Goal: Task Accomplishment & Management: Use online tool/utility

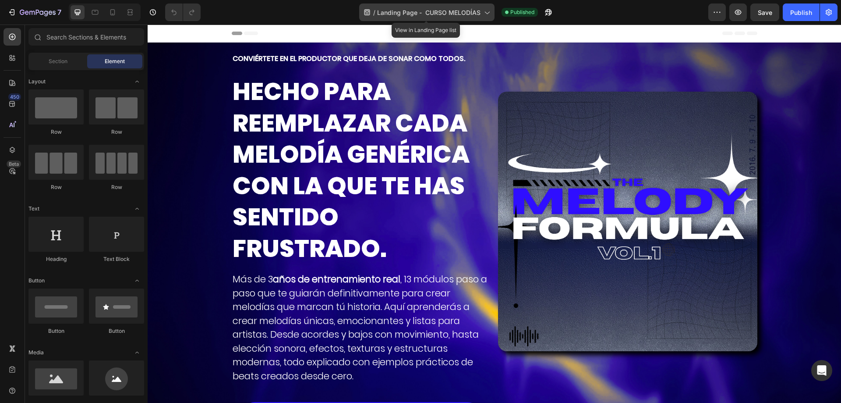
click at [462, 13] on span "Landing Page - CURSO MELODÍAS" at bounding box center [428, 12] width 103 height 9
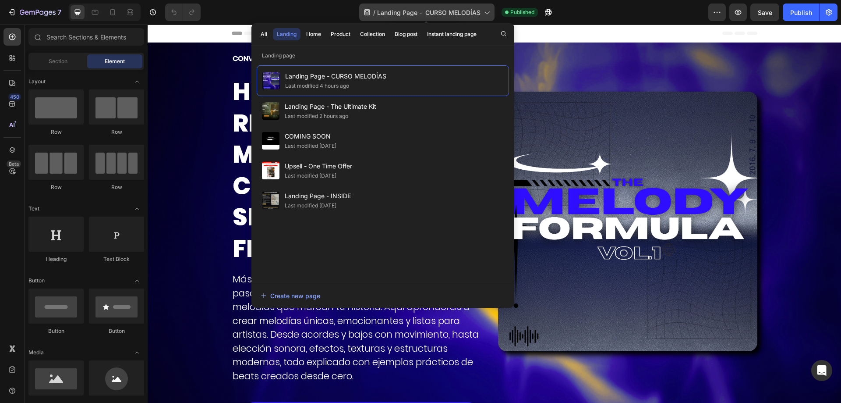
click at [462, 13] on span "Landing Page - CURSO MELODÍAS" at bounding box center [428, 12] width 103 height 9
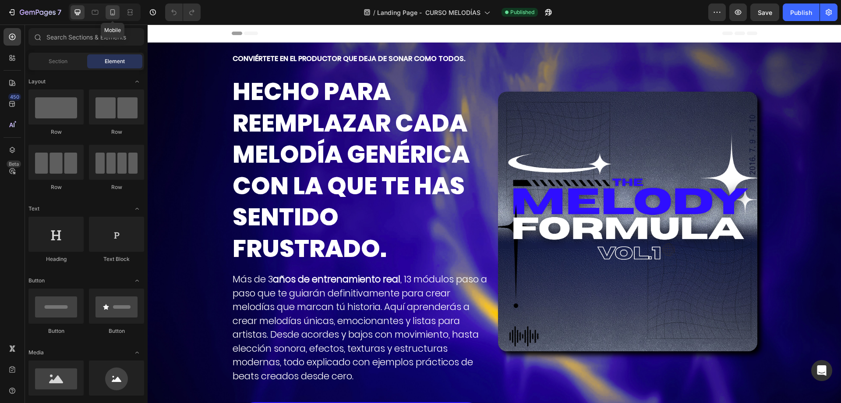
click at [109, 13] on icon at bounding box center [112, 12] width 9 height 9
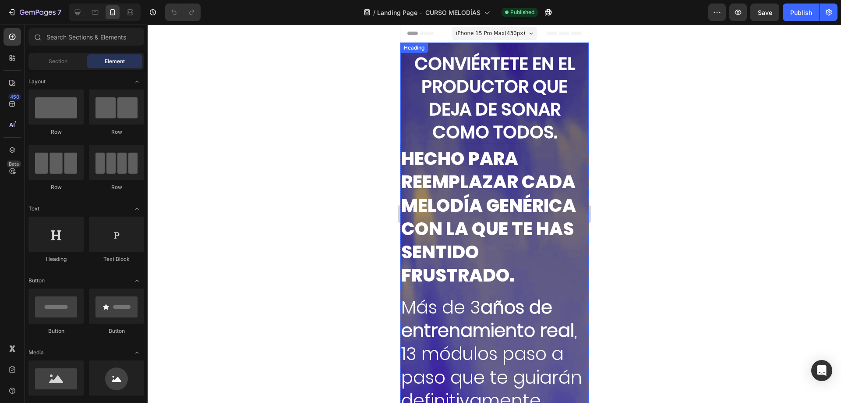
click at [488, 62] on h2 "CONVIÉRTETE EN EL PRODUCTOR QUE DEJA DE SONAR COMO TODOS." at bounding box center [494, 97] width 188 height 93
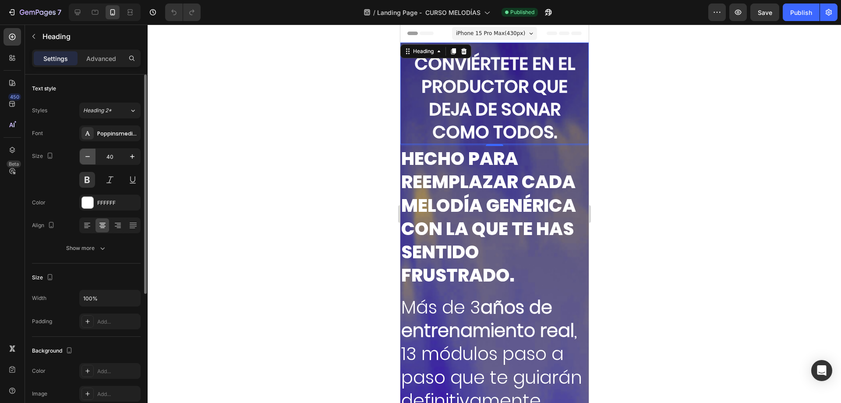
click at [89, 155] on icon "button" at bounding box center [87, 156] width 9 height 9
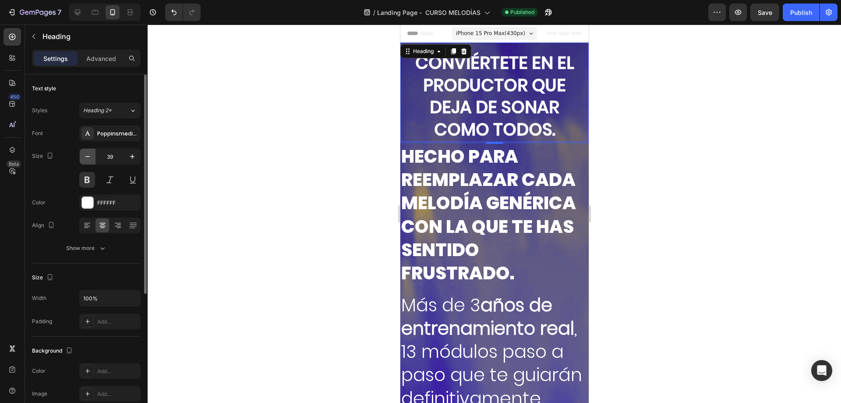
click at [89, 155] on icon "button" at bounding box center [87, 156] width 9 height 9
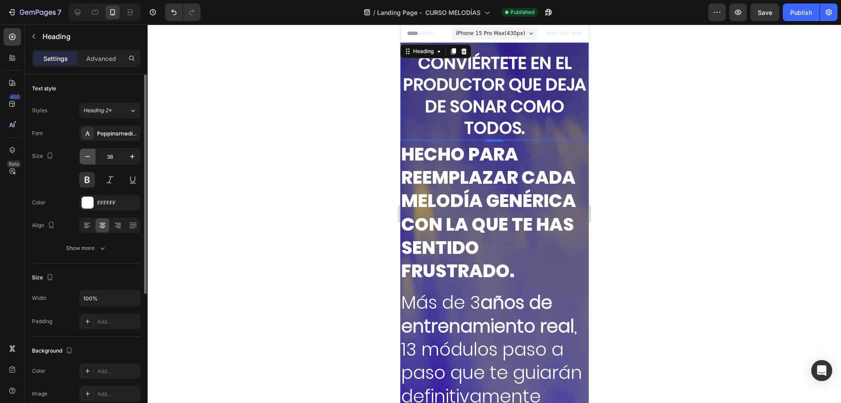
click at [89, 155] on icon "button" at bounding box center [87, 156] width 9 height 9
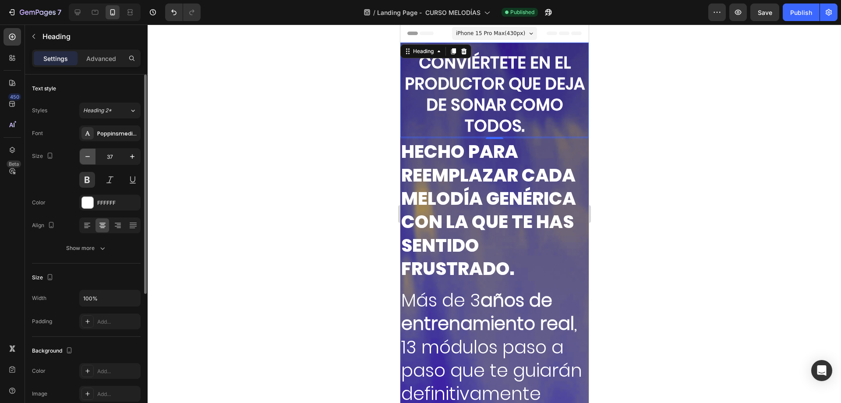
click at [89, 155] on icon "button" at bounding box center [87, 156] width 9 height 9
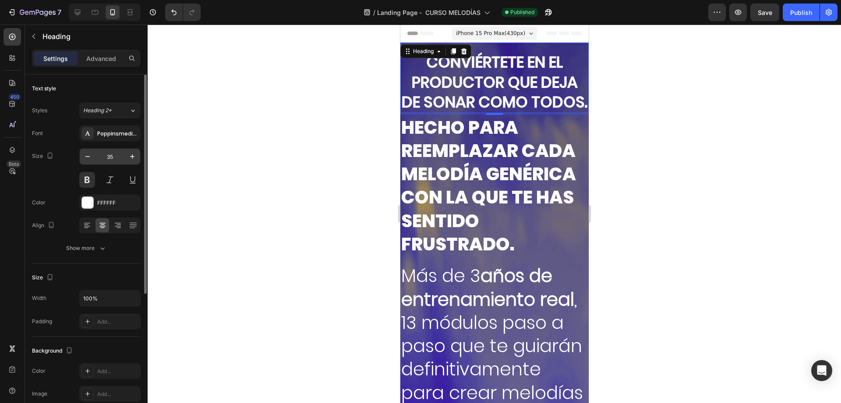
click at [105, 162] on input "35" at bounding box center [110, 157] width 29 height 16
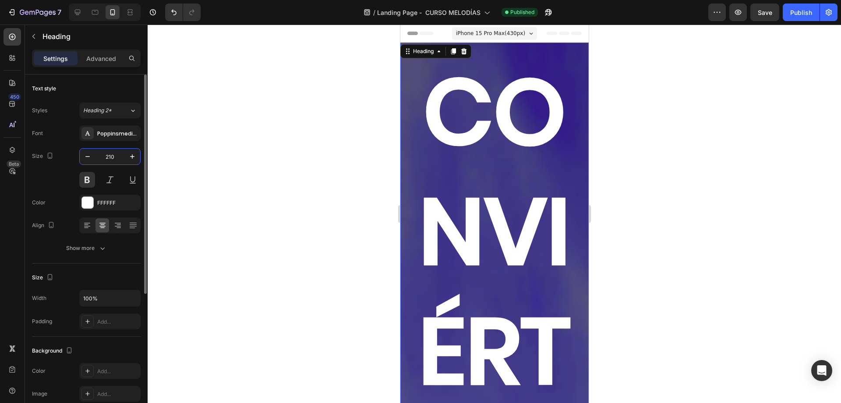
click at [109, 148] on div "Font Poppinsmedium Size 210 Color FFFFFF Align Show more" at bounding box center [86, 190] width 109 height 131
click at [110, 151] on input "210" at bounding box center [110, 157] width 29 height 16
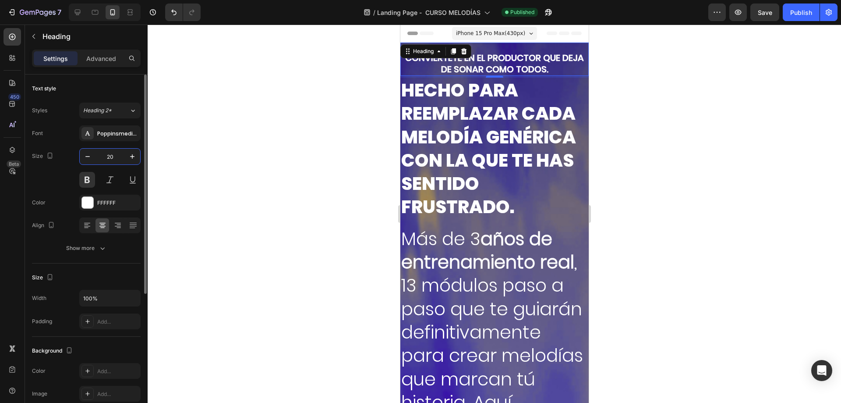
click at [110, 151] on input "20" at bounding box center [110, 157] width 29 height 16
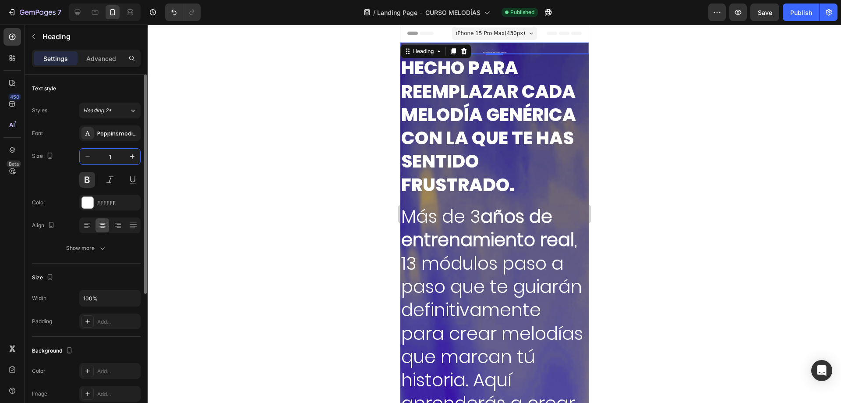
type input "17"
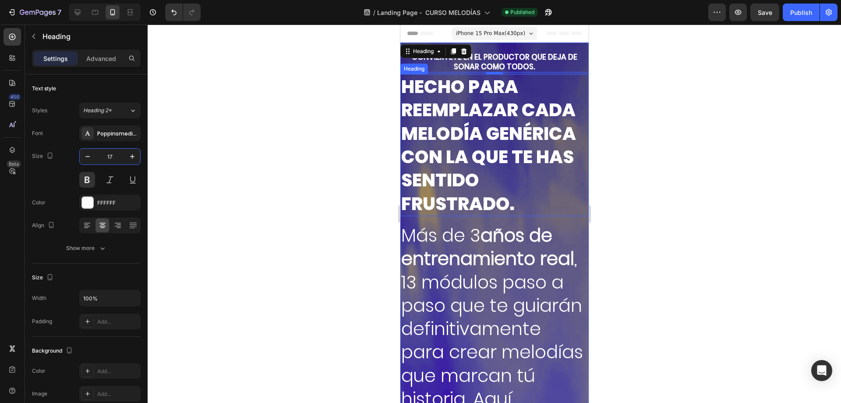
click at [511, 106] on h2 "HECHO PARA REEMPLAZAR CADA MELODÍA GENÉRICA CON LA QUE TE HAS SENTIDO FRUSTRADO." at bounding box center [494, 145] width 188 height 142
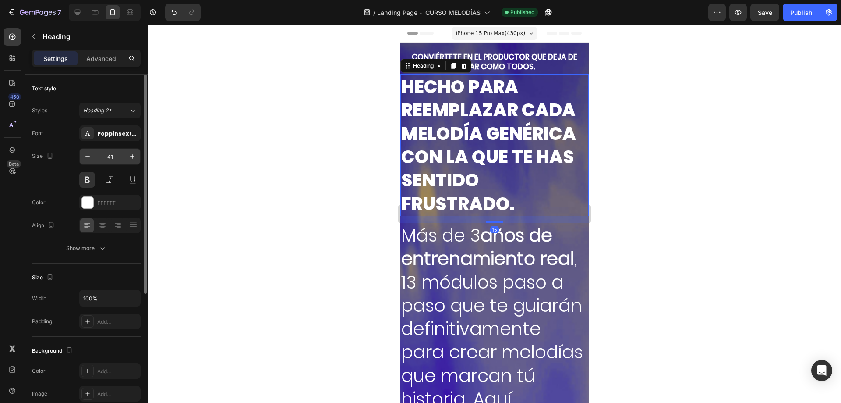
click at [104, 152] on input "41" at bounding box center [110, 157] width 29 height 16
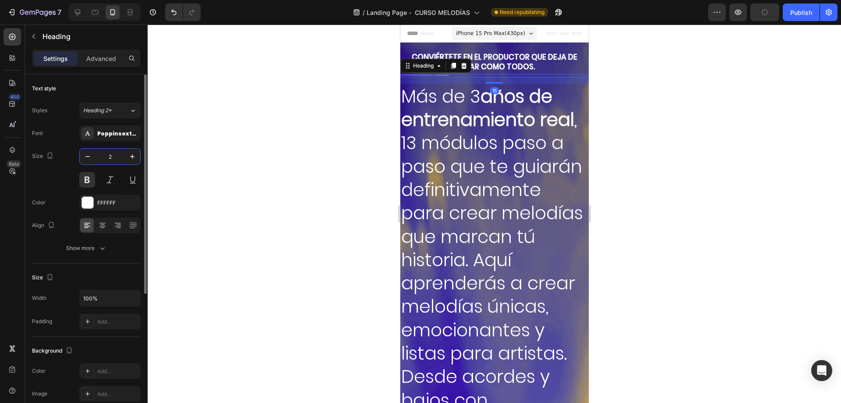
type input "20"
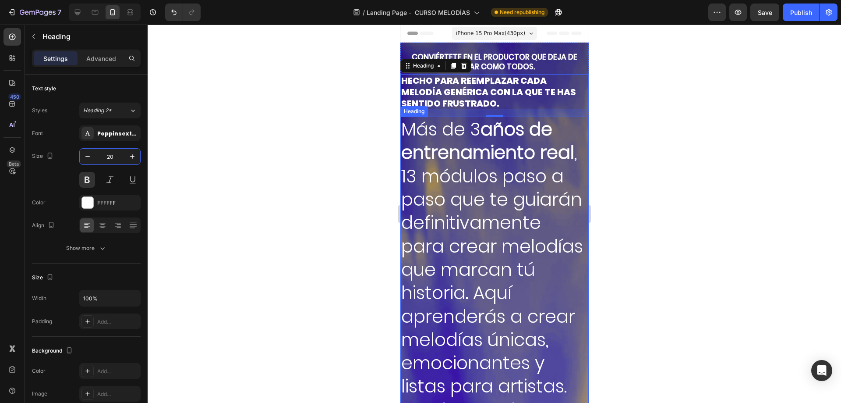
click at [414, 181] on h2 "Más de 3 años de entrenamiento real , 13 módulos paso a paso que te guiarán def…" at bounding box center [494, 398] width 188 height 562
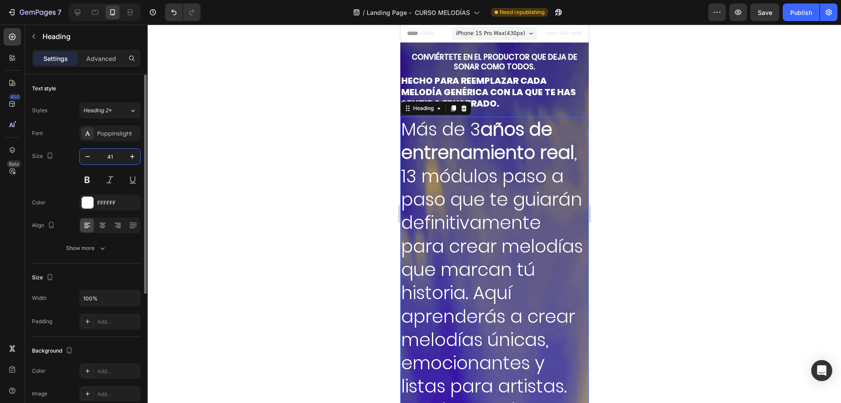
click at [110, 157] on input "41" at bounding box center [110, 157] width 29 height 16
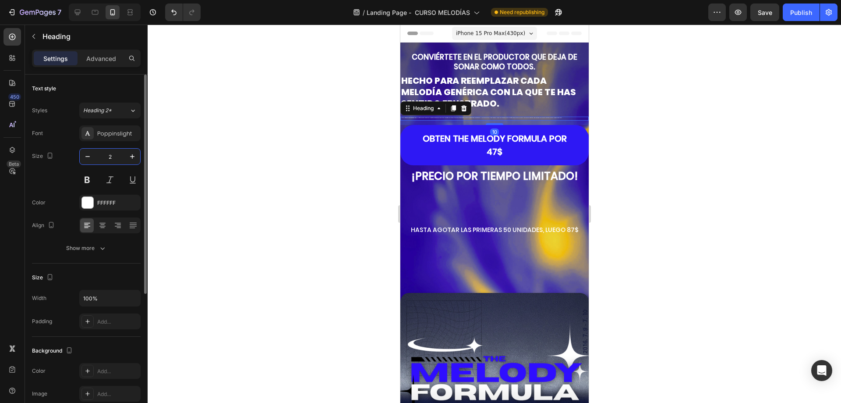
type input "20"
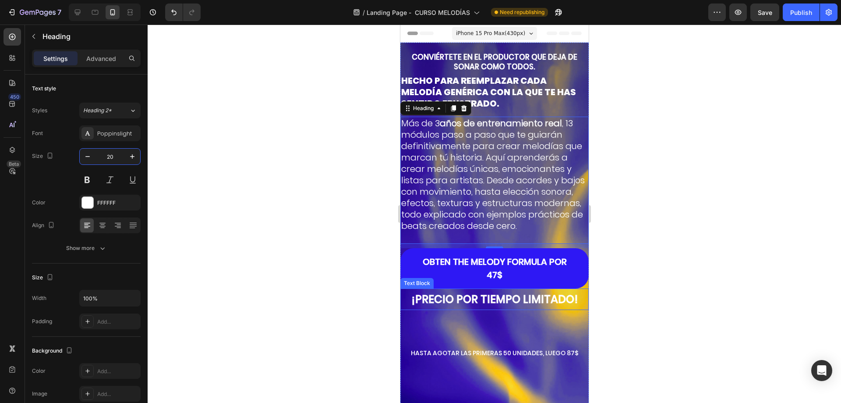
click at [463, 297] on strong "¡PRECIO POR TIEMPO LIMITADO!" at bounding box center [494, 298] width 167 height 15
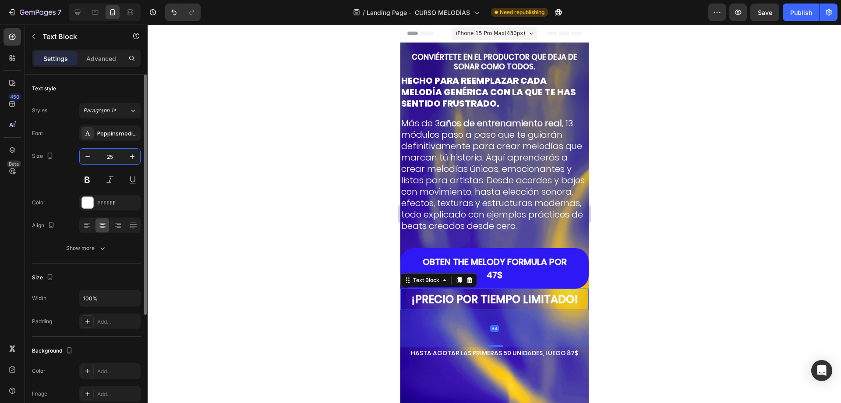
click at [105, 154] on input "25" at bounding box center [110, 157] width 29 height 16
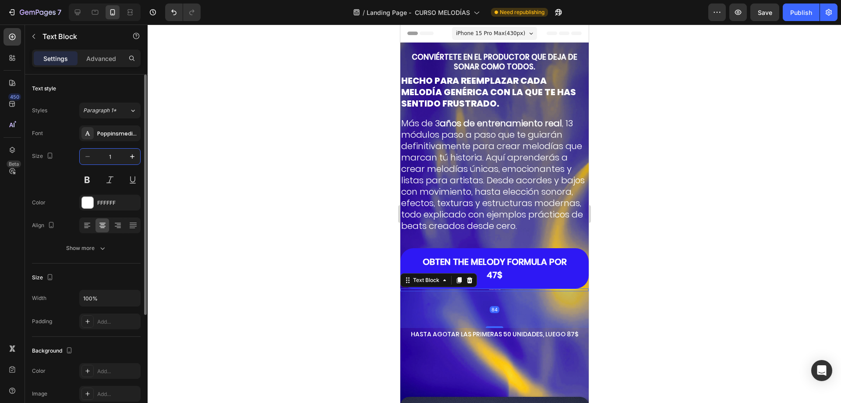
type input "17"
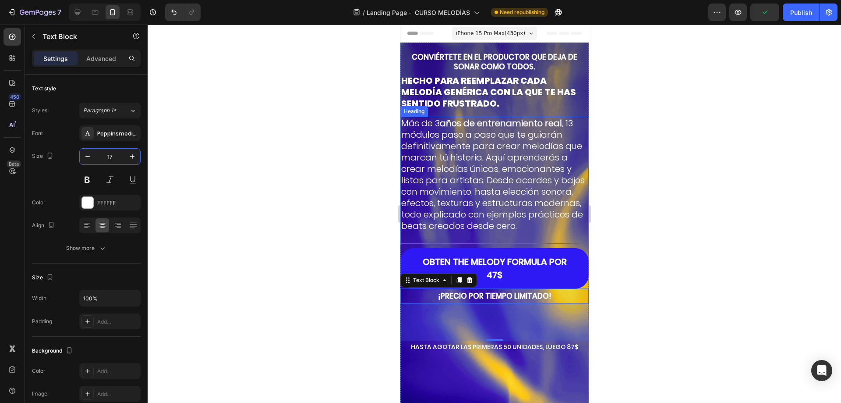
click at [522, 201] on h2 "Más de 3 años de entrenamiento real , 13 módulos paso a paso que te guiarán def…" at bounding box center [494, 180] width 188 height 127
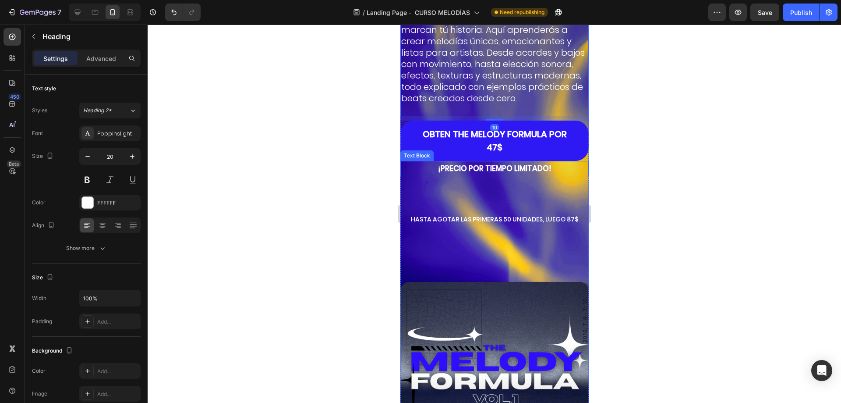
scroll to position [131, 0]
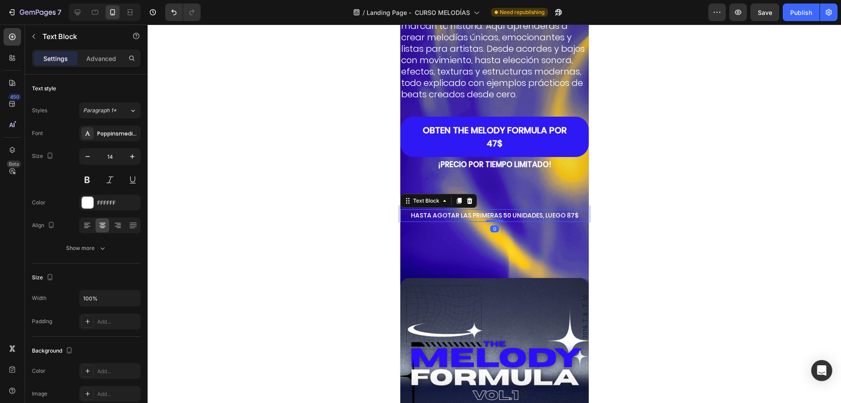
click at [468, 215] on p "HASTA AGOTAR LAS PRIMERAS 50 UNIDADES, LUEGO 87$" at bounding box center [494, 215] width 187 height 11
click at [511, 248] on div "Image 40" at bounding box center [494, 347] width 188 height 237
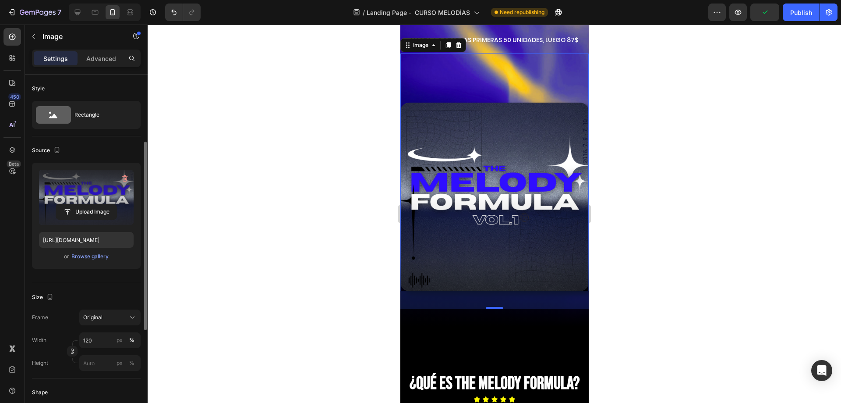
scroll to position [88, 0]
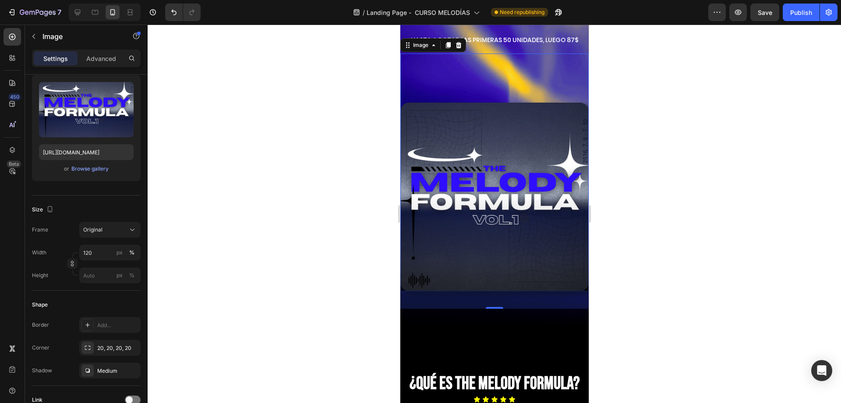
click at [435, 298] on div "40" at bounding box center [494, 300] width 188 height 18
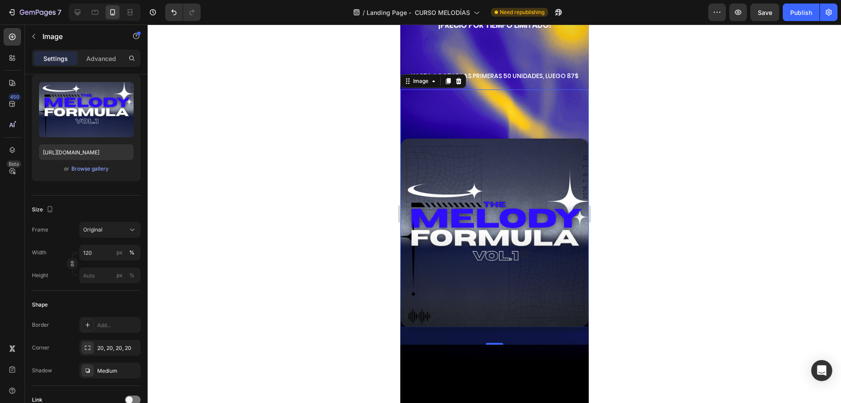
scroll to position [219, 0]
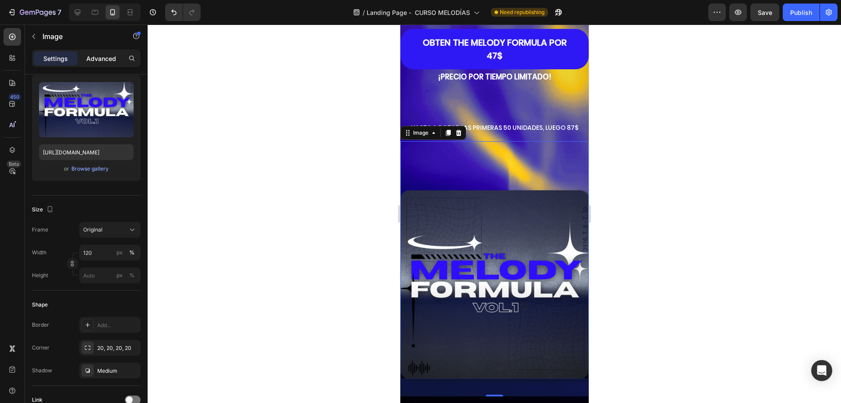
click at [104, 60] on p "Advanced" at bounding box center [101, 58] width 30 height 9
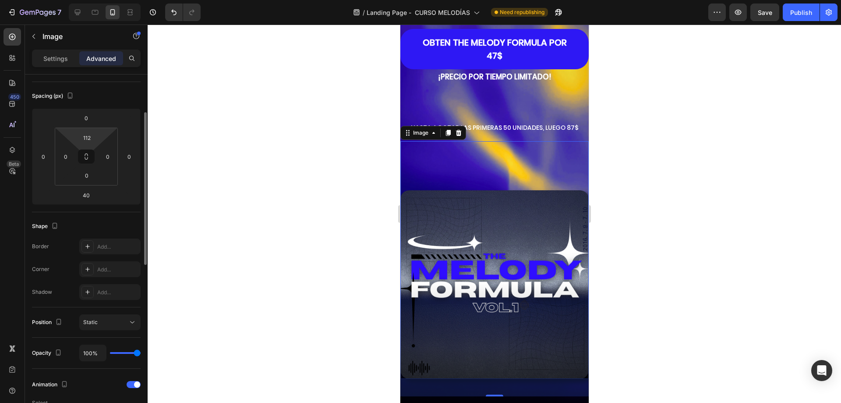
click at [89, 0] on html "7 Version history / Landing Page - CURSO MELODÍAS Need republishing Preview Sav…" at bounding box center [420, 0] width 841 height 0
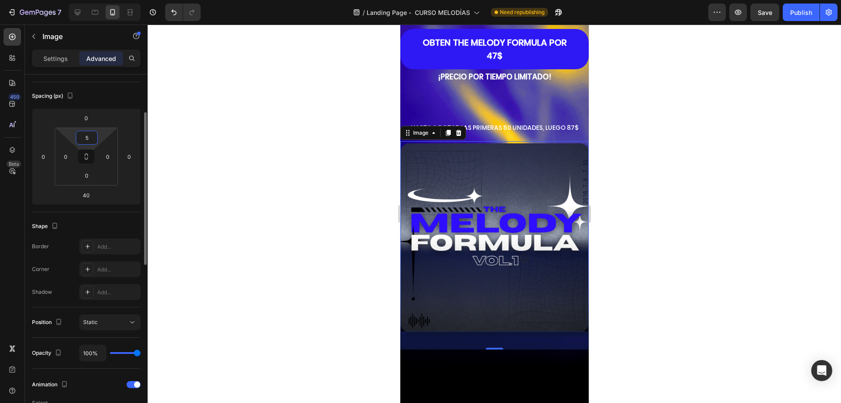
click at [85, 133] on input "5" at bounding box center [87, 137] width 18 height 13
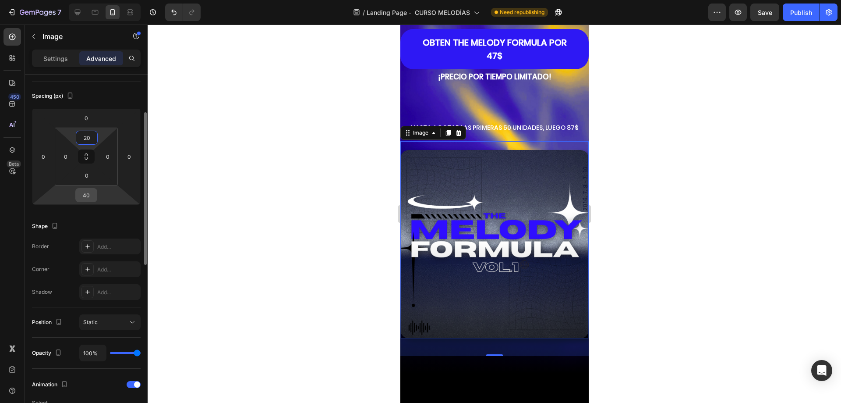
type input "20"
click at [90, 199] on input "40" at bounding box center [87, 194] width 18 height 13
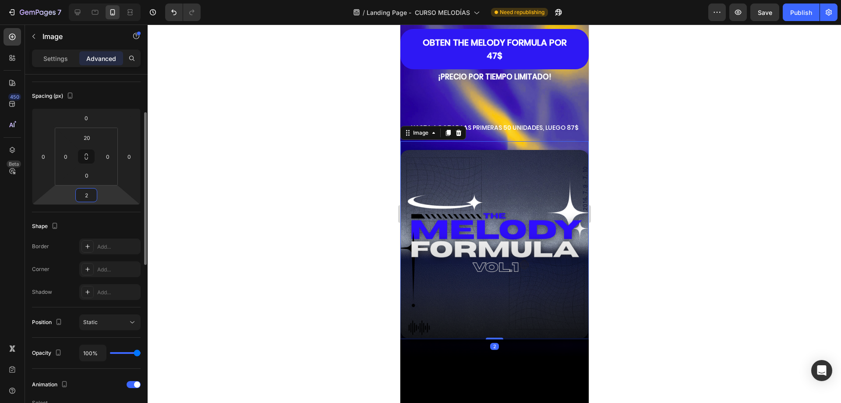
type input "20"
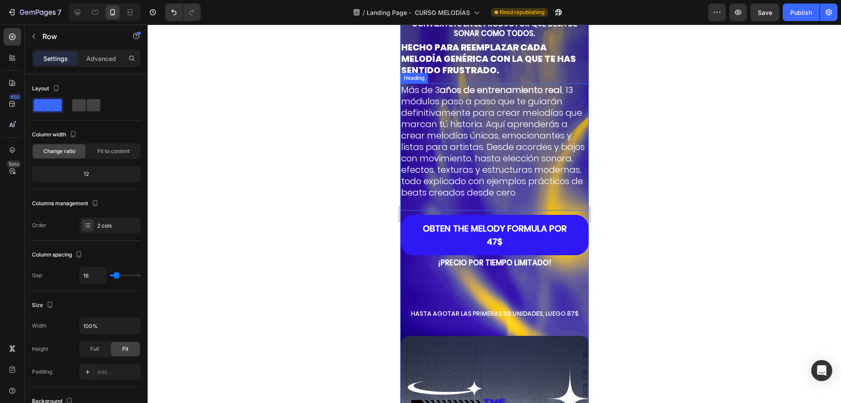
scroll to position [88, 0]
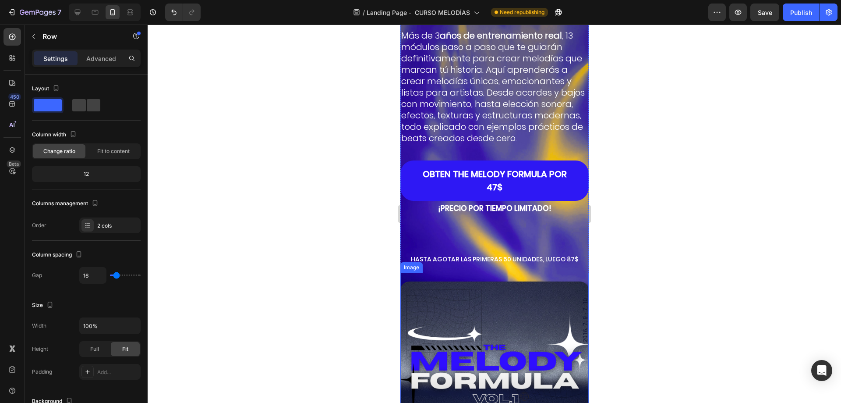
click at [492, 311] on img at bounding box center [494, 375] width 188 height 188
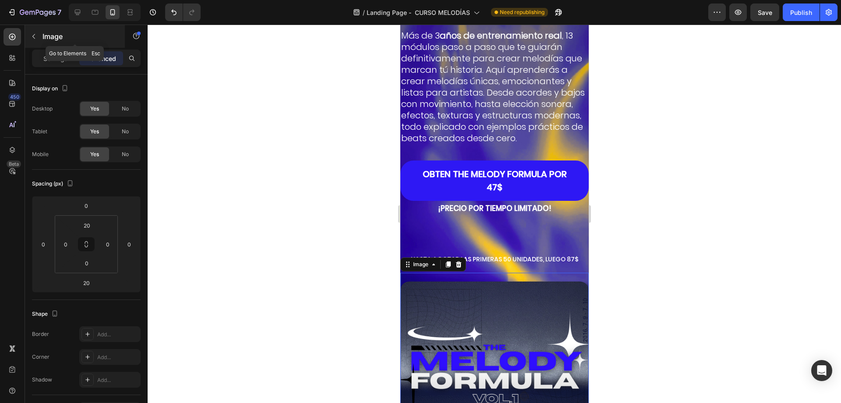
click at [36, 35] on icon "button" at bounding box center [33, 36] width 7 height 7
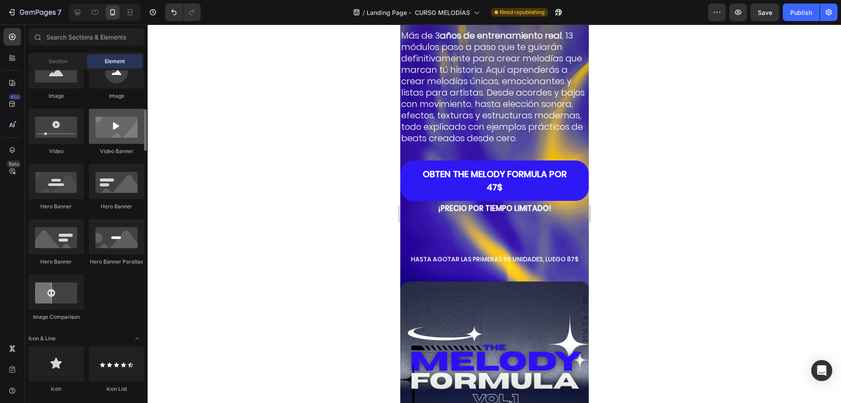
scroll to position [351, 0]
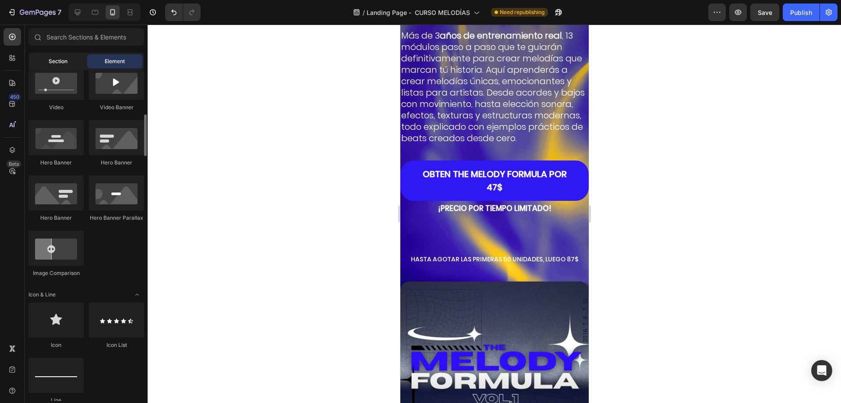
click at [67, 59] on div "Section" at bounding box center [57, 61] width 55 height 14
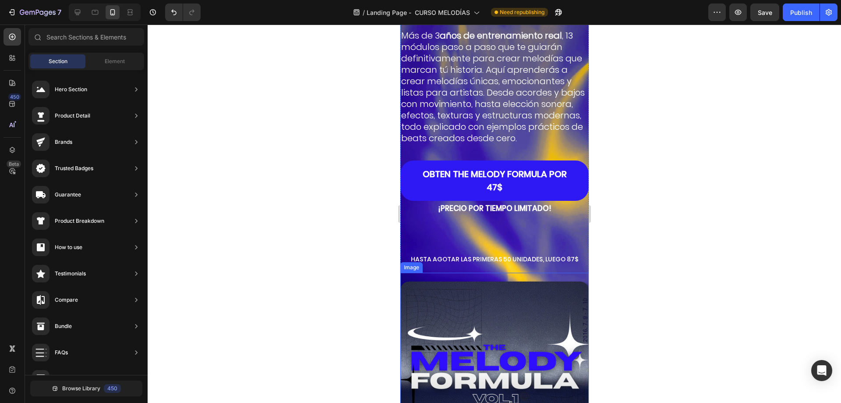
click at [485, 276] on div "Image" at bounding box center [494, 371] width 188 height 197
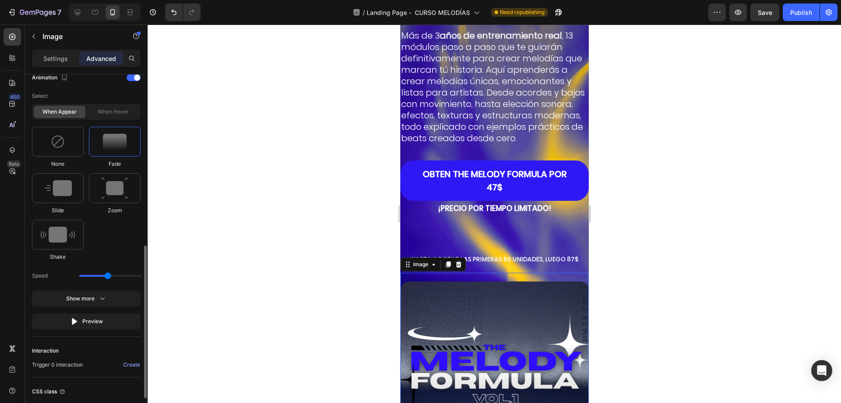
scroll to position [463, 0]
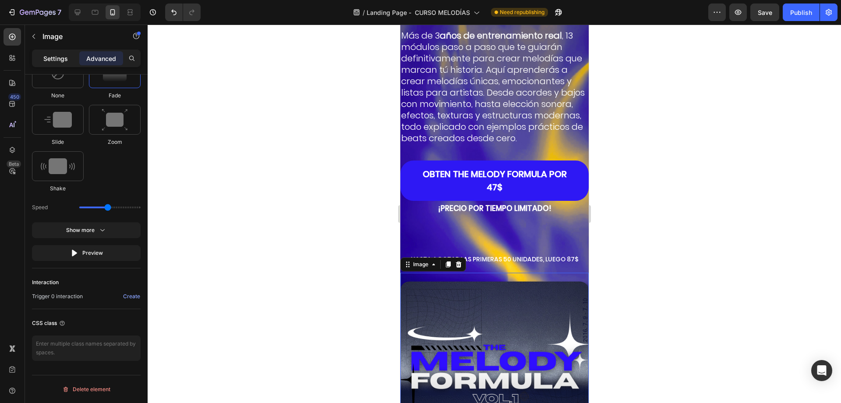
click at [64, 55] on p "Settings" at bounding box center [55, 58] width 25 height 9
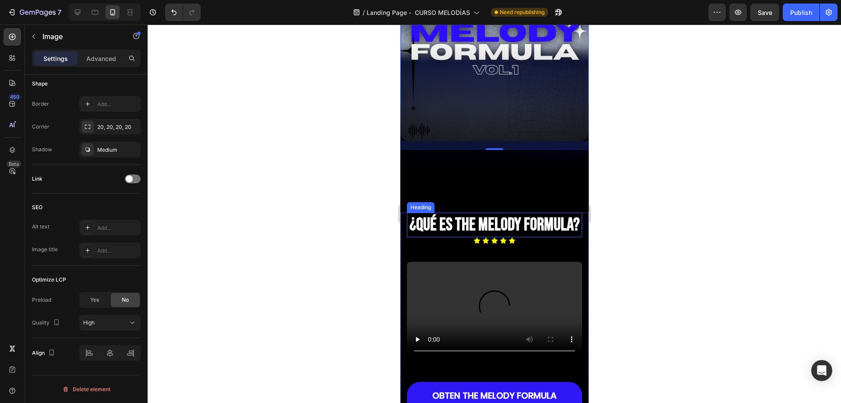
scroll to position [307, 0]
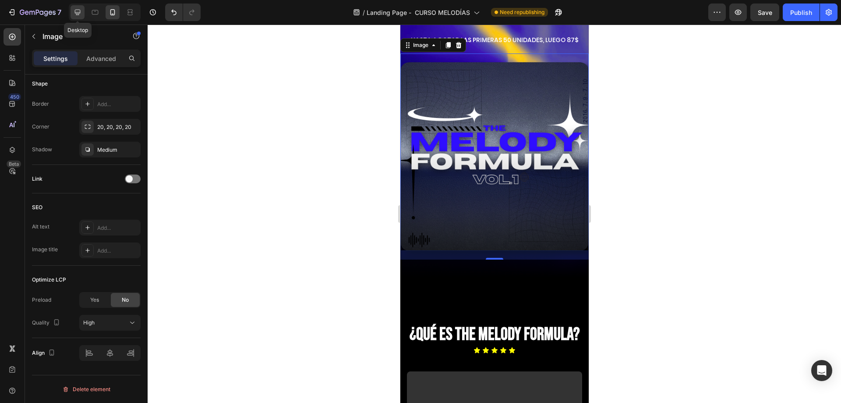
click at [83, 11] on div at bounding box center [78, 12] width 14 height 14
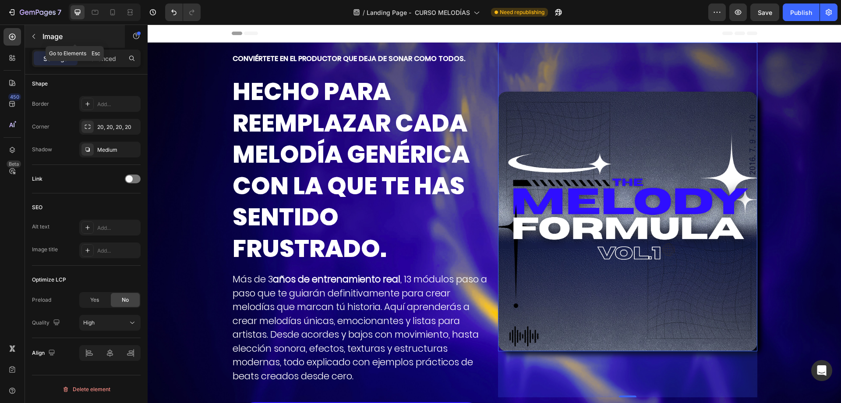
click at [35, 38] on icon "button" at bounding box center [33, 36] width 7 height 7
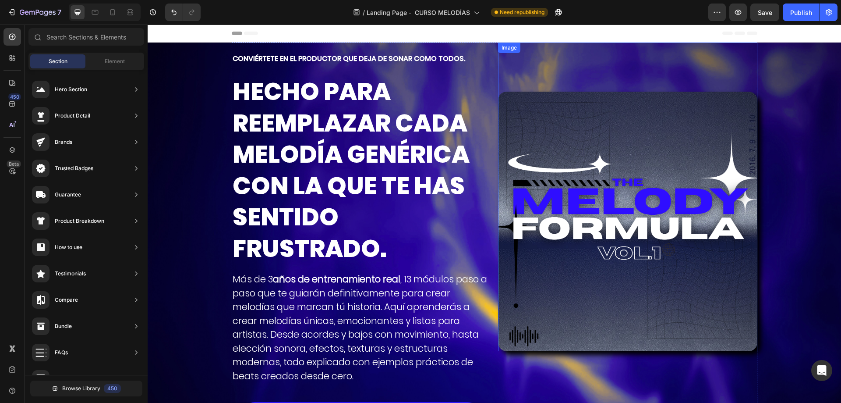
click at [531, 81] on div "Image" at bounding box center [627, 197] width 259 height 308
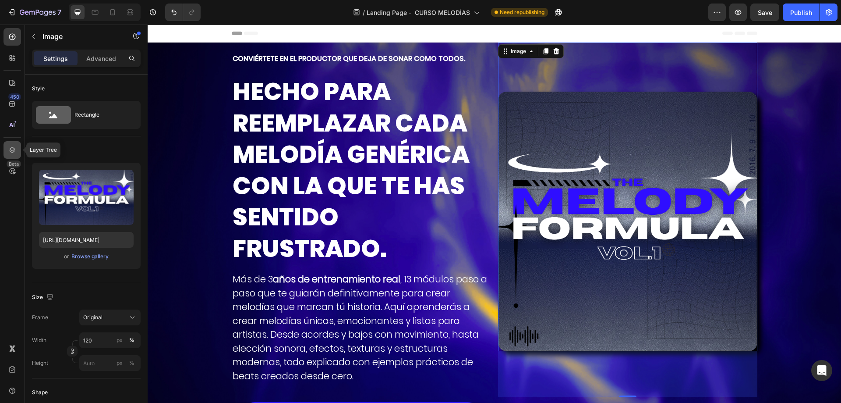
click at [12, 149] on icon at bounding box center [12, 149] width 9 height 9
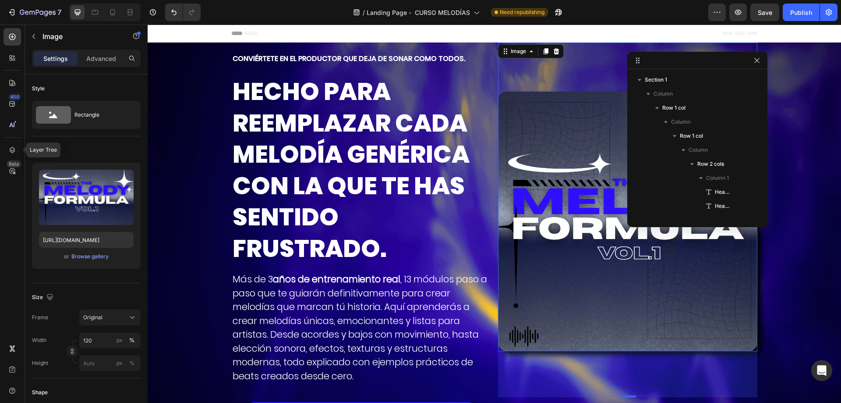
scroll to position [150, 0]
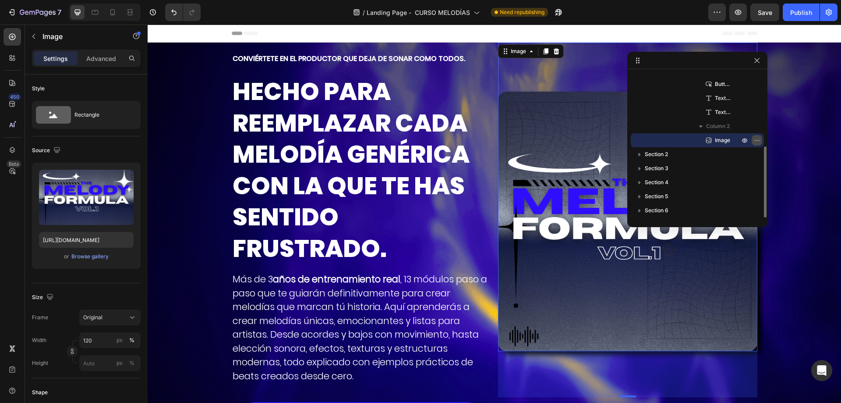
click at [758, 138] on icon "button" at bounding box center [757, 140] width 7 height 7
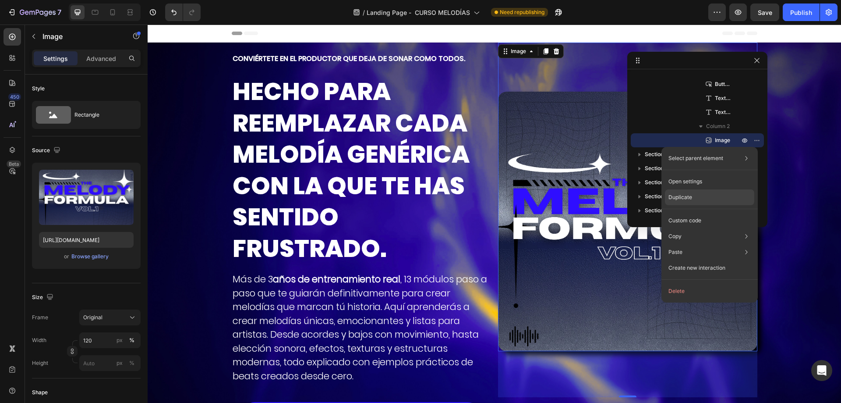
click at [687, 195] on p "Duplicate" at bounding box center [681, 197] width 24 height 8
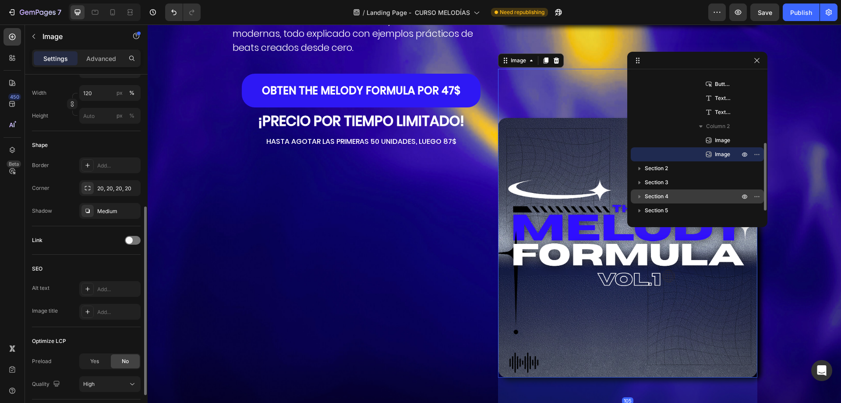
scroll to position [342, 0]
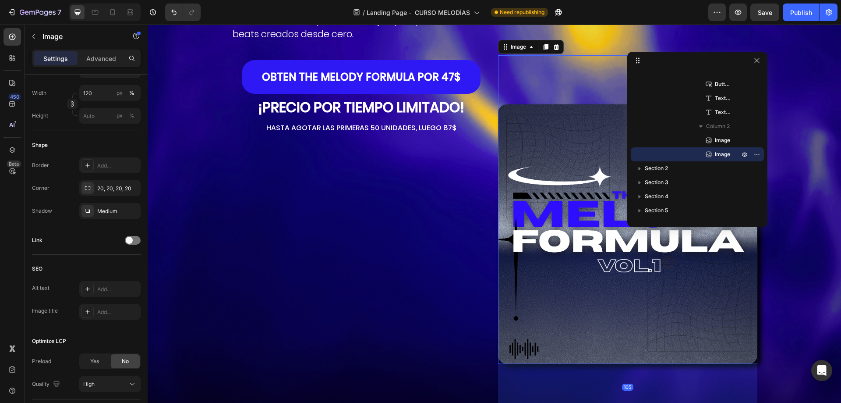
click at [554, 195] on img at bounding box center [627, 233] width 259 height 259
drag, startPoint x: 756, startPoint y: 61, endPoint x: 498, endPoint y: 103, distance: 261.8
click at [756, 61] on icon "button" at bounding box center [757, 60] width 7 height 7
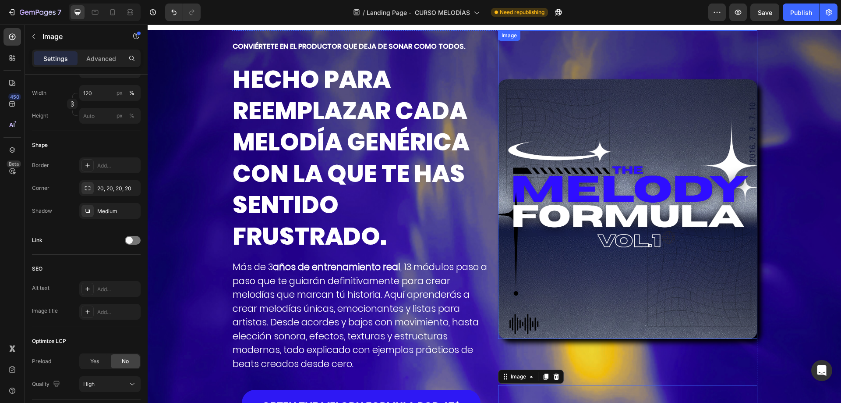
scroll to position [0, 0]
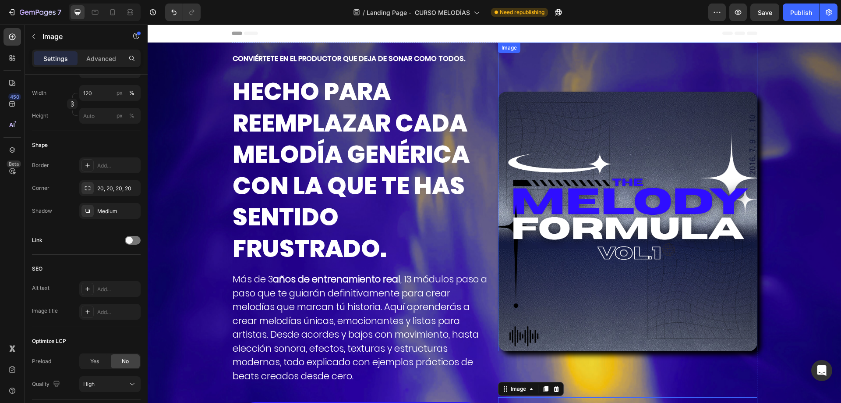
click at [571, 149] on img at bounding box center [627, 221] width 259 height 259
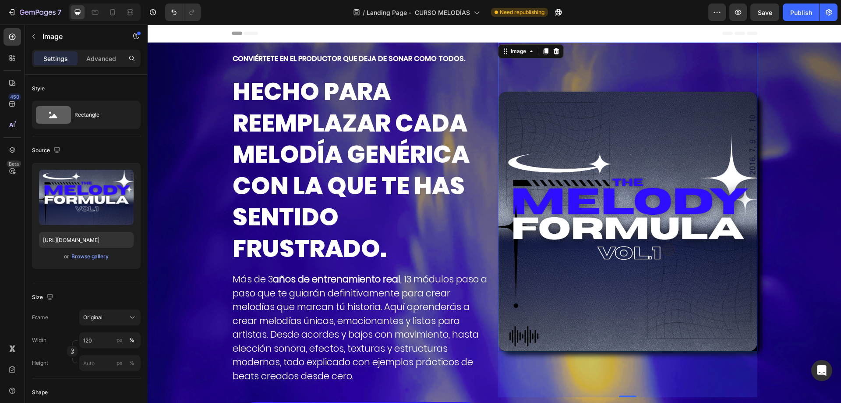
click at [98, 50] on div "Settings Advanced" at bounding box center [86, 59] width 109 height 18
click at [94, 56] on p "Advanced" at bounding box center [101, 58] width 30 height 9
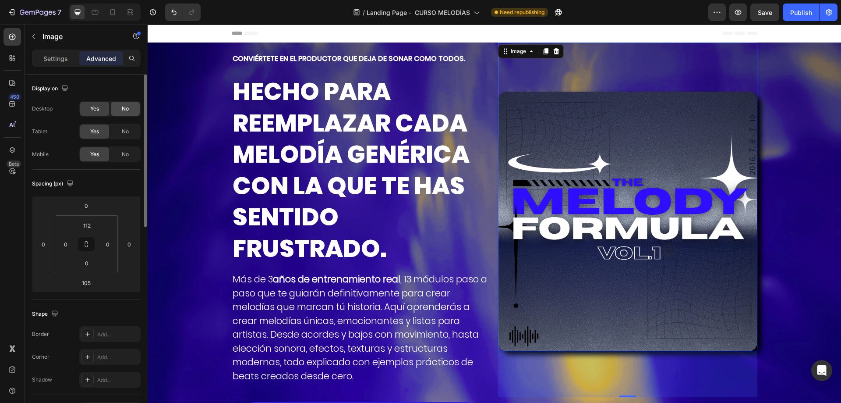
click at [120, 110] on div "No" at bounding box center [125, 109] width 29 height 14
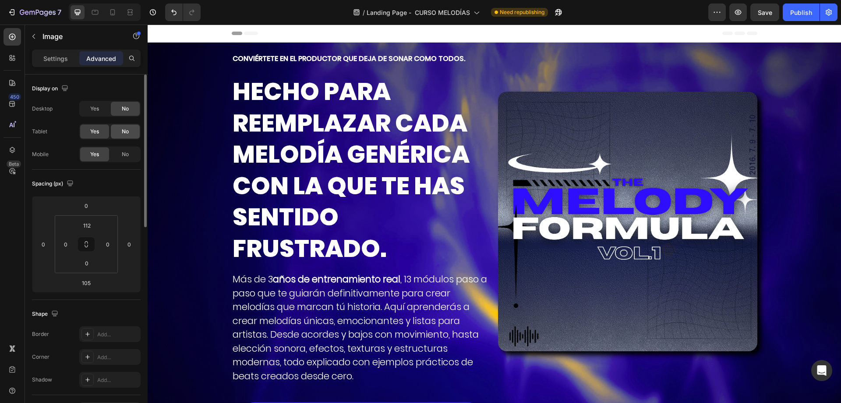
click at [120, 128] on div "No" at bounding box center [125, 131] width 29 height 14
click at [543, 336] on img at bounding box center [627, 221] width 259 height 259
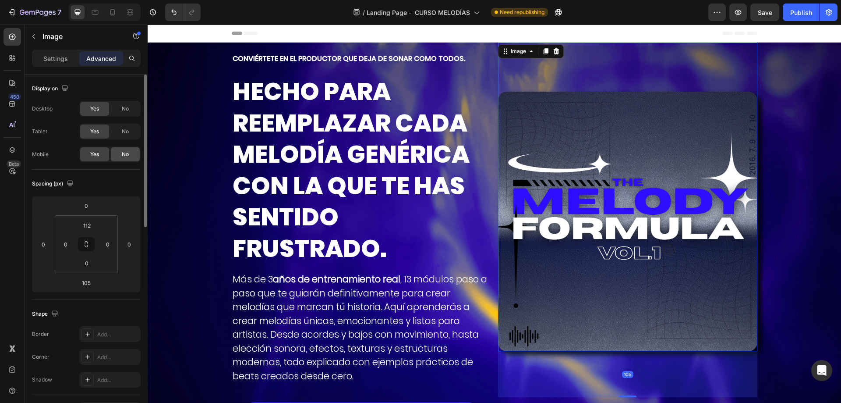
click at [124, 150] on div "No" at bounding box center [125, 154] width 29 height 14
click at [109, 11] on icon at bounding box center [112, 12] width 9 height 9
type input "20"
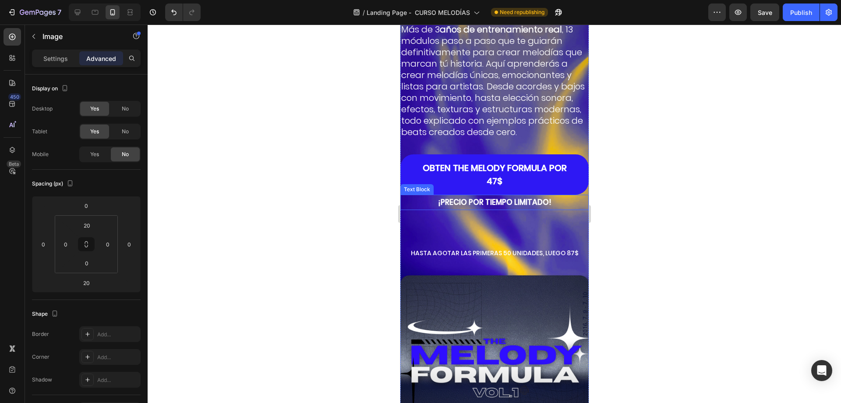
scroll to position [88, 0]
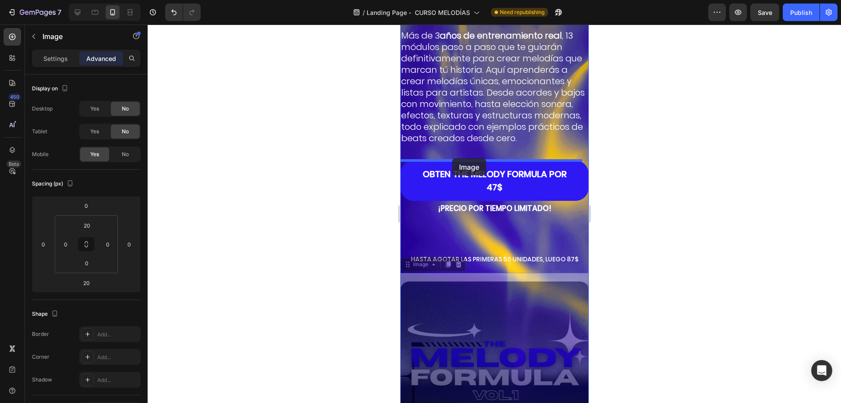
drag, startPoint x: 445, startPoint y: 327, endPoint x: 452, endPoint y: 158, distance: 169.3
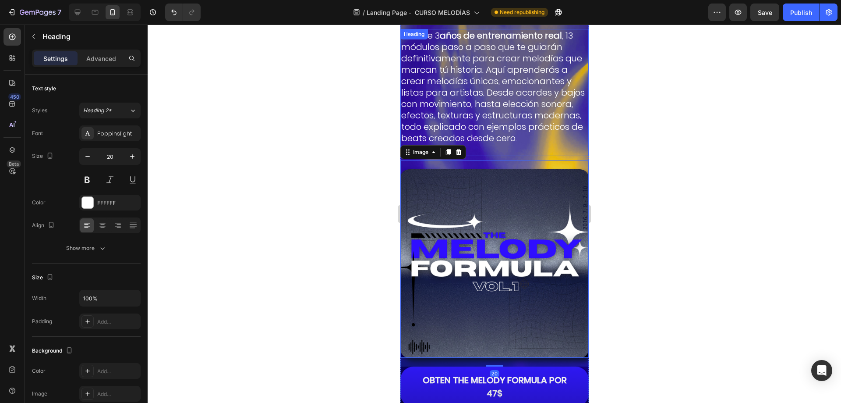
click at [503, 138] on h2 "Más de 3 años de entrenamiento real , 13 módulos paso a paso que te guiarán def…" at bounding box center [494, 92] width 188 height 127
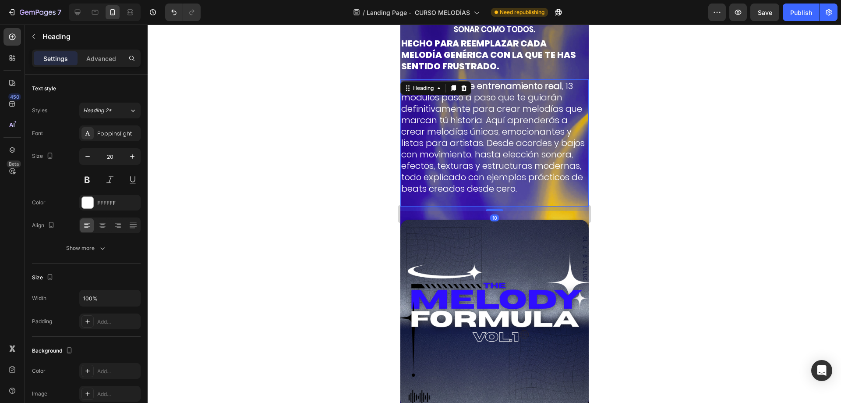
scroll to position [0, 0]
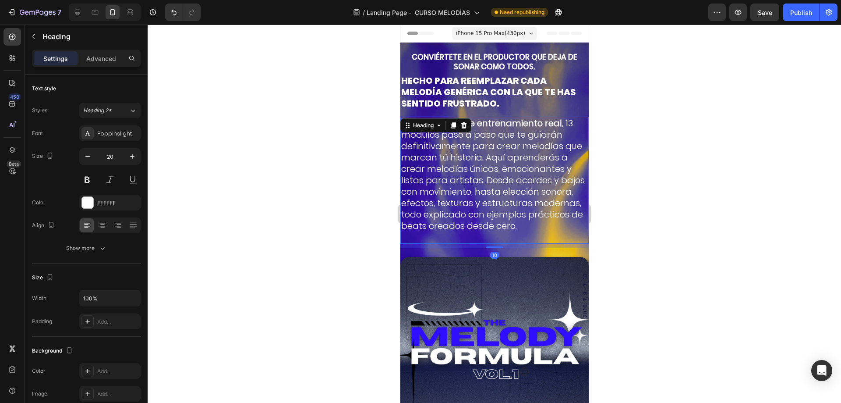
click at [461, 196] on h2 "Más de 3 años de entrenamiento real , 13 módulos paso a paso que te guiarán def…" at bounding box center [494, 180] width 188 height 127
click at [461, 196] on p "Más de 3 años de entrenamiento real , 13 módulos paso a paso que te guiarán def…" at bounding box center [494, 179] width 187 height 125
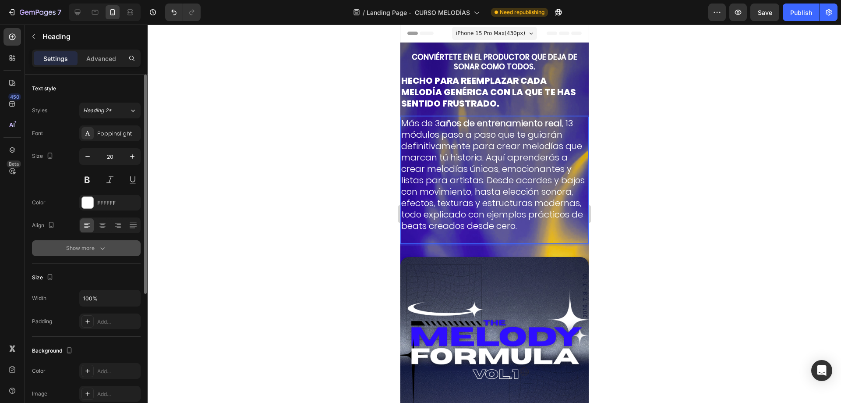
click at [103, 245] on icon "button" at bounding box center [102, 248] width 9 height 9
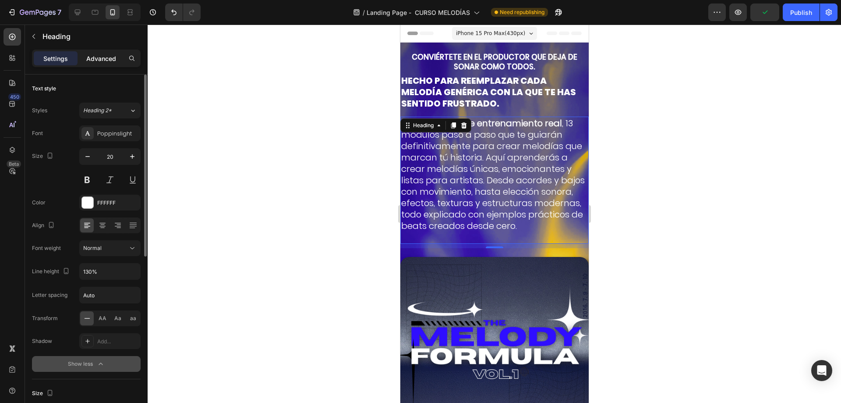
click at [95, 58] on p "Advanced" at bounding box center [101, 58] width 30 height 9
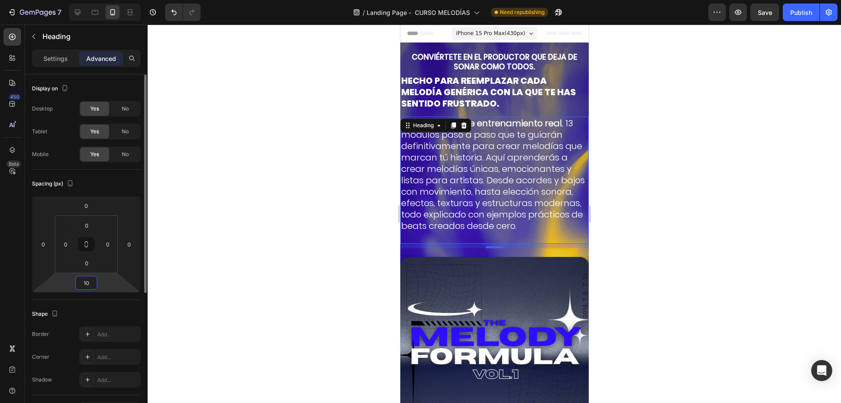
click at [84, 285] on input "10" at bounding box center [87, 282] width 18 height 13
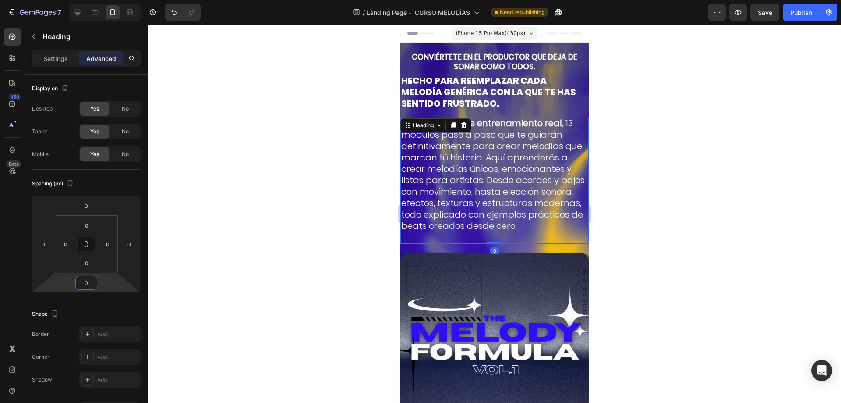
type input "0"
click at [439, 219] on p "Más de 3 años de entrenamiento real , 13 módulos paso a paso que te guiarán def…" at bounding box center [494, 179] width 187 height 125
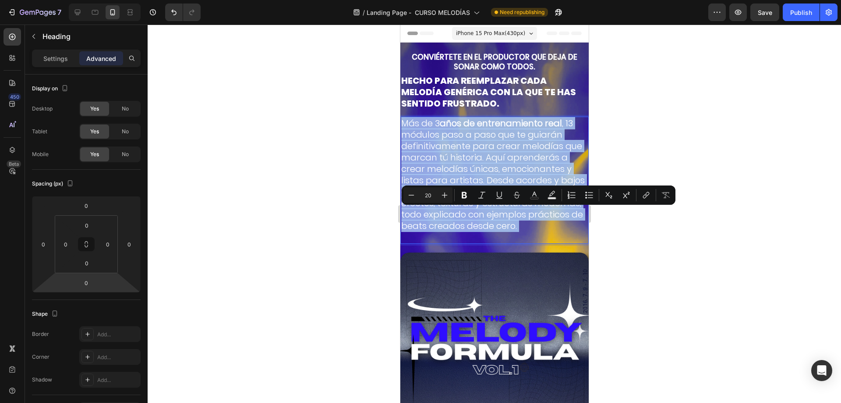
click at [439, 219] on p "Más de 3 años de entrenamiento real , 13 módulos paso a paso que te guiarán def…" at bounding box center [494, 179] width 187 height 125
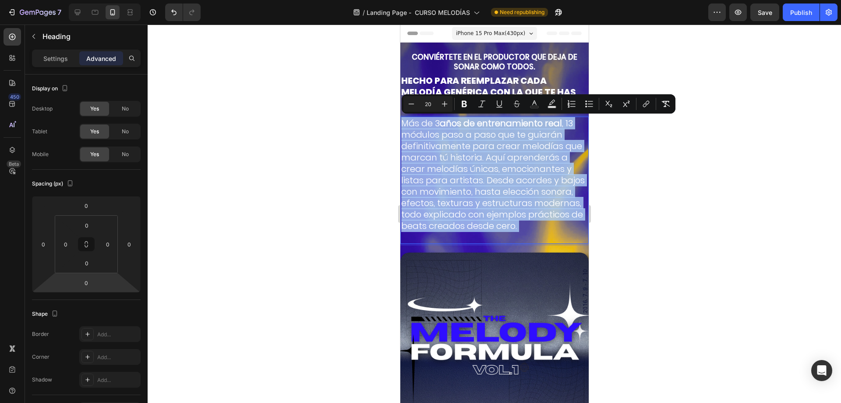
click at [429, 231] on p "Más de 3 años de entrenamiento real , 13 módulos paso a paso que te guiarán def…" at bounding box center [494, 179] width 187 height 125
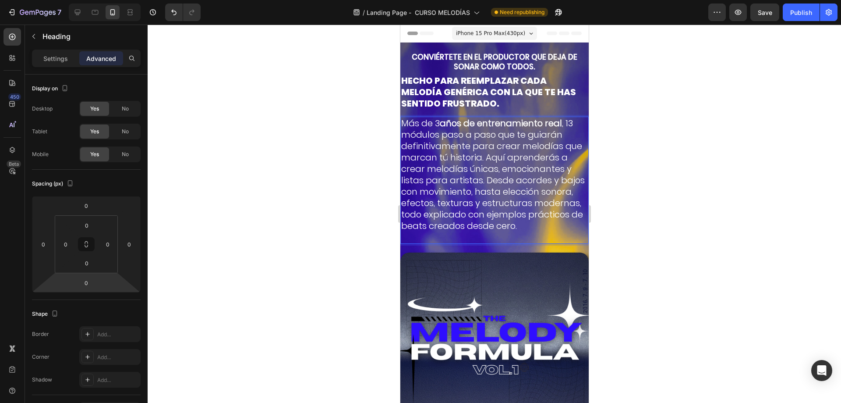
click at [422, 237] on p "Más de 3 años de entrenamiento real , 13 módulos paso a paso que te guiarán def…" at bounding box center [494, 179] width 187 height 125
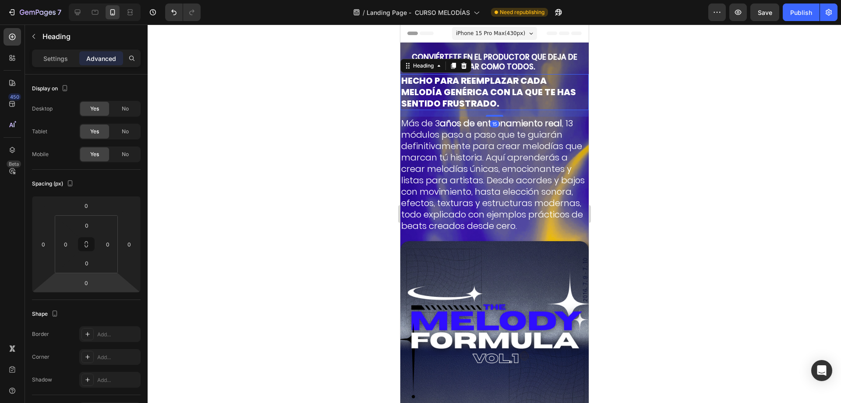
click at [523, 100] on h2 "HECHO PARA REEMPLAZAR CADA MELODÍA GENÉRICA CON LA QUE TE HAS SENTIDO FRUSTRADO." at bounding box center [494, 92] width 188 height 36
click at [516, 65] on h2 "CONVIÉRTETE EN EL PRODUCTOR QUE DEJA DE SONAR COMO TODOS." at bounding box center [494, 61] width 188 height 21
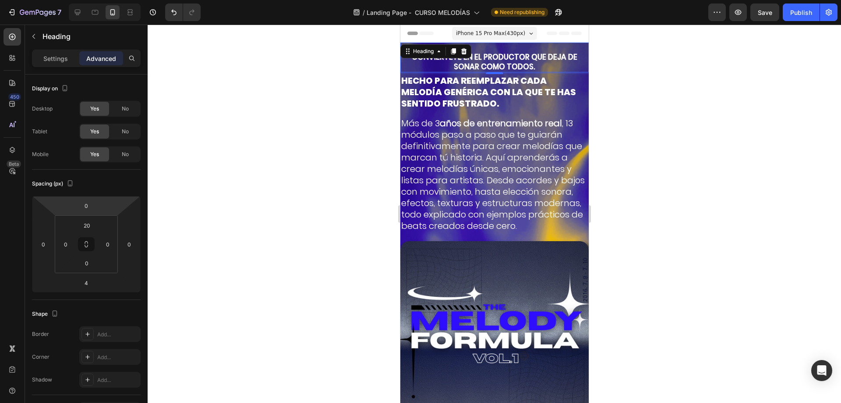
click at [439, 60] on h2 "CONVIÉRTETE EN EL PRODUCTOR QUE DEJA DE SONAR COMO TODOS." at bounding box center [494, 61] width 188 height 21
click at [54, 59] on p "Settings" at bounding box center [55, 58] width 25 height 9
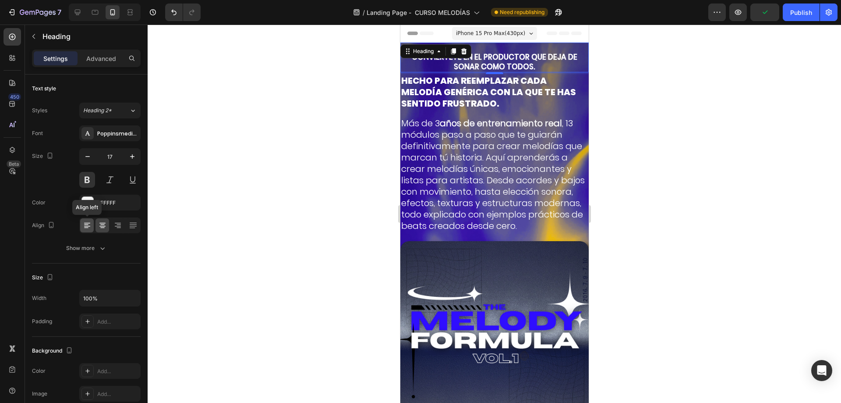
click at [91, 225] on icon at bounding box center [87, 225] width 9 height 9
click at [463, 172] on p "Más de 3 años de entrenamiento real , 13 módulos paso a paso que te guiarán def…" at bounding box center [494, 174] width 187 height 114
click at [548, 48] on div "CONVIÉRTETE EN EL PRODUCTOR QUE DEJA DE SONAR COMO TODOS. Heading 4" at bounding box center [494, 58] width 188 height 30
click at [11, 141] on div at bounding box center [13, 150] width 18 height 18
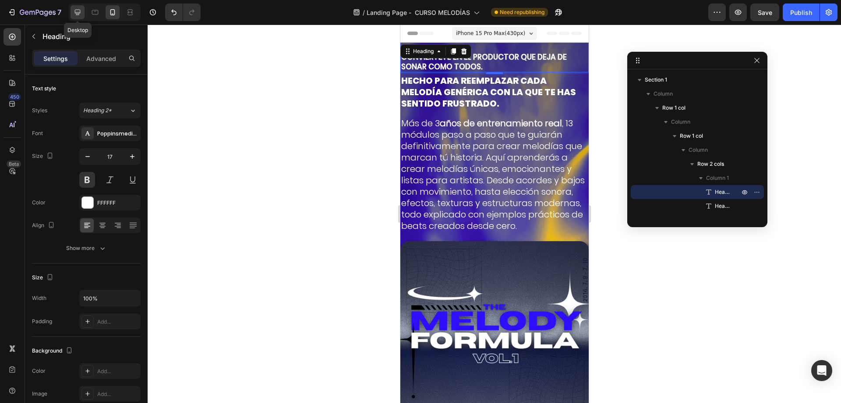
click at [74, 10] on icon at bounding box center [77, 12] width 9 height 9
type input "16"
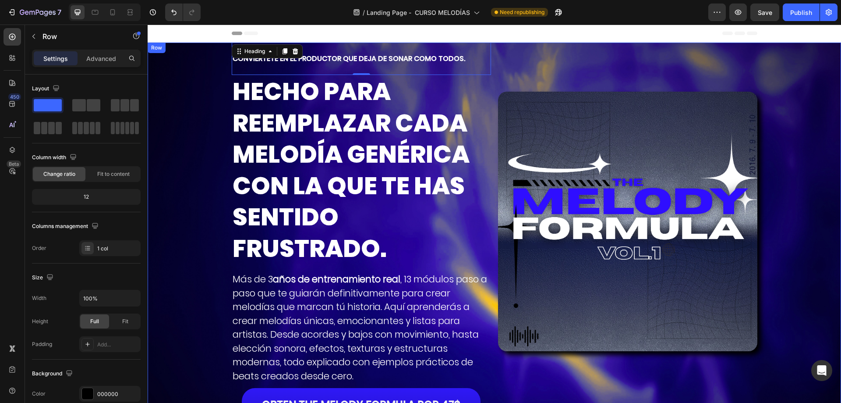
click at [162, 105] on div "CONVIÉRTETE EN EL PRODUCTOR QUE DEJA DE SONAR COMO TODOS. Heading 4 HECHO PARA …" at bounding box center [495, 282] width 694 height 478
click at [397, 64] on p "CONVIÉRTETE EN EL PRODUCTOR QUE DEJA DE SONAR COMO TODOS." at bounding box center [362, 58] width 258 height 31
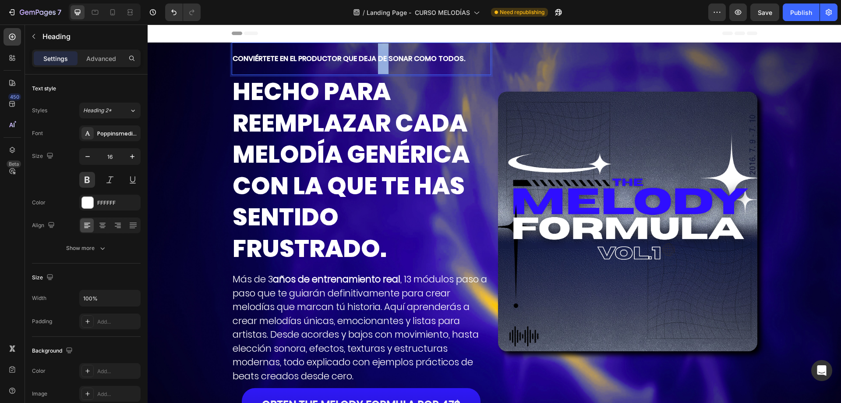
click at [377, 65] on p "CONVIÉRTETE EN EL PRODUCTOR QUE DEJA DE SONAR COMO TODOS." at bounding box center [362, 58] width 258 height 31
click at [364, 74] on h2 "CONVIÉRTETE EN EL PRODUCTOR QUE DEJA DE SONAR COMO TODOS." at bounding box center [361, 59] width 259 height 32
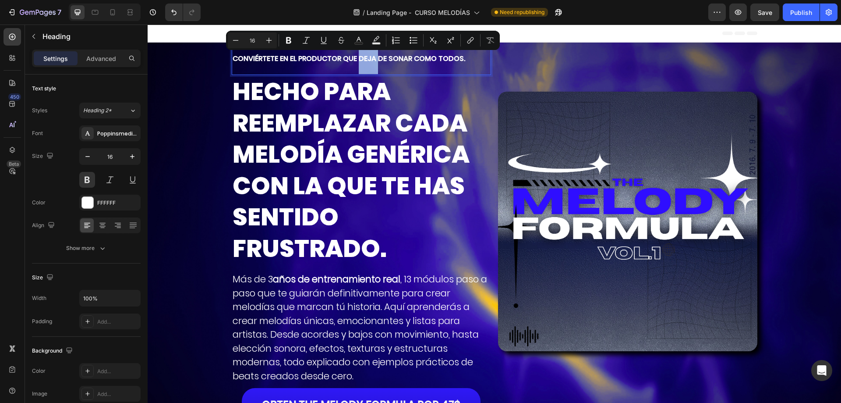
click at [359, 69] on p "CONVIÉRTETE EN EL PRODUCTOR QUE DEJA DE SONAR COMO TODOS." at bounding box center [362, 58] width 258 height 31
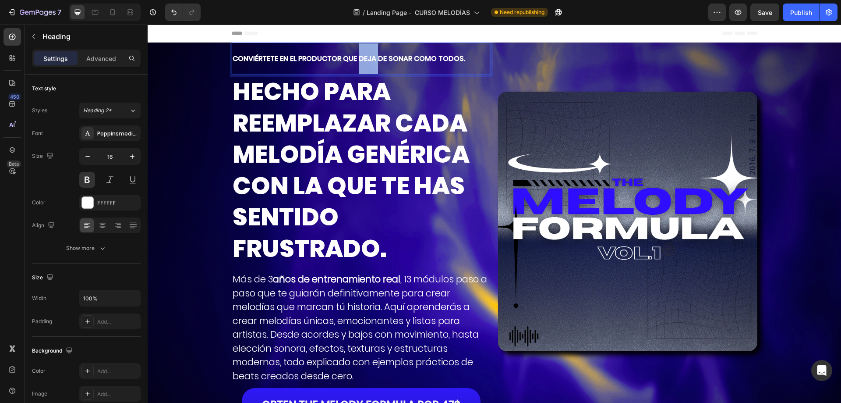
click at [359, 69] on p "CONVIÉRTETE EN EL PRODUCTOR QUE DEJA DE SONAR COMO TODOS." at bounding box center [362, 58] width 258 height 31
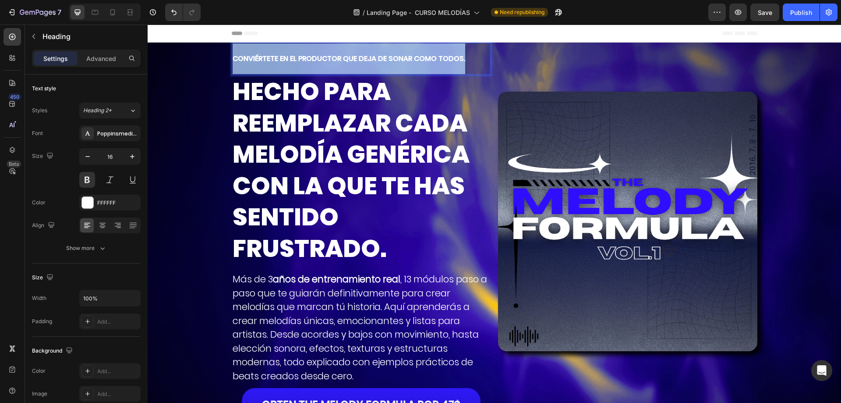
click at [359, 69] on p "CONVIÉRTETE EN EL PRODUCTOR QUE DEJA DE SONAR COMO TODOS." at bounding box center [362, 58] width 258 height 31
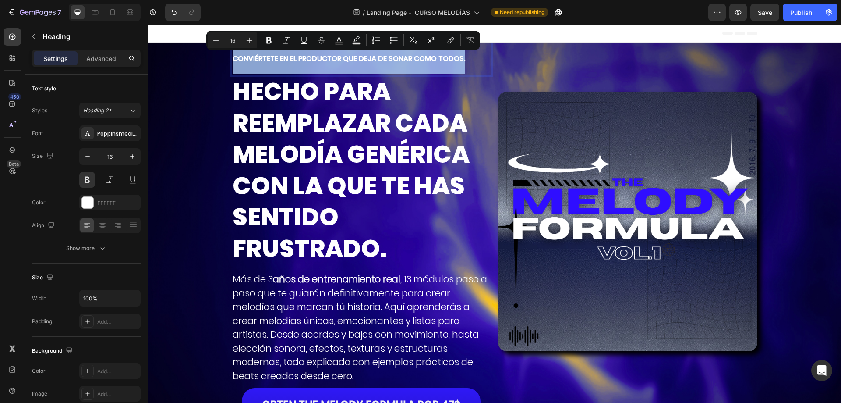
click at [243, 69] on p "CONVIÉRTETE EN EL PRODUCTOR QUE DEJA DE SONAR COMO TODOS." at bounding box center [362, 58] width 258 height 31
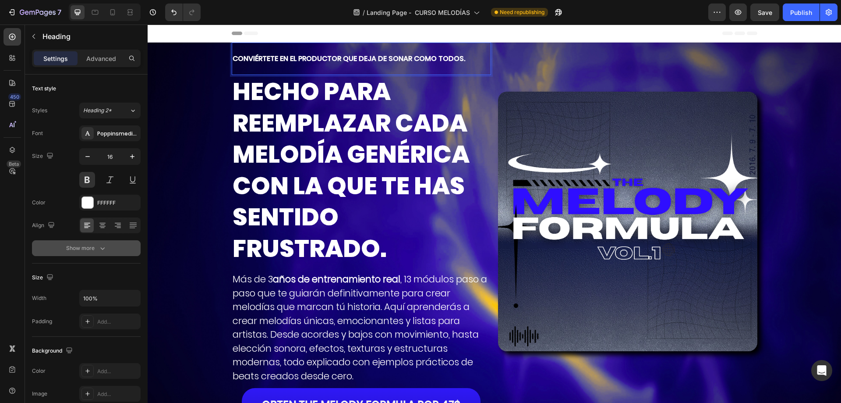
click at [77, 253] on button "Show more" at bounding box center [86, 248] width 109 height 16
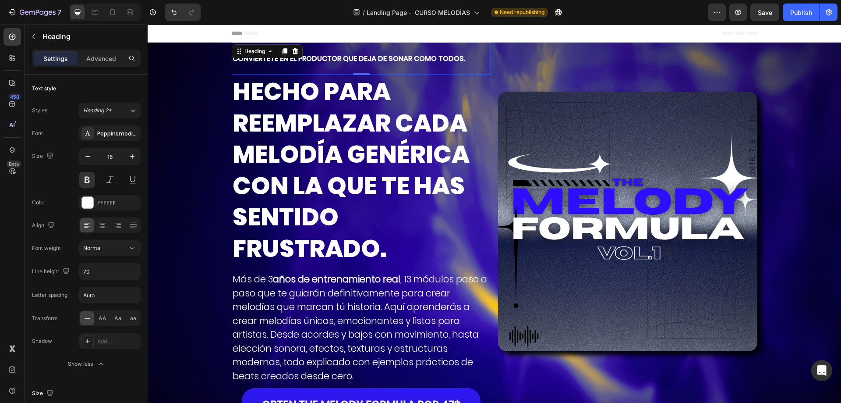
click at [106, 67] on div "Settings Advanced" at bounding box center [86, 62] width 123 height 25
click at [108, 64] on div "Advanced" at bounding box center [101, 58] width 44 height 14
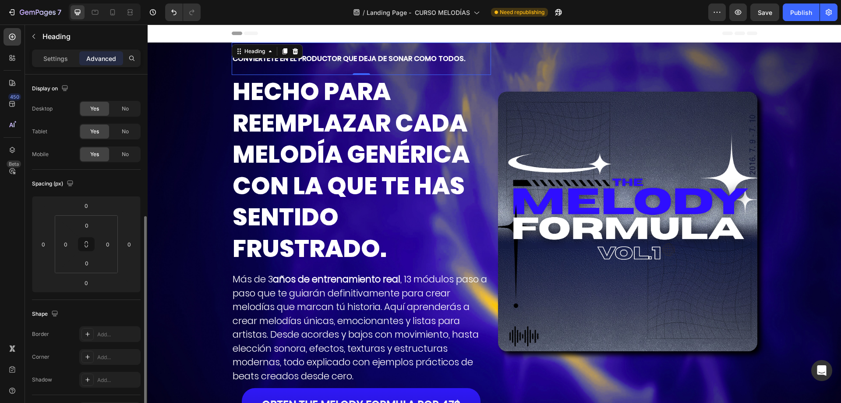
scroll to position [88, 0]
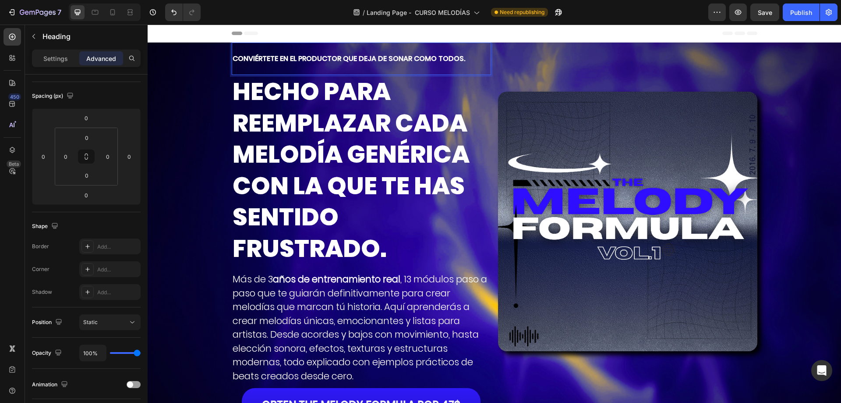
click at [407, 66] on p "CONVIÉRTETE EN EL PRODUCTOR QUE DEJA DE SONAR COMO TODOS." at bounding box center [362, 58] width 258 height 31
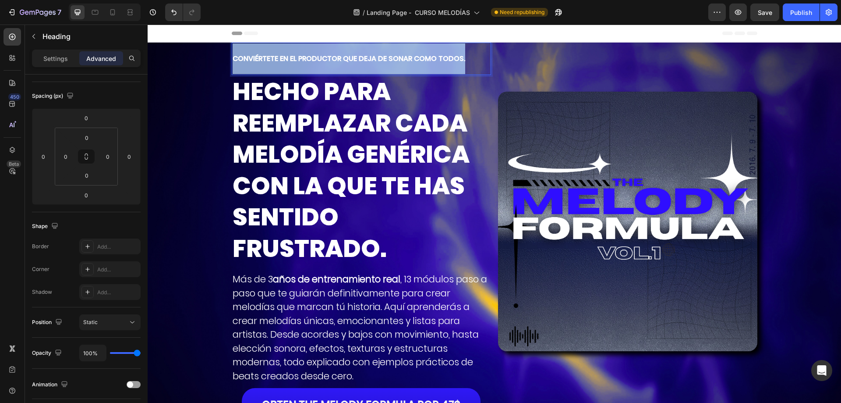
click at [407, 66] on p "CONVIÉRTETE EN EL PRODUCTOR QUE DEJA DE SONAR COMO TODOS." at bounding box center [362, 58] width 258 height 31
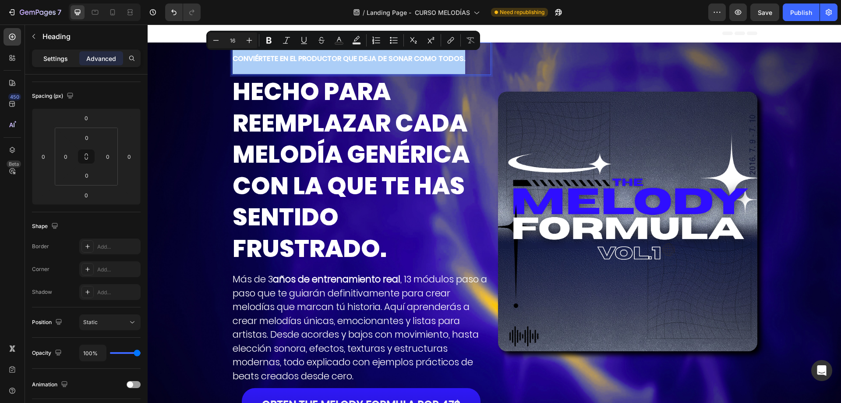
click at [52, 62] on p "Settings" at bounding box center [55, 58] width 25 height 9
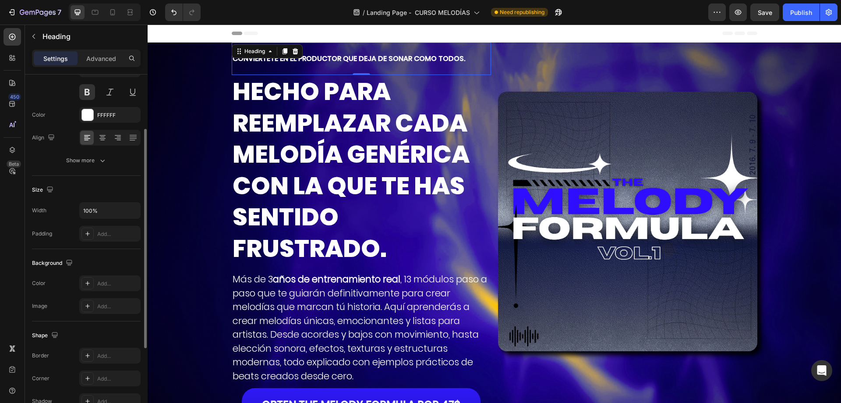
click at [108, 151] on div "Font Poppinsmedium Size 16 Color FFFFFF Align Show more" at bounding box center [86, 103] width 109 height 131
click at [90, 161] on div "Show more" at bounding box center [86, 160] width 41 height 9
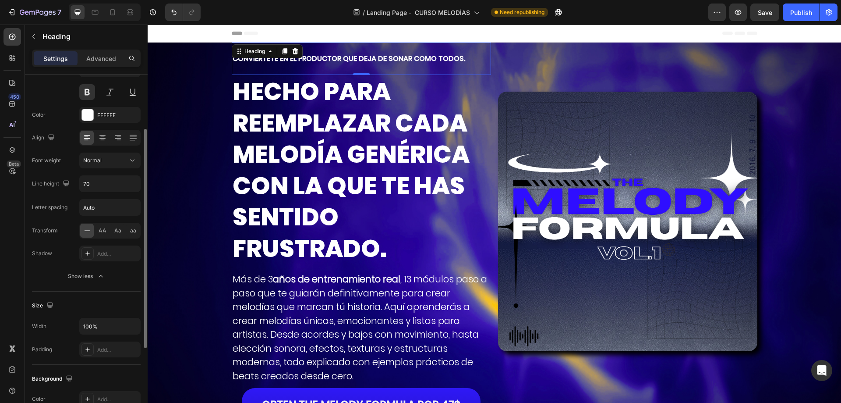
scroll to position [44, 0]
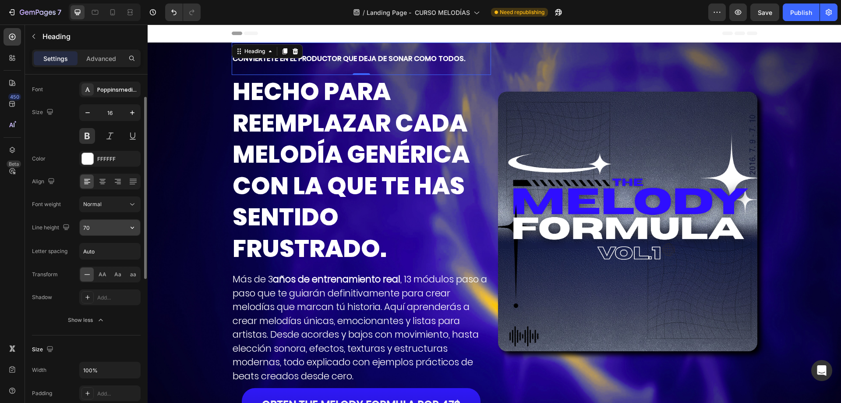
click at [107, 224] on input "70" at bounding box center [110, 228] width 60 height 16
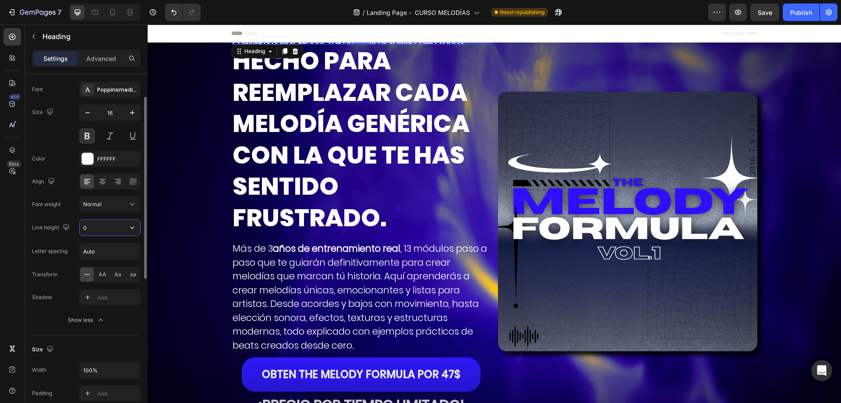
click at [101, 226] on input "0" at bounding box center [110, 228] width 60 height 16
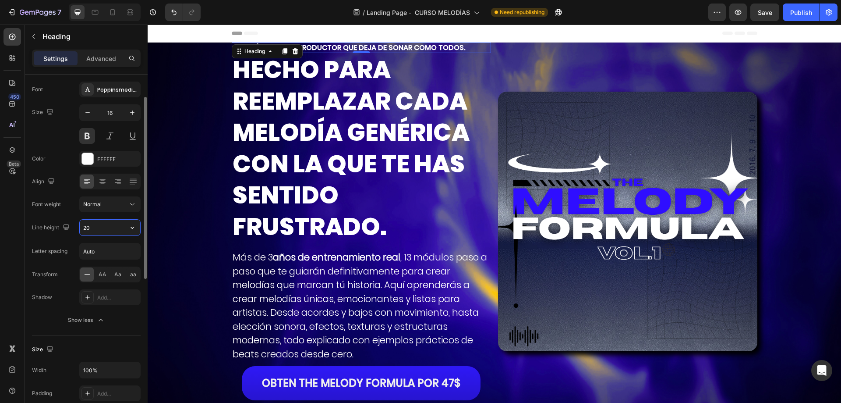
click at [101, 226] on input "20" at bounding box center [110, 228] width 60 height 16
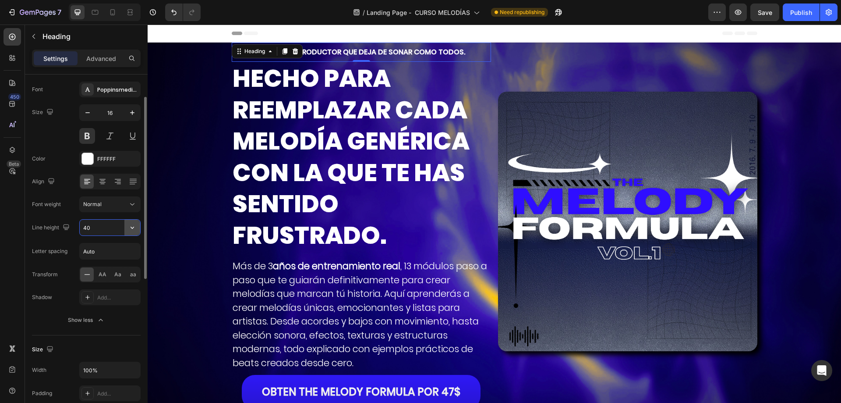
click at [135, 230] on button "button" at bounding box center [132, 228] width 16 height 16
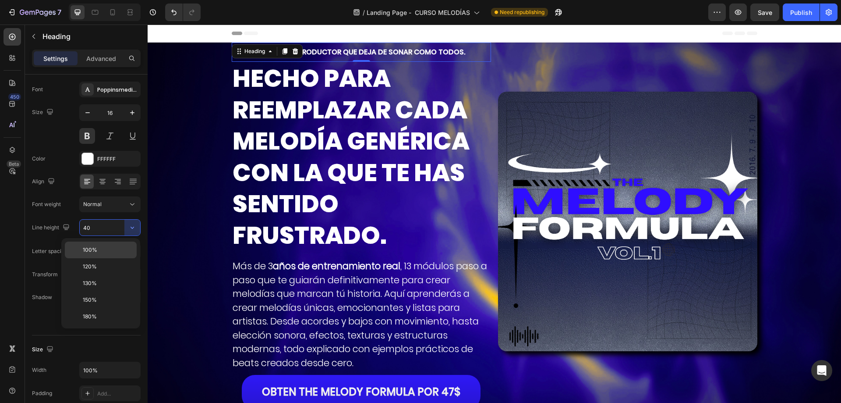
click at [127, 246] on p "100%" at bounding box center [108, 250] width 50 height 8
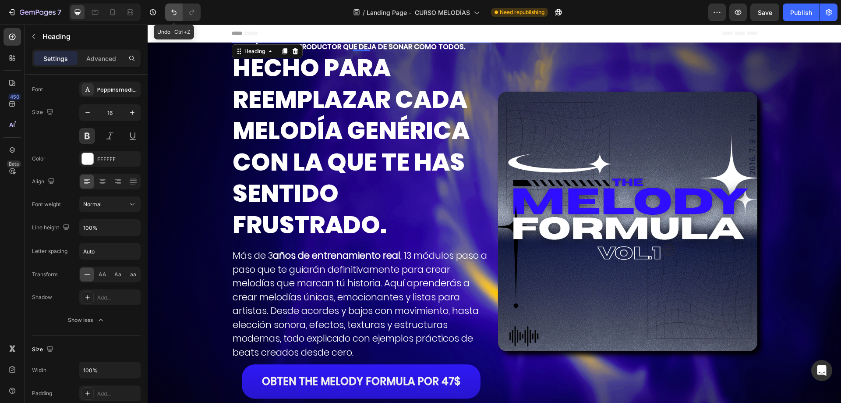
click at [177, 12] on icon "Undo/Redo" at bounding box center [174, 12] width 9 height 9
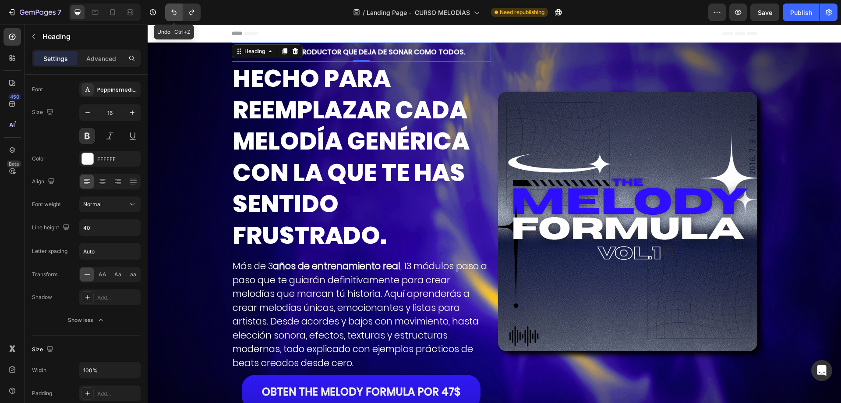
click at [168, 10] on button "Undo/Redo" at bounding box center [174, 13] width 18 height 18
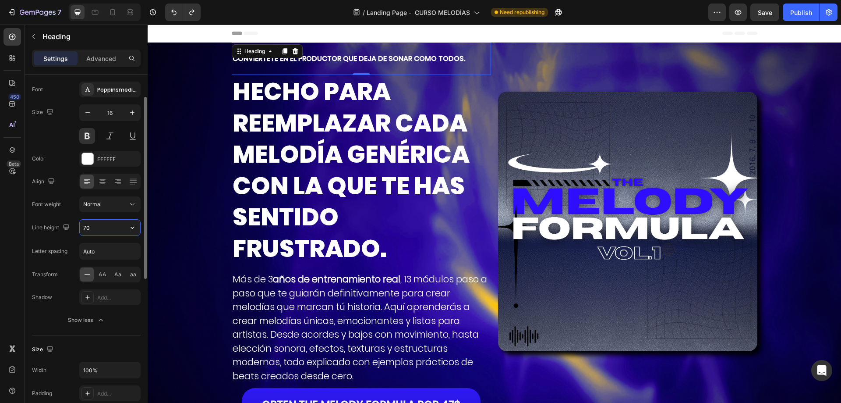
click at [111, 222] on input "70" at bounding box center [110, 228] width 60 height 16
click at [136, 227] on icon "button" at bounding box center [132, 227] width 9 height 9
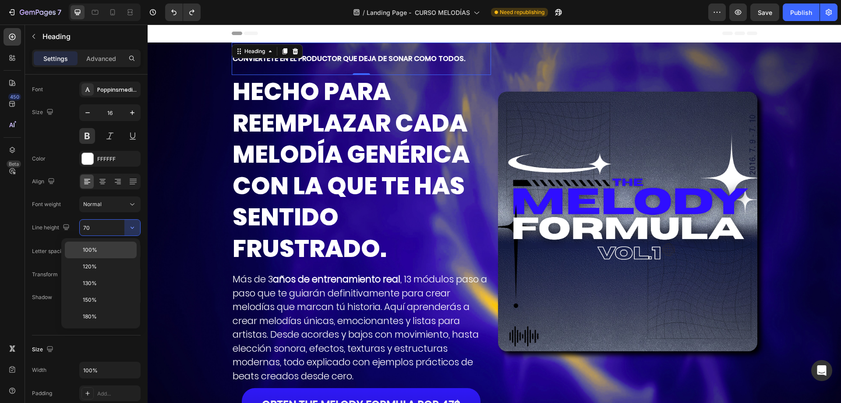
click at [113, 251] on p "100%" at bounding box center [108, 250] width 50 height 8
type input "100%"
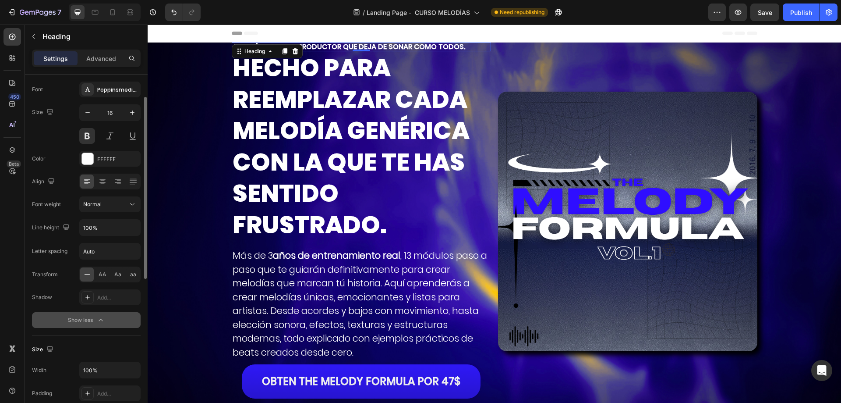
click at [95, 314] on button "Show less" at bounding box center [86, 320] width 109 height 16
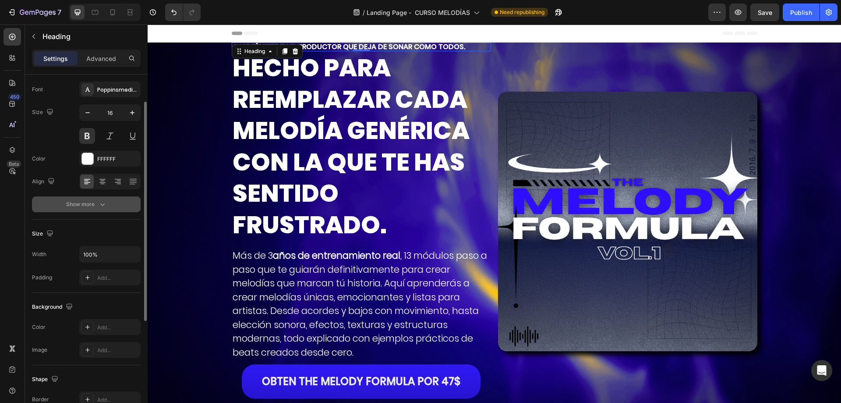
click at [93, 197] on button "Show more" at bounding box center [86, 204] width 109 height 16
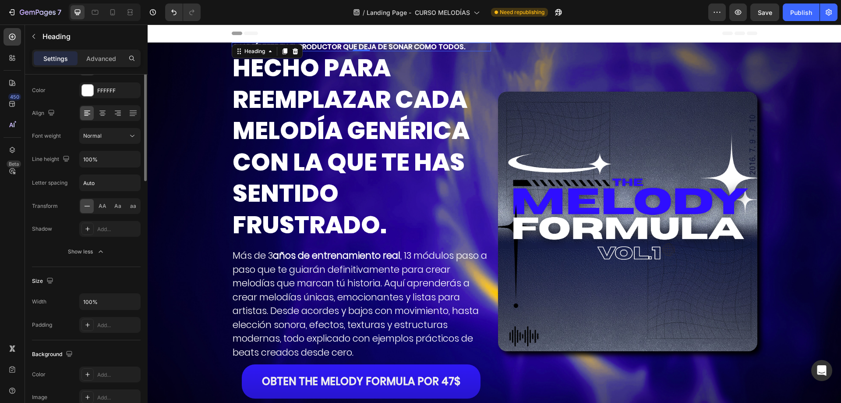
scroll to position [0, 0]
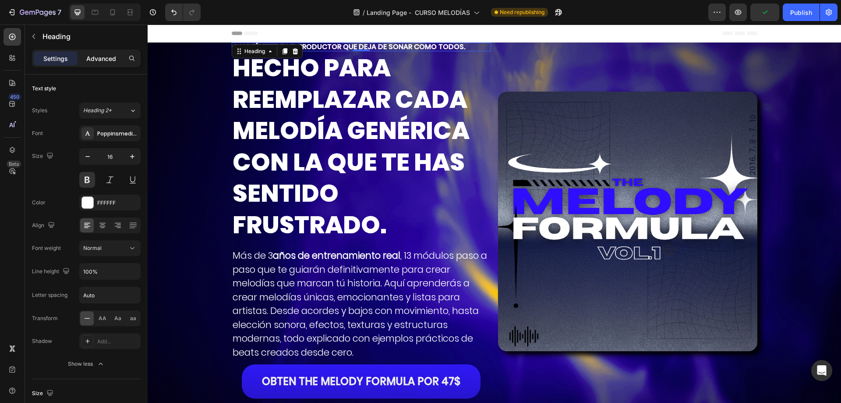
click at [110, 63] on p "Advanced" at bounding box center [101, 58] width 30 height 9
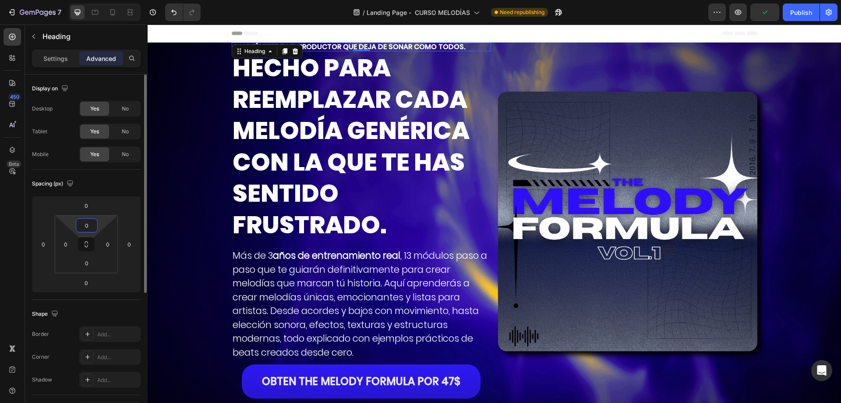
click at [93, 225] on input "0" at bounding box center [87, 225] width 18 height 13
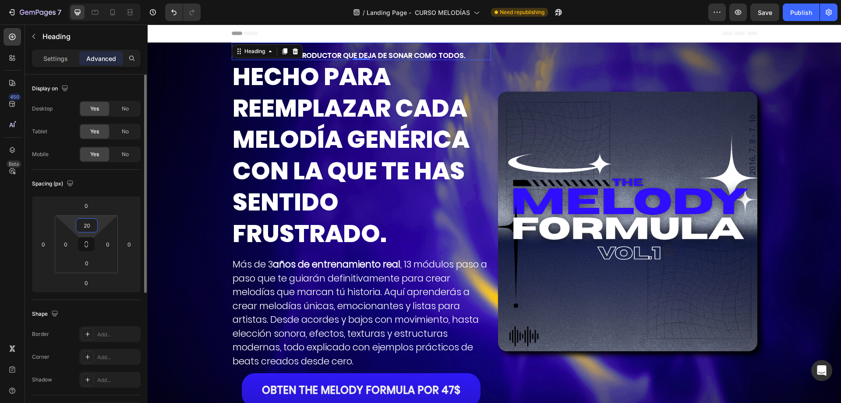
click at [93, 225] on input "20" at bounding box center [87, 225] width 18 height 13
type input "40"
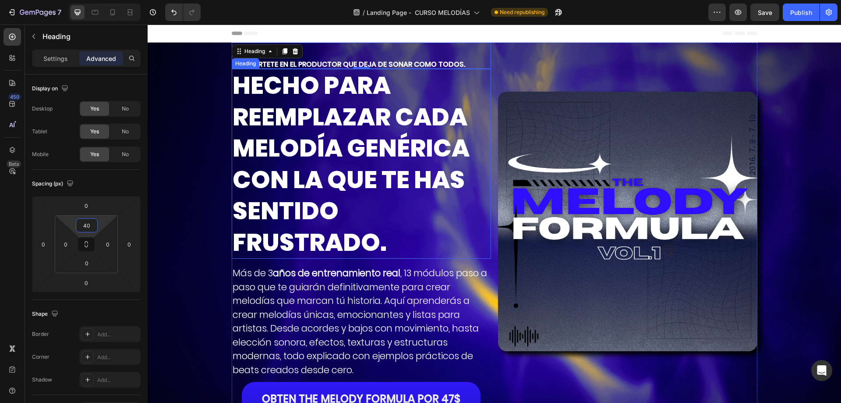
click at [429, 100] on h2 "HECHO PARA REEMPLAZAR CADA MELODÍA GENÉRICA CON LA QUE TE HAS SENTIDO FRUSTRADO." at bounding box center [361, 164] width 259 height 190
click at [272, 115] on h2 "HECHO PARA REEMPLAZAR CADA MELODÍA GENÉRICA CON LA QUE TE HAS SENTIDO FRUSTRADO." at bounding box center [361, 164] width 259 height 190
click at [62, 63] on p "Settings" at bounding box center [55, 58] width 25 height 9
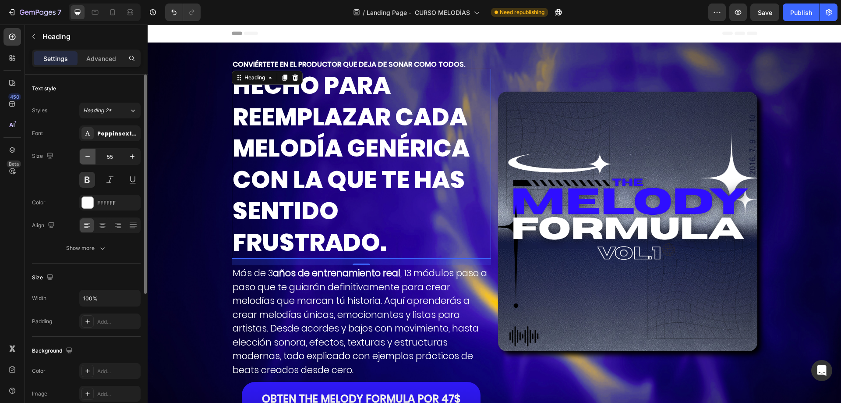
click at [89, 155] on icon "button" at bounding box center [87, 156] width 9 height 9
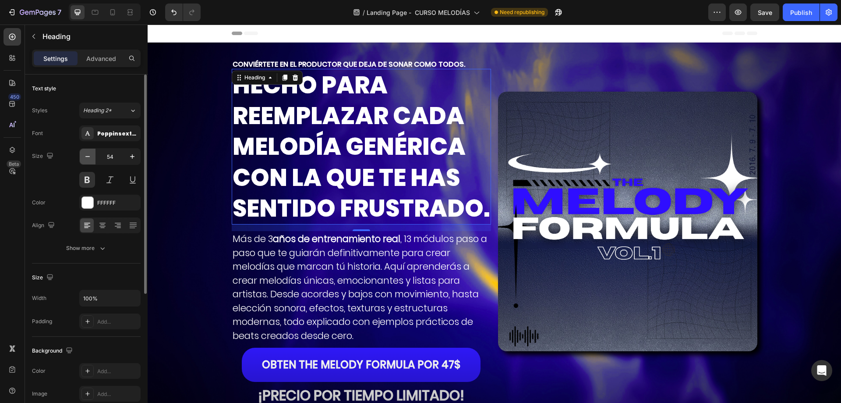
click at [89, 155] on icon "button" at bounding box center [87, 156] width 9 height 9
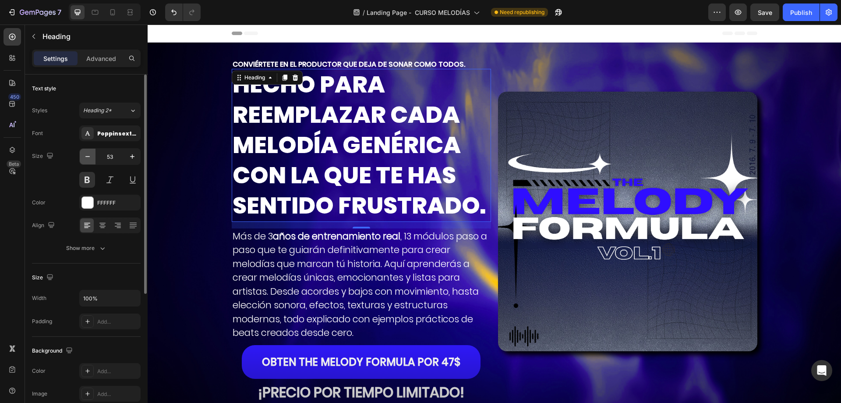
click at [89, 155] on icon "button" at bounding box center [87, 156] width 9 height 9
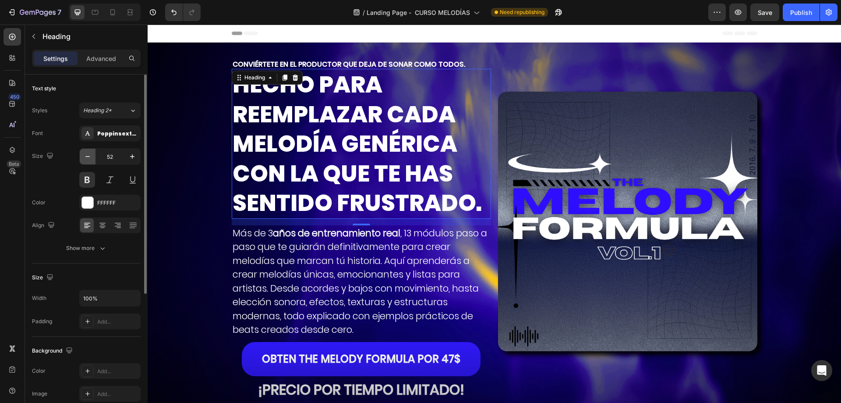
click at [89, 155] on icon "button" at bounding box center [87, 156] width 9 height 9
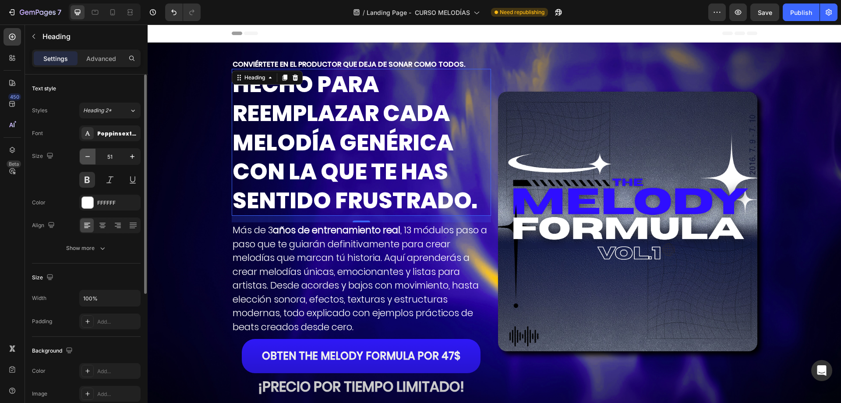
click at [89, 155] on icon "button" at bounding box center [87, 156] width 9 height 9
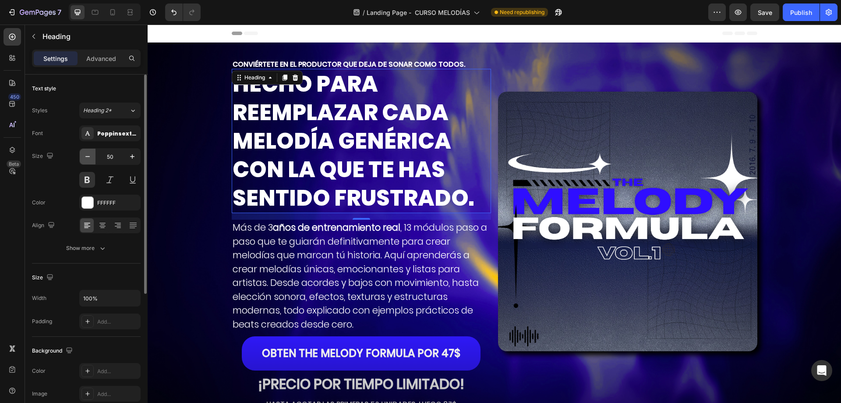
click at [89, 155] on icon "button" at bounding box center [87, 156] width 9 height 9
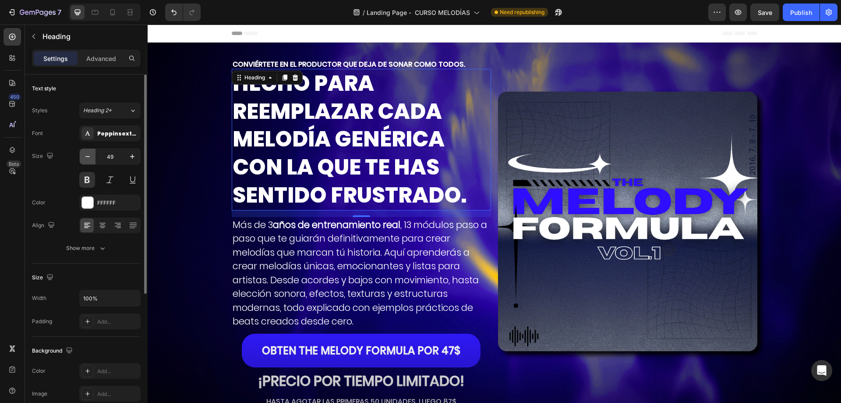
click at [89, 155] on icon "button" at bounding box center [87, 156] width 9 height 9
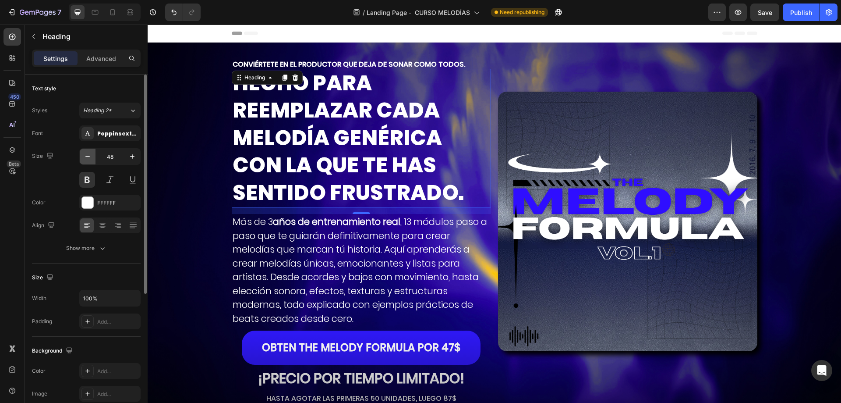
click at [89, 155] on icon "button" at bounding box center [87, 156] width 9 height 9
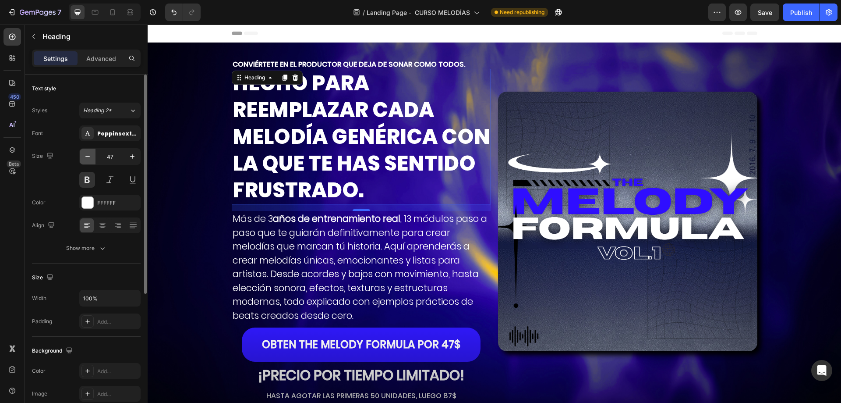
click at [89, 155] on icon "button" at bounding box center [87, 156] width 9 height 9
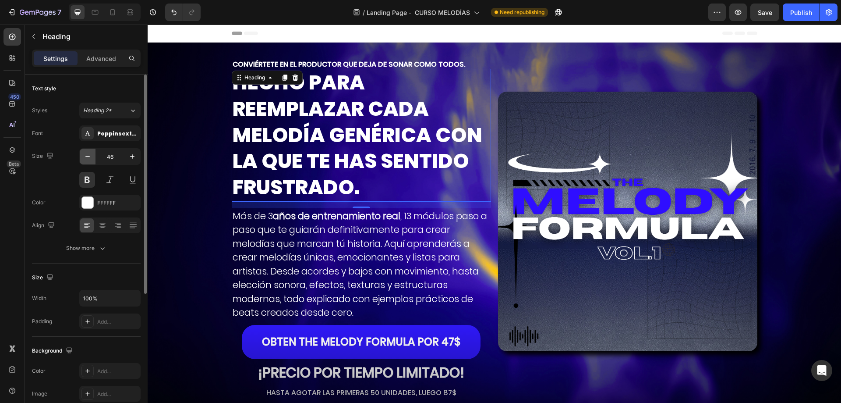
click at [89, 155] on icon "button" at bounding box center [87, 156] width 9 height 9
type input "45"
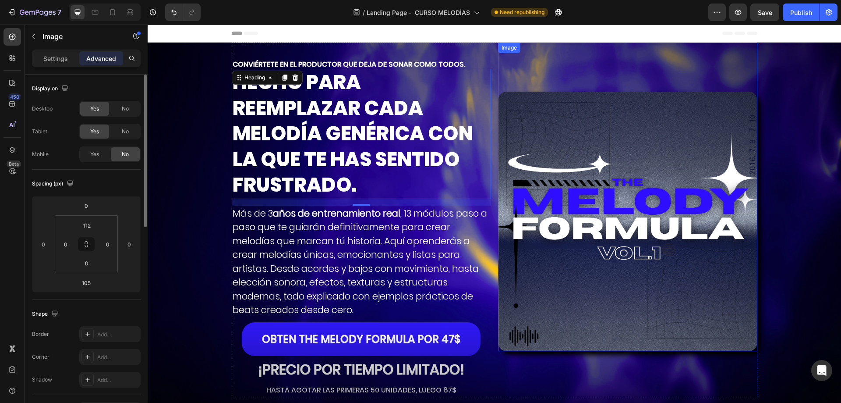
click at [536, 60] on div "Image" at bounding box center [627, 197] width 259 height 308
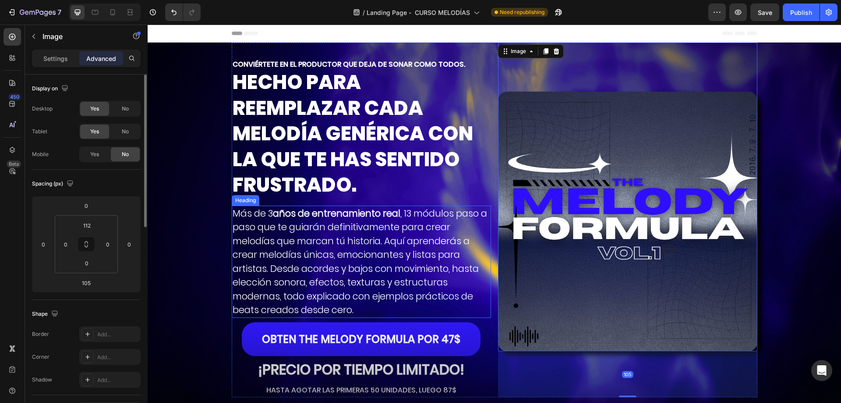
click at [343, 257] on p "Más de 3 años de entrenamiento real , 13 módulos paso a paso que te guiarán def…" at bounding box center [362, 261] width 258 height 110
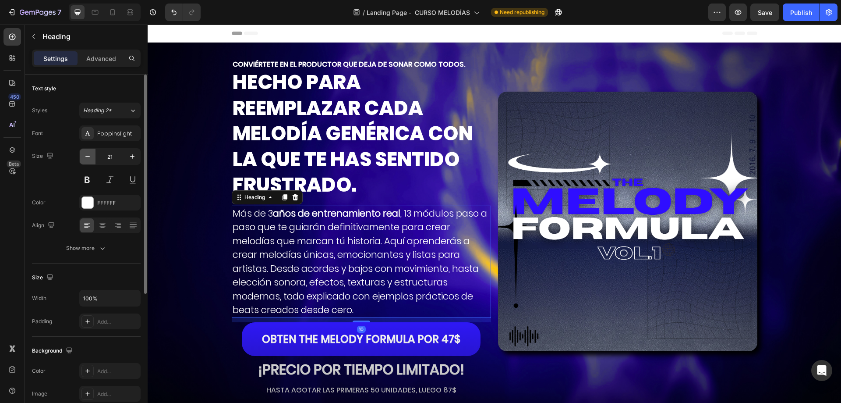
click at [92, 159] on icon "button" at bounding box center [87, 156] width 9 height 9
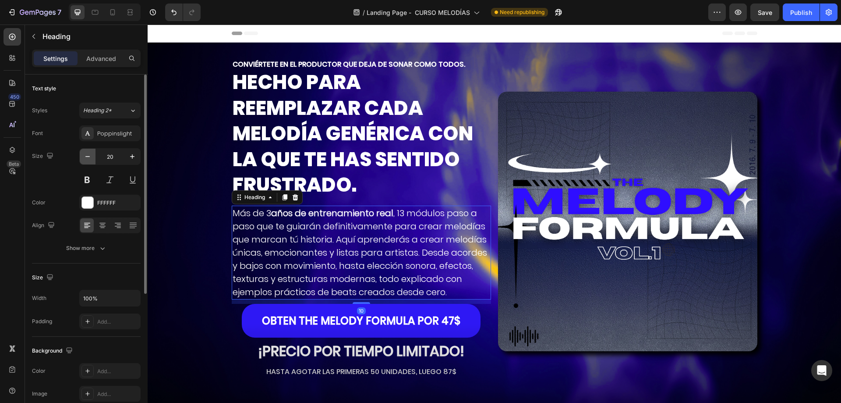
click at [92, 159] on icon "button" at bounding box center [87, 156] width 9 height 9
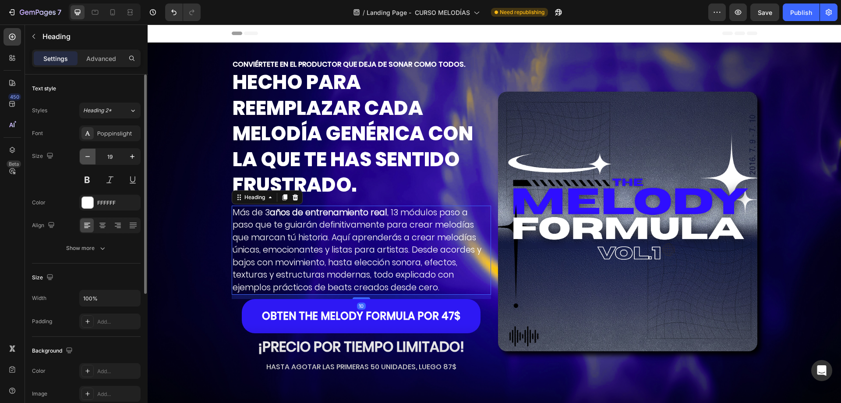
click at [92, 159] on icon "button" at bounding box center [87, 156] width 9 height 9
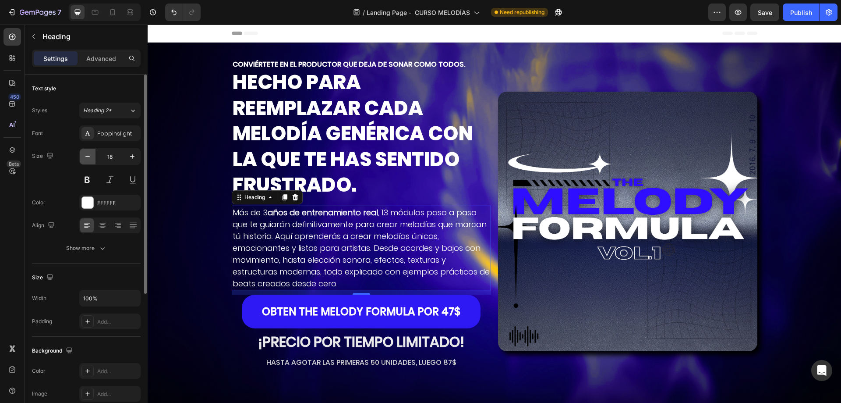
click at [92, 159] on icon "button" at bounding box center [87, 156] width 9 height 9
type input "17"
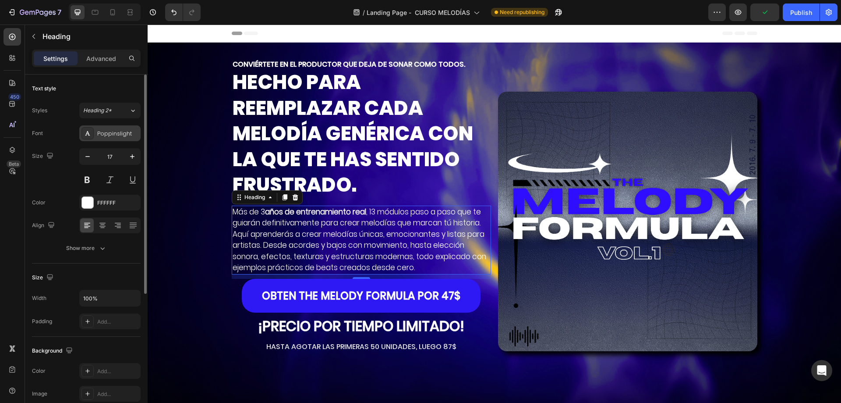
click at [125, 137] on div "Poppinslight" at bounding box center [117, 134] width 41 height 8
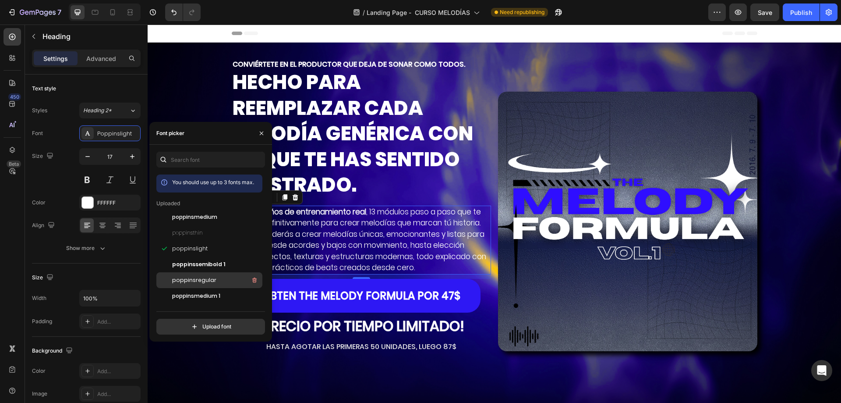
click at [203, 275] on div "poppinsregular" at bounding box center [216, 280] width 89 height 11
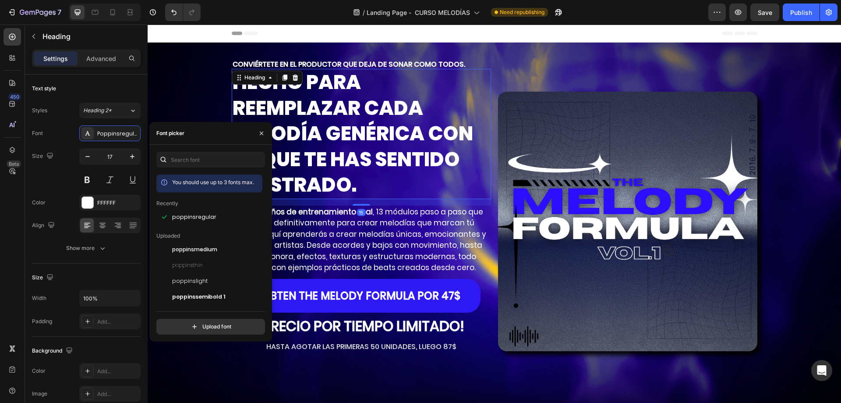
click at [399, 172] on p "HECHO PARA REEMPLAZAR CADA MELODÍA GENÉRICA CON LA QUE TE HAS SENTIDO FRUSTRADO." at bounding box center [362, 134] width 258 height 128
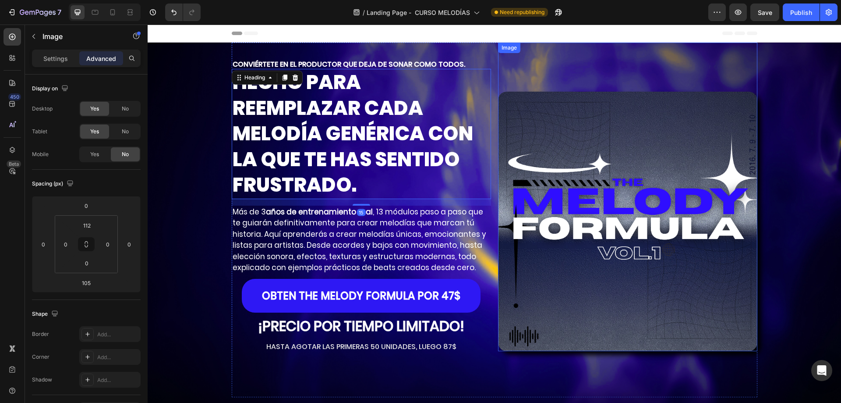
click at [520, 69] on div "Image" at bounding box center [627, 197] width 259 height 308
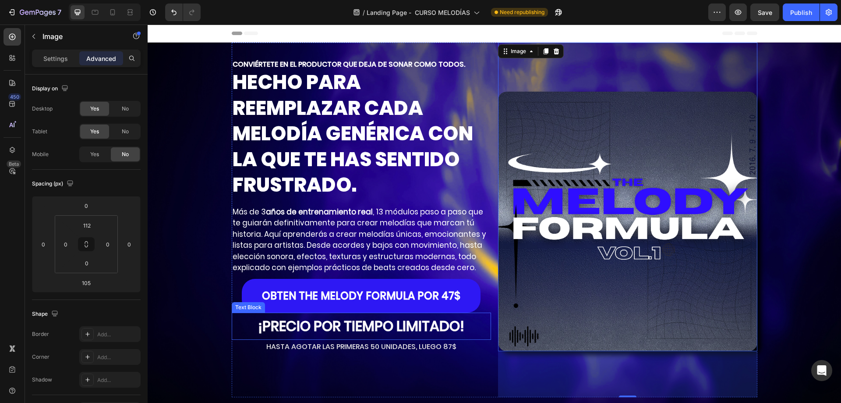
click at [280, 329] on strong "¡PRECIO POR TIEMPO LIMITADO!" at bounding box center [361, 326] width 206 height 20
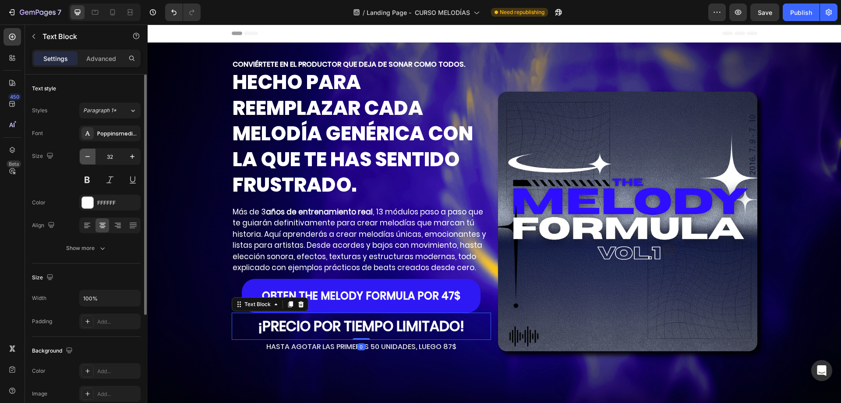
click at [89, 156] on icon "button" at bounding box center [87, 156] width 9 height 9
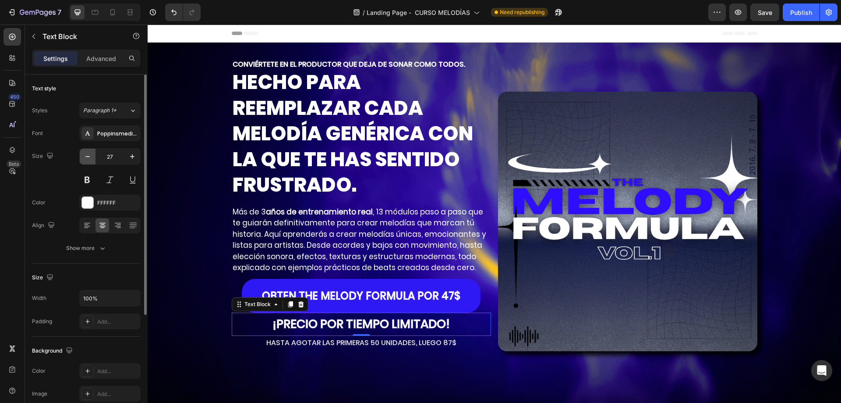
click at [89, 156] on icon "button" at bounding box center [87, 156] width 9 height 9
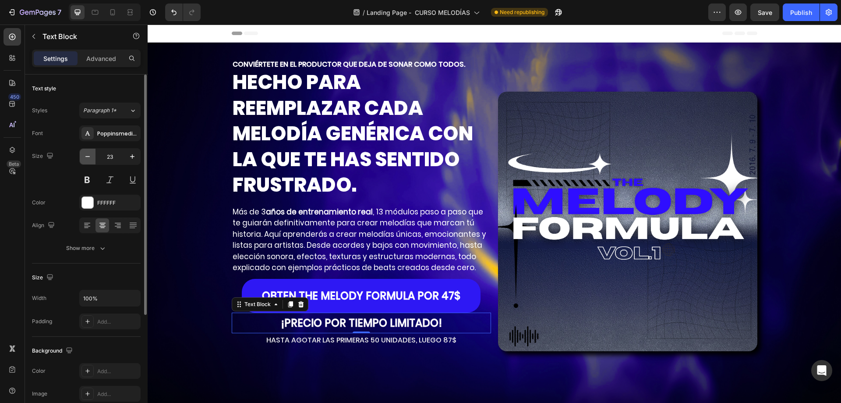
click at [89, 156] on icon "button" at bounding box center [87, 156] width 9 height 9
type input "20"
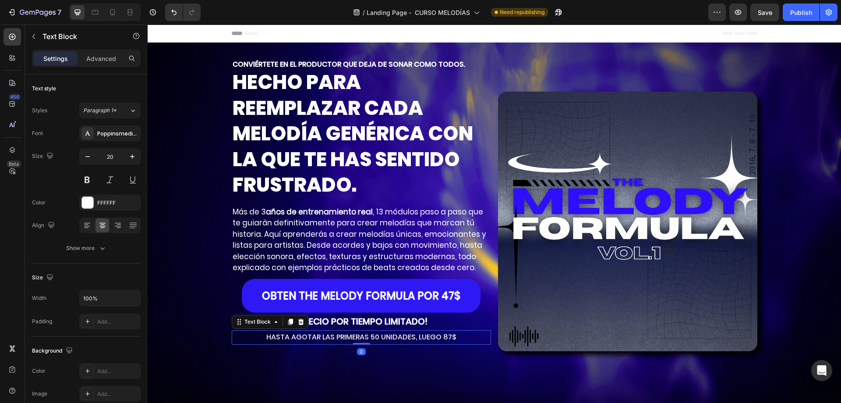
click at [448, 339] on p "HASTA AGOTAR LAS PRIMERAS 50 UNIDADES, LUEGO 87$" at bounding box center [362, 337] width 258 height 13
click at [89, 156] on icon "button" at bounding box center [87, 156] width 9 height 9
type input "13"
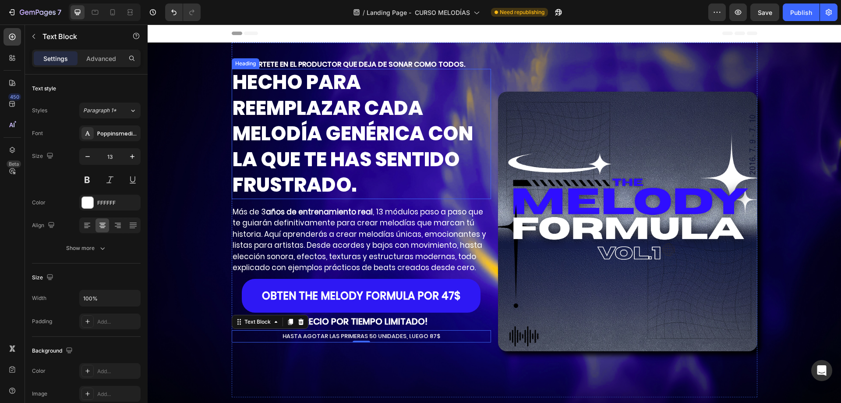
click at [397, 134] on p "HECHO PARA REEMPLAZAR CADA MELODÍA GENÉRICA CON LA QUE TE HAS SENTIDO FRUSTRADO." at bounding box center [362, 134] width 258 height 128
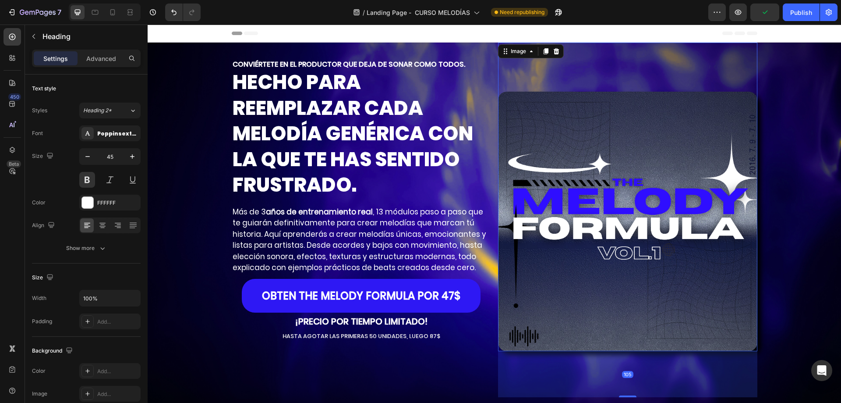
click at [535, 66] on div "Image 105" at bounding box center [627, 197] width 259 height 308
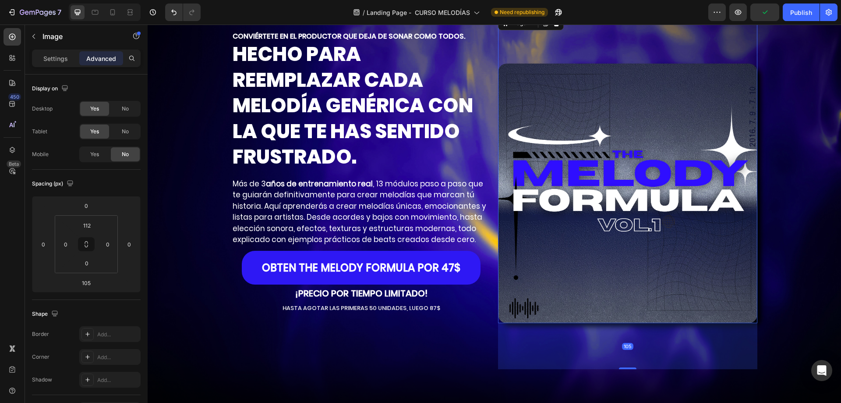
scroll to position [44, 0]
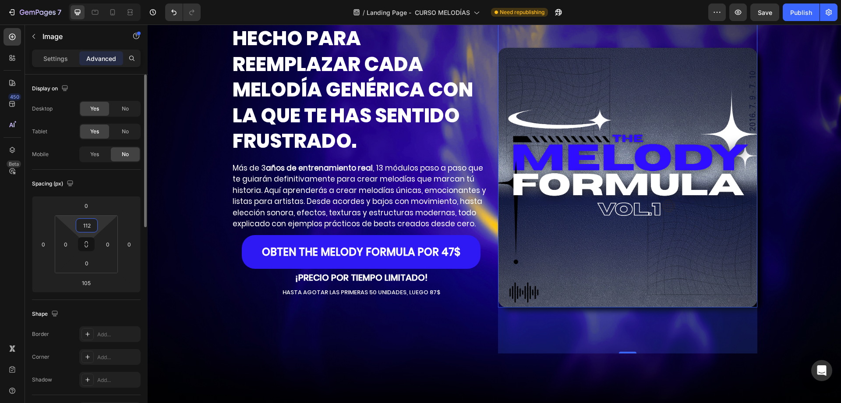
click at [93, 224] on input "112" at bounding box center [87, 225] width 18 height 13
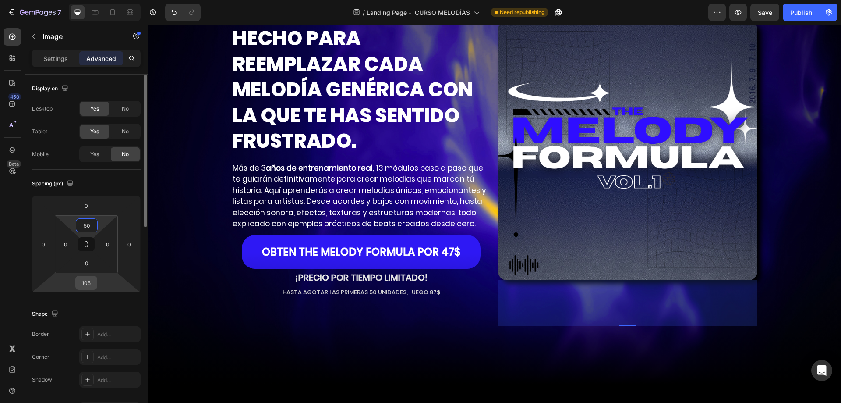
type input "50"
click at [86, 285] on input "105" at bounding box center [87, 282] width 18 height 13
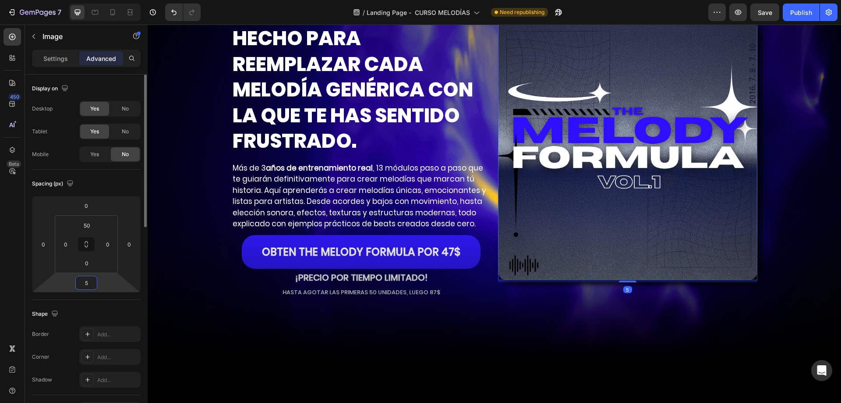
type input "50"
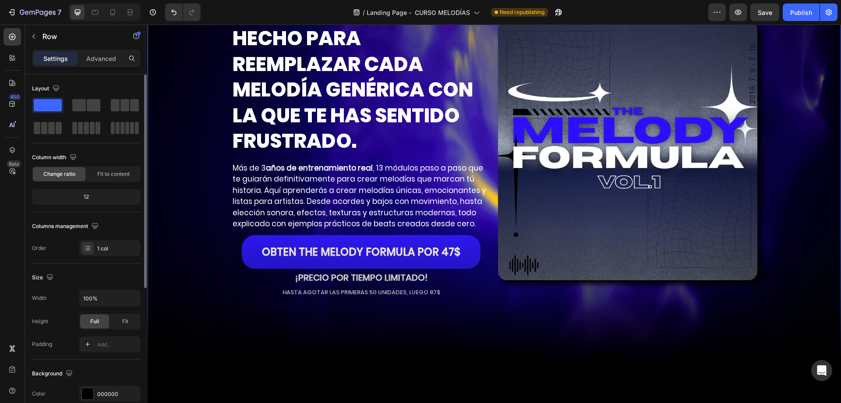
click at [794, 228] on div "CONVIÉRTETE EN EL PRODUCTOR QUE DEJA DE SONAR COMO TODOS. Heading HECHO PARA RE…" at bounding box center [495, 179] width 694 height 361
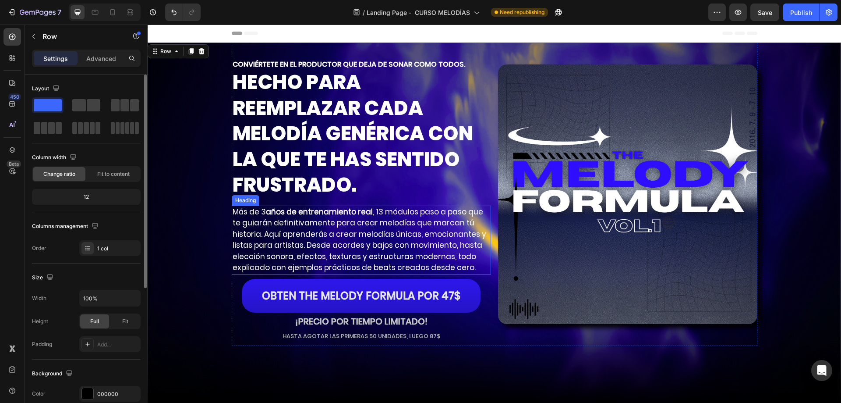
click at [273, 207] on strong "años de entrenamiento real" at bounding box center [319, 211] width 107 height 11
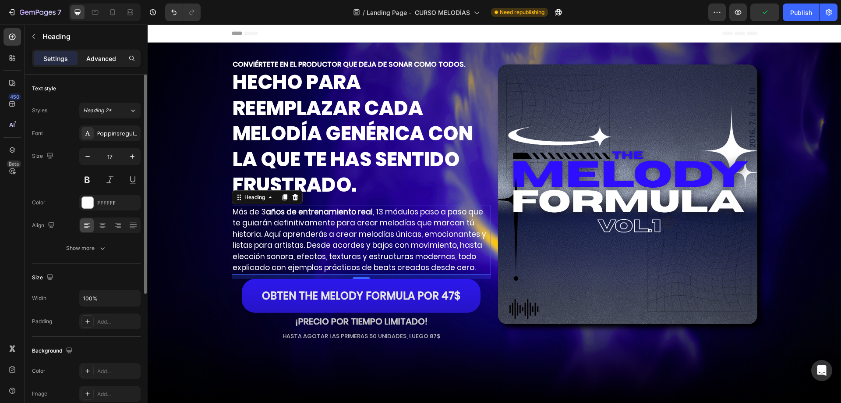
click at [107, 61] on p "Advanced" at bounding box center [101, 58] width 30 height 9
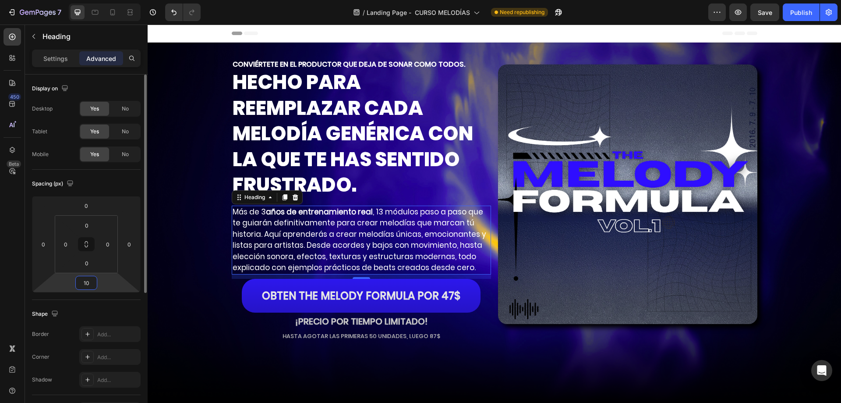
click at [89, 289] on input "10" at bounding box center [87, 282] width 18 height 13
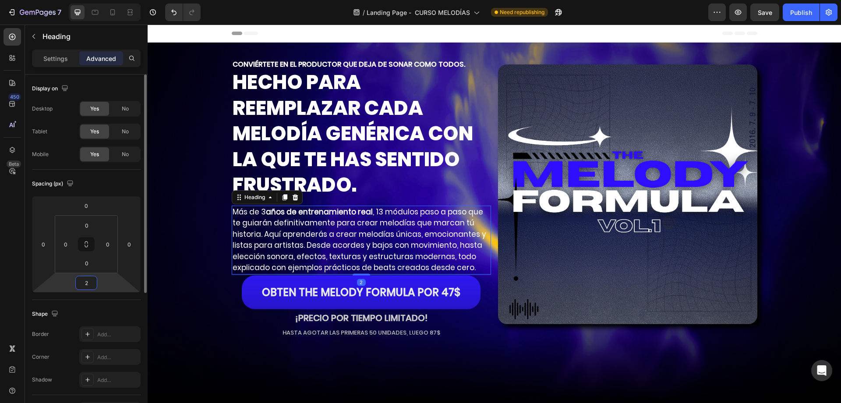
type input "20"
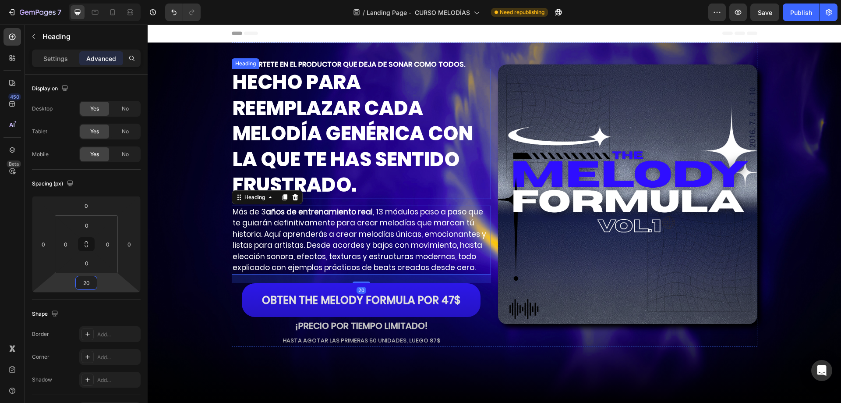
click at [386, 178] on p "HECHO PARA REEMPLAZAR CADA MELODÍA GENÉRICA CON LA QUE TE HAS SENTIDO FRUSTRADO." at bounding box center [362, 134] width 258 height 128
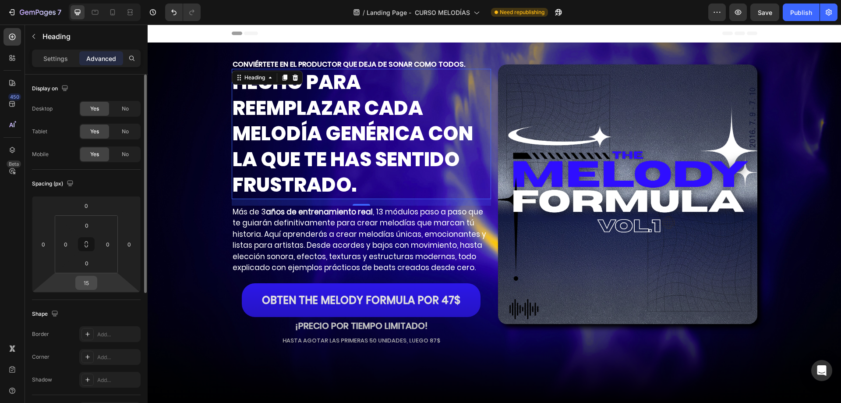
click at [89, 282] on input "15" at bounding box center [87, 282] width 18 height 13
type input "0"
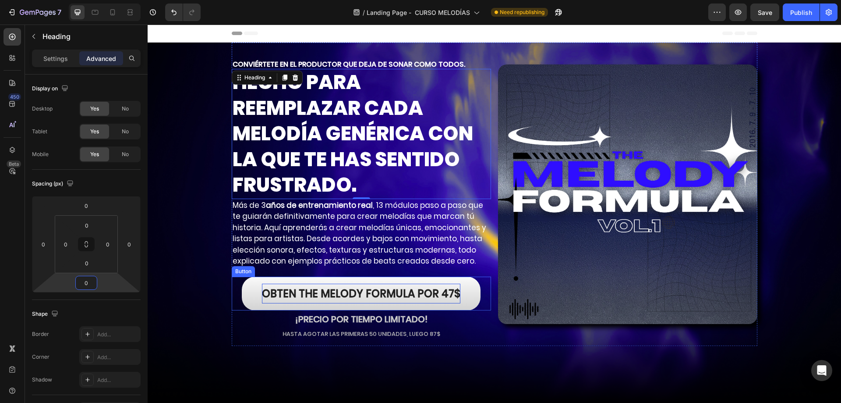
click at [298, 297] on p "OBTEN THE [PERSON_NAME] FORMULA por 47$" at bounding box center [361, 293] width 198 height 20
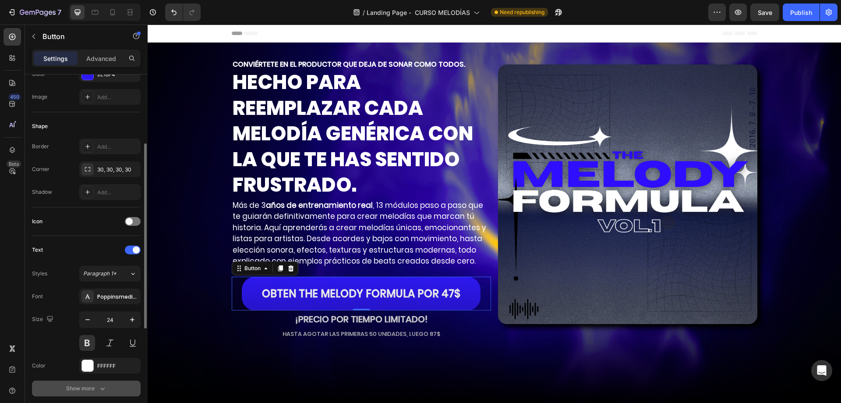
scroll to position [219, 0]
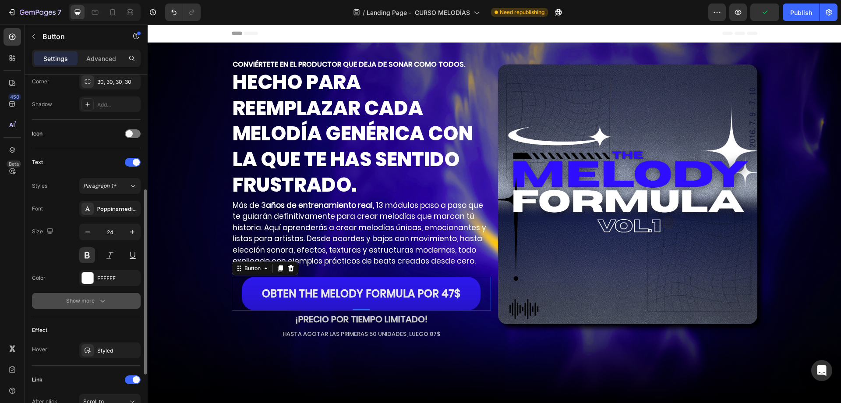
click at [81, 302] on div "Show more" at bounding box center [86, 300] width 41 height 9
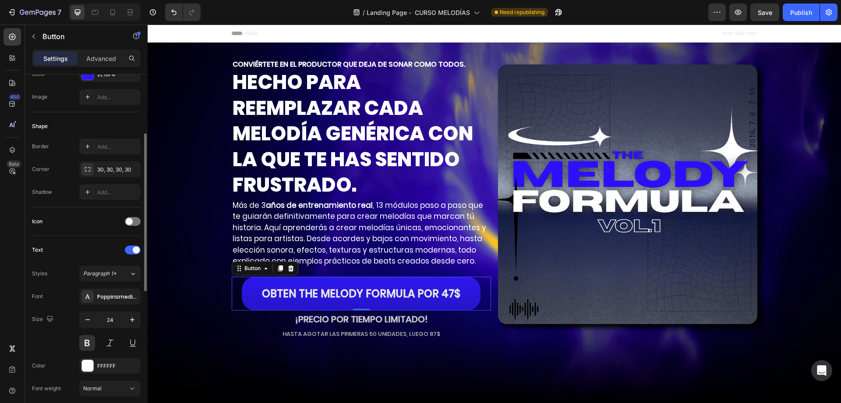
scroll to position [0, 0]
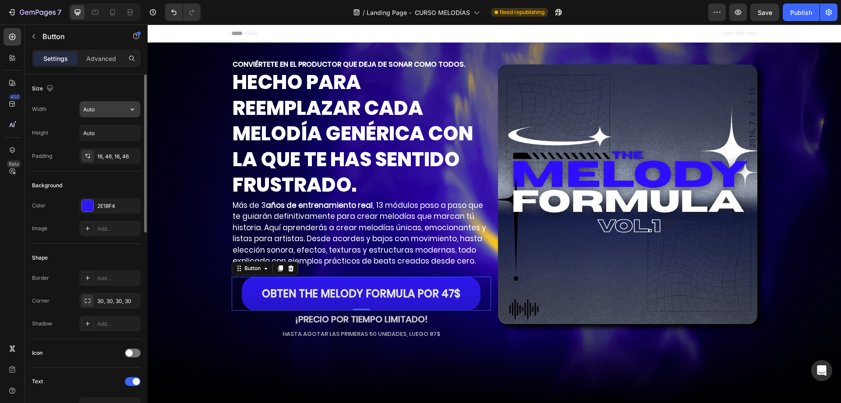
click at [104, 110] on input "Auto" at bounding box center [110, 109] width 60 height 16
click at [135, 110] on icon "button" at bounding box center [132, 109] width 9 height 9
click at [98, 145] on p "Full 100%" at bounding box center [108, 148] width 50 height 8
type input "100%"
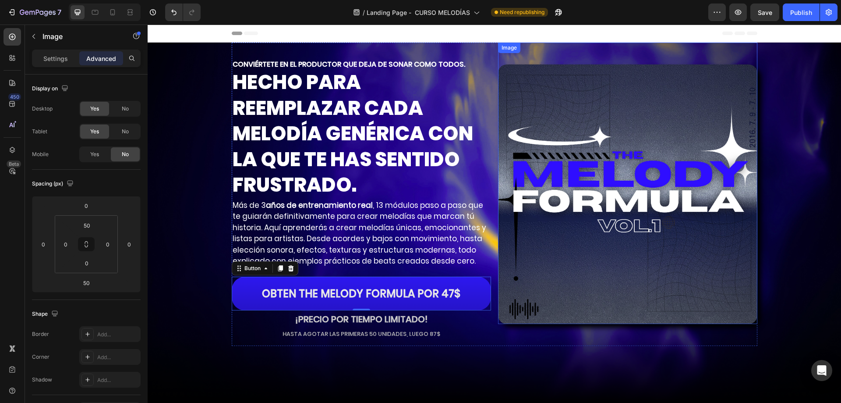
click at [590, 177] on img at bounding box center [627, 193] width 259 height 259
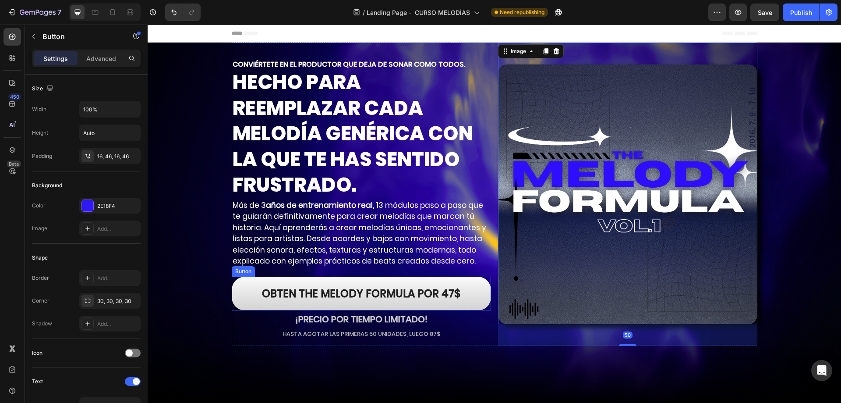
click at [248, 287] on link "OBTEN THE [PERSON_NAME] FORMULA por 47$" at bounding box center [361, 293] width 259 height 34
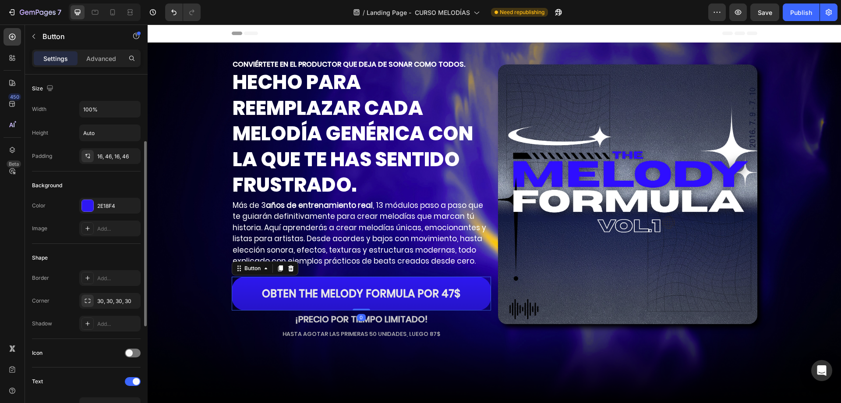
scroll to position [88, 0]
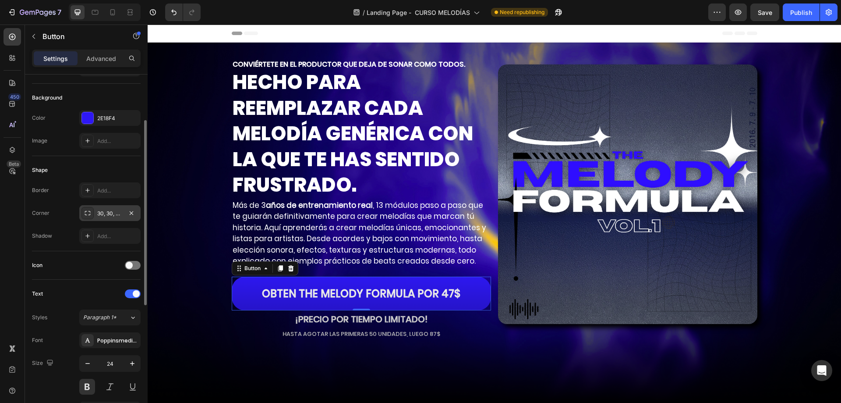
click at [106, 207] on div "30, 30, 30, 30" at bounding box center [109, 213] width 61 height 16
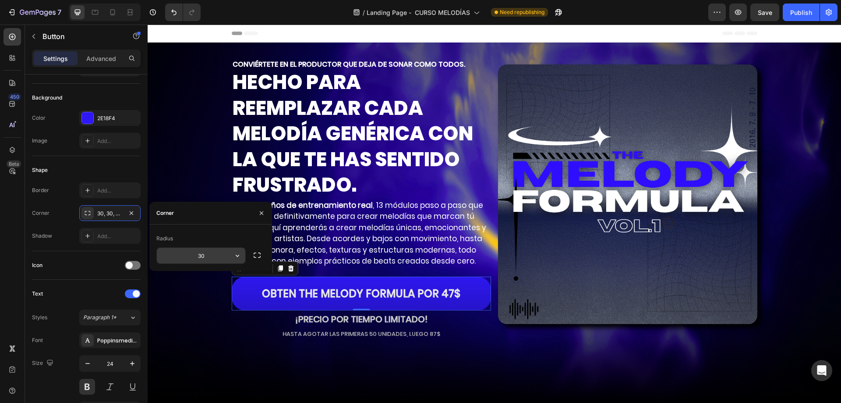
click at [217, 261] on input "30" at bounding box center [201, 256] width 89 height 16
type input "15"
click at [387, 172] on p "HECHO PARA REEMPLAZAR CADA MELODÍA GENÉRICA CON LA QUE TE HAS SENTIDO FRUSTRADO." at bounding box center [362, 134] width 258 height 128
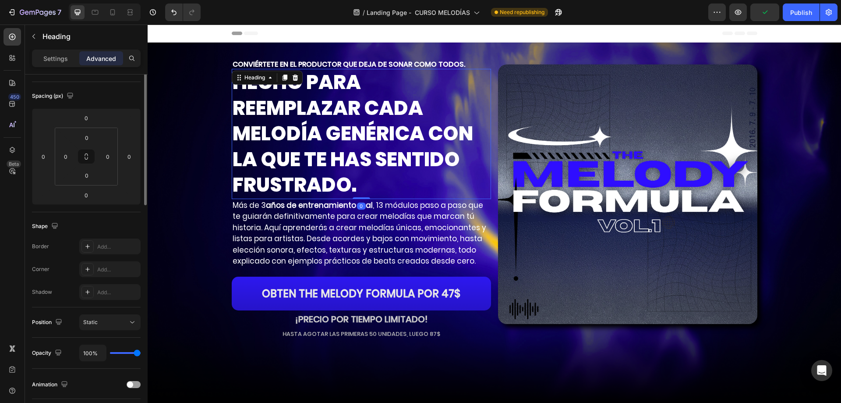
scroll to position [0, 0]
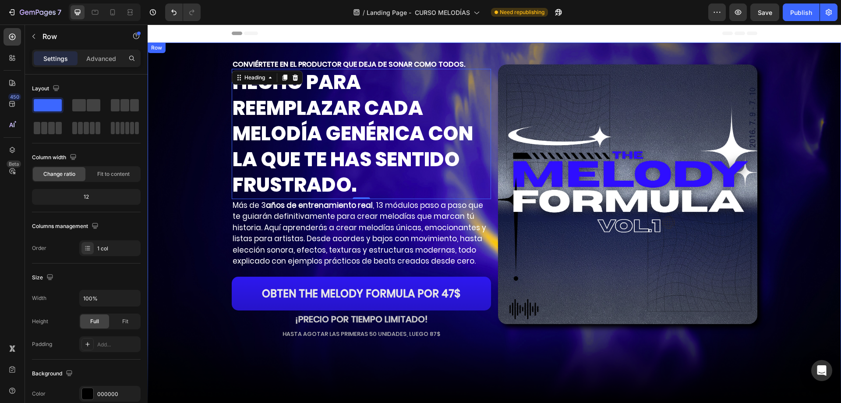
click at [809, 105] on div "CONVIÉRTETE EN EL PRODUCTOR QUE DEJA DE SONAR COMO TODOS. Heading HECHO PARA RE…" at bounding box center [495, 223] width 694 height 361
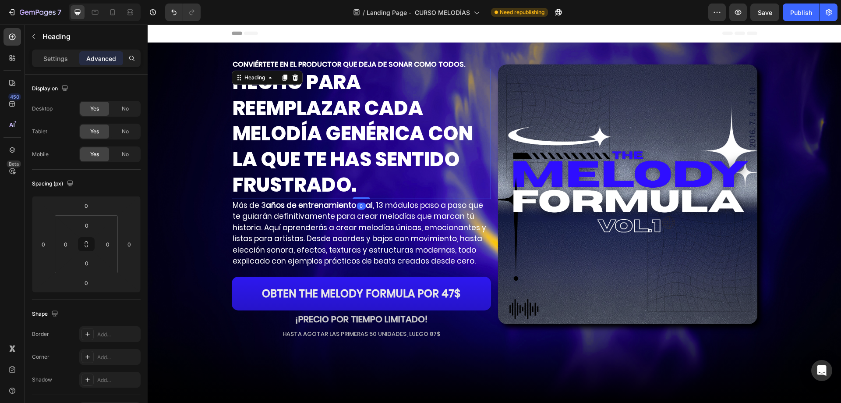
click at [457, 104] on p "HECHO PARA REEMPLAZAR CADA MELODÍA GENÉRICA CON LA QUE TE HAS SENTIDO FRUSTRADO." at bounding box center [362, 134] width 258 height 128
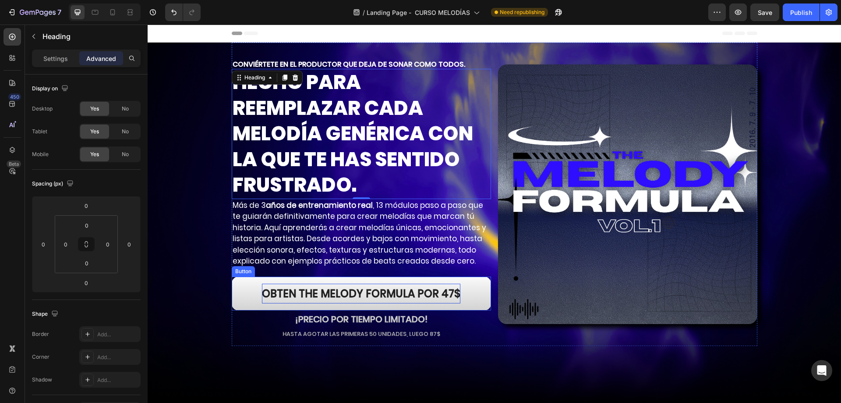
click at [408, 289] on p "OBTEN THE [PERSON_NAME] FORMULA por 47$" at bounding box center [361, 293] width 198 height 20
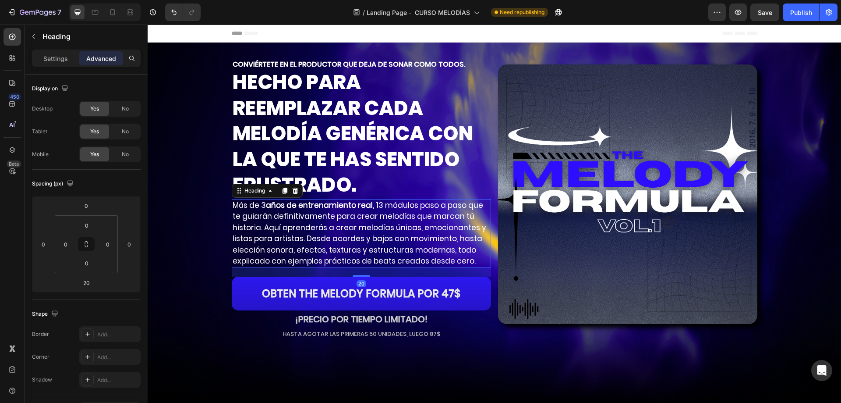
click at [411, 213] on p "Más de 3 años de entrenamiento real , 13 módulos paso a paso que te guiarán def…" at bounding box center [362, 233] width 258 height 67
click at [49, 59] on p "Settings" at bounding box center [55, 58] width 25 height 9
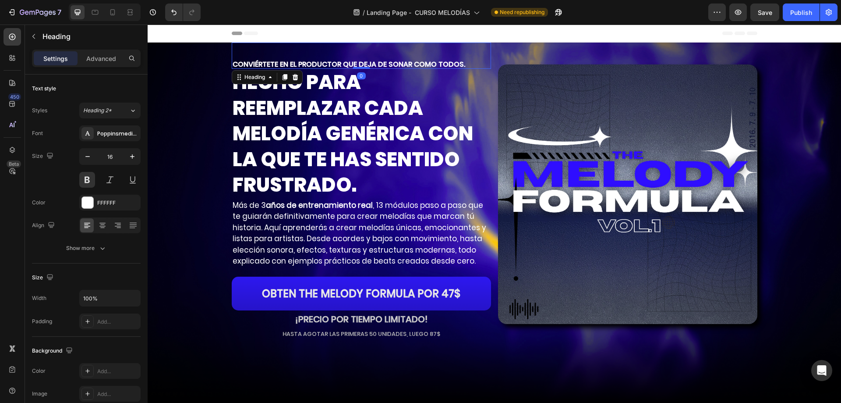
click at [337, 66] on p "CONVIÉRTETE EN EL PRODUCTOR QUE DEJA DE SONAR COMO TODOS." at bounding box center [362, 64] width 258 height 7
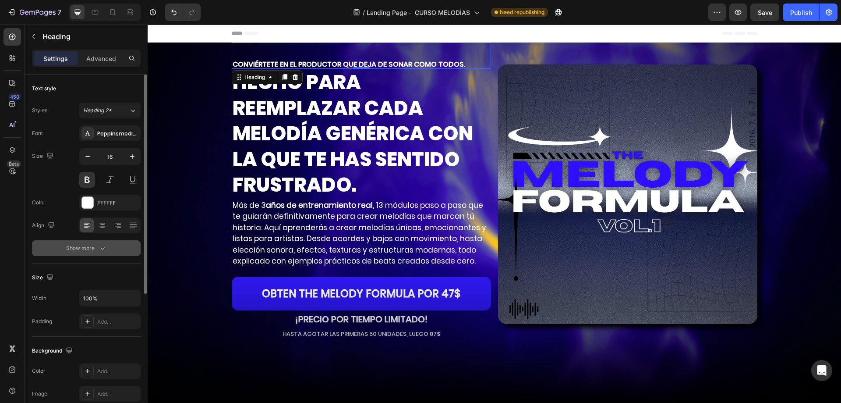
click at [81, 248] on div "Show more" at bounding box center [86, 248] width 41 height 9
click at [376, 81] on p "HECHO PARA REEMPLAZAR CADA MELODÍA GENÉRICA CON LA QUE TE HAS SENTIDO FRUSTRADO." at bounding box center [362, 134] width 258 height 128
click at [483, 60] on div "CONVIÉRTETE EN EL PRODUCTOR QUE DEJA DE SONAR COMO TODOS. Heading 0" at bounding box center [361, 56] width 259 height 26
click at [11, 147] on icon at bounding box center [12, 149] width 9 height 9
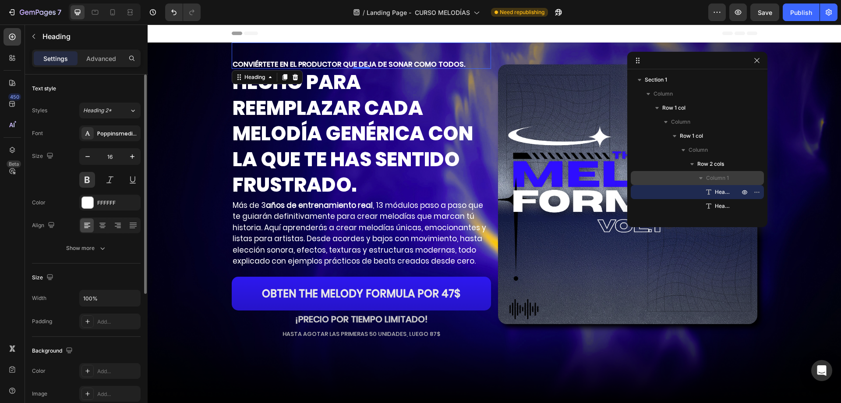
click at [714, 175] on span "Column 1" at bounding box center [717, 178] width 23 height 9
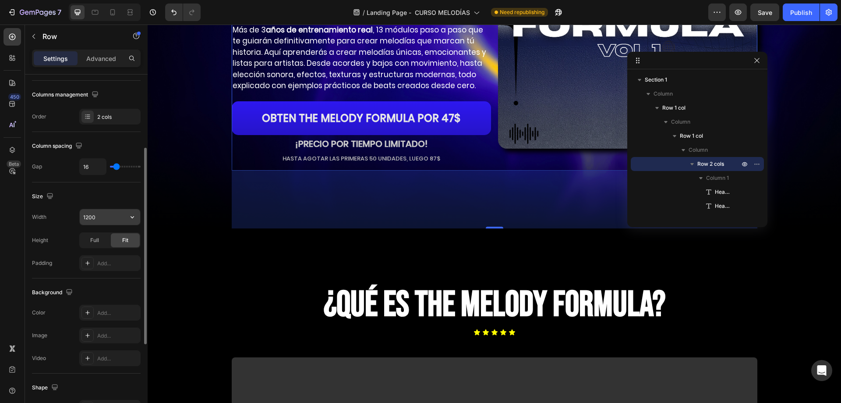
scroll to position [175, 0]
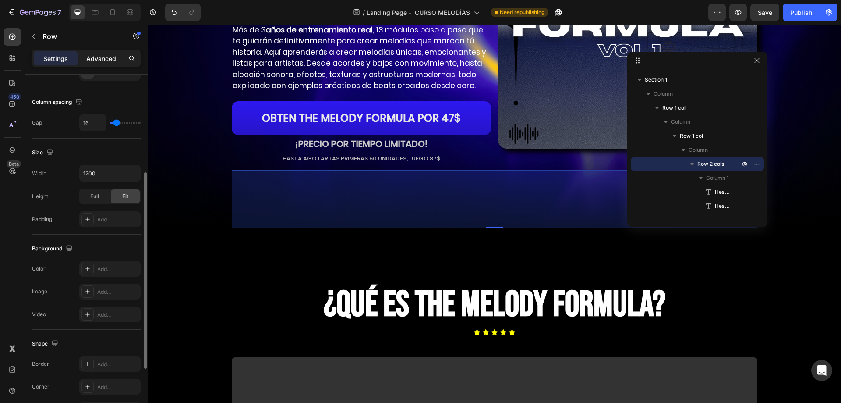
click at [92, 60] on p "Advanced" at bounding box center [101, 58] width 30 height 9
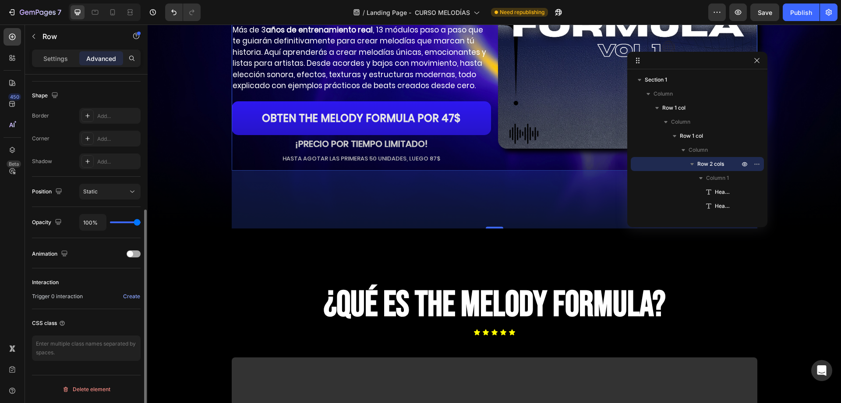
scroll to position [87, 0]
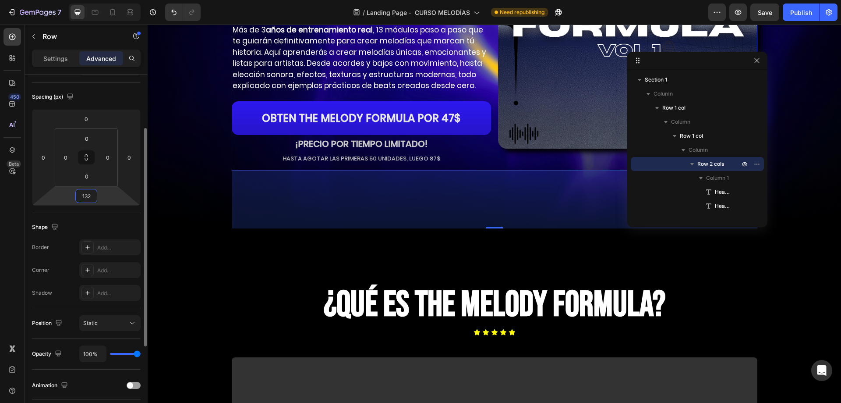
click at [88, 190] on input "132" at bounding box center [87, 195] width 18 height 13
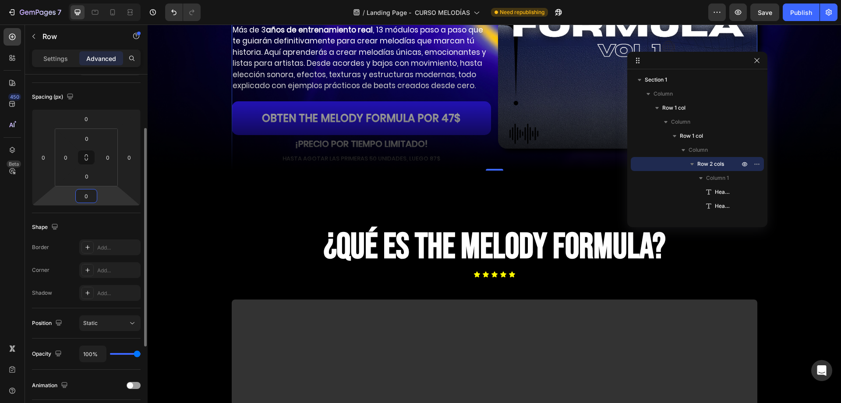
click at [88, 190] on input "0" at bounding box center [87, 195] width 18 height 13
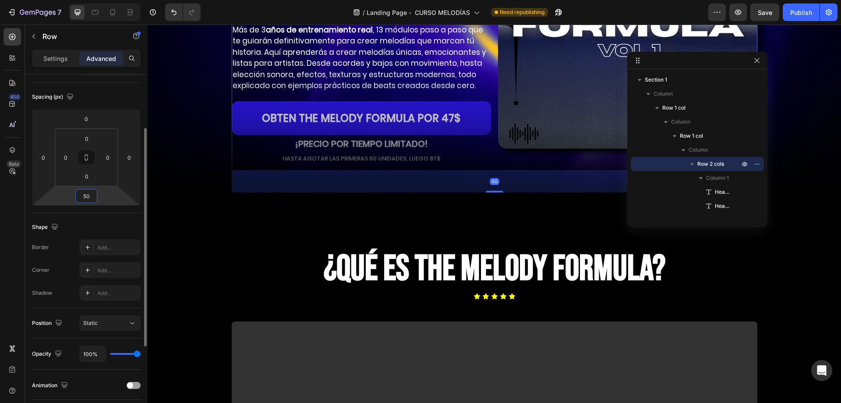
click at [87, 192] on input "50" at bounding box center [87, 195] width 18 height 13
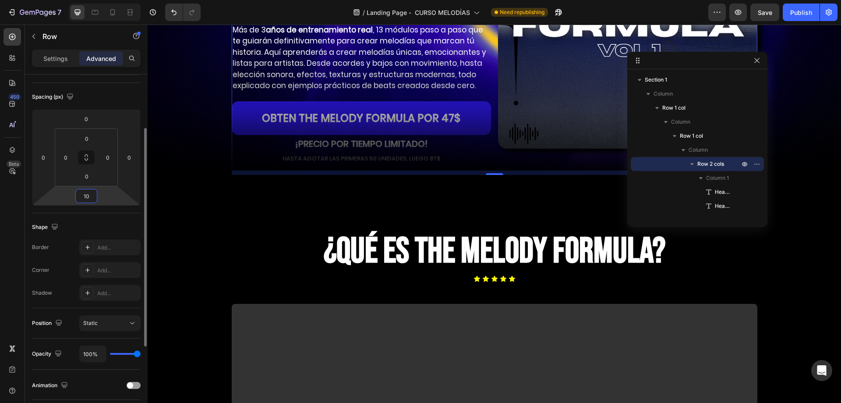
click at [87, 192] on input "10" at bounding box center [87, 195] width 18 height 13
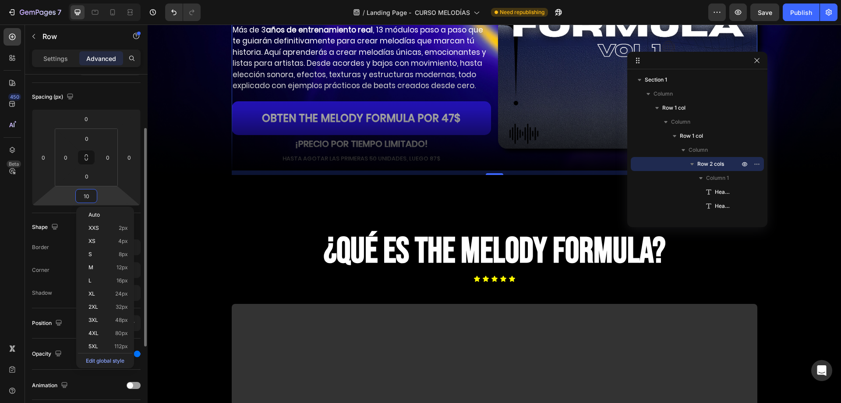
click at [87, 192] on input "10" at bounding box center [87, 195] width 18 height 13
type input "0"
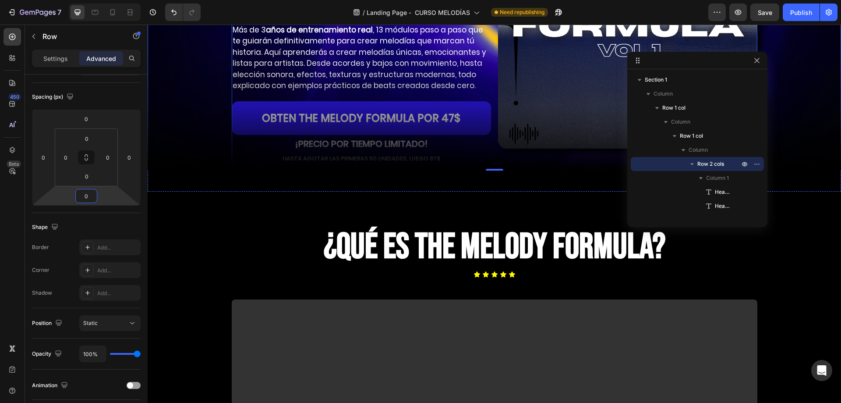
click at [208, 154] on div "CONVIÉRTETE EN EL PRODUCTOR QUE DEJA DE SONAR COMO TODOS. Heading HECHO PARA RE…" at bounding box center [495, 18] width 694 height 303
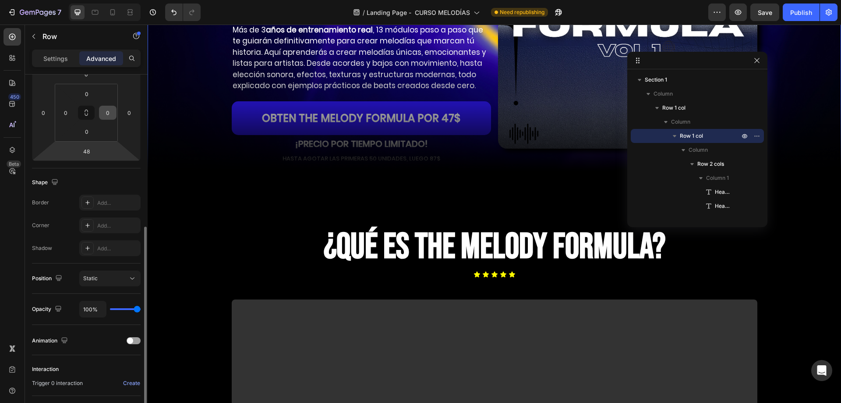
scroll to position [218, 0]
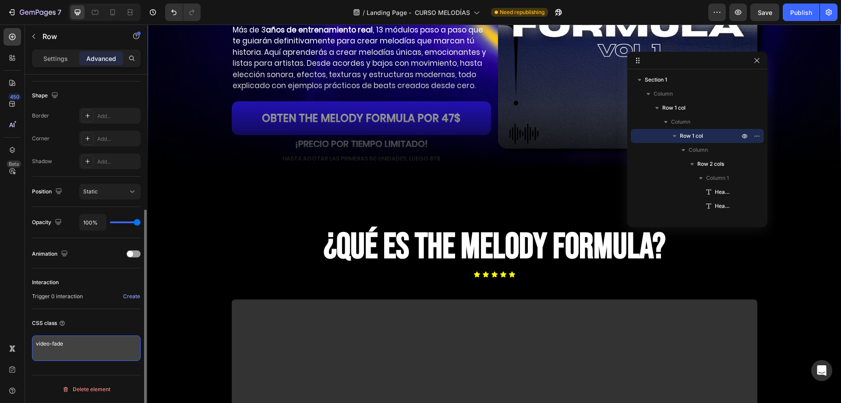
click at [71, 339] on textarea "video-fade" at bounding box center [86, 347] width 109 height 25
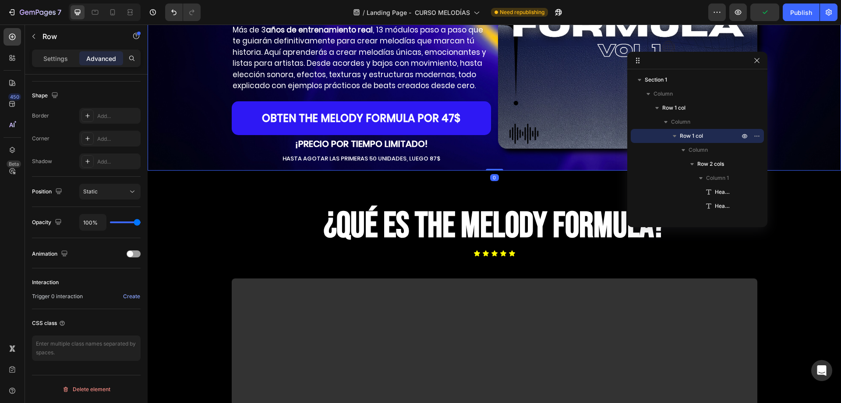
drag, startPoint x: 495, startPoint y: 191, endPoint x: 511, endPoint y: 157, distance: 37.8
click at [511, 157] on div "CONVIÉRTETE EN EL PRODUCTOR QUE DEJA DE SONAR COMO TODOS. Heading HECHO PARA RE…" at bounding box center [495, 18] width 694 height 303
type input "0"
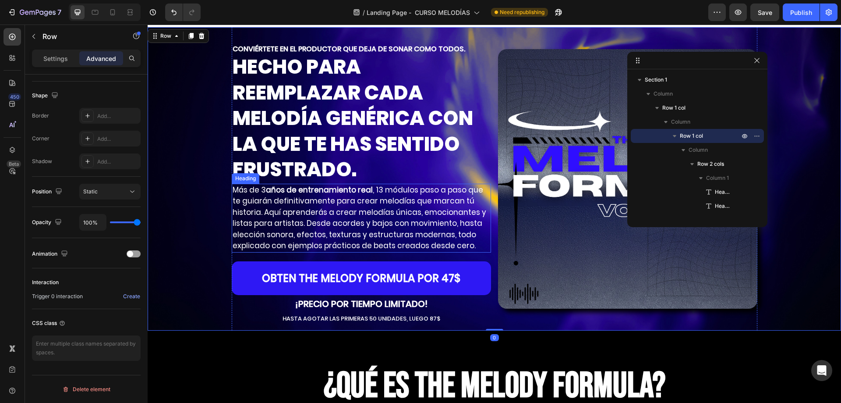
scroll to position [0, 0]
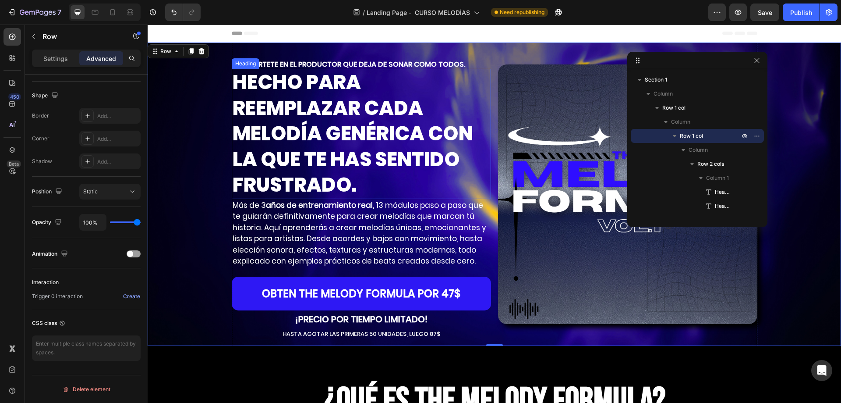
click at [418, 140] on p "HECHO PARA REEMPLAZAR CADA MELODÍA GENÉRICA CON LA QUE TE HAS SENTIDO FRUSTRADO." at bounding box center [362, 134] width 258 height 128
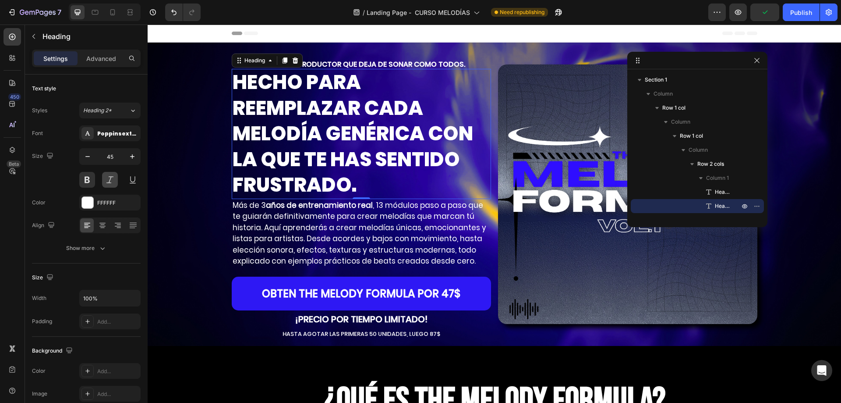
click at [106, 177] on button at bounding box center [110, 180] width 16 height 16
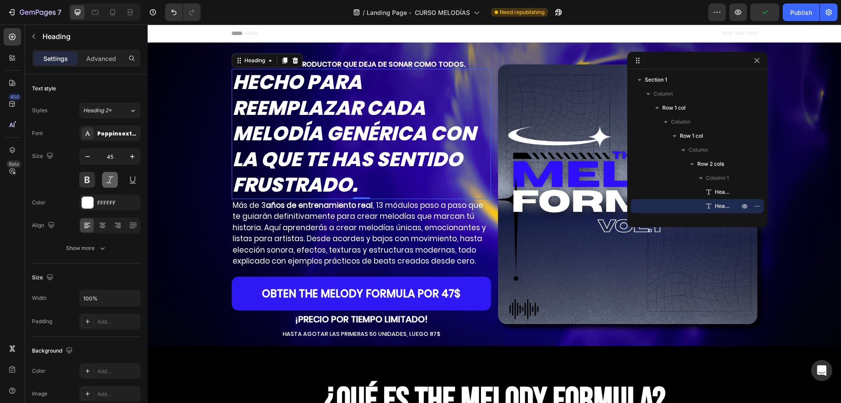
click at [106, 177] on button at bounding box center [110, 180] width 16 height 16
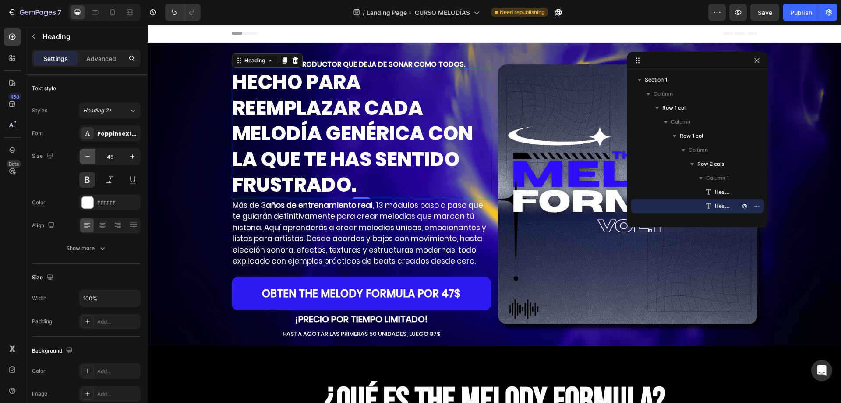
click at [84, 154] on icon "button" at bounding box center [87, 156] width 9 height 9
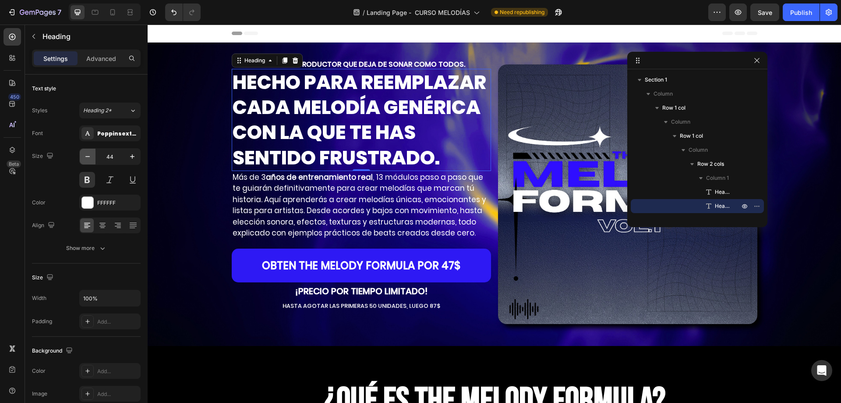
click at [84, 154] on icon "button" at bounding box center [87, 156] width 9 height 9
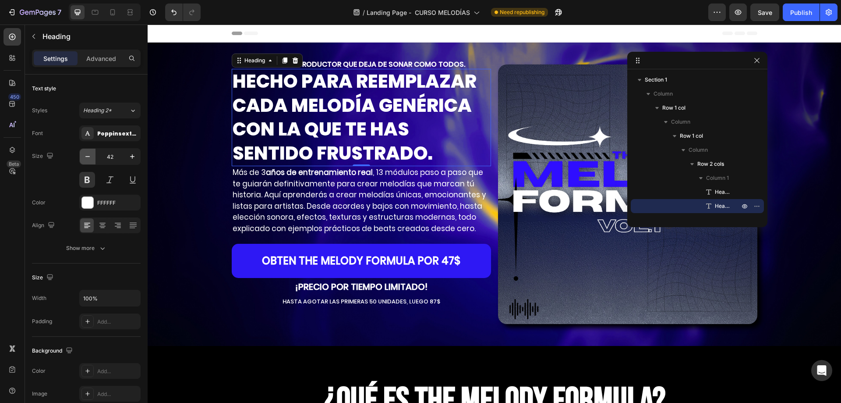
click at [84, 154] on icon "button" at bounding box center [87, 156] width 9 height 9
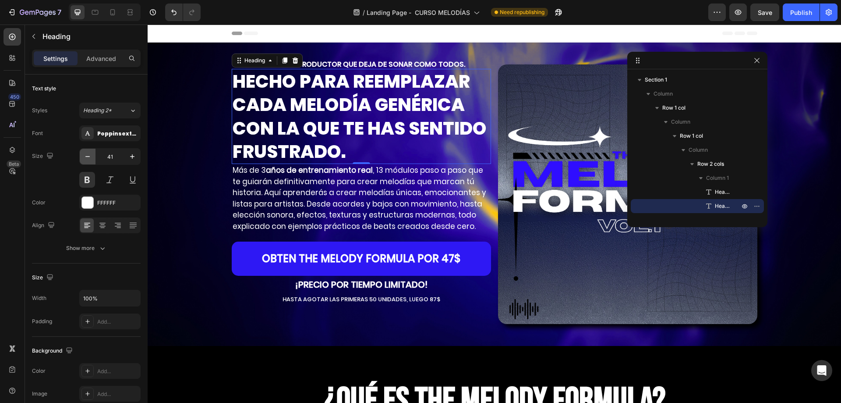
click at [84, 154] on icon "button" at bounding box center [87, 156] width 9 height 9
type input "40"
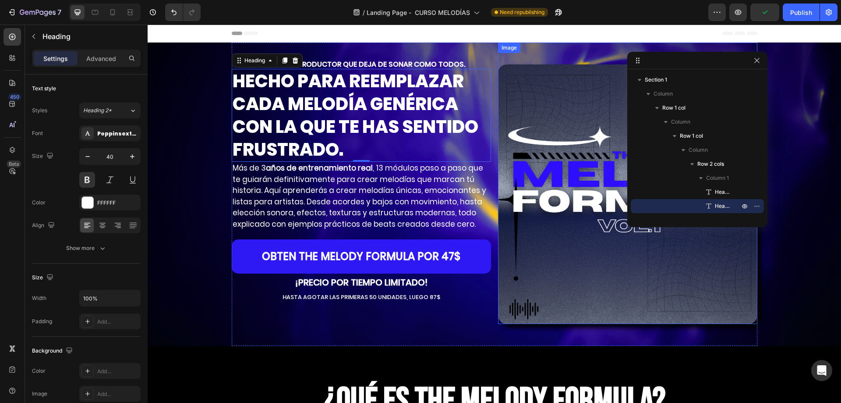
click at [528, 58] on div "Image" at bounding box center [627, 183] width 259 height 281
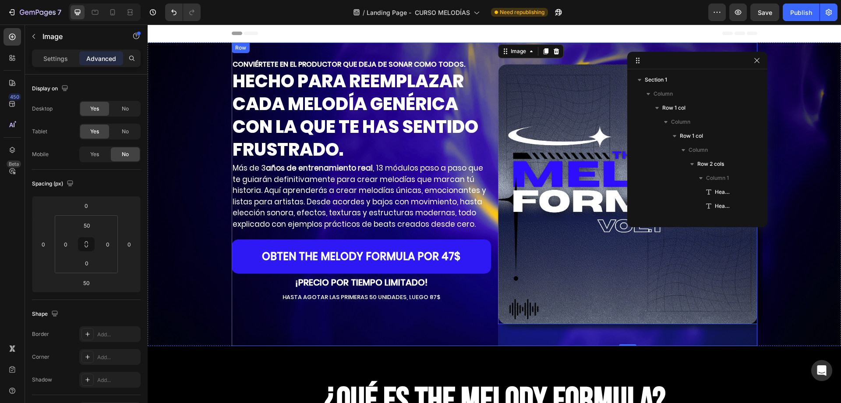
click at [400, 317] on div "CONVIÉRTETE EN EL PRODUCTOR QUE DEJA DE SONAR COMO TODOS. Heading HECHO PARA RE…" at bounding box center [361, 194] width 259 height 303
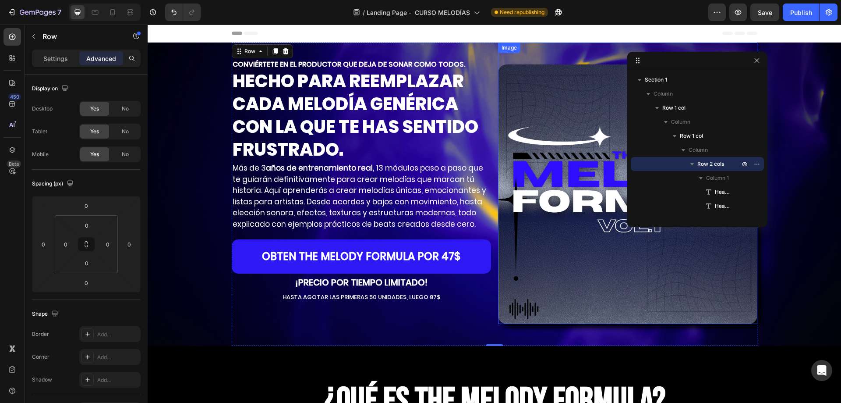
click at [498, 52] on div "Image" at bounding box center [509, 48] width 22 height 11
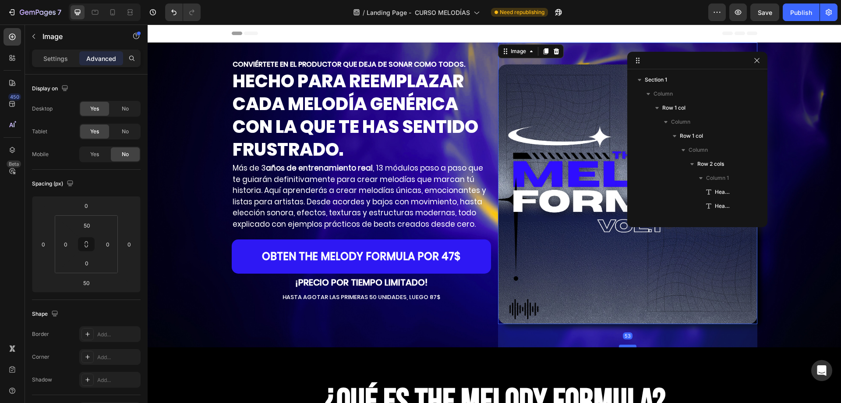
click at [629, 346] on div at bounding box center [628, 345] width 18 height 3
type input "53"
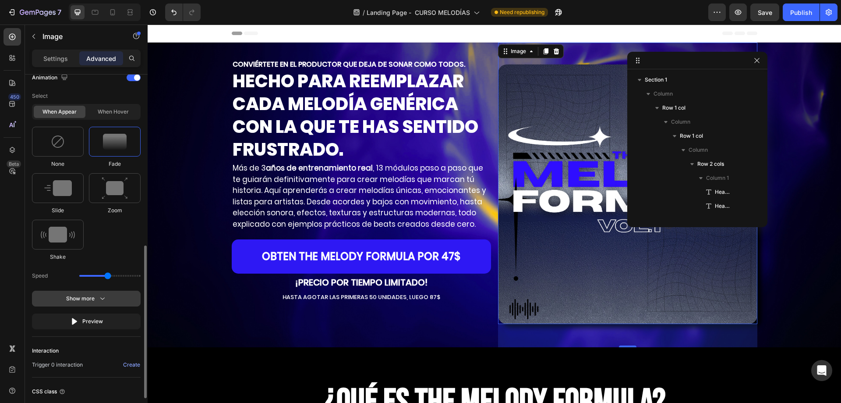
scroll to position [463, 0]
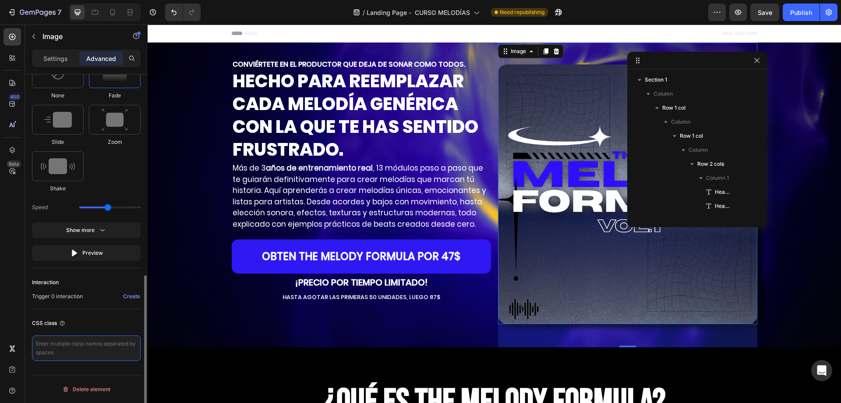
click at [51, 352] on textarea at bounding box center [86, 347] width 109 height 25
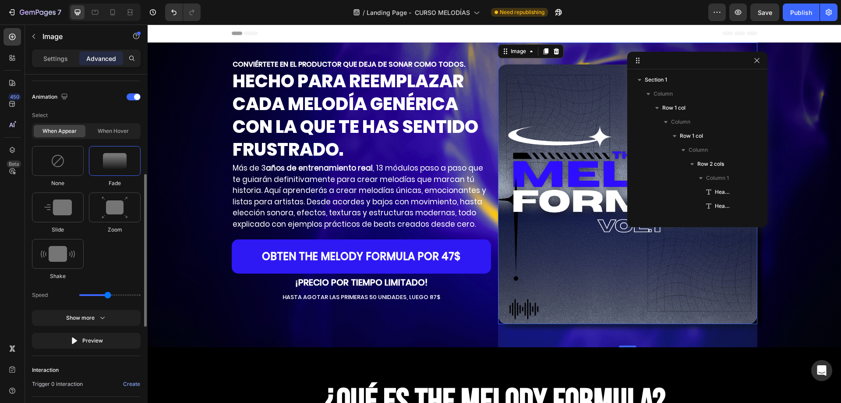
scroll to position [331, 0]
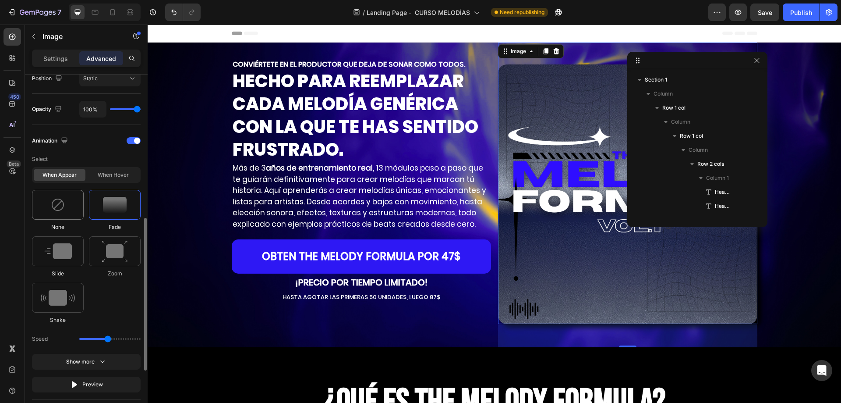
click at [71, 214] on div at bounding box center [58, 205] width 52 height 30
click at [102, 203] on div at bounding box center [115, 205] width 52 height 30
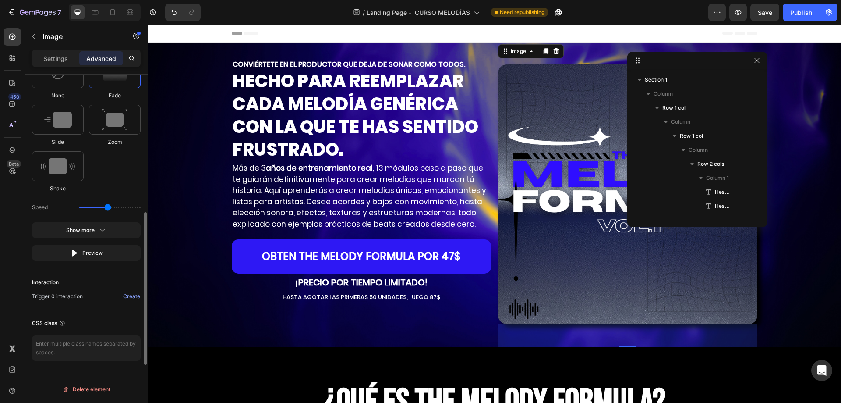
scroll to position [419, 0]
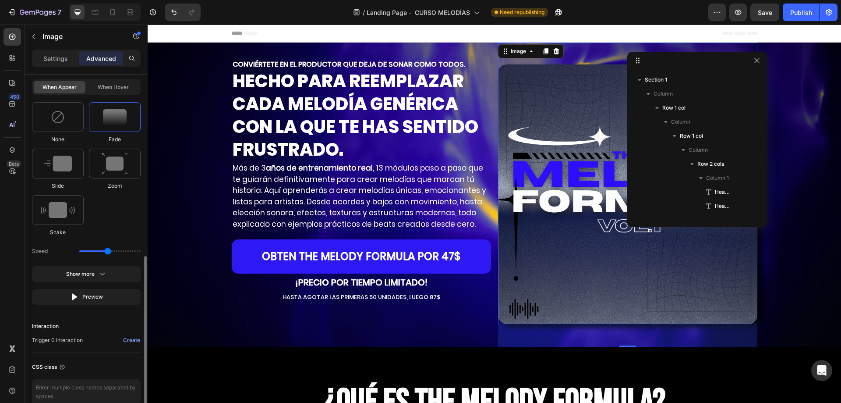
click at [98, 118] on div at bounding box center [115, 117] width 52 height 30
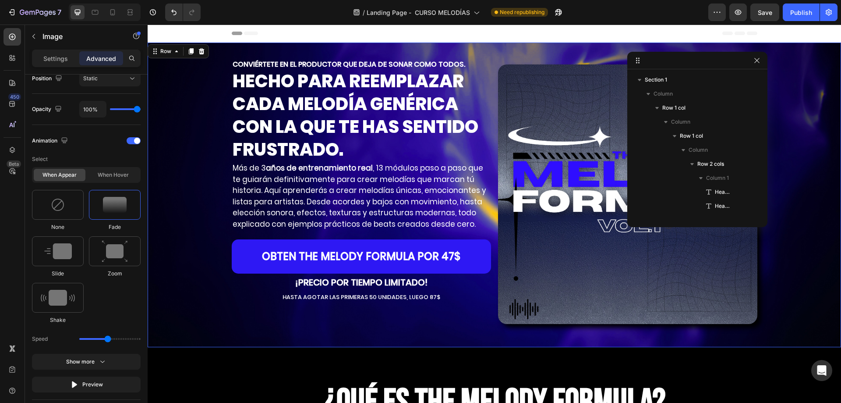
click at [179, 112] on div "CONVIÉRTETE EN EL PRODUCTOR QUE DEJA DE SONAR COMO TODOS. Heading HECHO PARA RE…" at bounding box center [495, 195] width 694 height 305
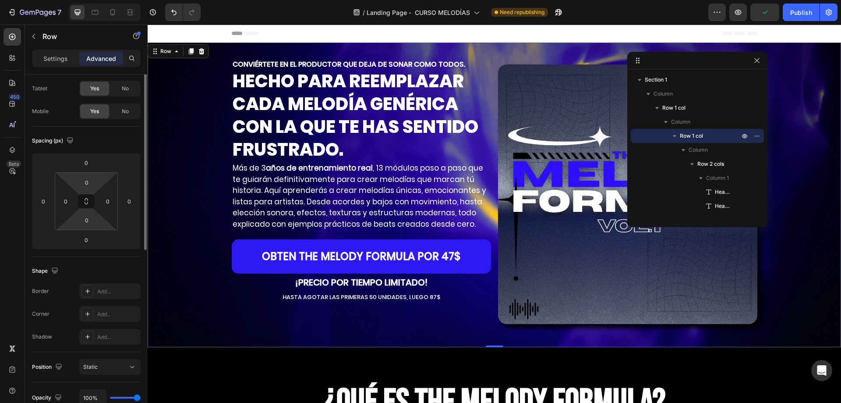
scroll to position [0, 0]
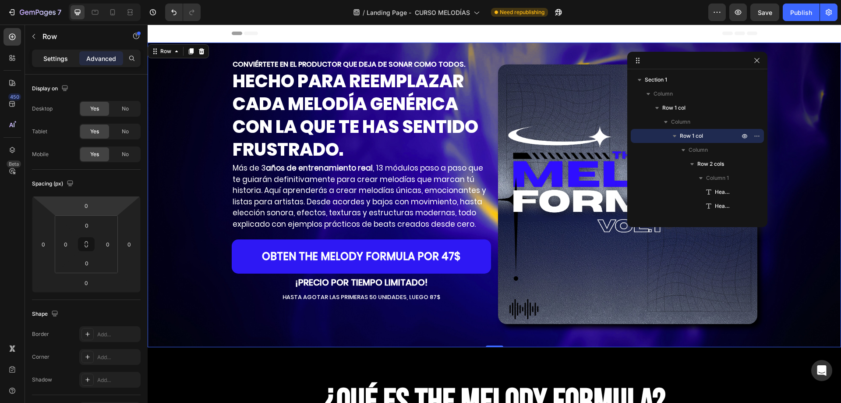
click at [40, 62] on div "Settings" at bounding box center [56, 58] width 44 height 14
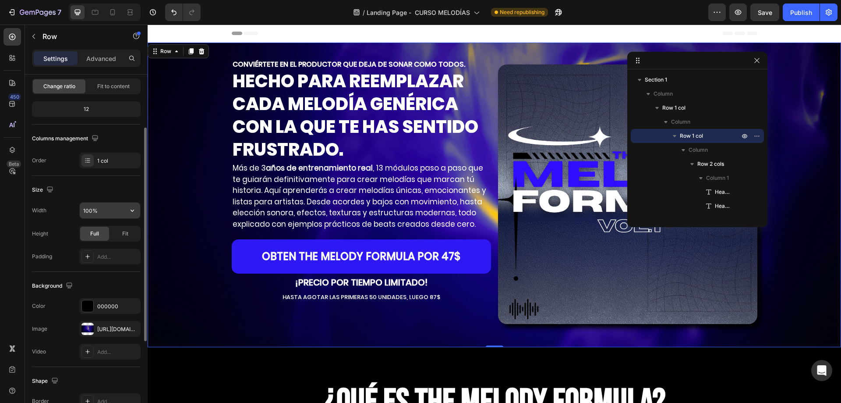
scroll to position [175, 0]
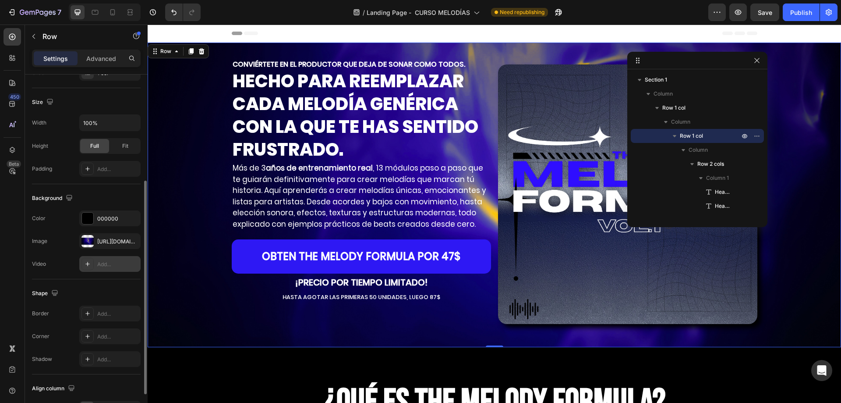
click at [100, 261] on div "Add..." at bounding box center [117, 264] width 41 height 8
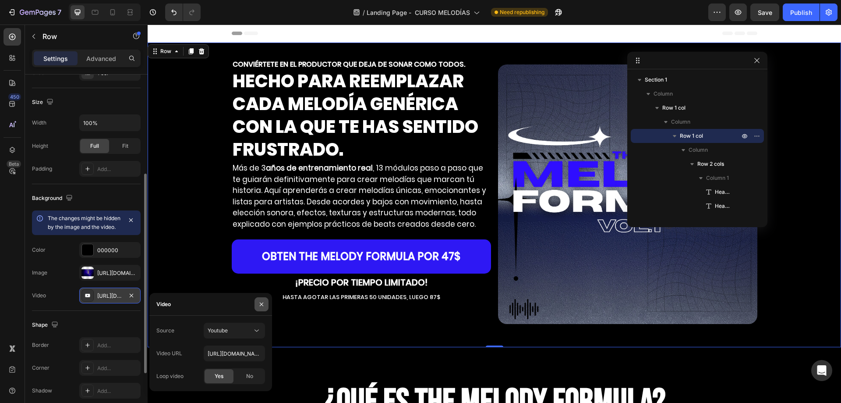
click at [259, 304] on icon "button" at bounding box center [261, 304] width 7 height 7
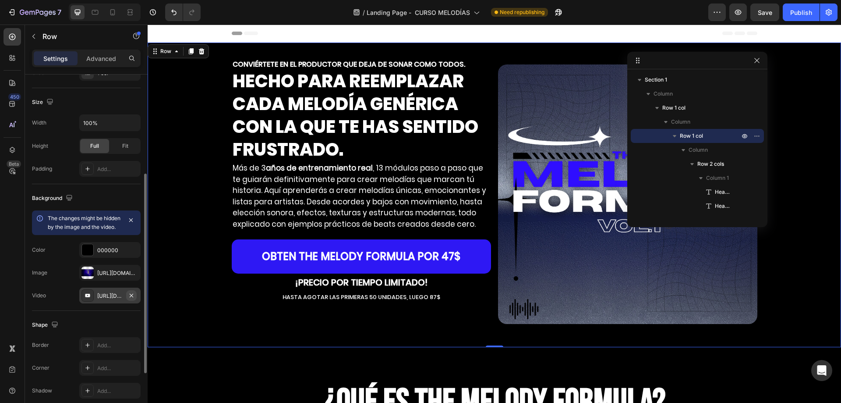
click at [133, 299] on icon "button" at bounding box center [131, 295] width 7 height 7
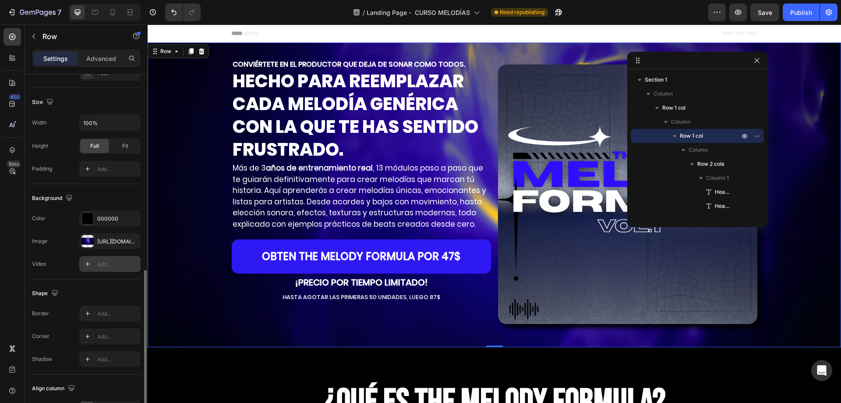
scroll to position [231, 0]
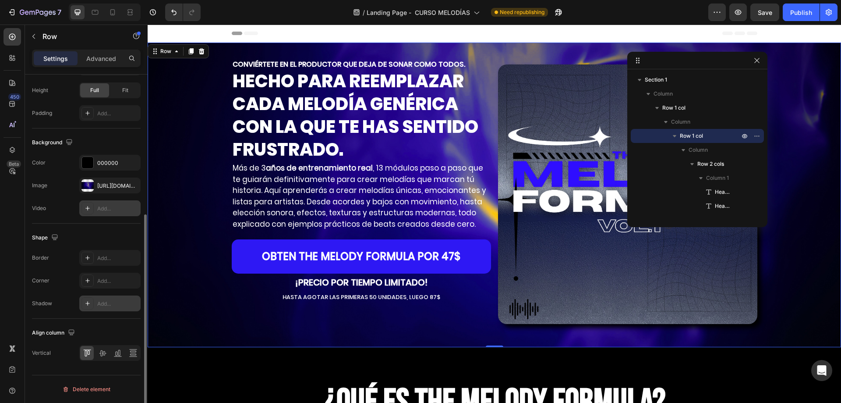
click at [101, 298] on div "Add..." at bounding box center [109, 303] width 61 height 16
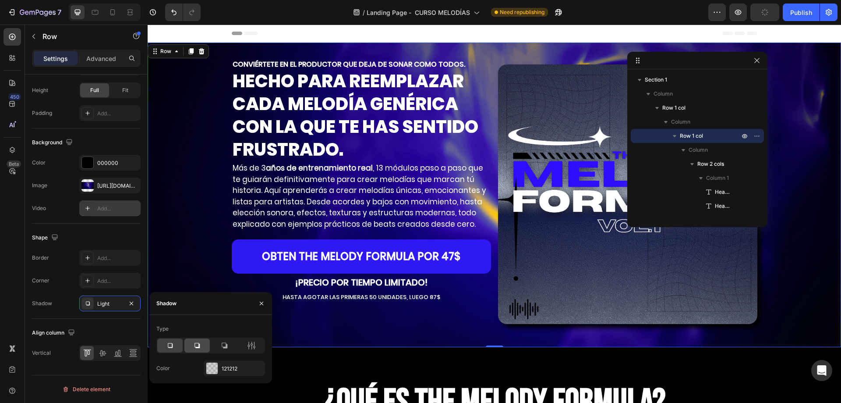
click at [204, 349] on div at bounding box center [196, 345] width 25 height 14
click at [132, 304] on icon "button" at bounding box center [132, 303] width 4 height 4
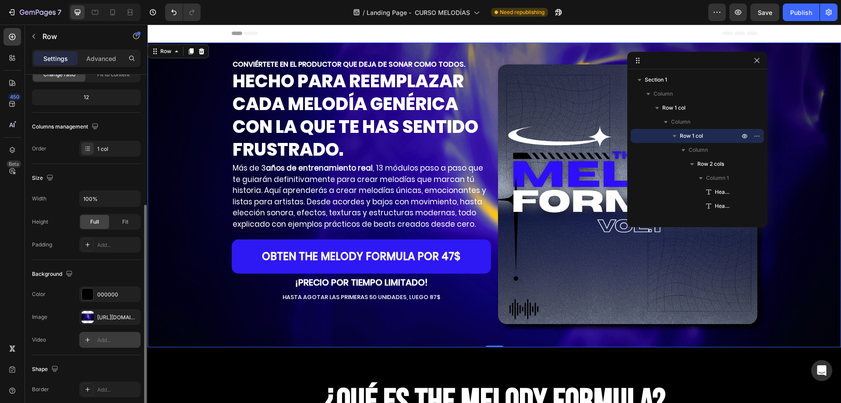
scroll to position [187, 0]
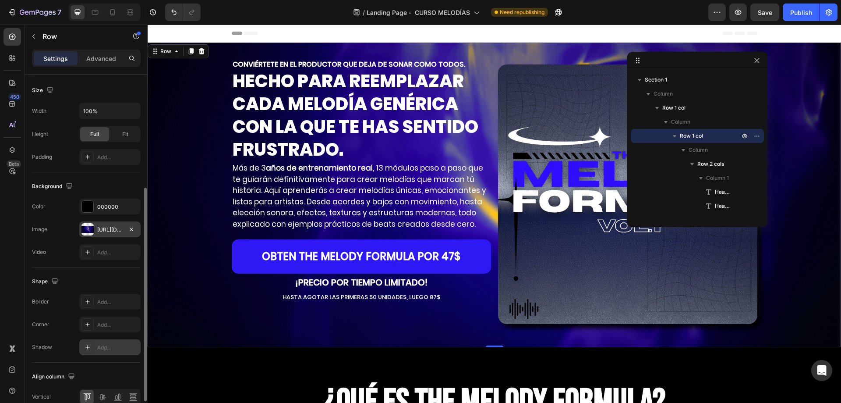
click at [113, 228] on div "https://cdn.shopify.com/s/files/1/0707/3228/4092/files/gempages_576749552749511…" at bounding box center [109, 230] width 25 height 8
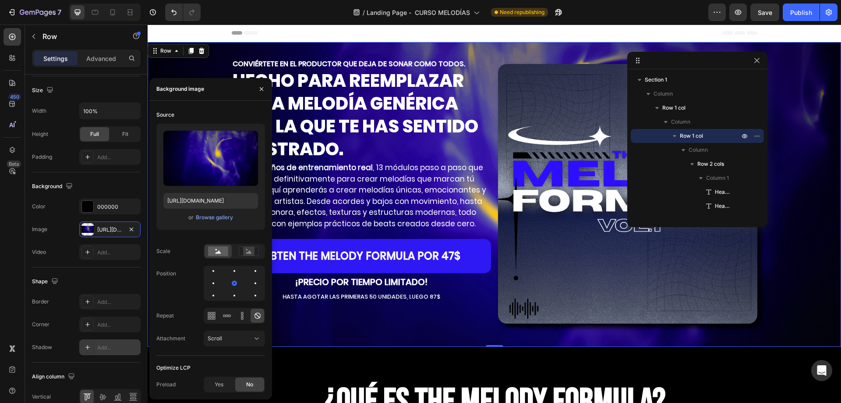
scroll to position [0, 0]
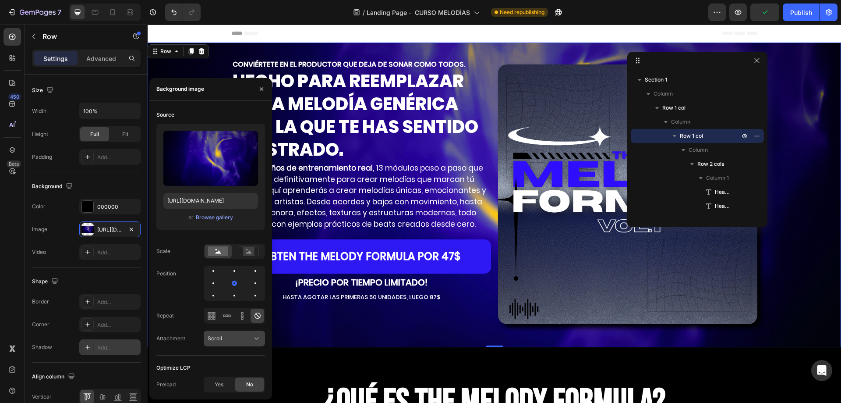
click at [213, 336] on span "Scroll" at bounding box center [215, 338] width 14 height 7
click at [89, 212] on div at bounding box center [87, 206] width 12 height 12
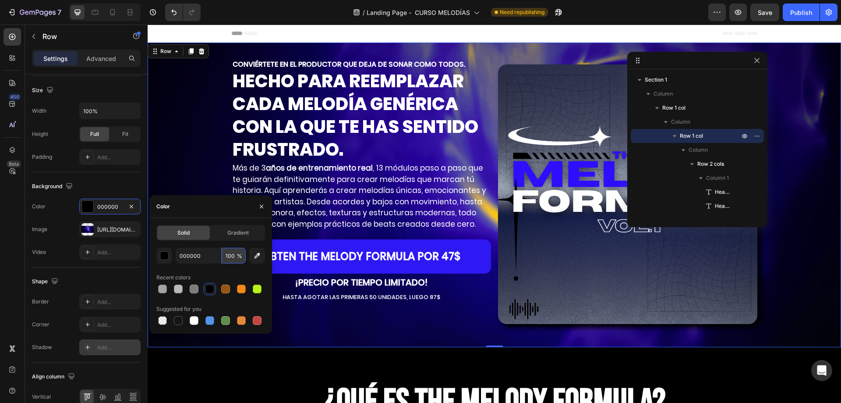
click at [231, 254] on input "100" at bounding box center [234, 256] width 24 height 16
type input "50"
click at [221, 236] on div "Gradient" at bounding box center [238, 233] width 53 height 14
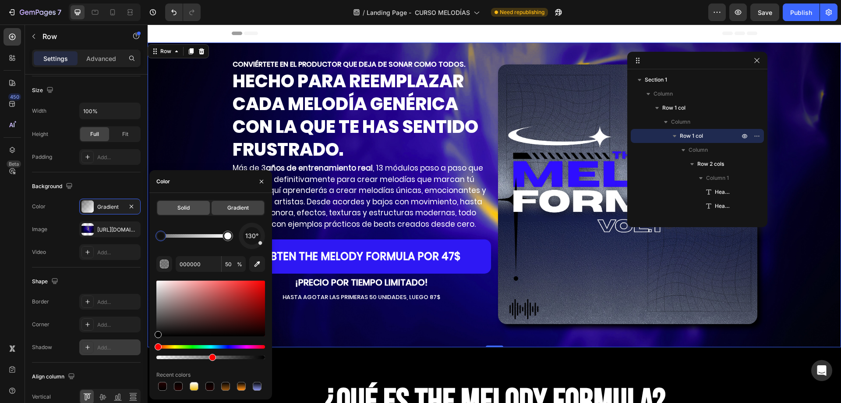
click at [192, 209] on div "Solid" at bounding box center [183, 208] width 53 height 14
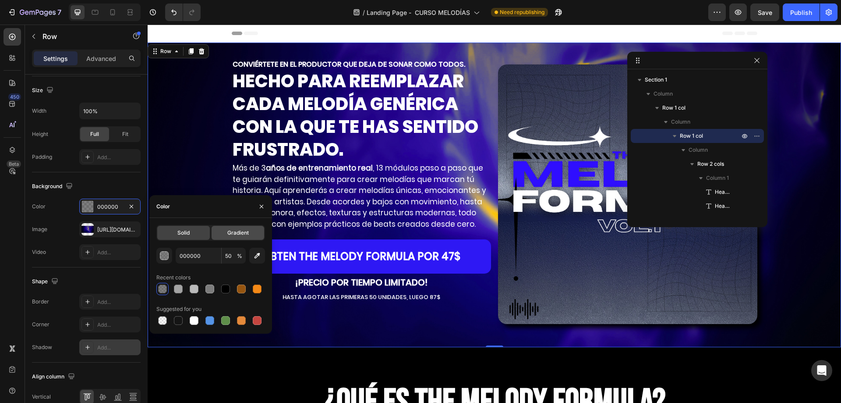
click at [232, 234] on span "Gradient" at bounding box center [237, 233] width 21 height 8
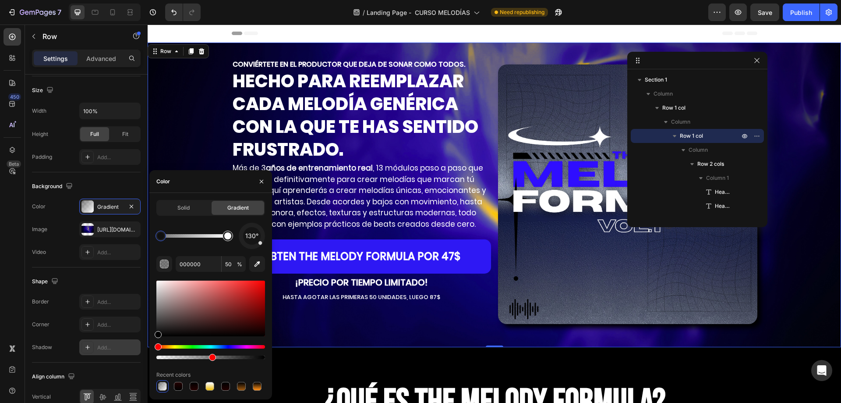
type input "FFFFFF"
type input "100"
click at [227, 237] on div at bounding box center [227, 235] width 7 height 7
drag, startPoint x: 238, startPoint y: 286, endPoint x: 243, endPoint y: 282, distance: 6.2
click at [243, 282] on div at bounding box center [210, 308] width 109 height 56
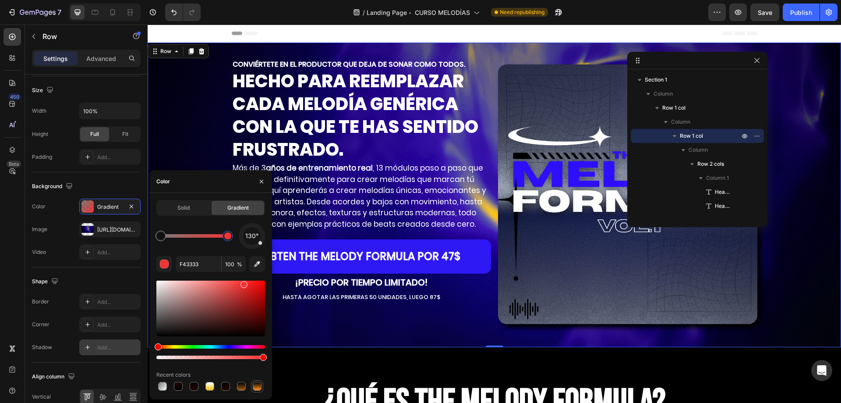
click at [257, 383] on div at bounding box center [257, 386] width 9 height 9
type input "000000"
click at [175, 223] on div "180°" at bounding box center [210, 236] width 109 height 26
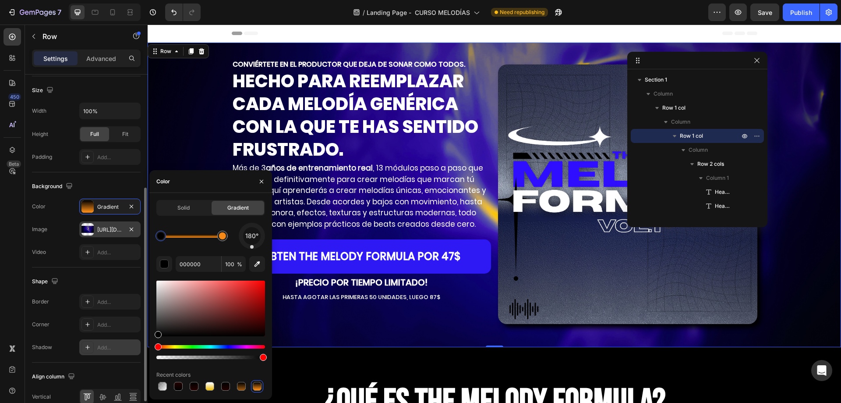
click at [96, 228] on div "https://cdn.shopify.com/s/files/1/0707/3228/4092/files/gempages_576749552749511…" at bounding box center [109, 229] width 61 height 16
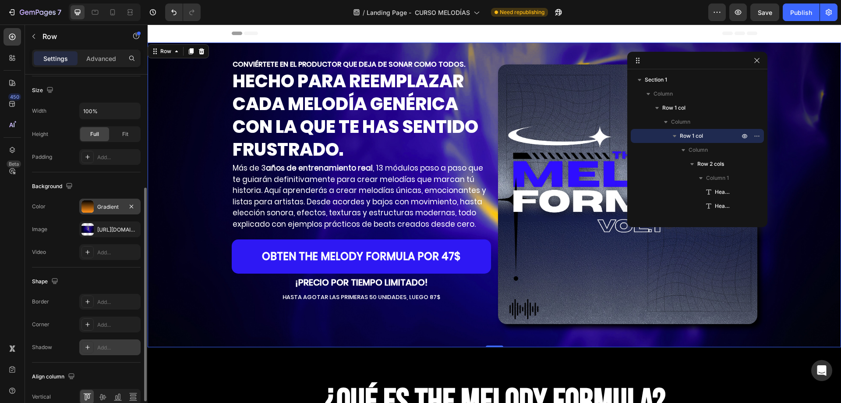
click at [112, 208] on div "Gradient" at bounding box center [109, 207] width 25 height 8
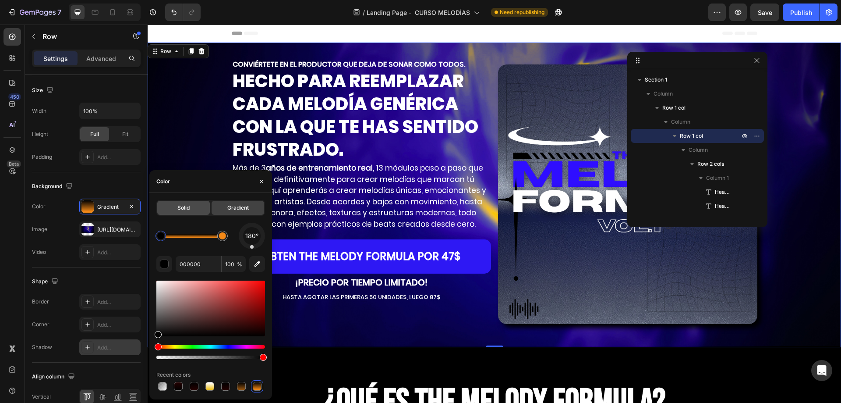
click at [188, 211] on span "Solid" at bounding box center [183, 208] width 12 height 8
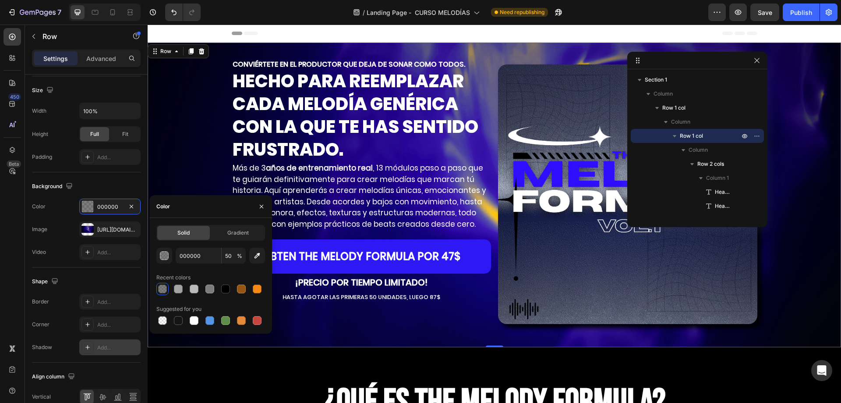
scroll to position [231, 0]
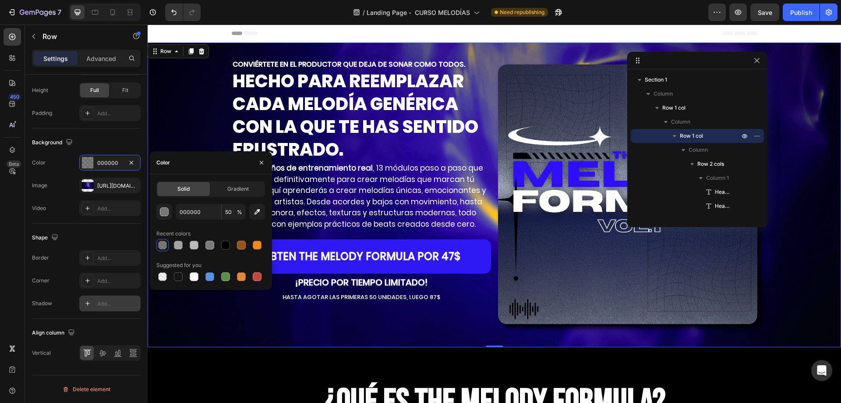
click at [106, 66] on div "Settings Advanced" at bounding box center [86, 59] width 109 height 18
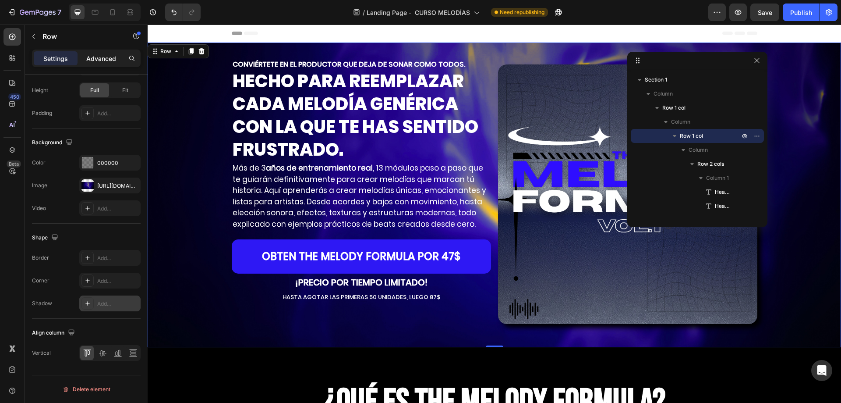
click at [103, 64] on div "Advanced" at bounding box center [101, 58] width 44 height 14
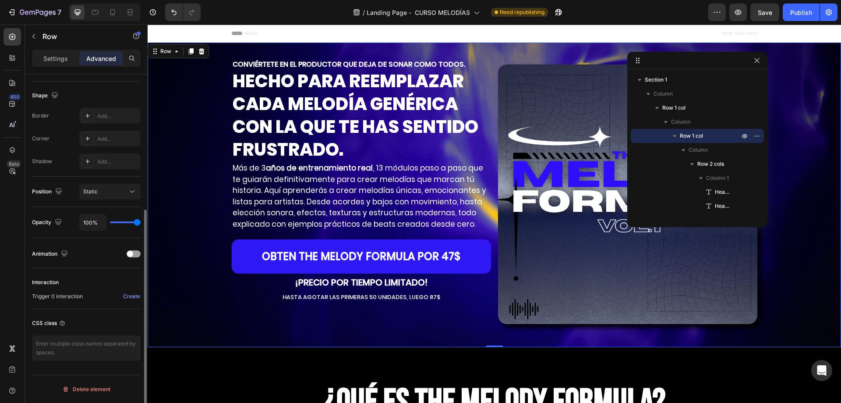
scroll to position [218, 0]
click at [65, 343] on textarea at bounding box center [86, 347] width 109 height 25
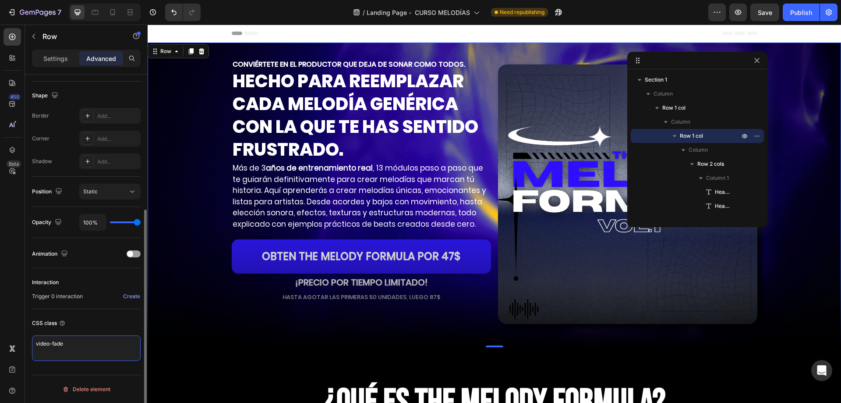
click at [81, 347] on textarea "video-fade" at bounding box center [86, 347] width 109 height 25
paste textarea ".video-fade video { width: 100%; height: 100%; object-fit: cover; /* para que s…"
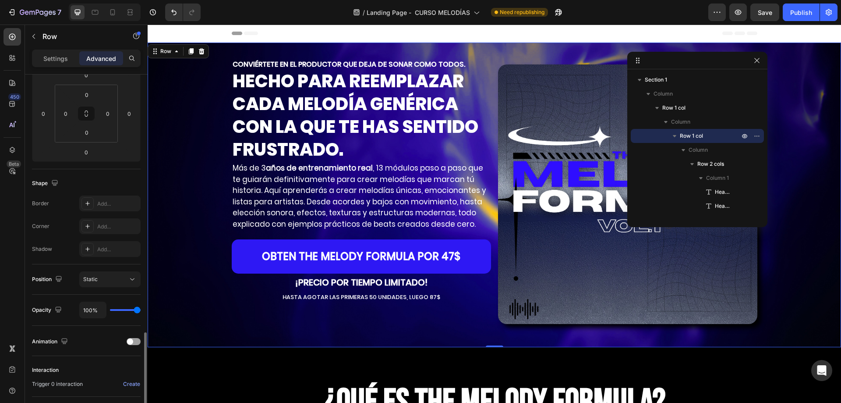
scroll to position [244, 0]
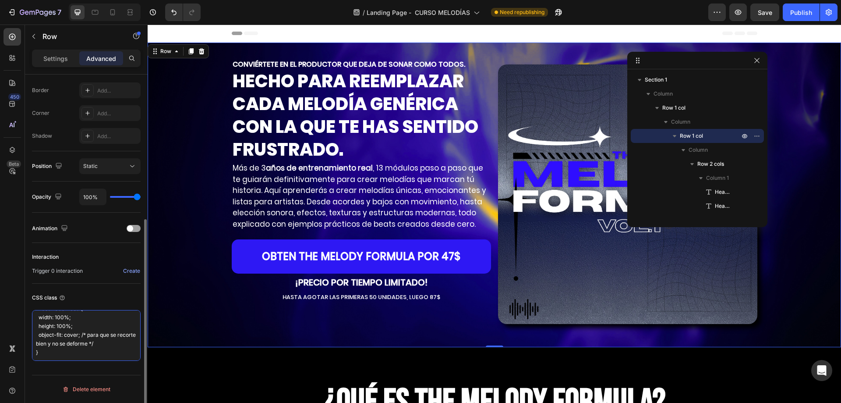
click at [81, 332] on textarea ".video-fade video { width: 100%; height: 100%; object-fit: cover; /* para que s…" at bounding box center [86, 335] width 109 height 51
click at [40, 316] on textarea ".video-fade video { width: 100%; height: 100%; object-fit: cover; /* para que s…" at bounding box center [86, 335] width 109 height 51
type textarea "video-fade video { width: 100%; height: 100%; object-fit: cover; /* para que se…"
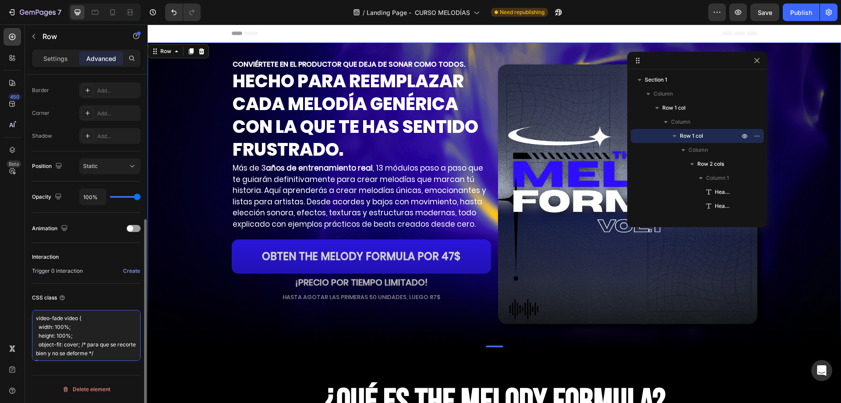
click at [84, 339] on textarea "video-fade video { width: 100%; height: 100%; object-fit: cover; /* para que se…" at bounding box center [86, 335] width 109 height 51
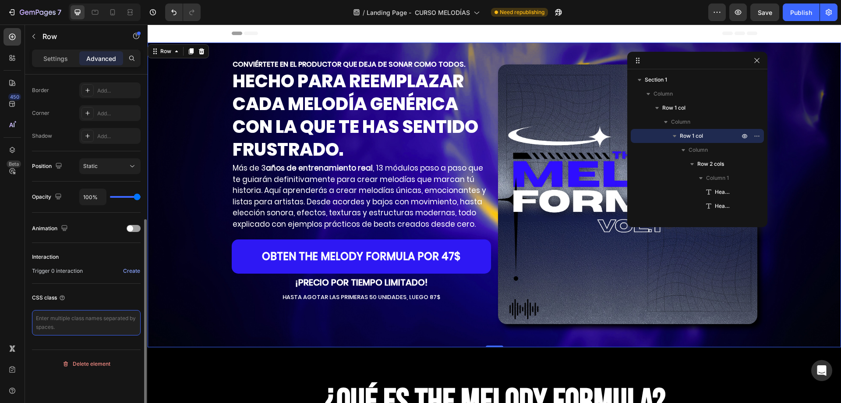
paste textarea "video-fade video { width: 100%; height: 100%; object-fit: cover; /* para que se…"
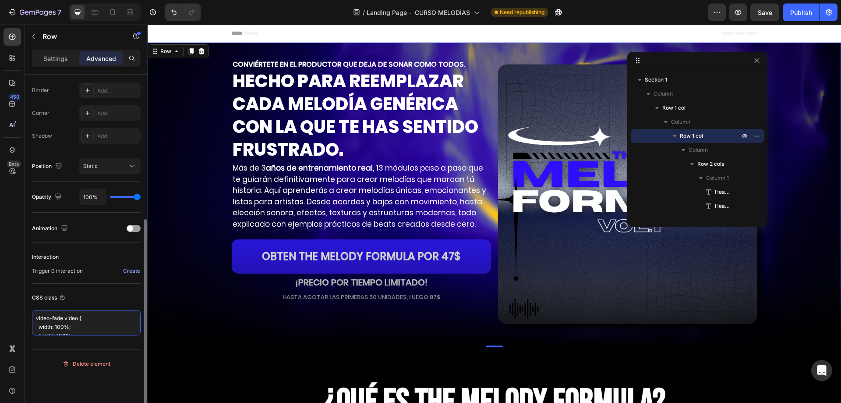
scroll to position [5, 0]
drag, startPoint x: 62, startPoint y: 322, endPoint x: 55, endPoint y: 326, distance: 8.0
click at [55, 326] on textarea "video-fade video { width: 100%; height: 100%; object-fit: cover; /* para que se…" at bounding box center [86, 335] width 109 height 51
click at [61, 328] on textarea "video-fade video { width: 50%; height: 100%; object-fit: cover; /* para que se …" at bounding box center [86, 335] width 109 height 51
click at [58, 330] on textarea "video-fade video { width: 50%; height: 100%; object-fit: cover; /* para que se …" at bounding box center [86, 335] width 109 height 51
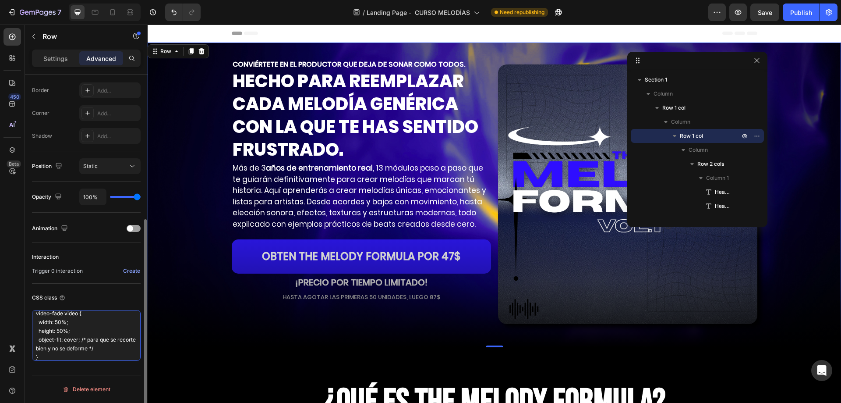
click at [79, 325] on textarea "video-fade video { width: 50%; height: 50%; object-fit: cover; /* para que se r…" at bounding box center [86, 335] width 109 height 51
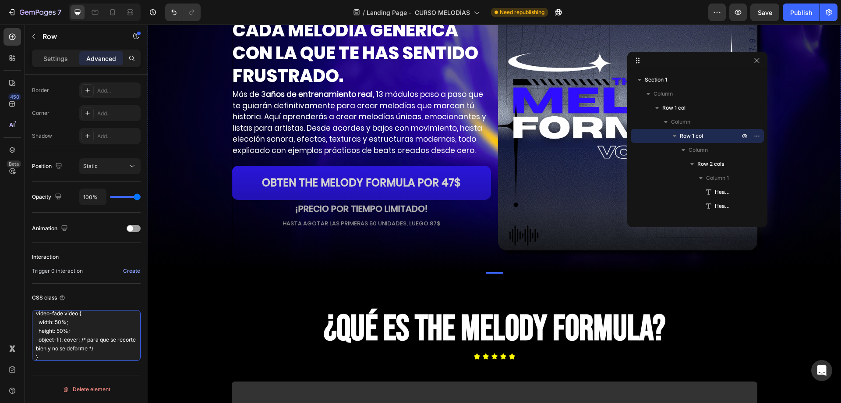
scroll to position [88, 0]
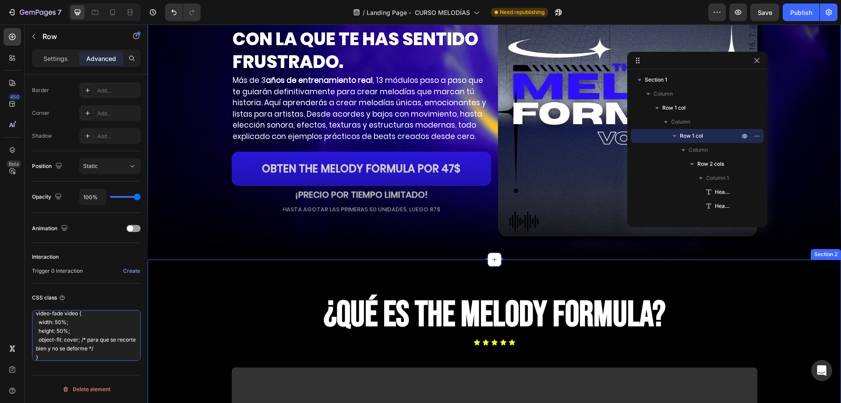
type textarea "video-fade video { width: 50%; height: 50%; object-fit: cover; /* para que se r…"
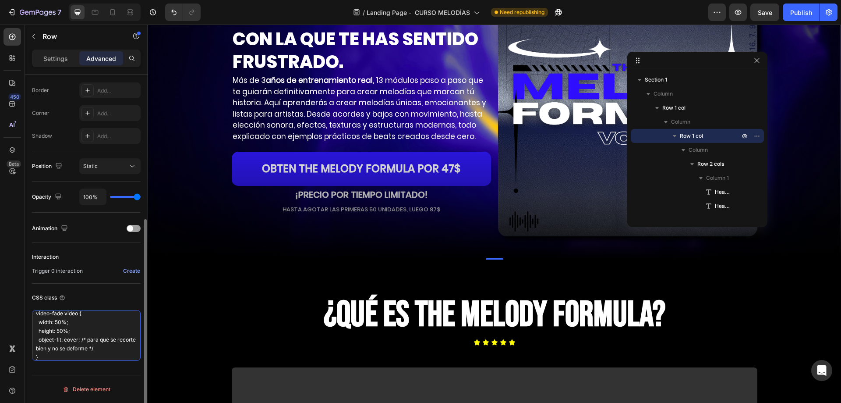
click at [107, 347] on textarea "video-fade video { width: 50%; height: 50%; object-fit: cover; /* para que se r…" at bounding box center [86, 335] width 109 height 51
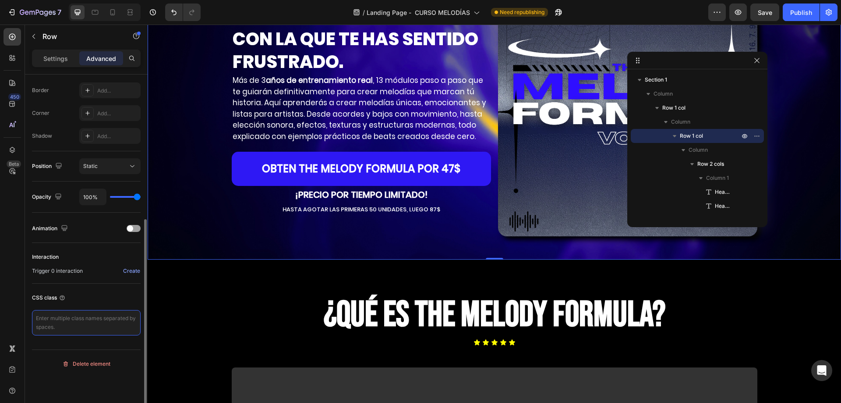
scroll to position [0, 0]
paste textarea ".video-fade { width: 100%; /* ancho completo del contenedor */ max-width: 1200p…"
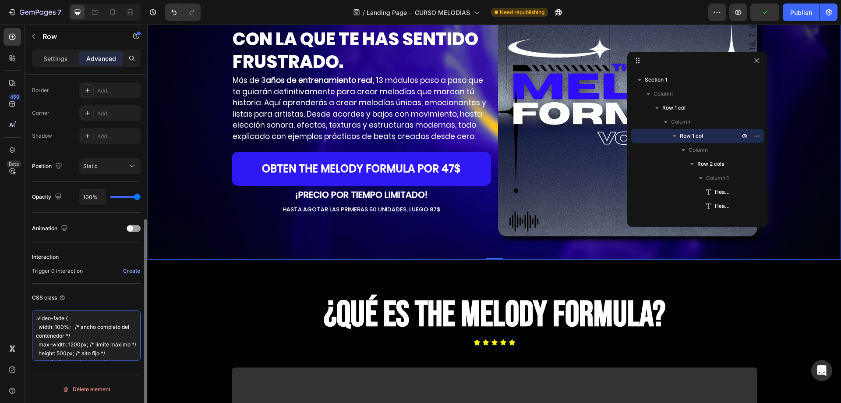
click at [38, 320] on textarea ".video-fade { width: 100%; /* ancho completo del contenedor */ max-width: 1200p…" at bounding box center [86, 335] width 109 height 51
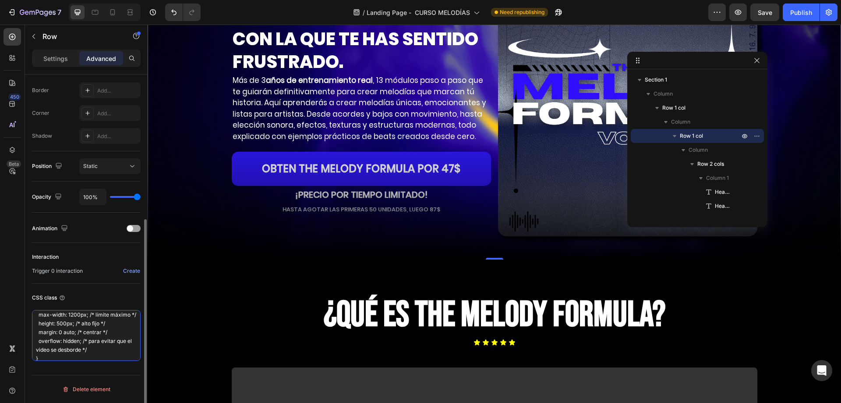
scroll to position [44, 0]
drag, startPoint x: 64, startPoint y: 320, endPoint x: 59, endPoint y: 320, distance: 4.8
click at [59, 320] on textarea "video-fade { width: 100%; /* ancho completo del contenedor */ max-width: 1200px…" at bounding box center [86, 335] width 109 height 51
click at [71, 326] on textarea "video-fade { width: 100%; /* ancho completo del contenedor */ max-width: 1200px…" at bounding box center [86, 335] width 109 height 51
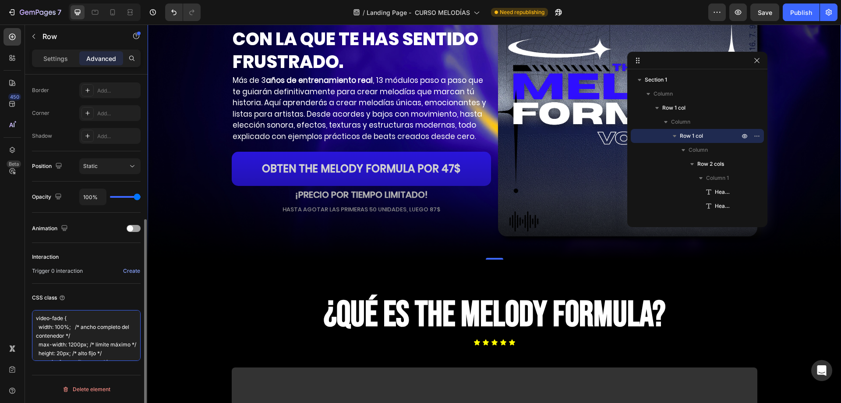
click at [57, 328] on textarea "video-fade { width: 100%; /* ancho completo del contenedor */ max-width: 1200px…" at bounding box center [86, 335] width 109 height 51
drag, startPoint x: 60, startPoint y: 327, endPoint x: 55, endPoint y: 329, distance: 5.3
click at [55, 329] on textarea "video-fade { width: 100%; /* ancho completo del contenedor */ max-width: 1200px…" at bounding box center [86, 335] width 109 height 51
click at [72, 344] on textarea "video-fade { width: 50%; /* ancho completo del contenedor */ max-width: 1200px;…" at bounding box center [86, 335] width 109 height 51
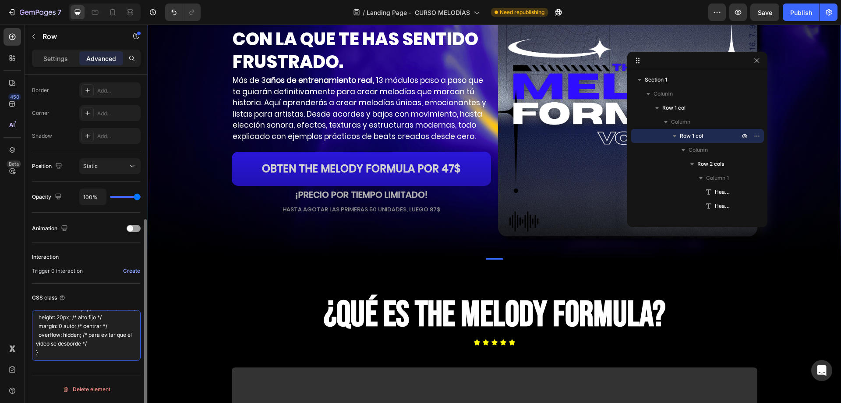
click at [63, 317] on textarea "video-fade { width: 50%; /* ancho completo del contenedor */ max-width: 1200px;…" at bounding box center [86, 335] width 109 height 51
drag, startPoint x: 46, startPoint y: 350, endPoint x: 66, endPoint y: 313, distance: 41.8
click at [66, 313] on textarea "video-fade { width: 50%; /* ancho completo del contenedor */ max-width: 1200px;…" at bounding box center [86, 335] width 109 height 51
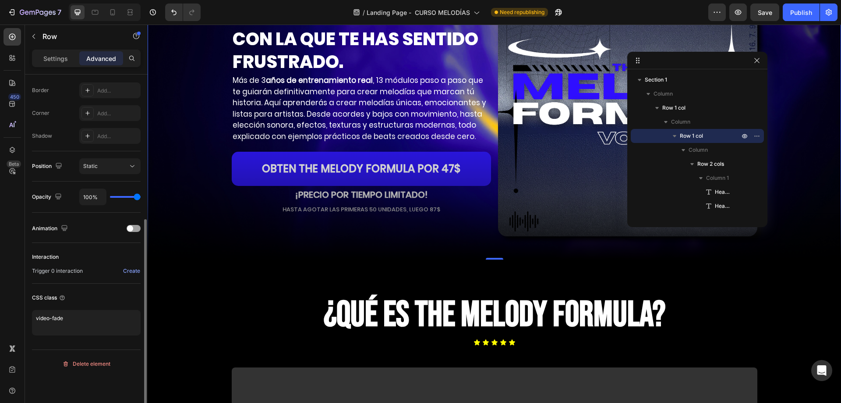
click at [81, 298] on div "Display on Desktop Yes No Tablet Yes No Mobile Yes No Spacing (px) 0 0 0 0 0 0 …" at bounding box center [86, 86] width 109 height 511
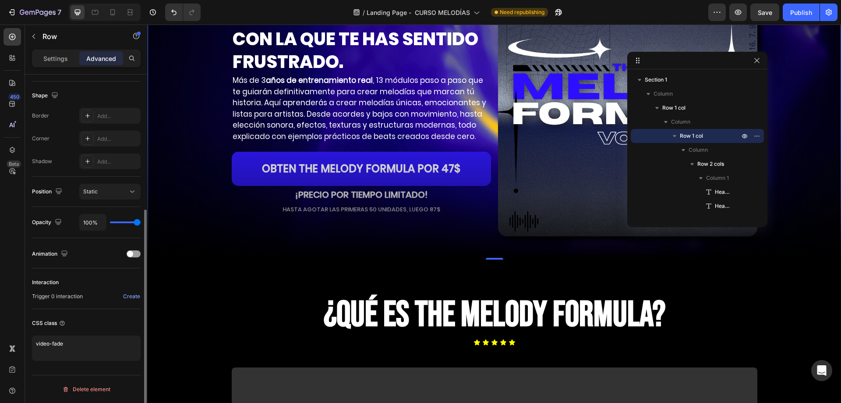
scroll to position [218, 0]
click at [63, 342] on textarea "video-fade" at bounding box center [86, 347] width 109 height 25
click at [60, 354] on textarea "video-fade" at bounding box center [86, 347] width 109 height 25
click at [84, 343] on textarea "video-fade" at bounding box center [86, 347] width 109 height 25
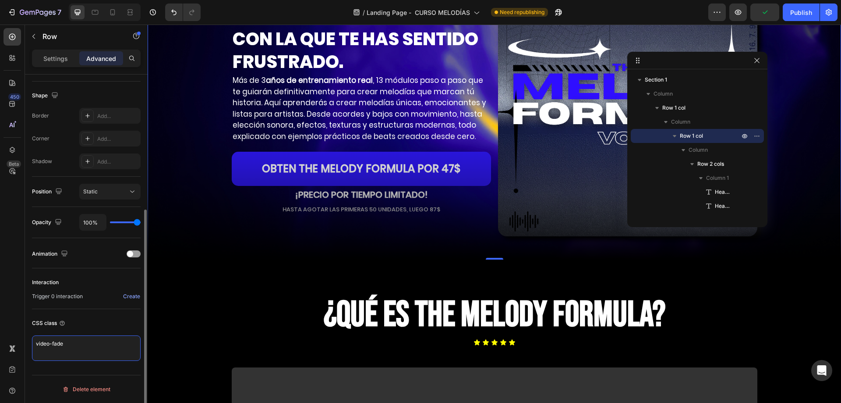
click at [114, 345] on textarea "video-fade" at bounding box center [86, 347] width 109 height 25
click at [87, 343] on textarea "video-fade" at bounding box center [86, 347] width 109 height 25
click at [72, 340] on textarea "video-fade" at bounding box center [86, 347] width 109 height 25
click at [66, 340] on textarea "video-fade" at bounding box center [86, 347] width 109 height 25
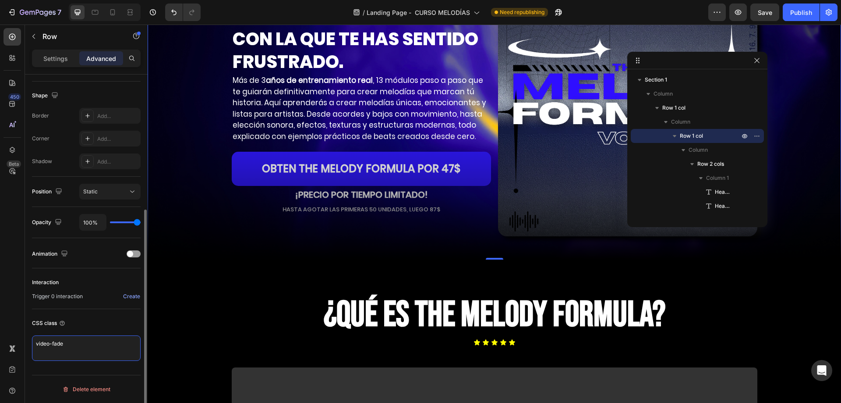
click at [66, 340] on textarea "video-fade" at bounding box center [86, 347] width 109 height 25
paste textarea "{ width: 100%; /* ocupa todo el ancho */ max-width: 1200px; /* límite máximo */…"
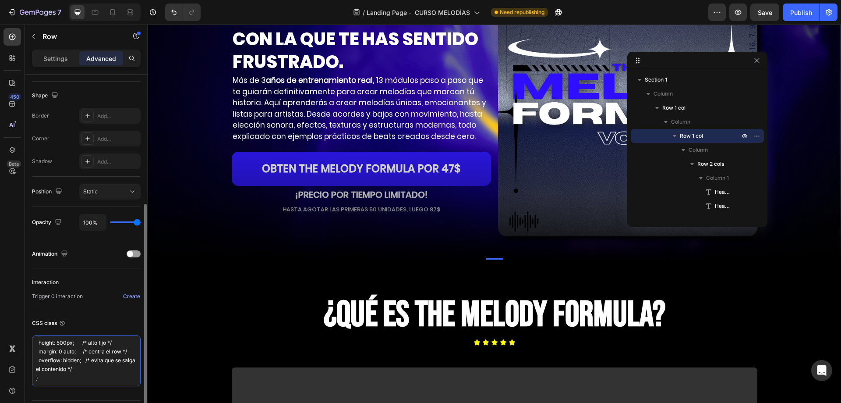
click at [125, 362] on textarea "video-fade { width: 100%; /* ocupa todo el ancho */ max-width: 1200px; /* límit…" at bounding box center [86, 360] width 109 height 51
drag, startPoint x: 58, startPoint y: 373, endPoint x: 64, endPoint y: 373, distance: 6.6
click at [64, 373] on textarea "video-fade { width: 100%; /* ocupa todo el ancho */ max-width: 1200px; /* límit…" at bounding box center [86, 360] width 109 height 51
click at [71, 367] on textarea "video-fade { width: 100%; /* ocupa todo el ancho */ max-width: 1200px; /* límit…" at bounding box center [86, 360] width 109 height 51
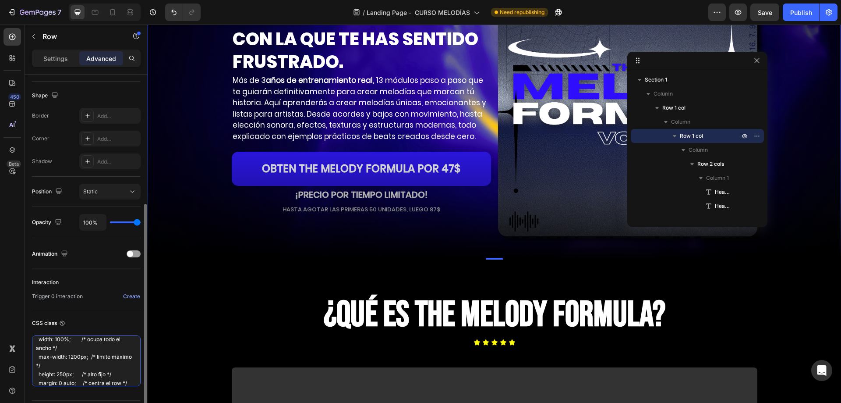
click at [70, 358] on textarea "video-fade { width: 100%; /* ocupa todo el ancho */ max-width: 1200px; /* límit…" at bounding box center [86, 360] width 109 height 51
click at [75, 352] on textarea "video-fade { width: 100%; /* ocupa todo el ancho */ max-width: 100px; /* límite…" at bounding box center [86, 360] width 109 height 51
drag, startPoint x: 63, startPoint y: 353, endPoint x: 56, endPoint y: 356, distance: 7.3
click at [56, 356] on textarea "video-fade { width: 100%; /* ocupa todo el ancho */ max-width: 100px; /* límite…" at bounding box center [86, 360] width 109 height 51
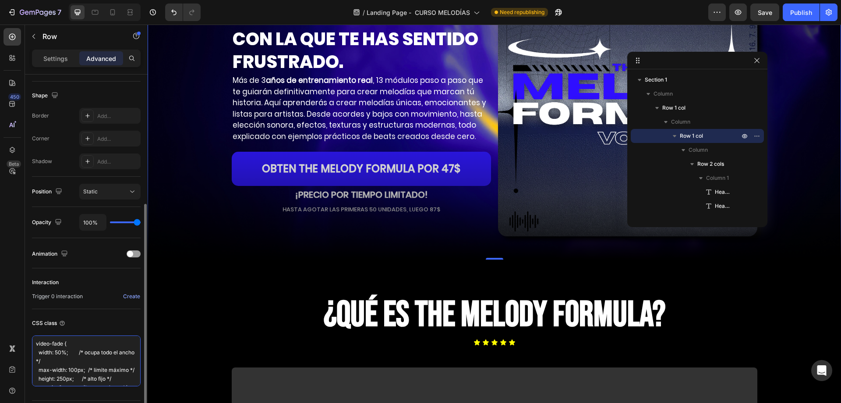
click at [72, 347] on textarea "video-fade { width: 50%; /* ocupa todo el ancho */ max-width: 100px; /* límite …" at bounding box center [86, 360] width 109 height 51
type textarea "video-fade { width: 50%; /* ocupa todo el ancho */ max-width: 100px; /* límite …"
click at [94, 327] on div "CSS class" at bounding box center [86, 323] width 109 height 14
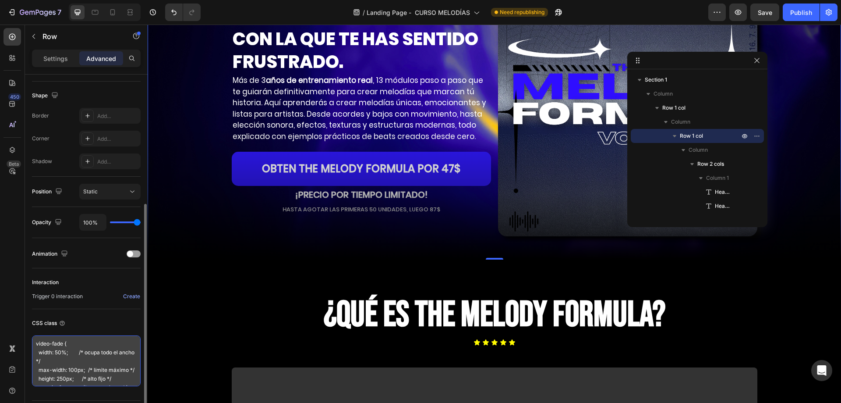
click at [69, 359] on textarea "video-fade { width: 50%; /* ocupa todo el ancho */ max-width: 100px; /* límite …" at bounding box center [86, 360] width 109 height 51
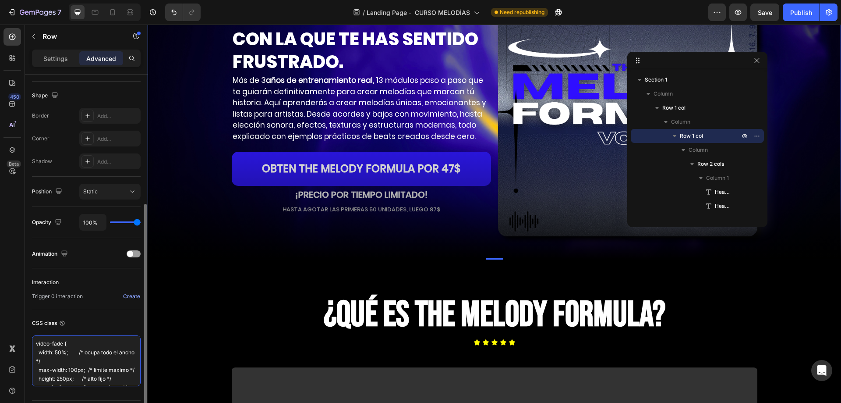
scroll to position [45, 0]
drag, startPoint x: 36, startPoint y: 341, endPoint x: 66, endPoint y: 406, distance: 71.4
click at [66, 0] on html "7 Version history / Landing Page - CURSO MELODÍAS Need republishing Preview Sav…" at bounding box center [420, 0] width 841 height 0
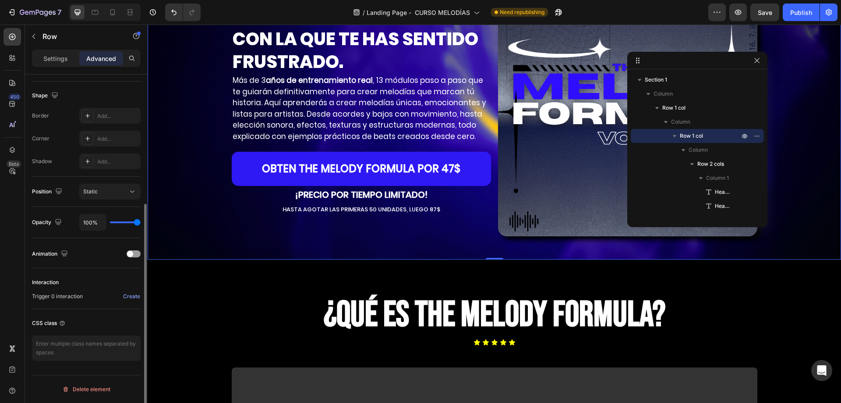
click at [131, 365] on div "CSS class" at bounding box center [86, 338] width 109 height 59
click at [105, 344] on textarea at bounding box center [86, 347] width 109 height 25
paste textarea "/* ====== BLOQUE PRINCIPAL (alto controlado y video cubriendo) ====== */ video-…"
type textarea "/* ====== BLOQUE PRINCIPAL (alto controlado y video cubriendo) ====== */ video-…"
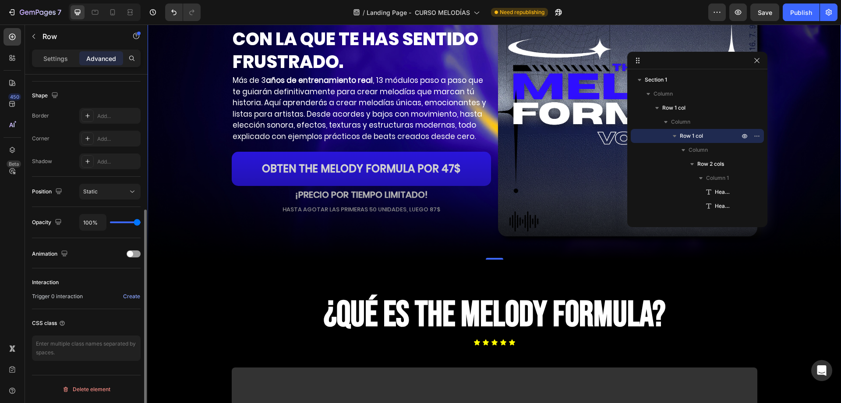
click at [104, 332] on div "CSS class" at bounding box center [86, 338] width 109 height 59
click at [104, 350] on textarea at bounding box center [86, 347] width 109 height 25
click at [168, 5] on button "Undo/Redo" at bounding box center [174, 13] width 18 height 18
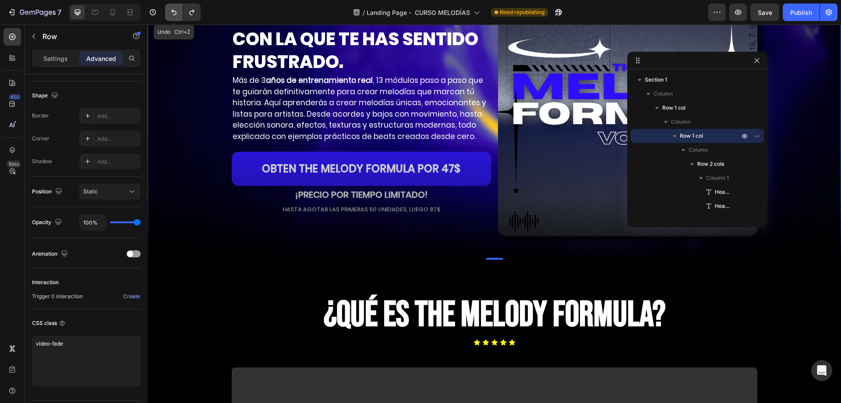
click at [168, 5] on button "Undo/Redo" at bounding box center [174, 13] width 18 height 18
type textarea "video-fade"
click at [168, 5] on button "Undo/Redo" at bounding box center [174, 13] width 18 height 18
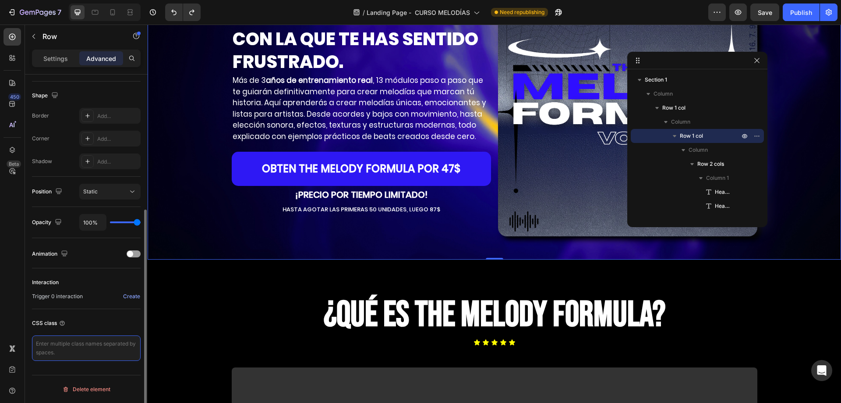
click at [108, 341] on textarea at bounding box center [86, 347] width 109 height 25
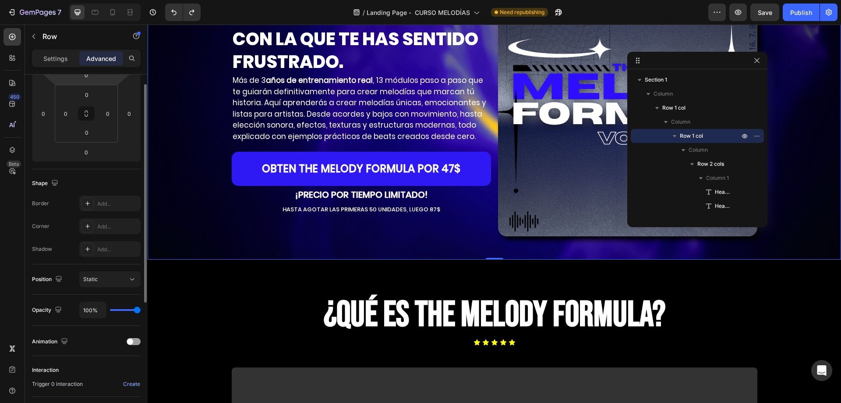
scroll to position [87, 0]
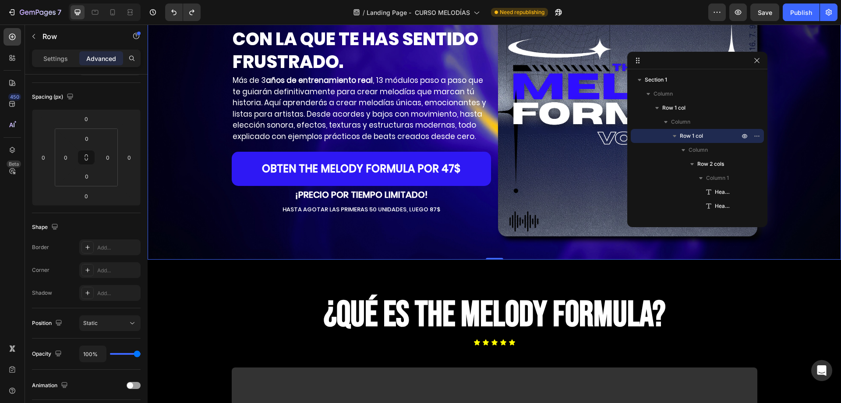
click at [201, 184] on div "CONVIÉRTETE EN EL PRODUCTOR QUE DEJA DE SONAR COMO TODOS. Heading HECHO PARA RE…" at bounding box center [495, 107] width 694 height 305
click at [756, 61] on icon "button" at bounding box center [757, 60] width 7 height 7
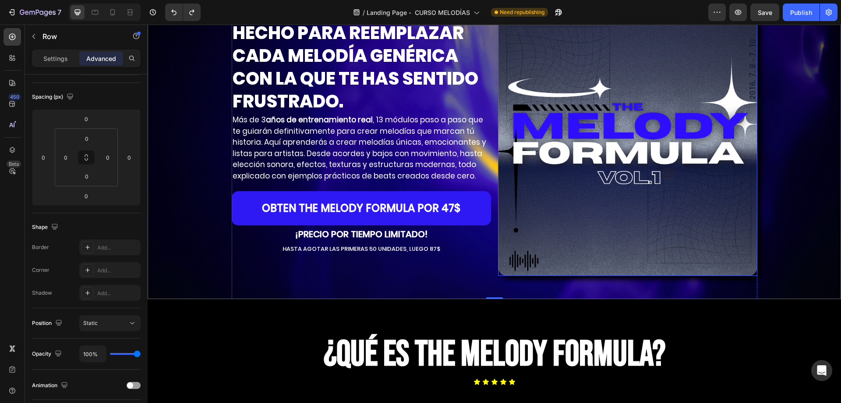
scroll to position [0, 0]
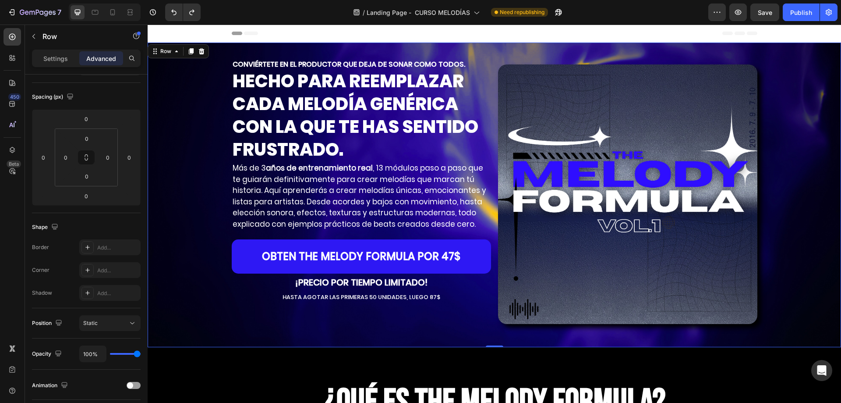
click at [769, 106] on div "CONVIÉRTETE EN EL PRODUCTOR QUE DEJA DE SONAR COMO TODOS. Heading HECHO PARA RE…" at bounding box center [495, 195] width 694 height 305
click at [60, 57] on p "Settings" at bounding box center [55, 58] width 25 height 9
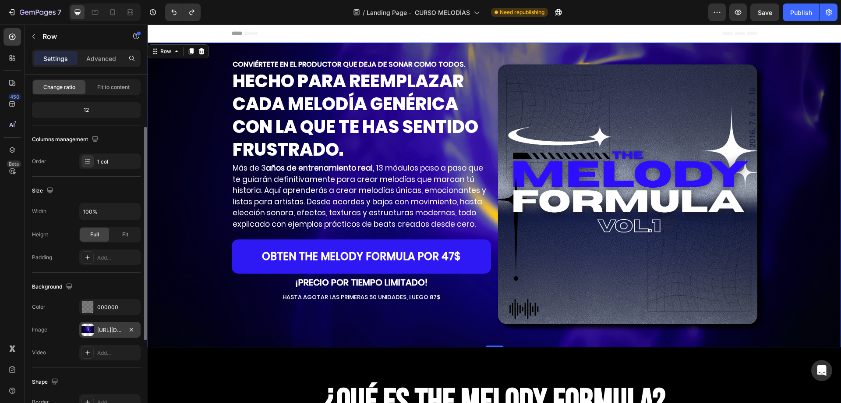
click at [104, 327] on div "https://cdn.shopify.com/s/files/1/0707/3228/4092/files/gempages_576749552749511…" at bounding box center [109, 330] width 25 height 8
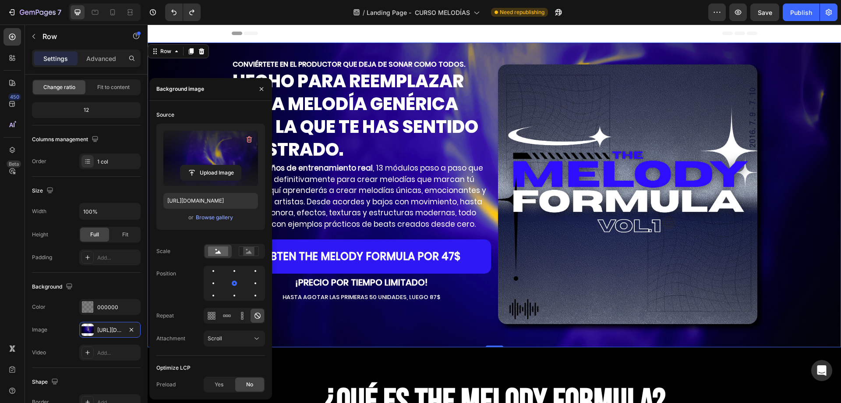
click at [222, 142] on label at bounding box center [210, 158] width 95 height 55
click at [222, 165] on input "file" at bounding box center [211, 172] width 60 height 15
click at [247, 142] on icon "button" at bounding box center [249, 139] width 9 height 9
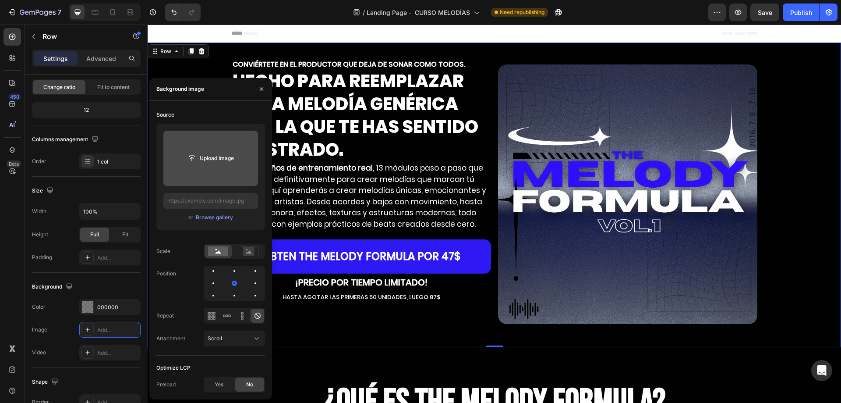
click at [216, 157] on input "file" at bounding box center [211, 158] width 60 height 15
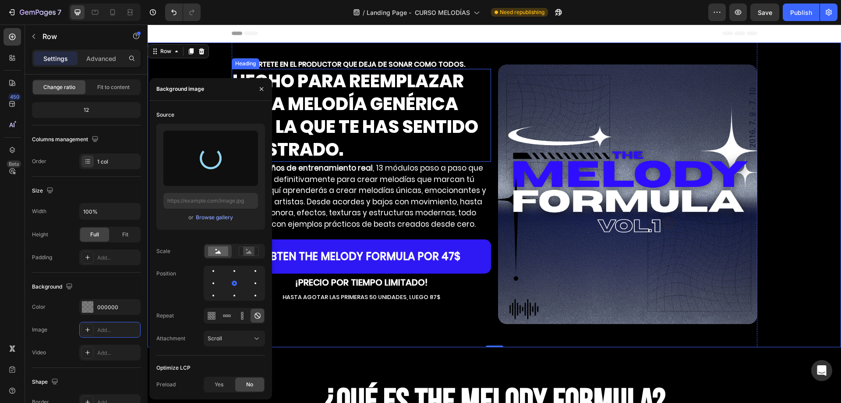
type input "https://cdn.shopify.com/s/files/1/0707/3228/4092/files/gempages_576749552749511…"
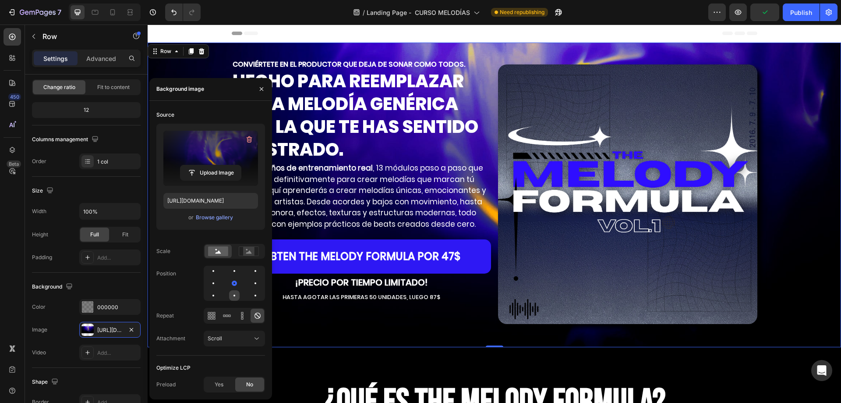
click at [250, 296] on div at bounding box center [255, 295] width 11 height 11
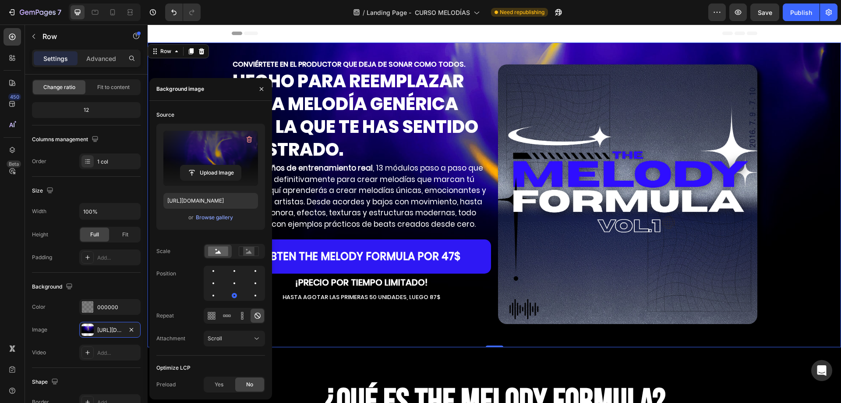
click at [783, 88] on div "CONVIÉRTETE EN EL PRODUCTOR QUE DEJA DE SONAR COMO TODOS. Heading HECHO PARA RE…" at bounding box center [495, 195] width 694 height 305
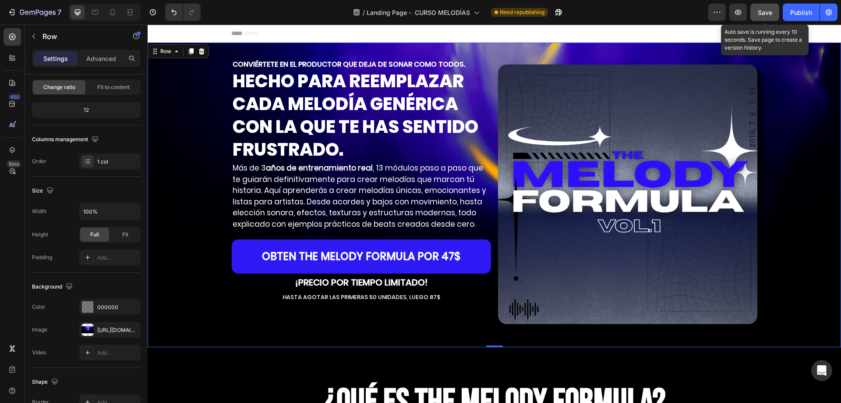
click at [771, 16] on div "Save" at bounding box center [765, 12] width 14 height 9
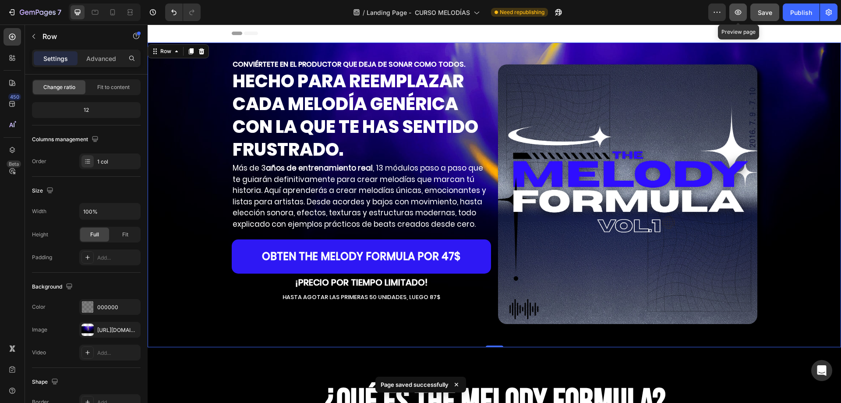
click at [741, 11] on icon "button" at bounding box center [738, 12] width 9 height 9
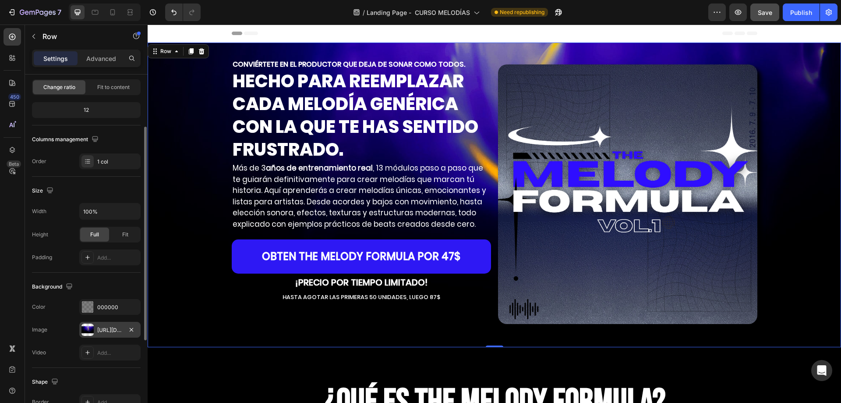
click at [110, 326] on div "https://cdn.shopify.com/s/files/1/0707/3228/4092/files/gempages_576749552749511…" at bounding box center [109, 330] width 25 height 8
click at [133, 310] on icon "button" at bounding box center [131, 306] width 7 height 7
click at [119, 323] on div "https://cdn.shopify.com/s/files/1/0707/3228/4092/files/gempages_576749552749511…" at bounding box center [109, 330] width 61 height 16
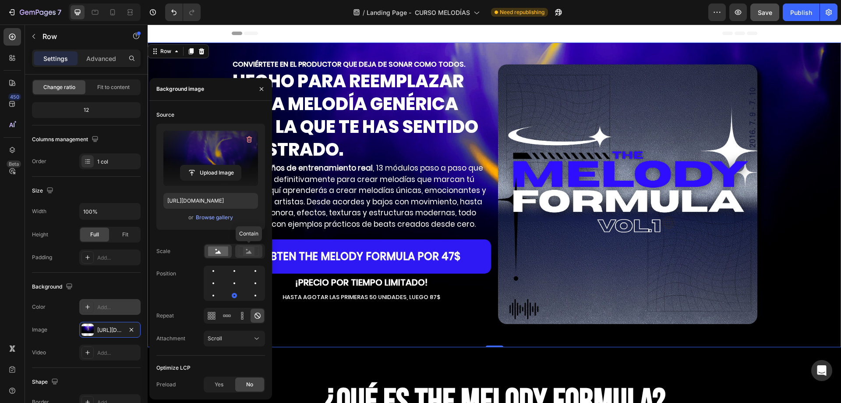
click at [238, 249] on div at bounding box center [248, 250] width 27 height 13
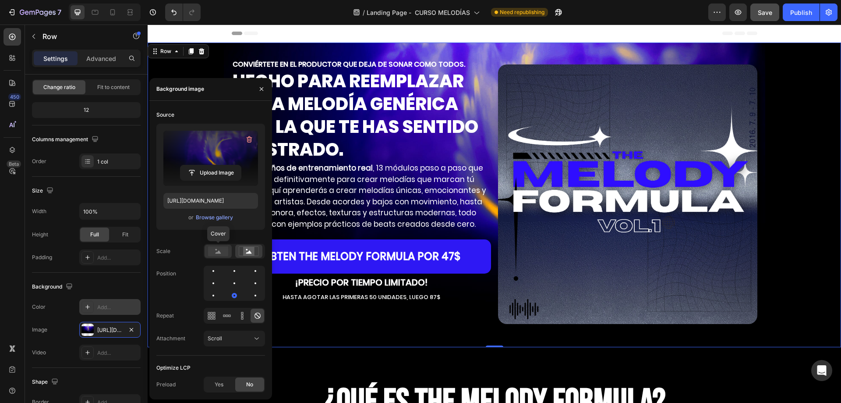
click at [225, 252] on rect at bounding box center [218, 251] width 20 height 10
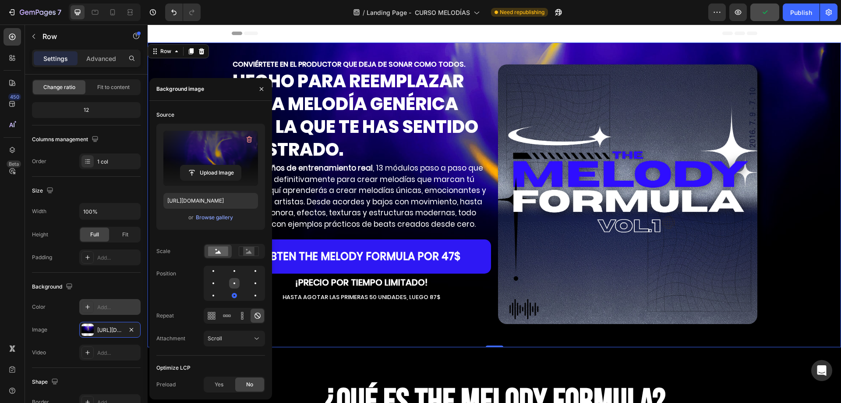
click at [250, 283] on div at bounding box center [255, 283] width 11 height 11
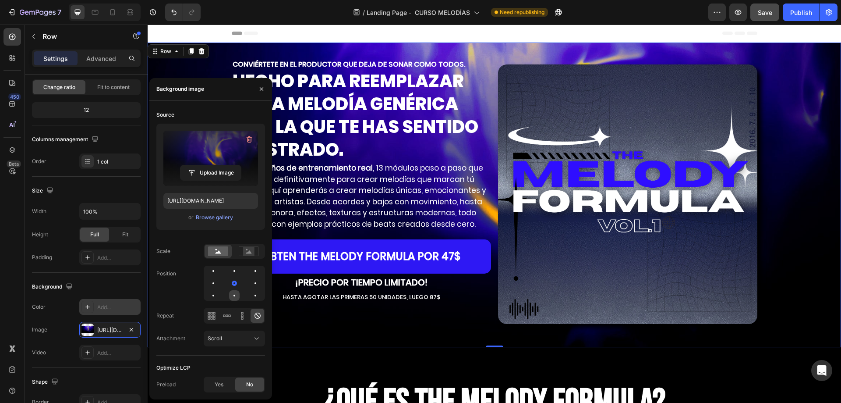
click at [250, 294] on div at bounding box center [255, 295] width 11 height 11
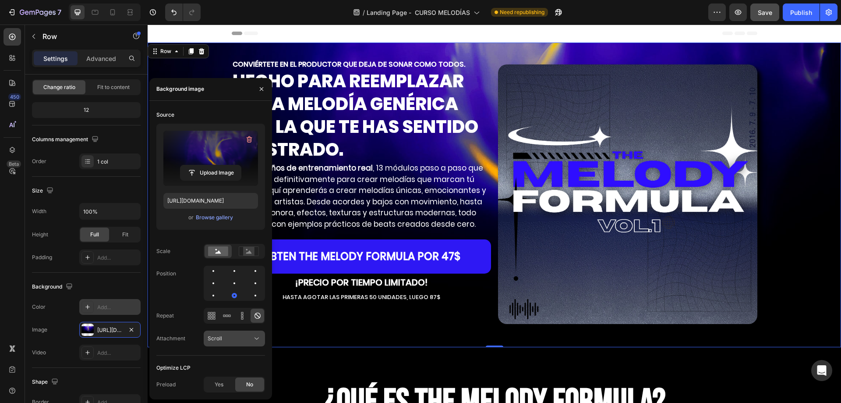
click at [235, 334] on div "Scroll" at bounding box center [234, 338] width 53 height 9
click at [235, 315] on p "Local" at bounding box center [233, 317] width 50 height 8
click at [227, 342] on div "Local" at bounding box center [230, 338] width 45 height 8
click at [226, 302] on p "Fixed" at bounding box center [233, 300] width 50 height 8
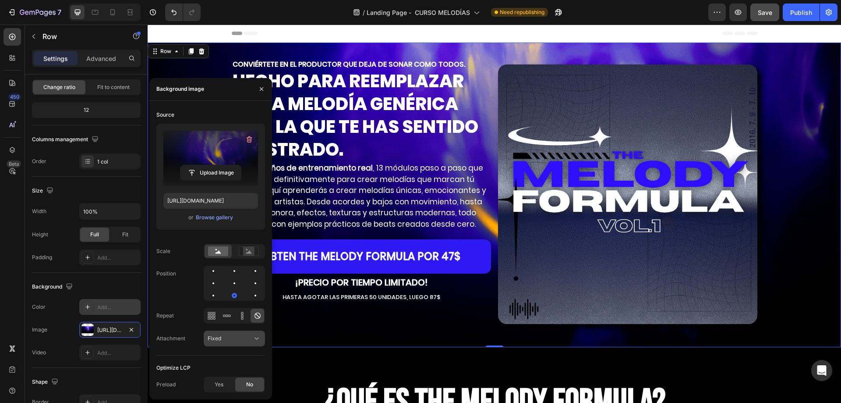
click at [225, 334] on div "Fixed" at bounding box center [234, 338] width 53 height 9
click at [232, 286] on p "Scroll" at bounding box center [233, 284] width 50 height 8
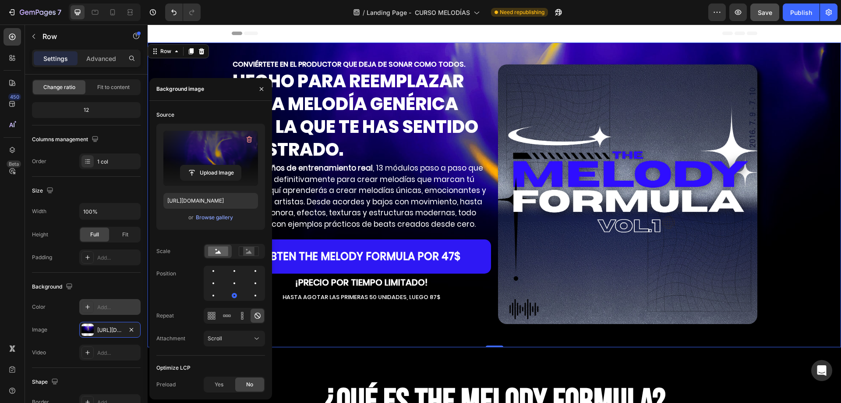
click at [170, 232] on div "Upload Image https://cdn.shopify.com/s/files/1/0707/3228/4092/files/gempages_57…" at bounding box center [210, 180] width 109 height 113
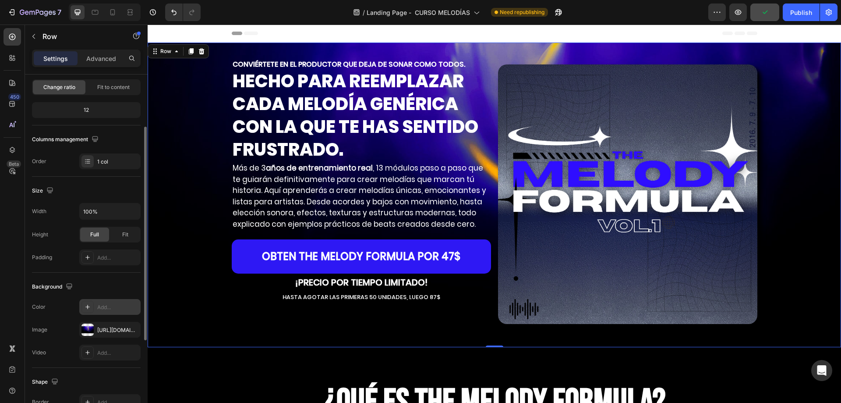
click at [127, 293] on div "Background" at bounding box center [86, 287] width 109 height 14
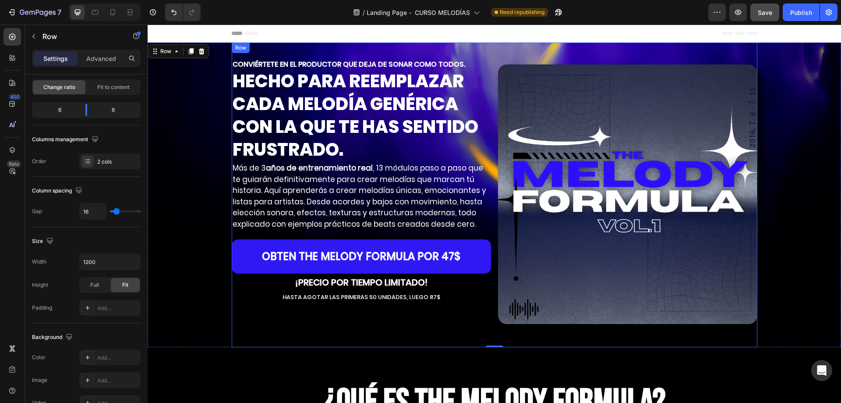
click at [244, 323] on div "CONVIÉRTETE EN EL PRODUCTOR QUE DEJA DE SONAR COMO TODOS. Heading HECHO PARA RE…" at bounding box center [361, 195] width 259 height 305
click at [97, 59] on p "Advanced" at bounding box center [101, 58] width 30 height 9
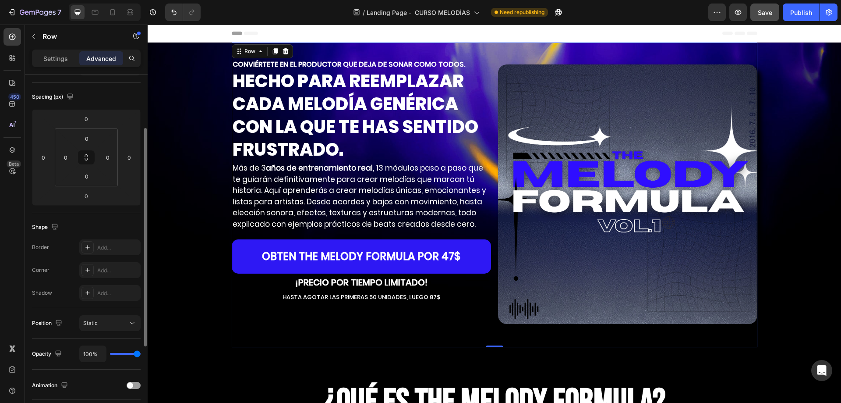
scroll to position [218, 0]
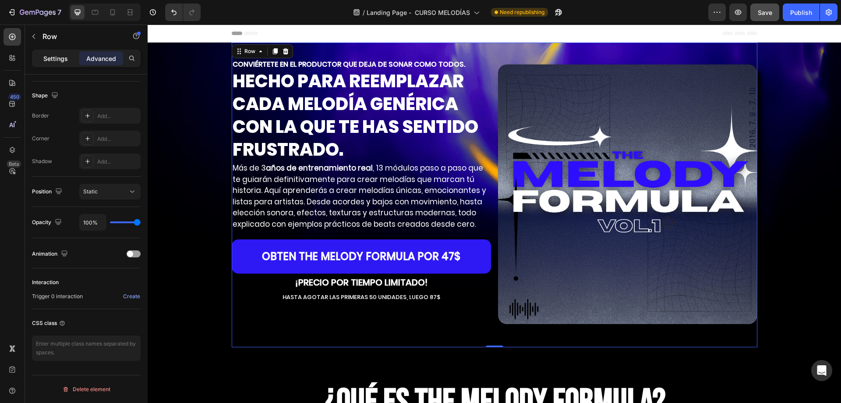
click at [49, 58] on p "Settings" at bounding box center [55, 58] width 25 height 9
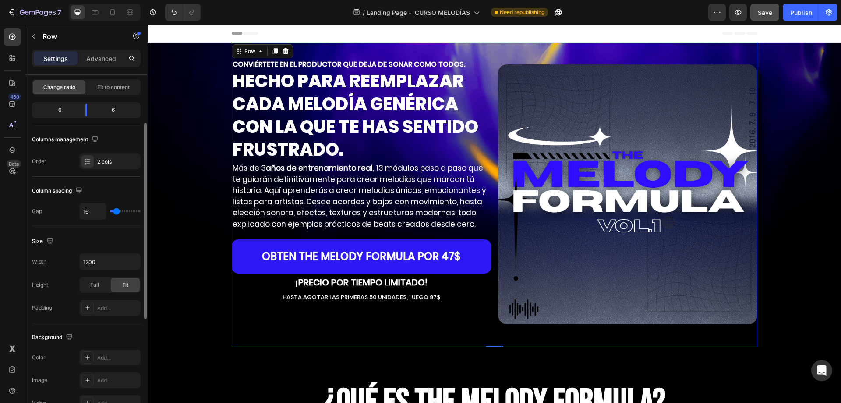
scroll to position [0, 0]
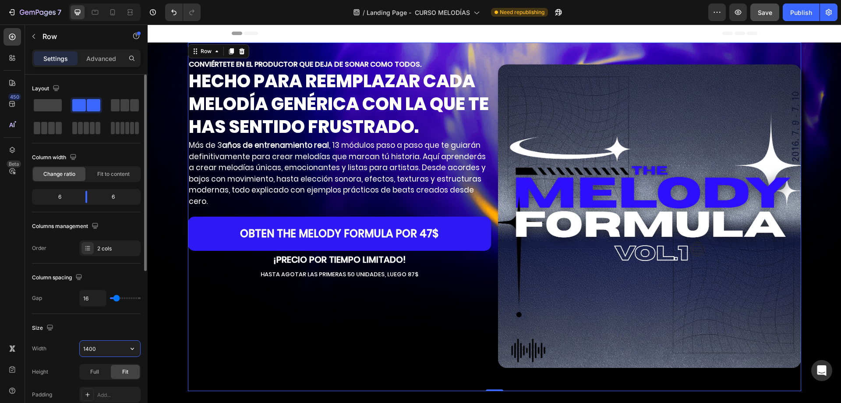
drag, startPoint x: 88, startPoint y: 349, endPoint x: 85, endPoint y: 354, distance: 5.5
click at [85, 354] on input "1400" at bounding box center [110, 348] width 60 height 16
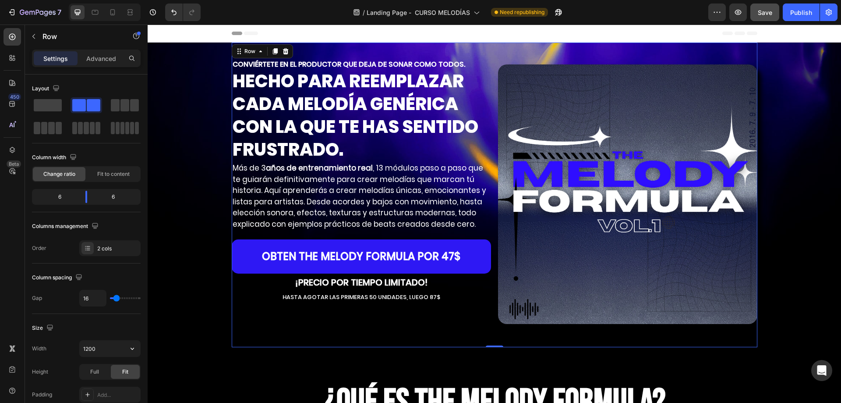
click at [441, 336] on div "CONVIÉRTETE EN EL PRODUCTOR QUE DEJA DE SONAR COMO TODOS. Heading HECHO PARA RE…" at bounding box center [361, 195] width 259 height 305
click at [86, 344] on input "1200" at bounding box center [110, 348] width 60 height 16
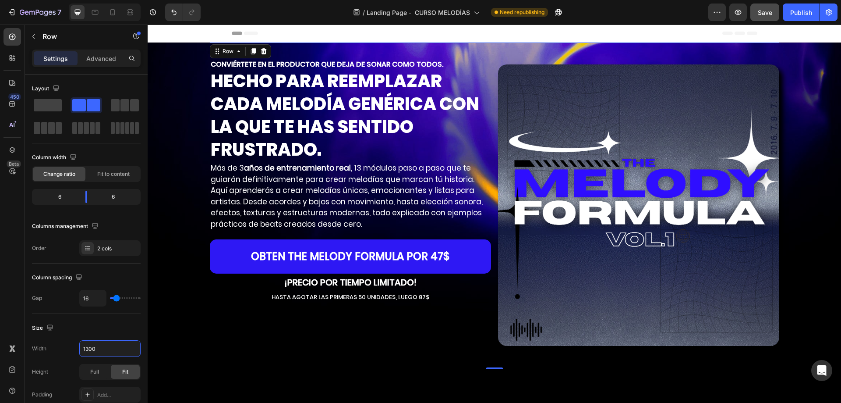
type input "1300"
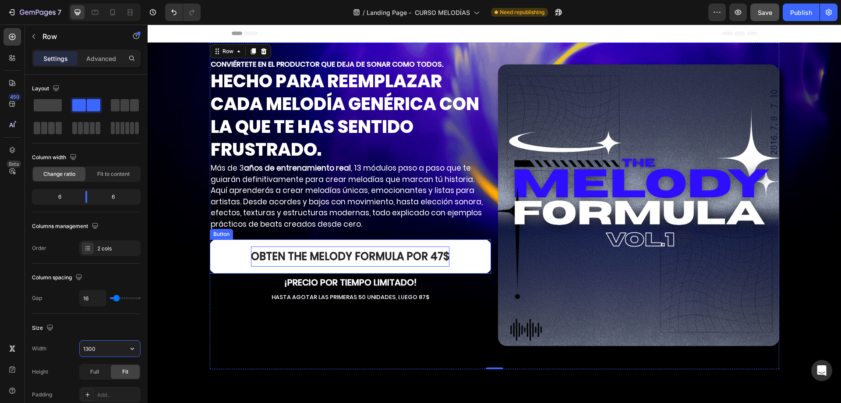
click at [431, 248] on p "OBTEN THE [PERSON_NAME] FORMULA por 47$" at bounding box center [350, 256] width 198 height 20
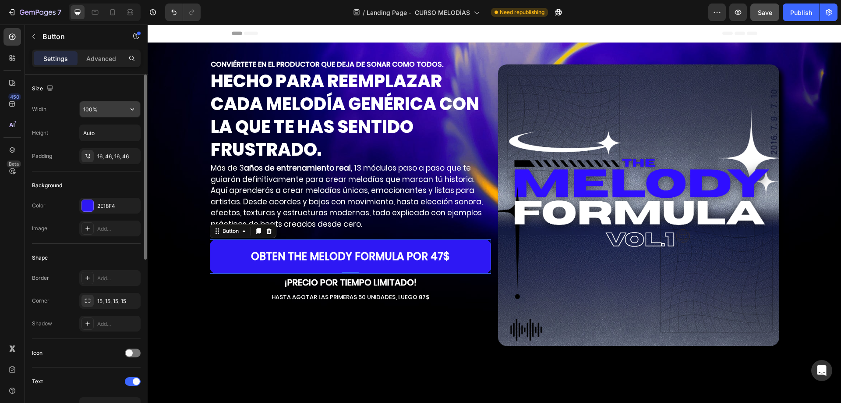
click at [113, 110] on input "100%" at bounding box center [110, 109] width 60 height 16
click at [135, 109] on icon "button" at bounding box center [132, 109] width 9 height 9
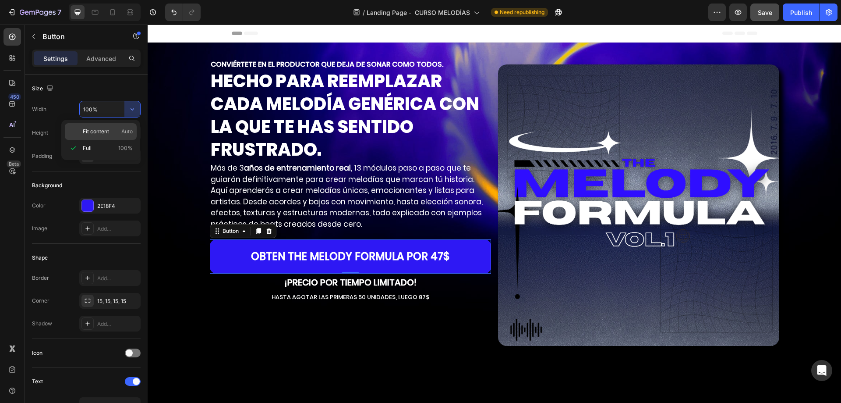
click at [113, 128] on p "Fit content Auto" at bounding box center [108, 132] width 50 height 8
type input "Auto"
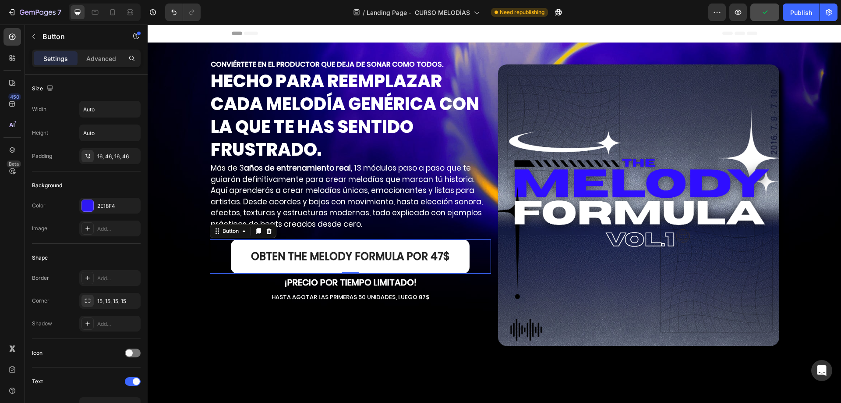
click at [238, 256] on link "OBTEN THE [PERSON_NAME] FORMULA por 47$" at bounding box center [350, 256] width 239 height 34
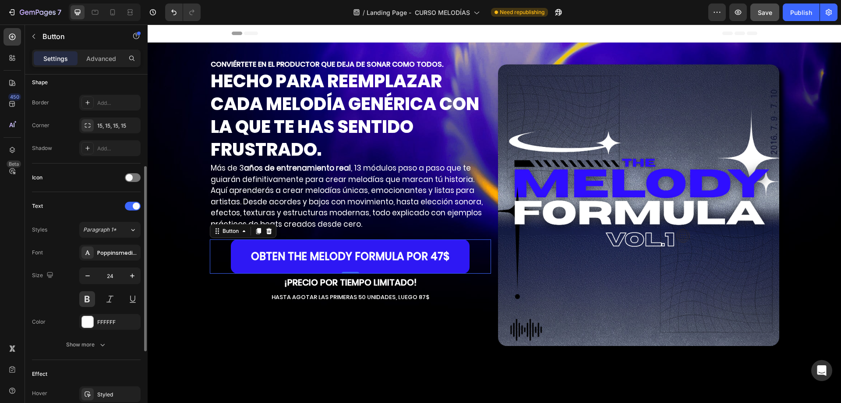
scroll to position [219, 0]
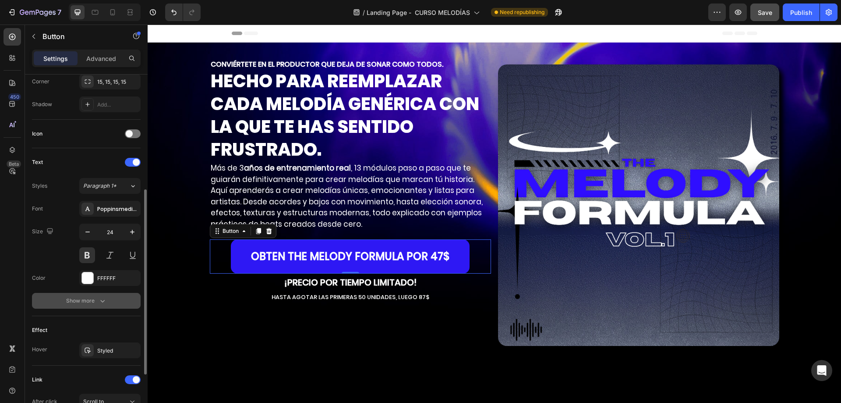
click at [105, 297] on icon "button" at bounding box center [102, 300] width 9 height 9
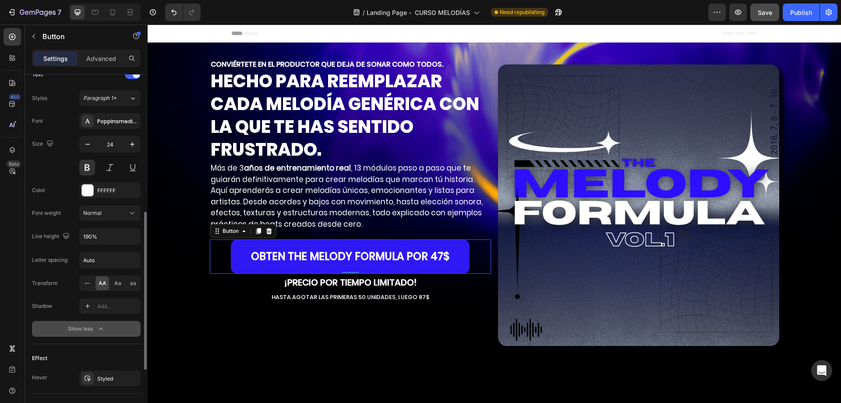
scroll to position [436, 0]
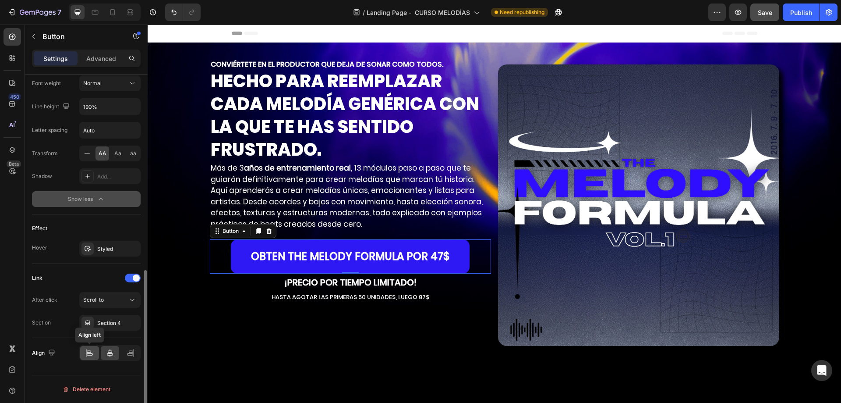
click at [96, 349] on div at bounding box center [89, 353] width 19 height 14
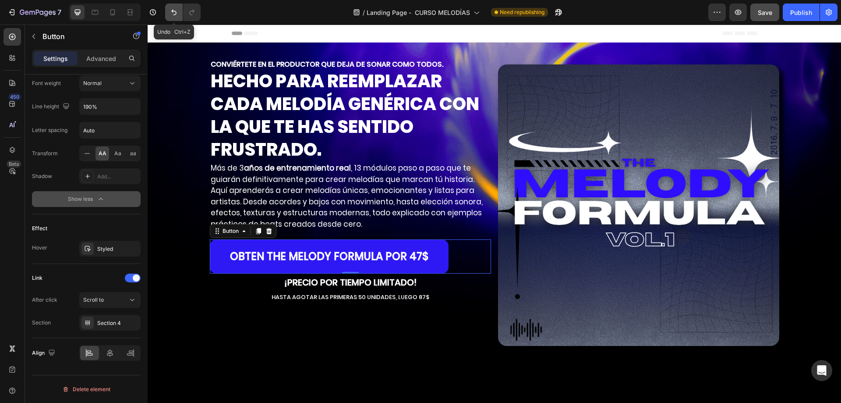
click at [170, 12] on icon "Undo/Redo" at bounding box center [174, 12] width 9 height 9
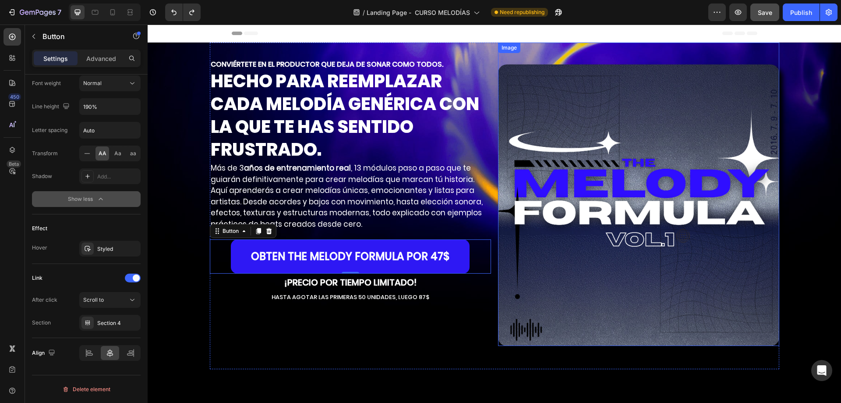
click at [526, 54] on div "Image" at bounding box center [638, 194] width 281 height 303
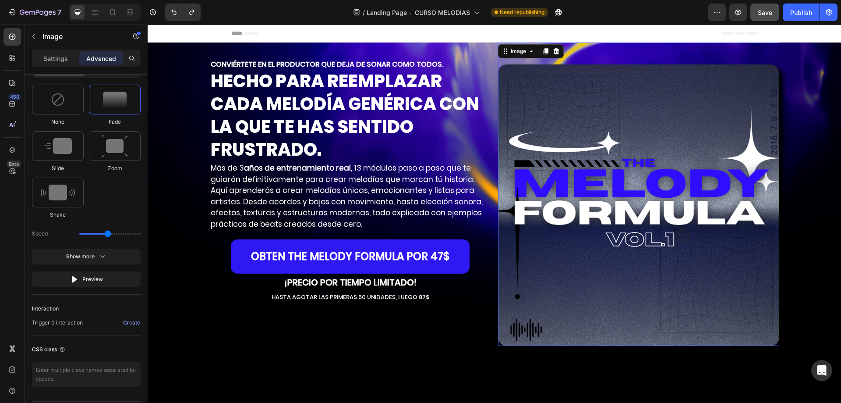
scroll to position [0, 0]
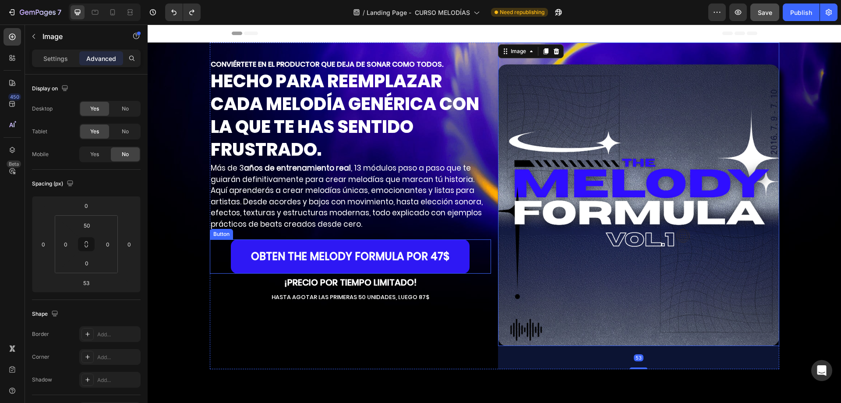
click at [223, 255] on div "OBTEN THE MELODY FORMULA por 47$ Button" at bounding box center [350, 256] width 281 height 34
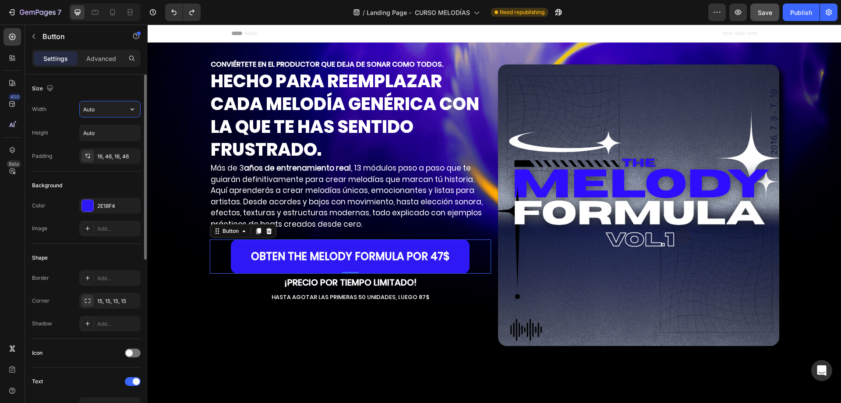
click at [119, 110] on input "Auto" at bounding box center [110, 109] width 60 height 16
click at [128, 110] on icon "button" at bounding box center [132, 109] width 9 height 9
click at [95, 148] on p "Full 100%" at bounding box center [108, 148] width 50 height 8
type input "100%"
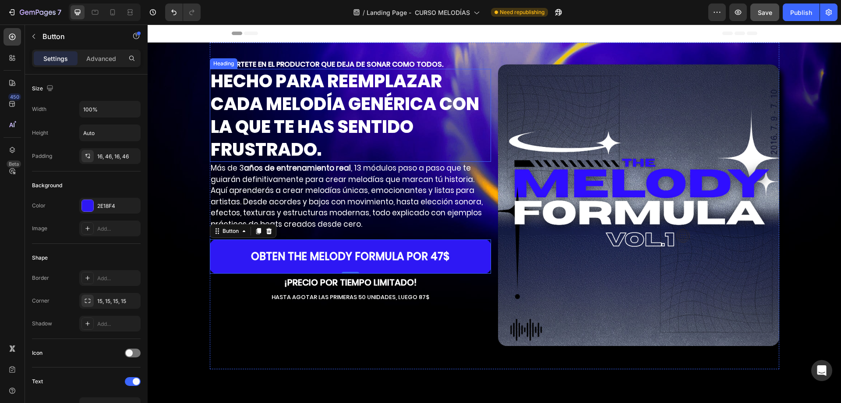
click at [264, 96] on p "HECHO PARA REEMPLAZAR CADA MELODÍA GENÉRICA CON LA QUE TE HAS SENTIDO FRUSTRADO." at bounding box center [351, 115] width 280 height 91
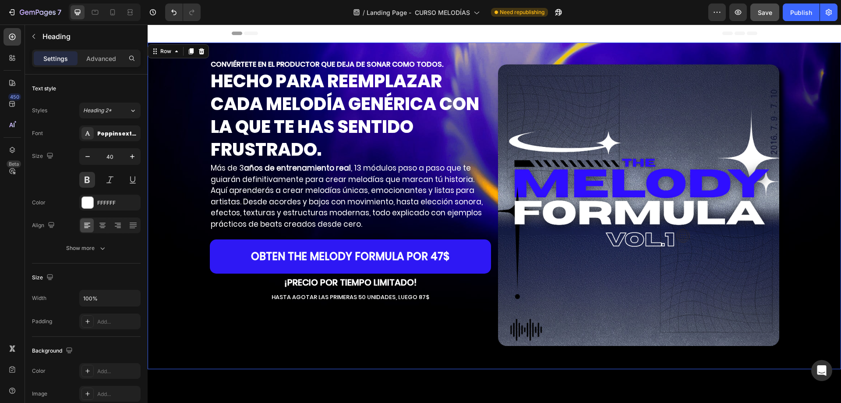
click at [807, 180] on div "CONVIÉRTETE EN EL PRODUCTOR QUE DEJA DE SONAR COMO TODOS. Heading HECHO PARA RE…" at bounding box center [495, 206] width 694 height 326
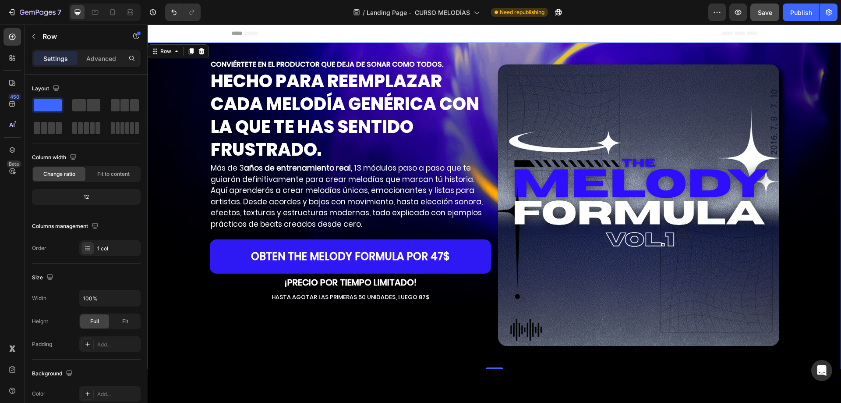
click at [187, 314] on div "CONVIÉRTETE EN EL PRODUCTOR QUE DEJA DE SONAR COMO TODOS. Heading HECHO PARA RE…" at bounding box center [495, 206] width 694 height 326
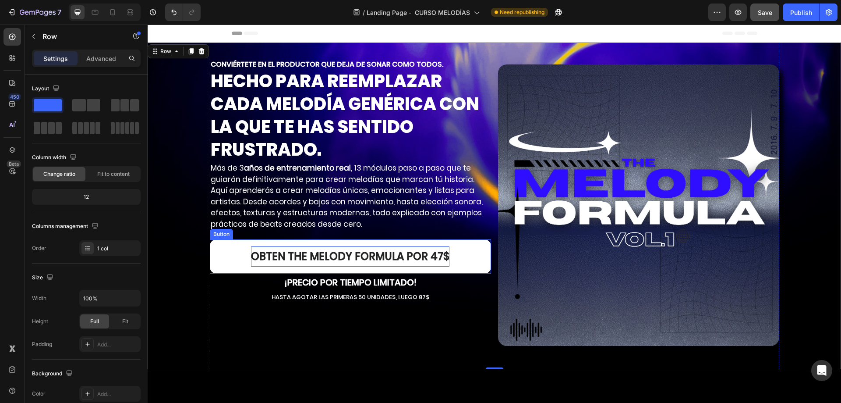
click at [297, 257] on p "OBTEN THE [PERSON_NAME] FORMULA por 47$" at bounding box center [350, 256] width 198 height 20
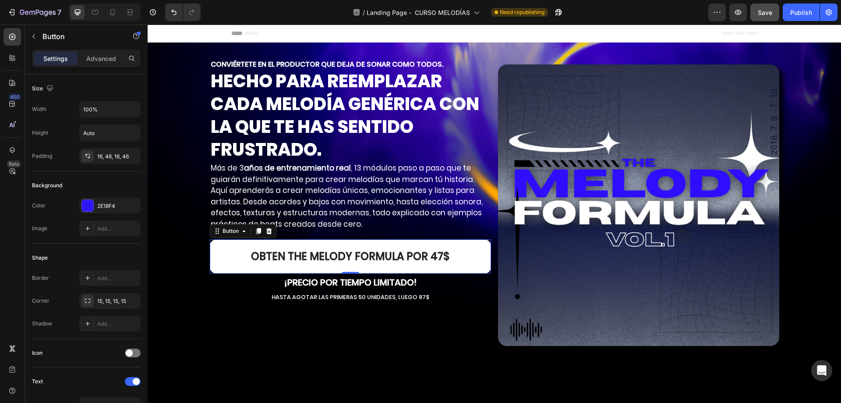
click at [234, 265] on link "OBTEN THE [PERSON_NAME] FORMULA por 47$" at bounding box center [350, 256] width 281 height 34
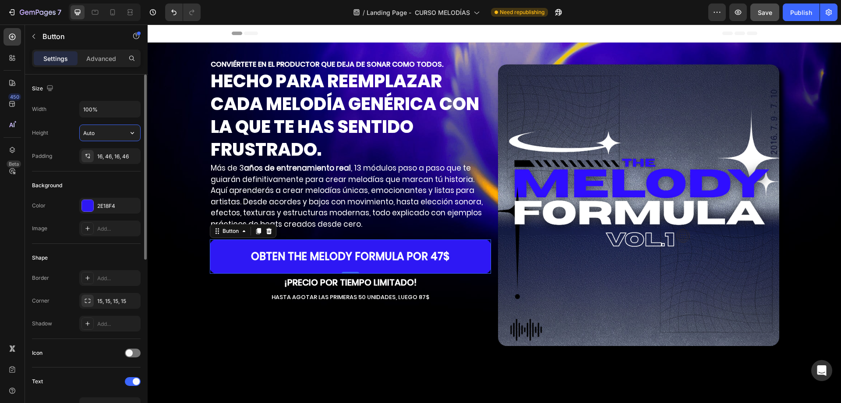
click at [107, 137] on input "Auto" at bounding box center [110, 133] width 60 height 16
click at [135, 112] on icon "button" at bounding box center [132, 109] width 9 height 9
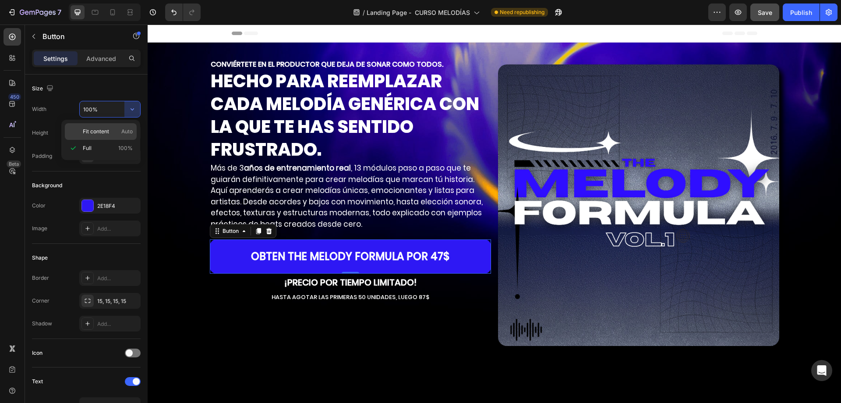
click at [119, 129] on p "Fit content Auto" at bounding box center [108, 132] width 50 height 8
type input "Auto"
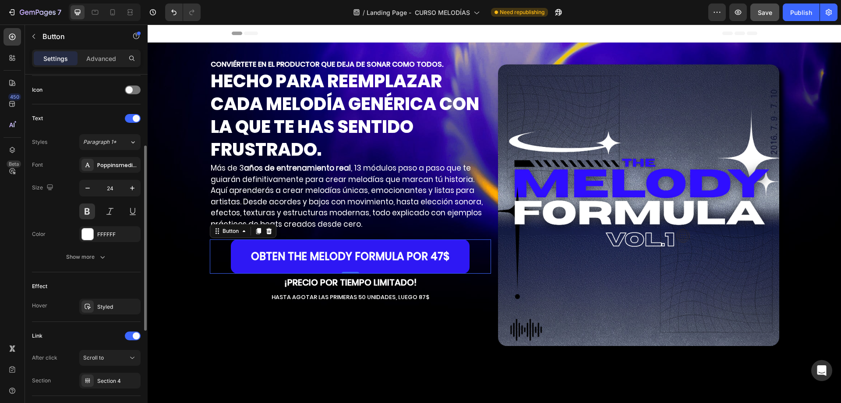
scroll to position [307, 0]
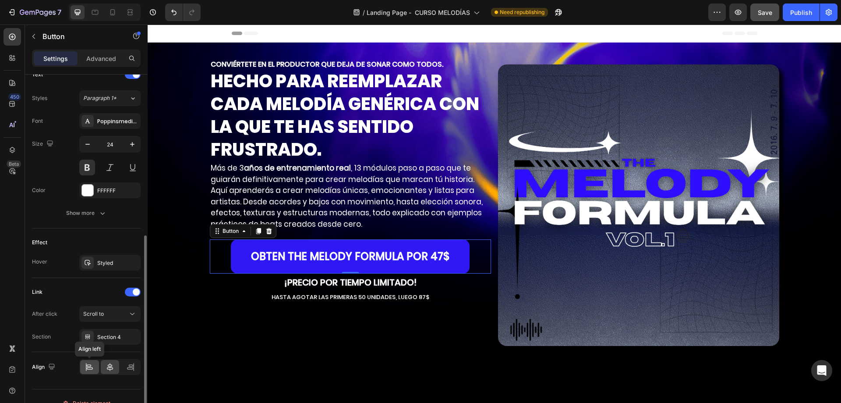
click at [91, 365] on icon at bounding box center [89, 365] width 4 height 2
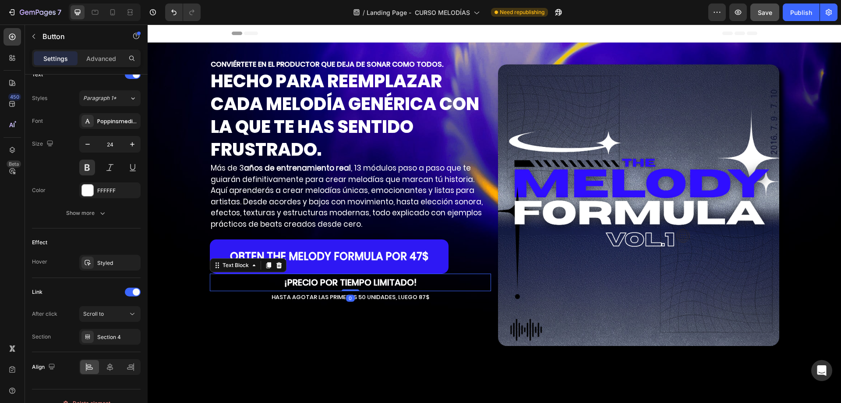
click at [306, 287] on strong "¡PRECIO POR TIEMPO LIMITADO!" at bounding box center [350, 282] width 132 height 12
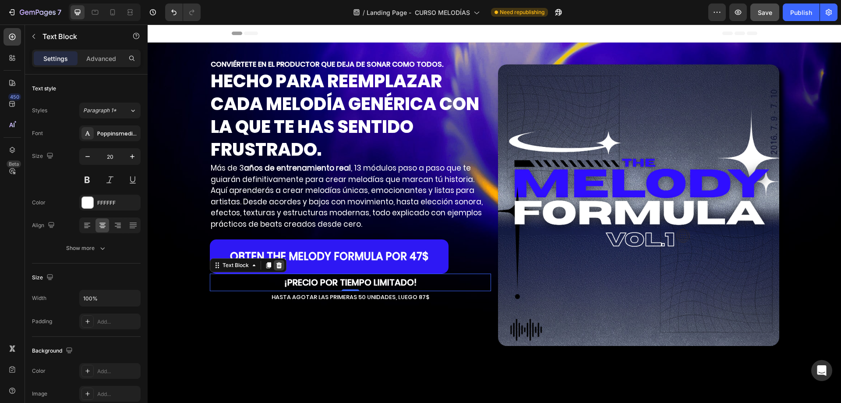
click at [277, 268] on icon at bounding box center [279, 265] width 6 height 6
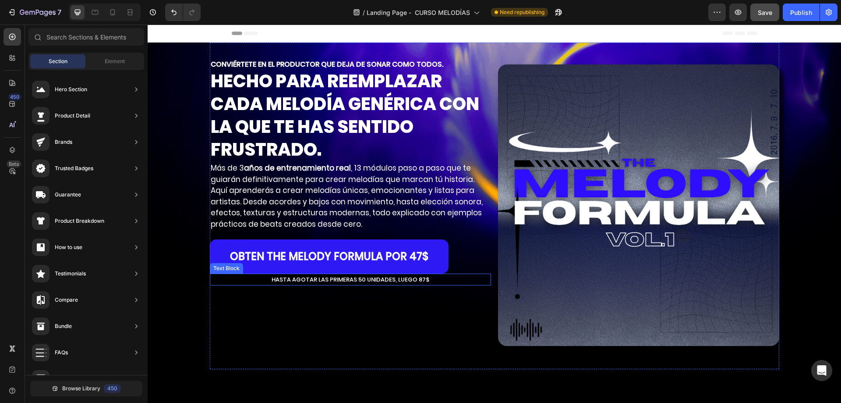
click at [302, 276] on p "HASTA AGOTAR LAS PRIMERAS 50 UNIDADES, LUEGO 87$" at bounding box center [351, 279] width 280 height 10
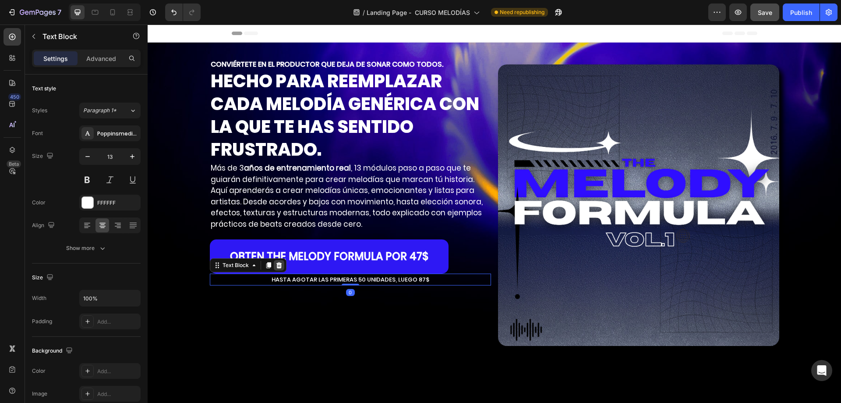
click at [278, 264] on icon at bounding box center [279, 265] width 7 height 7
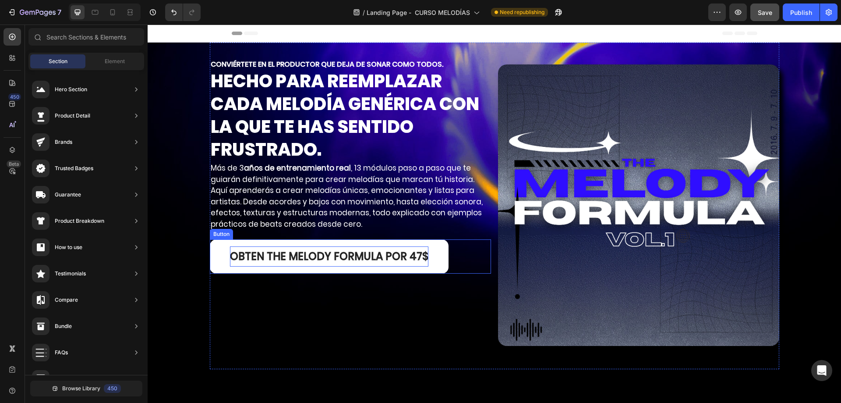
click at [294, 255] on p "OBTEN THE [PERSON_NAME] FORMULA por 47$" at bounding box center [329, 256] width 198 height 20
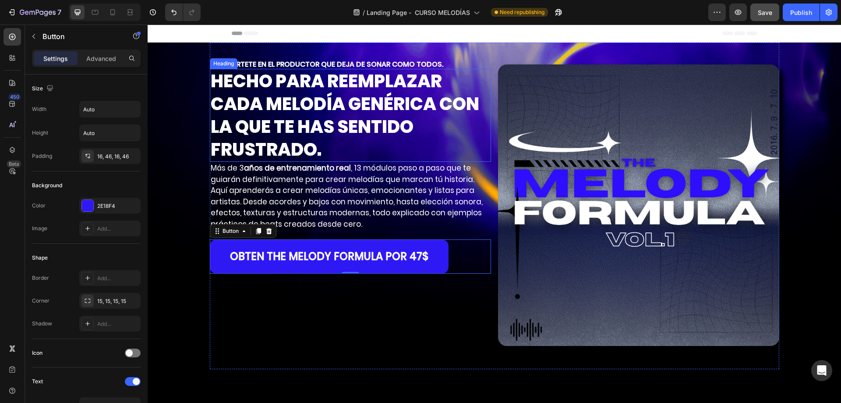
click at [444, 96] on p "HECHO PARA REEMPLAZAR CADA MELODÍA GENÉRICA CON LA QUE TE HAS SENTIDO FRUSTRADO." at bounding box center [351, 115] width 280 height 91
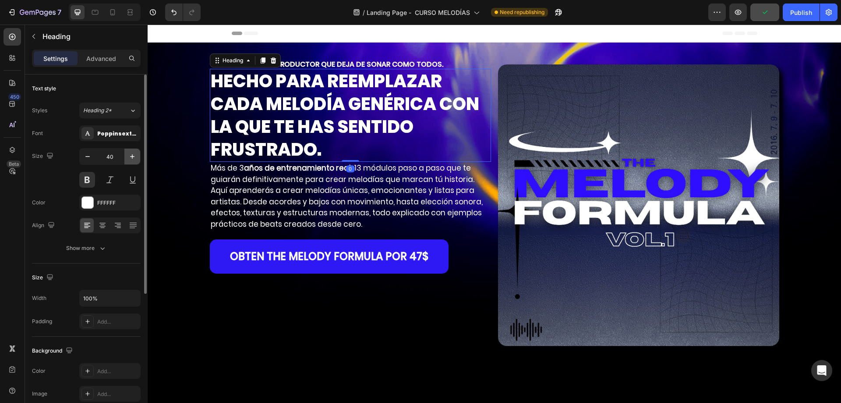
click at [126, 158] on button "button" at bounding box center [132, 157] width 16 height 16
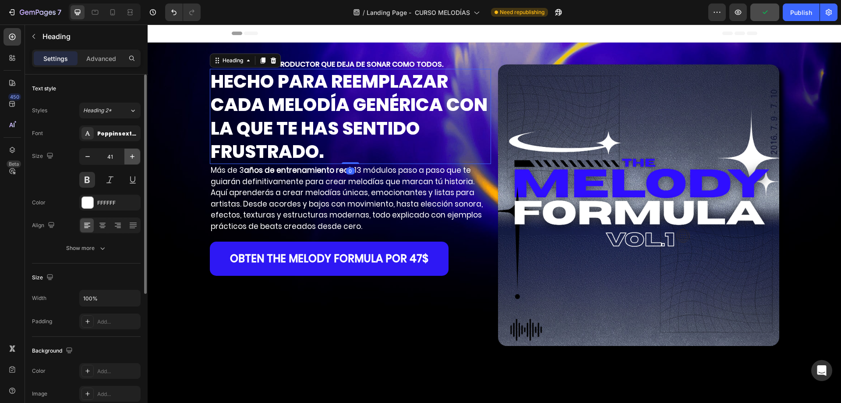
click at [126, 158] on button "button" at bounding box center [132, 157] width 16 height 16
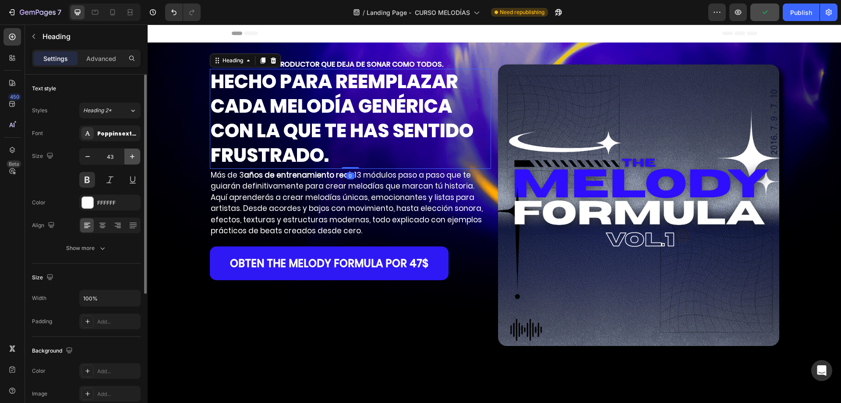
click at [126, 158] on button "button" at bounding box center [132, 157] width 16 height 16
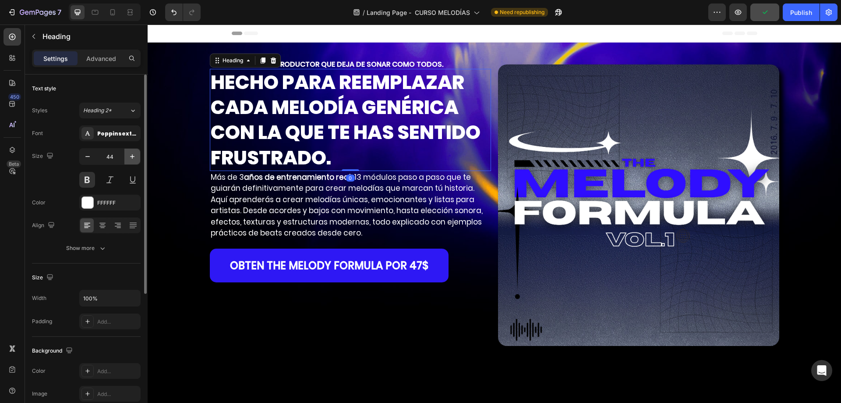
click at [126, 158] on button "button" at bounding box center [132, 157] width 16 height 16
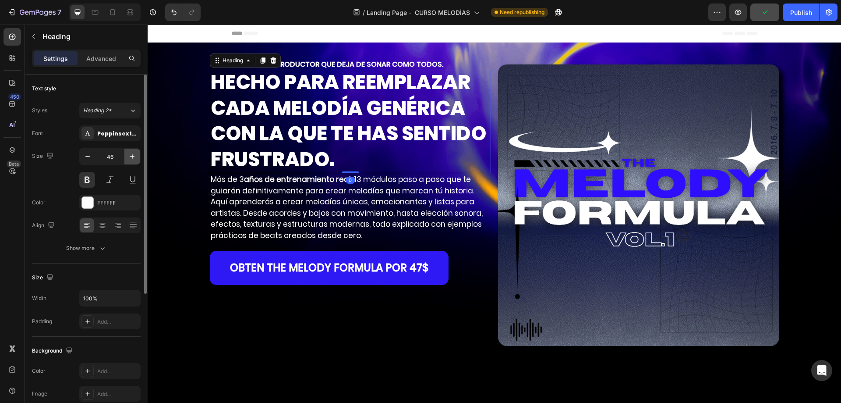
click at [126, 158] on button "button" at bounding box center [132, 157] width 16 height 16
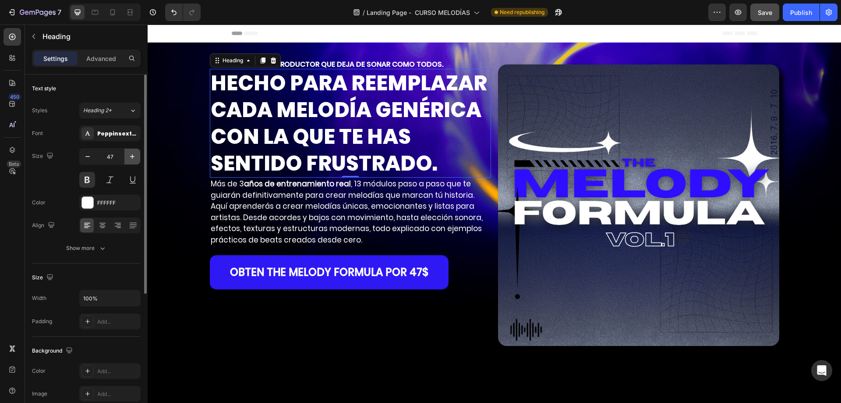
click at [126, 158] on button "button" at bounding box center [132, 157] width 16 height 16
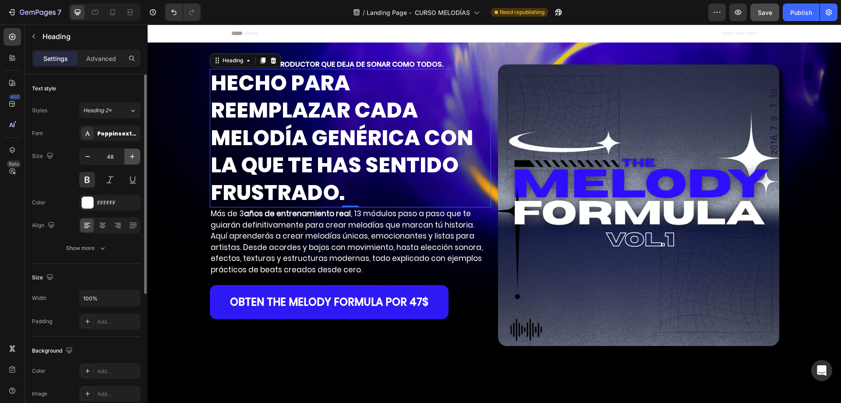
click at [126, 158] on button "button" at bounding box center [132, 157] width 16 height 16
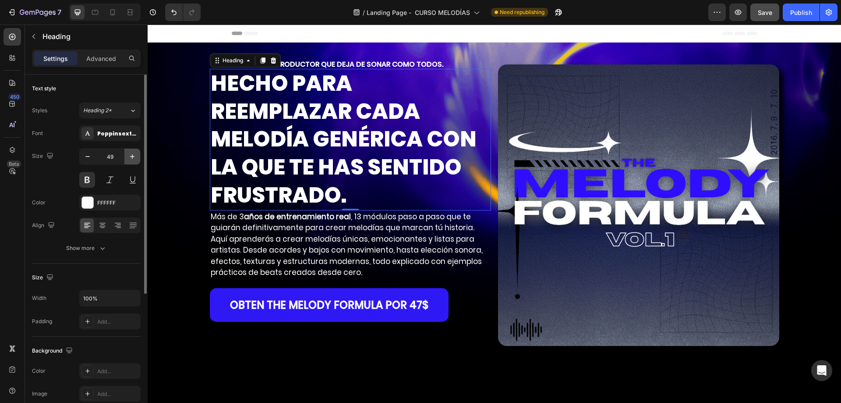
click at [126, 158] on button "button" at bounding box center [132, 157] width 16 height 16
type input "50"
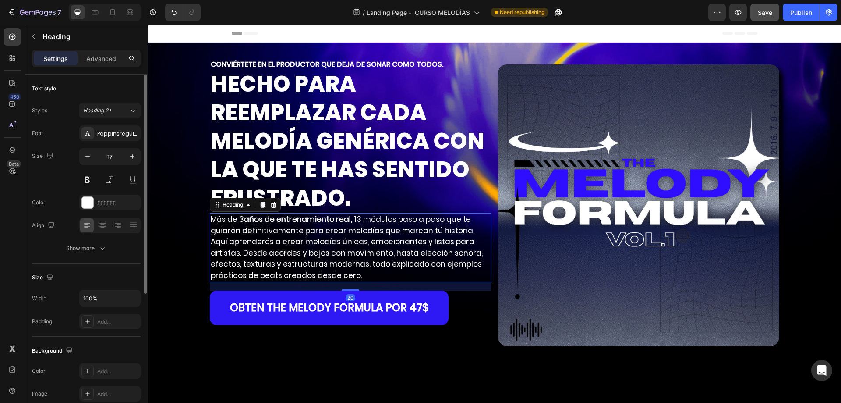
click at [382, 248] on p "Más de 3 años de entrenamiento real , 13 módulos paso a paso que te guiarán def…" at bounding box center [351, 247] width 280 height 67
click at [132, 157] on icon "button" at bounding box center [132, 156] width 9 height 9
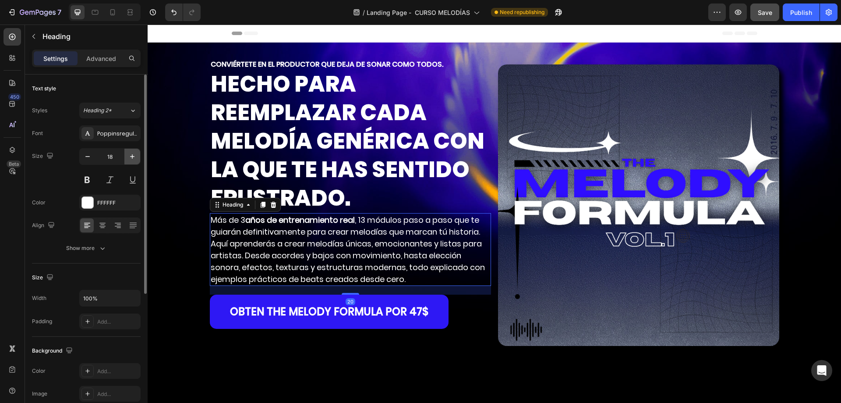
click at [132, 157] on icon "button" at bounding box center [132, 156] width 9 height 9
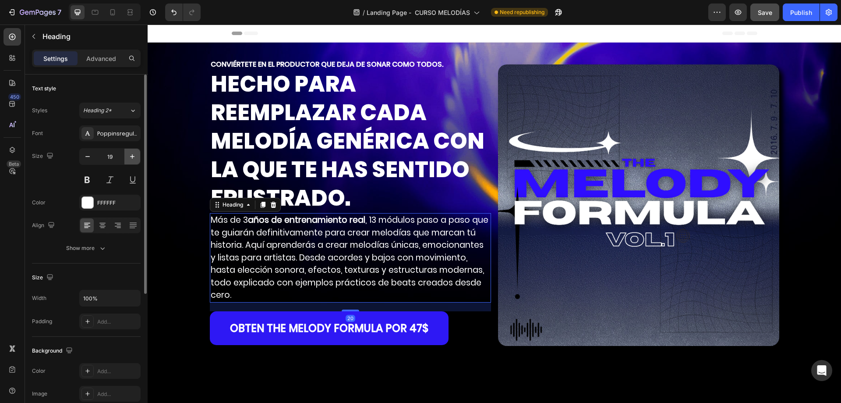
click at [132, 157] on icon "button" at bounding box center [132, 156] width 9 height 9
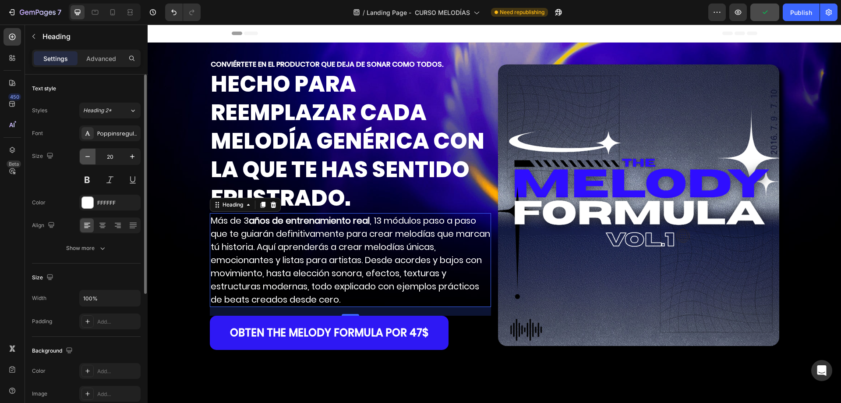
click at [85, 153] on icon "button" at bounding box center [87, 156] width 9 height 9
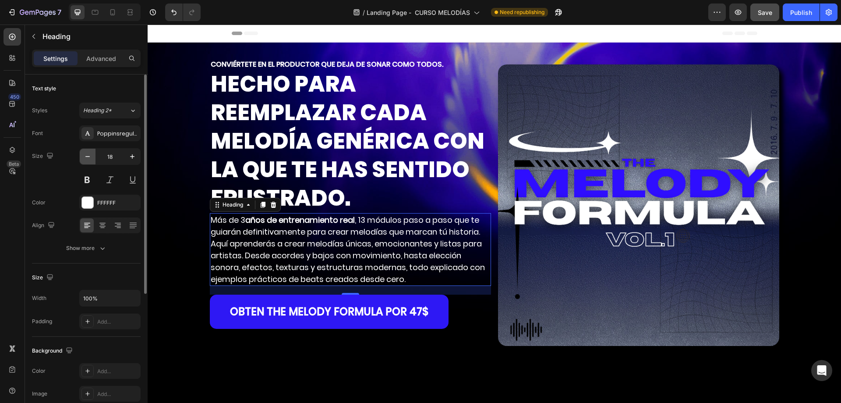
click at [85, 153] on icon "button" at bounding box center [87, 156] width 9 height 9
type input "17"
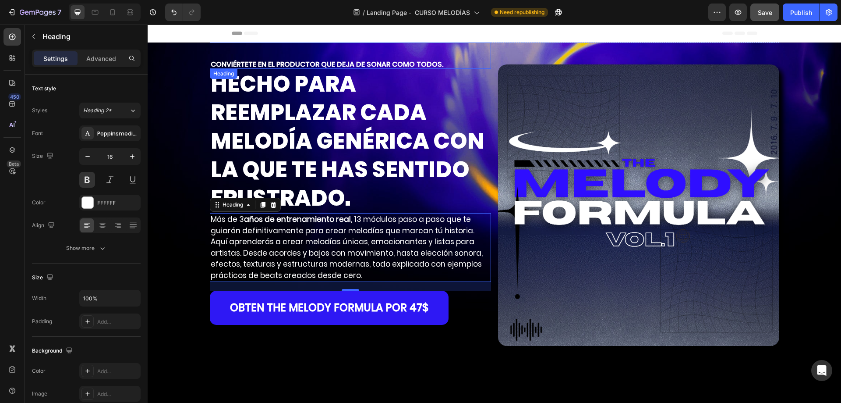
click at [435, 66] on p "CONVIÉRTETE EN EL PRODUCTOR QUE DEJA DE SONAR COMO TODOS." at bounding box center [351, 64] width 280 height 7
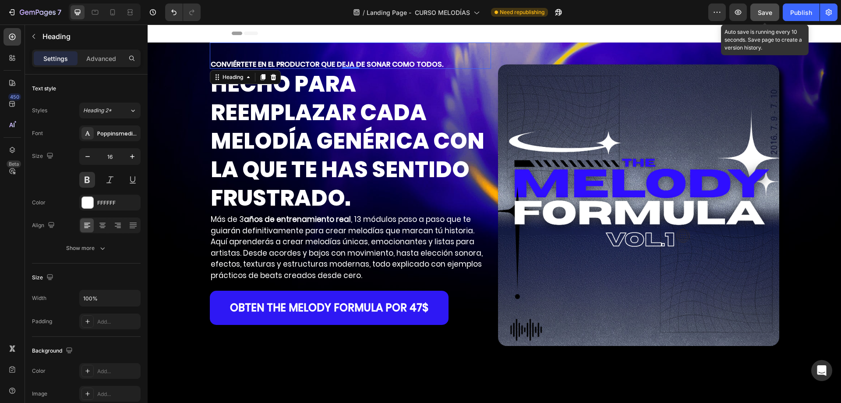
click at [756, 15] on button "Save" at bounding box center [765, 13] width 29 height 18
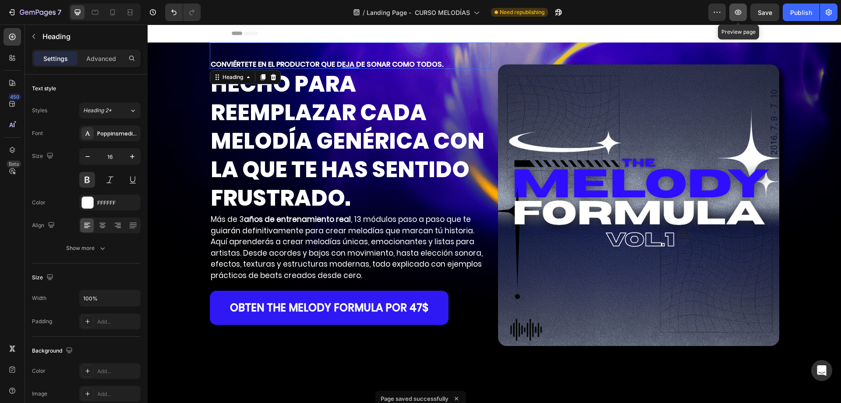
click at [743, 10] on button "button" at bounding box center [739, 13] width 18 height 18
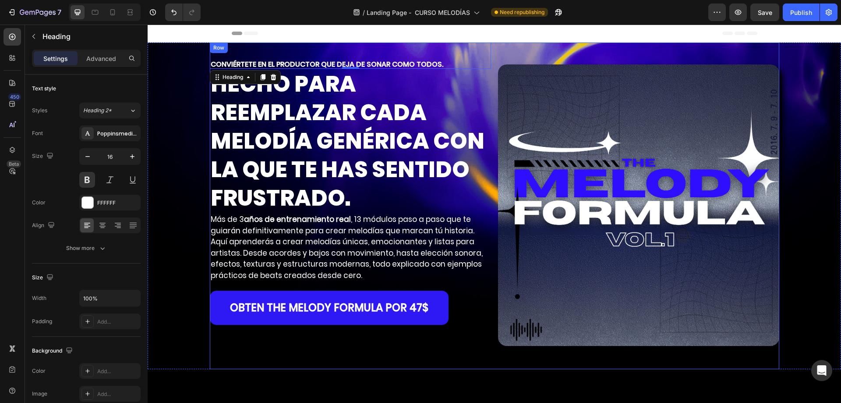
click at [455, 346] on div "CONVIÉRTETE EN EL PRODUCTOR QUE DEJA DE SONAR COMO TODOS. Heading 0 HECHO PARA …" at bounding box center [350, 206] width 281 height 326
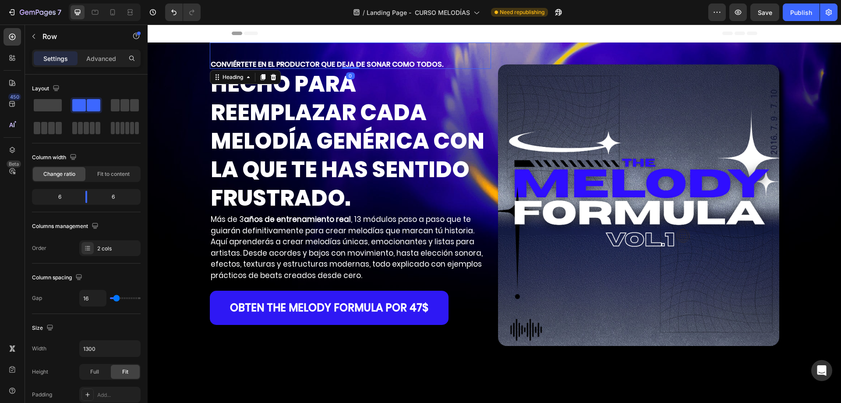
click at [290, 64] on p "CONVIÉRTETE EN EL PRODUCTOR QUE DEJA DE SONAR COMO TODOS." at bounding box center [351, 64] width 280 height 7
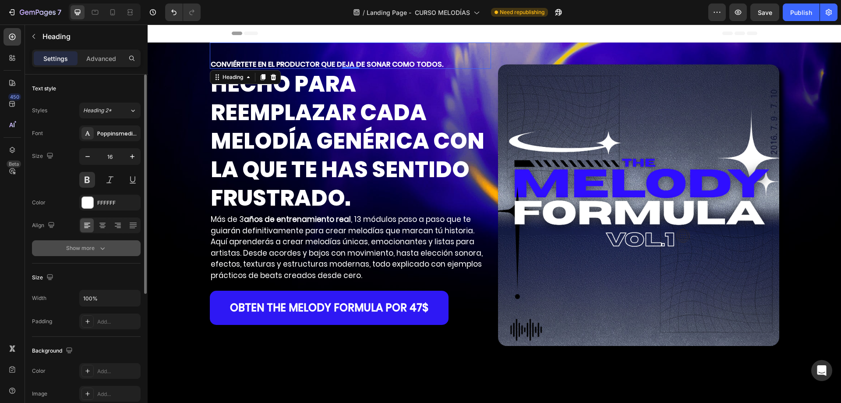
click at [71, 252] on div "Show more" at bounding box center [86, 248] width 41 height 9
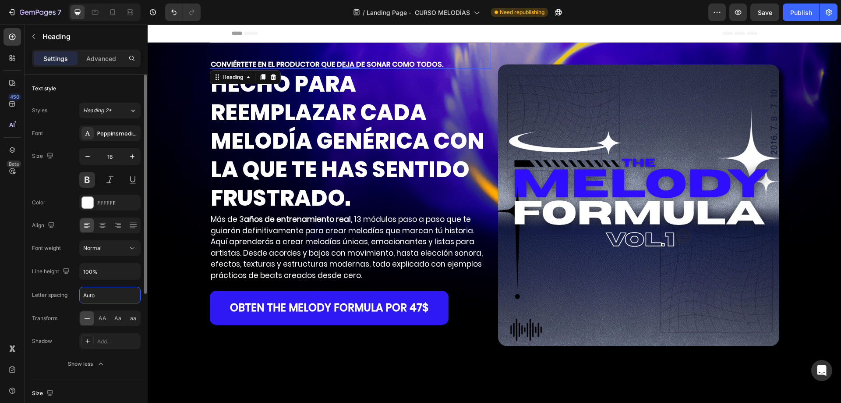
click at [103, 292] on input "Auto" at bounding box center [110, 295] width 60 height 16
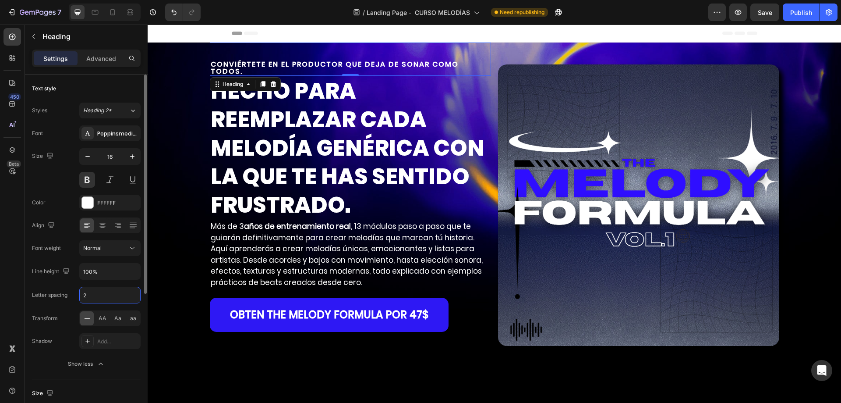
click at [102, 292] on input "2" at bounding box center [110, 295] width 60 height 16
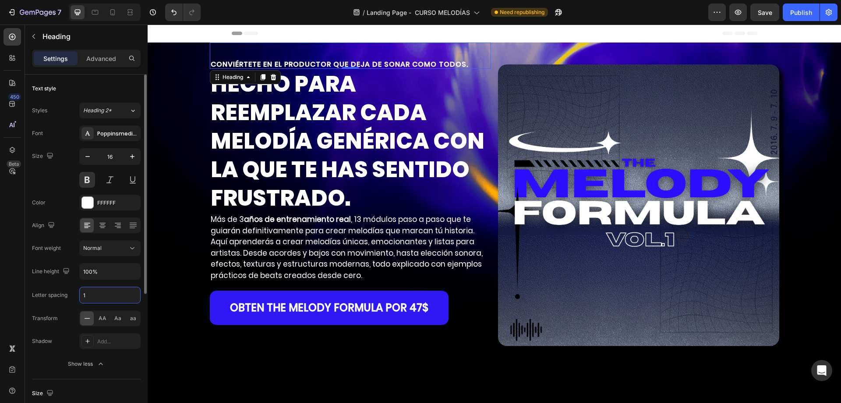
click at [102, 292] on input "1" at bounding box center [110, 295] width 60 height 16
drag, startPoint x: 98, startPoint y: 297, endPoint x: 86, endPoint y: 301, distance: 12.2
click at [86, 301] on input "1.5" at bounding box center [110, 295] width 60 height 16
type input "1.2"
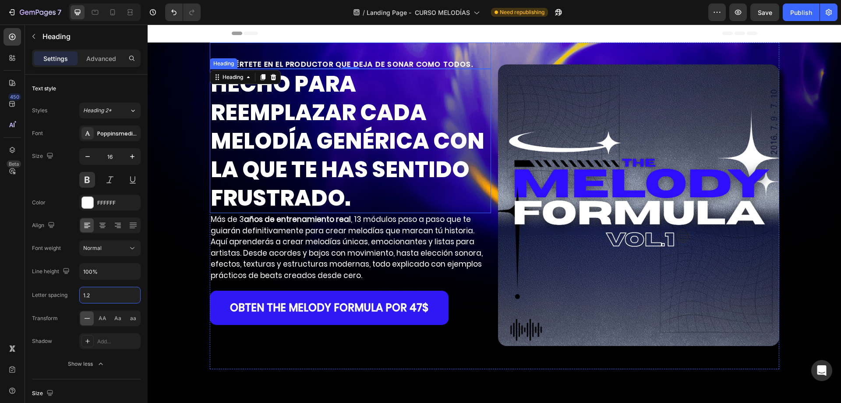
click at [288, 199] on p "HECHO PARA REEMPLAZAR CADA MELODÍA GENÉRICA CON LA QUE TE HAS SENTIDO FRUSTRADO." at bounding box center [351, 141] width 280 height 142
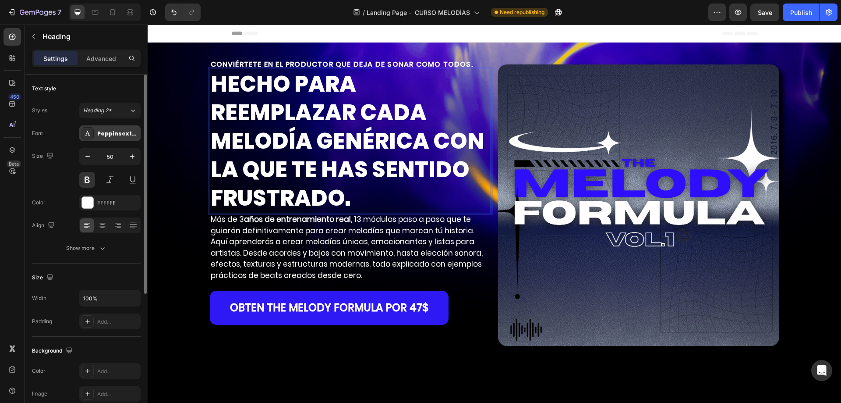
click at [116, 128] on div "Poppinsextrabold" at bounding box center [109, 133] width 61 height 16
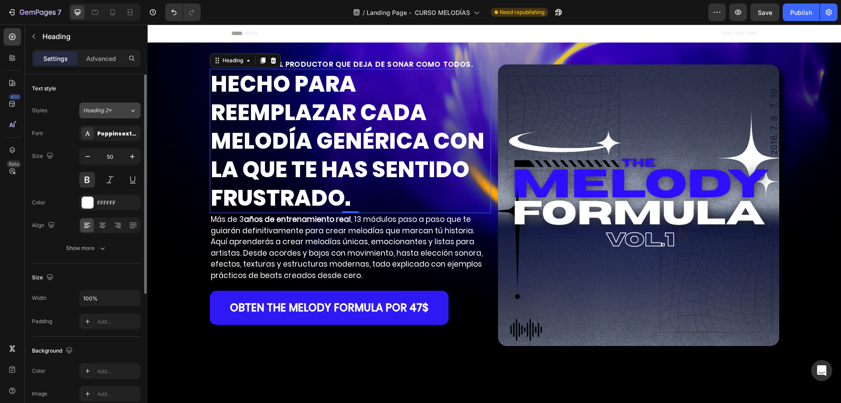
click at [124, 106] on div "Heading 2*" at bounding box center [106, 110] width 46 height 8
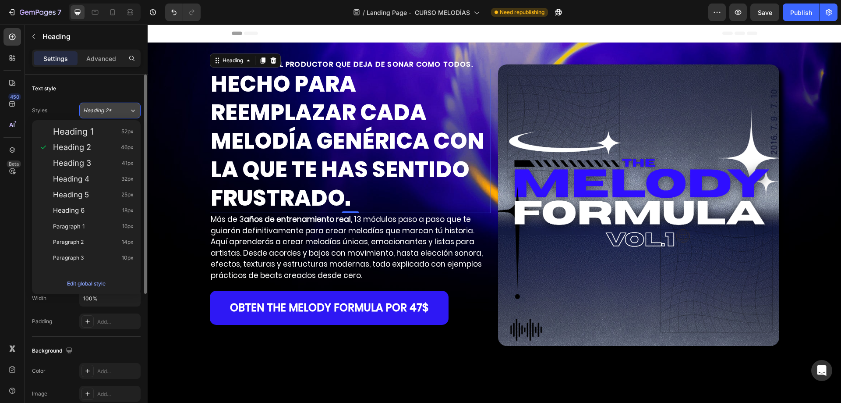
click at [124, 106] on div "Heading 2*" at bounding box center [106, 110] width 46 height 8
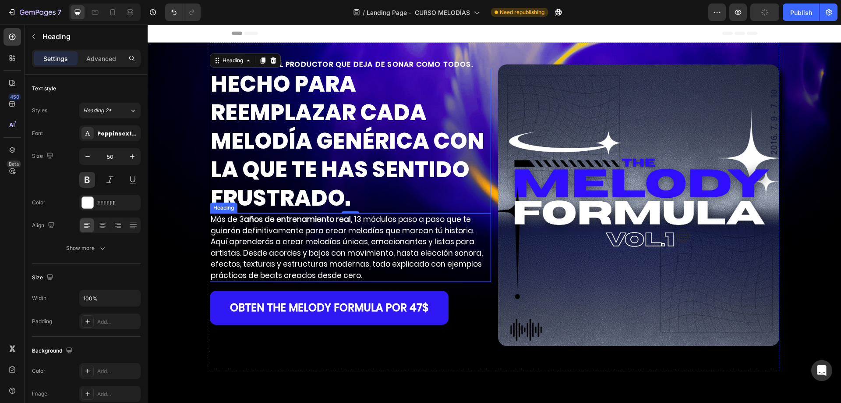
click at [348, 254] on p "Más de 3 años de entrenamiento real , 13 módulos paso a paso que te guiarán def…" at bounding box center [351, 247] width 280 height 67
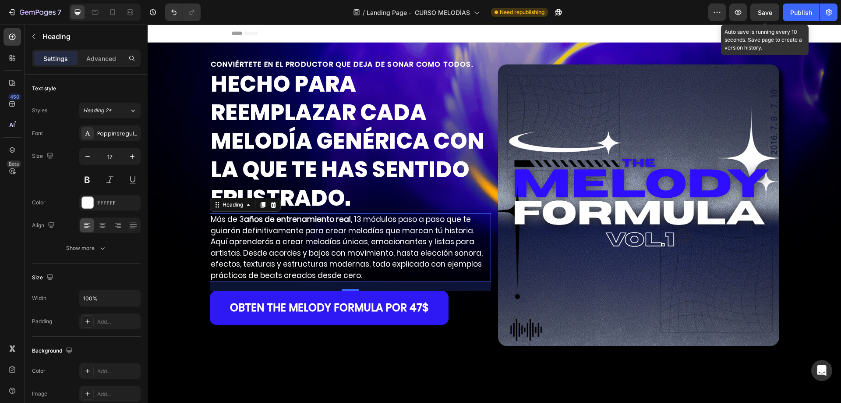
click at [764, 13] on span "Save" at bounding box center [765, 12] width 14 height 7
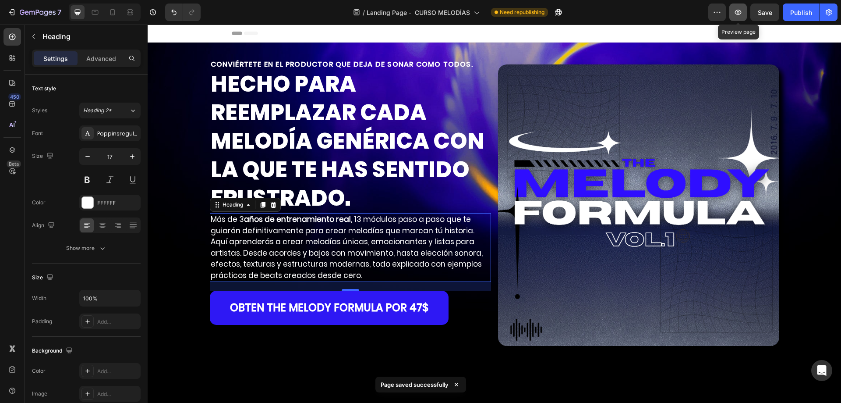
click at [744, 18] on button "button" at bounding box center [739, 13] width 18 height 18
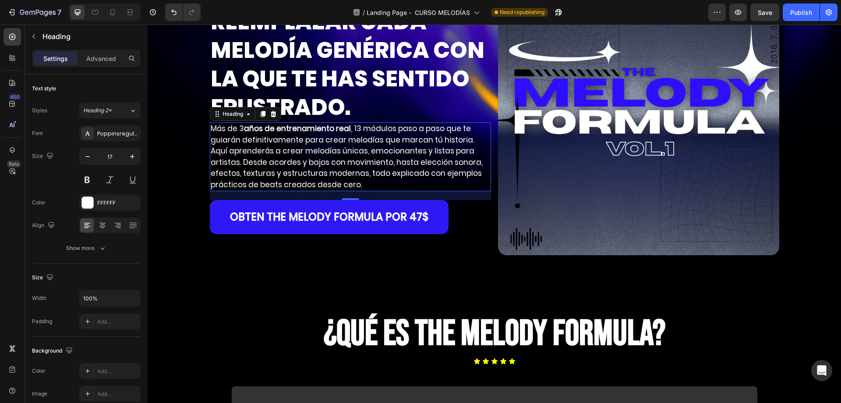
scroll to position [219, 0]
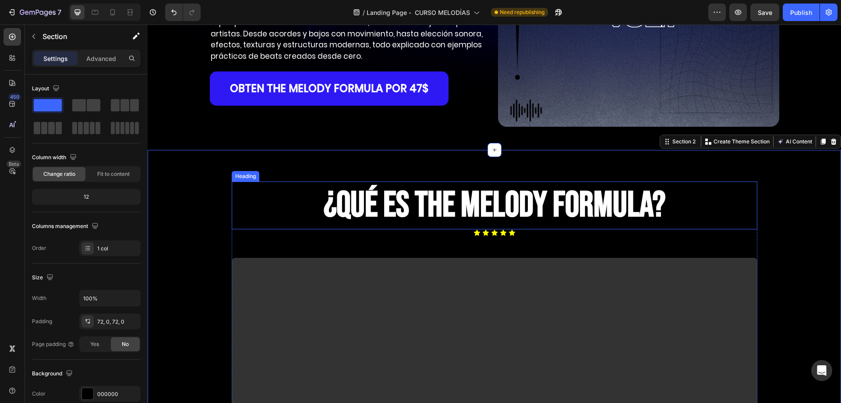
click at [455, 201] on strong "¿QUÉ ES THE [PERSON_NAME] FORMULA?" at bounding box center [495, 205] width 342 height 43
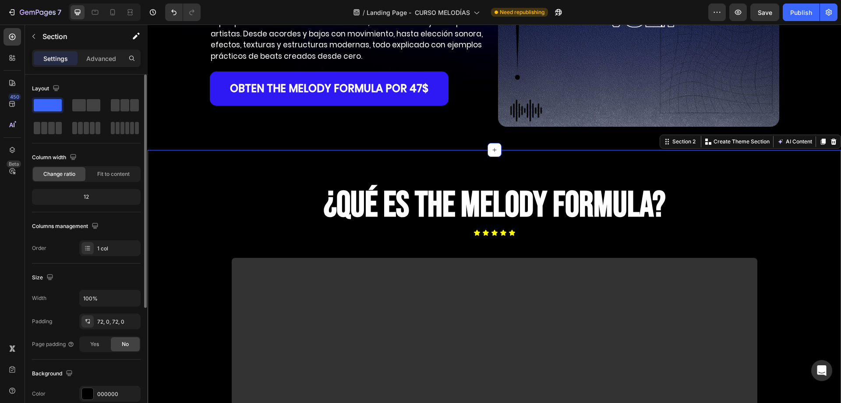
scroll to position [131, 0]
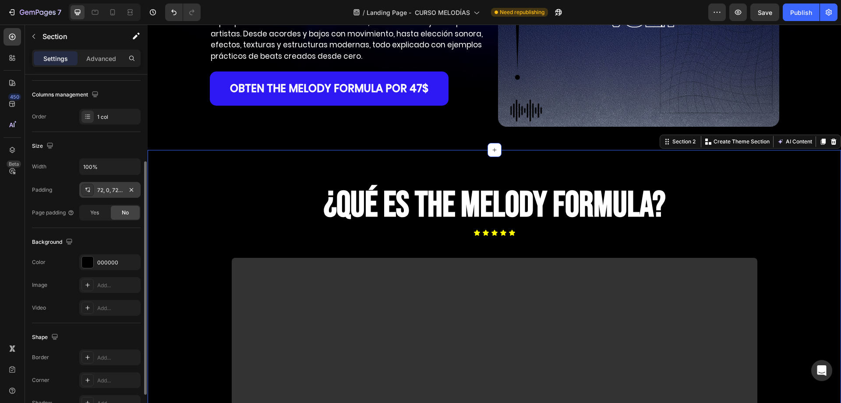
click at [108, 193] on div "72, 0, 72, 0" at bounding box center [109, 190] width 25 height 8
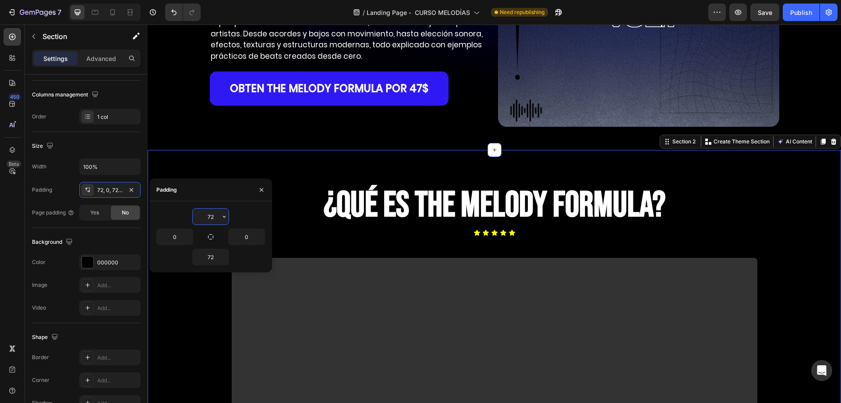
click at [210, 216] on input "72" at bounding box center [211, 217] width 36 height 16
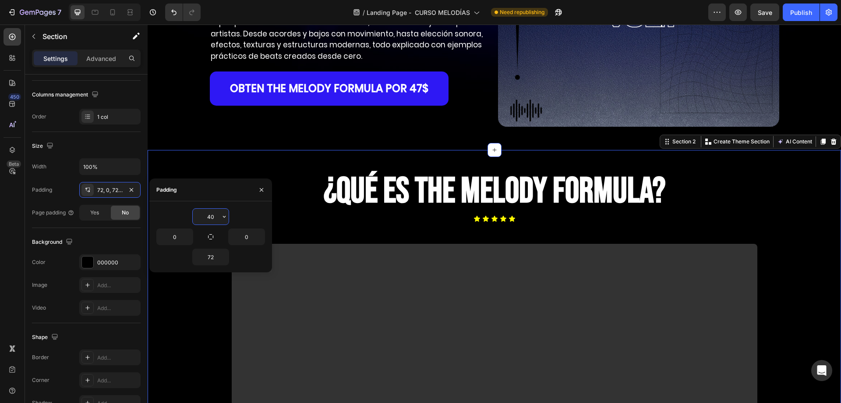
click at [211, 223] on input "40" at bounding box center [211, 217] width 36 height 16
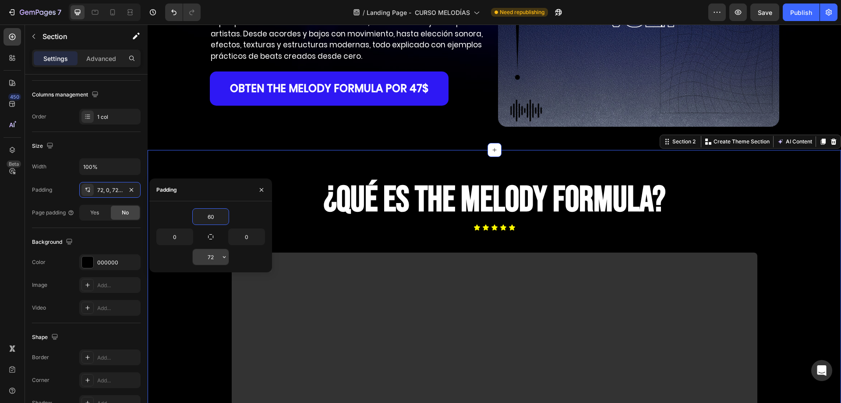
type input "60"
click at [210, 255] on input "72" at bounding box center [211, 257] width 36 height 16
type input "60"
click at [235, 208] on div "60 0 0 60" at bounding box center [210, 236] width 123 height 71
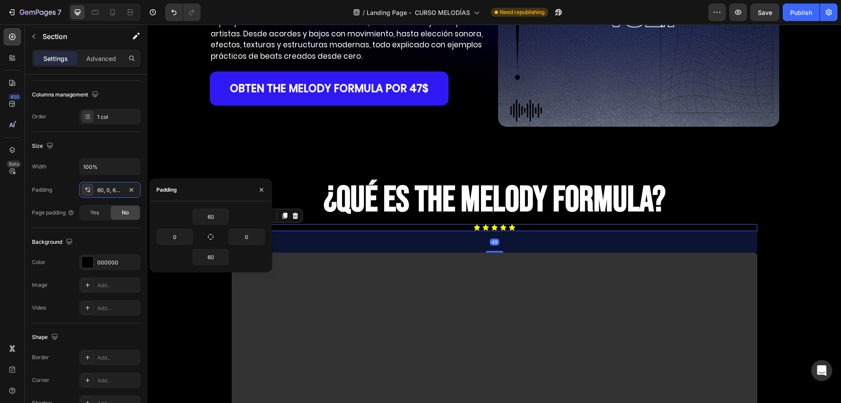
click at [525, 224] on div "Icon Icon Icon Icon Icon" at bounding box center [495, 227] width 526 height 7
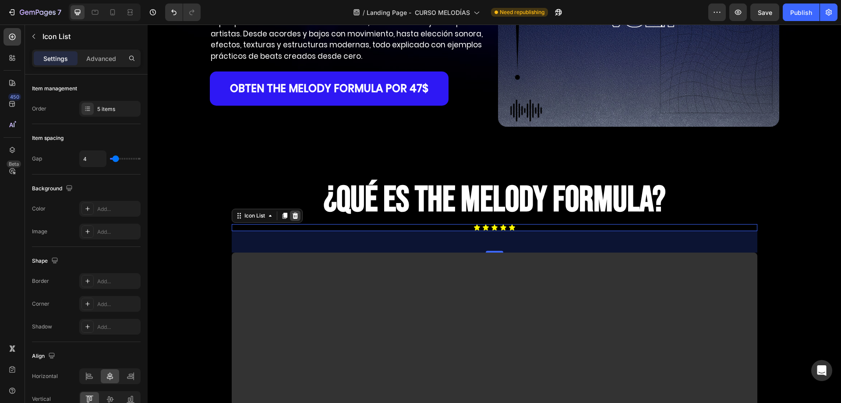
click at [292, 215] on icon at bounding box center [295, 215] width 7 height 7
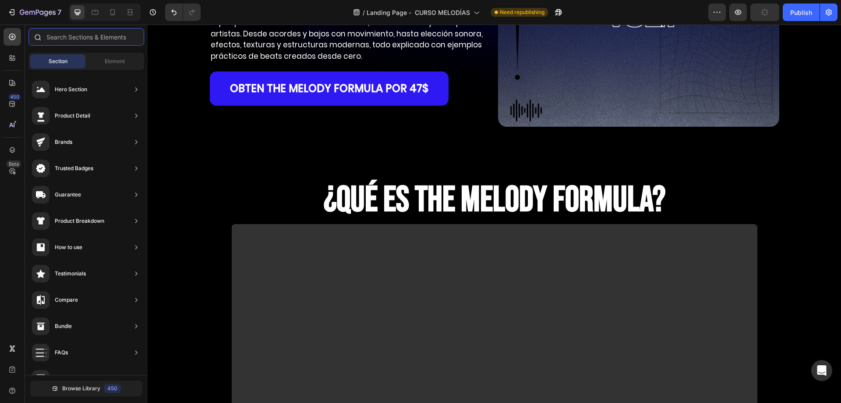
click at [61, 39] on input "text" at bounding box center [86, 37] width 116 height 18
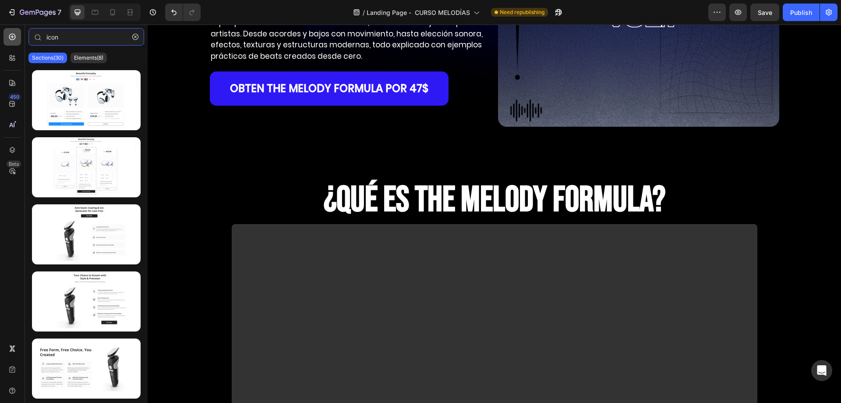
type input "icon"
click at [10, 35] on icon at bounding box center [12, 36] width 9 height 9
type input "ico"
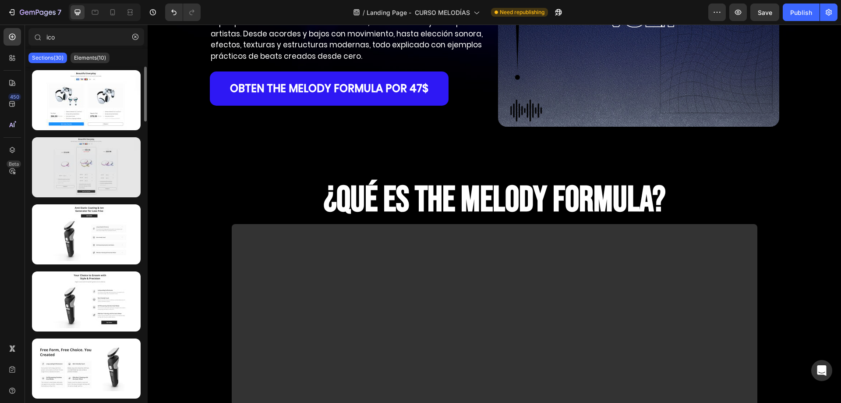
drag, startPoint x: 92, startPoint y: 54, endPoint x: 115, endPoint y: 170, distance: 118.0
click at [115, 170] on div "ico Sections(30) Elements(10) Icon & Line Icon Icon List Line Content list Acco…" at bounding box center [86, 213] width 123 height 371
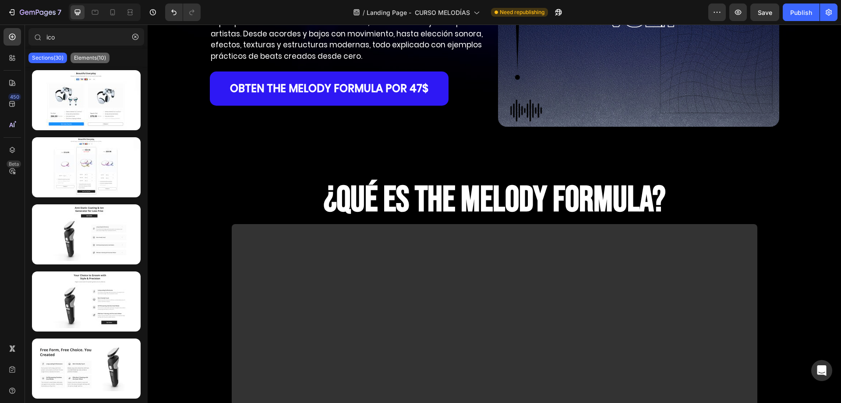
click at [94, 59] on p "Elements(10)" at bounding box center [90, 57] width 32 height 7
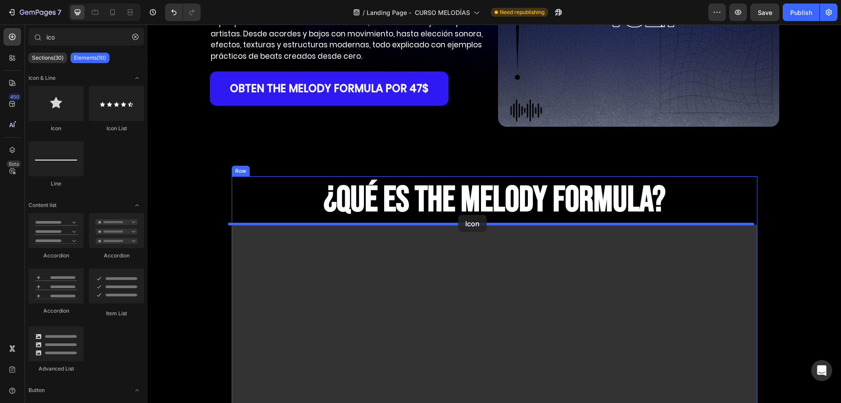
drag, startPoint x: 214, startPoint y: 133, endPoint x: 458, endPoint y: 215, distance: 257.3
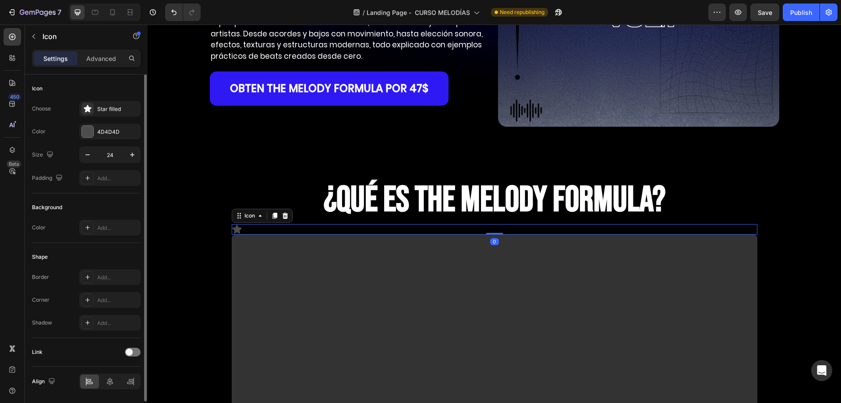
scroll to position [28, 0]
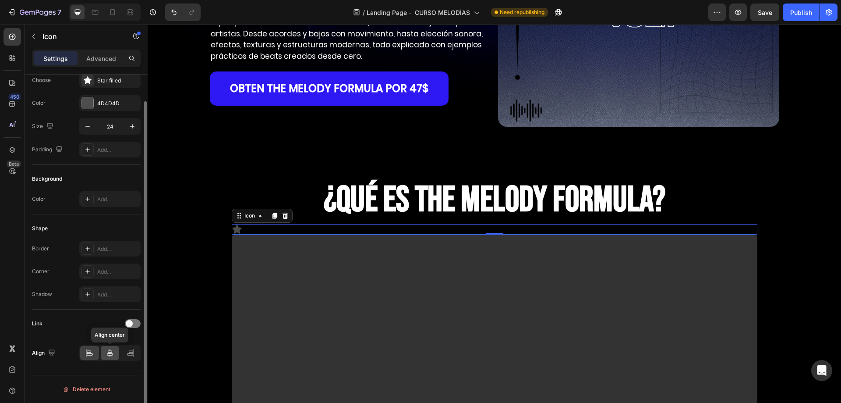
click at [116, 350] on div at bounding box center [110, 353] width 19 height 14
click at [105, 103] on div "4D4D4D" at bounding box center [109, 103] width 25 height 8
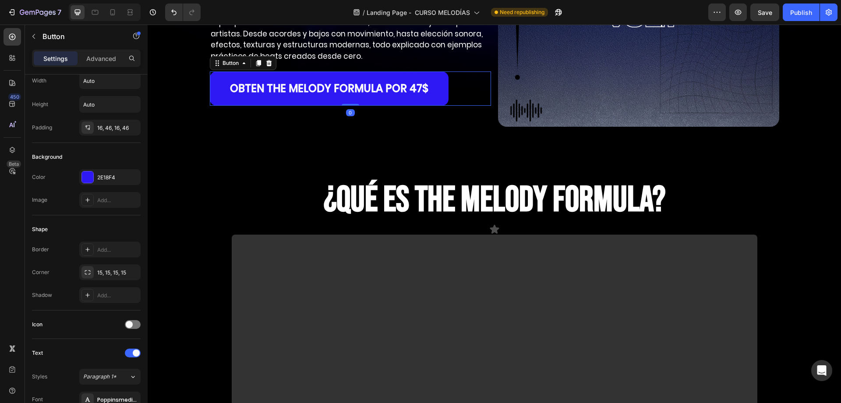
scroll to position [0, 0]
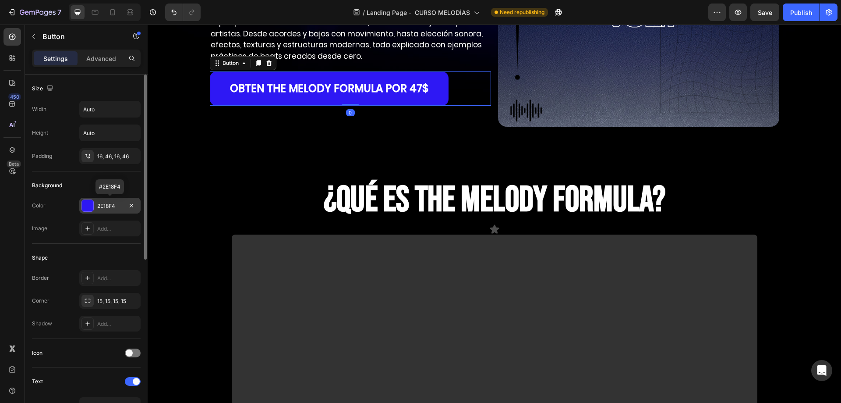
drag, startPoint x: 111, startPoint y: 209, endPoint x: 116, endPoint y: 206, distance: 6.3
click at [116, 206] on div "2E18F4" at bounding box center [109, 206] width 25 height 8
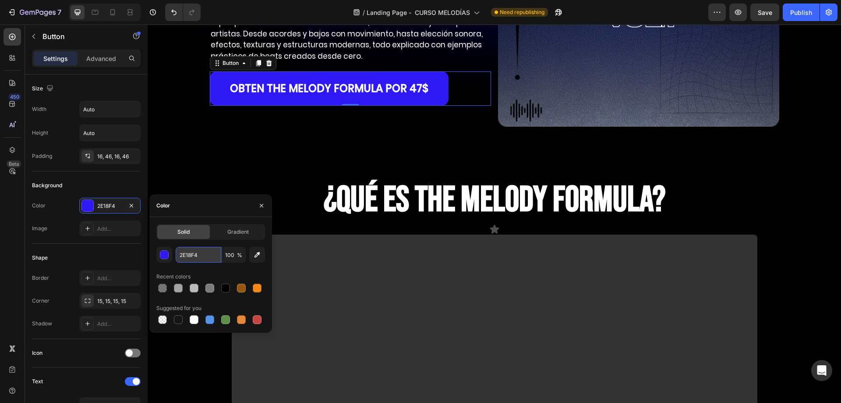
click at [201, 259] on input "2E18F4" at bounding box center [199, 255] width 46 height 16
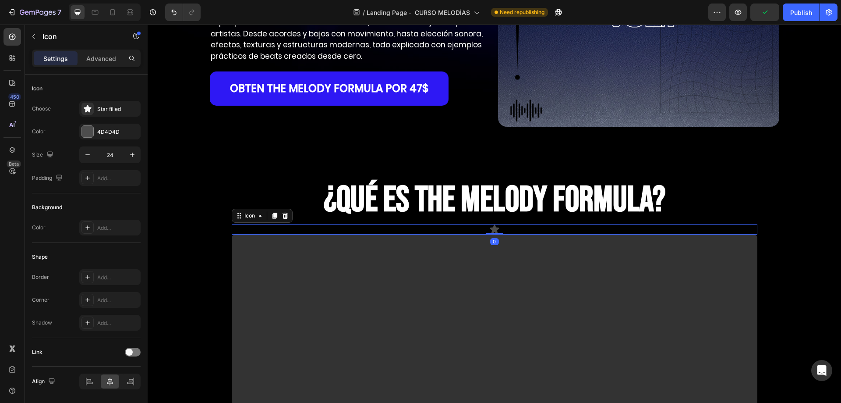
click at [492, 229] on icon at bounding box center [494, 229] width 9 height 9
click at [110, 133] on div "4D4D4D" at bounding box center [109, 132] width 25 height 8
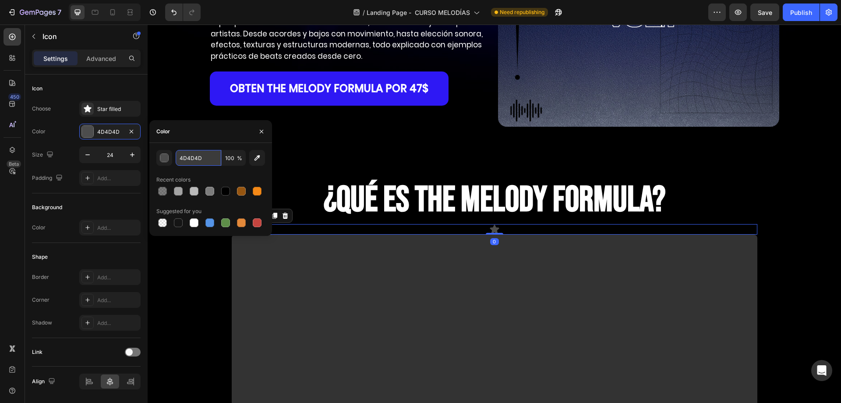
click at [194, 164] on input "4D4D4D" at bounding box center [199, 158] width 46 height 16
paste input "2E18F4"
type input "2E18F4"
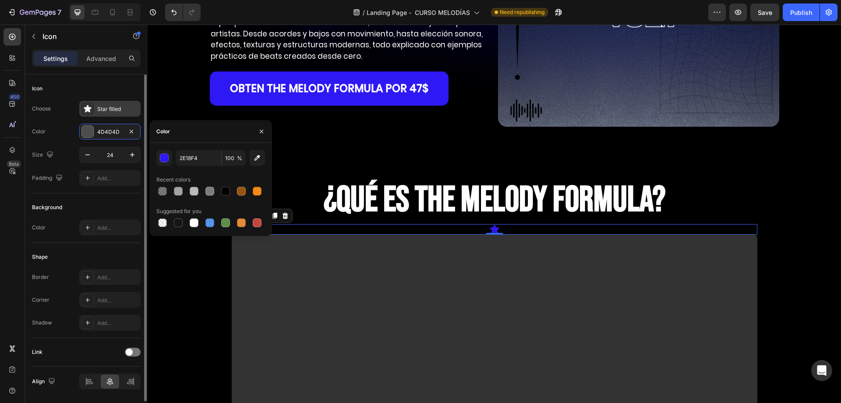
click at [112, 111] on div "Star filled" at bounding box center [117, 109] width 41 height 8
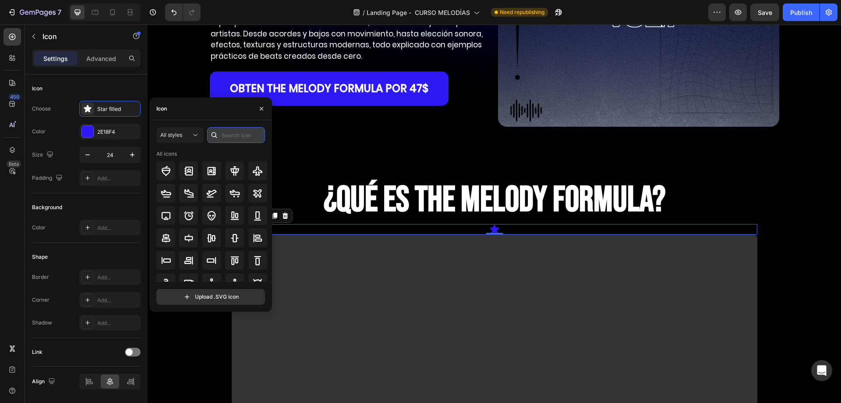
click at [232, 131] on input "text" at bounding box center [236, 135] width 58 height 16
type input "arrow"
click at [212, 213] on icon at bounding box center [211, 215] width 11 height 11
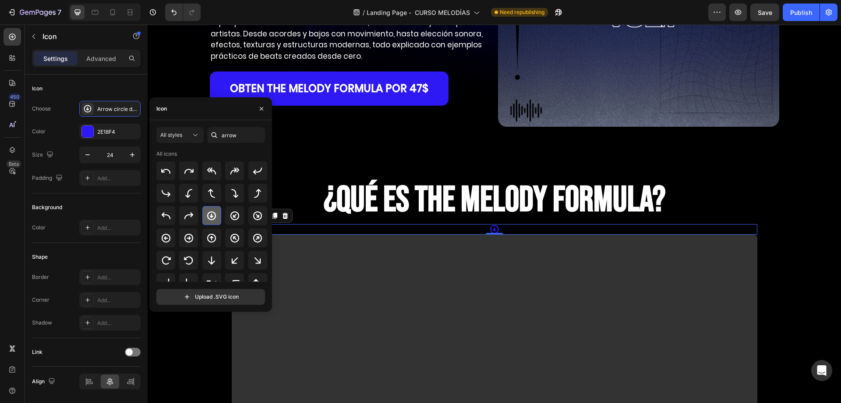
scroll to position [44, 0]
click at [209, 213] on icon at bounding box center [211, 216] width 11 height 11
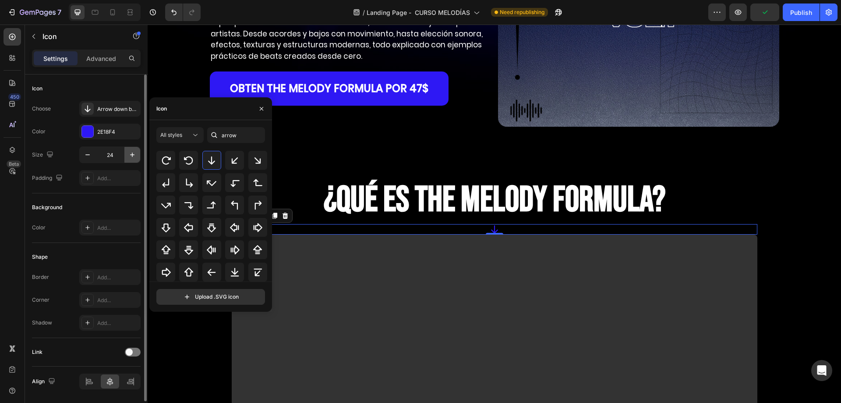
click at [132, 154] on icon "button" at bounding box center [132, 154] width 4 height 4
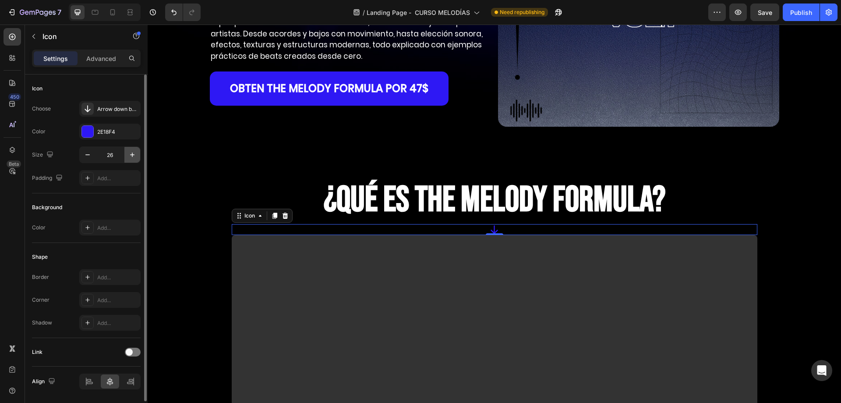
click at [132, 154] on icon "button" at bounding box center [132, 154] width 4 height 4
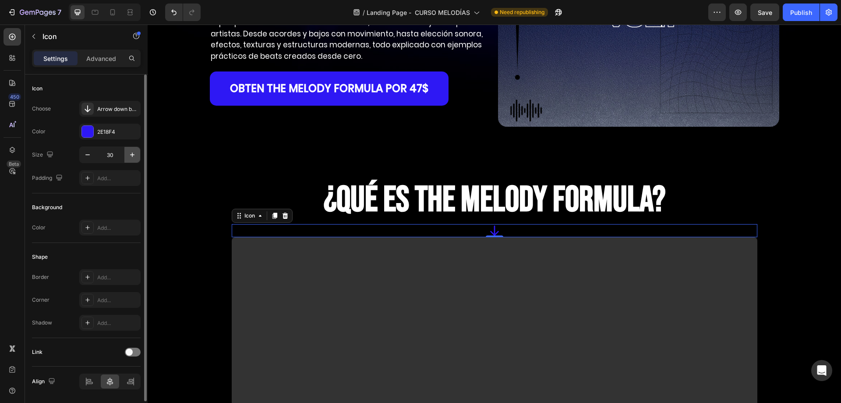
click at [132, 154] on icon "button" at bounding box center [132, 154] width 4 height 4
click at [108, 152] on input "32" at bounding box center [110, 155] width 29 height 16
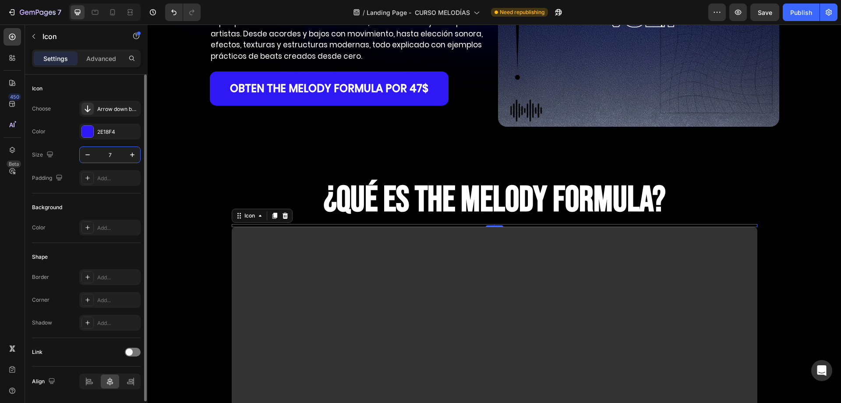
type input "70"
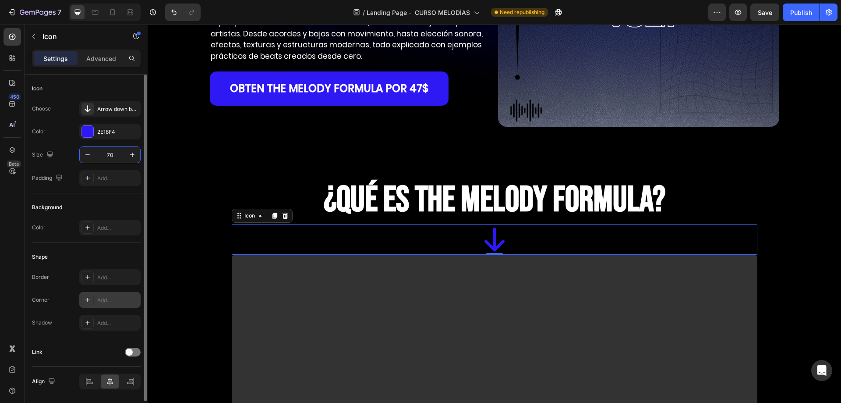
scroll to position [28, 0]
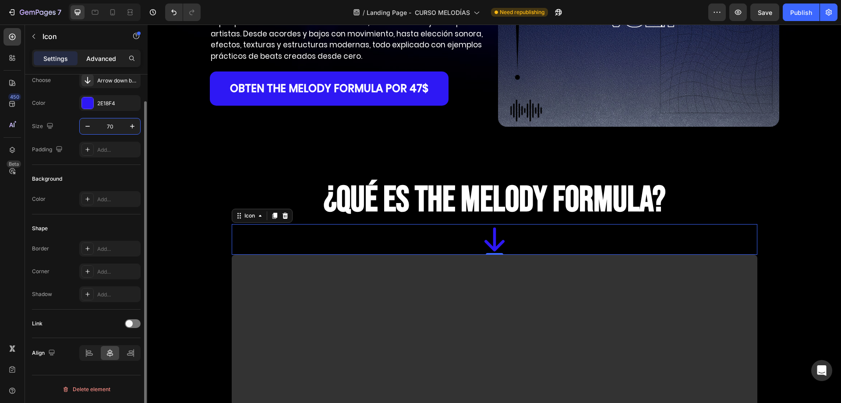
click at [94, 52] on div "Advanced" at bounding box center [101, 58] width 44 height 14
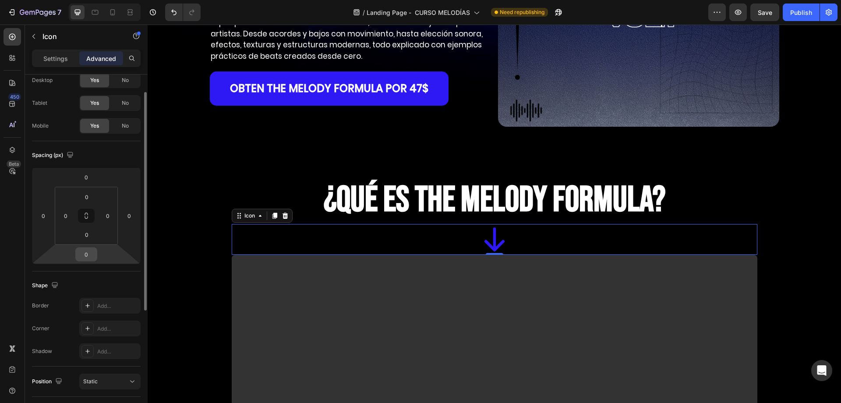
click at [90, 256] on input "0" at bounding box center [87, 254] width 18 height 13
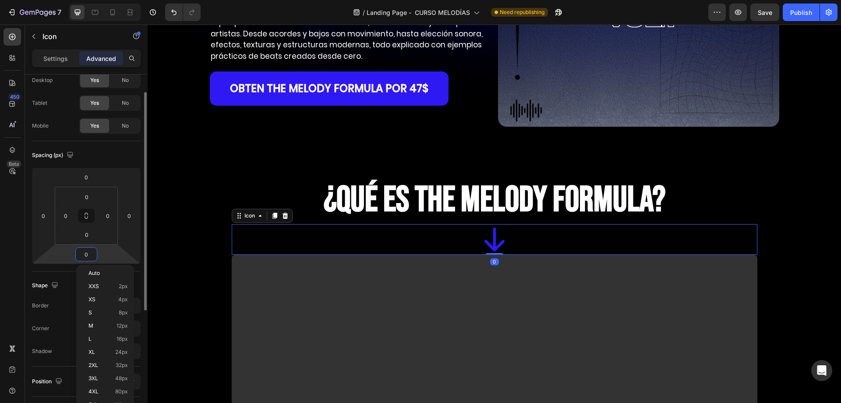
click at [90, 256] on input "0" at bounding box center [87, 254] width 18 height 13
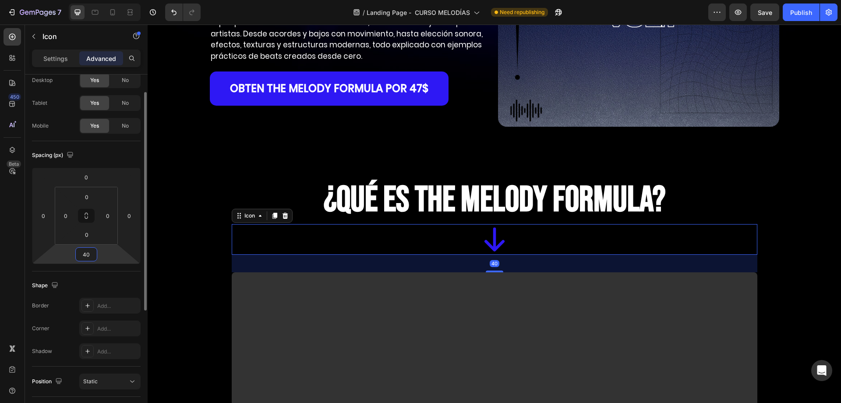
click at [90, 256] on input "40" at bounding box center [87, 254] width 18 height 13
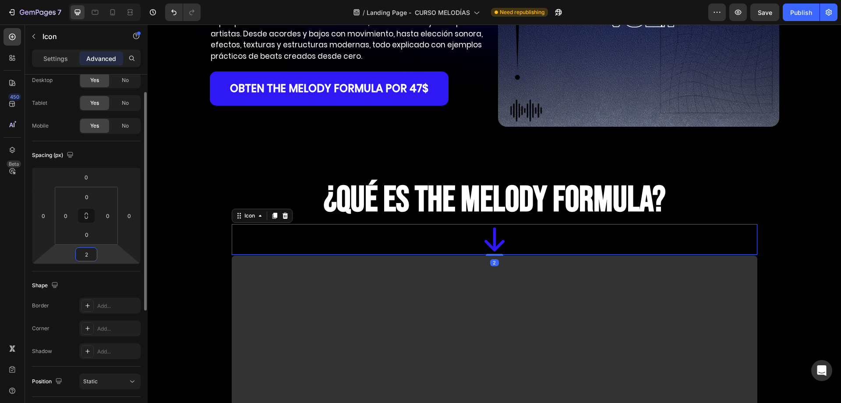
type input "25"
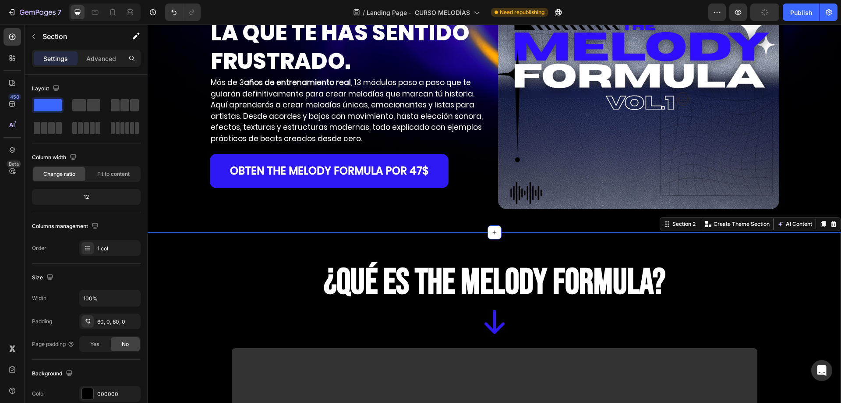
scroll to position [131, 0]
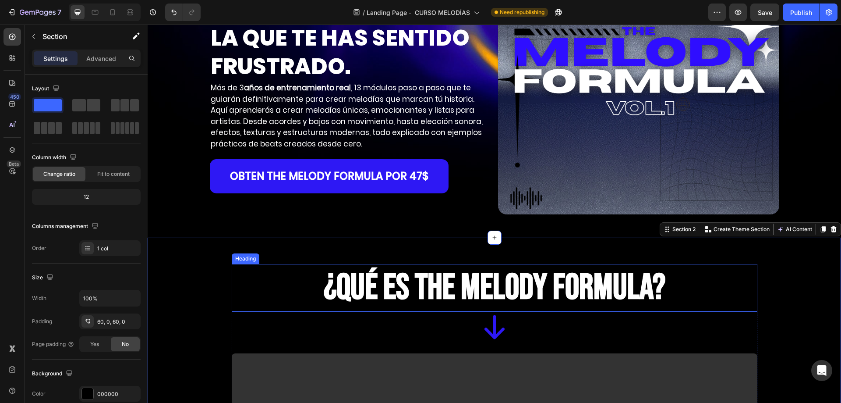
click at [426, 279] on strong "¿QUÉ ES THE [PERSON_NAME] FORMULA?" at bounding box center [495, 287] width 342 height 43
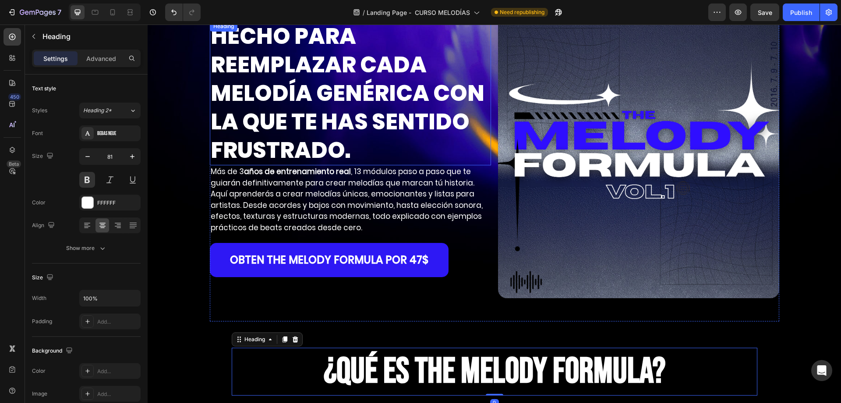
scroll to position [44, 0]
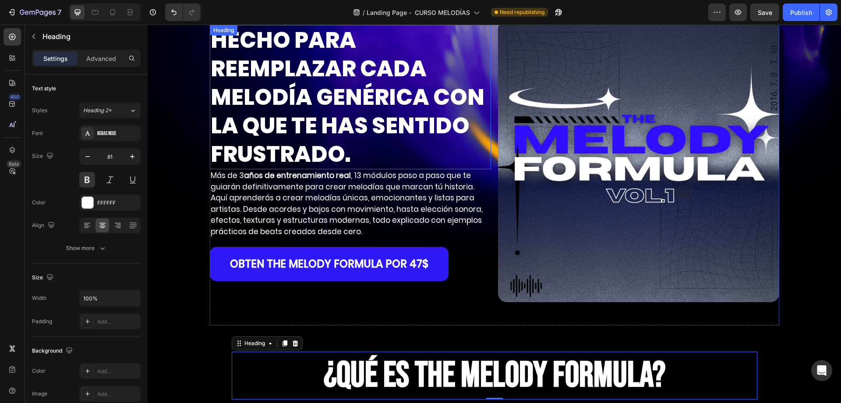
click at [244, 113] on p "HECHO PARA REEMPLAZAR CADA MELODÍA GENÉRICA CON LA QUE TE HAS SENTIDO FRUSTRADO." at bounding box center [351, 97] width 280 height 142
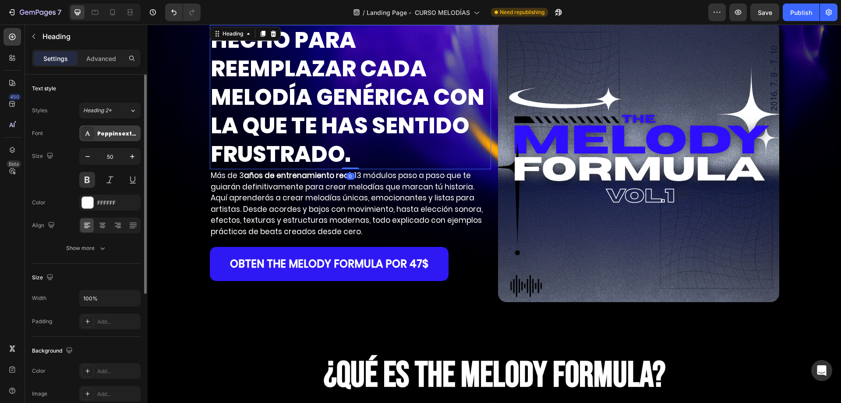
click at [108, 128] on div "Poppinsextrabold" at bounding box center [109, 133] width 61 height 16
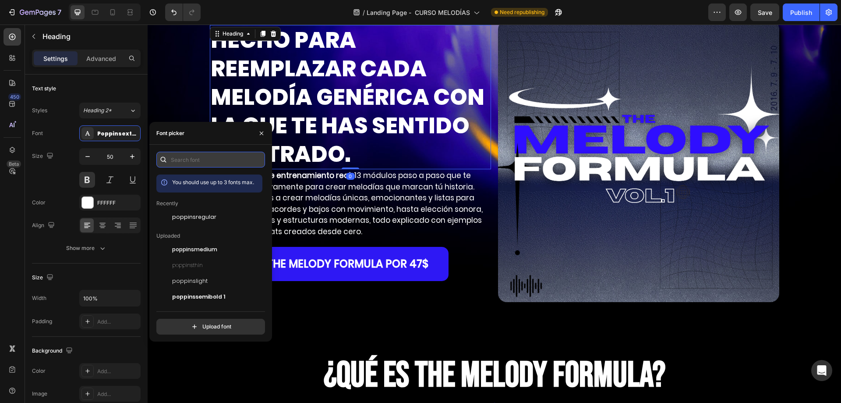
click at [220, 160] on input "text" at bounding box center [210, 160] width 109 height 16
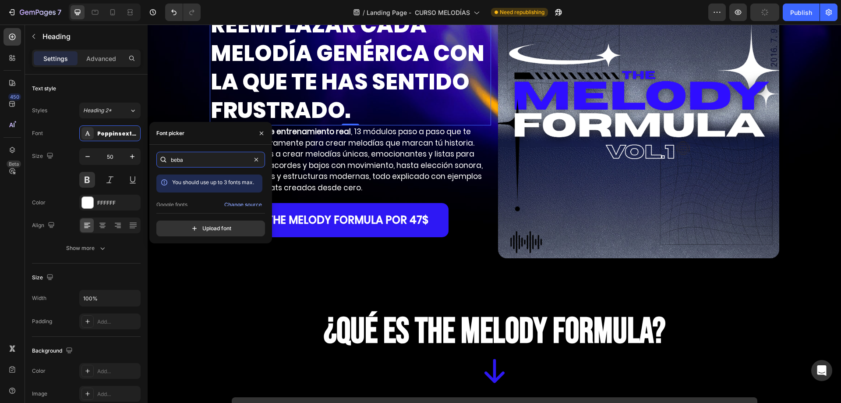
scroll to position [21, 0]
type input "beba"
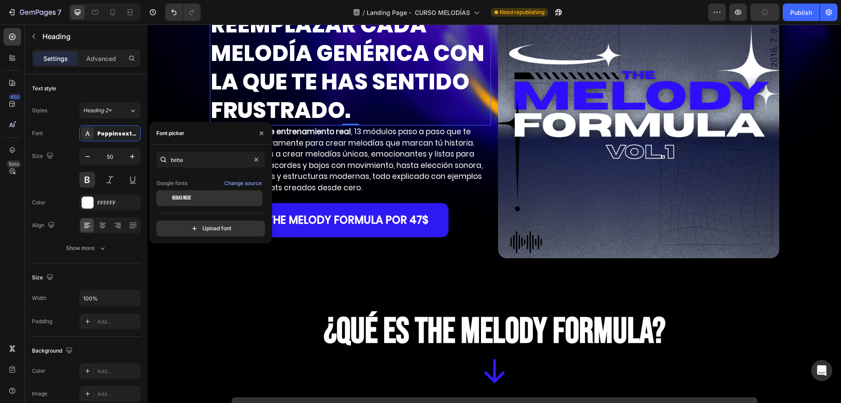
click at [184, 197] on span "Bebas Neue" at bounding box center [181, 198] width 19 height 8
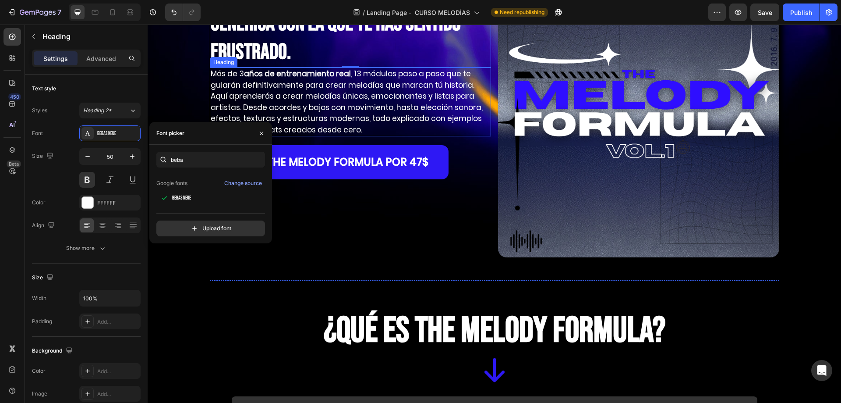
scroll to position [1, 0]
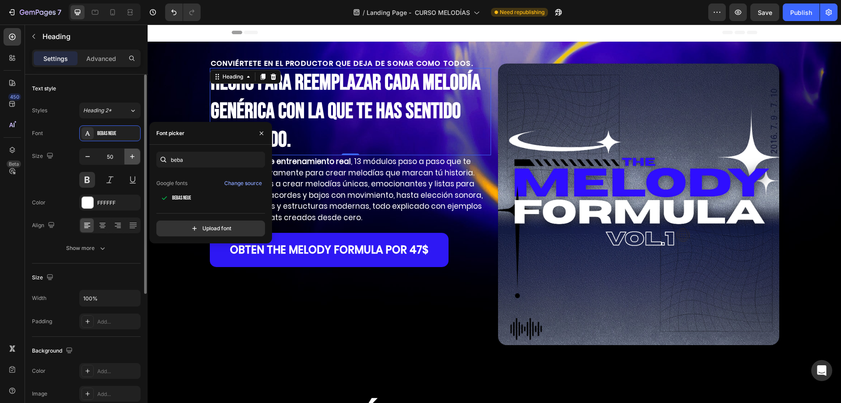
click at [131, 152] on icon "button" at bounding box center [132, 156] width 9 height 9
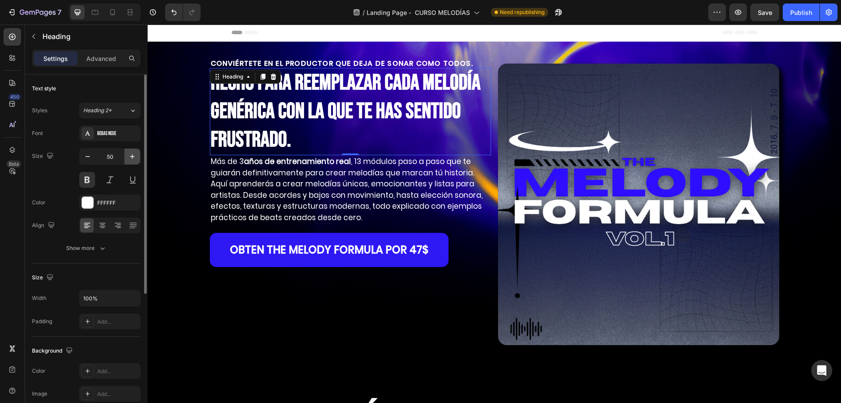
click at [131, 152] on icon "button" at bounding box center [132, 156] width 9 height 9
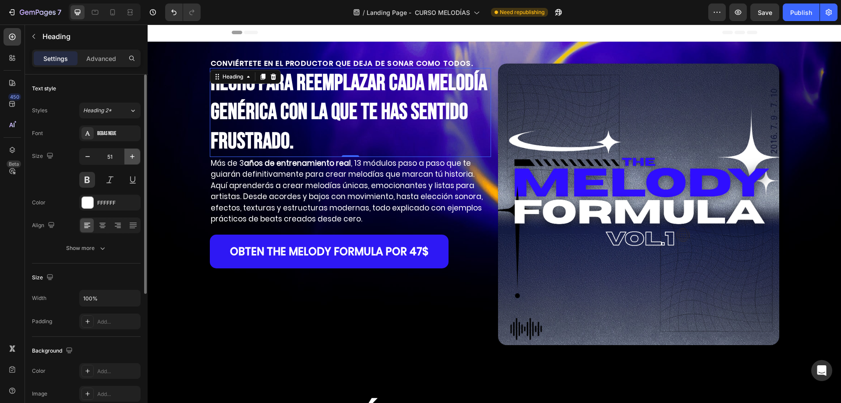
click at [131, 152] on icon "button" at bounding box center [132, 156] width 9 height 9
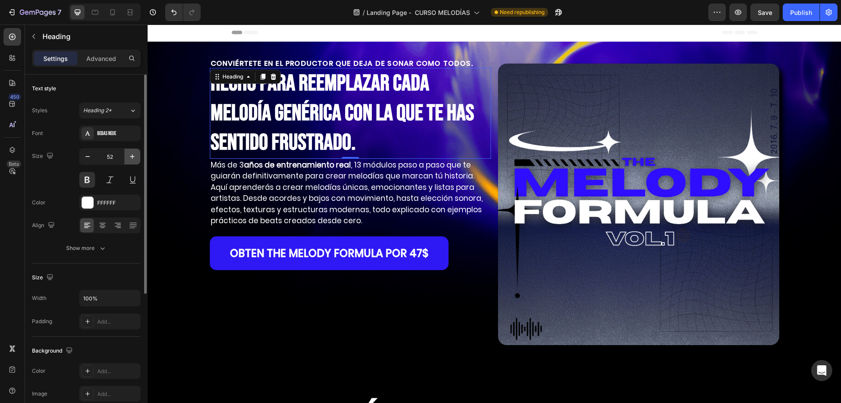
click at [131, 152] on icon "button" at bounding box center [132, 156] width 9 height 9
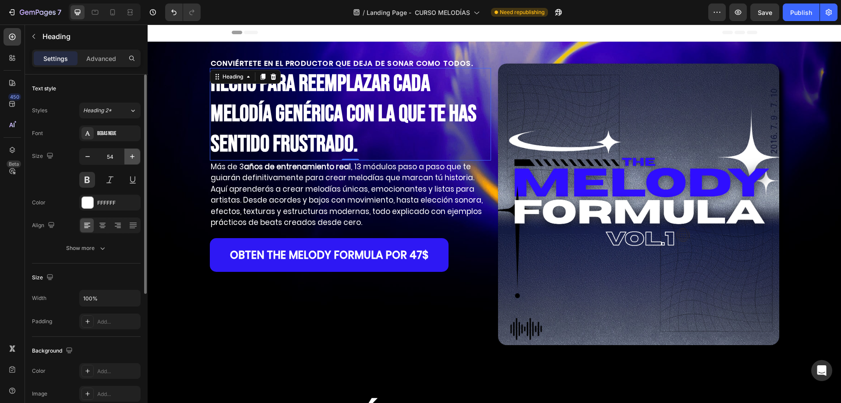
click at [131, 152] on icon "button" at bounding box center [132, 156] width 9 height 9
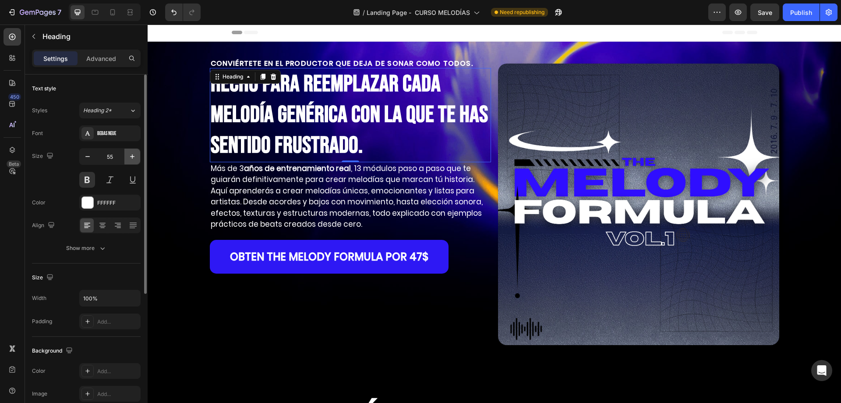
click at [131, 152] on icon "button" at bounding box center [132, 156] width 9 height 9
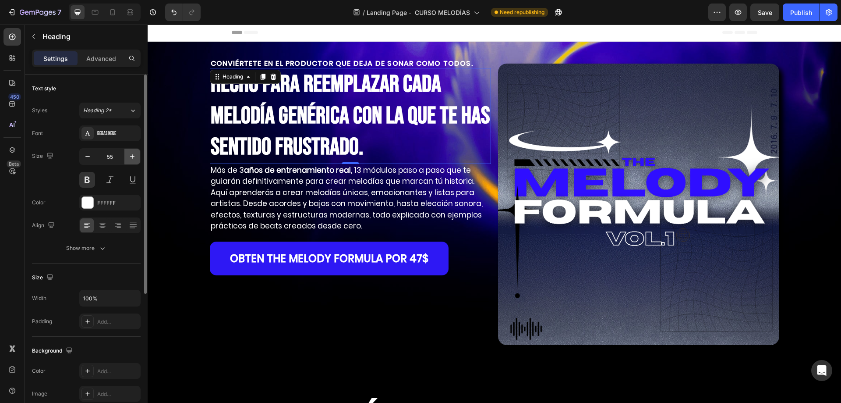
click at [131, 152] on icon "button" at bounding box center [132, 156] width 9 height 9
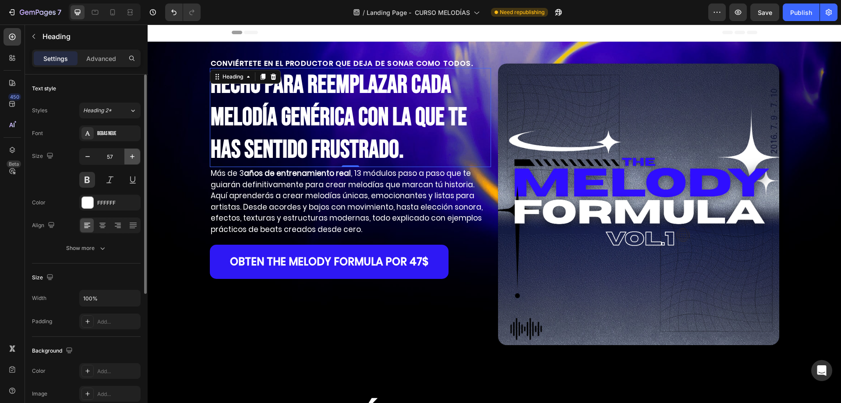
click at [131, 152] on icon "button" at bounding box center [132, 156] width 9 height 9
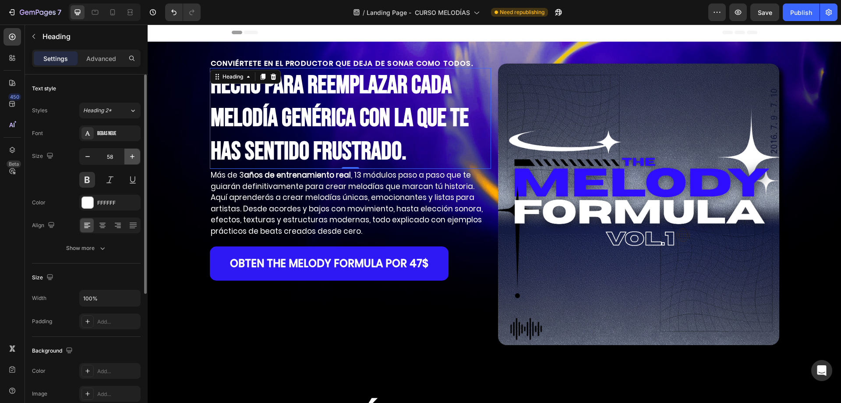
click at [131, 152] on icon "button" at bounding box center [132, 156] width 9 height 9
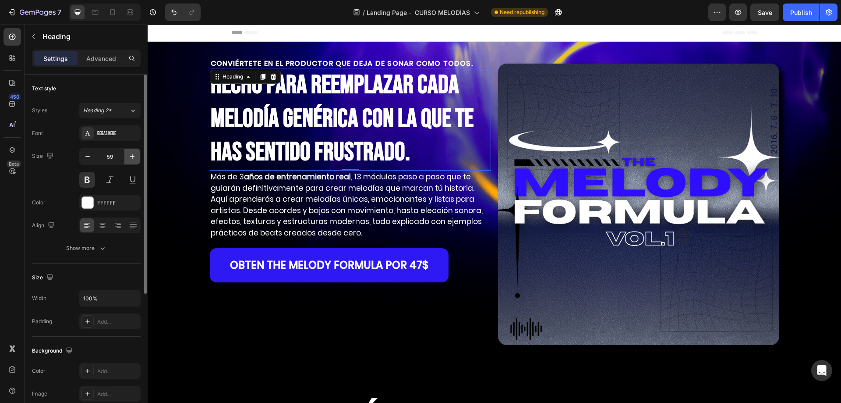
click at [131, 152] on icon "button" at bounding box center [132, 156] width 9 height 9
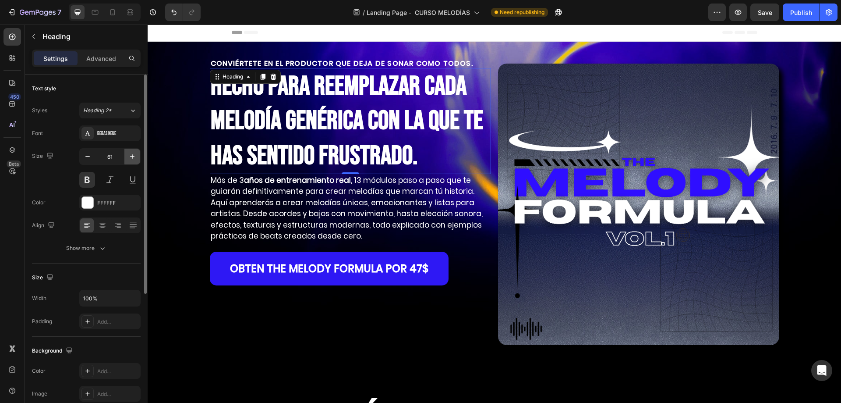
click at [131, 152] on icon "button" at bounding box center [132, 156] width 9 height 9
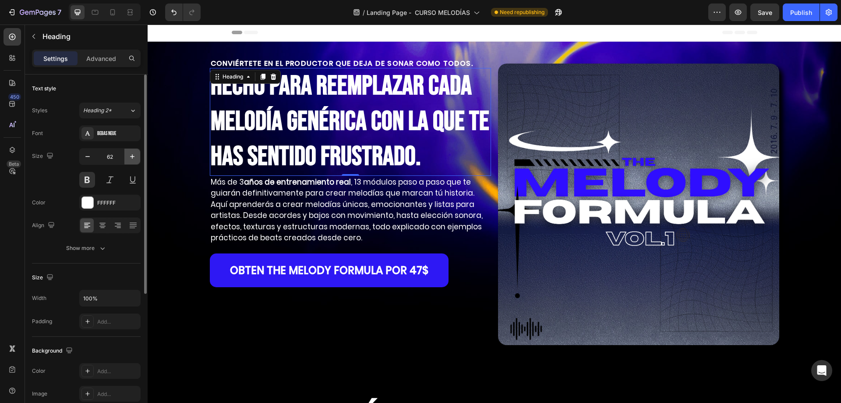
click at [131, 152] on icon "button" at bounding box center [132, 156] width 9 height 9
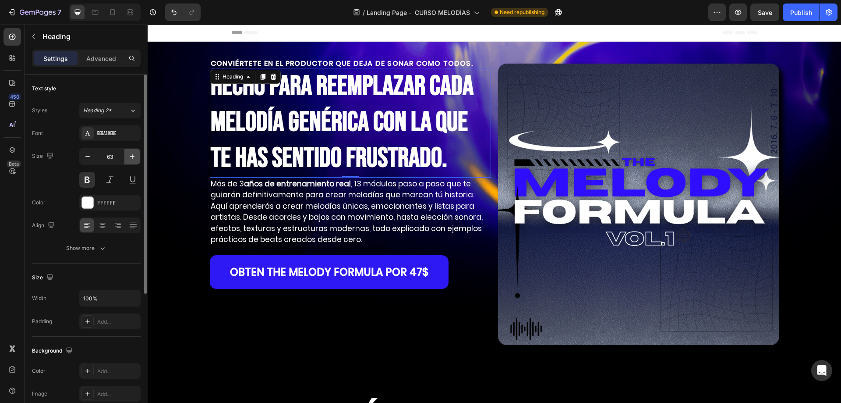
click at [131, 152] on icon "button" at bounding box center [132, 156] width 9 height 9
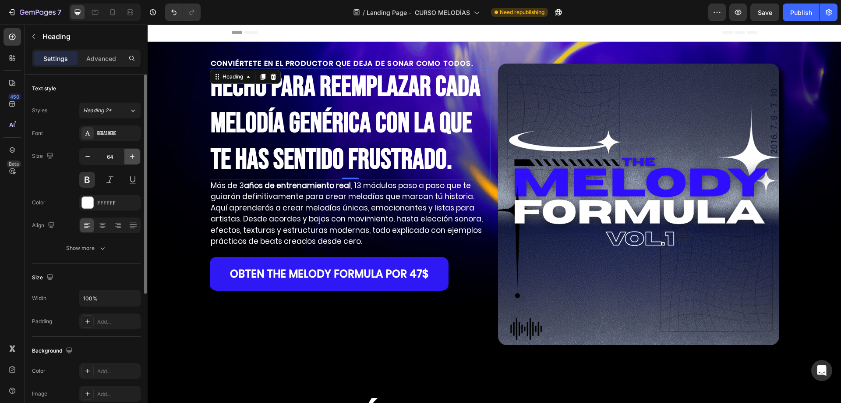
click at [131, 152] on icon "button" at bounding box center [132, 156] width 9 height 9
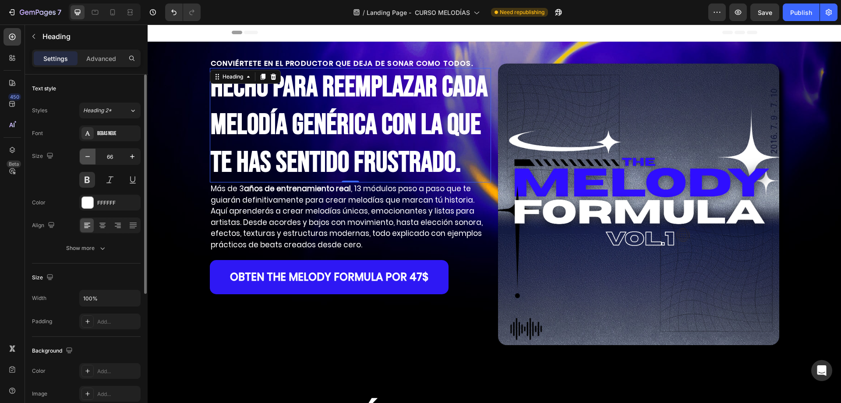
click at [92, 157] on button "button" at bounding box center [88, 157] width 16 height 16
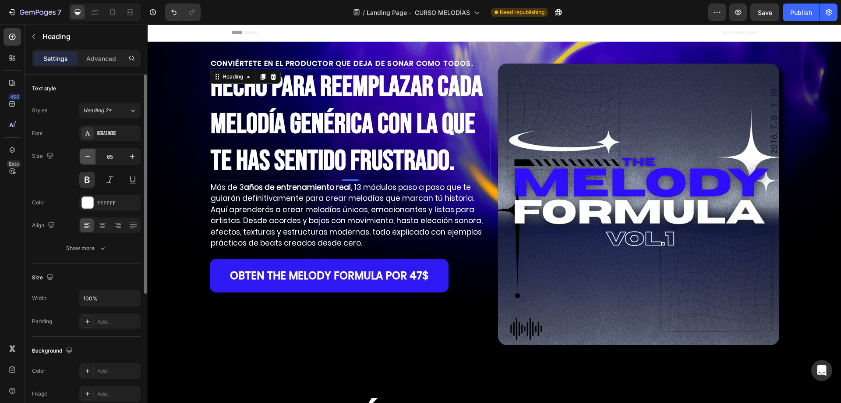
click at [92, 157] on button "button" at bounding box center [88, 157] width 16 height 16
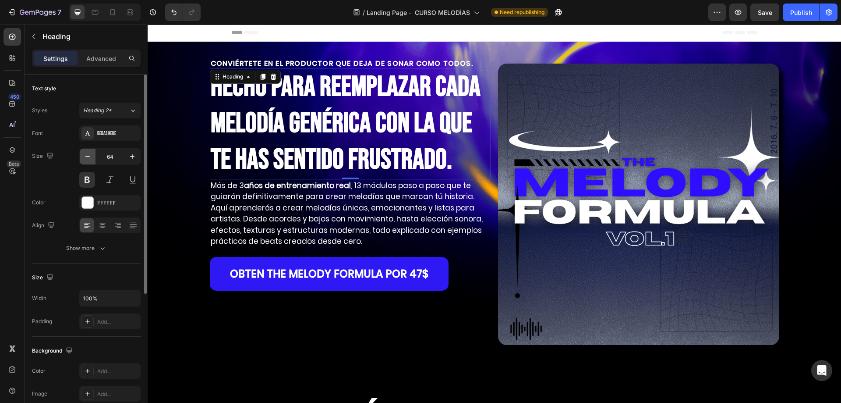
click at [92, 157] on button "button" at bounding box center [88, 157] width 16 height 16
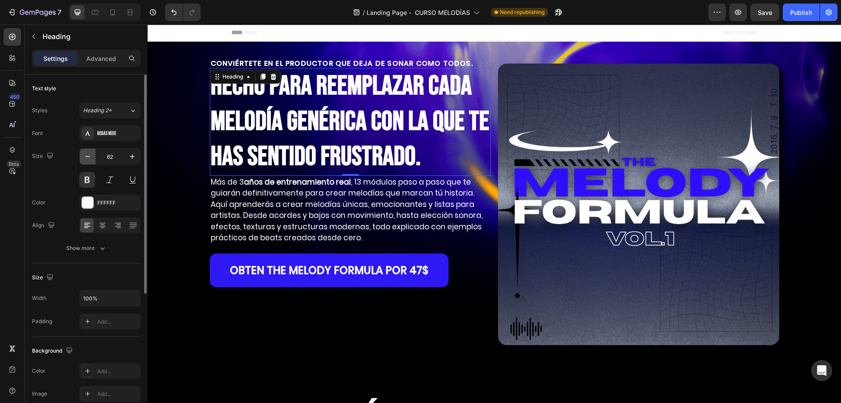
click at [92, 157] on button "button" at bounding box center [88, 157] width 16 height 16
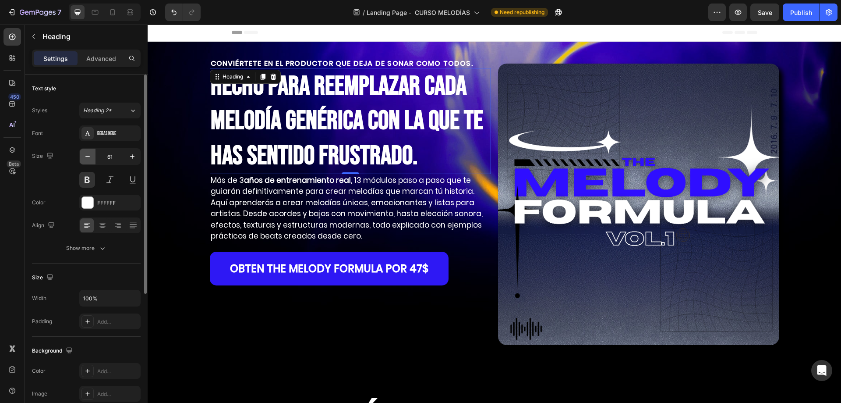
click at [92, 157] on button "button" at bounding box center [88, 157] width 16 height 16
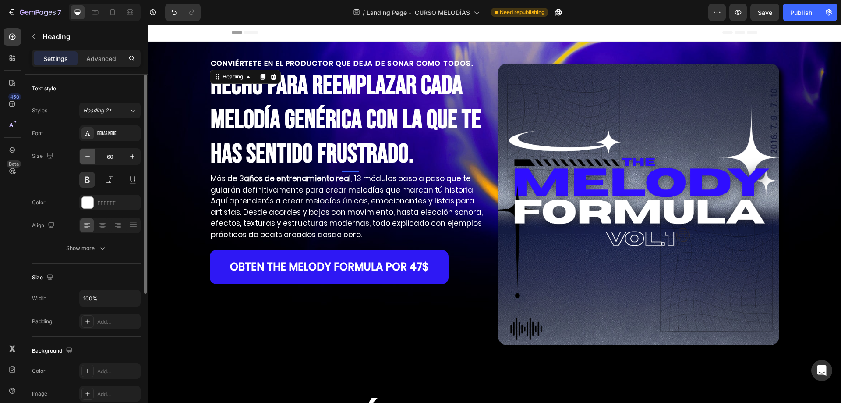
click at [92, 157] on button "button" at bounding box center [88, 157] width 16 height 16
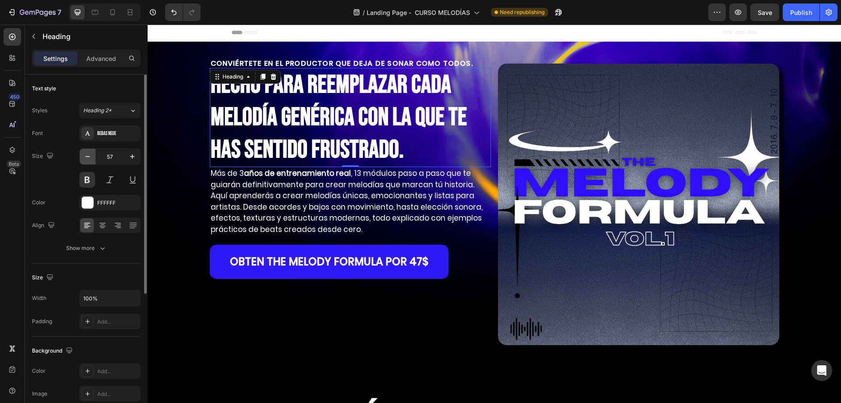
click at [92, 157] on button "button" at bounding box center [88, 157] width 16 height 16
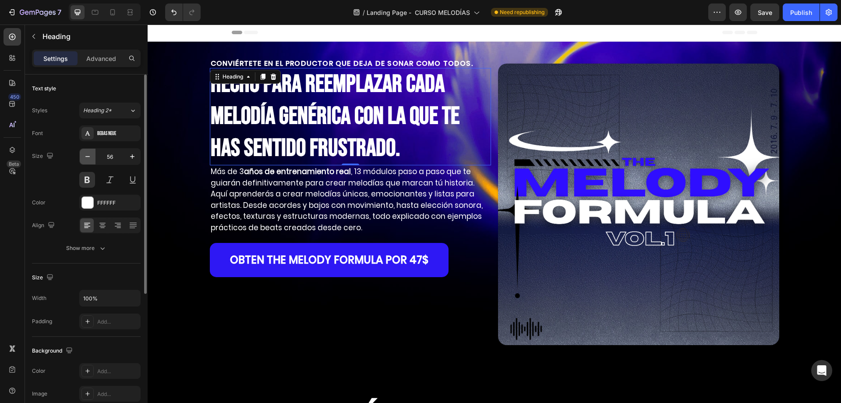
click at [92, 157] on button "button" at bounding box center [88, 157] width 16 height 16
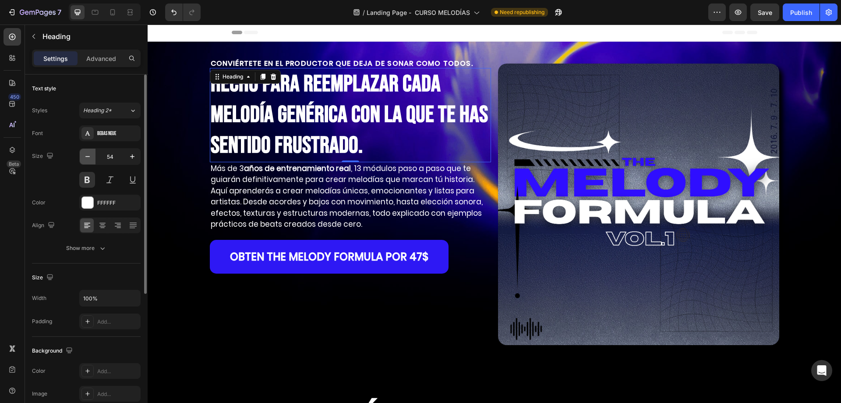
click at [90, 158] on icon "button" at bounding box center [87, 156] width 9 height 9
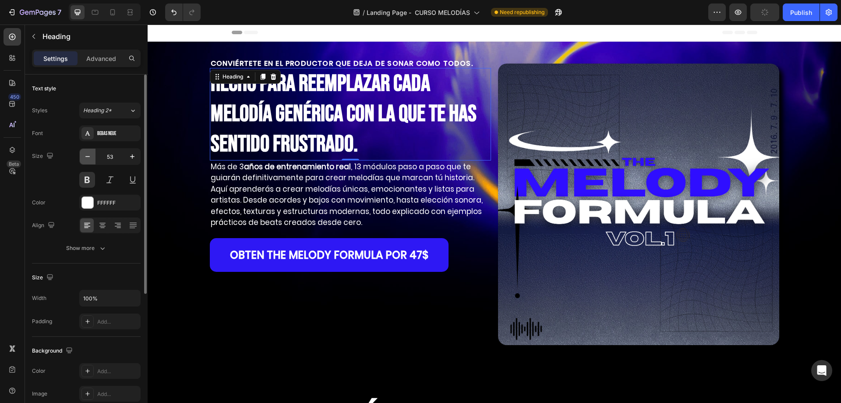
click at [90, 158] on icon "button" at bounding box center [87, 156] width 9 height 9
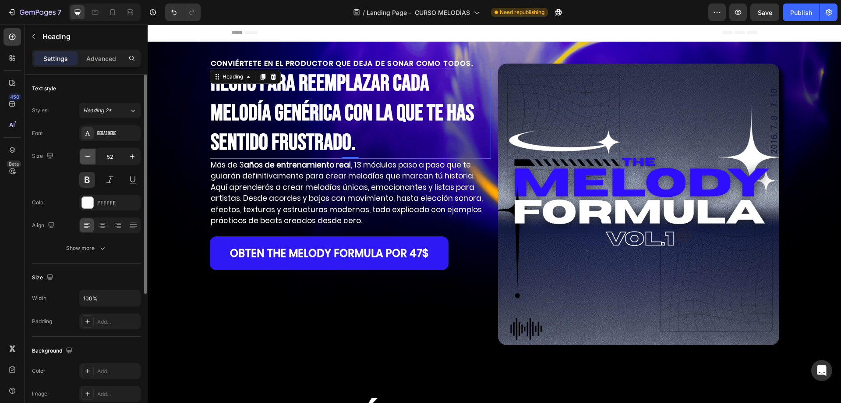
click at [90, 158] on icon "button" at bounding box center [87, 156] width 9 height 9
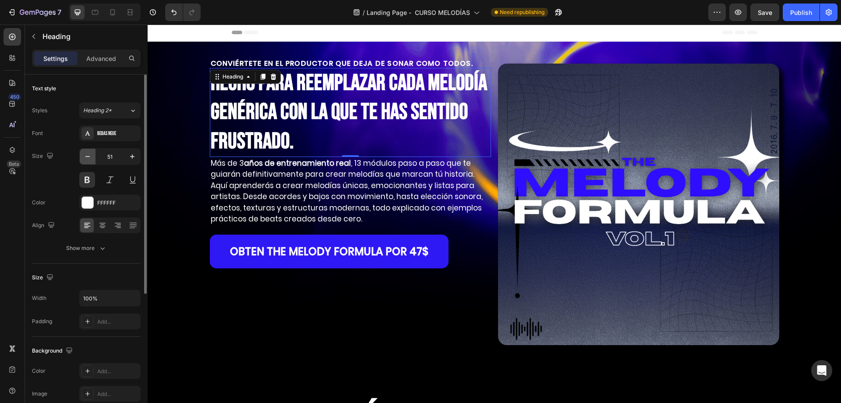
click at [90, 158] on icon "button" at bounding box center [87, 156] width 9 height 9
type input "50"
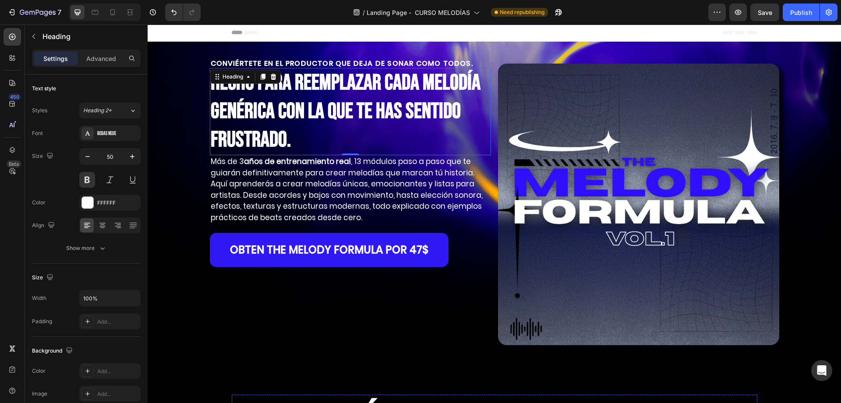
scroll to position [0, 0]
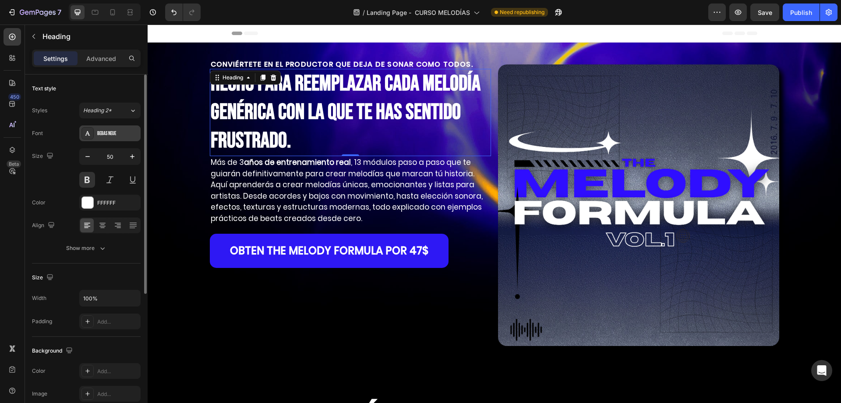
click at [116, 131] on div "Bebas Neue" at bounding box center [117, 134] width 41 height 8
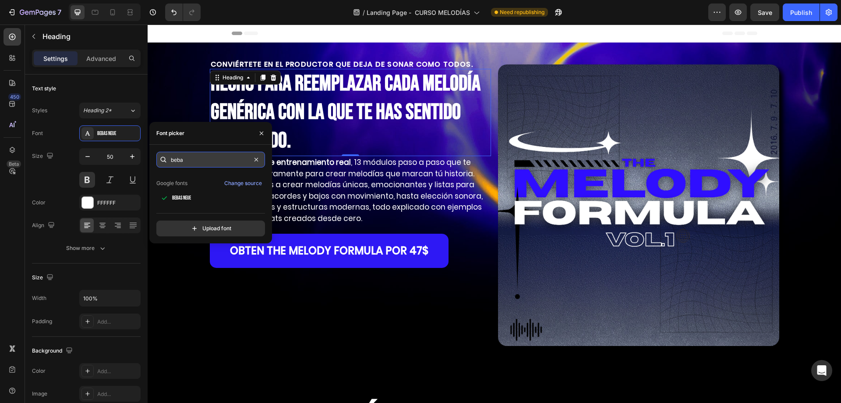
click at [197, 152] on input "beba" at bounding box center [210, 160] width 109 height 16
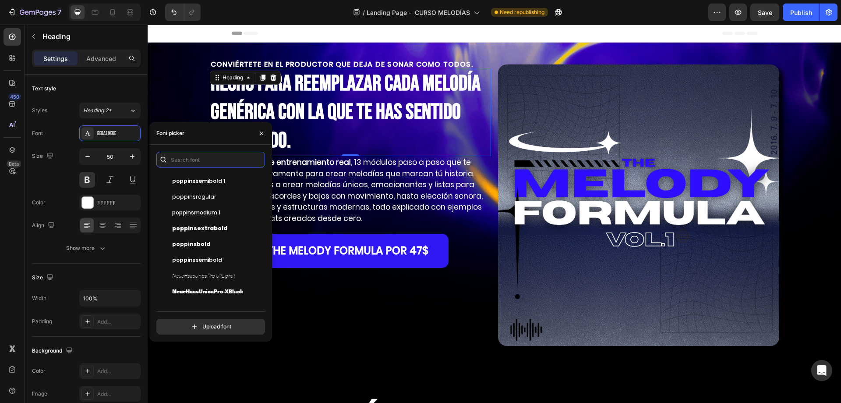
scroll to position [175, 0]
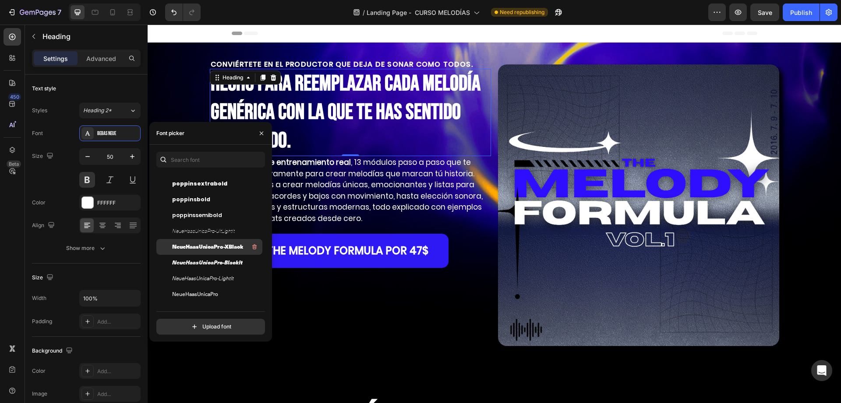
click at [204, 245] on span "NeueHaasUnicaPro-XBlack" at bounding box center [207, 247] width 71 height 8
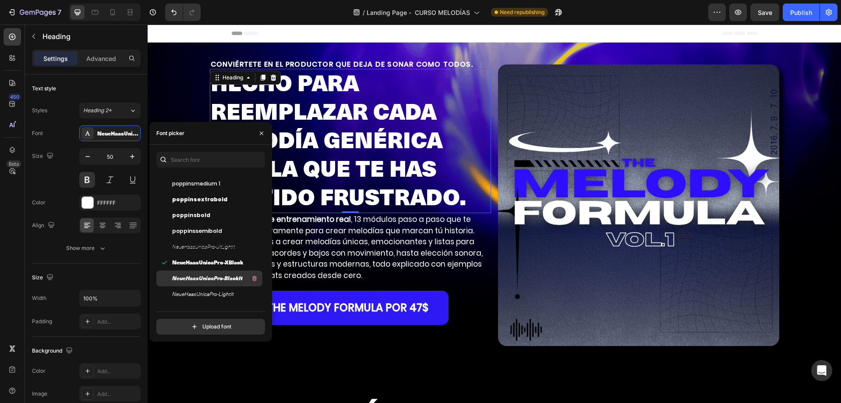
click at [219, 282] on div "NeueHaasUnicaPro-BlackIt" at bounding box center [216, 278] width 89 height 11
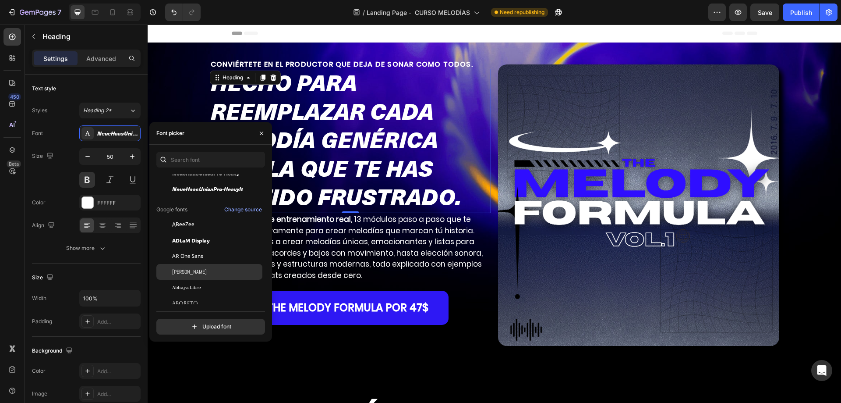
scroll to position [307, 0]
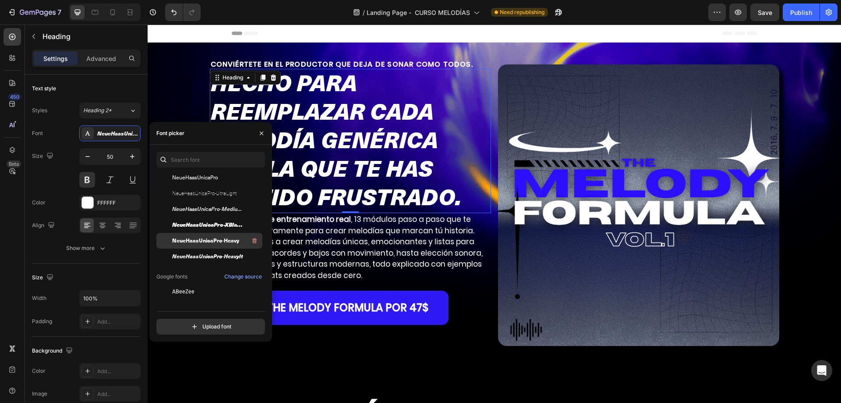
click at [194, 235] on div "NeueHaasUnicaPro-Heavy" at bounding box center [209, 241] width 106 height 16
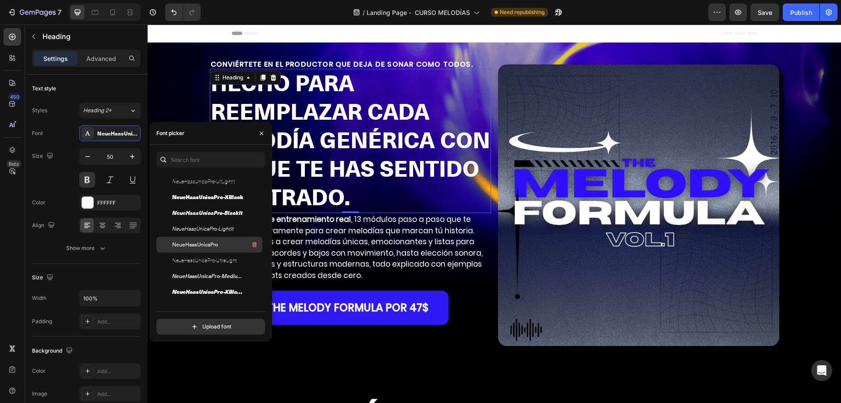
scroll to position [219, 0]
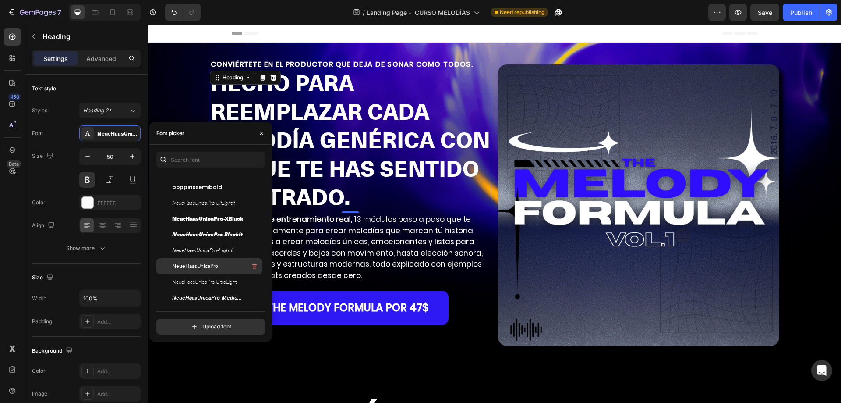
click at [199, 214] on div "NeueHaasUnicaPro-XBlack" at bounding box center [216, 218] width 89 height 11
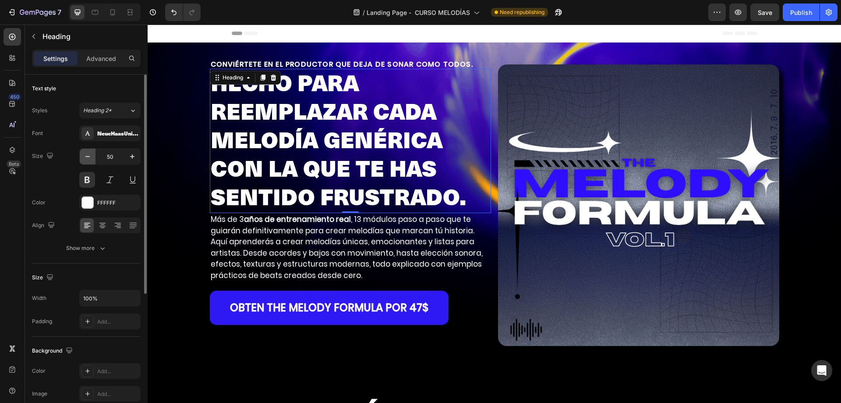
click at [92, 161] on button "button" at bounding box center [88, 157] width 16 height 16
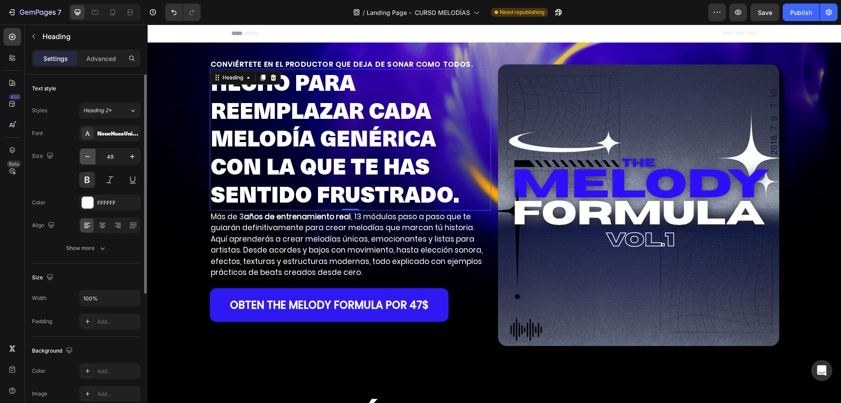
click at [92, 161] on button "button" at bounding box center [88, 157] width 16 height 16
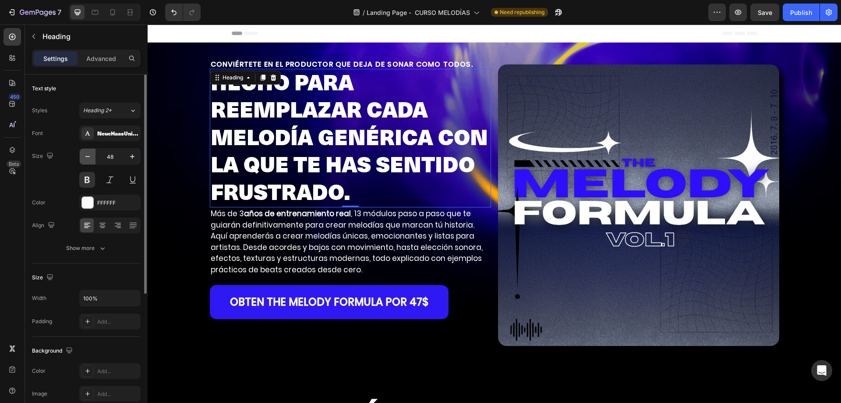
click at [92, 161] on button "button" at bounding box center [88, 157] width 16 height 16
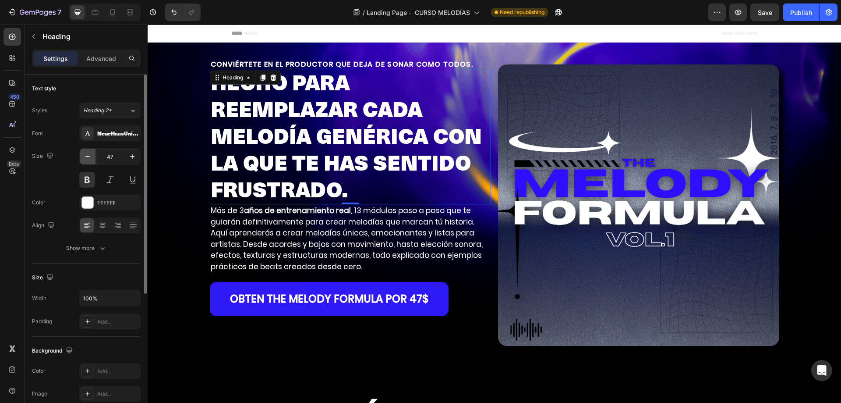
click at [92, 161] on button "button" at bounding box center [88, 157] width 16 height 16
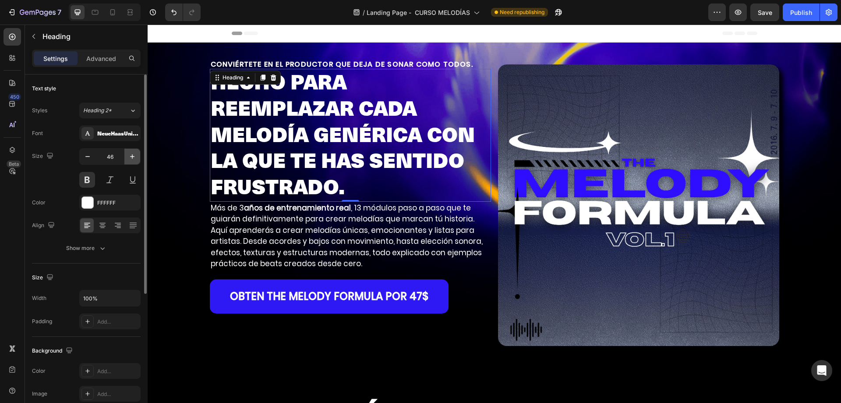
click at [127, 158] on button "button" at bounding box center [132, 157] width 16 height 16
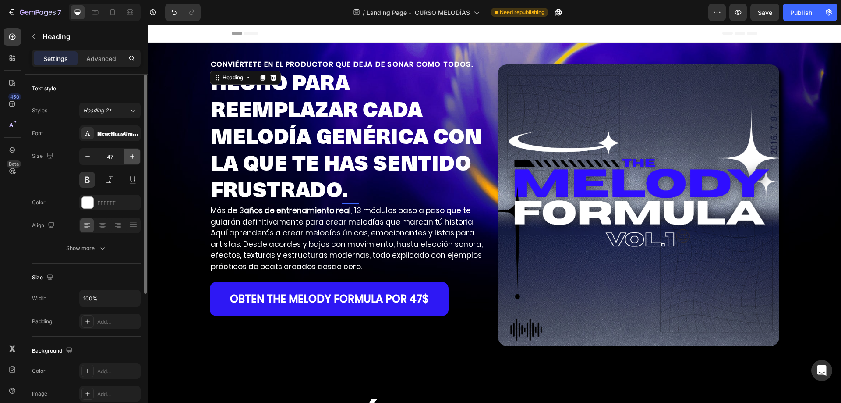
click at [127, 158] on button "button" at bounding box center [132, 157] width 16 height 16
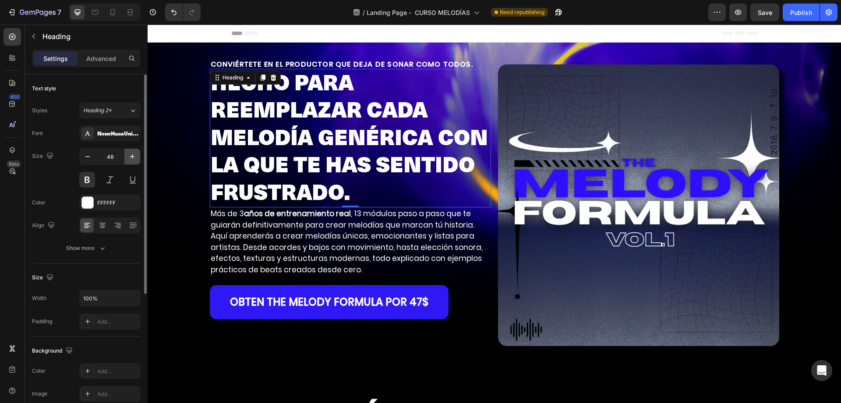
click at [127, 158] on button "button" at bounding box center [132, 157] width 16 height 16
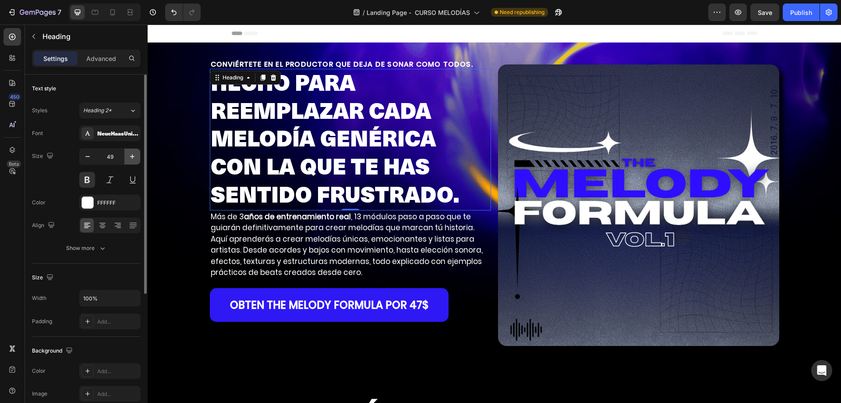
click at [127, 158] on button "button" at bounding box center [132, 157] width 16 height 16
type input "50"
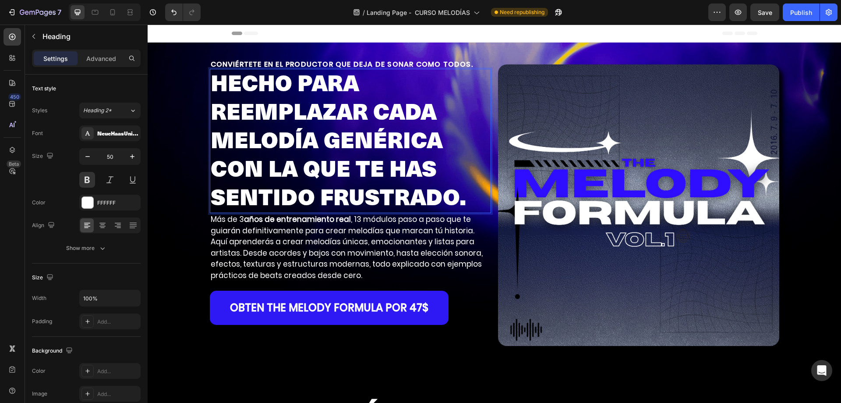
click at [213, 117] on p "HECHO PARA REEMPLAZAR CADA MELODÍA GENÉRICA CON LA QUE TE HAS SENTIDO FRUSTRADO." at bounding box center [351, 141] width 280 height 142
click at [535, 126] on img at bounding box center [638, 204] width 281 height 281
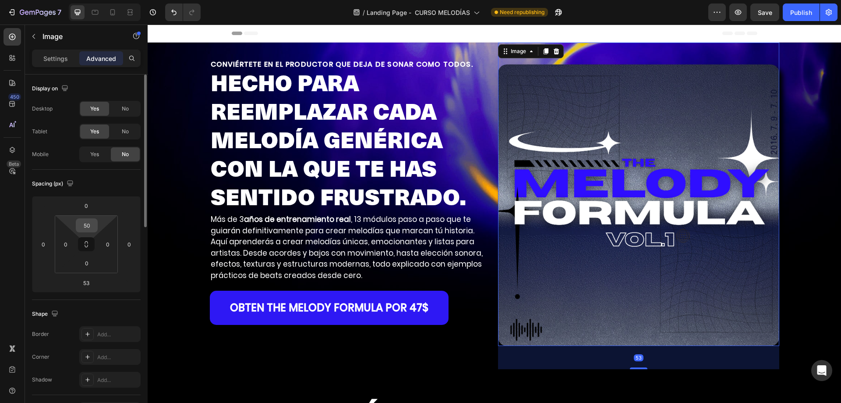
click at [87, 223] on input "50" at bounding box center [87, 225] width 18 height 13
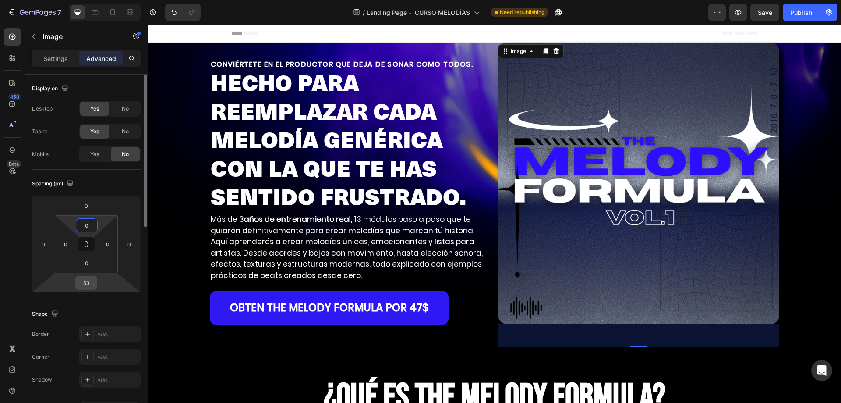
type input "0"
click at [86, 279] on input "53" at bounding box center [87, 282] width 18 height 13
type input "0"
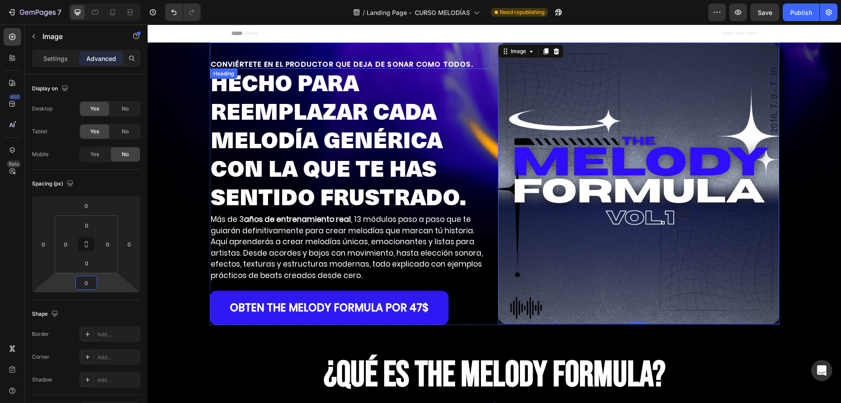
click at [428, 54] on div "CONVIÉRTETE EN EL PRODUCTOR QUE DEJA DE SONAR COMO TODOS. Heading" at bounding box center [350, 56] width 281 height 26
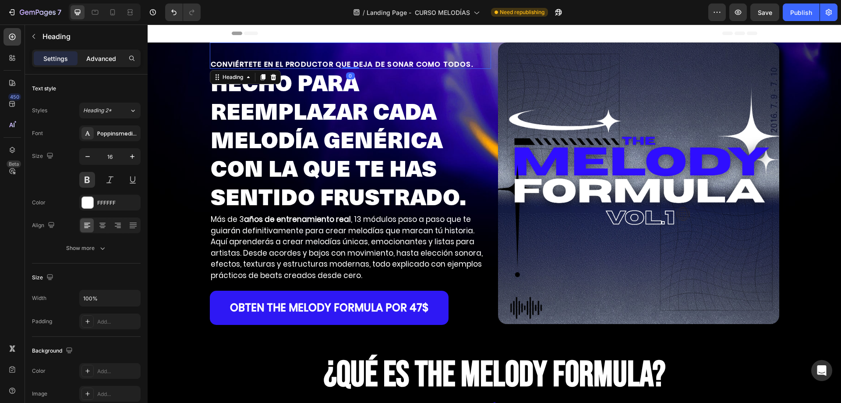
click at [96, 62] on p "Advanced" at bounding box center [101, 58] width 30 height 9
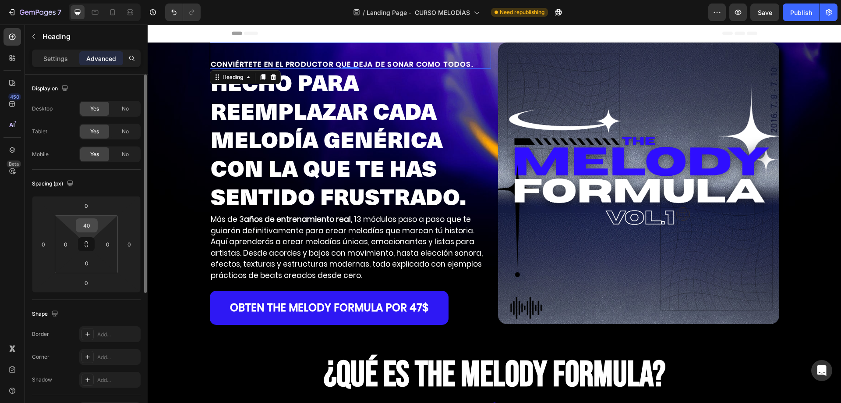
click at [86, 227] on input "40" at bounding box center [87, 225] width 18 height 13
type input "0"
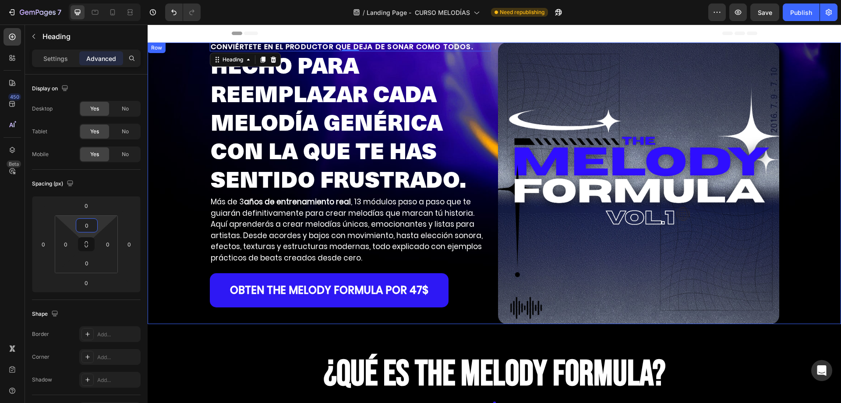
click at [811, 228] on div "CONVIÉRTETE EN EL PRODUCTOR QUE DEJA DE SONAR COMO TODOS. Heading 0 HECHO PARA …" at bounding box center [495, 183] width 694 height 281
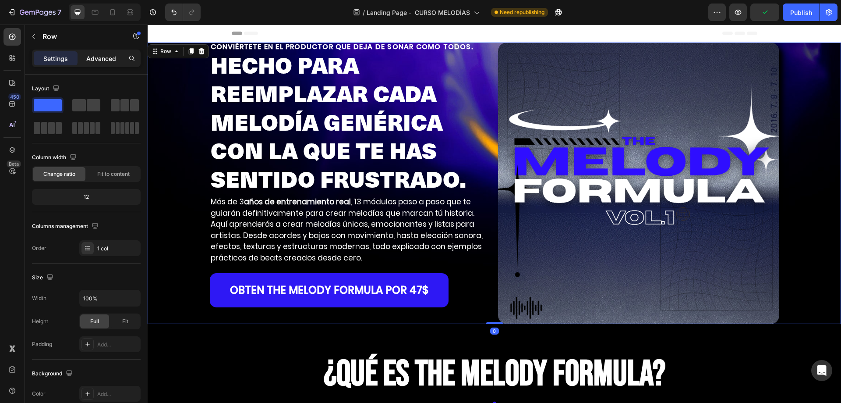
click at [92, 60] on p "Advanced" at bounding box center [101, 58] width 30 height 9
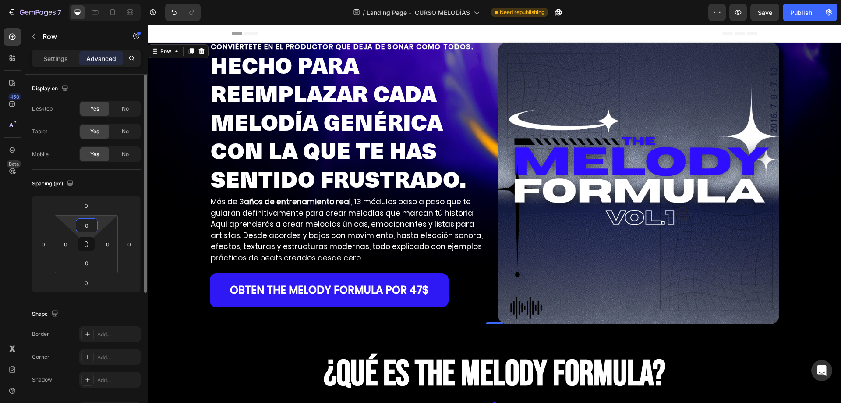
click at [91, 229] on input "0" at bounding box center [87, 225] width 18 height 13
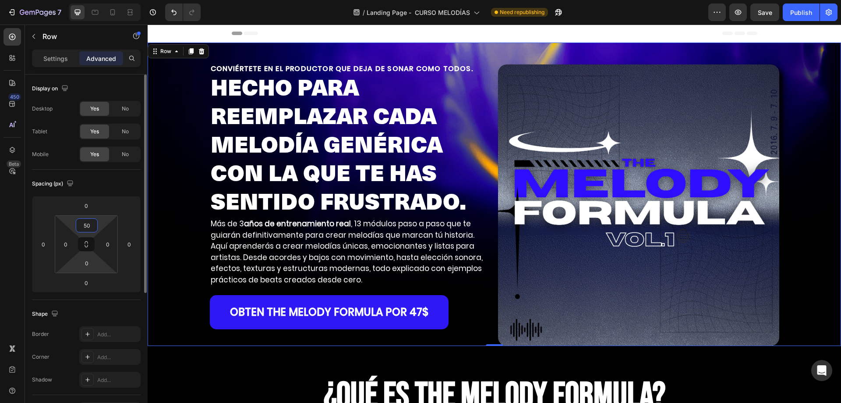
type input "50"
click at [89, 0] on html "7 Version history / Landing Page - CURSO MELODÍAS Need republishing Preview Sav…" at bounding box center [420, 0] width 841 height 0
click at [89, 260] on input "0" at bounding box center [87, 262] width 18 height 13
type input "50"
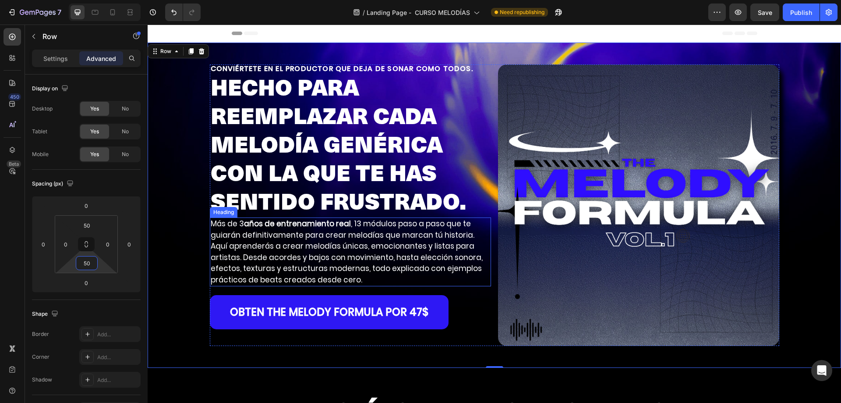
click at [412, 276] on p "Más de 3 años de entrenamiento real , 13 módulos paso a paso que te guiarán def…" at bounding box center [351, 251] width 280 height 67
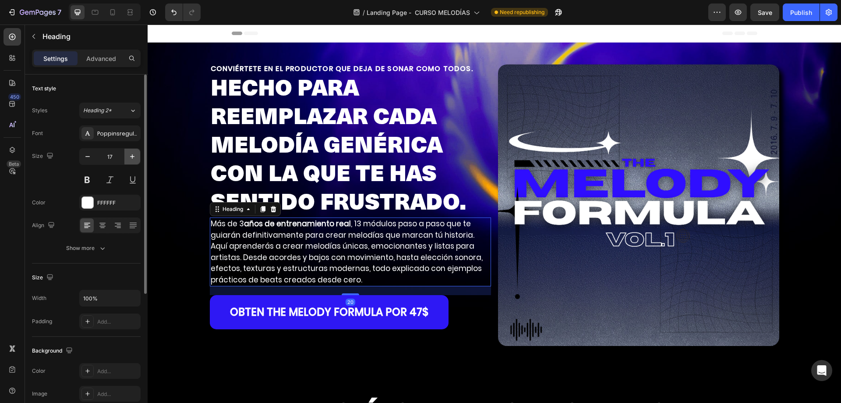
click at [129, 159] on icon "button" at bounding box center [132, 156] width 9 height 9
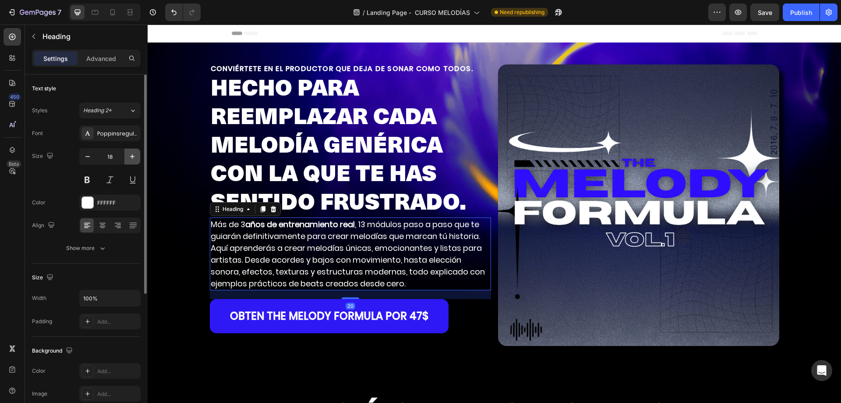
click at [129, 159] on icon "button" at bounding box center [132, 156] width 9 height 9
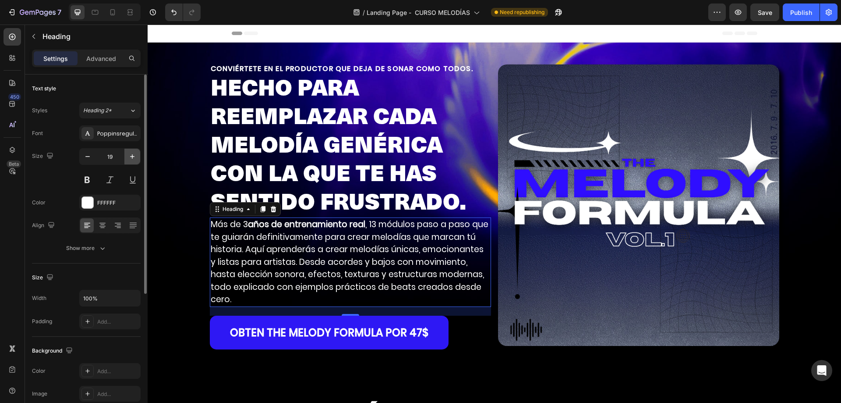
click at [129, 159] on icon "button" at bounding box center [132, 156] width 9 height 9
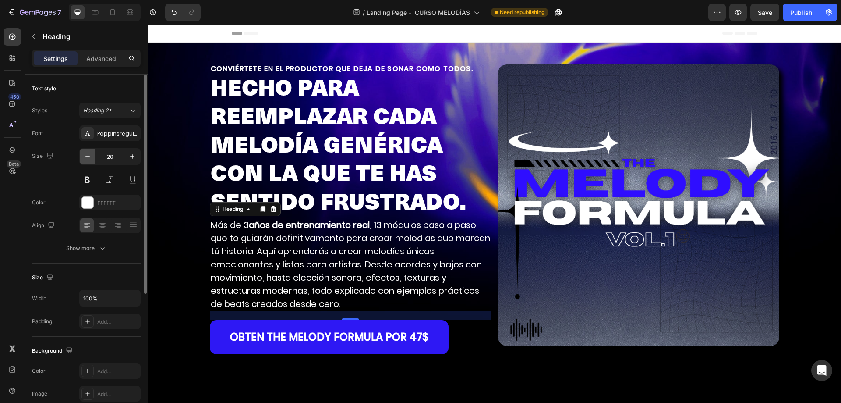
click at [90, 157] on icon "button" at bounding box center [87, 156] width 9 height 9
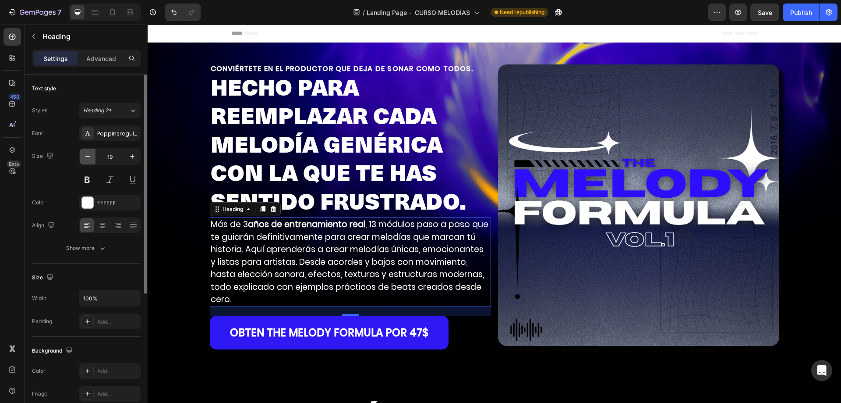
click at [90, 157] on icon "button" at bounding box center [87, 156] width 9 height 9
type input "18"
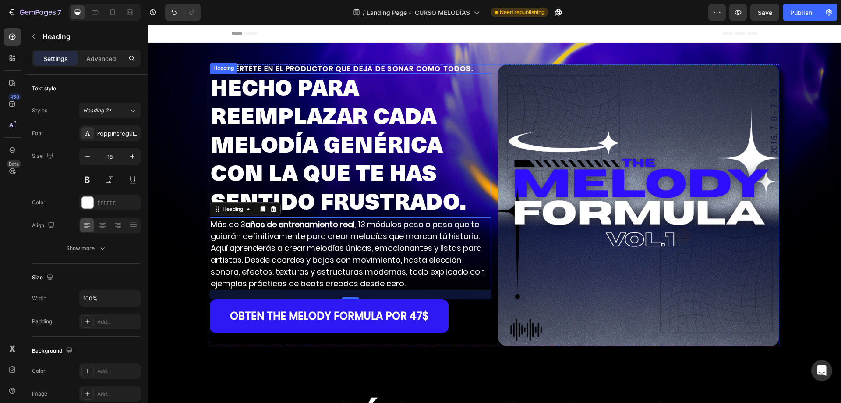
click at [292, 150] on p "HECHO PARA REEMPLAZAR CADA MELODÍA GENÉRICA CON LA QUE TE HAS SENTIDO FRUSTRADO." at bounding box center [351, 145] width 280 height 142
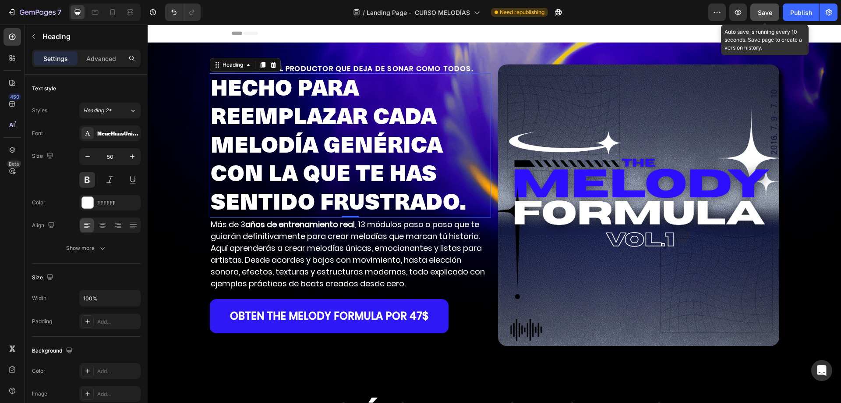
click at [764, 7] on button "Save" at bounding box center [765, 13] width 29 height 18
click at [741, 12] on icon "button" at bounding box center [738, 12] width 9 height 9
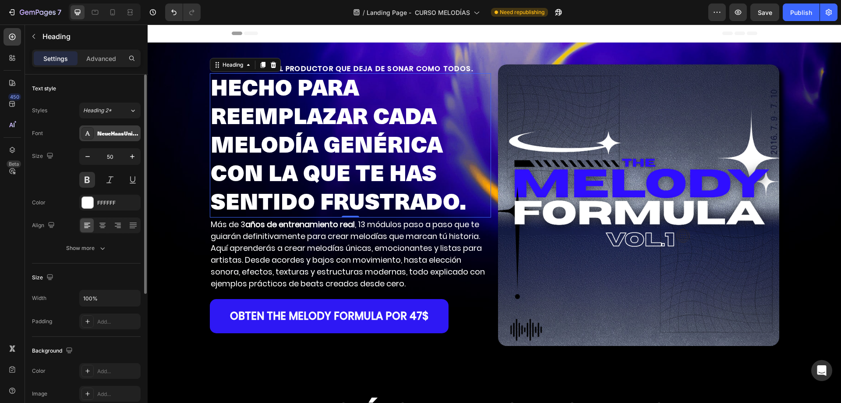
click at [112, 130] on div "NeueHaasUnicaPro-XBlack" at bounding box center [117, 134] width 41 height 8
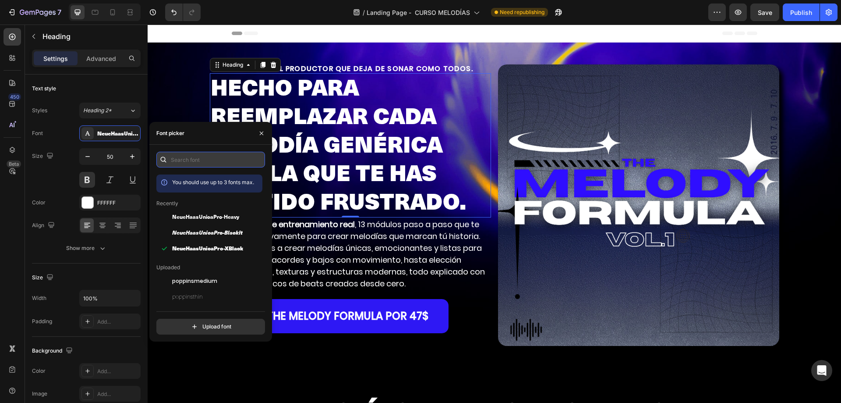
click at [181, 163] on input "text" at bounding box center [210, 160] width 109 height 16
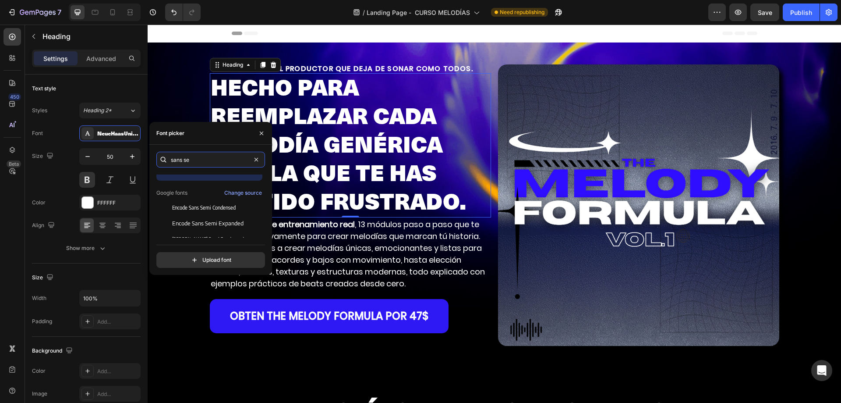
scroll to position [21, 0]
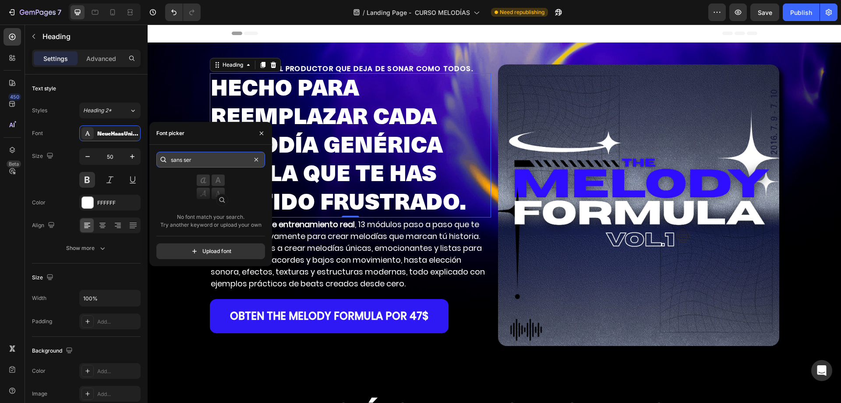
click at [185, 160] on input "sans ser" at bounding box center [210, 160] width 109 height 16
click at [195, 159] on input "sans ser" at bounding box center [210, 160] width 109 height 16
click at [200, 159] on input "sans ser" at bounding box center [210, 160] width 109 height 16
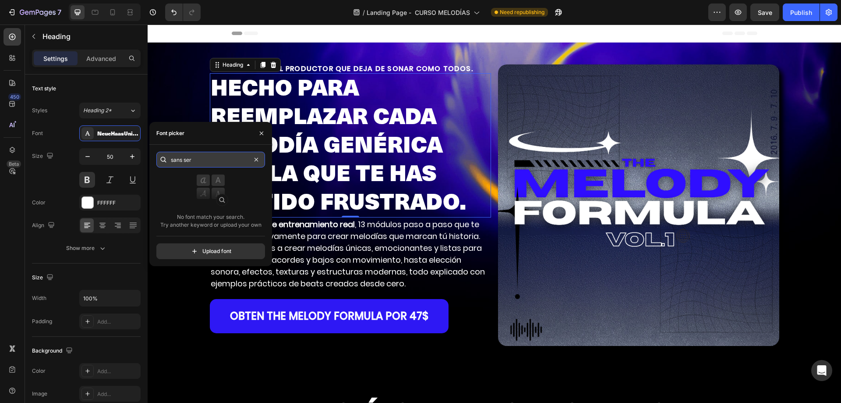
click at [210, 153] on input "sans ser" at bounding box center [210, 160] width 109 height 16
click at [207, 156] on input "sans ser" at bounding box center [210, 160] width 109 height 16
click at [217, 162] on input "sans-ser" at bounding box center [210, 160] width 109 height 16
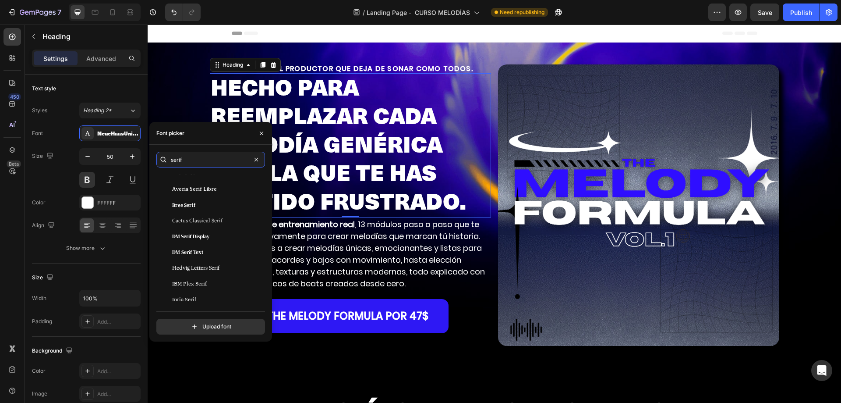
scroll to position [0, 0]
click at [237, 205] on div "Change source" at bounding box center [243, 205] width 38 height 8
click at [263, 135] on icon "button" at bounding box center [262, 133] width 4 height 4
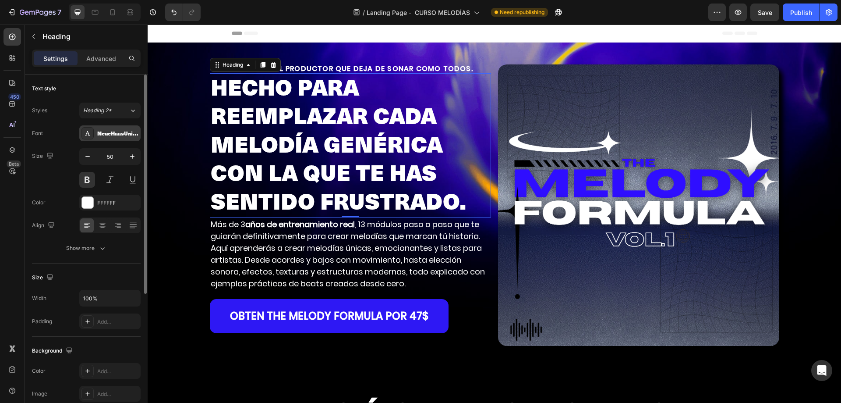
click at [120, 134] on div "NeueHaasUnicaPro-XBlack" at bounding box center [117, 134] width 41 height 8
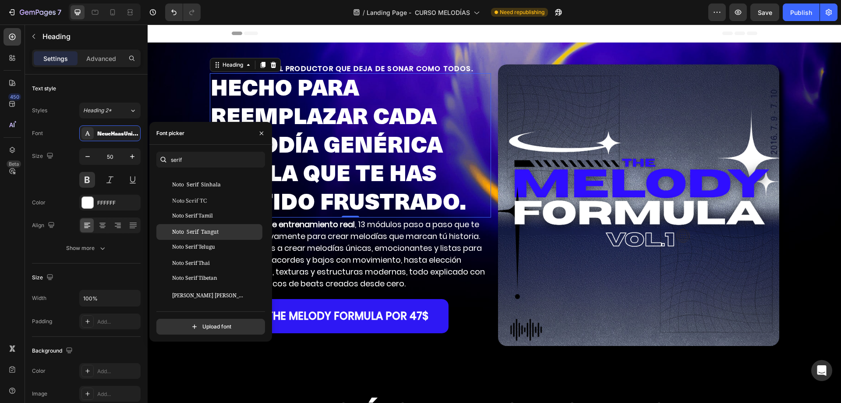
scroll to position [731, 0]
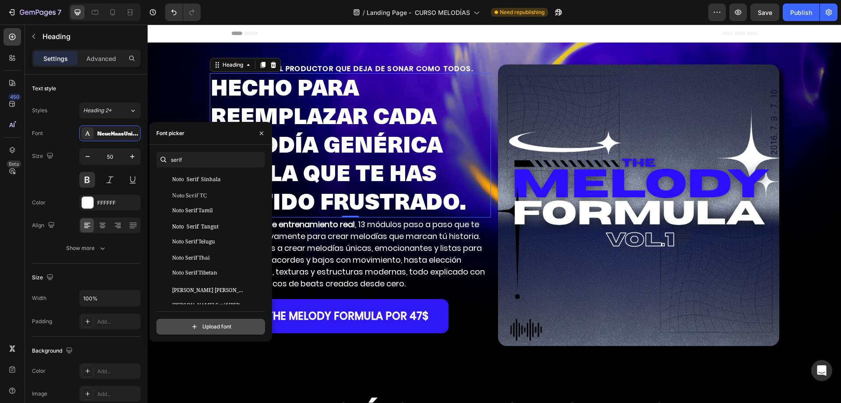
click at [186, 325] on input "file" at bounding box center [229, 326] width 219 height 15
click at [187, 168] on div "serif You should use up to 3 fonts max. Noto Serif Makasar Noto Serif Malayalam…" at bounding box center [210, 243] width 109 height 183
click at [197, 164] on input "serif" at bounding box center [210, 160] width 109 height 16
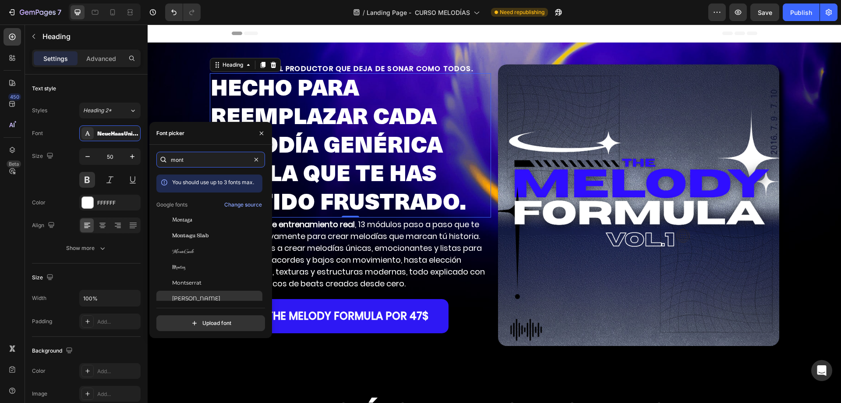
scroll to position [21, 0]
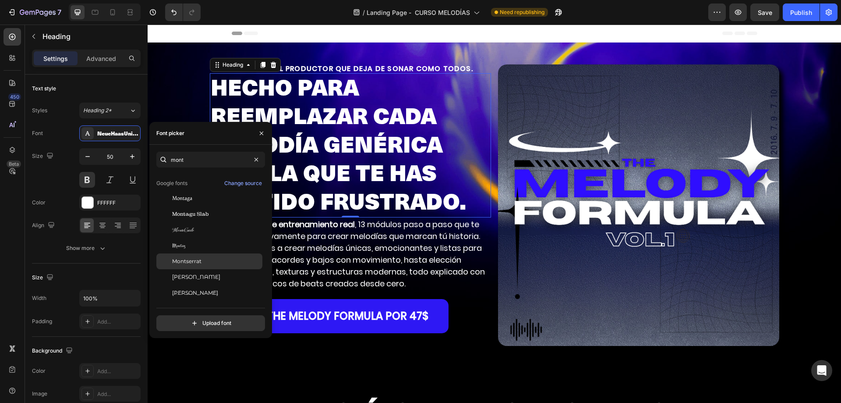
click at [231, 266] on div "Montserrat" at bounding box center [209, 261] width 106 height 16
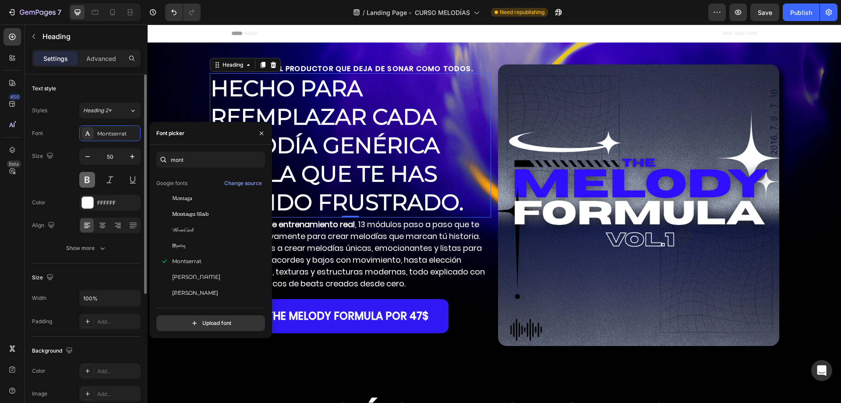
click at [87, 185] on button at bounding box center [87, 180] width 16 height 16
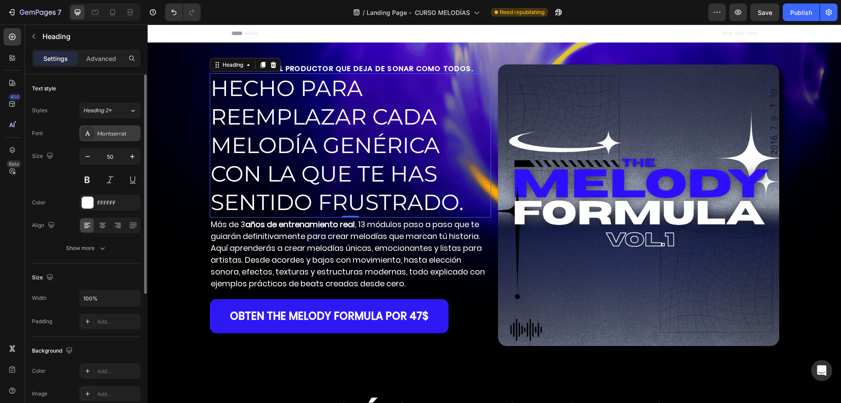
click at [120, 134] on div "Montserrat" at bounding box center [117, 134] width 41 height 8
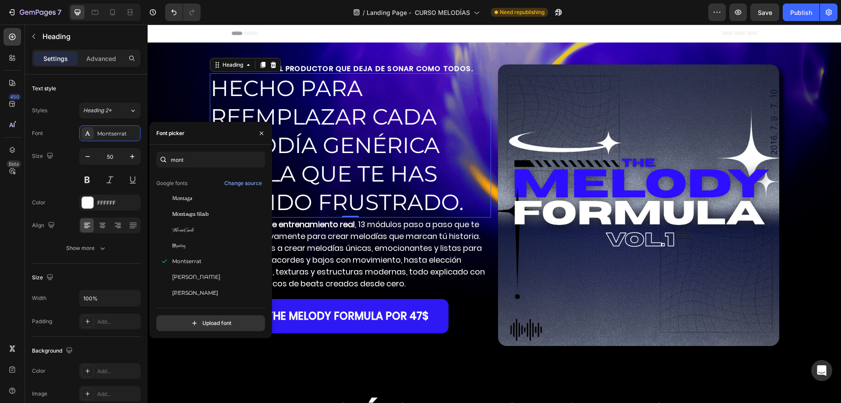
click at [201, 151] on div "mont You should use up to 3 fonts max. Google fonts Change source Montaga Monta…" at bounding box center [210, 241] width 123 height 193
click at [204, 156] on input "mont" at bounding box center [210, 160] width 109 height 16
click at [204, 158] on input "mont" at bounding box center [210, 160] width 109 height 16
click at [215, 157] on input "mont" at bounding box center [210, 160] width 109 height 16
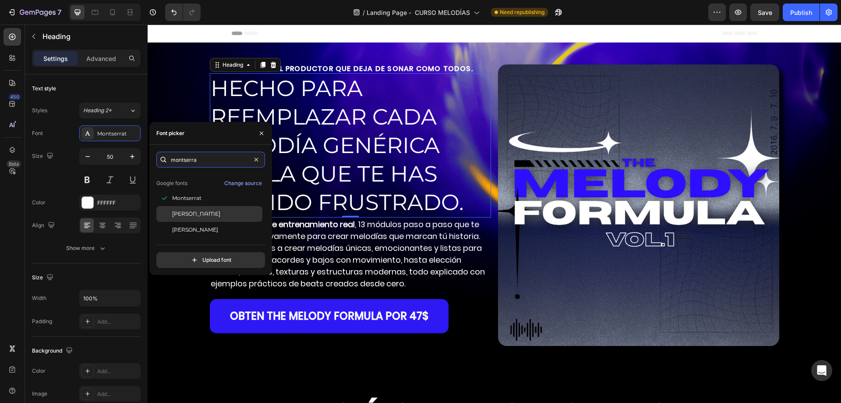
type input "montserra"
click at [236, 216] on div "[PERSON_NAME]" at bounding box center [216, 214] width 89 height 8
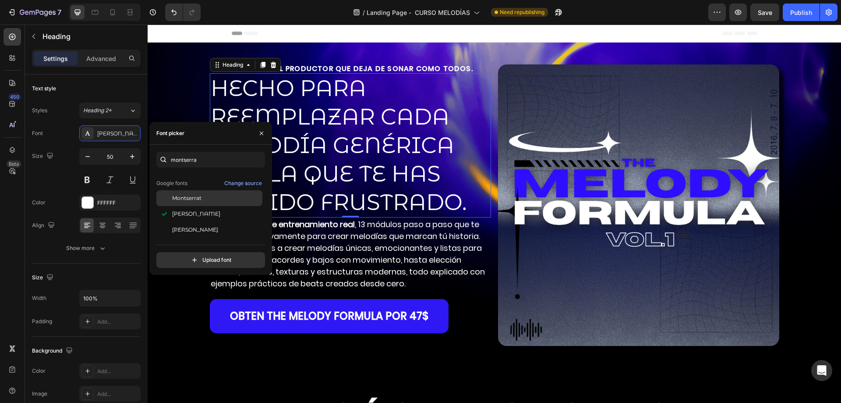
click at [209, 201] on div "Montserrat" at bounding box center [216, 198] width 89 height 8
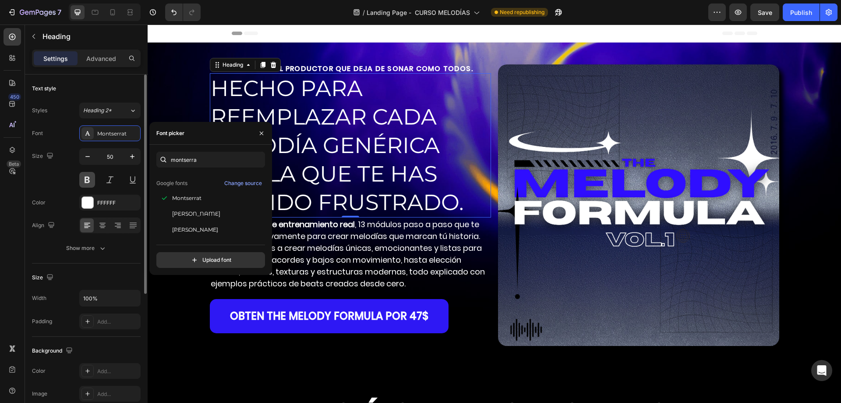
click at [92, 179] on button at bounding box center [87, 180] width 16 height 16
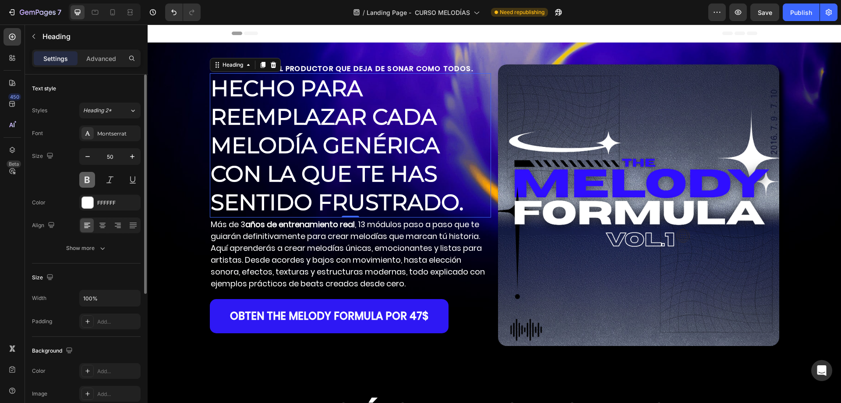
click at [92, 179] on button at bounding box center [87, 180] width 16 height 16
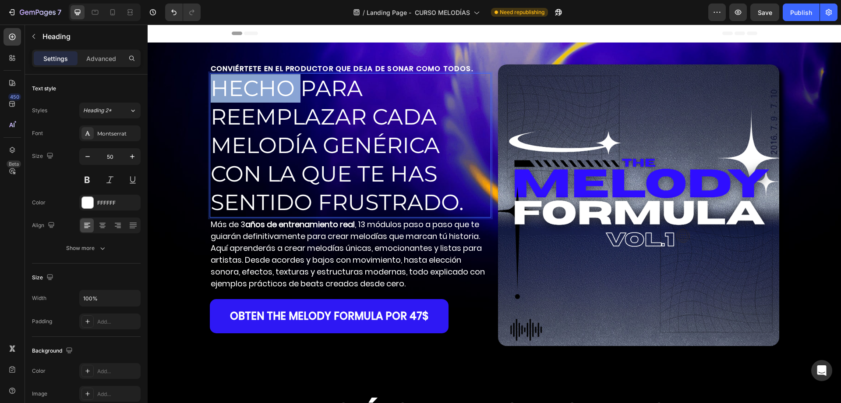
click at [235, 91] on p "HECHO PARA REEMPLAZAR CADA MELODÍA GENÉRICA CON LA QUE TE HAS SENTIDO FRUSTRADO." at bounding box center [351, 145] width 280 height 142
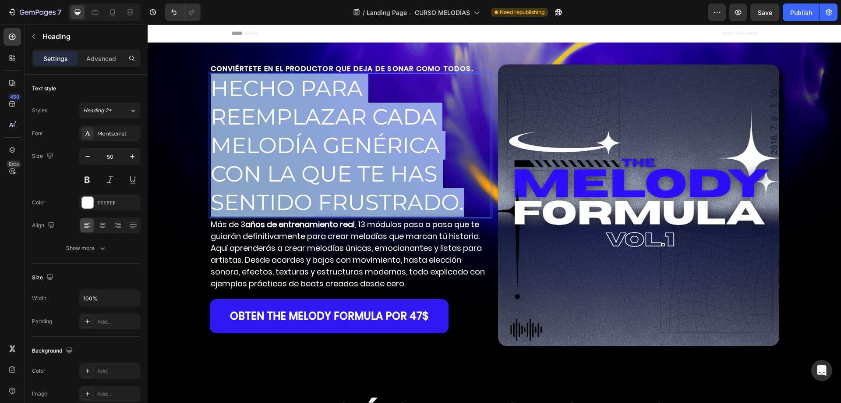
click at [235, 91] on p "HECHO PARA REEMPLAZAR CADA MELODÍA GENÉRICA CON LA QUE TE HAS SENTIDO FRUSTRADO." at bounding box center [351, 145] width 280 height 142
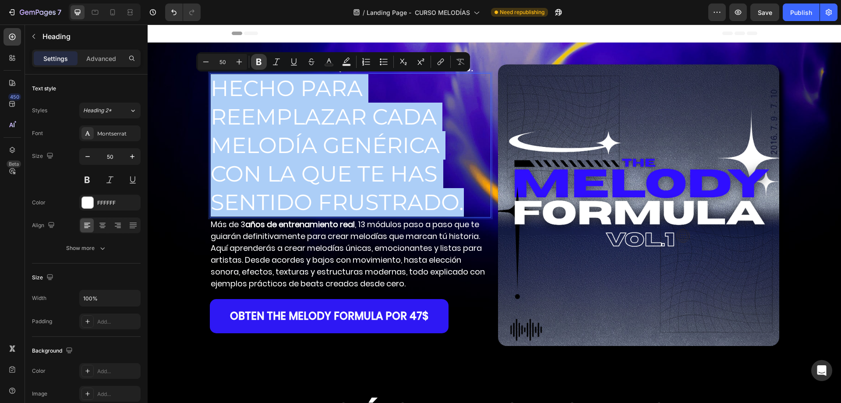
click at [260, 60] on icon "Editor contextual toolbar" at bounding box center [258, 62] width 5 height 7
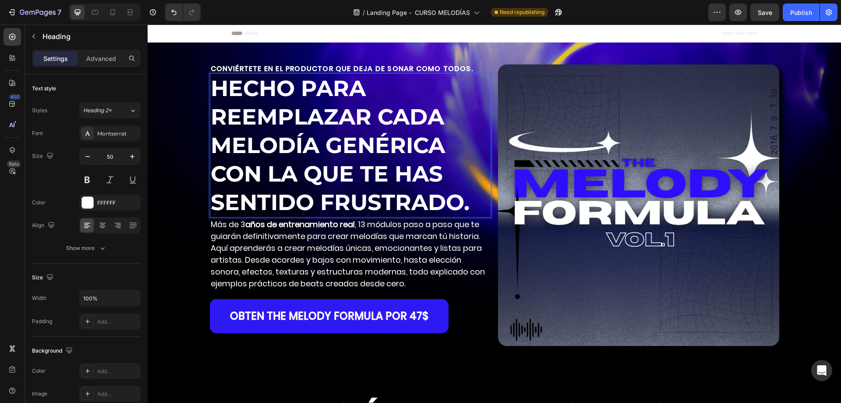
click at [231, 134] on strong "HECHO PARA REEMPLAZAR CADA MELODÍA GENÉRICA CON LA QUE TE HAS SENTIDO FRUSTRADO." at bounding box center [340, 145] width 259 height 141
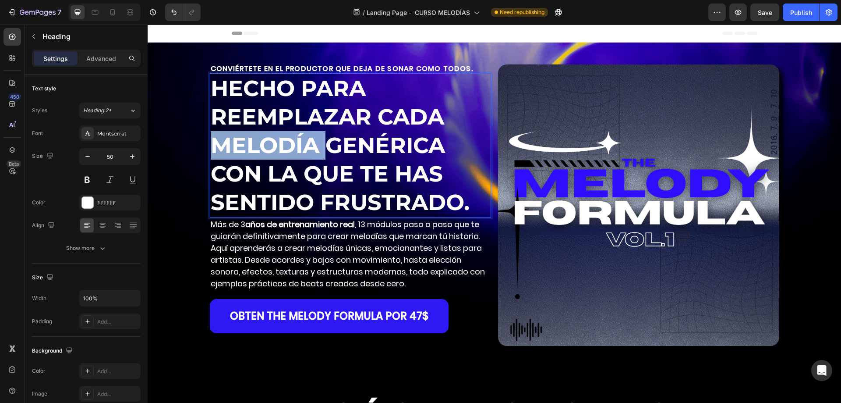
click at [231, 134] on strong "HECHO PARA REEMPLAZAR CADA MELODÍA GENÉRICA CON LA QUE TE HAS SENTIDO FRUSTRADO." at bounding box center [340, 145] width 259 height 141
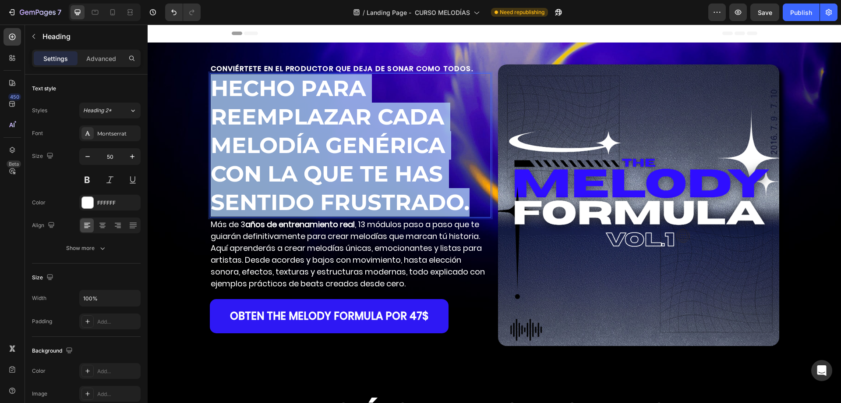
click at [231, 134] on strong "HECHO PARA REEMPLAZAR CADA MELODÍA GENÉRICA CON LA QUE TE HAS SENTIDO FRUSTRADO." at bounding box center [340, 145] width 259 height 141
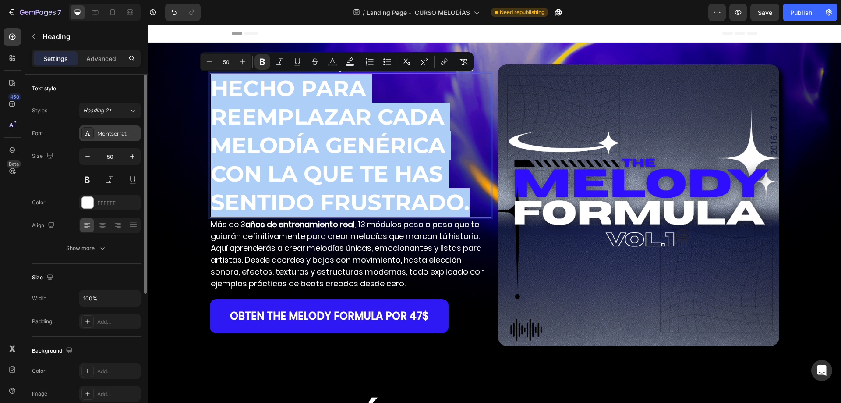
click at [116, 133] on div "Montserrat" at bounding box center [117, 134] width 41 height 8
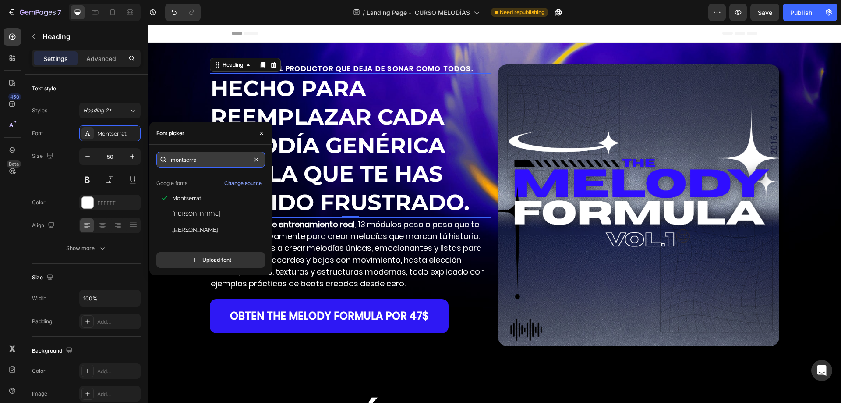
click at [208, 163] on input "montserra" at bounding box center [210, 160] width 109 height 16
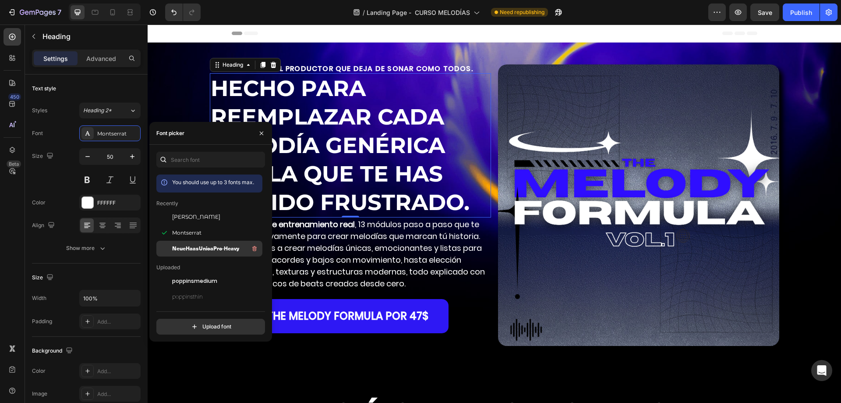
click at [224, 253] on div "NeueHaasUnicaPro-Heavy" at bounding box center [216, 248] width 89 height 11
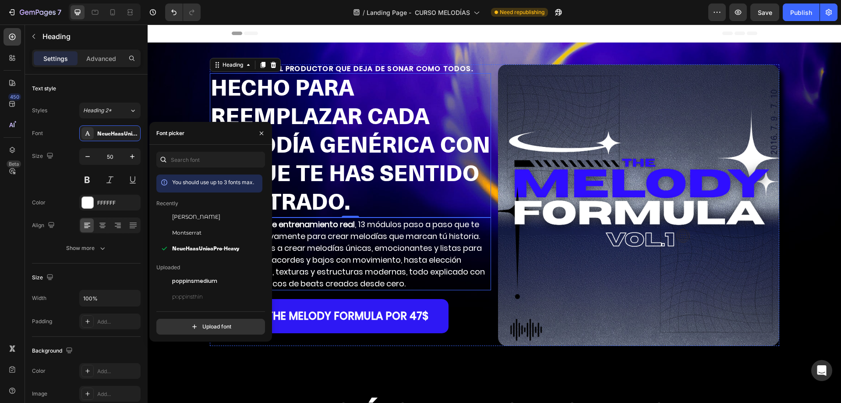
click at [414, 240] on p "Más de 3 años de entrenamiento real , 13 módulos paso a paso que te guiarán def…" at bounding box center [351, 253] width 280 height 71
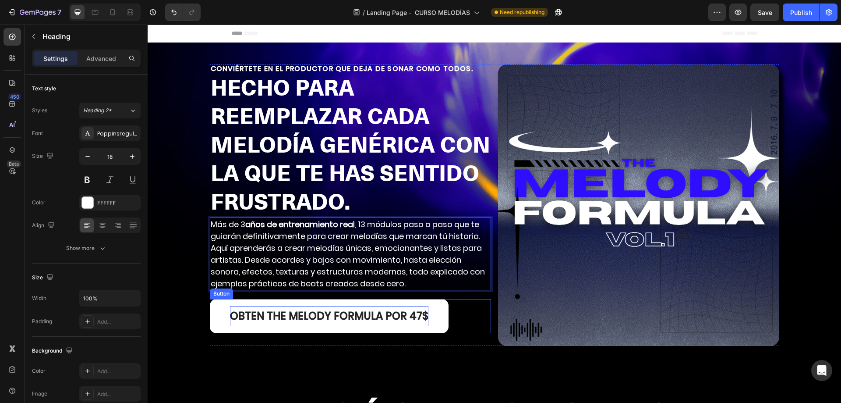
click at [291, 315] on p "OBTEN THE [PERSON_NAME] FORMULA por 47$" at bounding box center [329, 316] width 198 height 20
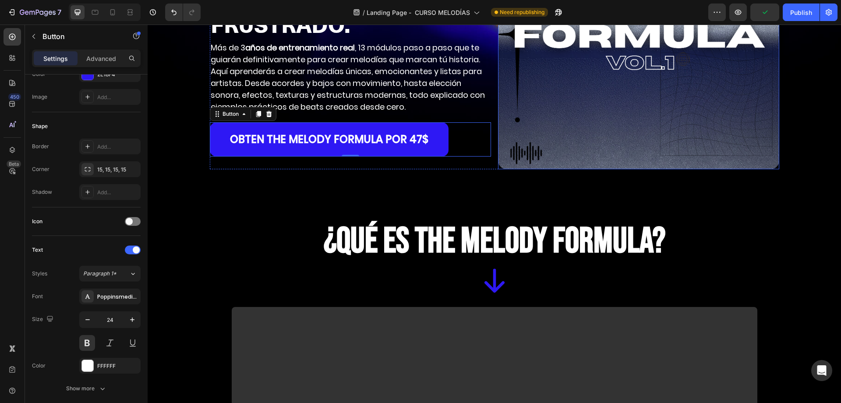
scroll to position [219, 0]
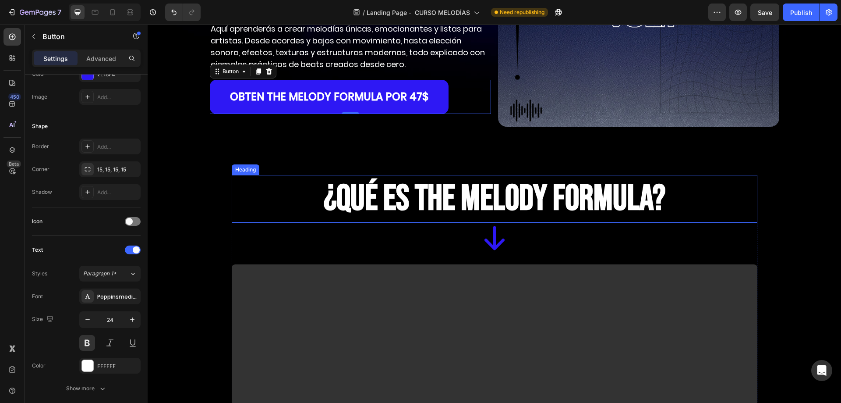
click at [444, 202] on strong "¿QUÉ ES THE [PERSON_NAME] FORMULA?" at bounding box center [495, 198] width 342 height 43
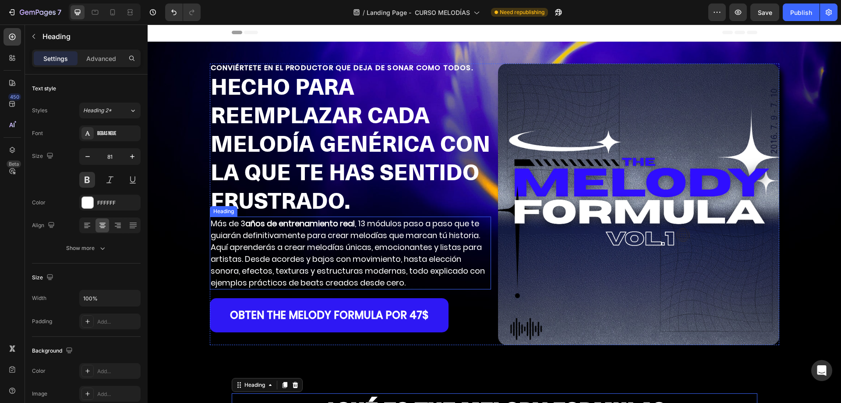
scroll to position [0, 0]
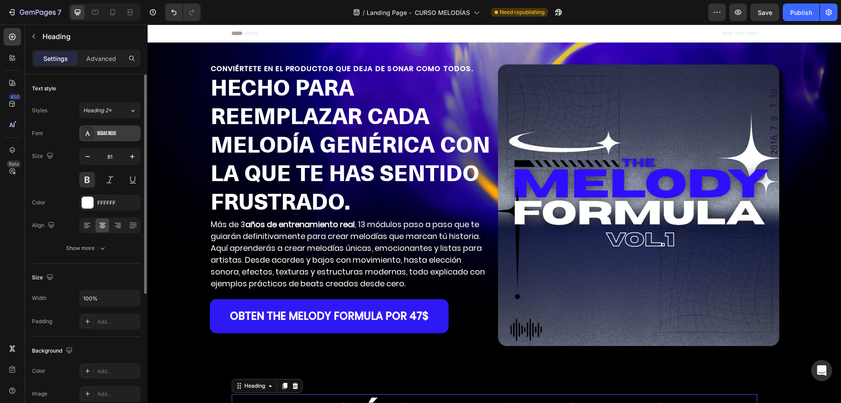
click at [117, 136] on div "Bebas Neue" at bounding box center [117, 134] width 41 height 8
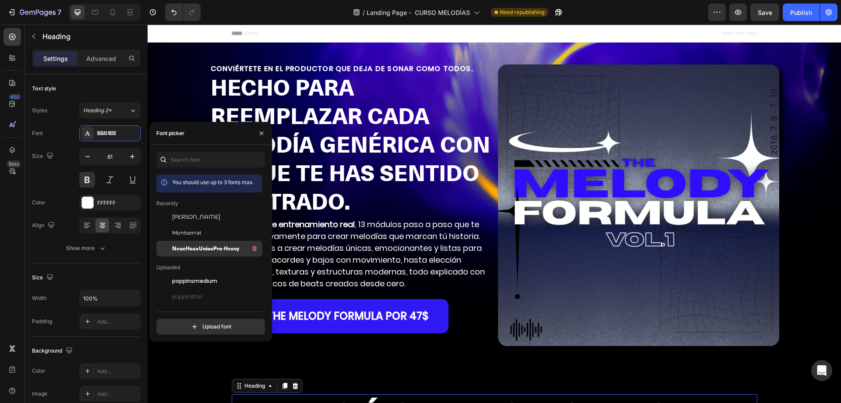
click at [208, 253] on div "NeueHaasUnicaPro-Heavy" at bounding box center [216, 248] width 89 height 11
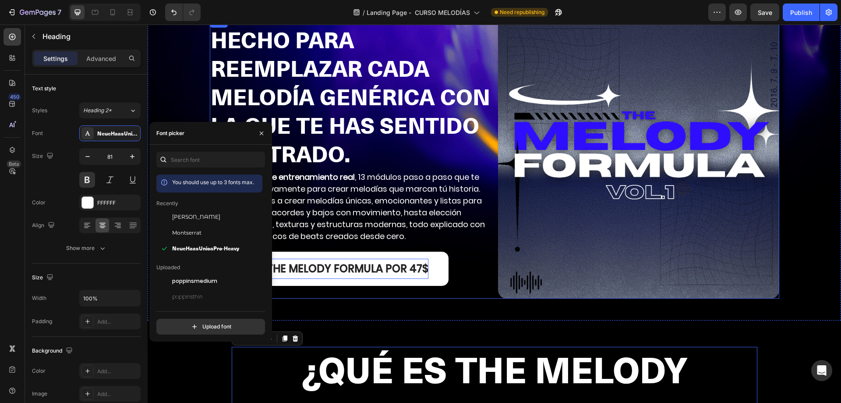
scroll to position [131, 0]
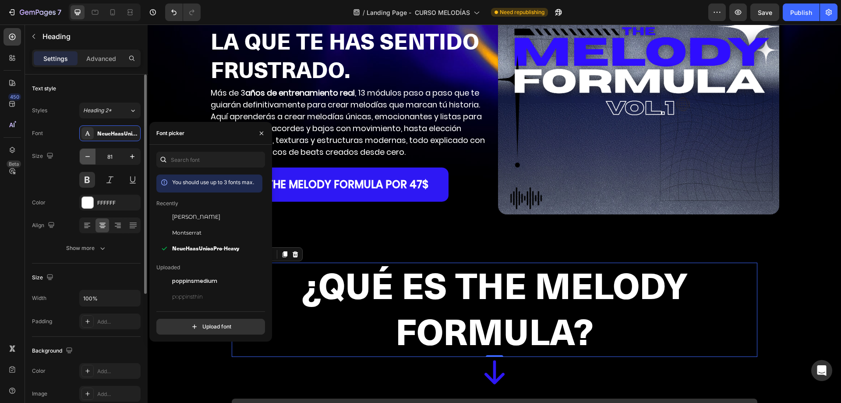
click at [89, 151] on button "button" at bounding box center [88, 157] width 16 height 16
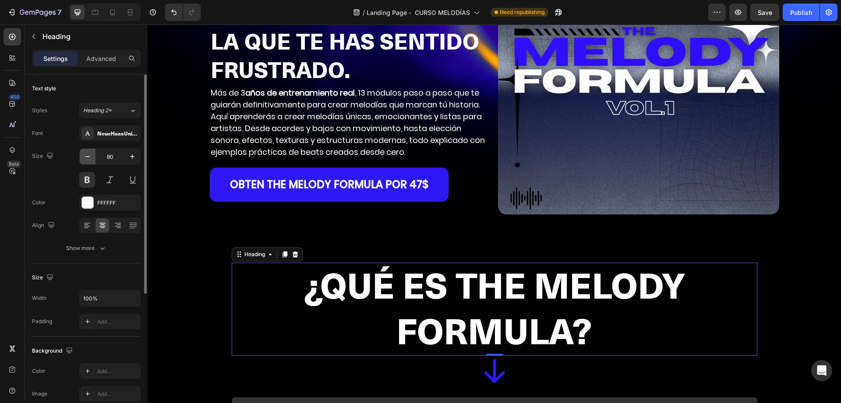
click at [89, 151] on button "button" at bounding box center [88, 157] width 16 height 16
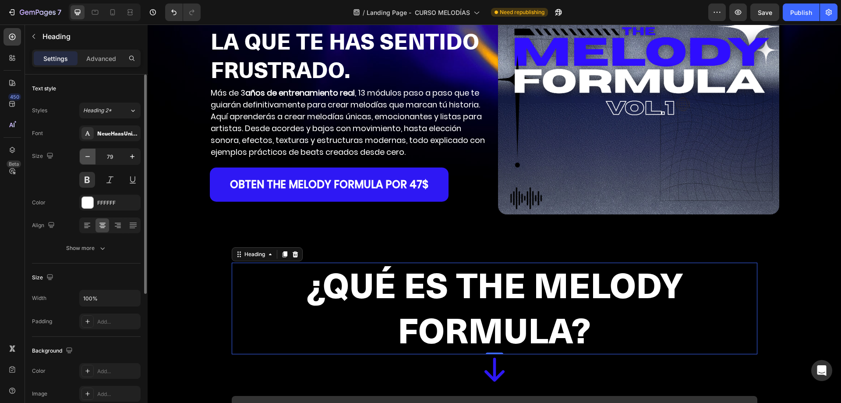
click at [89, 151] on button "button" at bounding box center [88, 157] width 16 height 16
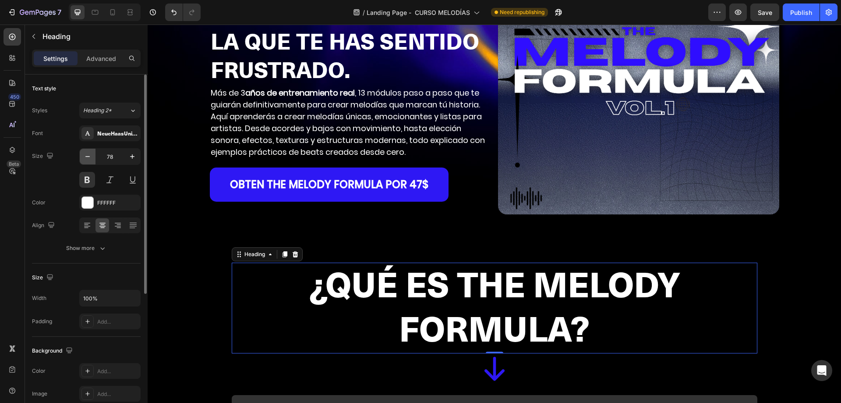
click at [89, 151] on button "button" at bounding box center [88, 157] width 16 height 16
type input "77"
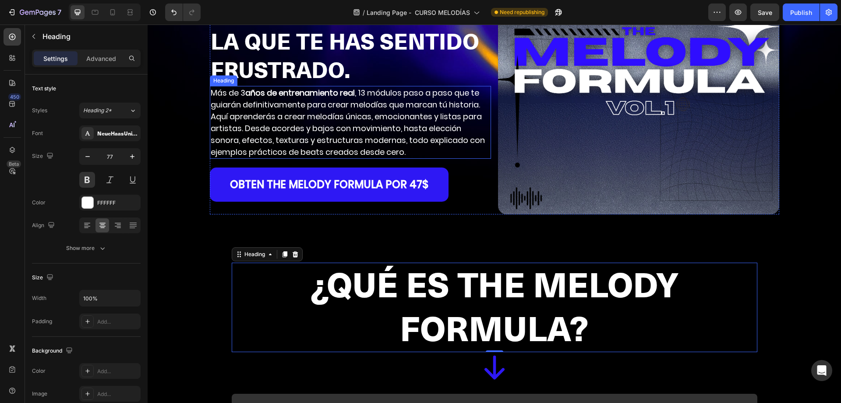
click at [240, 74] on strong "HECHO PARA REEMPLAZAR CADA MELODÍA GENÉRICA CON LA QUE TE HAS SENTIDO FRUSTRADO." at bounding box center [351, 14] width 280 height 142
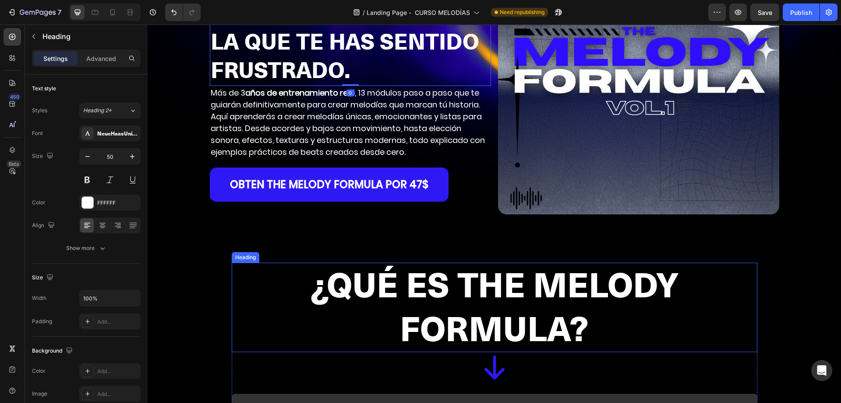
click at [324, 289] on strong "¿QUÉ ES THE [PERSON_NAME] FORMULA?" at bounding box center [494, 306] width 368 height 87
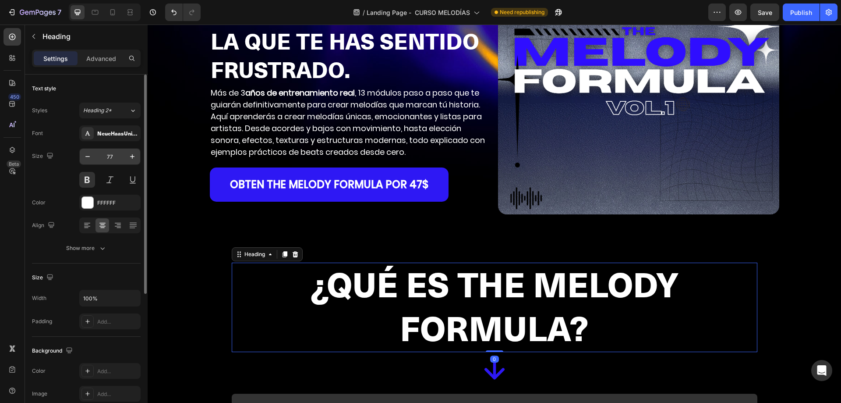
click at [111, 156] on input "77" at bounding box center [110, 157] width 29 height 16
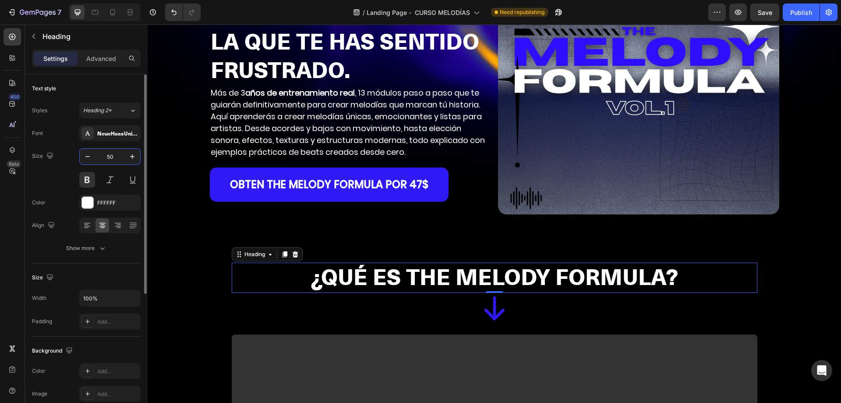
type input "50"
click at [71, 162] on div "Size 50" at bounding box center [86, 167] width 109 height 39
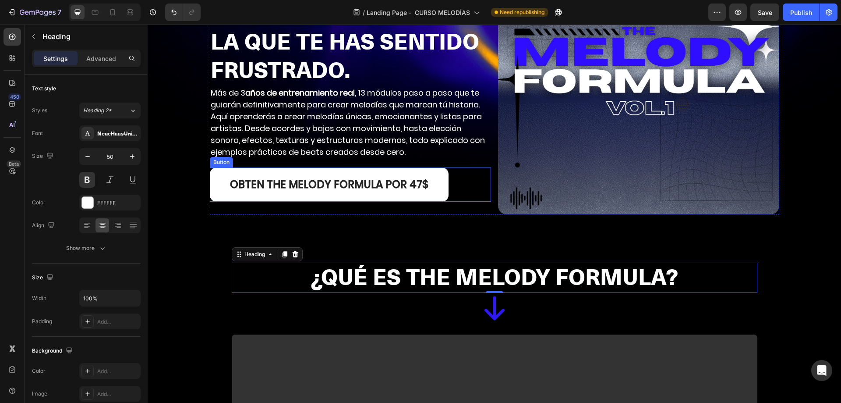
click at [433, 195] on link "OBTEN THE [PERSON_NAME] FORMULA por 47$" at bounding box center [329, 184] width 239 height 34
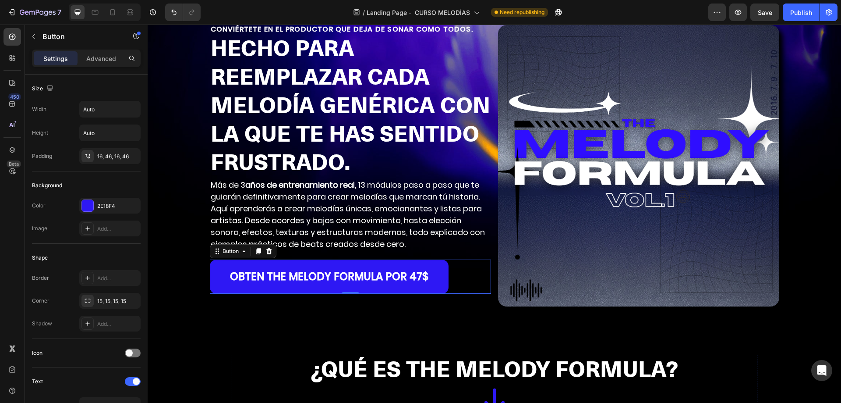
scroll to position [0, 0]
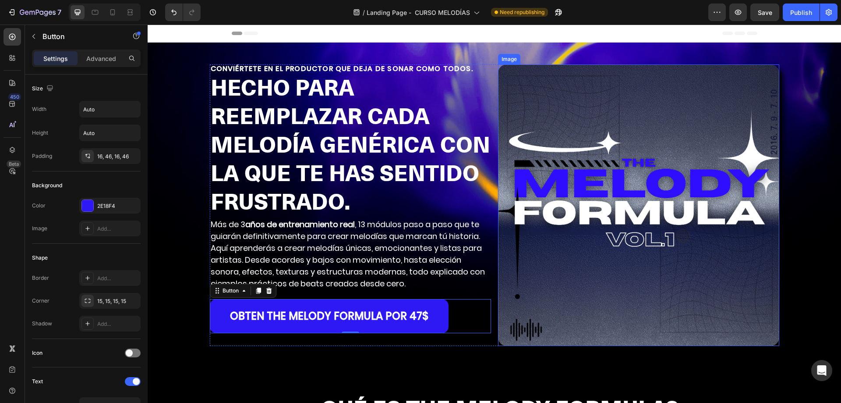
click at [542, 108] on img at bounding box center [638, 204] width 281 height 281
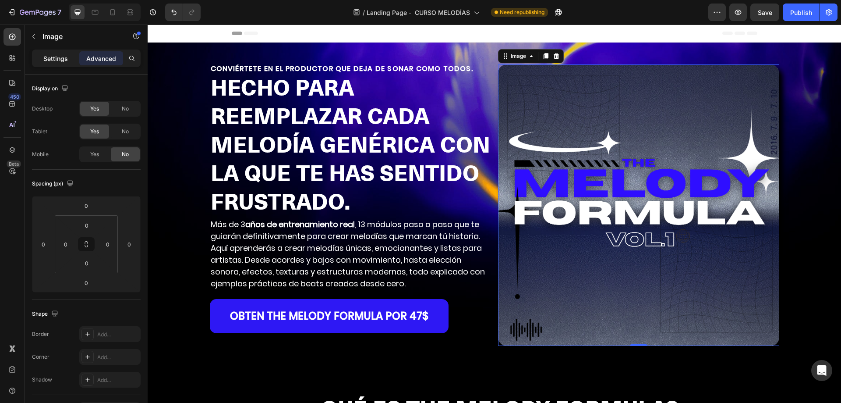
click at [61, 65] on div "Settings" at bounding box center [56, 58] width 44 height 14
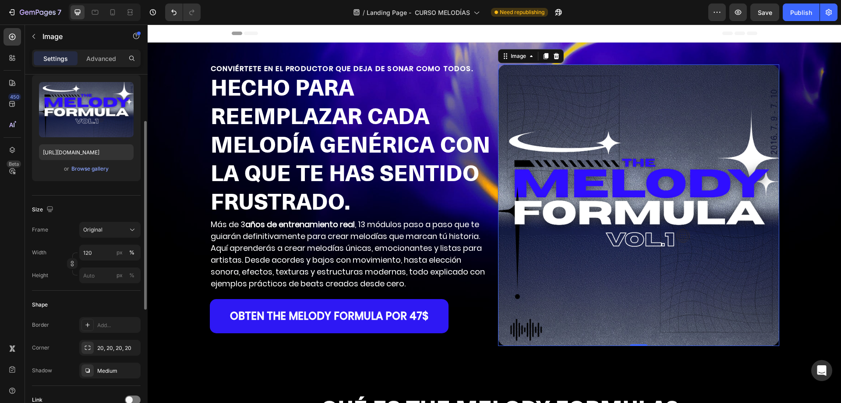
scroll to position [131, 0]
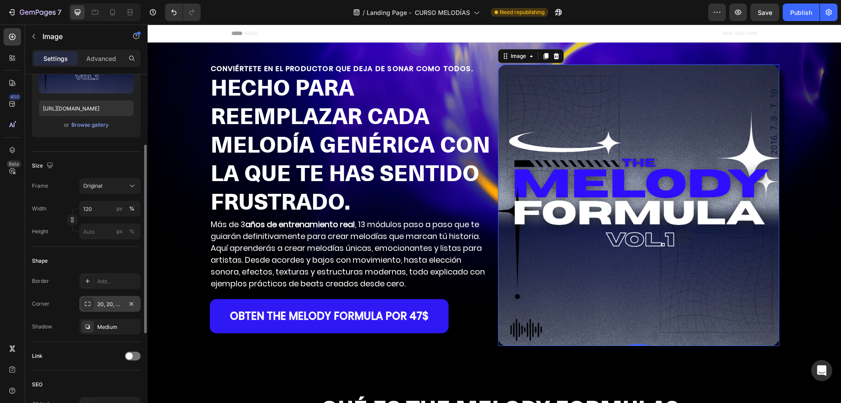
click at [99, 303] on div "20, 20, 20, 20" at bounding box center [109, 304] width 25 height 8
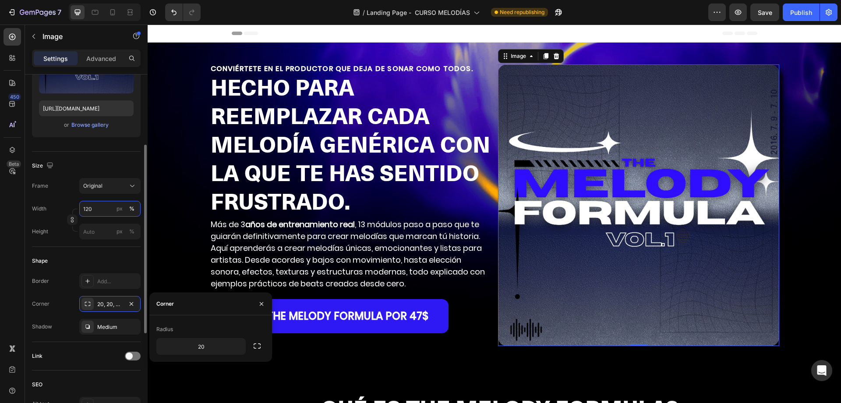
click at [90, 208] on input "120" at bounding box center [109, 209] width 61 height 16
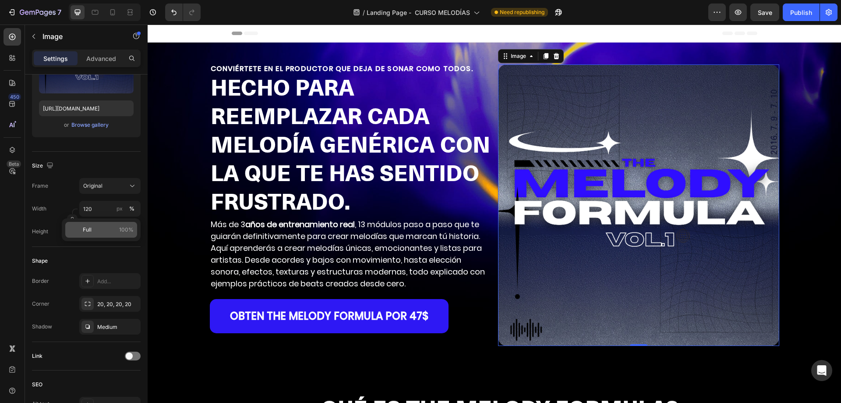
click at [89, 227] on span "Full" at bounding box center [87, 230] width 9 height 8
click at [103, 208] on input "100" at bounding box center [109, 209] width 61 height 16
click at [66, 195] on div "Frame Original Width 100 px % Height px %" at bounding box center [86, 208] width 109 height 61
click at [93, 208] on input "100" at bounding box center [109, 209] width 61 height 16
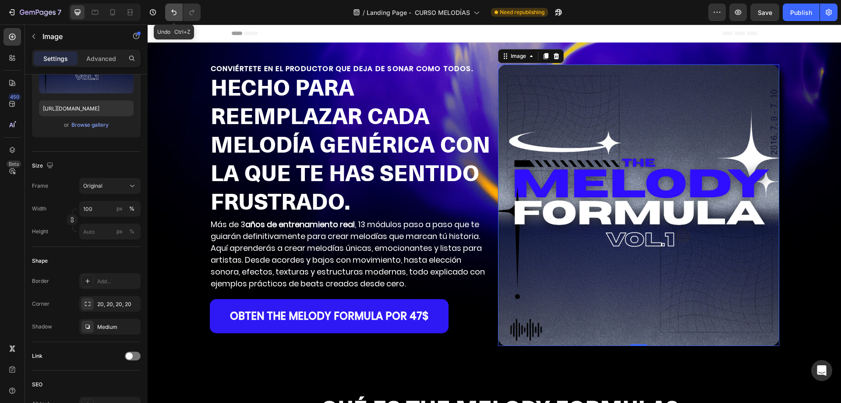
click at [174, 11] on icon "Undo/Redo" at bounding box center [174, 12] width 9 height 9
type input "120"
click at [89, 208] on input "120" at bounding box center [109, 209] width 61 height 16
click at [112, 187] on div "Original" at bounding box center [104, 186] width 43 height 8
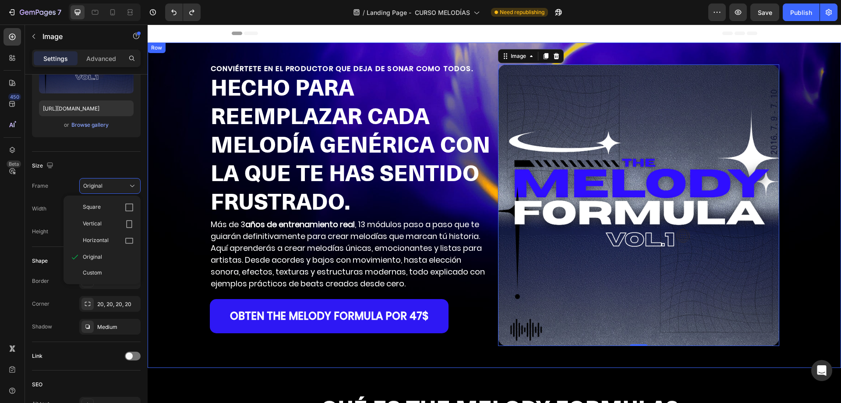
click at [796, 131] on div "CONVIÉRTETE EN EL PRODUCTOR QUE DEJA DE SONAR COMO TODOS. Heading ⁠⁠⁠⁠⁠⁠⁠ HECHO…" at bounding box center [495, 204] width 694 height 281
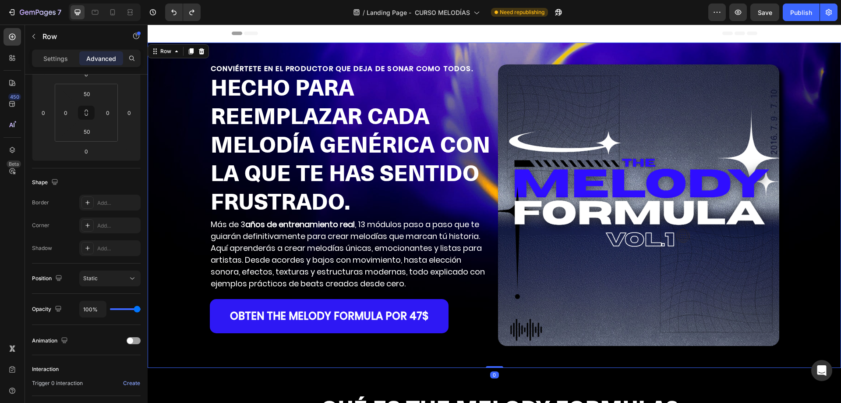
scroll to position [0, 0]
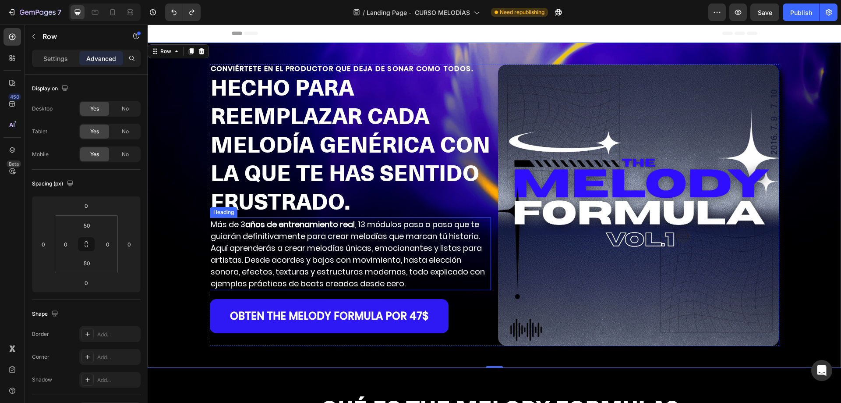
click at [445, 250] on p "Más de 3 años de entrenamiento real , 13 módulos paso a paso que te guiarán def…" at bounding box center [351, 253] width 280 height 71
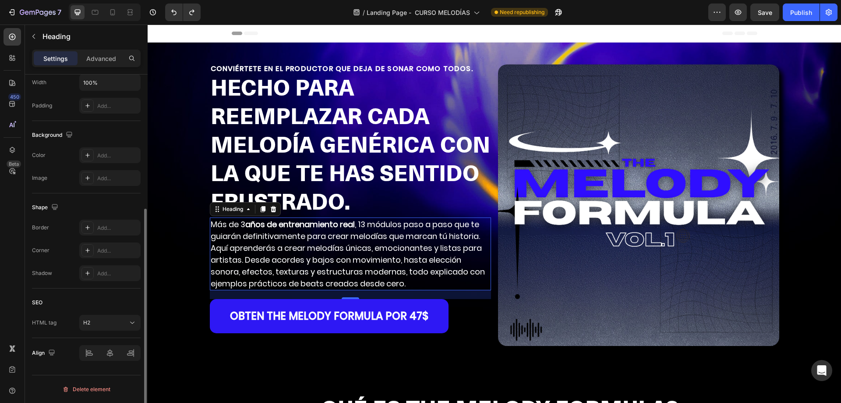
scroll to position [84, 0]
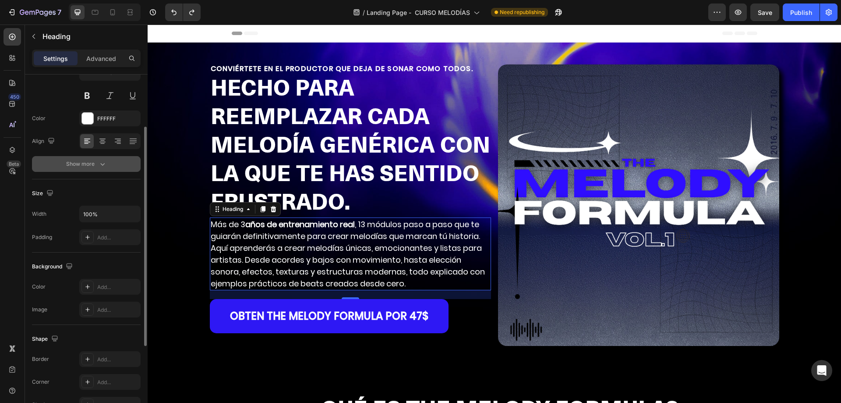
click at [91, 157] on button "Show more" at bounding box center [86, 164] width 109 height 16
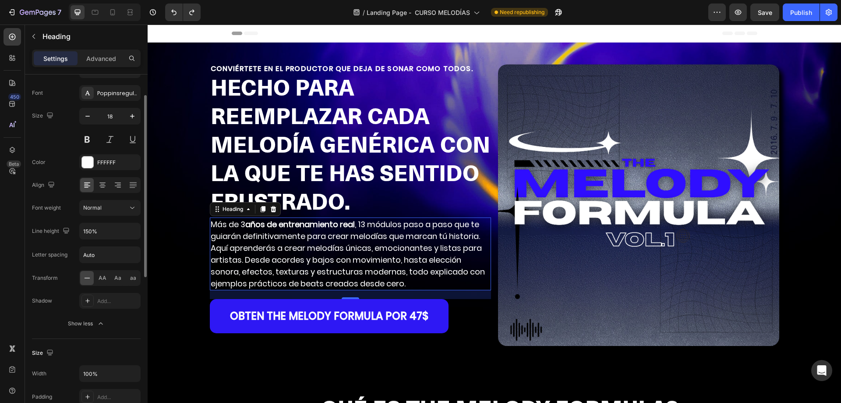
scroll to position [0, 0]
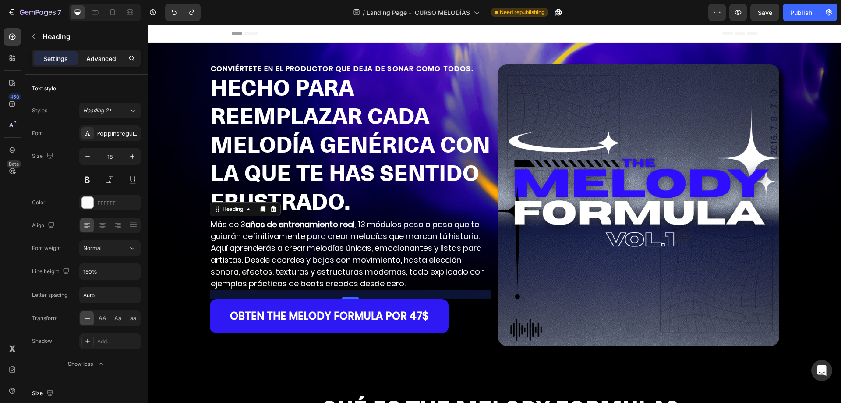
click at [109, 56] on p "Advanced" at bounding box center [101, 58] width 30 height 9
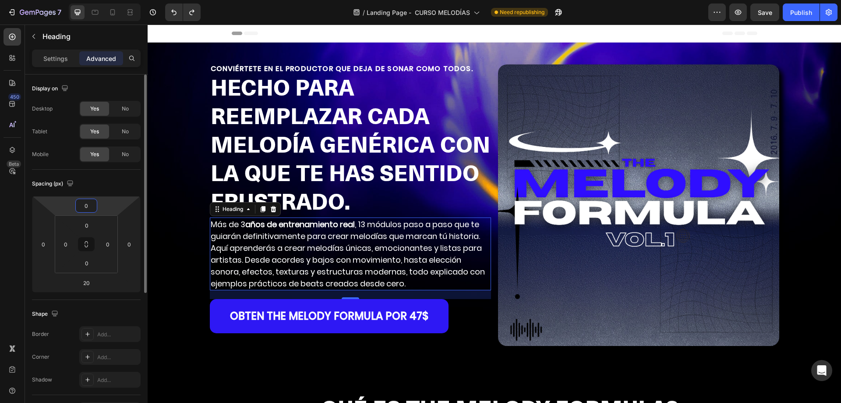
click at [93, 204] on input "0" at bounding box center [87, 205] width 18 height 13
type input "20"
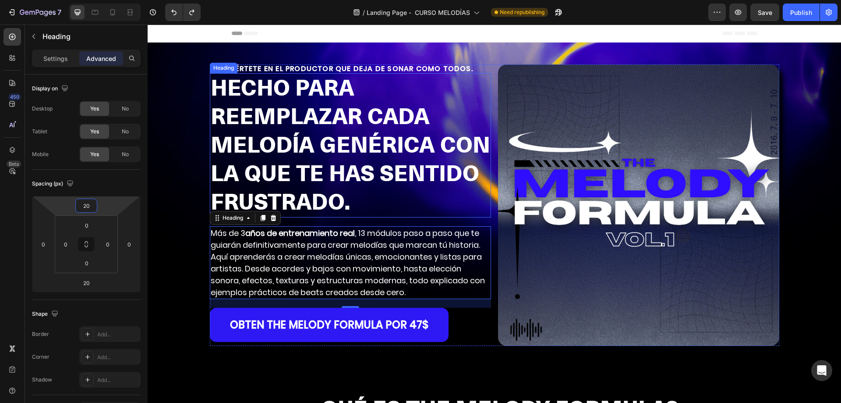
click at [386, 180] on strong "HECHO PARA REEMPLAZAR CADA MELODÍA GENÉRICA CON LA QUE TE HAS SENTIDO FRUSTRADO." at bounding box center [351, 145] width 280 height 142
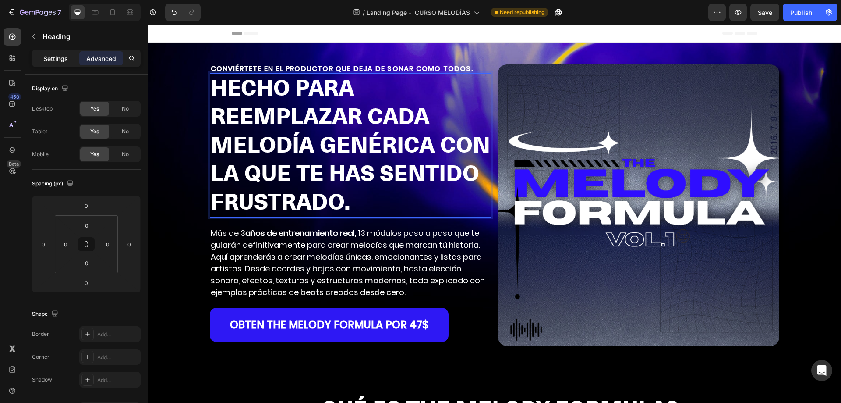
click at [50, 53] on div "Settings" at bounding box center [56, 58] width 44 height 14
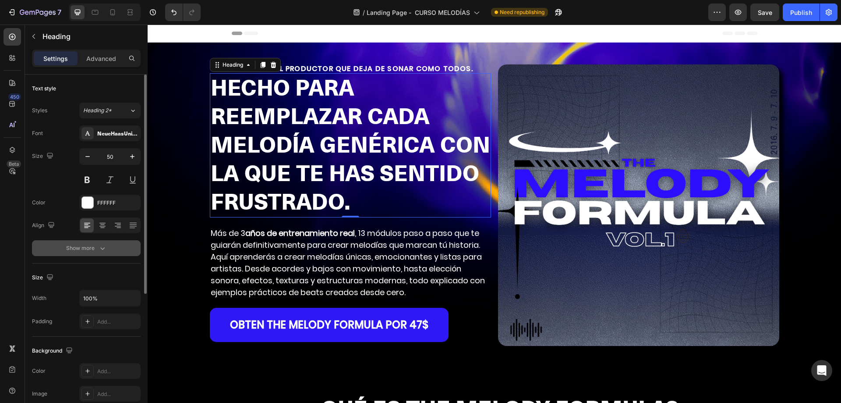
click at [78, 248] on div "Show more" at bounding box center [86, 248] width 41 height 9
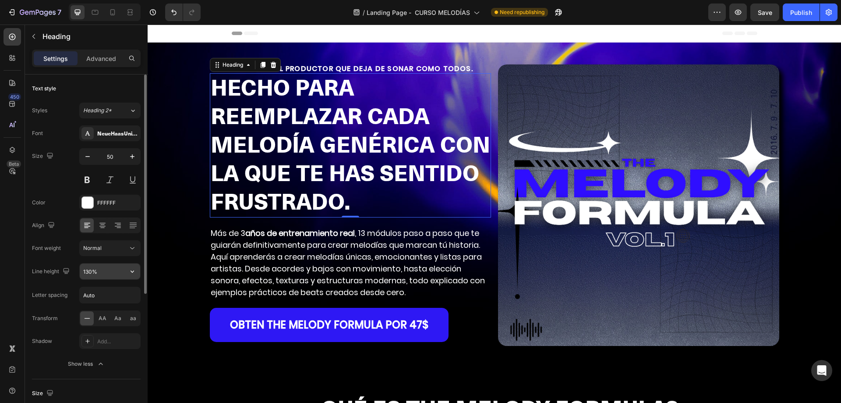
click at [89, 273] on input "130%" at bounding box center [110, 271] width 60 height 16
click at [84, 266] on input "130%" at bounding box center [110, 271] width 60 height 16
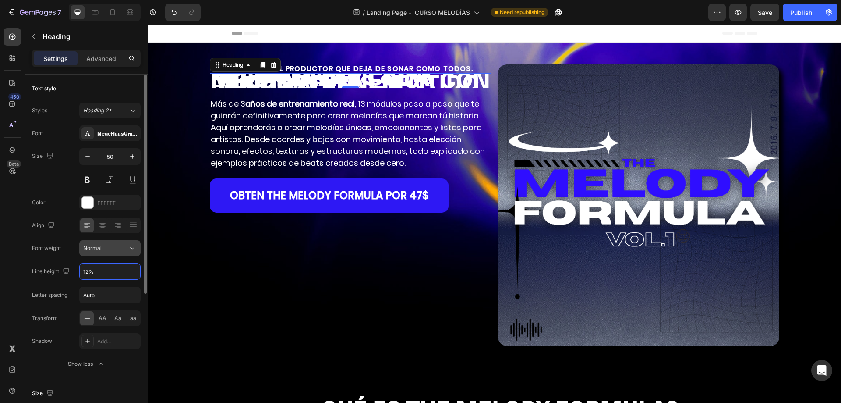
type input "125%"
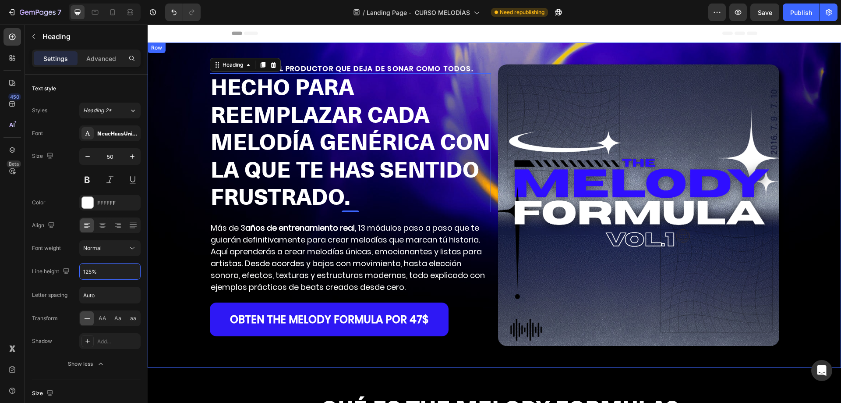
click at [811, 148] on div "CONVIÉRTETE EN EL PRODUCTOR QUE DEJA DE SONAR COMO TODOS. Heading ⁠⁠⁠⁠⁠⁠⁠ HECHO…" at bounding box center [495, 204] width 694 height 281
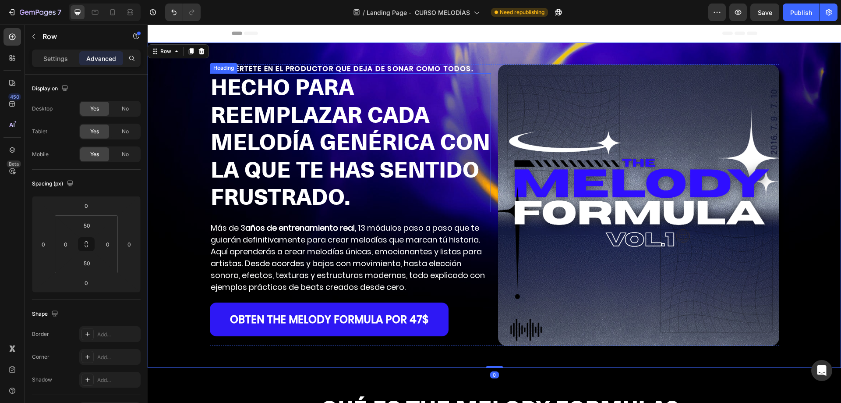
click at [420, 151] on strong "HECHO PARA REEMPLAZAR CADA MELODÍA GENÉRICA CON LA QUE TE HAS SENTIDO FRUSTRADO." at bounding box center [351, 143] width 280 height 138
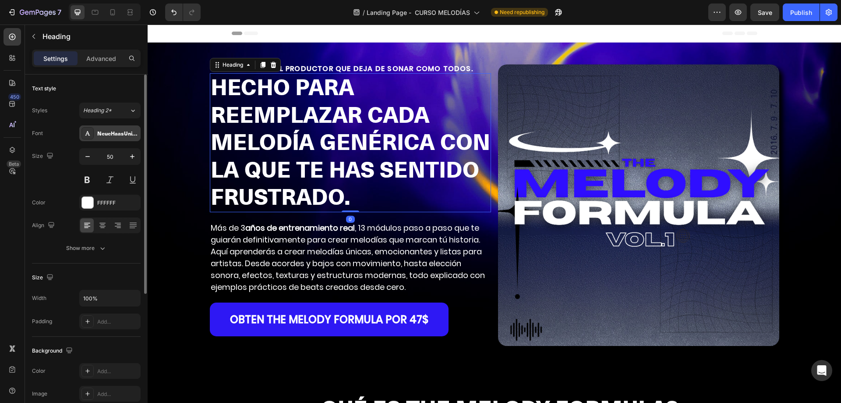
click at [115, 127] on div "NeueHaasUnicaPro-Heavy" at bounding box center [109, 133] width 61 height 16
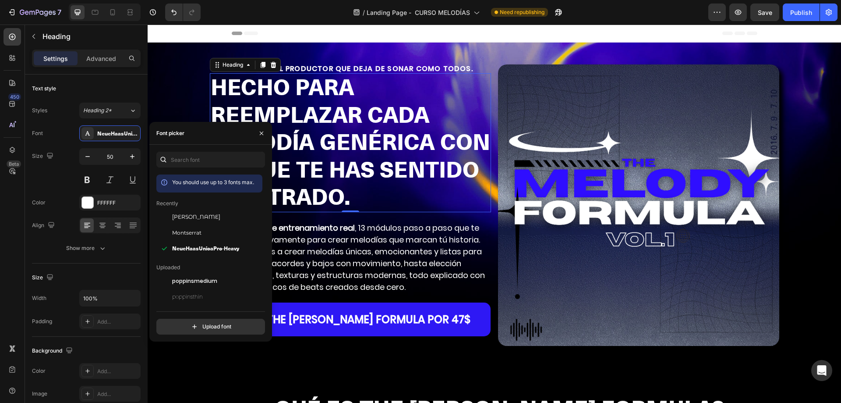
scroll to position [88, 0]
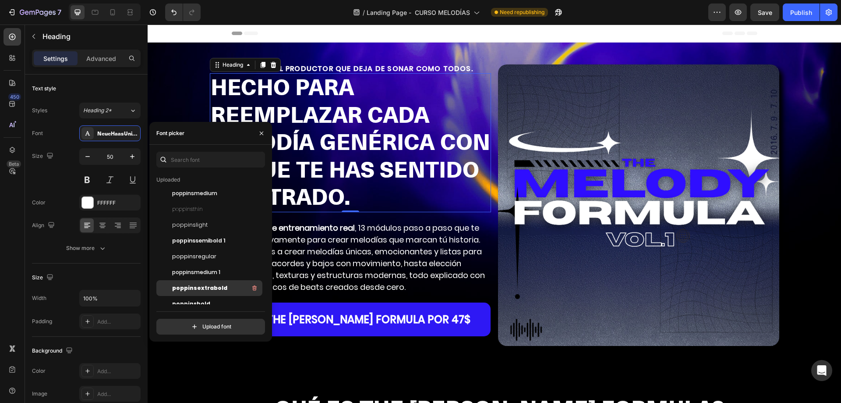
click at [227, 286] on div "poppinsextrabold" at bounding box center [216, 288] width 89 height 11
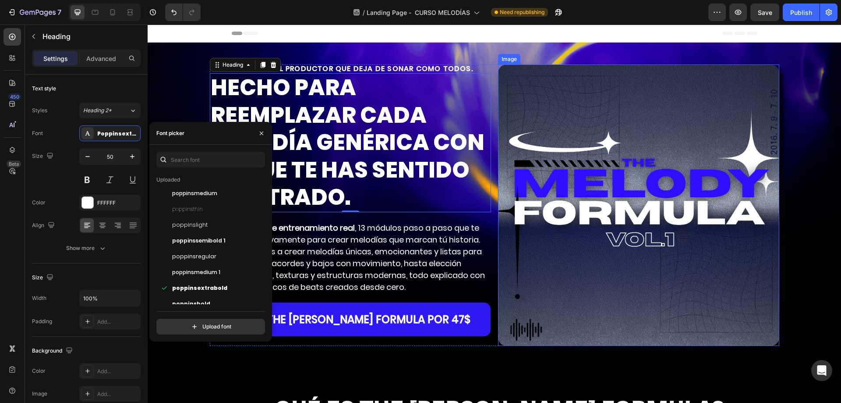
click at [538, 188] on img at bounding box center [638, 204] width 281 height 281
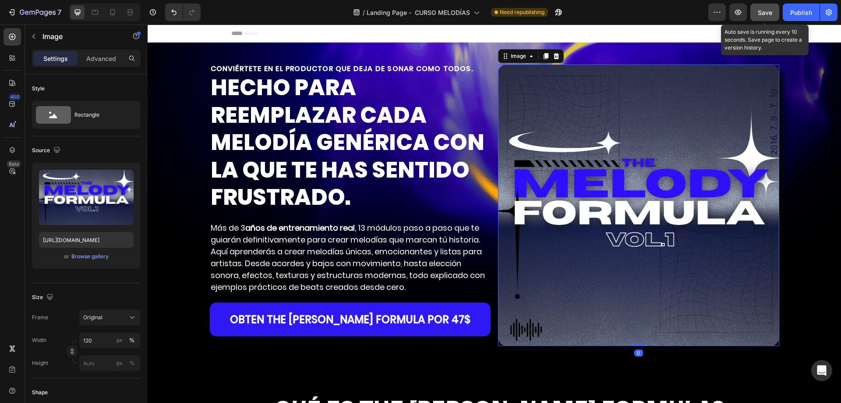
click at [766, 7] on button "Save" at bounding box center [765, 13] width 29 height 18
click at [735, 12] on icon "button" at bounding box center [738, 12] width 9 height 9
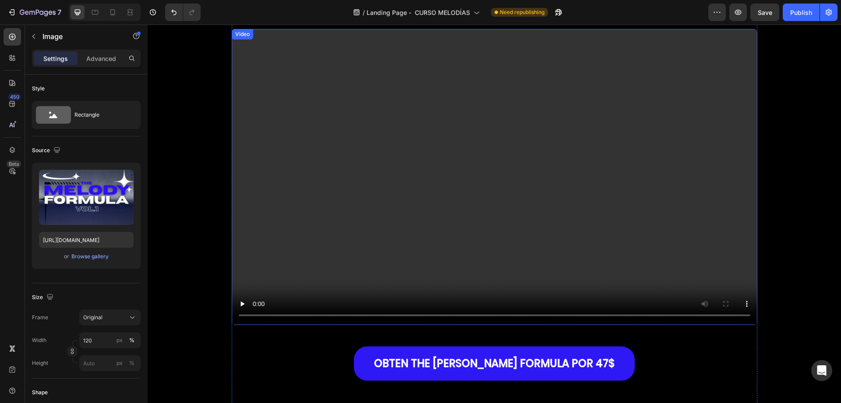
scroll to position [570, 0]
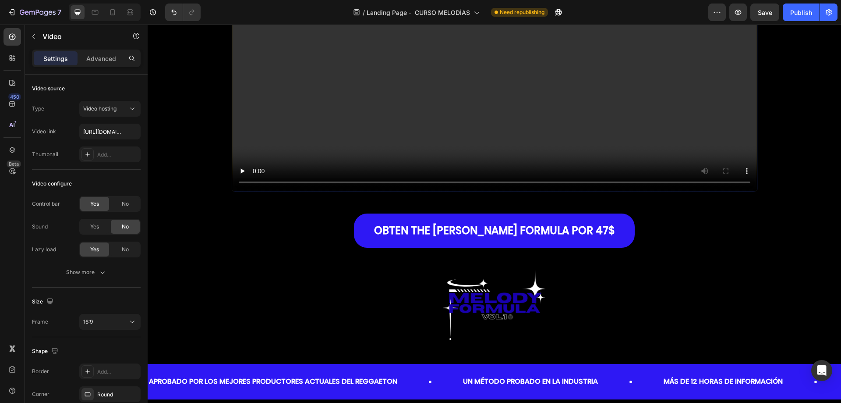
click at [236, 144] on video at bounding box center [495, 44] width 526 height 296
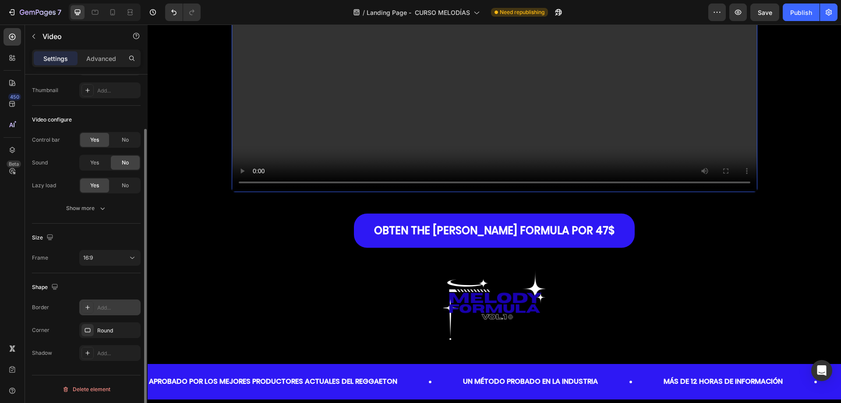
click at [103, 308] on div "Add..." at bounding box center [117, 308] width 41 height 8
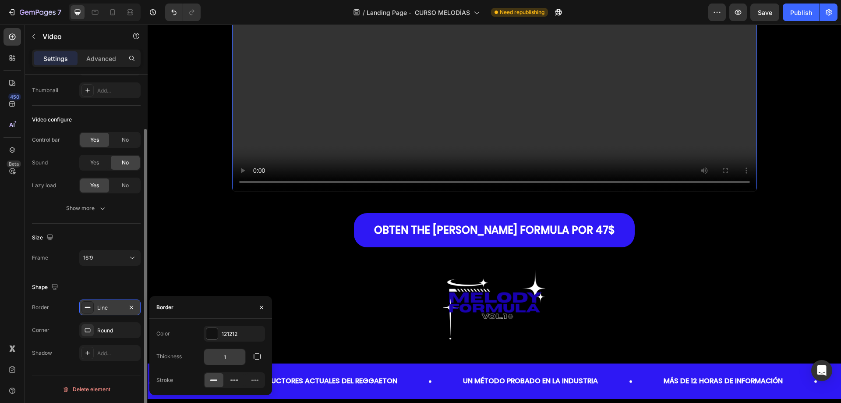
click at [220, 353] on input "1" at bounding box center [224, 357] width 41 height 16
type input "2"
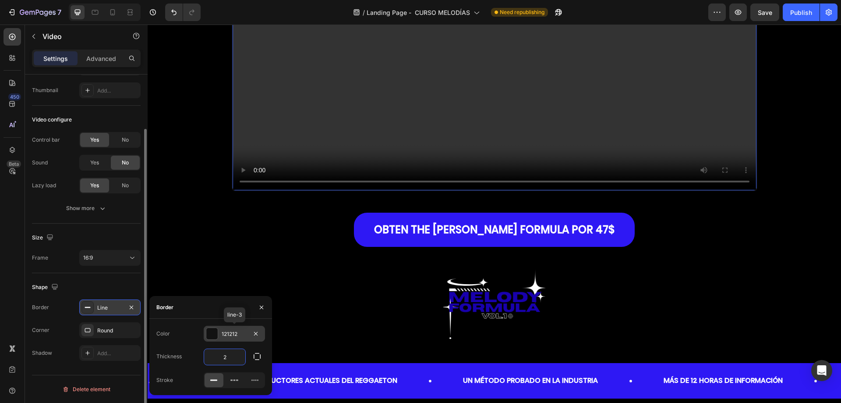
click at [230, 339] on div "121212" at bounding box center [234, 334] width 61 height 16
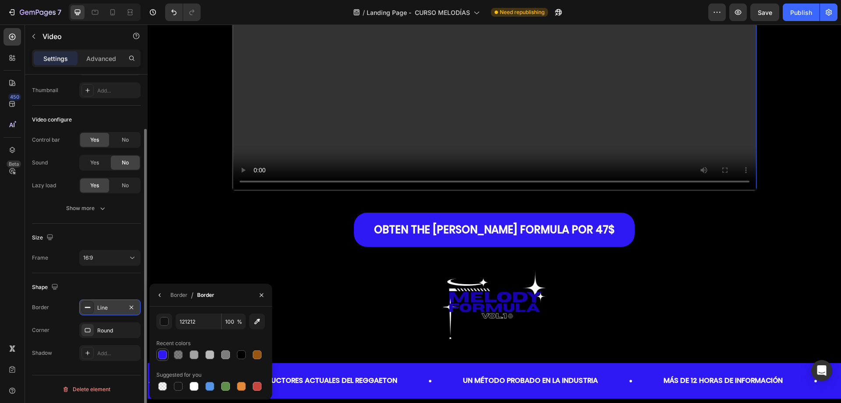
click at [163, 353] on div at bounding box center [162, 354] width 9 height 9
type input "2E18F4"
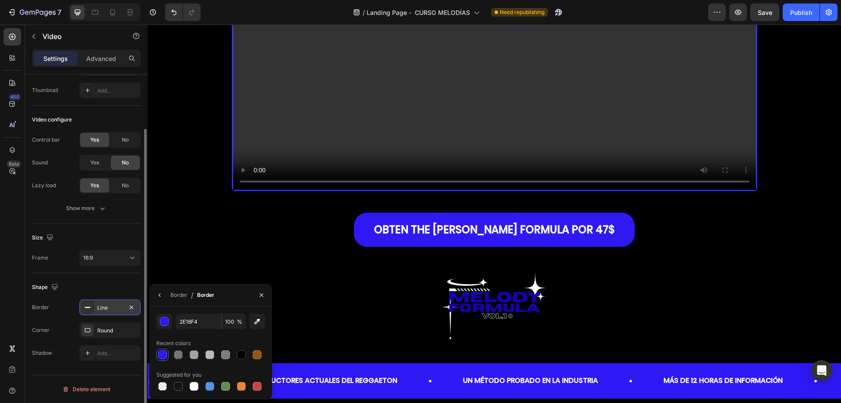
click at [120, 270] on div "Size Frame 16:9" at bounding box center [86, 248] width 109 height 50
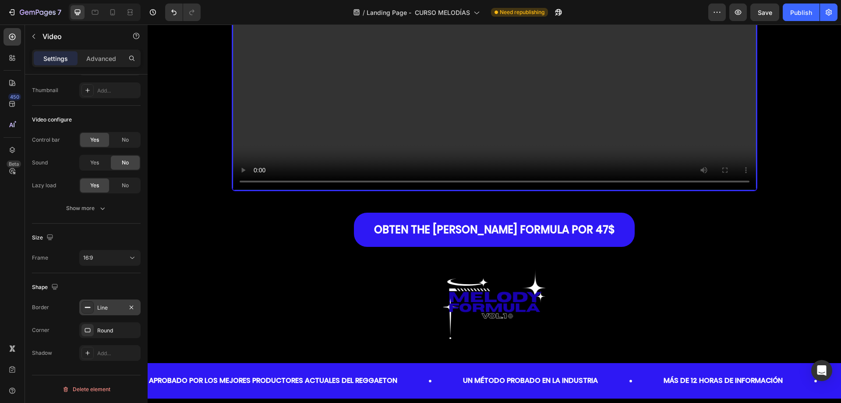
click at [110, 339] on div "Border Line Corner Round Shadow Add..." at bounding box center [86, 329] width 109 height 61
click at [110, 332] on div "Round" at bounding box center [109, 330] width 25 height 8
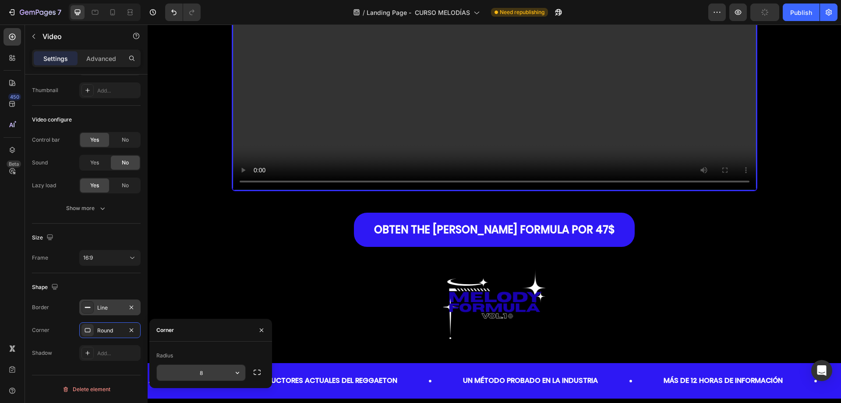
click at [209, 372] on input "8" at bounding box center [201, 373] width 89 height 16
type input "1"
type input "20"
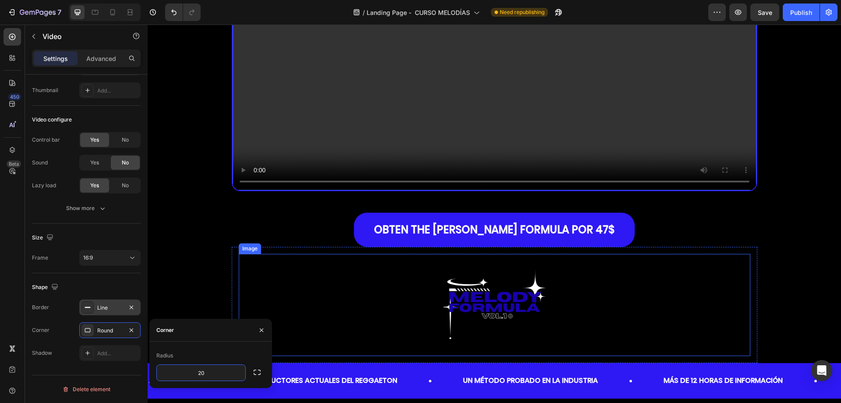
click at [251, 291] on div at bounding box center [495, 305] width 512 height 103
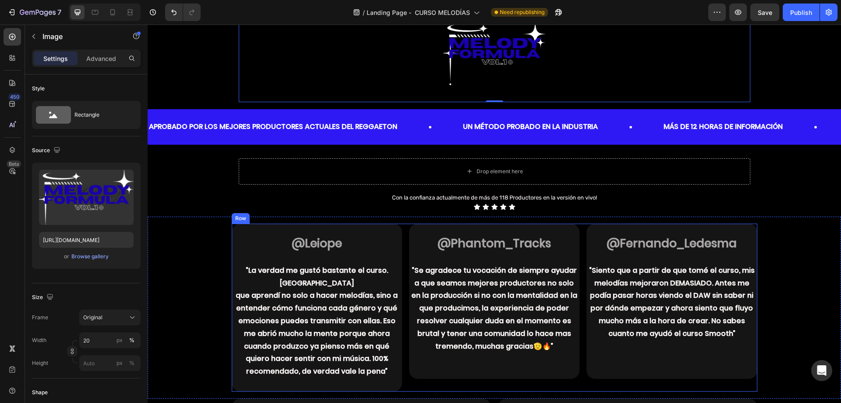
scroll to position [877, 0]
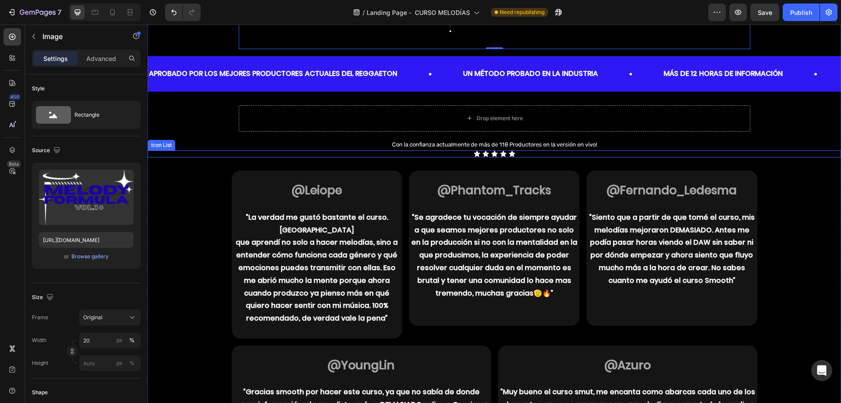
click at [504, 154] on div "Icon Icon Icon Icon Icon" at bounding box center [495, 153] width 694 height 7
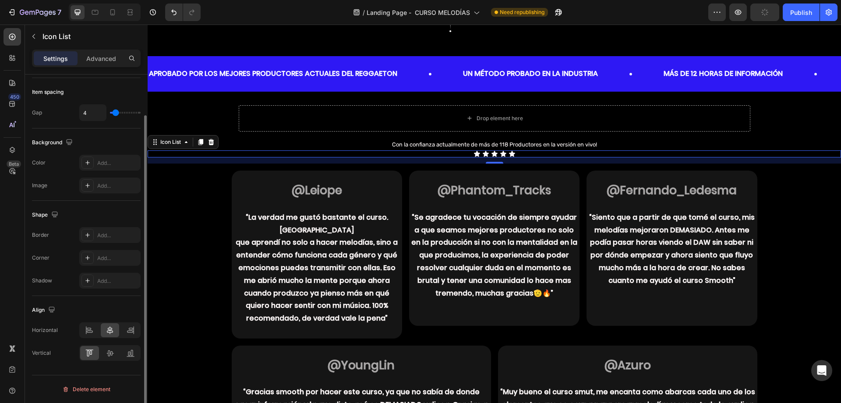
scroll to position [0, 0]
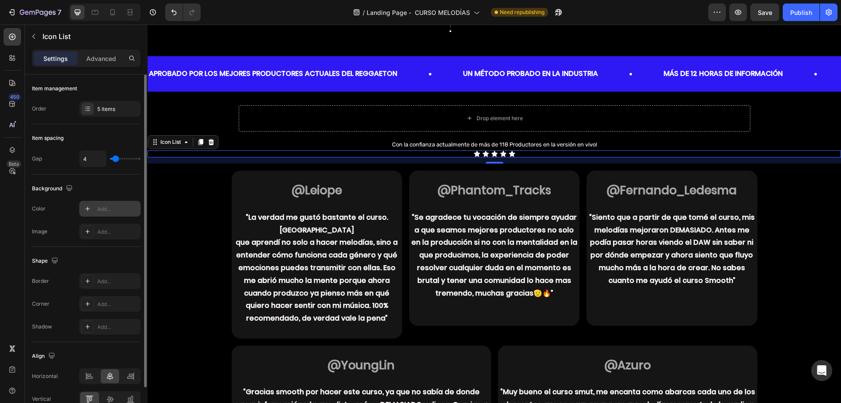
click at [104, 204] on div "Add..." at bounding box center [109, 209] width 61 height 16
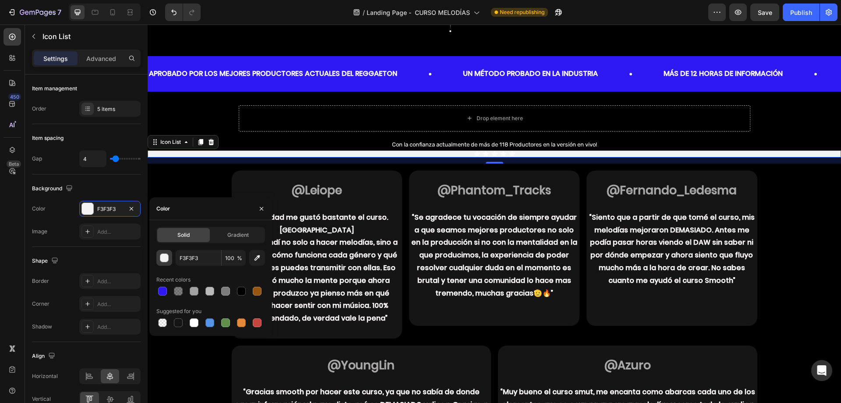
click at [166, 256] on div "button" at bounding box center [164, 258] width 9 height 9
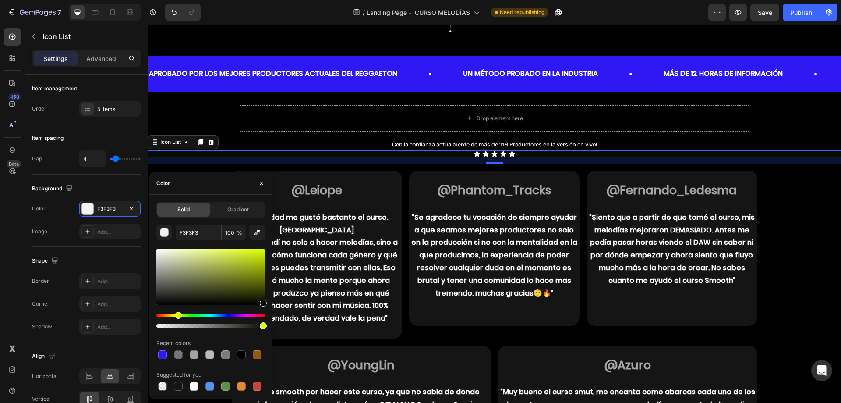
drag, startPoint x: 229, startPoint y: 314, endPoint x: 177, endPoint y: 312, distance: 51.8
click at [177, 312] on div "Hue" at bounding box center [178, 315] width 7 height 7
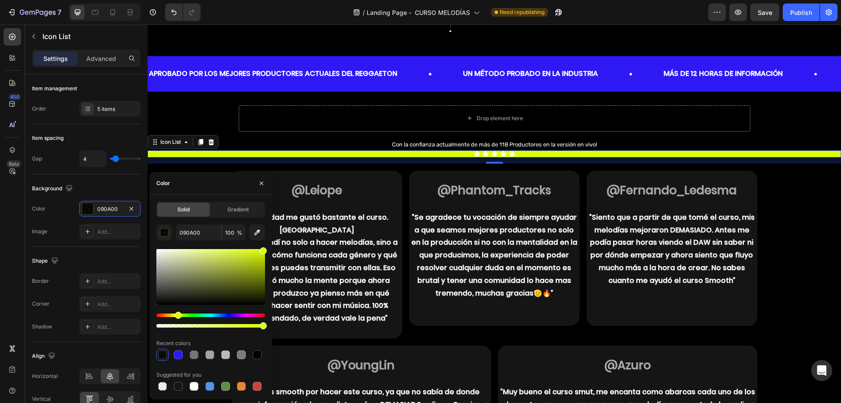
drag, startPoint x: 247, startPoint y: 262, endPoint x: 272, endPoint y: 245, distance: 30.0
click at [272, 245] on div "Solid Gradient 090A00 100 % Recent colors Suggested for you" at bounding box center [210, 297] width 123 height 191
type input "DDFF00"
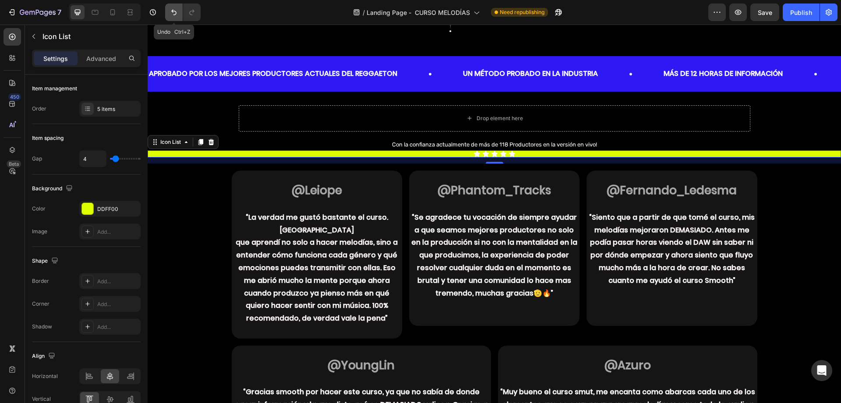
click at [175, 15] on icon "Undo/Redo" at bounding box center [173, 13] width 5 height 6
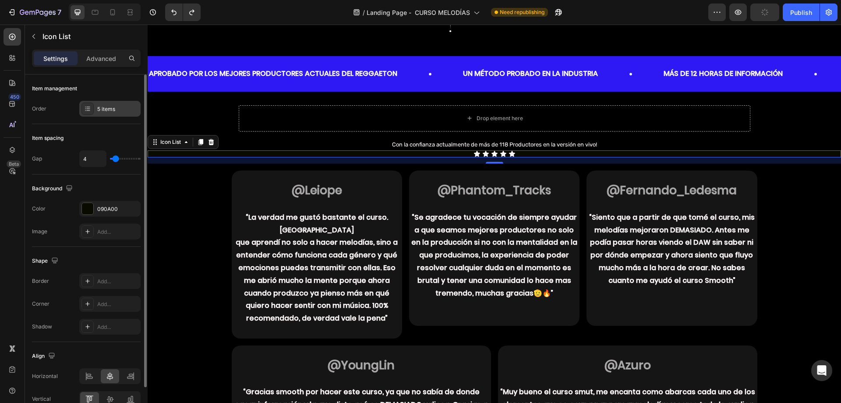
click at [104, 110] on div "5 items" at bounding box center [117, 109] width 41 height 8
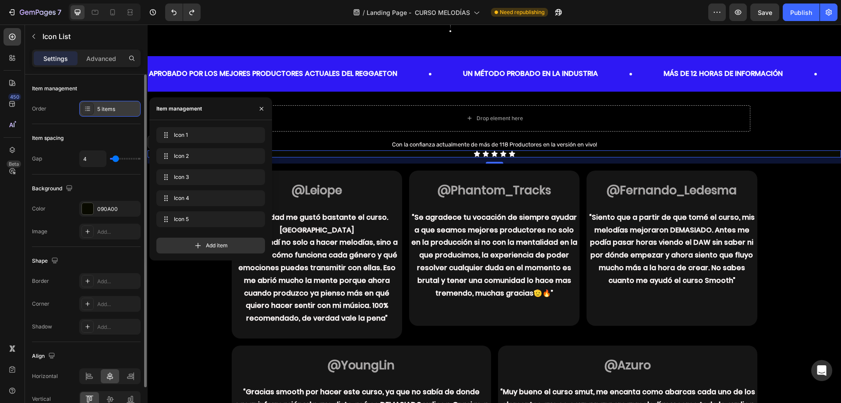
click at [104, 110] on div "5 items" at bounding box center [117, 109] width 41 height 8
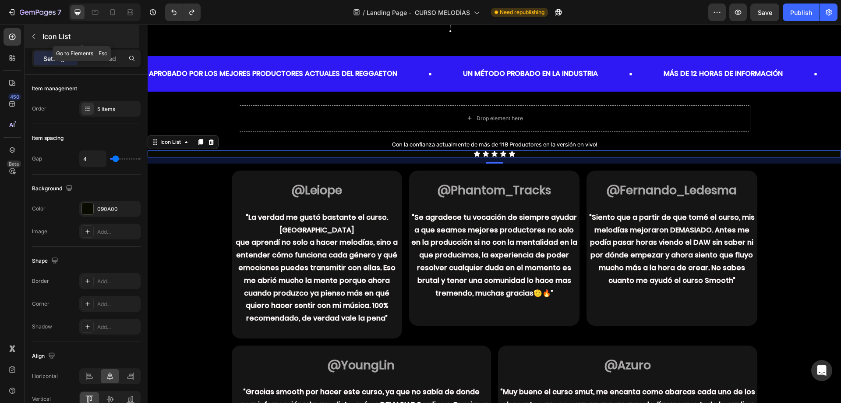
click at [37, 39] on button "button" at bounding box center [34, 36] width 14 height 14
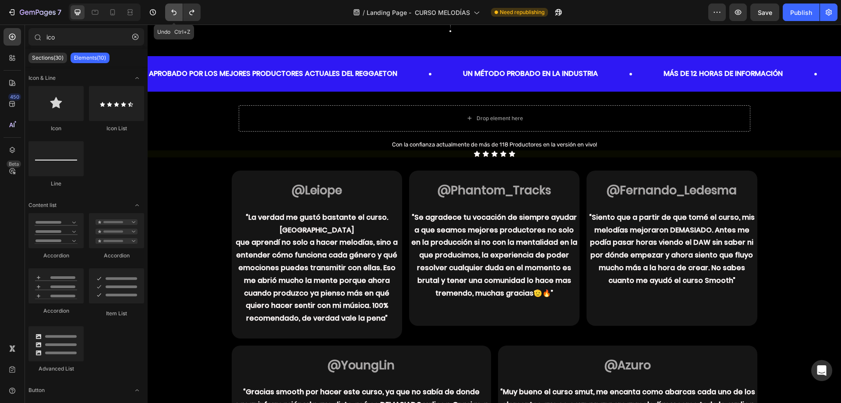
click at [172, 9] on icon "Undo/Redo" at bounding box center [174, 12] width 9 height 9
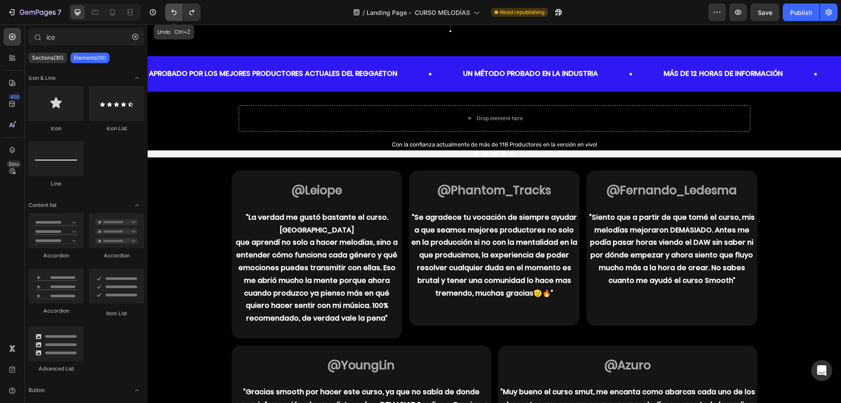
click at [172, 9] on icon "Undo/Redo" at bounding box center [174, 12] width 9 height 9
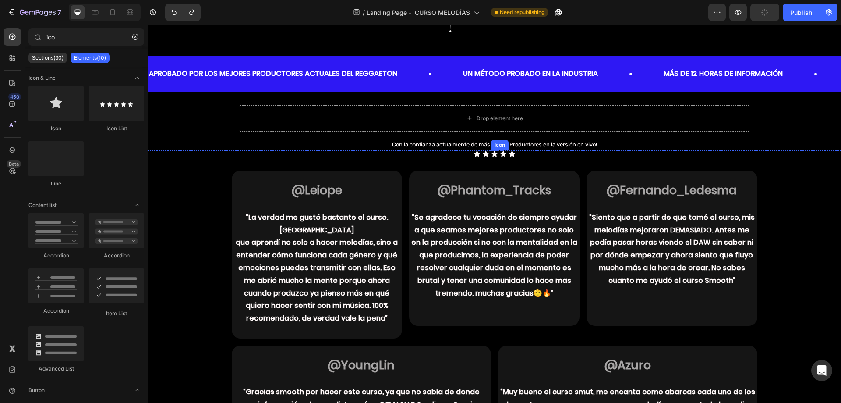
click at [492, 155] on div "Icon" at bounding box center [494, 153] width 7 height 7
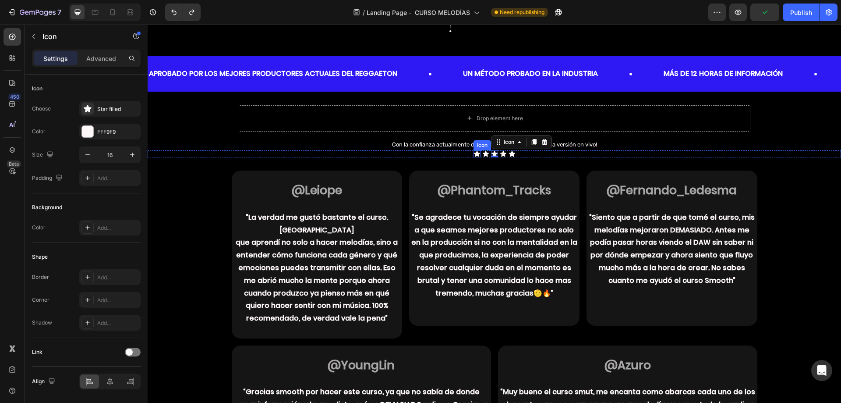
click at [475, 152] on icon at bounding box center [477, 153] width 7 height 7
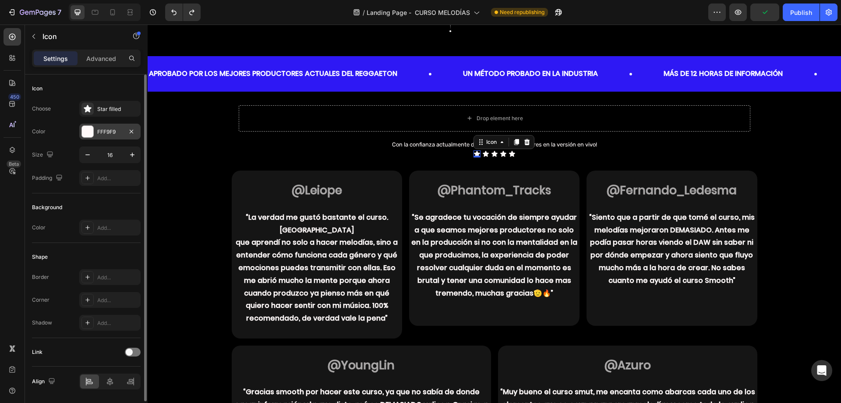
click at [121, 133] on div "FFF9F9" at bounding box center [109, 132] width 25 height 8
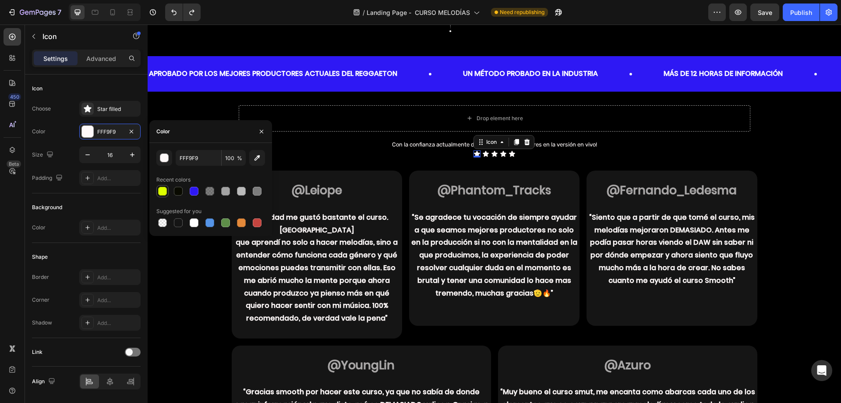
drag, startPoint x: 165, startPoint y: 196, endPoint x: 216, endPoint y: 150, distance: 69.2
click at [165, 196] on div at bounding box center [162, 191] width 11 height 11
type input "DDFF00"
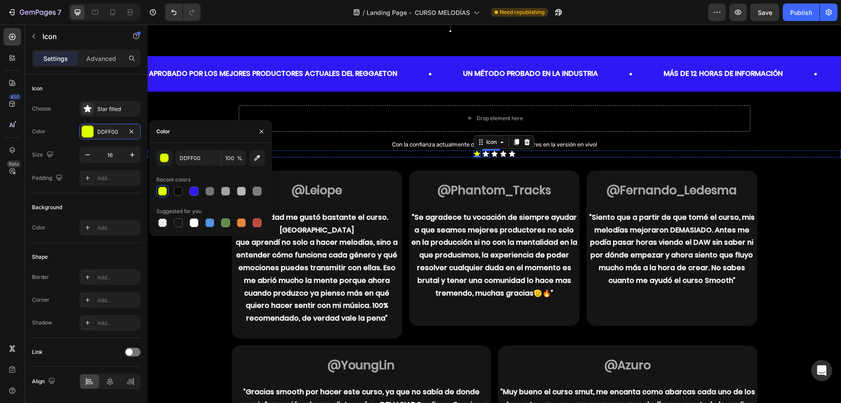
click at [484, 156] on div "Icon" at bounding box center [485, 153] width 7 height 7
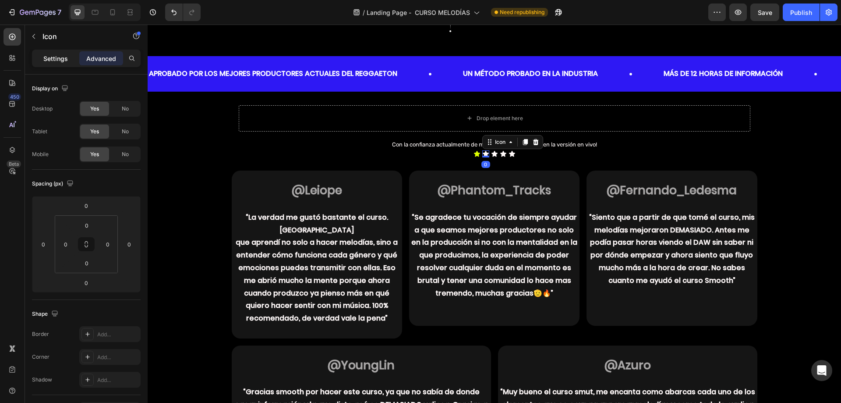
click at [74, 57] on div "Settings" at bounding box center [56, 58] width 44 height 14
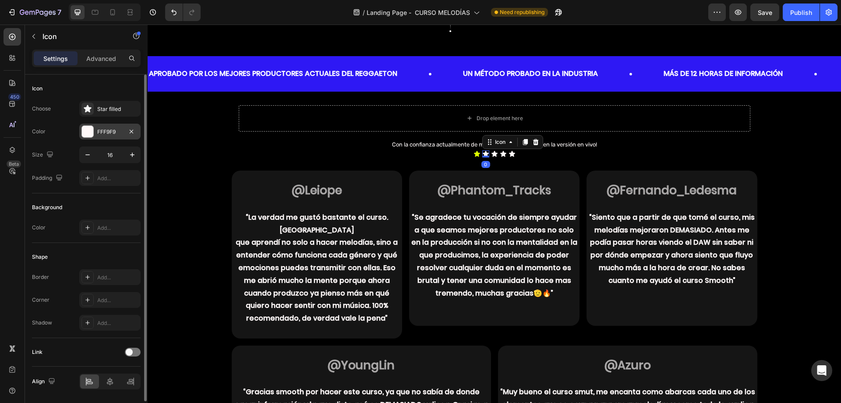
click at [88, 129] on div at bounding box center [87, 131] width 11 height 11
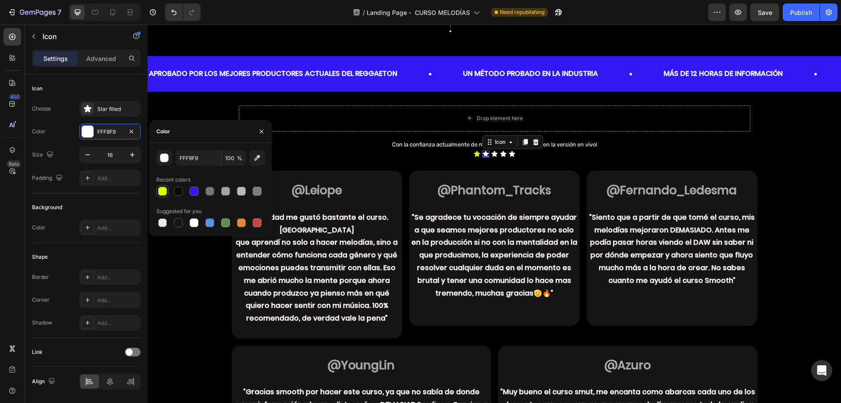
click at [163, 191] on div at bounding box center [162, 191] width 9 height 9
type input "DDFF00"
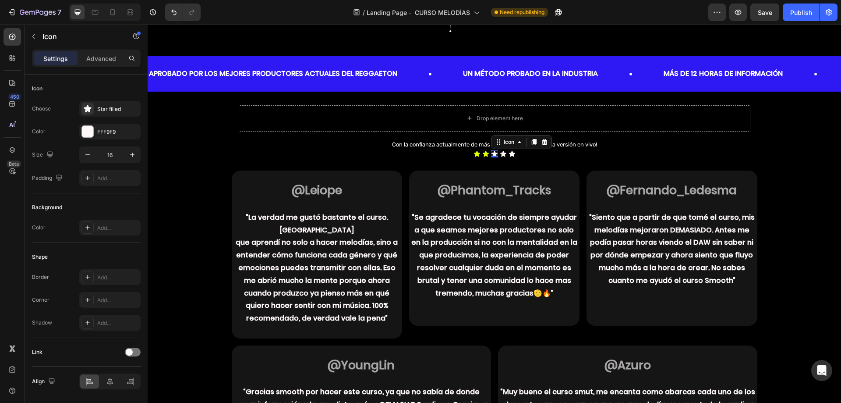
click at [491, 157] on div "Icon 0" at bounding box center [494, 153] width 7 height 7
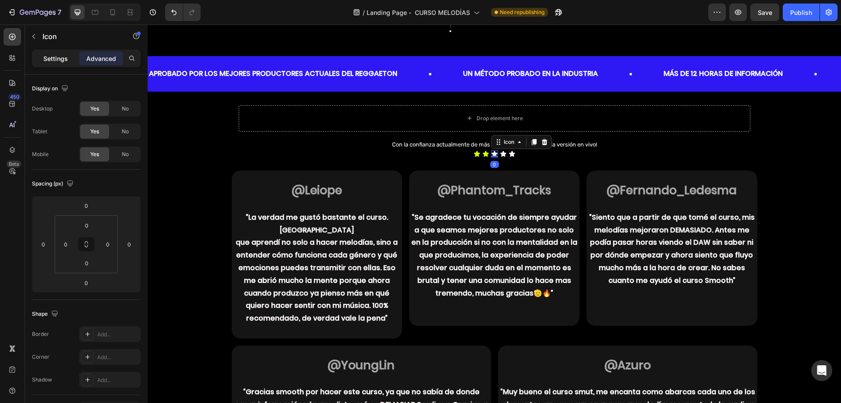
click at [50, 56] on p "Settings" at bounding box center [55, 58] width 25 height 9
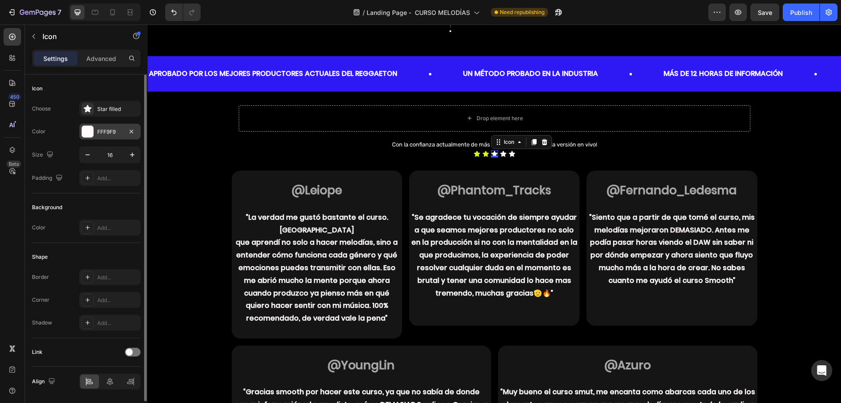
click at [92, 137] on div at bounding box center [87, 131] width 11 height 11
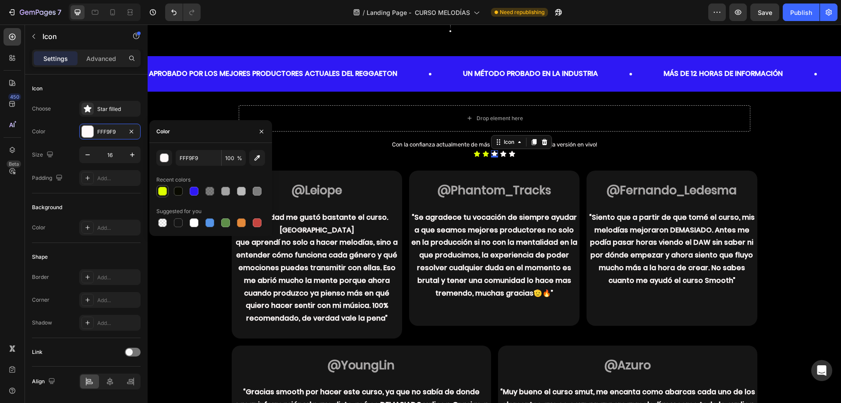
click at [159, 192] on div at bounding box center [162, 191] width 9 height 9
type input "DDFF00"
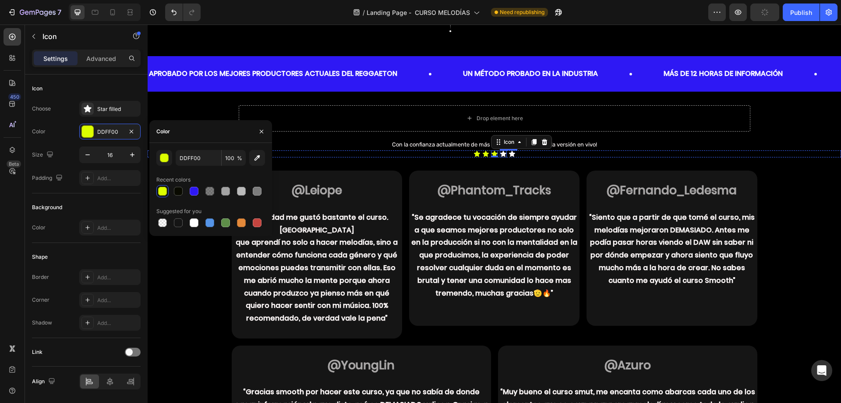
click at [500, 153] on icon at bounding box center [503, 154] width 6 height 6
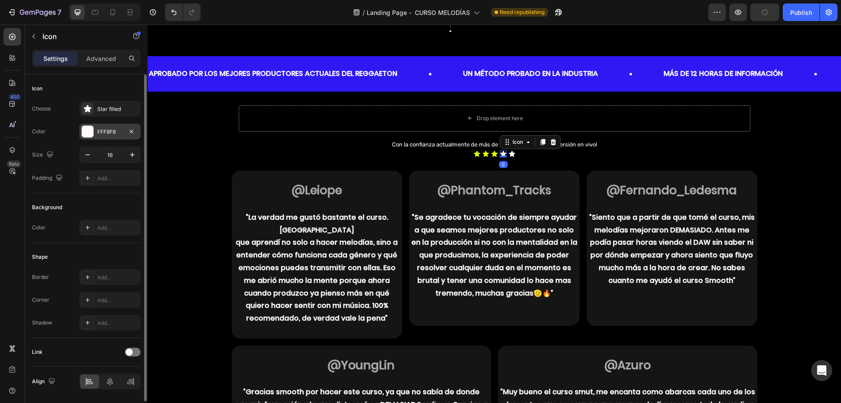
click at [98, 129] on div "FFF9F9" at bounding box center [109, 132] width 25 height 8
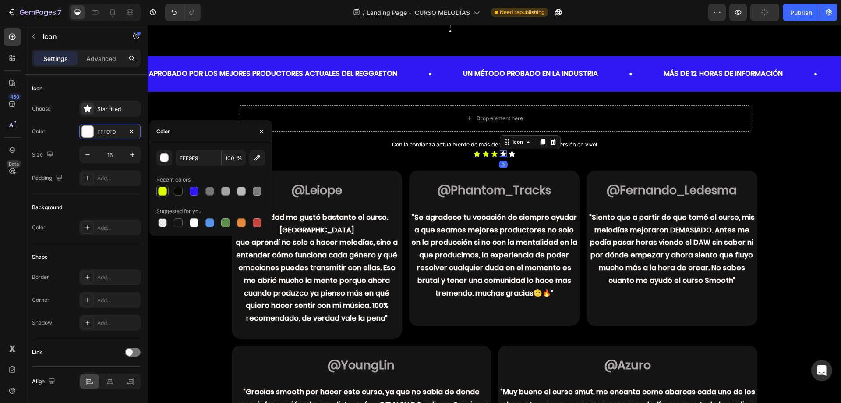
click at [161, 190] on div at bounding box center [162, 191] width 9 height 9
type input "DDFF00"
click at [509, 153] on icon at bounding box center [512, 154] width 6 height 6
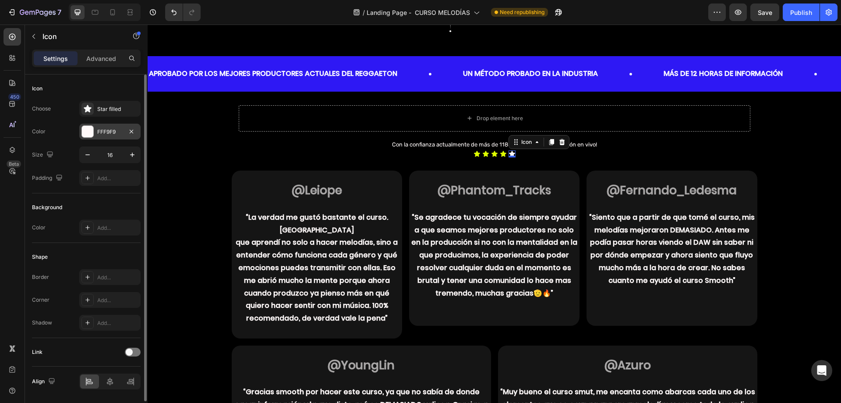
click at [113, 133] on div "FFF9F9" at bounding box center [109, 132] width 25 height 8
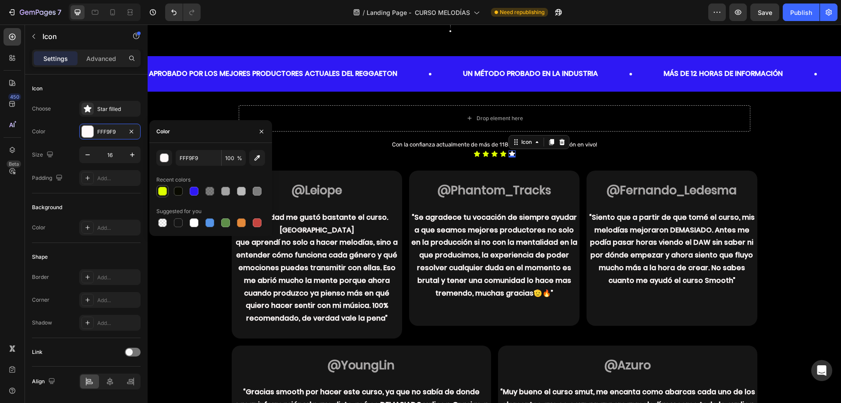
click at [162, 191] on div at bounding box center [162, 191] width 9 height 9
type input "DDFF00"
click at [638, 222] on p "“Siento que a partir de que tomé el curso, mis melodías mejoraron DEMASIADO. An…" at bounding box center [672, 249] width 169 height 76
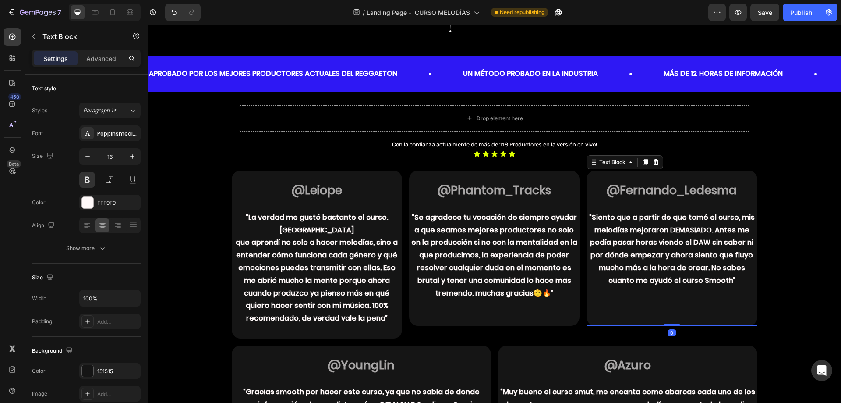
click at [641, 185] on strong "@Fernando_Ledesma" at bounding box center [672, 190] width 130 height 16
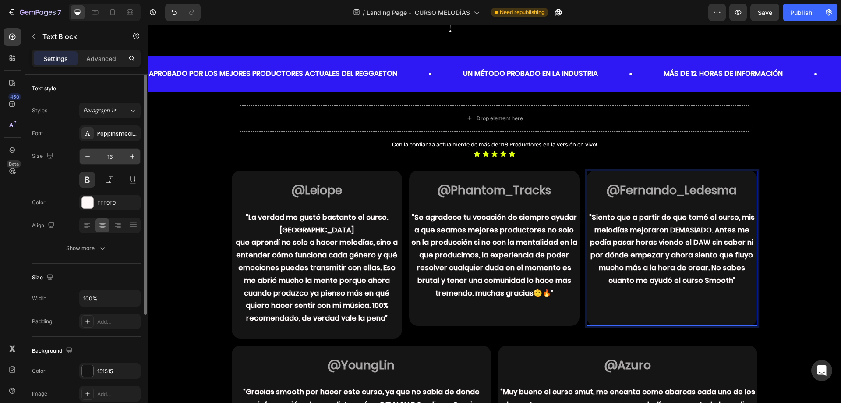
click at [120, 152] on input "16" at bounding box center [110, 157] width 29 height 16
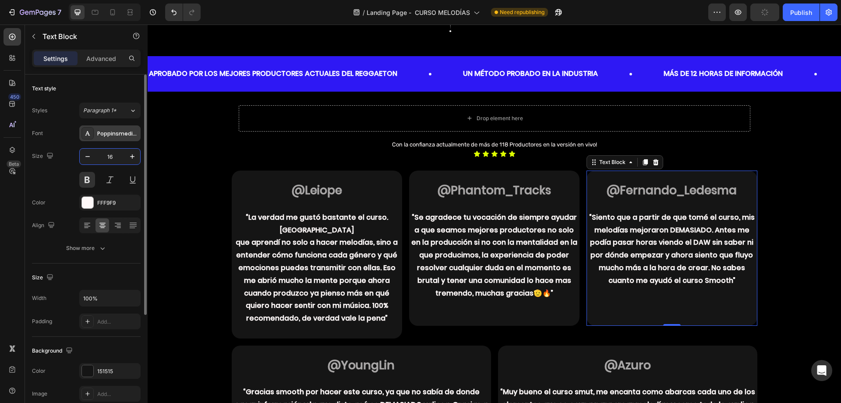
click at [111, 138] on div "Poppinsmedium" at bounding box center [109, 133] width 61 height 16
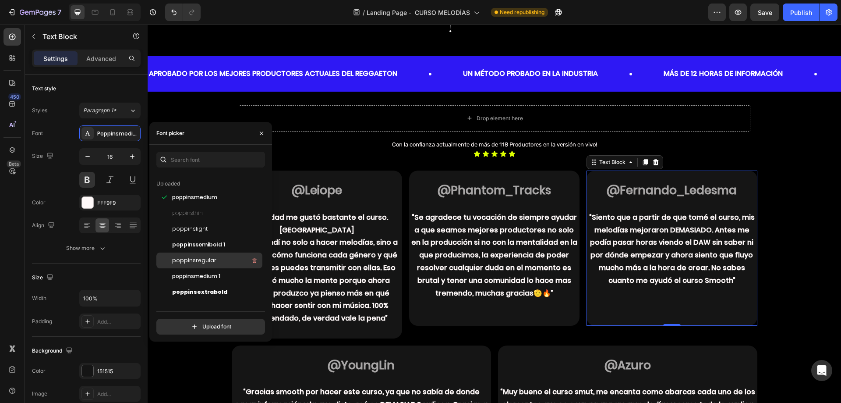
scroll to position [88, 0]
click at [215, 261] on div "poppinsregular" at bounding box center [216, 256] width 89 height 11
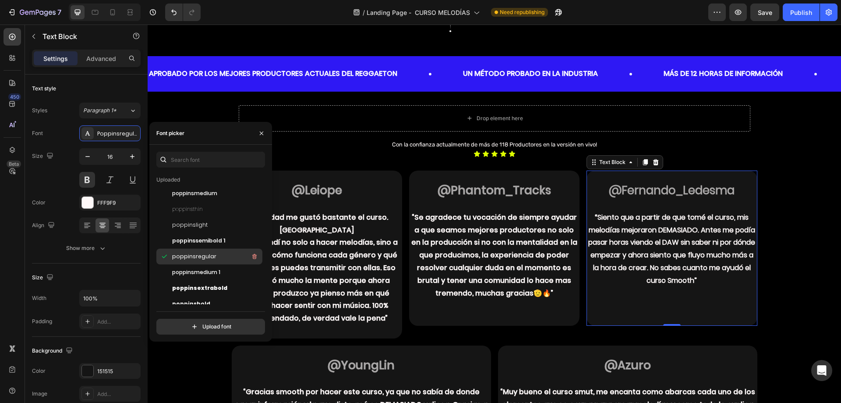
click at [215, 261] on div "poppinsregular" at bounding box center [216, 256] width 89 height 11
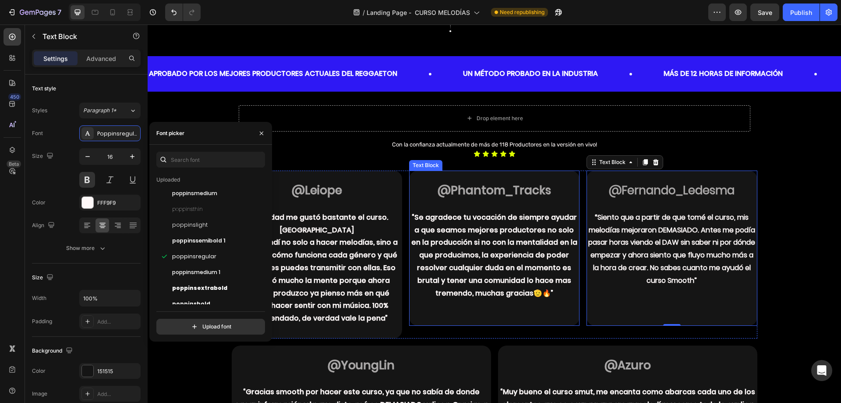
click at [543, 249] on p "“Se agradece tu vocación de siempre ayudar a que seamos mejores productores no …" at bounding box center [494, 255] width 169 height 89
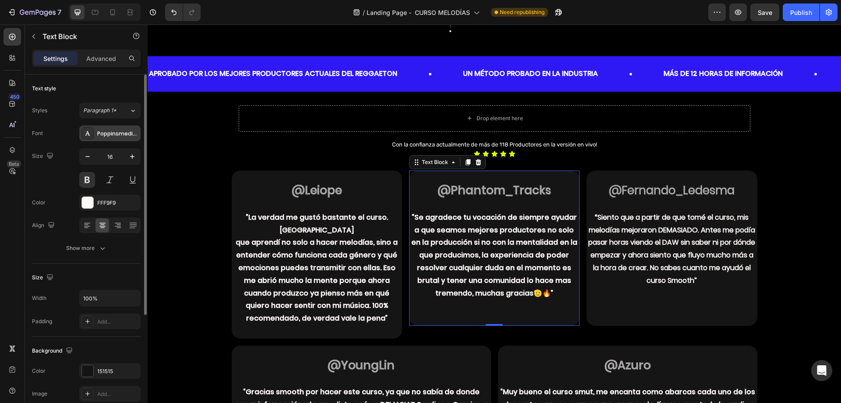
click at [112, 138] on div "Poppinsmedium" at bounding box center [109, 133] width 61 height 16
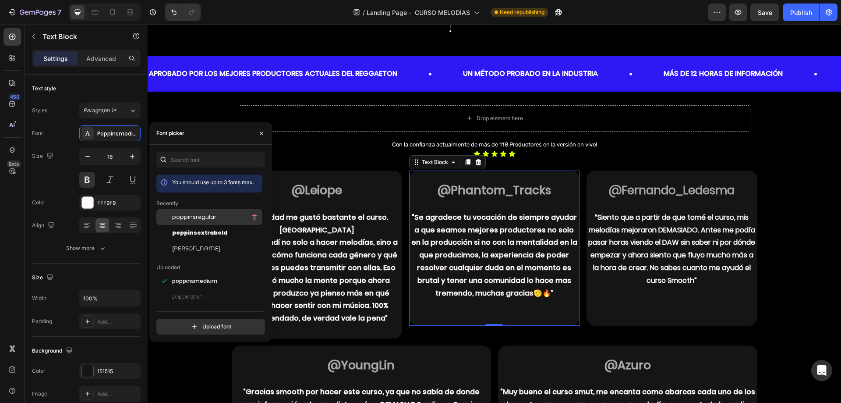
click at [211, 221] on div "poppinsregular" at bounding box center [216, 217] width 89 height 11
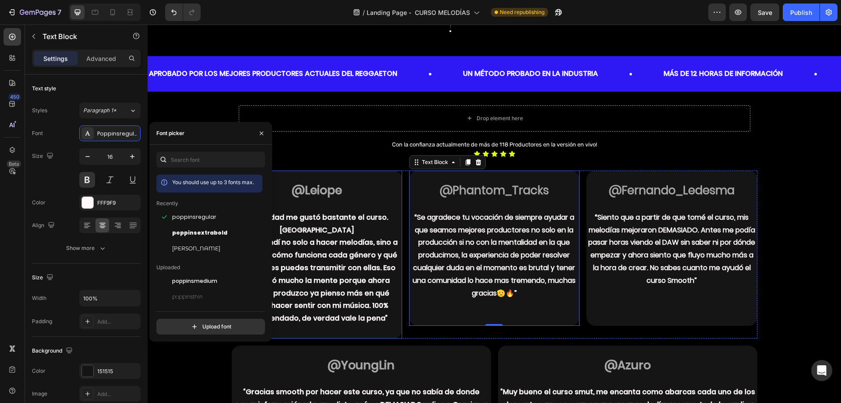
click at [323, 236] on p "que aprendí no solo a hacer melodías, sino a entender cómo funciona cada género…" at bounding box center [317, 280] width 169 height 89
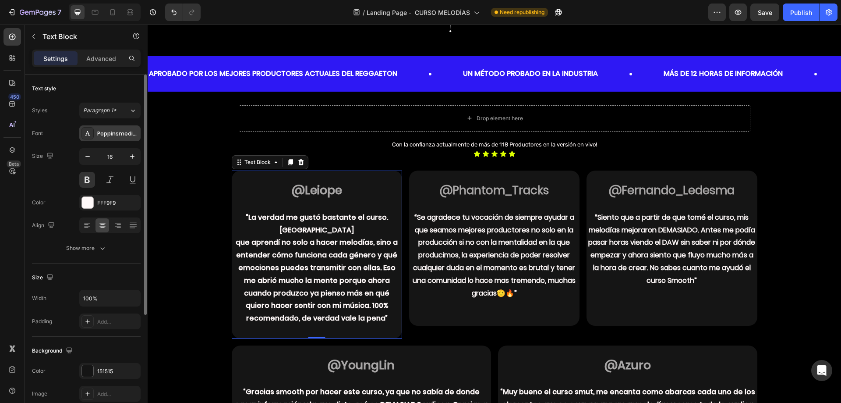
click at [112, 137] on div "Poppinsmedium" at bounding box center [117, 134] width 41 height 8
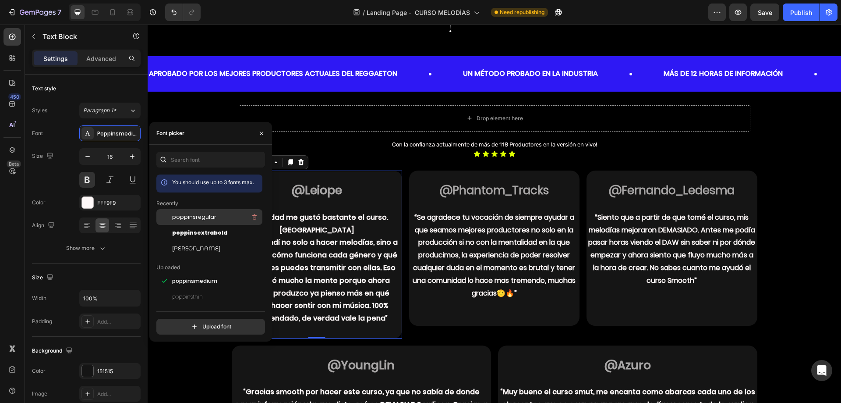
click at [215, 221] on div "poppinsregular" at bounding box center [216, 217] width 89 height 11
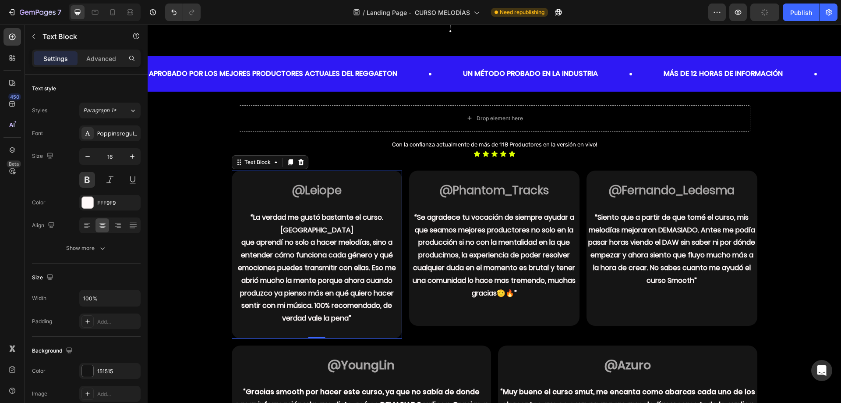
click at [337, 192] on strong "@Leiope" at bounding box center [317, 190] width 50 height 16
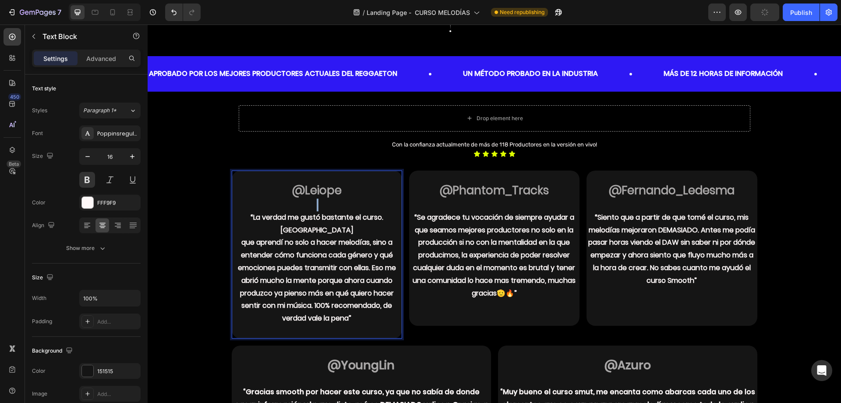
click at [337, 192] on strong "@Leiope" at bounding box center [317, 190] width 50 height 16
click at [312, 183] on strong "@Leiope" at bounding box center [317, 190] width 50 height 16
click at [307, 186] on strong "@Leiope" at bounding box center [317, 190] width 50 height 16
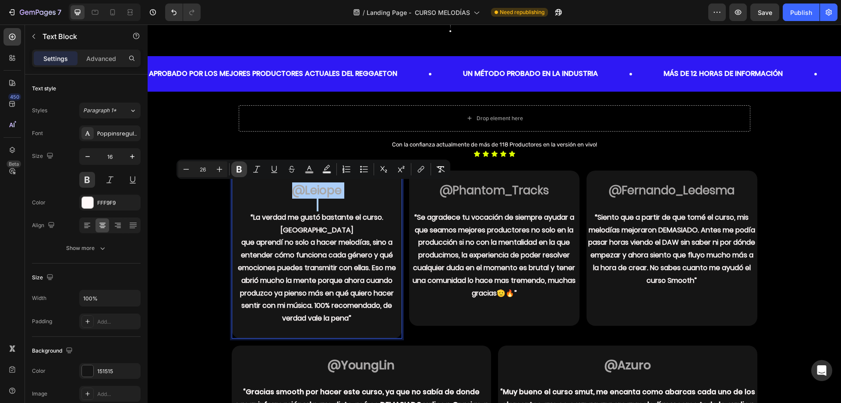
click at [241, 170] on icon "Editor contextual toolbar" at bounding box center [239, 169] width 5 height 7
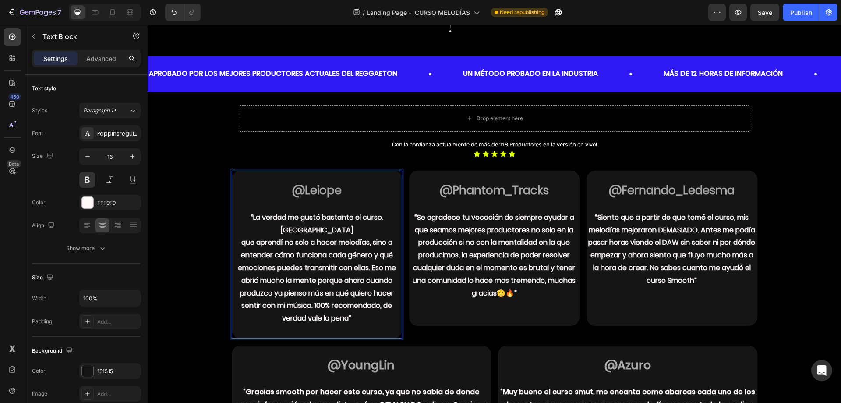
click at [317, 192] on span "@Leiope" at bounding box center [317, 190] width 50 height 16
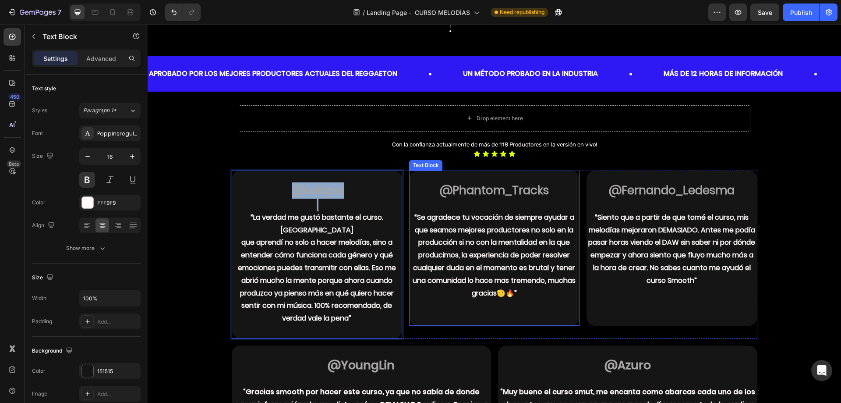
click at [475, 195] on strong "@Phantom_Tracks" at bounding box center [494, 190] width 109 height 16
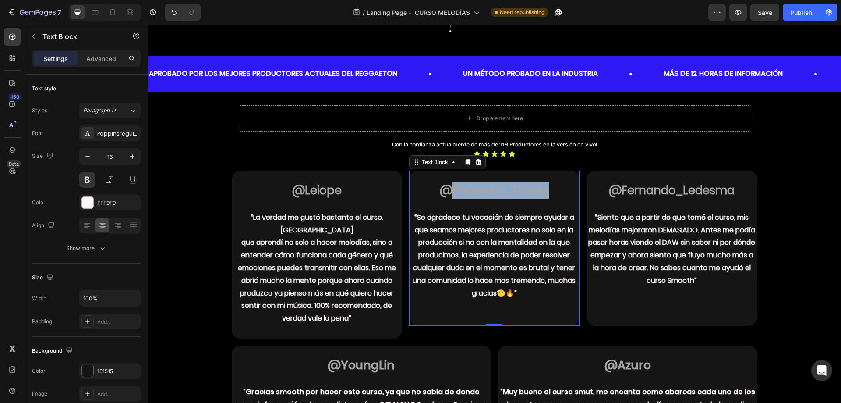
click at [475, 195] on strong "@Phantom_Tracks" at bounding box center [494, 190] width 109 height 16
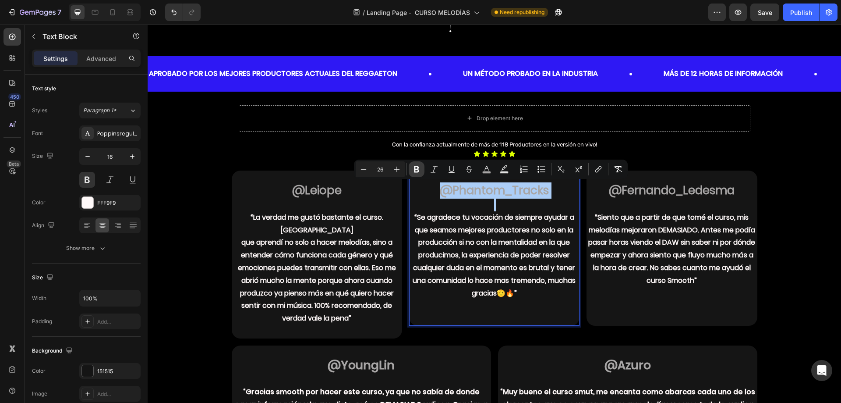
click at [423, 172] on button "Bold" at bounding box center [417, 169] width 16 height 16
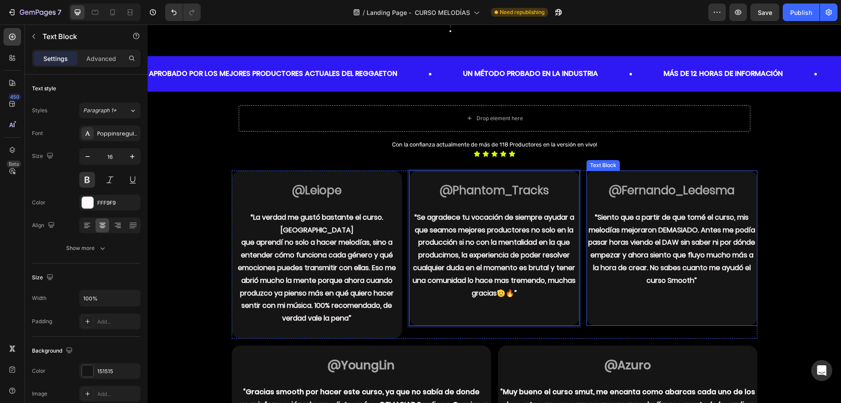
click at [637, 195] on strong "@Fernando_Ledesma" at bounding box center [672, 190] width 126 height 16
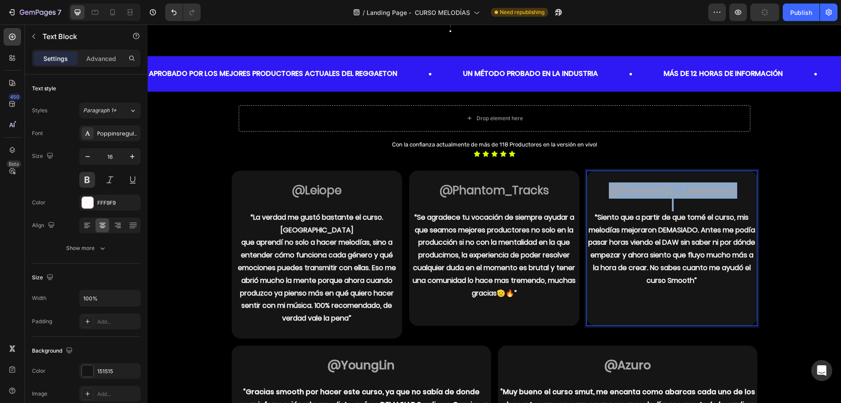
click at [637, 195] on strong "@Fernando_Ledesma" at bounding box center [672, 190] width 126 height 16
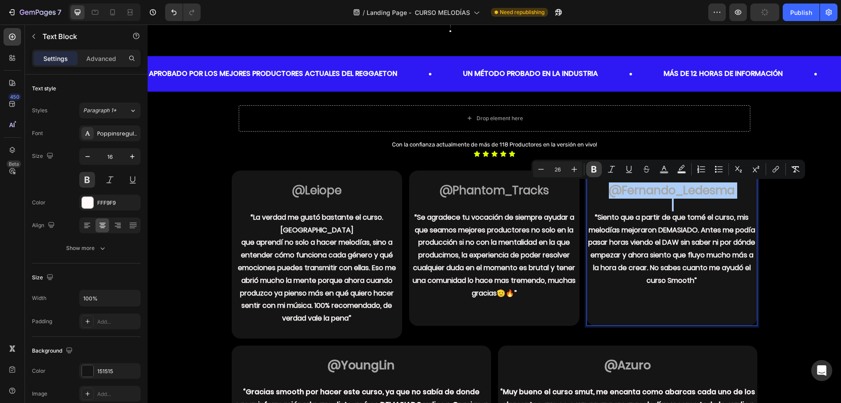
click at [594, 167] on icon "Editor contextual toolbar" at bounding box center [594, 169] width 5 height 7
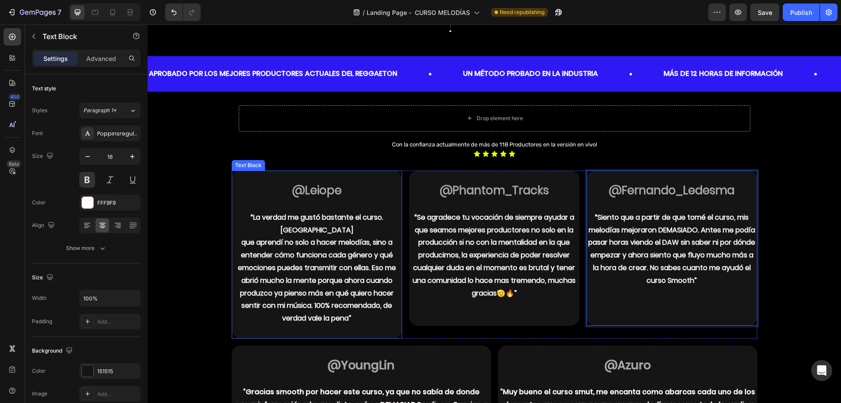
click at [361, 256] on p "que aprendí no solo a hacer melodías, sino a entender cómo funciona cada género…" at bounding box center [317, 280] width 169 height 89
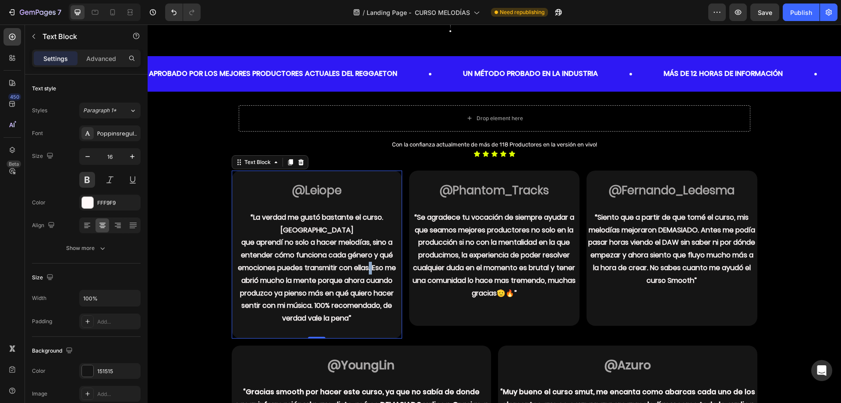
click at [366, 252] on p "que aprendí no solo a hacer melodías, sino a entender cómo funciona cada género…" at bounding box center [317, 280] width 169 height 89
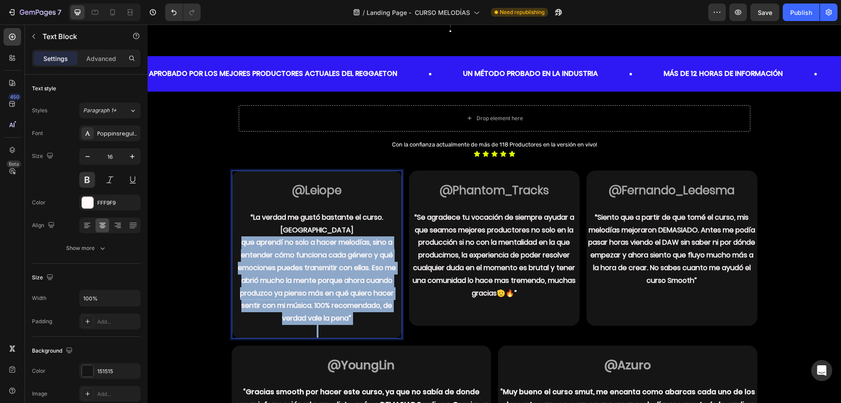
click at [366, 252] on p "que aprendí no solo a hacer melodías, sino a entender cómo funciona cada género…" at bounding box center [317, 280] width 169 height 89
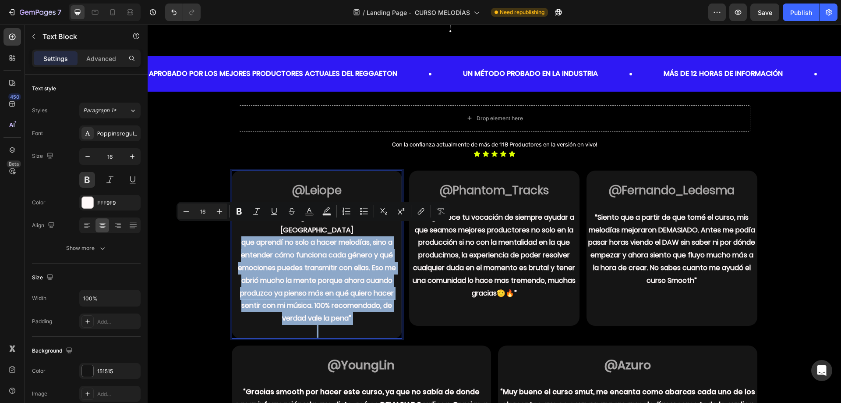
click at [327, 273] on p "que aprendí no solo a hacer melodías, sino a entender cómo funciona cada género…" at bounding box center [317, 280] width 169 height 89
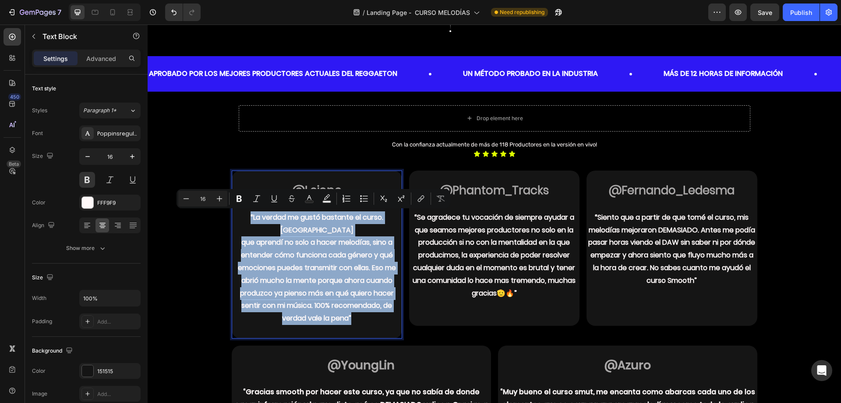
drag, startPoint x: 362, startPoint y: 303, endPoint x: 230, endPoint y: 216, distance: 158.3
click at [232, 216] on div "@Leiope “La verdad me gustó bastante el curso. Sentí que aprendí no solo a hace…" at bounding box center [317, 253] width 170 height 167
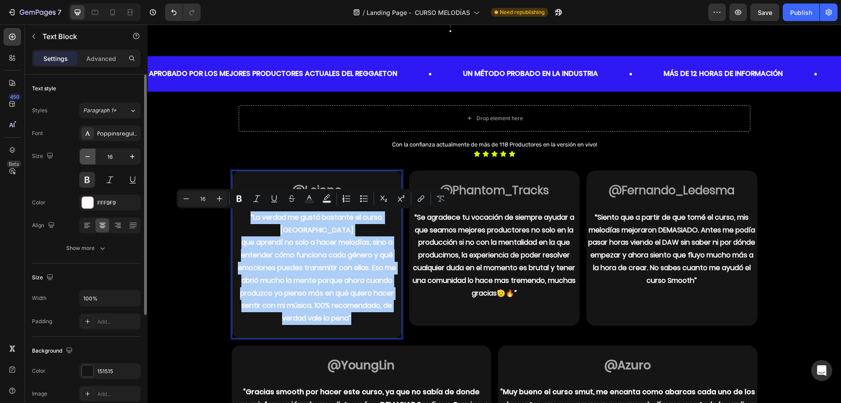
click at [90, 161] on button "button" at bounding box center [88, 157] width 16 height 16
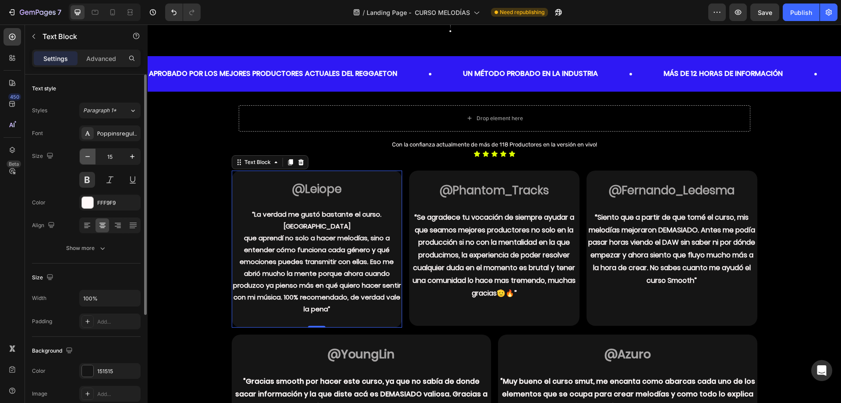
click at [90, 161] on button "button" at bounding box center [88, 157] width 16 height 16
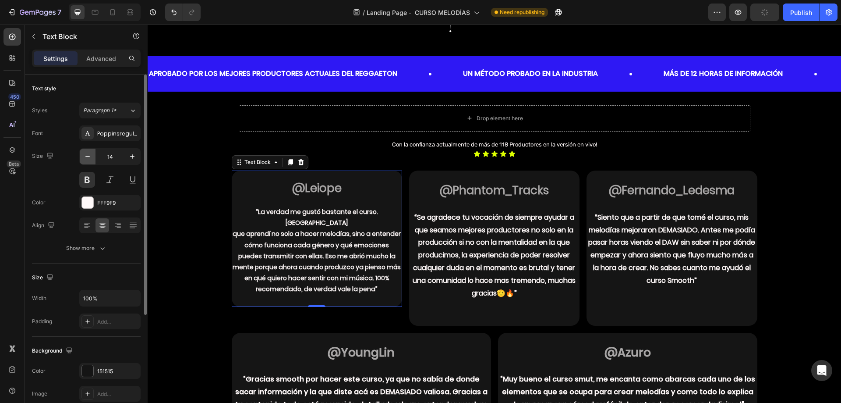
click at [90, 161] on button "button" at bounding box center [88, 157] width 16 height 16
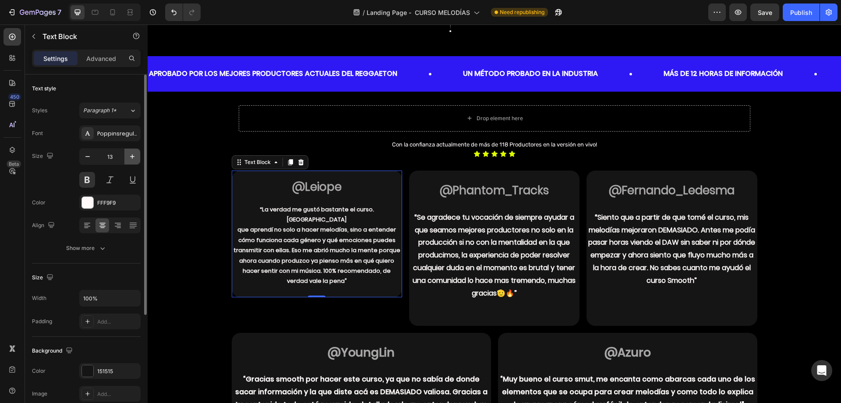
click at [133, 159] on icon "button" at bounding box center [132, 156] width 9 height 9
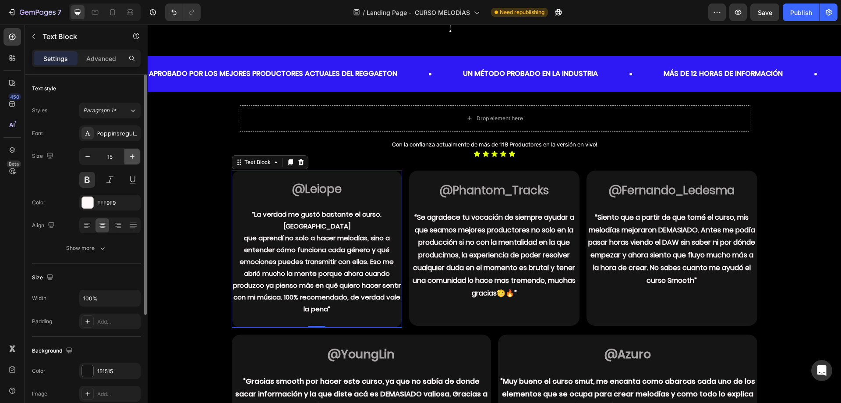
click at [133, 159] on icon "button" at bounding box center [132, 156] width 9 height 9
type input "16"
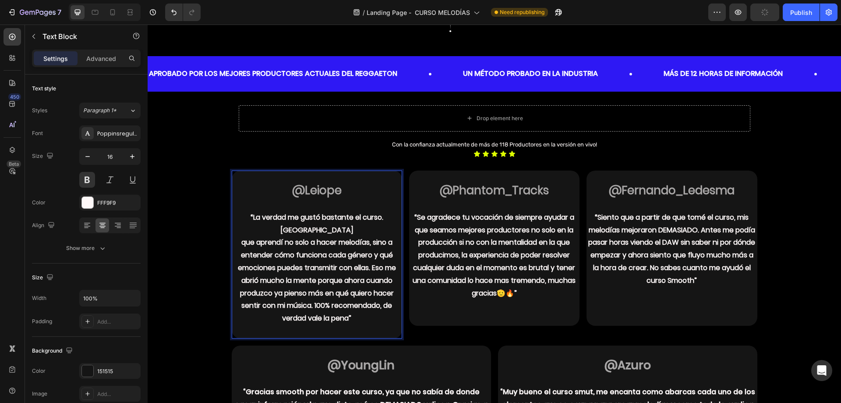
click at [262, 256] on p "que aprendí no solo a hacer melodías, sino a entender cómo funciona cada género…" at bounding box center [317, 280] width 169 height 89
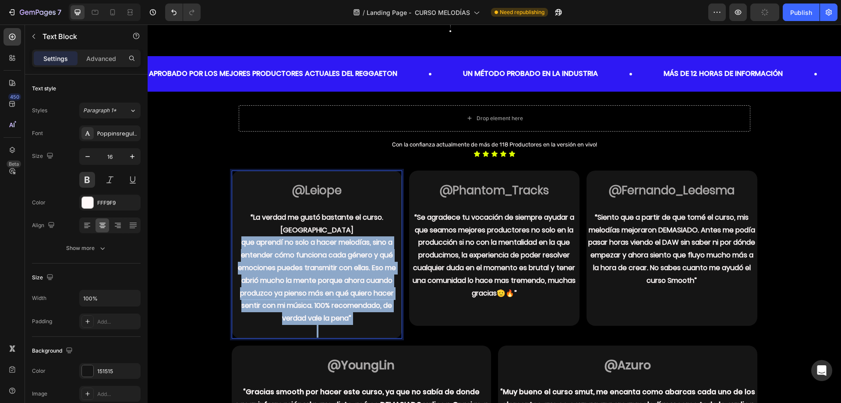
click at [262, 256] on p "que aprendí no solo a hacer melodías, sino a entender cómo funciona cada género…" at bounding box center [317, 280] width 169 height 89
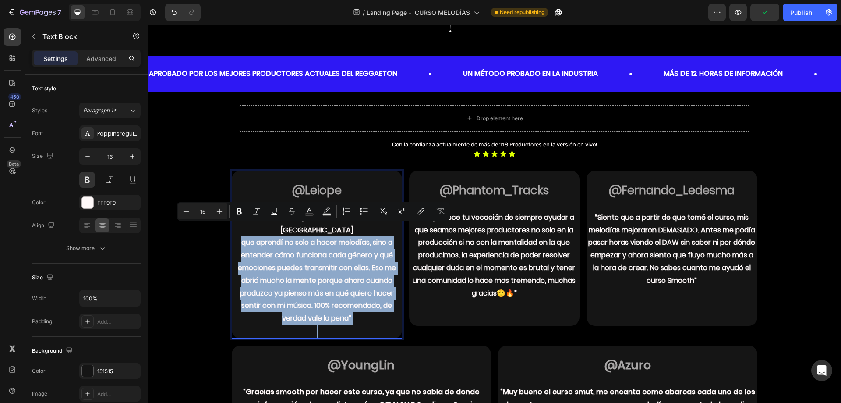
click at [262, 256] on p "que aprendí no solo a hacer melodías, sino a entender cómo funciona cada género…" at bounding box center [317, 280] width 169 height 89
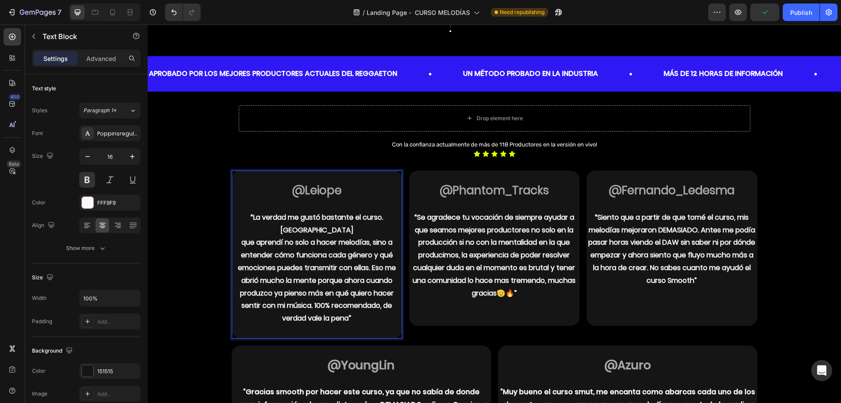
click at [234, 217] on p "“La verdad me gustó bastante el curso. [GEOGRAPHIC_DATA]" at bounding box center [317, 223] width 169 height 25
click at [277, 205] on p "Rich Text Editor. Editing area: main" at bounding box center [317, 204] width 169 height 13
click at [234, 215] on p "“La verdad me gustó bastante el curso. [GEOGRAPHIC_DATA]" at bounding box center [317, 223] width 169 height 25
click at [298, 190] on span "@Leiope" at bounding box center [317, 190] width 50 height 16
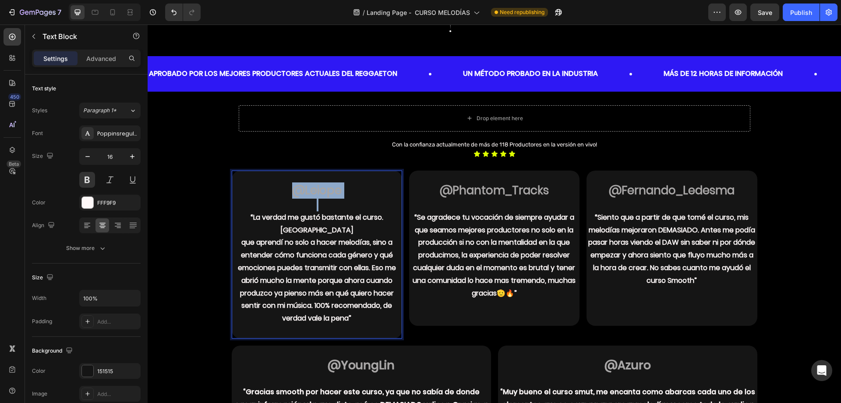
click at [298, 190] on span "@Leiope" at bounding box center [317, 190] width 50 height 16
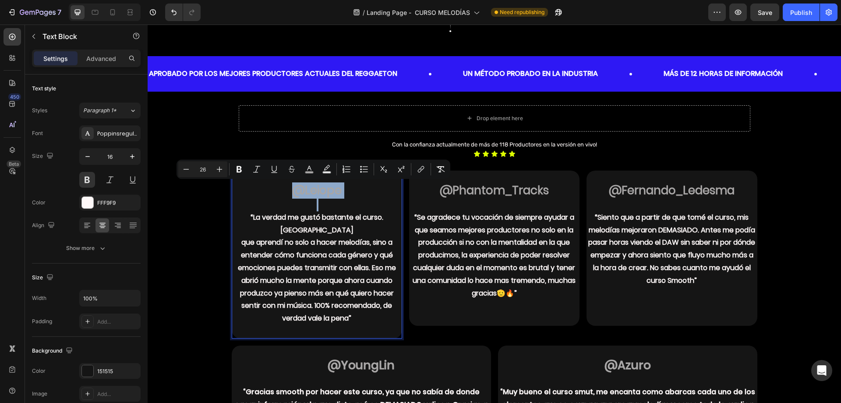
copy span "@Leiope"
click at [289, 236] on p "que aprendí no solo a hacer melodías, sino a entender cómo funciona cada género…" at bounding box center [317, 280] width 169 height 89
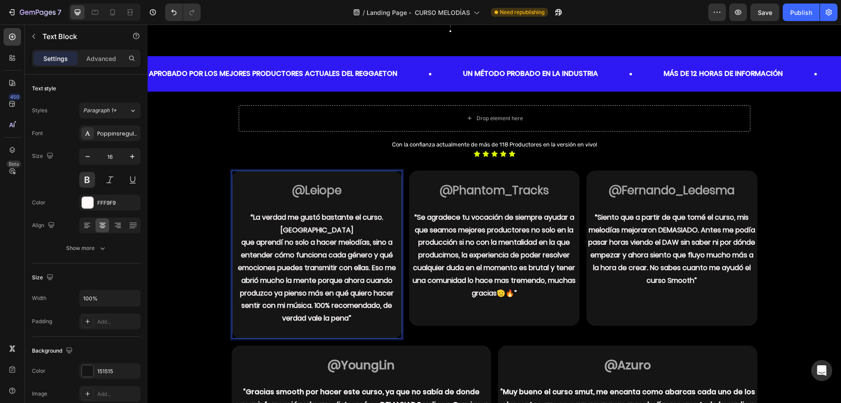
click at [289, 236] on p "que aprendí no solo a hacer melodías, sino a entender cómo funciona cada género…" at bounding box center [317, 280] width 169 height 89
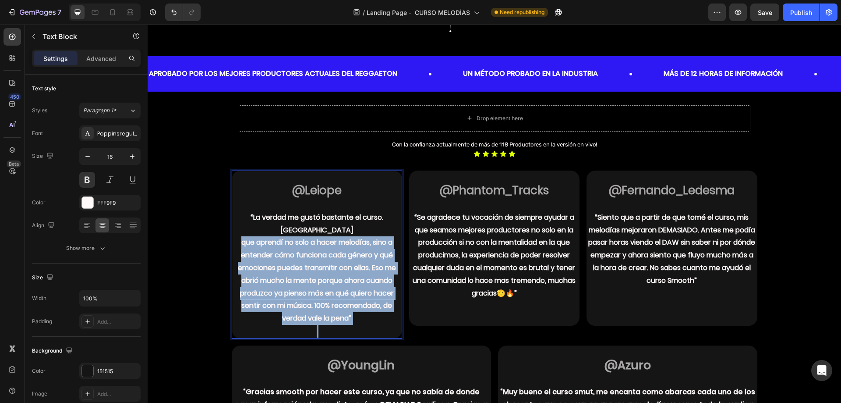
click at [289, 236] on p "que aprendí no solo a hacer melodías, sino a entender cómo funciona cada género…" at bounding box center [317, 280] width 169 height 89
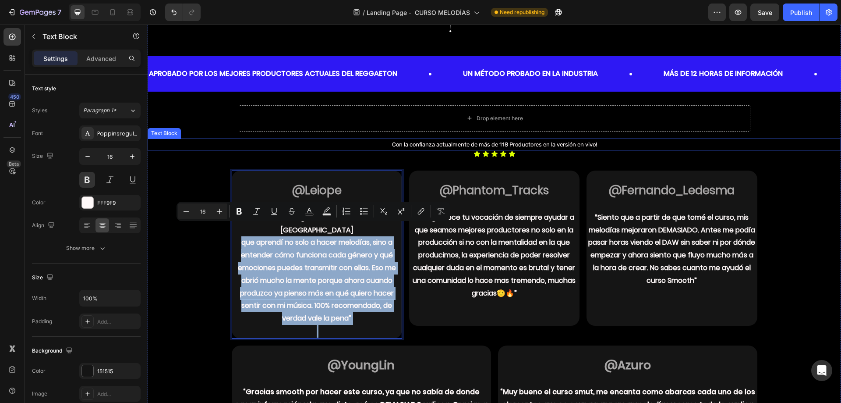
click at [417, 142] on p "Con la confianza actualmente de más de 118 Productores en la versión en vivo!" at bounding box center [495, 144] width 692 height 10
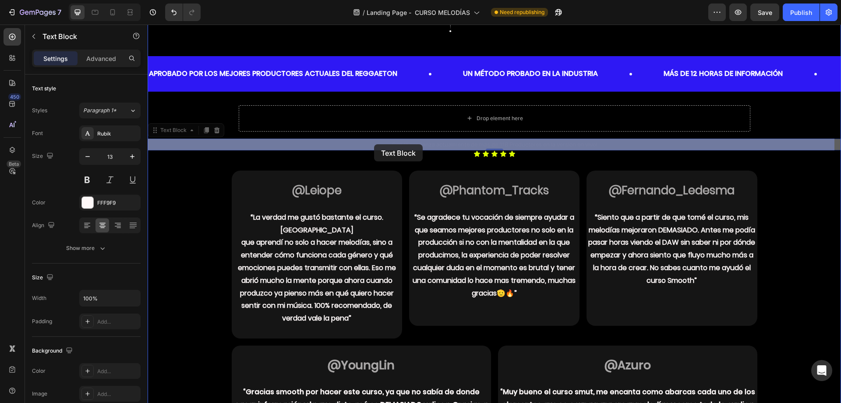
drag, startPoint x: 158, startPoint y: 132, endPoint x: 374, endPoint y: 144, distance: 216.8
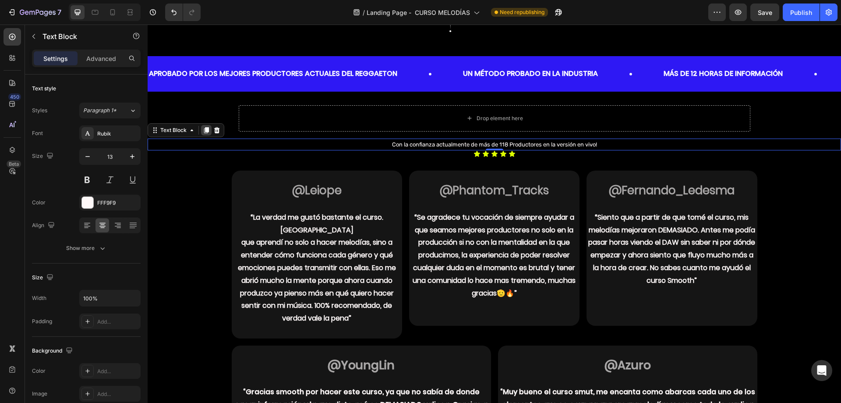
click at [203, 131] on icon at bounding box center [206, 130] width 7 height 7
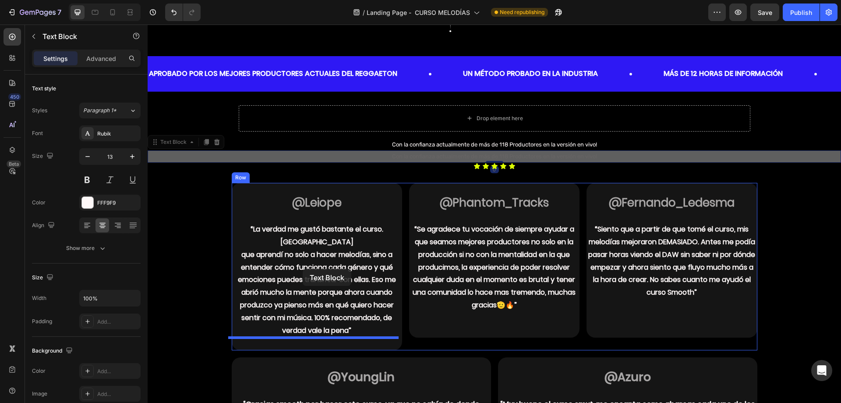
drag, startPoint x: 160, startPoint y: 142, endPoint x: 303, endPoint y: 269, distance: 191.2
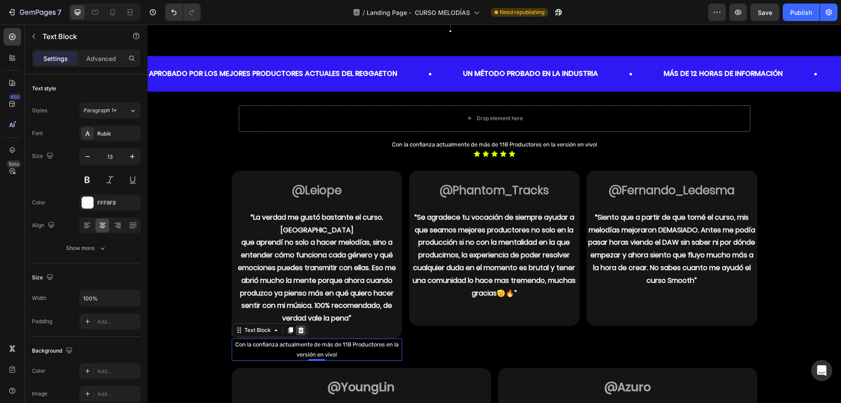
click at [298, 327] on icon at bounding box center [301, 330] width 6 height 6
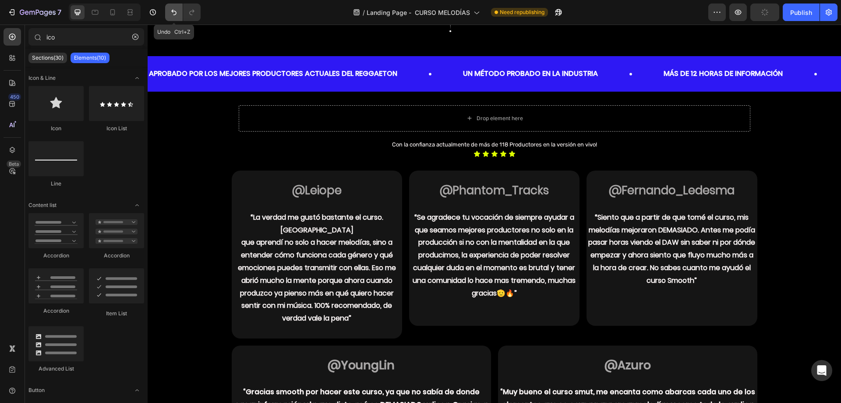
click at [174, 18] on button "Undo/Redo" at bounding box center [174, 13] width 18 height 18
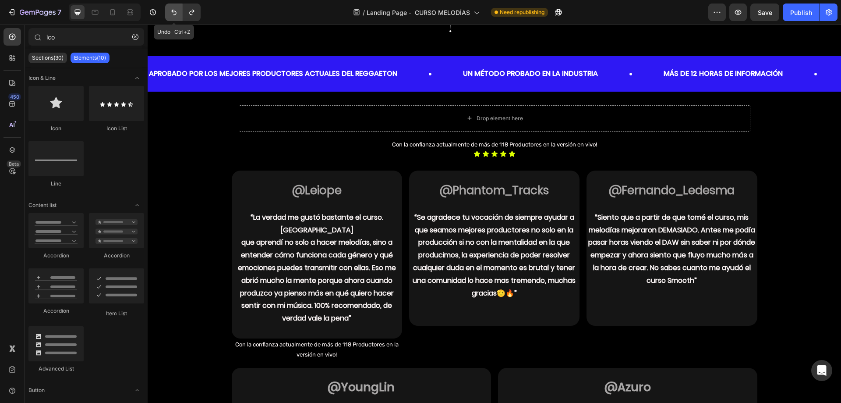
click at [174, 18] on button "Undo/Redo" at bounding box center [174, 13] width 18 height 18
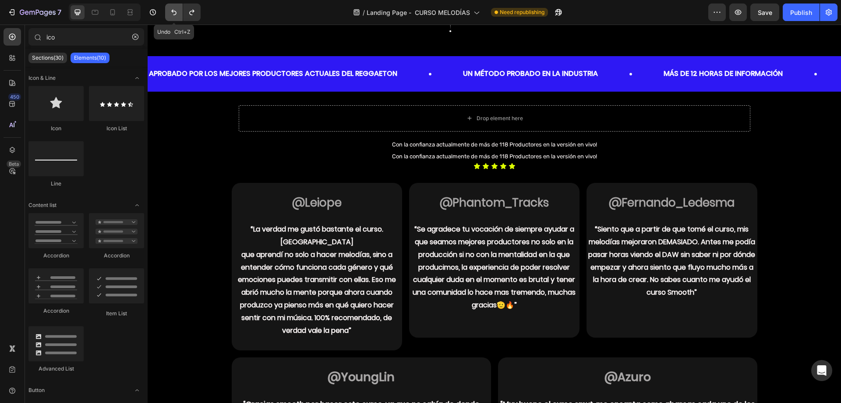
click at [174, 18] on button "Undo/Redo" at bounding box center [174, 13] width 18 height 18
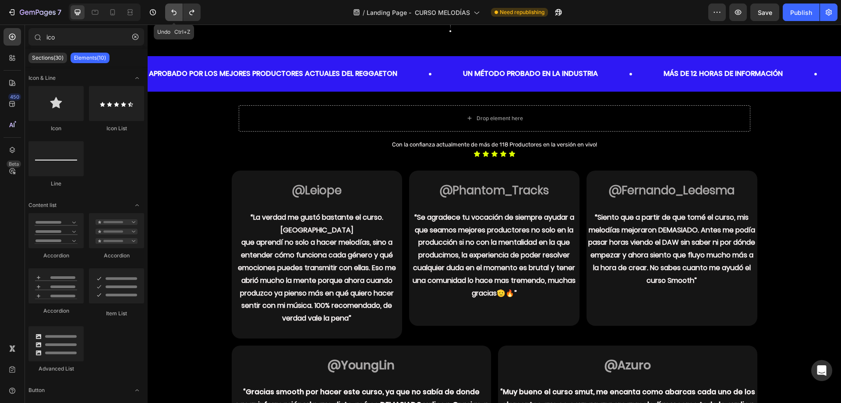
click at [174, 18] on button "Undo/Redo" at bounding box center [174, 13] width 18 height 18
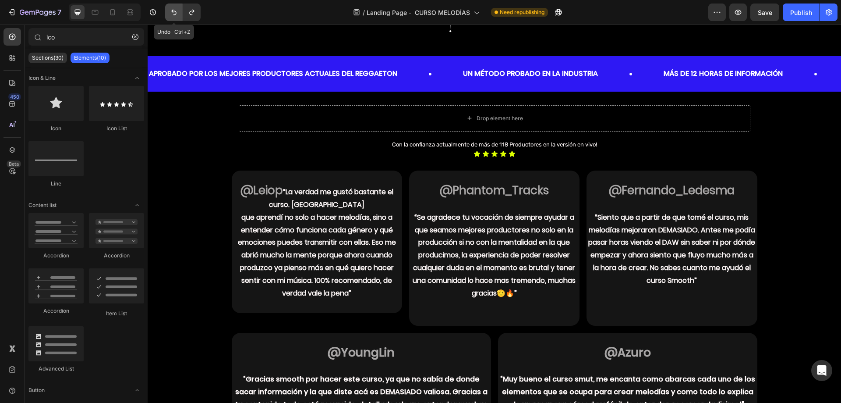
click at [174, 18] on button "Undo/Redo" at bounding box center [174, 13] width 18 height 18
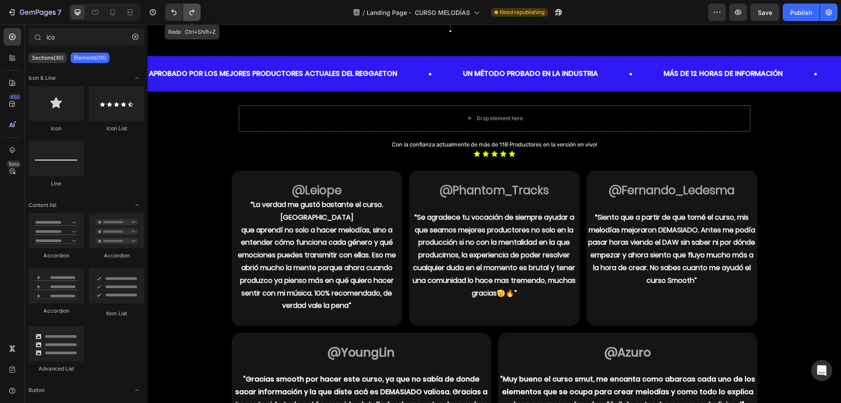
click at [193, 14] on icon "Undo/Redo" at bounding box center [192, 12] width 9 height 9
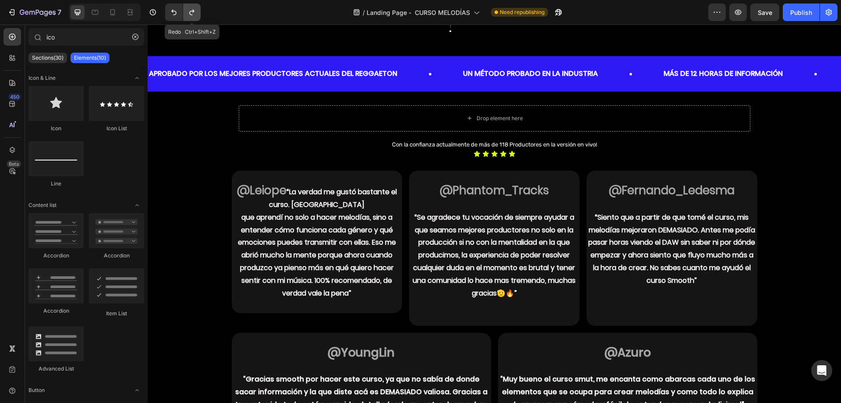
click at [193, 14] on icon "Undo/Redo" at bounding box center [192, 12] width 9 height 9
click at [172, 17] on button "Undo/Redo" at bounding box center [174, 13] width 18 height 18
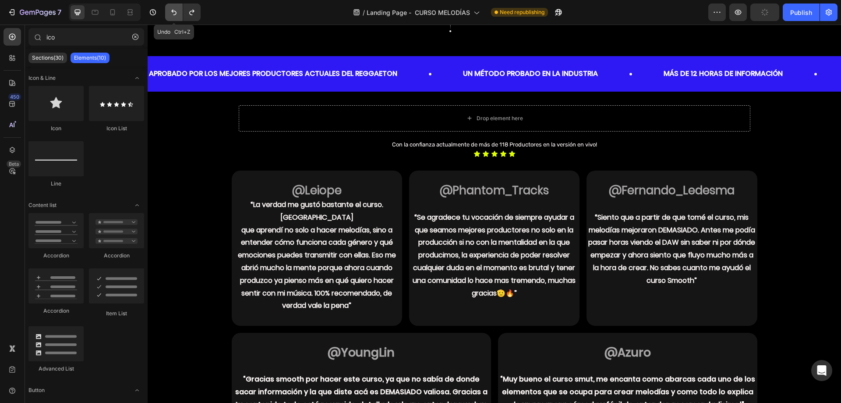
click at [172, 17] on button "Undo/Redo" at bounding box center [174, 13] width 18 height 18
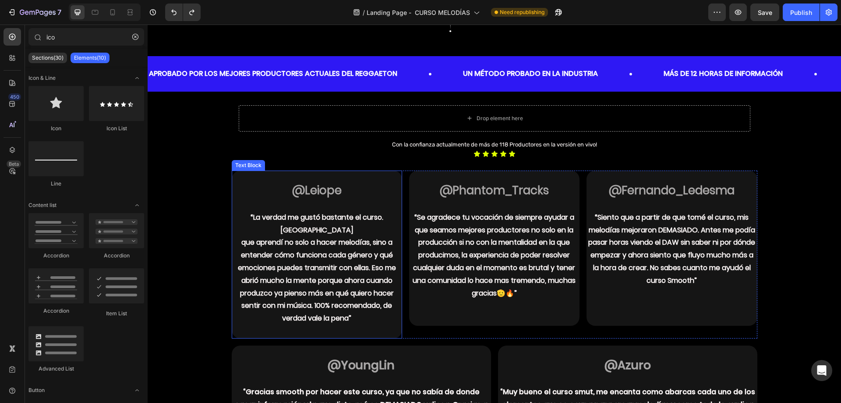
click at [341, 247] on p "que aprendí no solo a hacer melodías, sino a entender cómo funciona cada género…" at bounding box center [317, 280] width 169 height 89
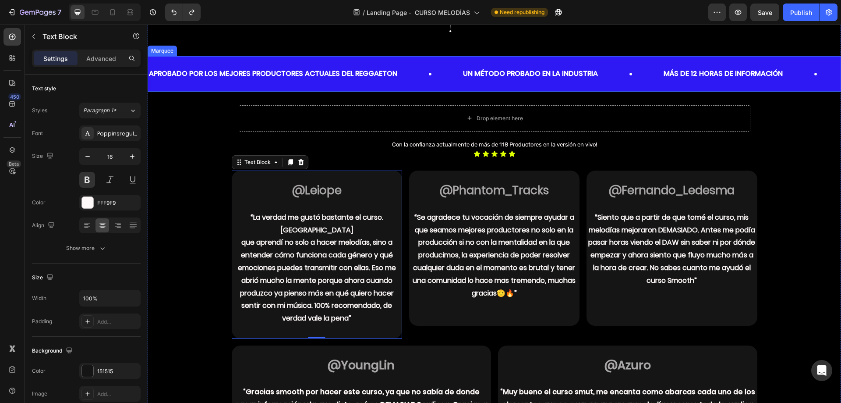
click at [365, 88] on div "APROBADO POR LOS MEJORES PRODUCTORES ACTUALES DEL REGGAETON Text Block Un métod…" at bounding box center [495, 73] width 694 height 35
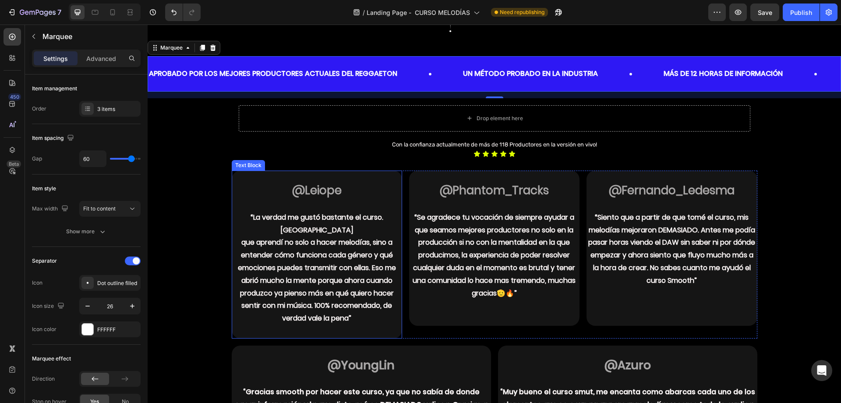
click at [351, 236] on p "que aprendí no solo a hacer melodías, sino a entender cómo funciona cada género…" at bounding box center [317, 280] width 169 height 89
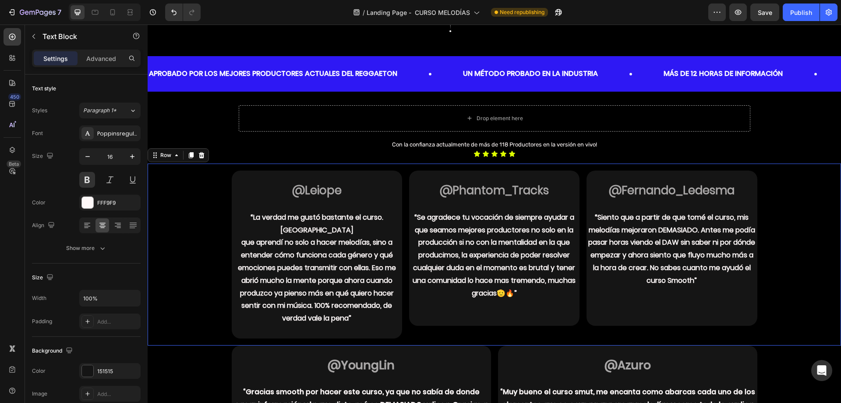
click at [204, 187] on div "@Leiope “La verdad me gustó bastante el curso. Sentí que aprendí no solo a hace…" at bounding box center [495, 253] width 680 height 167
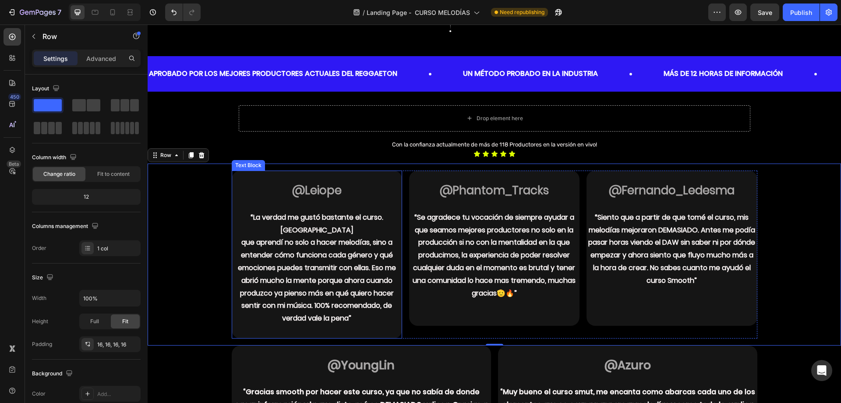
click at [233, 195] on p "@Leiope" at bounding box center [317, 191] width 169 height 14
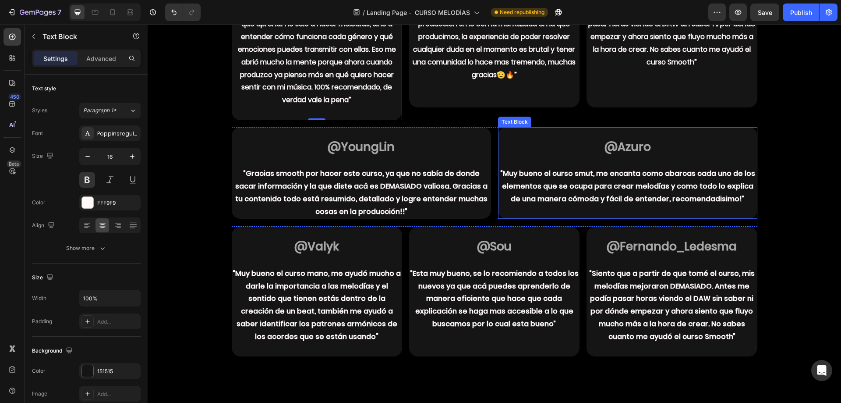
scroll to position [1096, 0]
click at [563, 167] on p "“Muy bueno el curso smut, me encanta como abarcas cada uno de los elementos que…" at bounding box center [628, 186] width 258 height 38
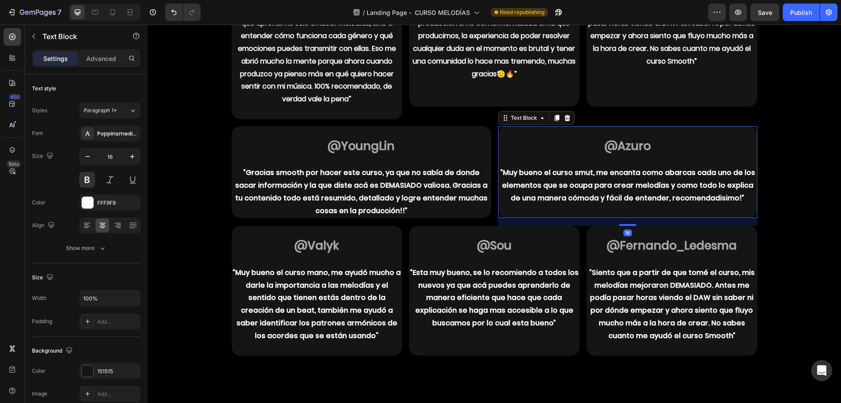
click at [524, 167] on p "“Muy bueno el curso smut, me encanta como abarcas cada uno de los elementos que…" at bounding box center [628, 186] width 258 height 38
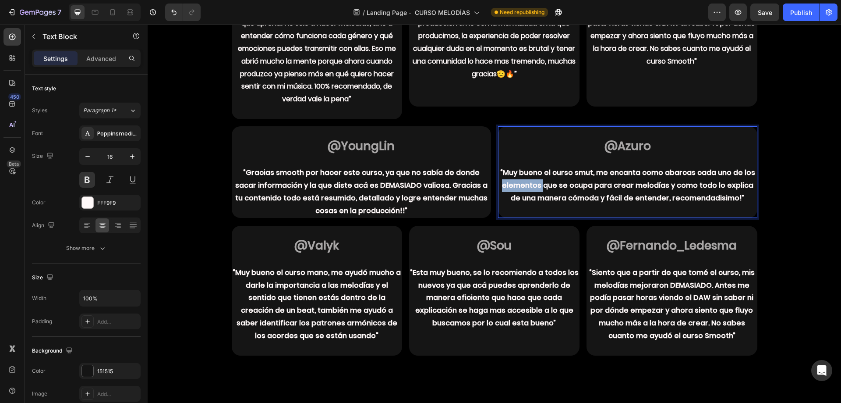
click at [524, 167] on p "“Muy bueno el curso smut, me encanta como abarcas cada uno de los elementos que…" at bounding box center [628, 186] width 258 height 38
click at [543, 140] on p "@Azuro" at bounding box center [628, 147] width 258 height 14
click at [91, 183] on button at bounding box center [87, 180] width 16 height 16
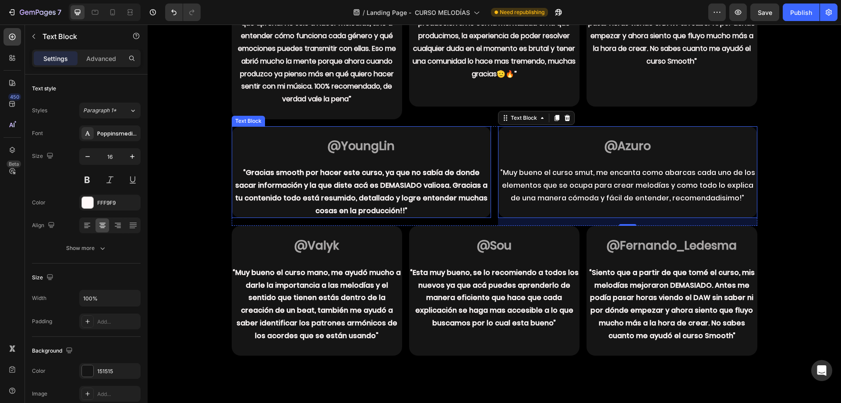
click at [275, 154] on p at bounding box center [362, 160] width 258 height 13
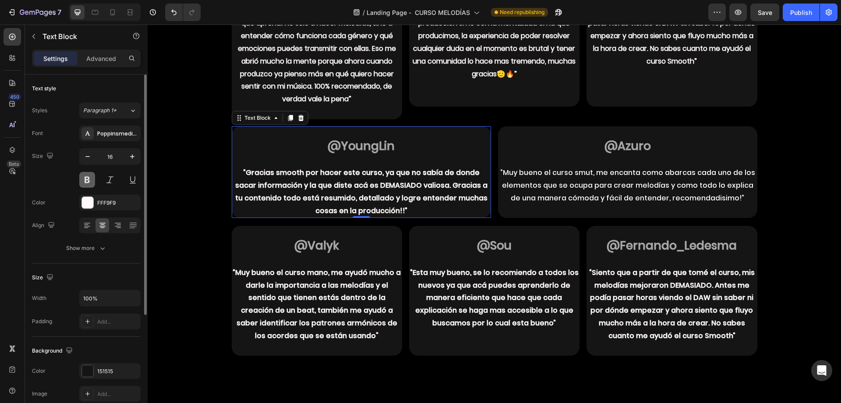
click at [82, 181] on button at bounding box center [87, 180] width 16 height 16
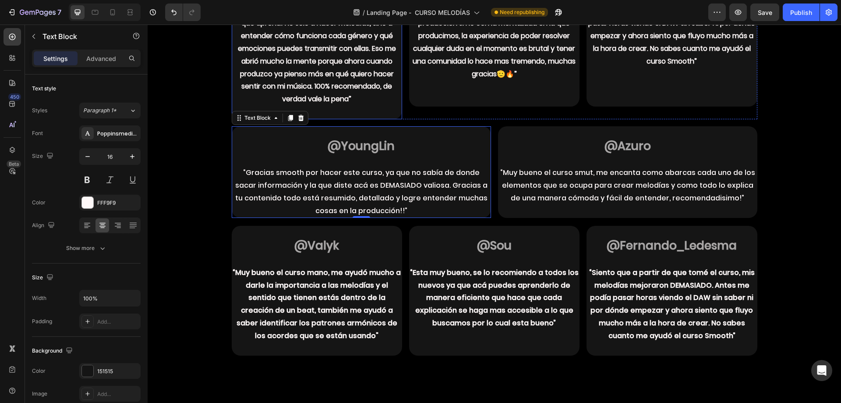
click at [239, 78] on p "que aprendí no solo a hacer melodías, sino a entender cómo funciona cada género…" at bounding box center [317, 61] width 169 height 89
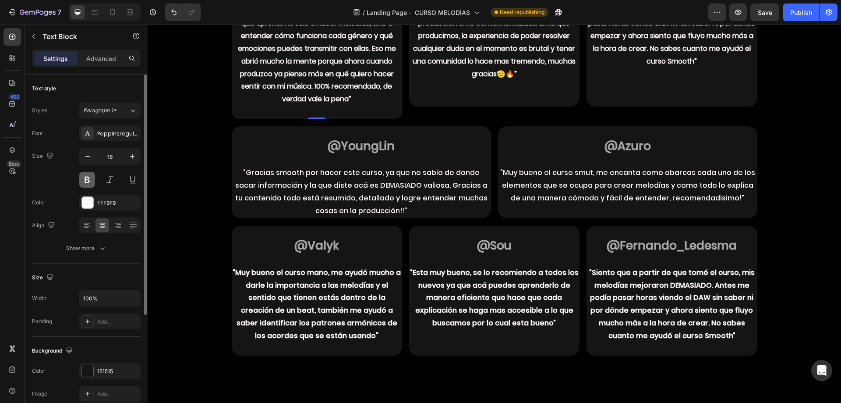
click at [92, 175] on button at bounding box center [87, 180] width 16 height 16
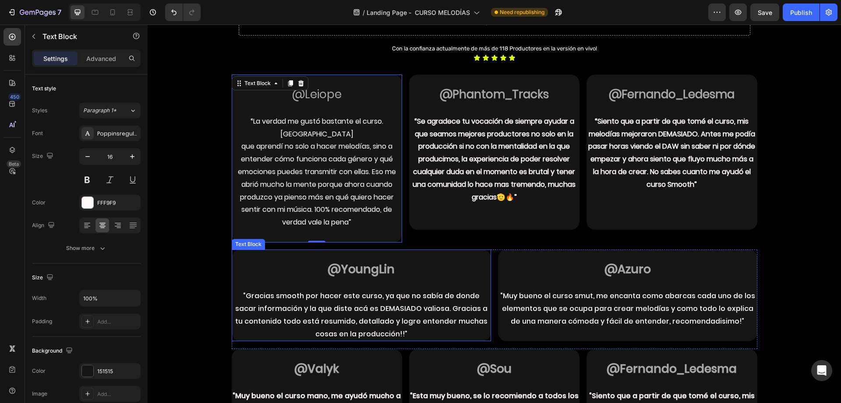
scroll to position [965, 0]
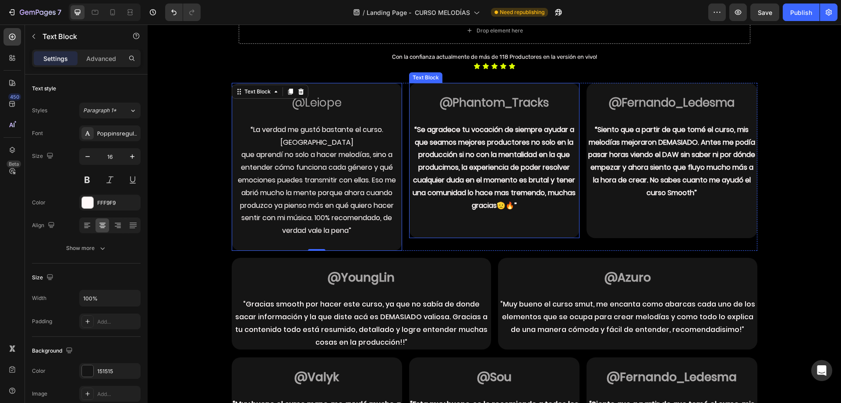
click at [421, 192] on p "“Se agradece tu vocación de siempre ayudar a que seamos mejores productores no …" at bounding box center [494, 168] width 169 height 89
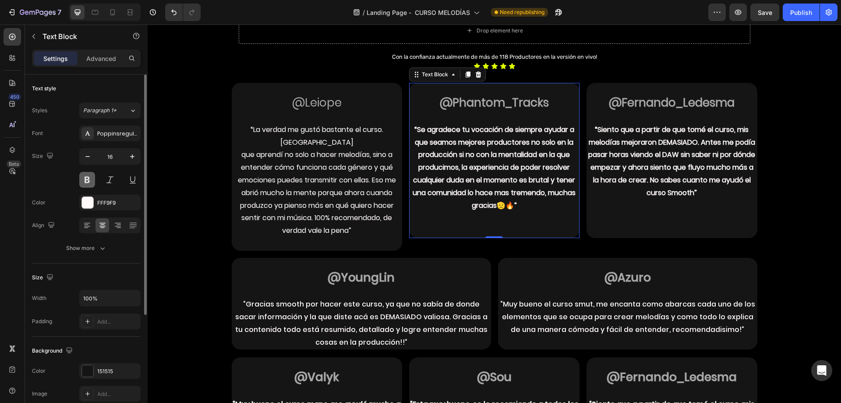
drag, startPoint x: 90, startPoint y: 183, endPoint x: 69, endPoint y: 120, distance: 67.1
click at [90, 183] on button at bounding box center [87, 180] width 16 height 16
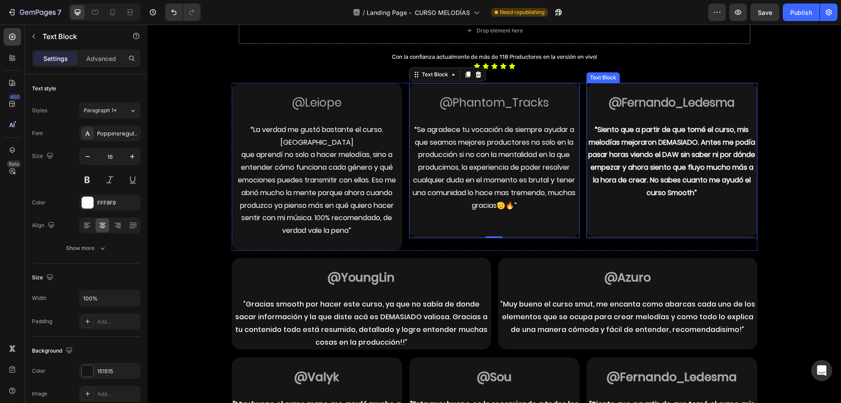
click at [619, 202] on p "Rich Text Editor. Editing area: main" at bounding box center [672, 205] width 169 height 13
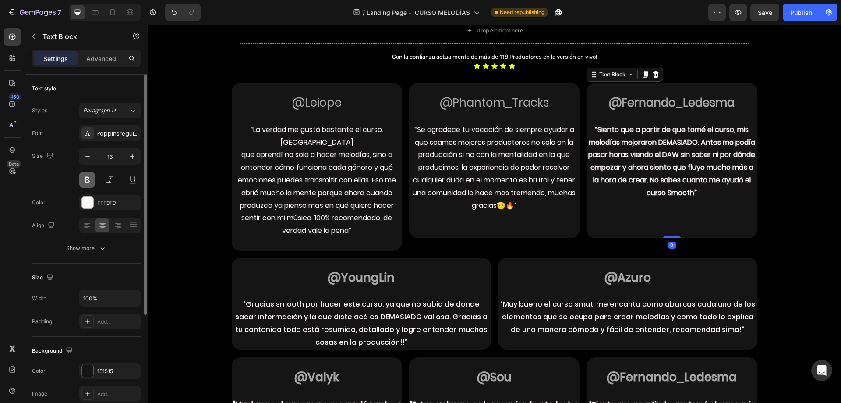
click at [81, 177] on button at bounding box center [87, 180] width 16 height 16
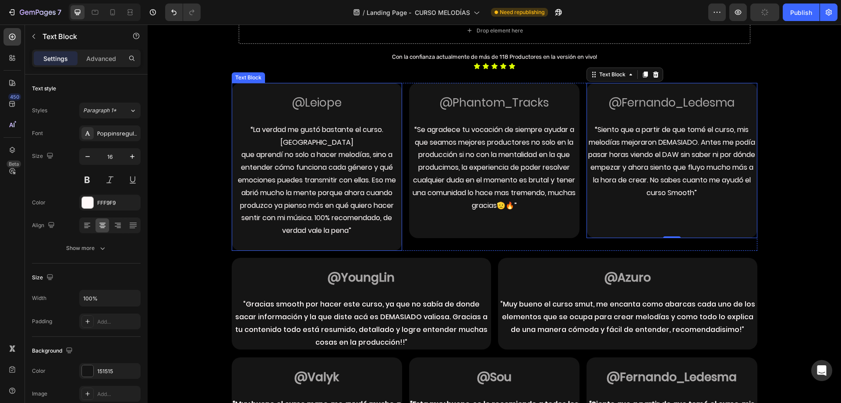
click at [340, 214] on p "que aprendí no solo a hacer melodías, sino a entender cómo funciona cada género…" at bounding box center [317, 193] width 169 height 89
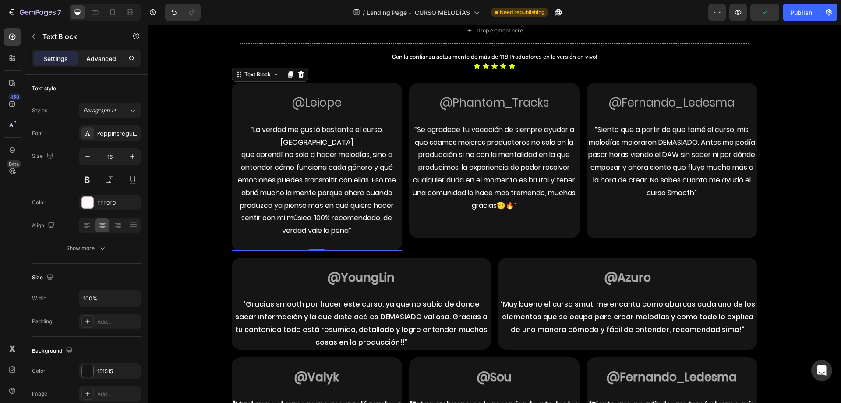
click at [101, 64] on div "Advanced" at bounding box center [101, 58] width 44 height 14
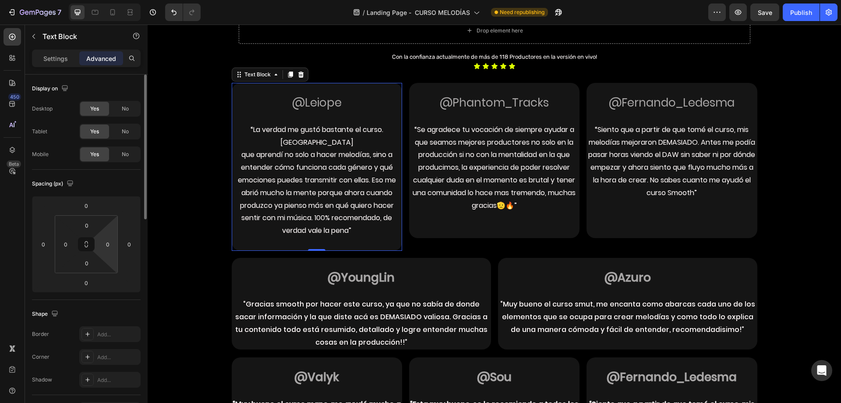
click at [107, 0] on html "7 Version history / Landing Page - CURSO MELODÍAS Need republishing Preview Sav…" at bounding box center [420, 0] width 841 height 0
type input "2"
click at [128, 246] on input "0" at bounding box center [129, 243] width 13 height 13
type input "0"
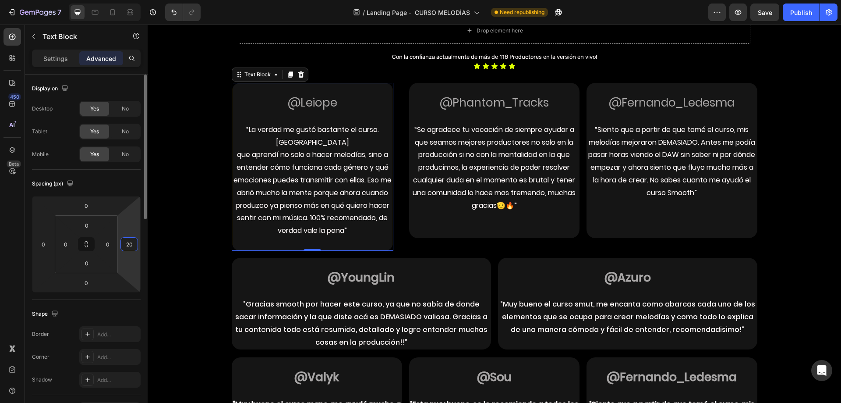
type input "2"
type input "0"
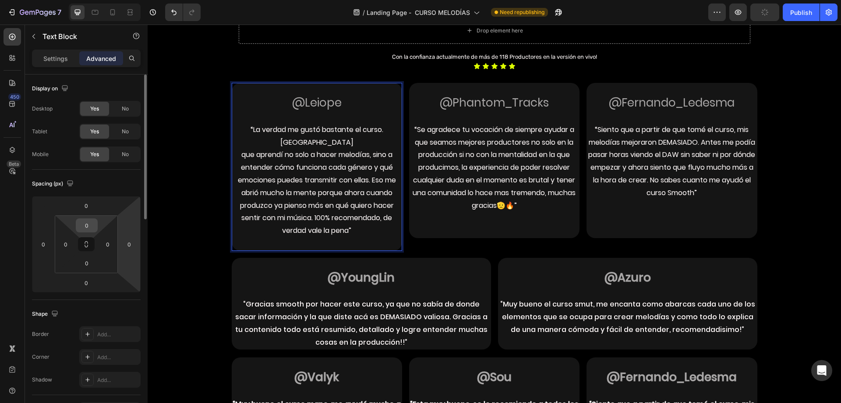
click at [80, 222] on input "0" at bounding box center [87, 225] width 18 height 13
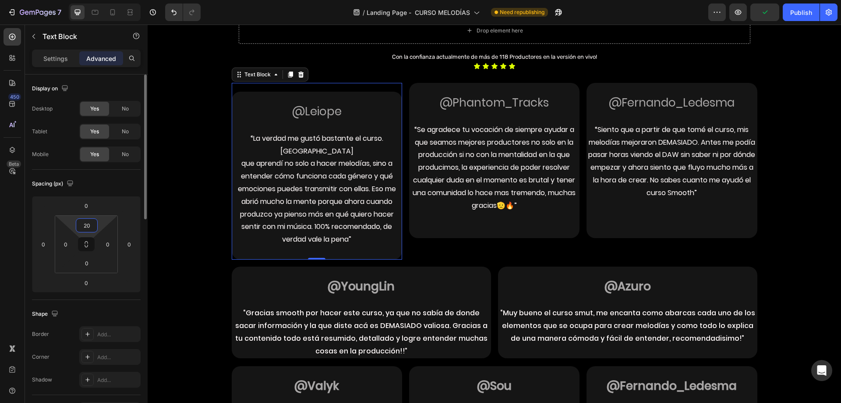
type input "2"
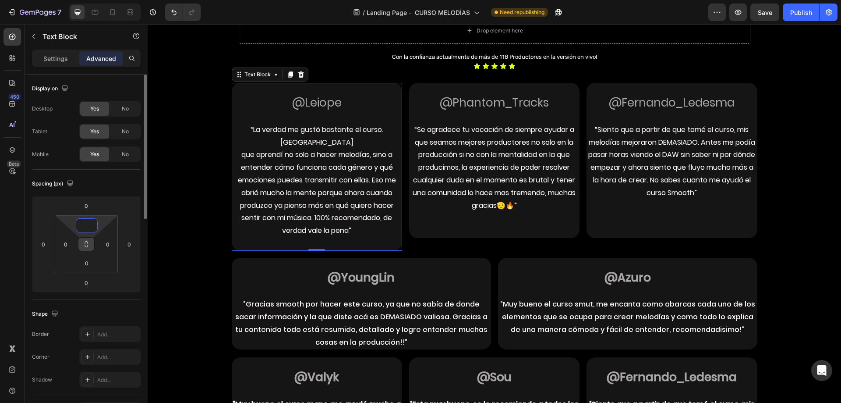
click at [88, 242] on icon at bounding box center [86, 244] width 7 height 7
click at [89, 223] on input "0" at bounding box center [87, 225] width 18 height 13
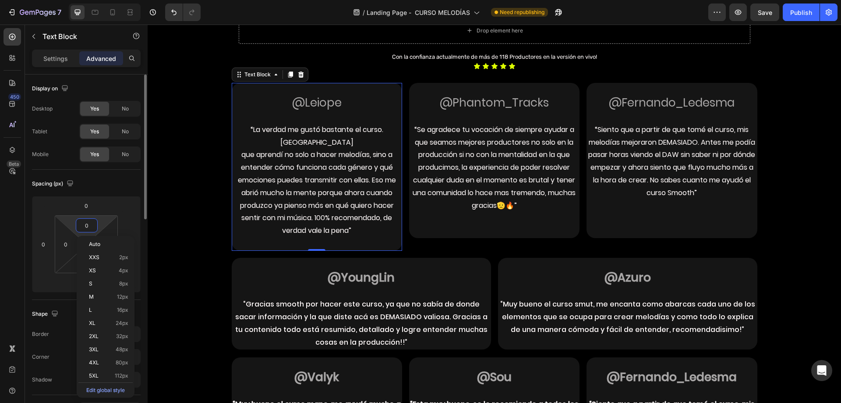
type input "5"
type input "52"
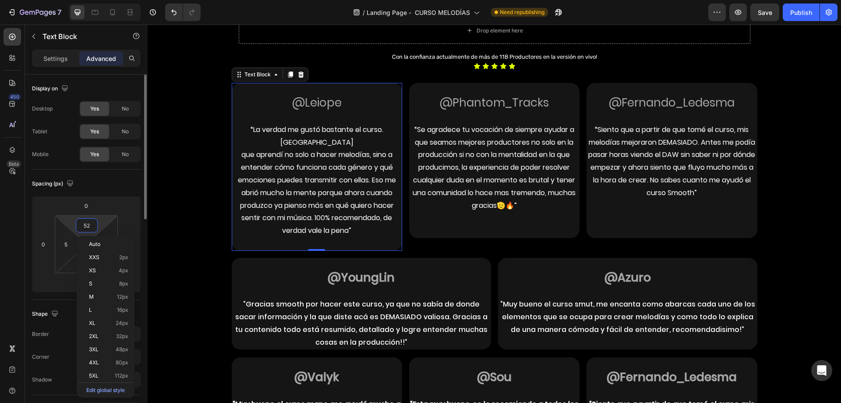
type input "52"
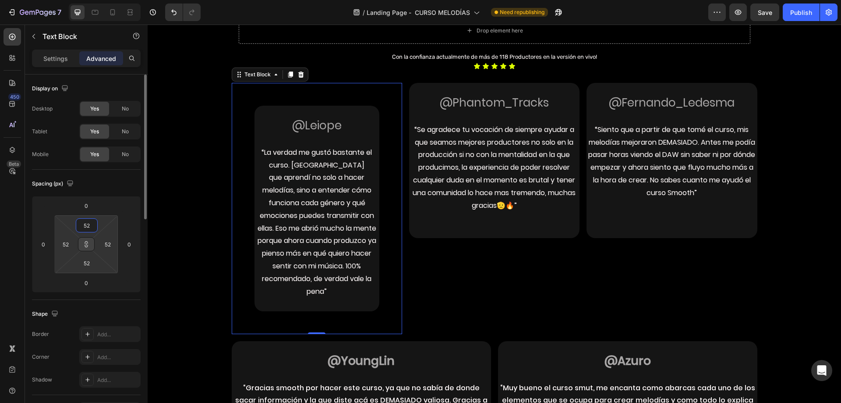
click at [89, 223] on input "52" at bounding box center [87, 225] width 18 height 13
type input "20"
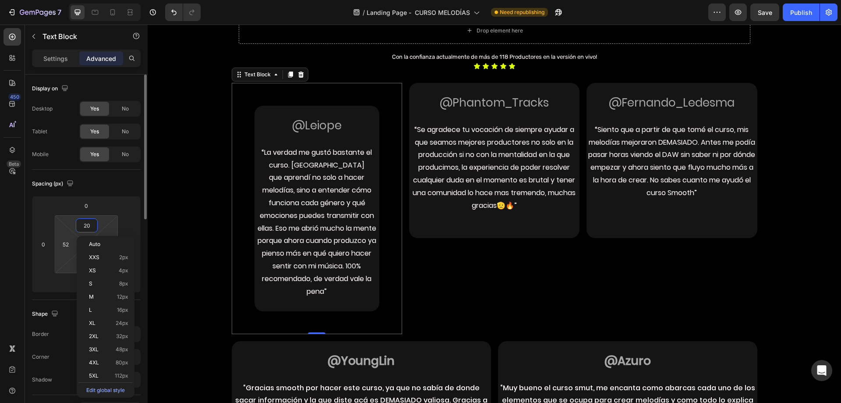
type input "20"
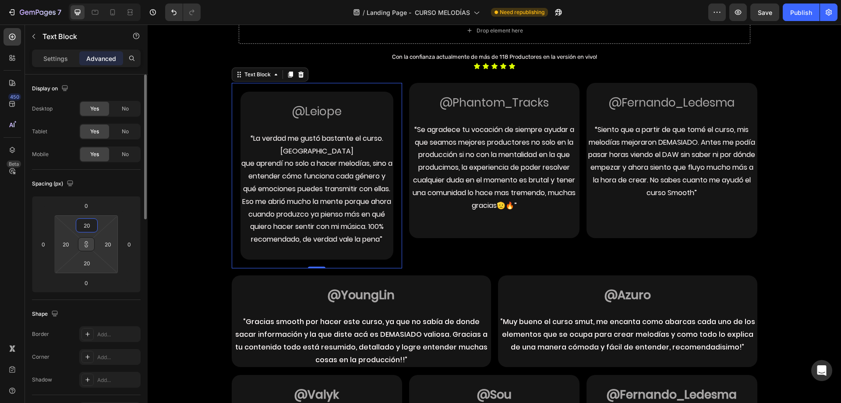
click at [89, 223] on input "20" at bounding box center [87, 225] width 18 height 13
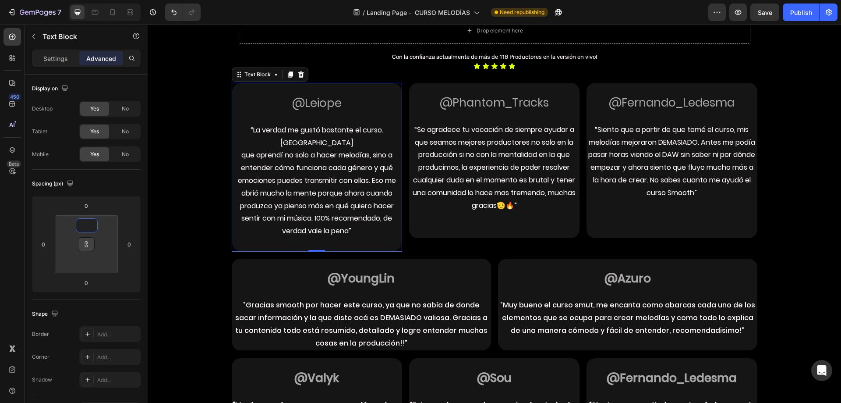
type input "1"
click at [266, 149] on p "que aprendí no solo a hacer melodías, sino a entender cómo funciona cada género…" at bounding box center [317, 193] width 168 height 89
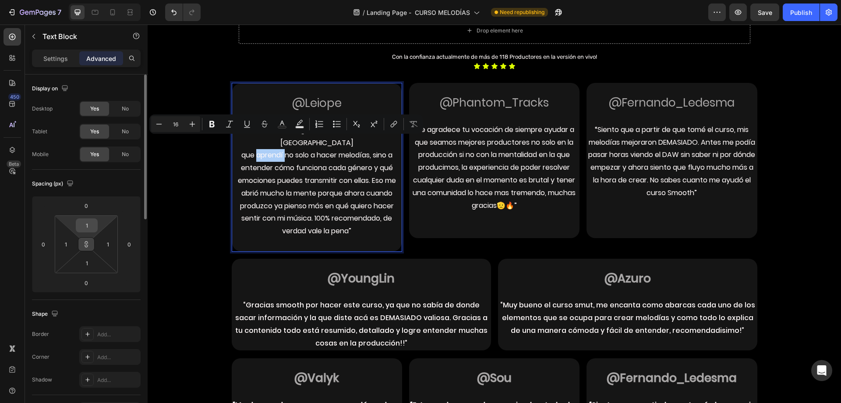
click at [84, 227] on input "1" at bounding box center [87, 225] width 18 height 13
type input "0"
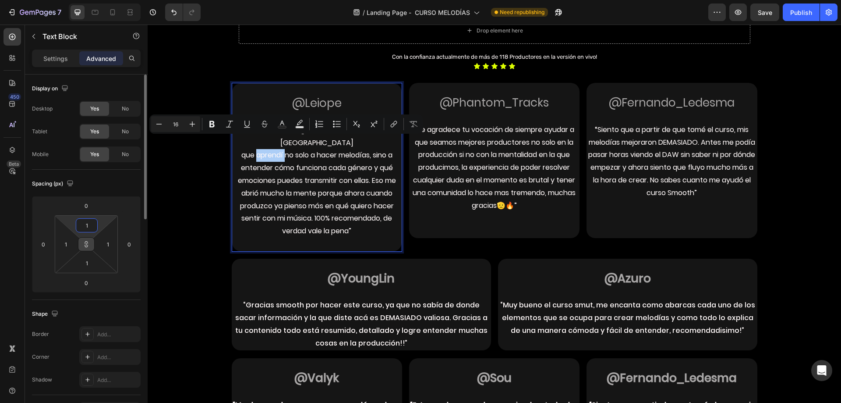
type input "0"
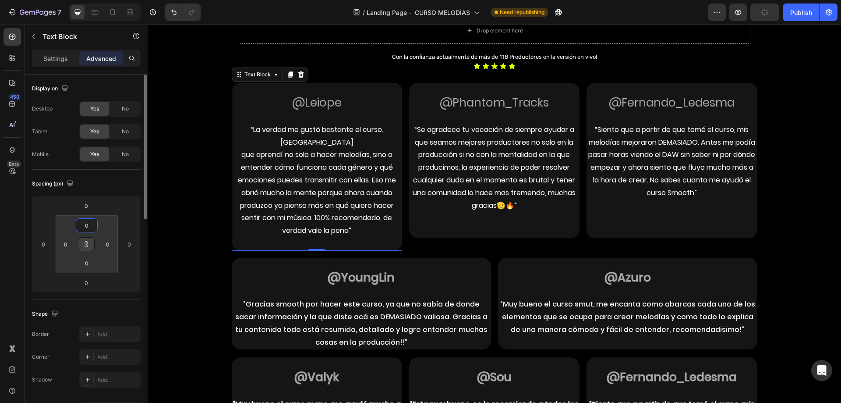
type input "0"
click at [114, 189] on div "Spacing (px)" at bounding box center [86, 184] width 109 height 14
click at [61, 58] on p "Settings" at bounding box center [55, 58] width 25 height 9
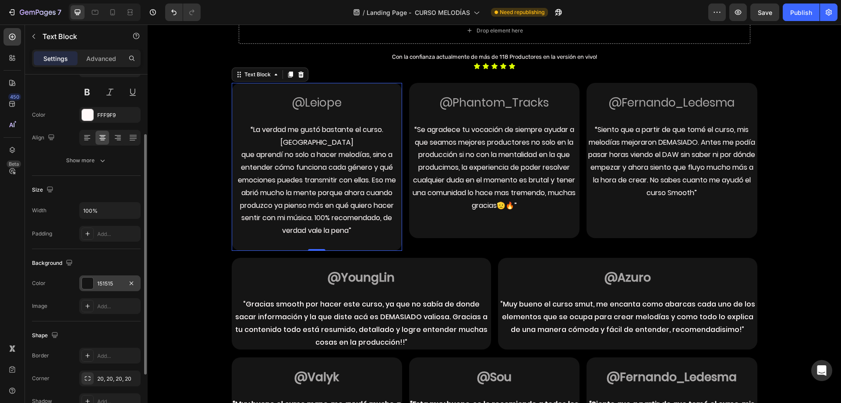
scroll to position [166, 0]
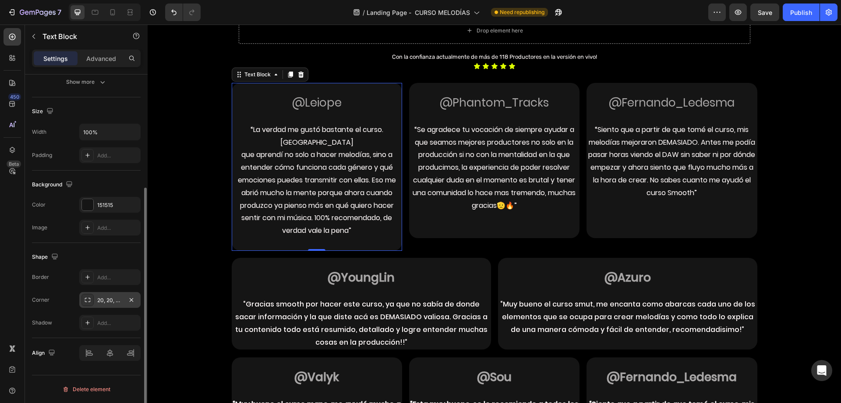
click at [104, 298] on div "20, 20, 20, 20" at bounding box center [109, 300] width 25 height 8
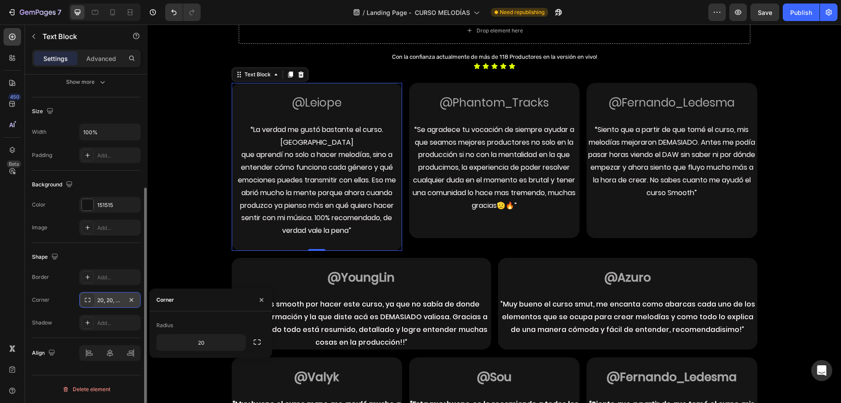
click at [104, 298] on div "20, 20, 20, 20" at bounding box center [109, 300] width 25 height 8
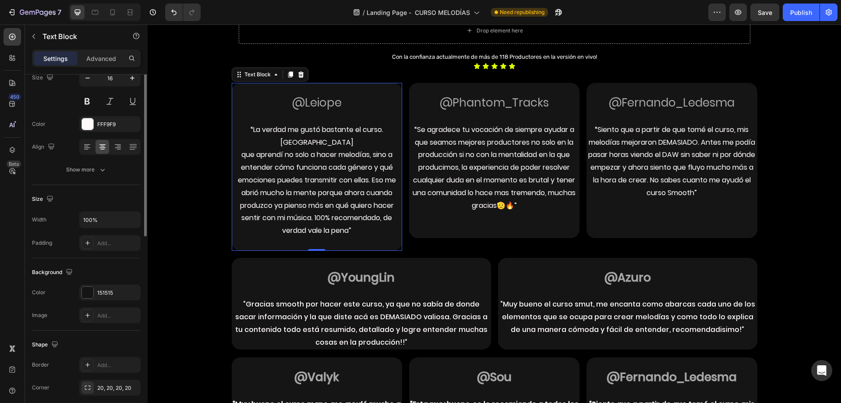
scroll to position [0, 0]
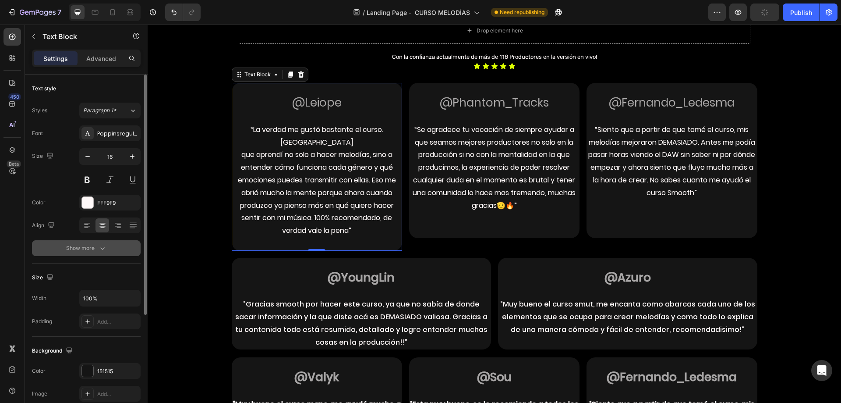
click at [73, 249] on div "Show more" at bounding box center [86, 248] width 41 height 9
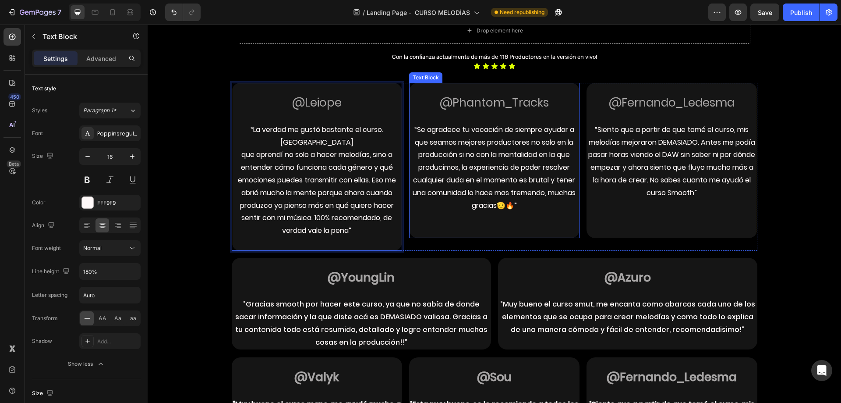
click at [442, 149] on p "“Se agradece tu vocación de siempre ayudar a que seamos mejores productores no …" at bounding box center [494, 168] width 169 height 89
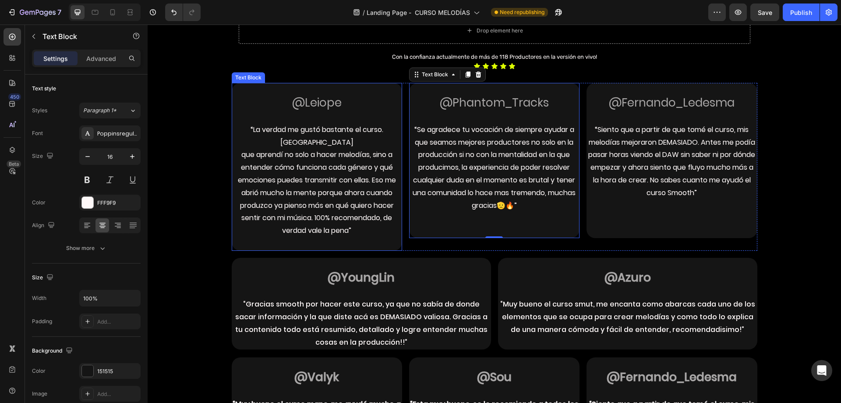
click at [315, 158] on p "que aprendí no solo a hacer melodías, sino a entender cómo funciona cada género…" at bounding box center [317, 193] width 169 height 89
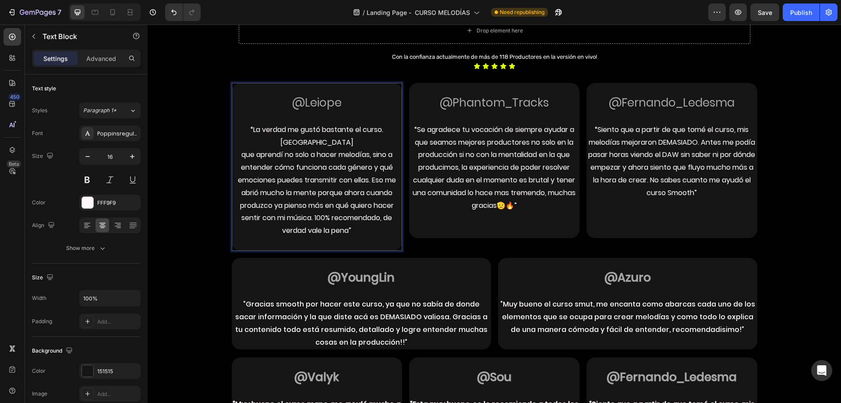
click at [340, 200] on p "que aprendí no solo a hacer melodías, sino a entender cómo funciona cada género…" at bounding box center [317, 193] width 169 height 89
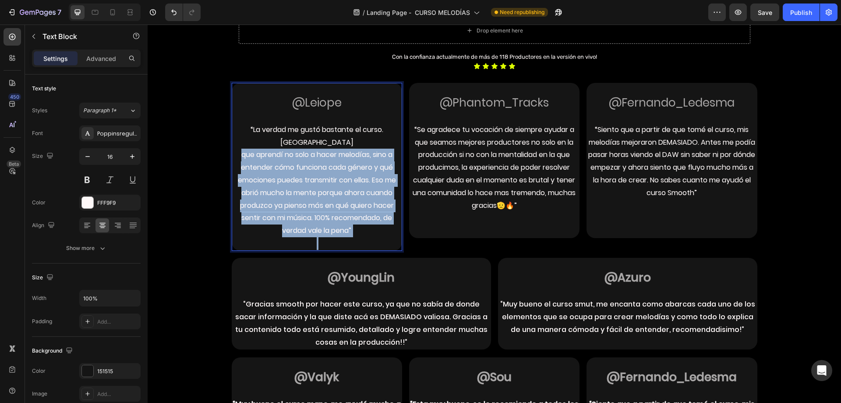
click at [340, 200] on p "que aprendí no solo a hacer melodías, sino a entender cómo funciona cada género…" at bounding box center [317, 193] width 169 height 89
click at [344, 198] on p "que aprendí no solo a hacer melodías, sino a entender cómo funciona cada género…" at bounding box center [317, 193] width 169 height 89
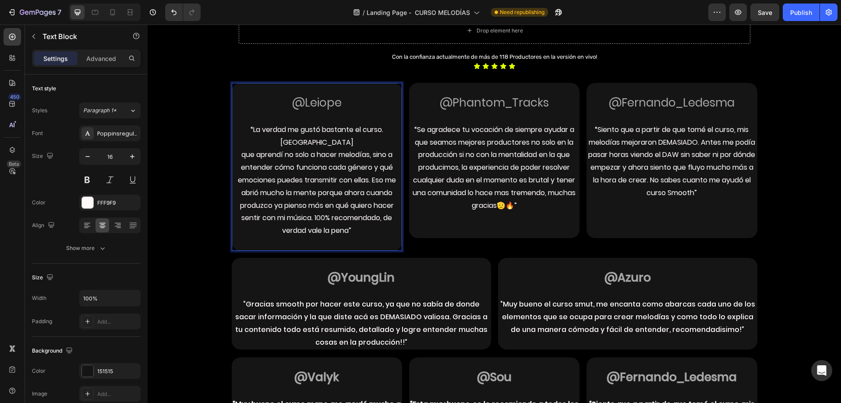
click at [318, 98] on span "@Leiope" at bounding box center [317, 103] width 50 height 16
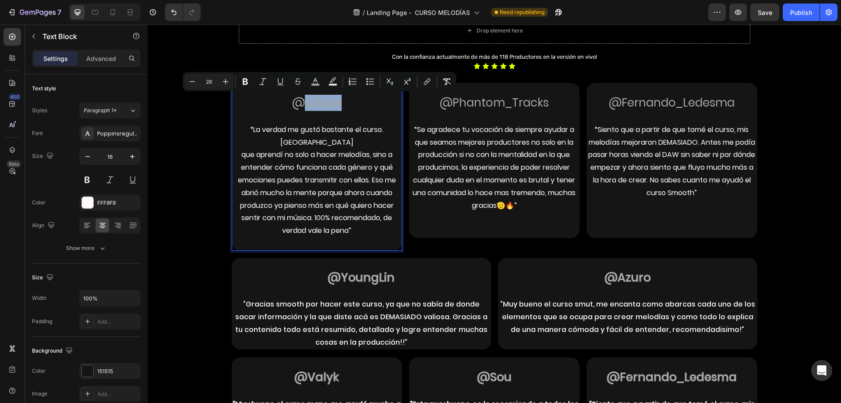
click at [318, 98] on span "@Leiope" at bounding box center [317, 103] width 50 height 16
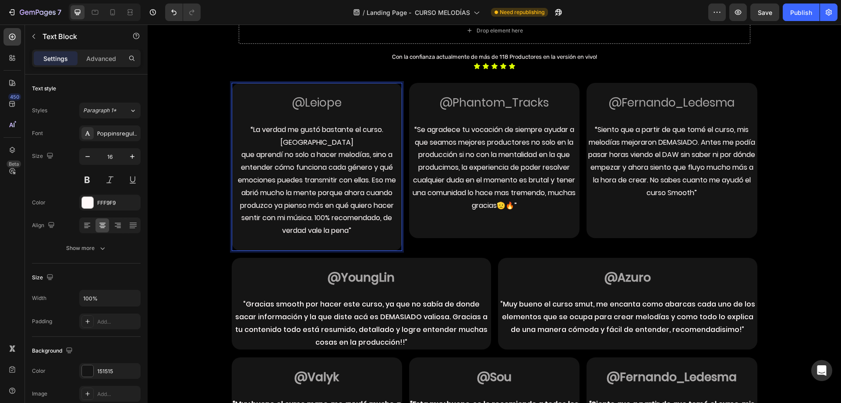
click at [316, 98] on span "@Leiope" at bounding box center [317, 103] width 50 height 16
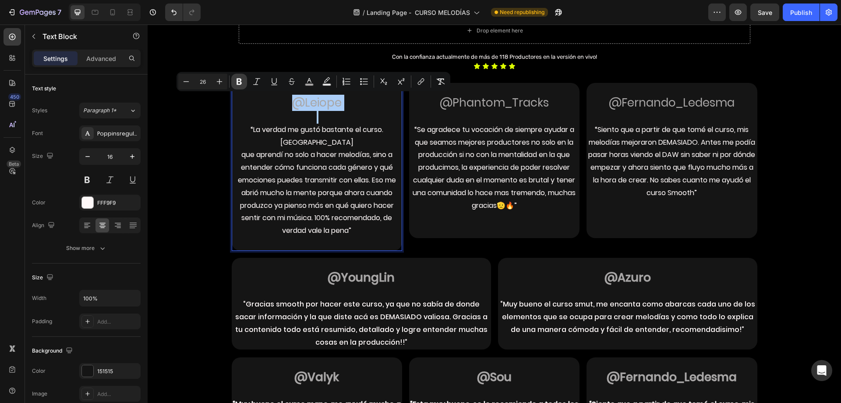
click at [242, 82] on icon "Editor contextual toolbar" at bounding box center [239, 81] width 9 height 9
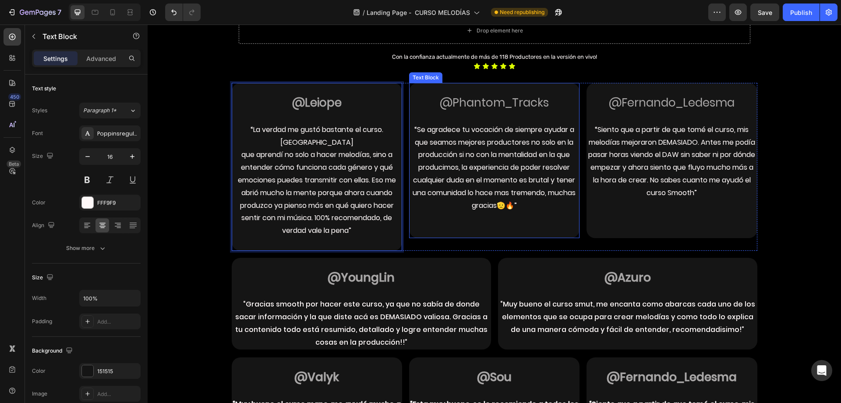
click at [477, 105] on span "@Phantom_Tracks" at bounding box center [494, 103] width 109 height 16
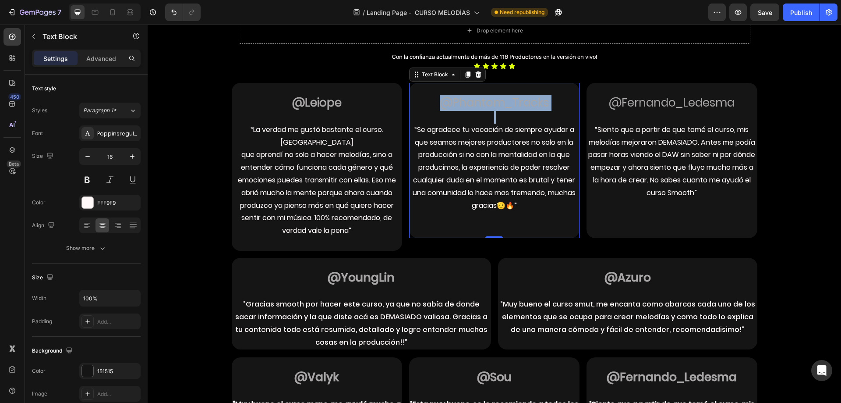
click at [477, 105] on span "@Phantom_Tracks" at bounding box center [494, 103] width 109 height 16
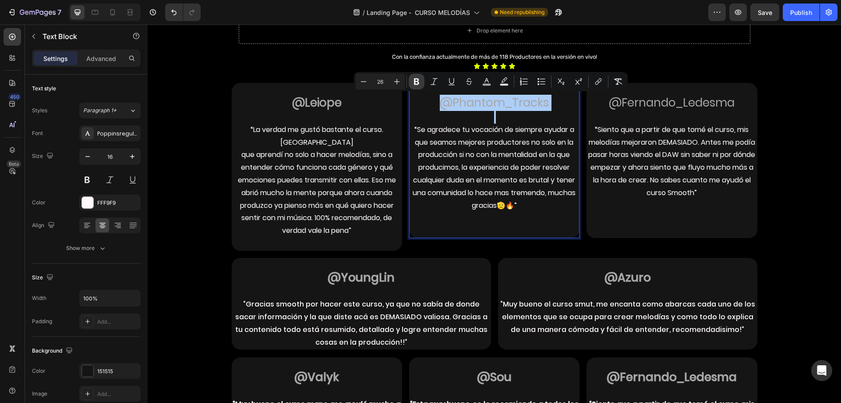
click at [414, 80] on icon "Editor contextual toolbar" at bounding box center [416, 81] width 9 height 9
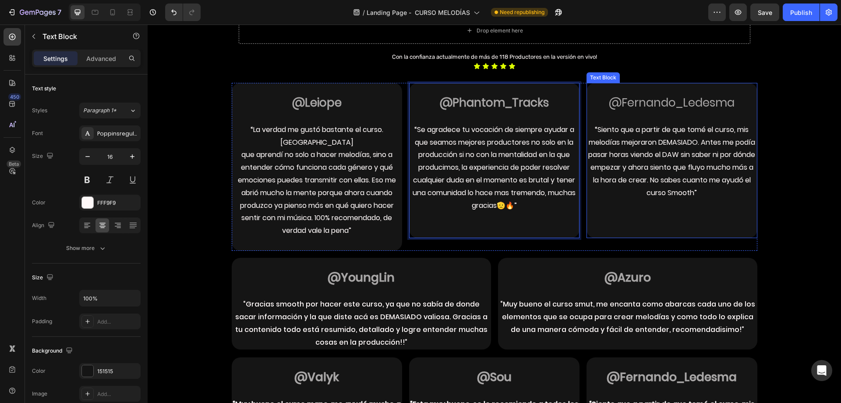
click at [638, 99] on span "@Fernando_Ledesma" at bounding box center [672, 103] width 126 height 16
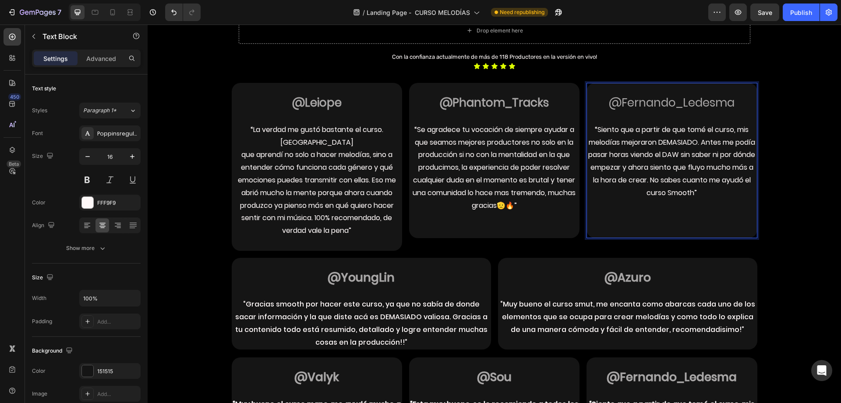
click at [638, 99] on span "@Fernando_Ledesma" at bounding box center [672, 103] width 126 height 16
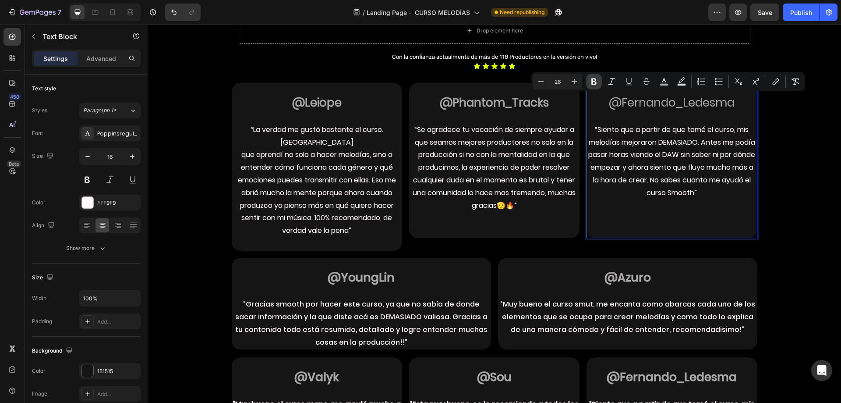
click at [598, 81] on icon "Editor contextual toolbar" at bounding box center [594, 81] width 9 height 9
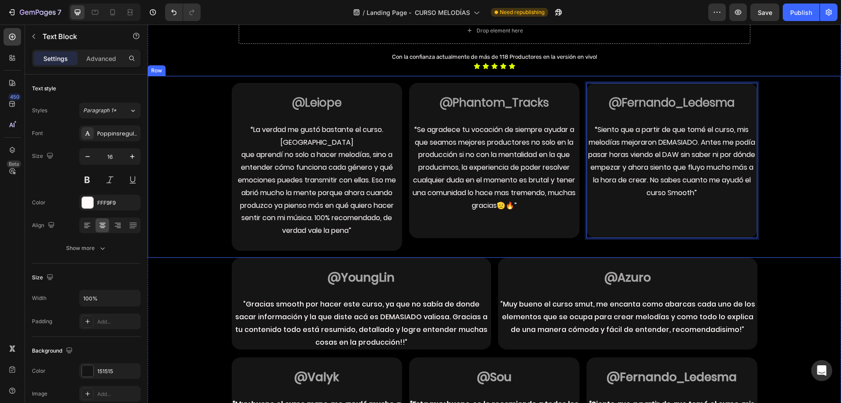
click at [770, 149] on div "@Leiope “La verdad me gustó bastante el curso. Sentí que aprendí no solo a hace…" at bounding box center [495, 166] width 680 height 167
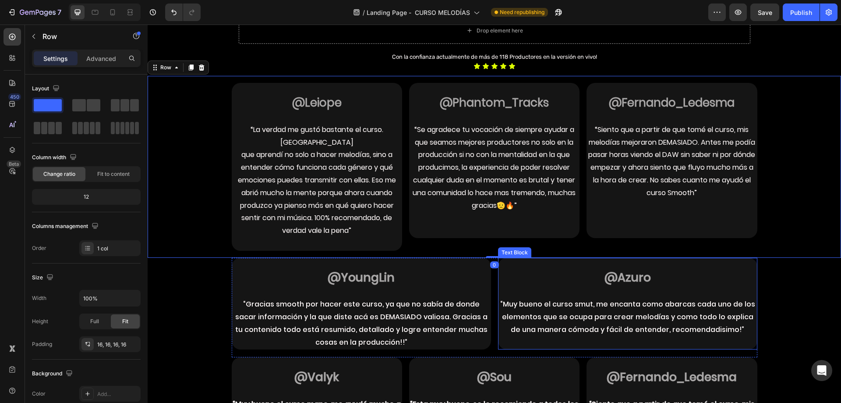
click at [591, 298] on p "“Muy bueno el curso smut, me encanta como abarcas cada uno de los elementos que…" at bounding box center [628, 317] width 258 height 38
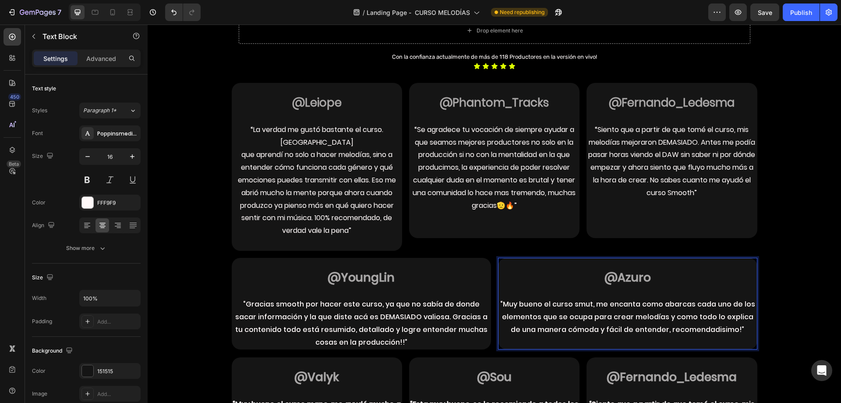
click at [540, 298] on p "“Muy bueno el curso smut, me encanta como abarcas cada uno de los elementos que…" at bounding box center [628, 317] width 258 height 38
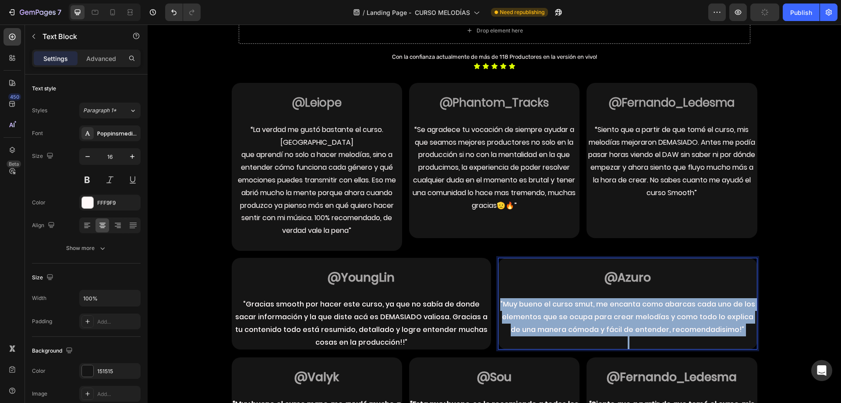
click at [540, 298] on p "“Muy bueno el curso smut, me encanta como abarcas cada uno de los elementos que…" at bounding box center [628, 317] width 258 height 38
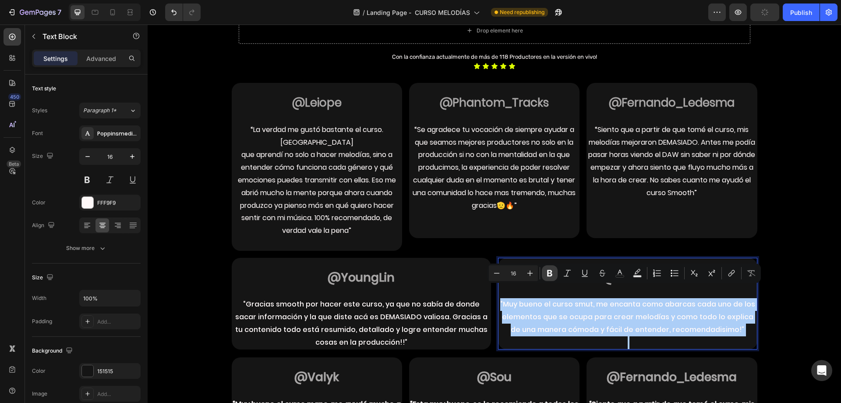
click at [545, 269] on button "Bold" at bounding box center [550, 273] width 16 height 16
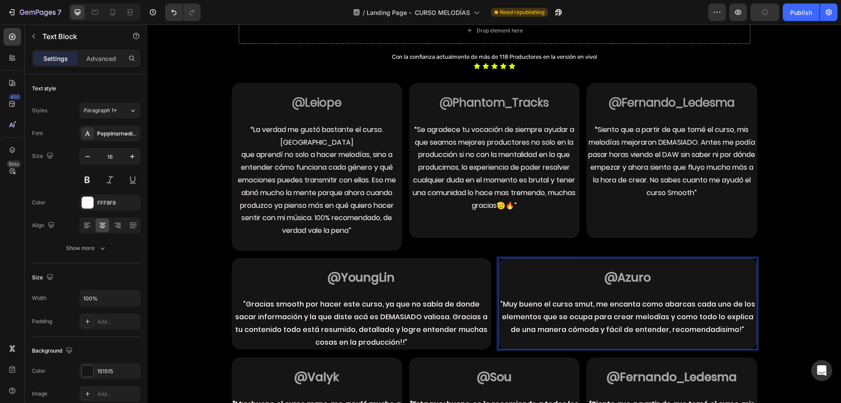
click at [539, 285] on p "Rich Text Editor. Editing area: main" at bounding box center [628, 291] width 258 height 13
click at [101, 135] on div "Poppinsmedium" at bounding box center [117, 134] width 41 height 8
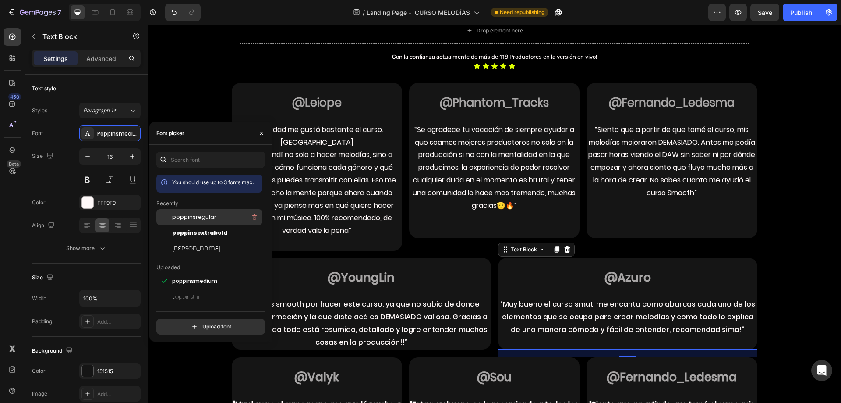
click at [209, 221] on div "poppinsregular" at bounding box center [216, 217] width 89 height 11
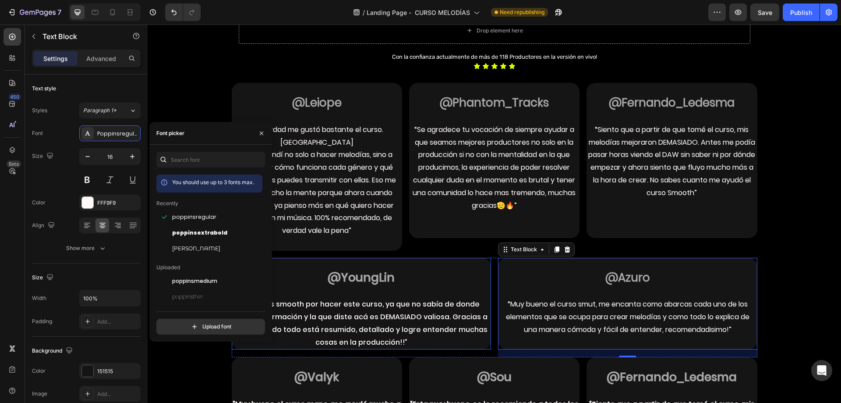
click at [442, 285] on p at bounding box center [362, 291] width 258 height 13
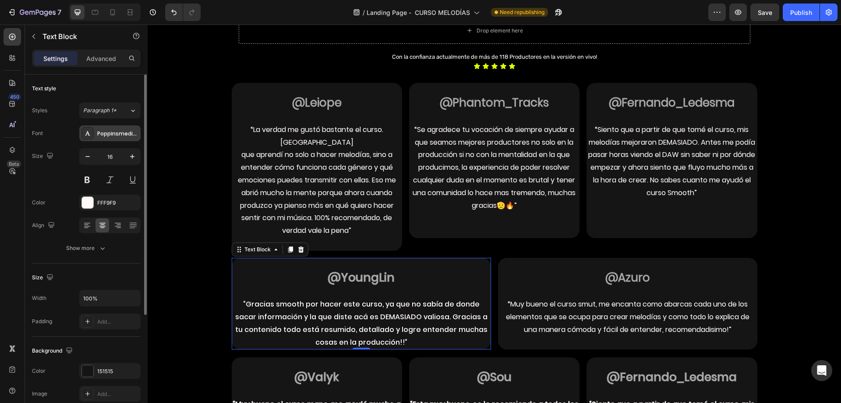
click at [128, 137] on div "Poppinsmedium" at bounding box center [117, 134] width 41 height 8
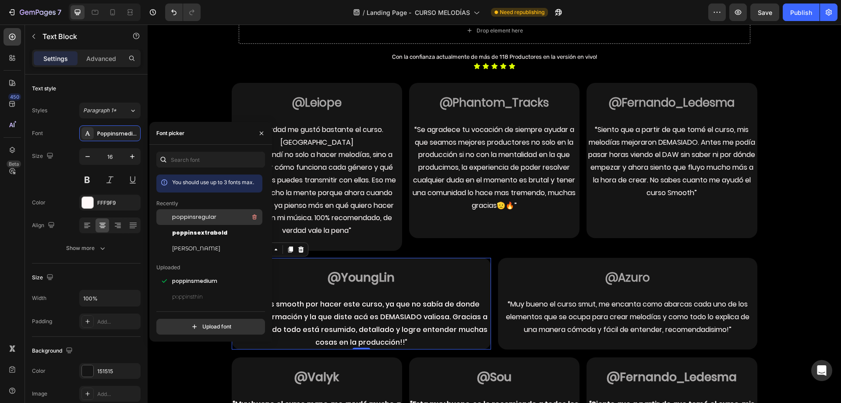
drag, startPoint x: 207, startPoint y: 214, endPoint x: 138, endPoint y: 204, distance: 70.5
click at [207, 214] on span "poppinsregular" at bounding box center [194, 217] width 44 height 8
click at [373, 269] on strong "@YoungLin" at bounding box center [361, 277] width 64 height 16
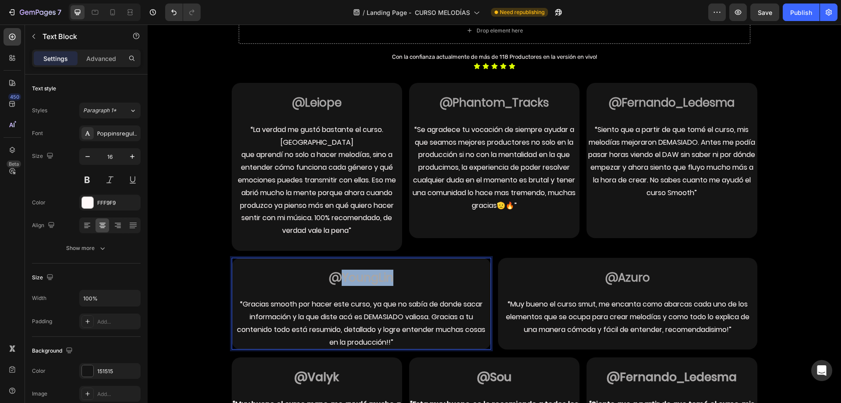
click at [373, 269] on strong "@YoungLin" at bounding box center [361, 277] width 64 height 16
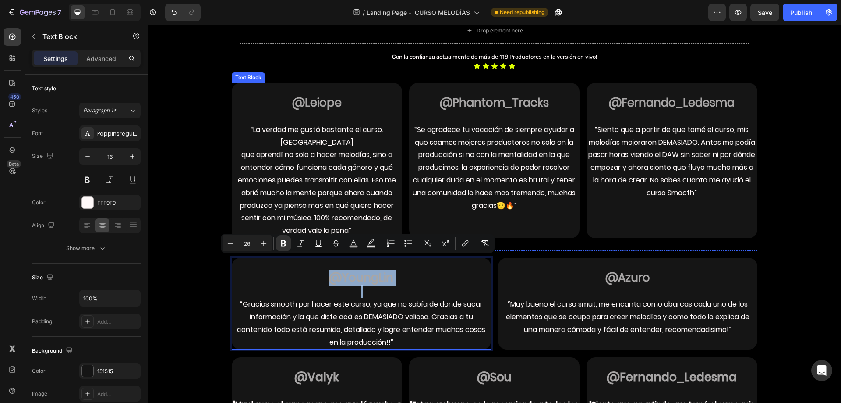
click at [315, 104] on strong "@Leiope" at bounding box center [317, 103] width 50 height 16
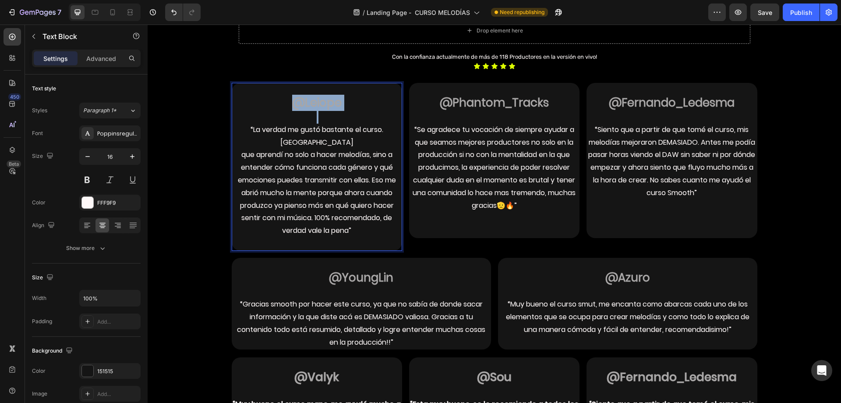
click at [315, 104] on strong "@Leiope" at bounding box center [317, 103] width 50 height 16
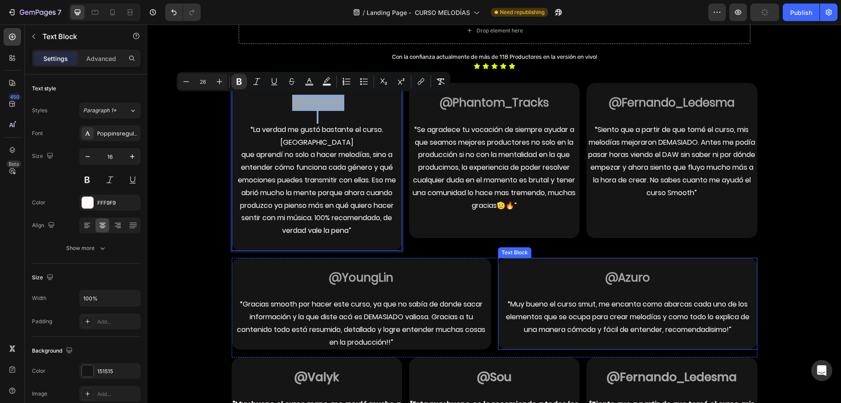
click at [578, 271] on p "@Azuro" at bounding box center [628, 278] width 258 height 14
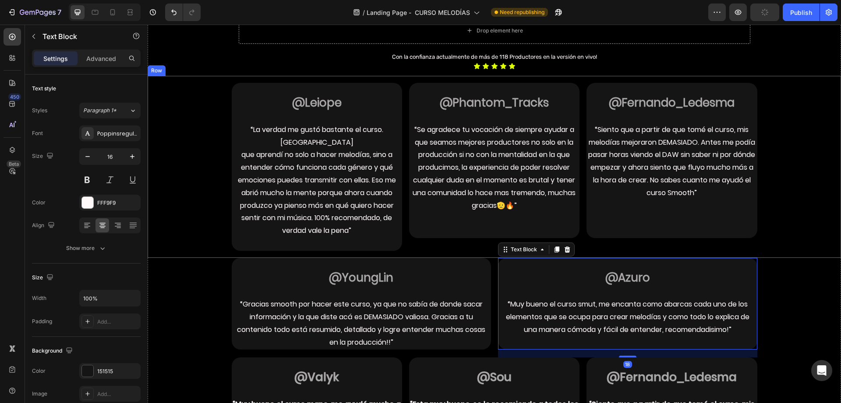
click at [805, 214] on div "@Leiope “La verdad me gustó bastante el curso. Sentí que aprendí no solo a hace…" at bounding box center [495, 166] width 680 height 167
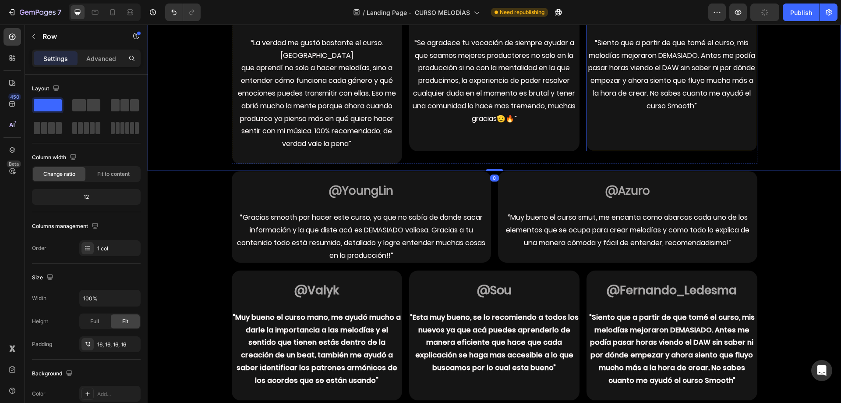
scroll to position [1052, 0]
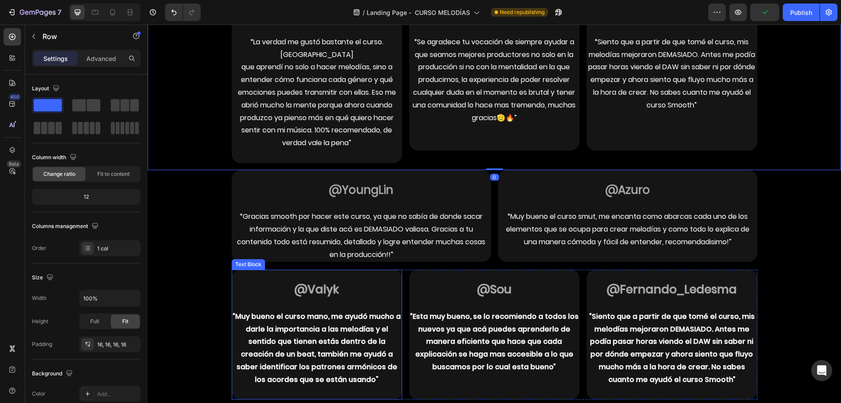
click at [365, 298] on p at bounding box center [317, 304] width 169 height 13
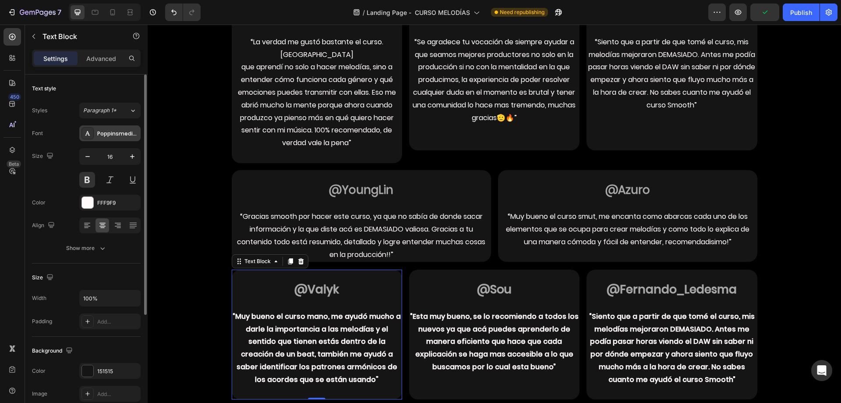
click at [121, 129] on div "Poppinsmedium" at bounding box center [109, 133] width 61 height 16
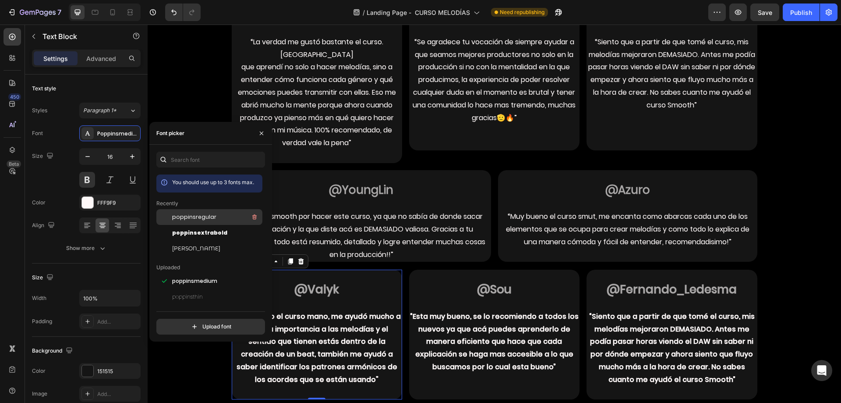
drag, startPoint x: 228, startPoint y: 216, endPoint x: 177, endPoint y: 233, distance: 53.8
click at [228, 216] on div "poppinsregular" at bounding box center [216, 217] width 89 height 11
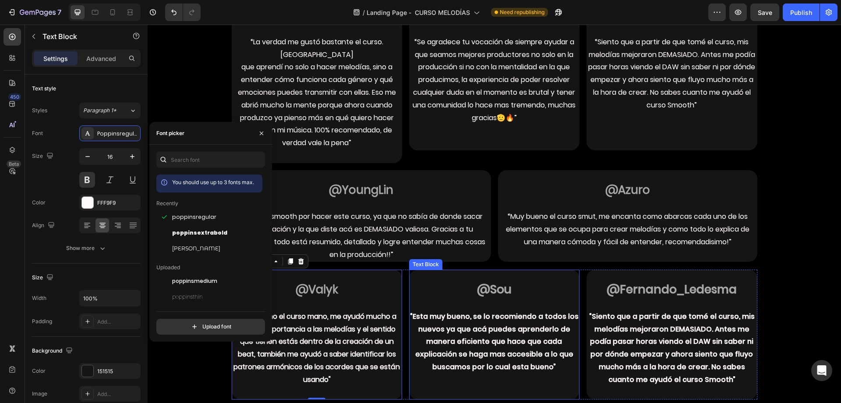
click at [457, 283] on p "@Sou" at bounding box center [494, 290] width 169 height 14
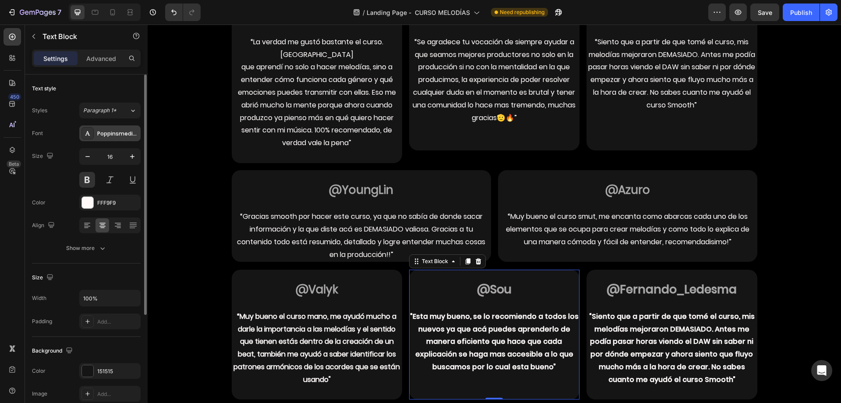
click at [105, 133] on div "Poppinsmedium" at bounding box center [117, 134] width 41 height 8
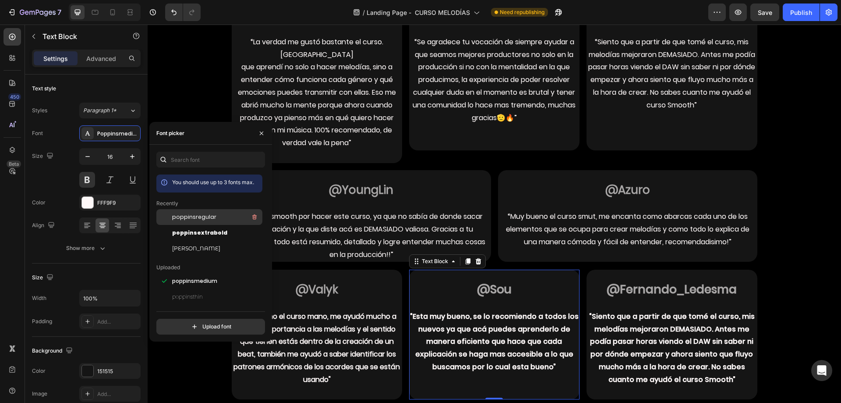
drag, startPoint x: 218, startPoint y: 213, endPoint x: 218, endPoint y: 223, distance: 10.1
click at [218, 213] on div "poppinsregular" at bounding box center [216, 217] width 89 height 11
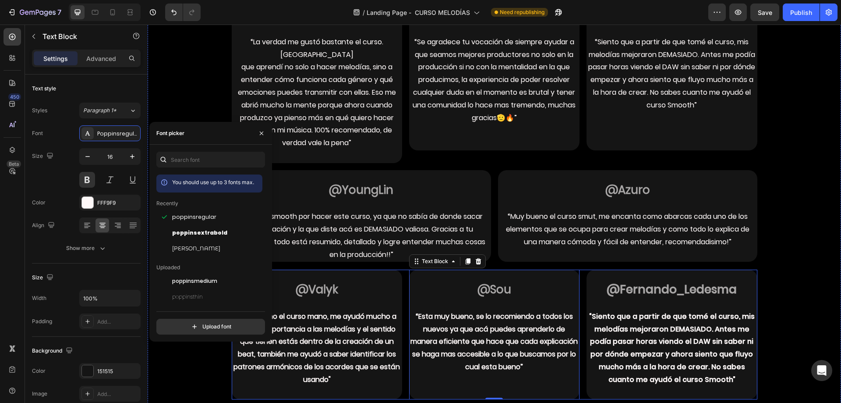
click at [588, 283] on p "@Fernando_Ledesma" at bounding box center [672, 290] width 169 height 14
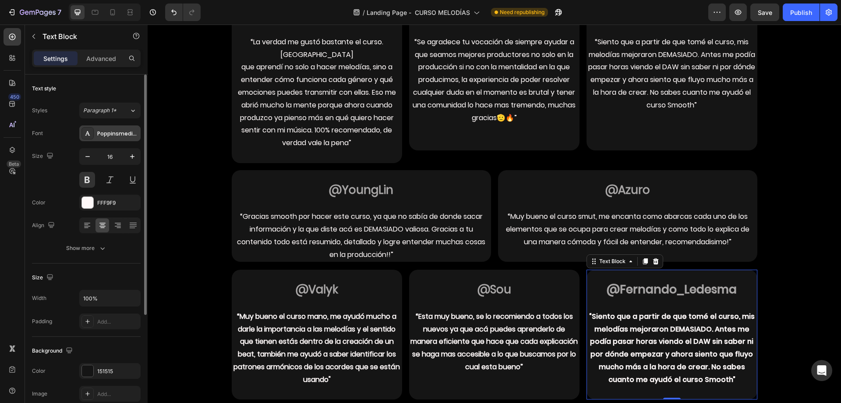
click at [117, 131] on div "Poppinsmedium" at bounding box center [117, 134] width 41 height 8
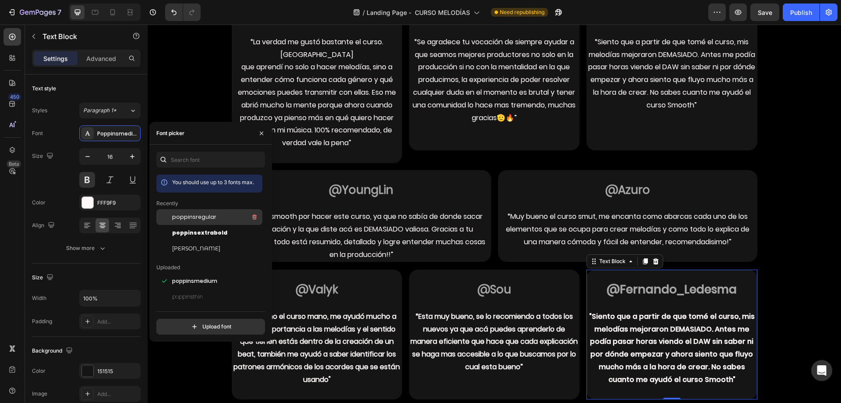
click at [219, 219] on div "poppinsregular" at bounding box center [216, 217] width 89 height 11
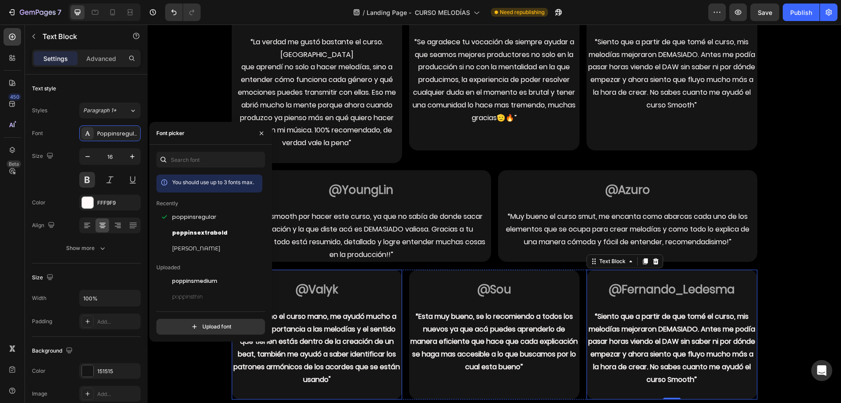
click at [322, 310] on p "“Muy bueno el curso mano, me ayudó mucho a darle la importancia a las melodías …" at bounding box center [317, 348] width 169 height 76
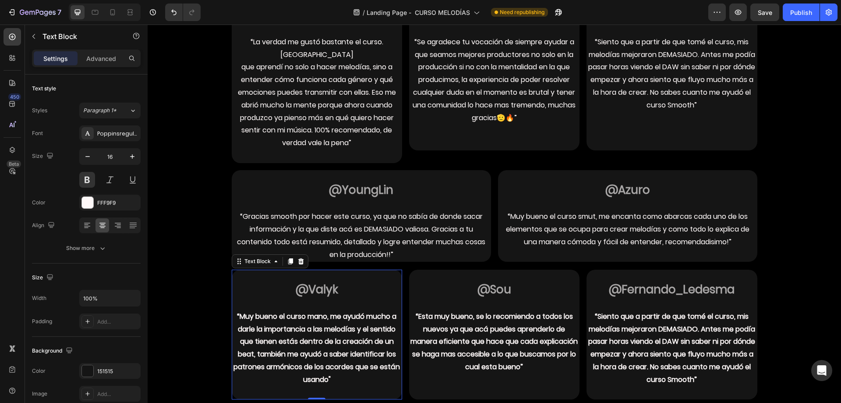
click at [322, 310] on p "“Muy bueno el curso mano, me ayudó mucho a darle la importancia a las melodías …" at bounding box center [317, 348] width 169 height 76
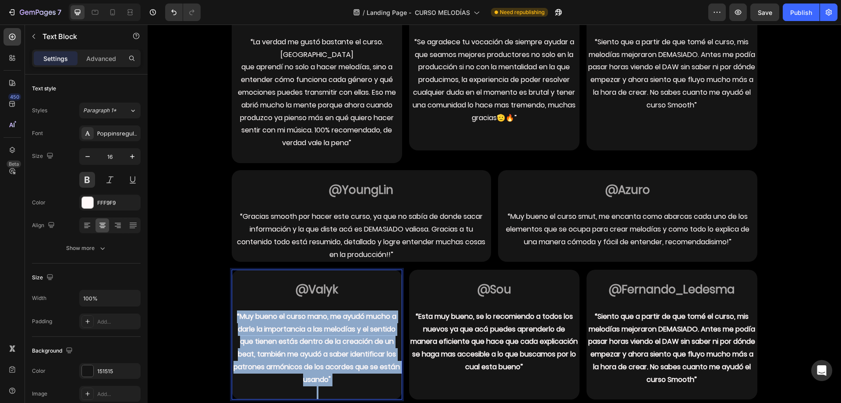
click at [322, 310] on p "“Muy bueno el curso mano, me ayudó mucho a darle la importancia a las melodías …" at bounding box center [317, 348] width 169 height 76
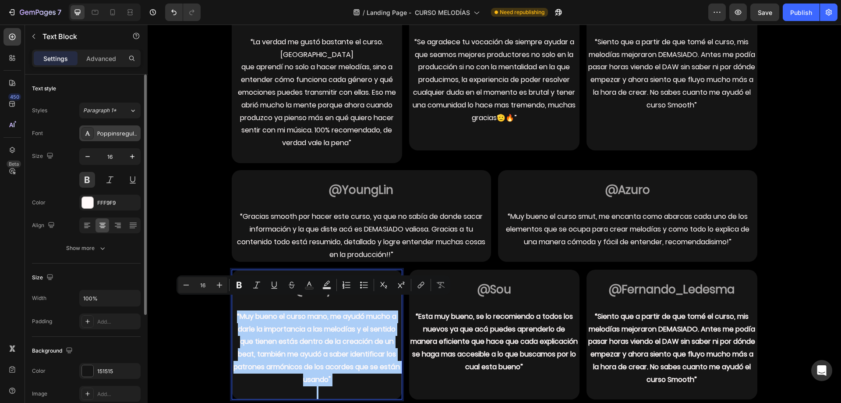
click at [106, 127] on div "Poppinsregular" at bounding box center [109, 133] width 61 height 16
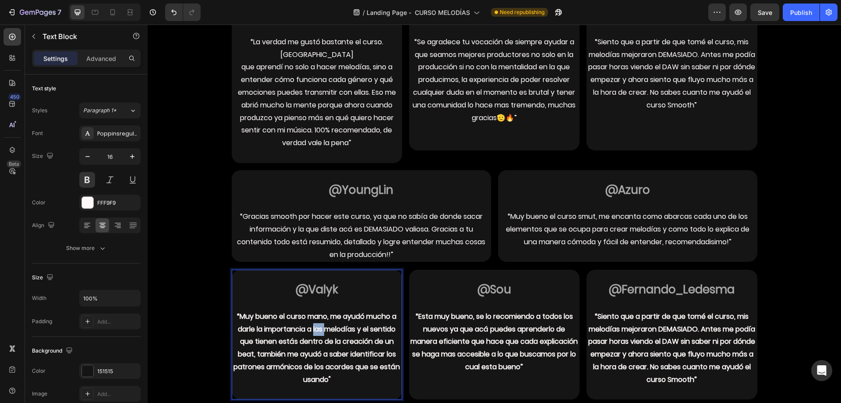
click at [310, 315] on p "“Muy bueno el curso mano, me ayudó mucho a darle la importancia a las melodías …" at bounding box center [317, 348] width 169 height 76
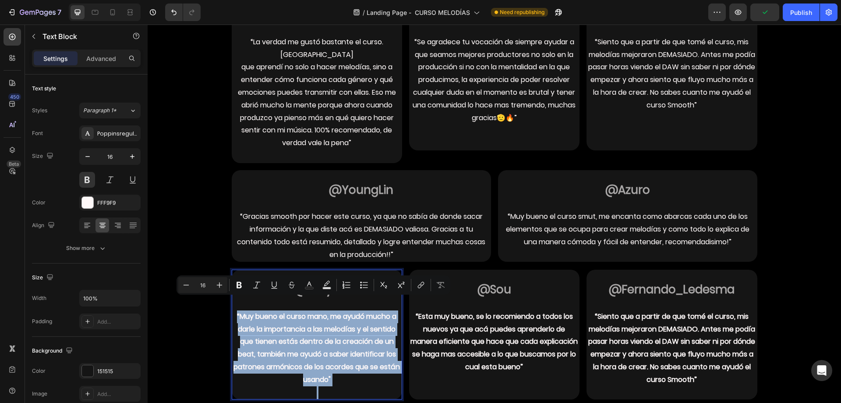
click at [369, 366] on p "“Muy bueno el curso mano, me ayudó mucho a darle la importancia a las melodías …" at bounding box center [317, 348] width 169 height 76
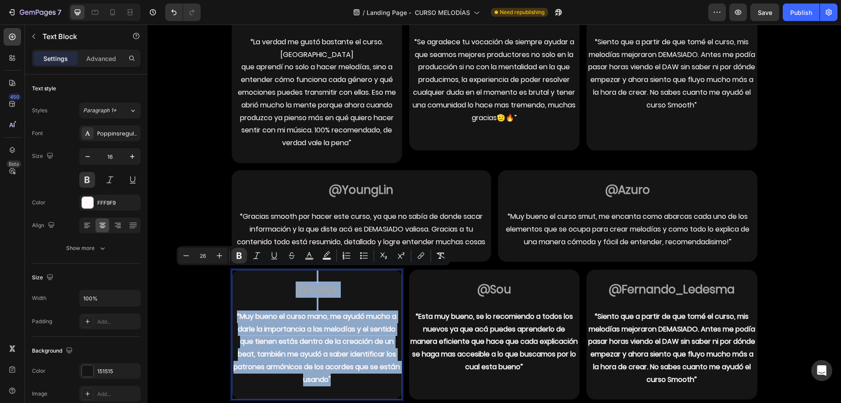
drag, startPoint x: 369, startPoint y: 366, endPoint x: 290, endPoint y: 269, distance: 125.6
click at [290, 269] on div "@Valyk “Muy bueno el curso mano, me ayudó mucho a darle la importancia a las me…" at bounding box center [317, 334] width 170 height 130
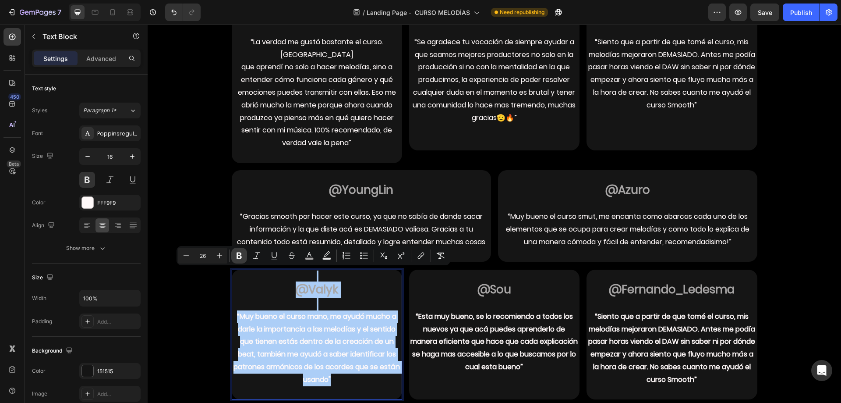
click at [245, 255] on button "Bold" at bounding box center [239, 256] width 16 height 16
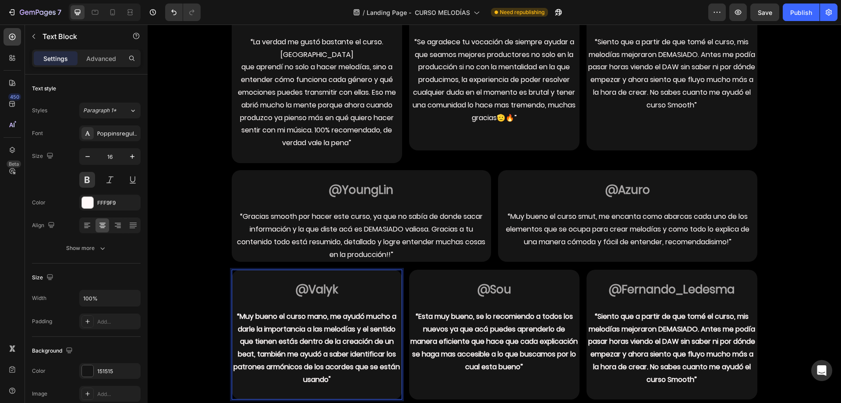
click at [290, 283] on p "@Valyk" at bounding box center [317, 290] width 169 height 14
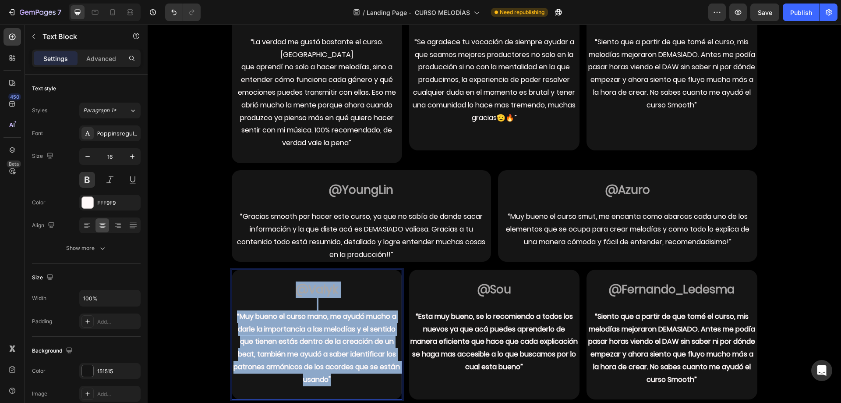
drag, startPoint x: 290, startPoint y: 272, endPoint x: 340, endPoint y: 362, distance: 103.0
click at [340, 362] on div "@Valyk “Muy bueno el curso mano, me ayudó mucho a darle la importancia a las me…" at bounding box center [317, 334] width 170 height 130
click at [291, 283] on p "@Valyk" at bounding box center [317, 290] width 169 height 14
drag, startPoint x: 293, startPoint y: 273, endPoint x: 344, endPoint y: 363, distance: 104.2
click at [344, 363] on div "@Valyk “Muy bueno el curso mano, me ayudó mucho a darle la importancia a las me…" at bounding box center [317, 334] width 170 height 130
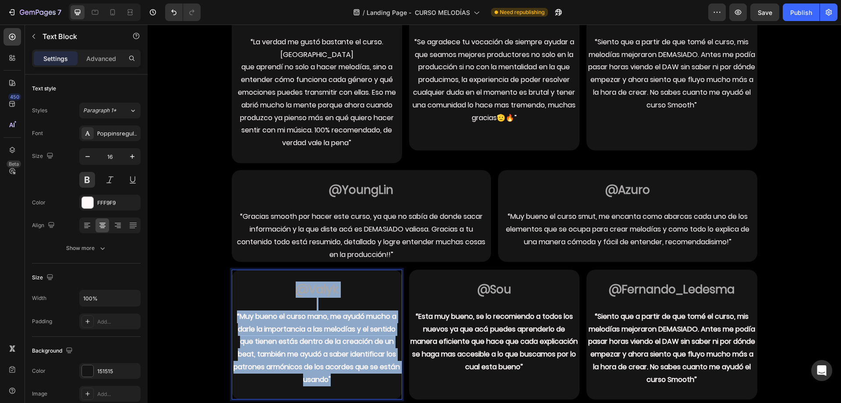
click at [344, 362] on p "“Muy bueno el curso mano, me ayudó mucho a darle la importancia a las melodías …" at bounding box center [317, 348] width 169 height 76
drag, startPoint x: 344, startPoint y: 363, endPoint x: 297, endPoint y: 273, distance: 101.9
click at [297, 273] on div "@Valyk “Muy bueno el curso mano, me ayudó mucho a darle la importancia a las me…" at bounding box center [317, 334] width 170 height 130
click at [297, 281] on span "@Valyk" at bounding box center [317, 289] width 43 height 16
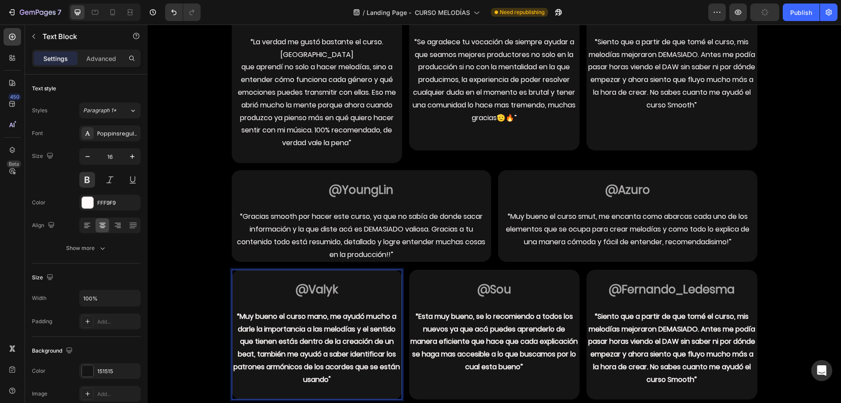
click at [297, 281] on span "@Valyk" at bounding box center [317, 289] width 43 height 16
click at [315, 320] on p "“Muy bueno el curso mano, me ayudó mucho a darle la importancia a las melodías …" at bounding box center [317, 348] width 169 height 76
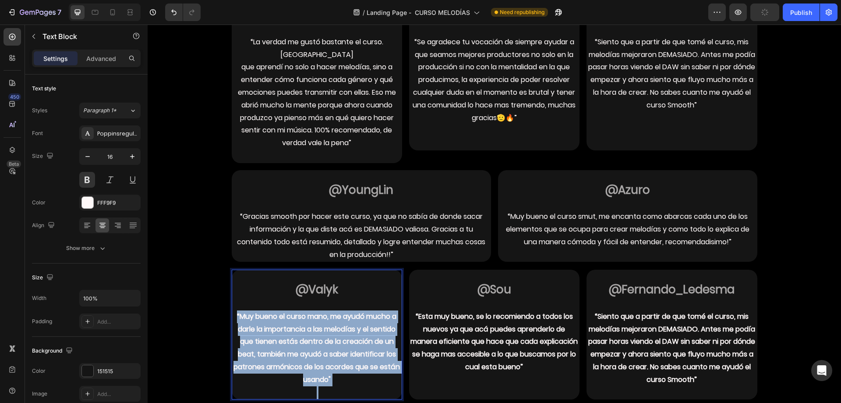
click at [315, 320] on p "“Muy bueno el curso mano, me ayudó mucho a darle la importancia a las melodías …" at bounding box center [317, 348] width 169 height 76
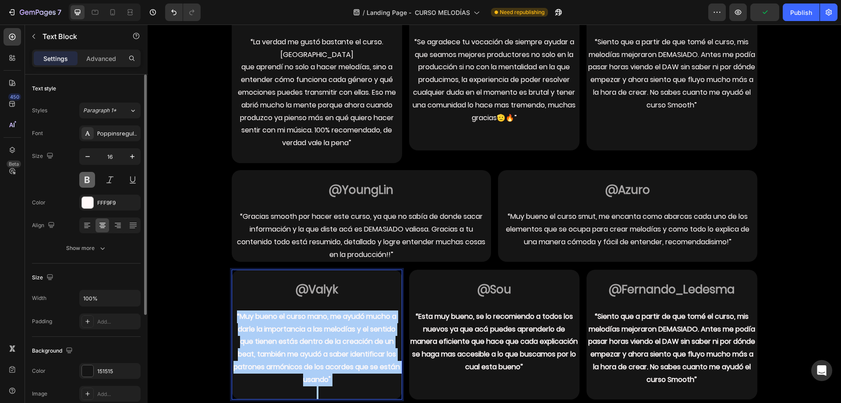
click at [92, 174] on button at bounding box center [87, 180] width 16 height 16
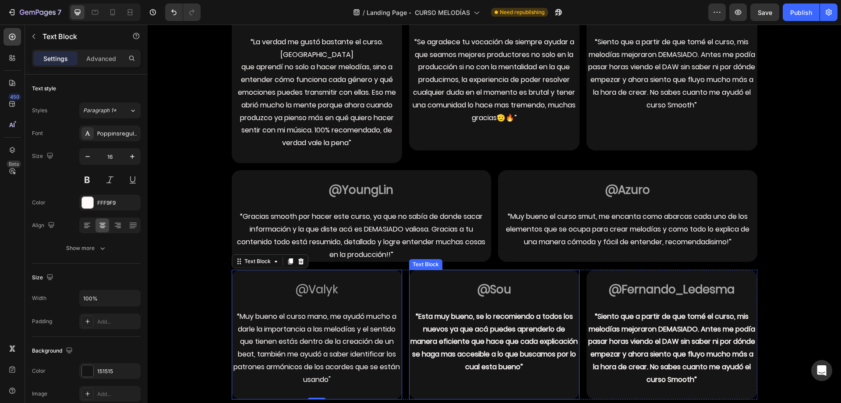
click at [459, 321] on p "“Esta muy bueno, se lo recomiendo a todos los nuevos ya que acá puedes aprender…" at bounding box center [494, 341] width 169 height 63
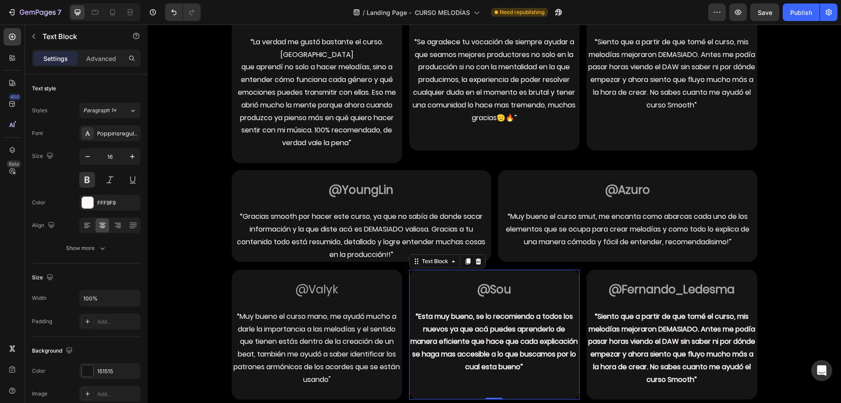
click at [459, 321] on p "“Esta muy bueno, se lo recomiendo a todos los nuevos ya que acá puedes aprender…" at bounding box center [494, 341] width 169 height 63
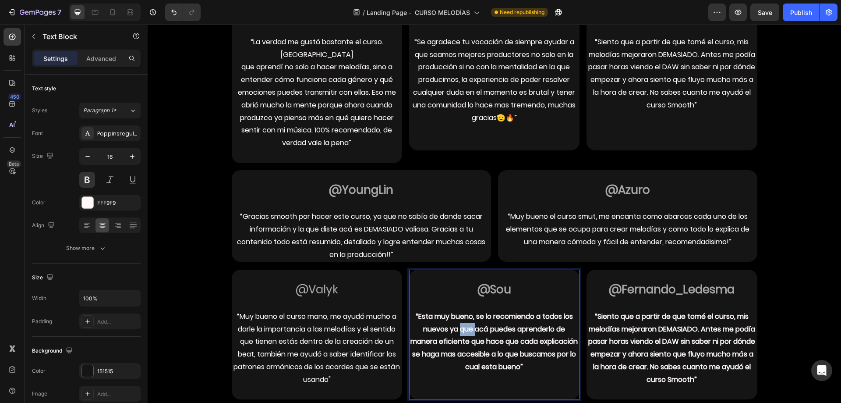
click at [459, 321] on p "“Esta muy bueno, se lo recomiendo a todos los nuevos ya que acá puedes aprender…" at bounding box center [494, 341] width 169 height 63
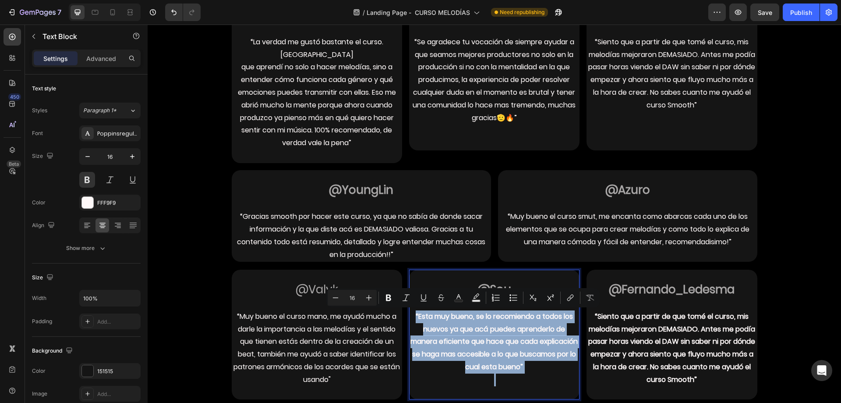
click at [459, 321] on p "“Esta muy bueno, se lo recomiendo a todos los nuevos ya que acá puedes aprender…" at bounding box center [494, 341] width 169 height 63
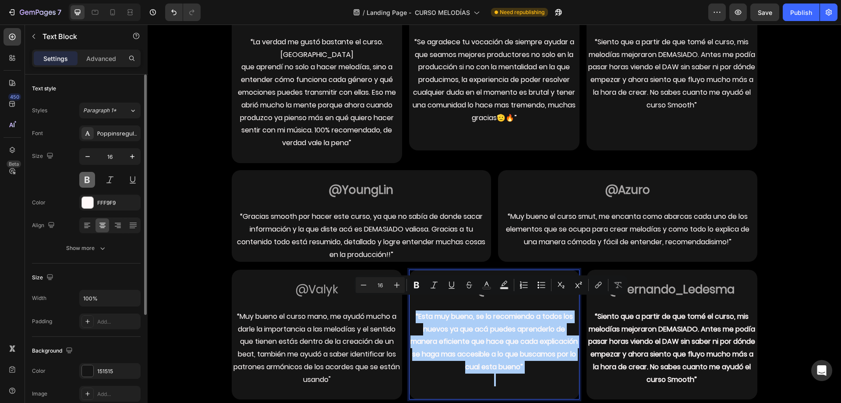
drag, startPoint x: 91, startPoint y: 182, endPoint x: 99, endPoint y: 178, distance: 9.6
click at [91, 182] on button at bounding box center [87, 180] width 16 height 16
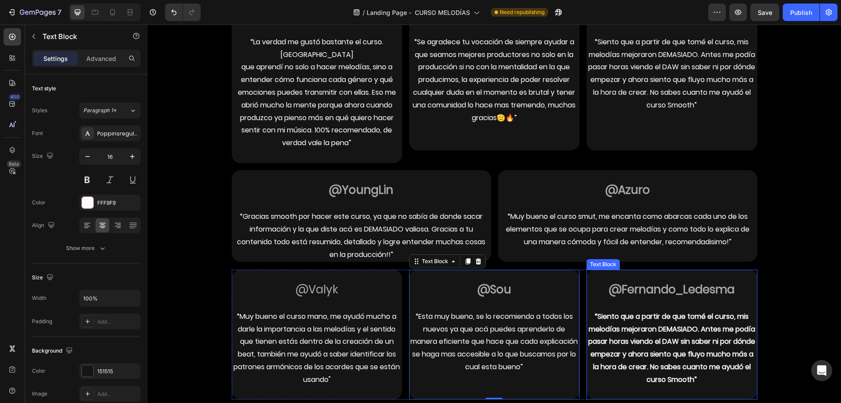
click at [641, 325] on p "“Siento que a partir de que tomé el curso, mis melodías mejoraron DEMASIADO. An…" at bounding box center [672, 348] width 169 height 76
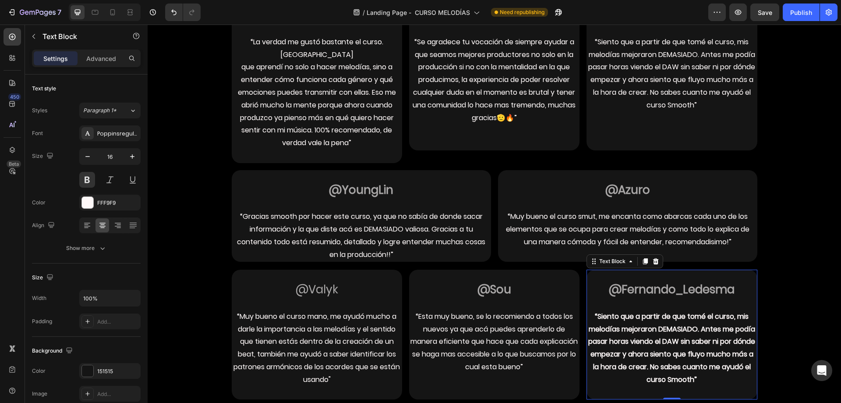
click at [641, 325] on p "“Siento que a partir de que tomé el curso, mis melodías mejoraron DEMASIADO. An…" at bounding box center [672, 348] width 169 height 76
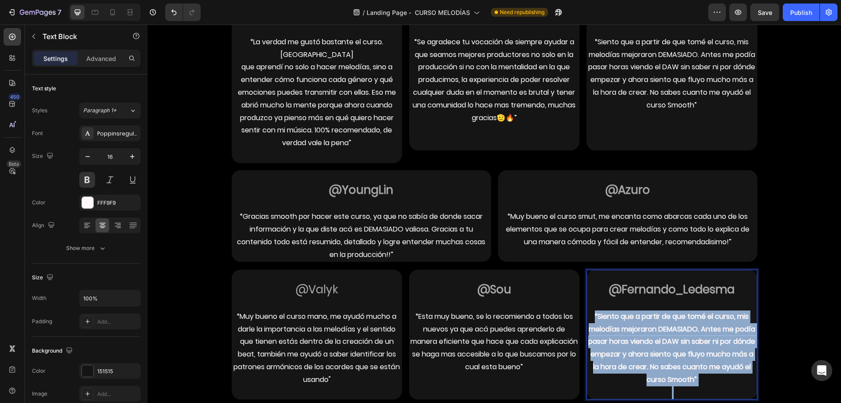
click at [641, 325] on p "“Siento que a partir de que tomé el curso, mis melodías mejoraron DEMASIADO. An…" at bounding box center [672, 348] width 169 height 76
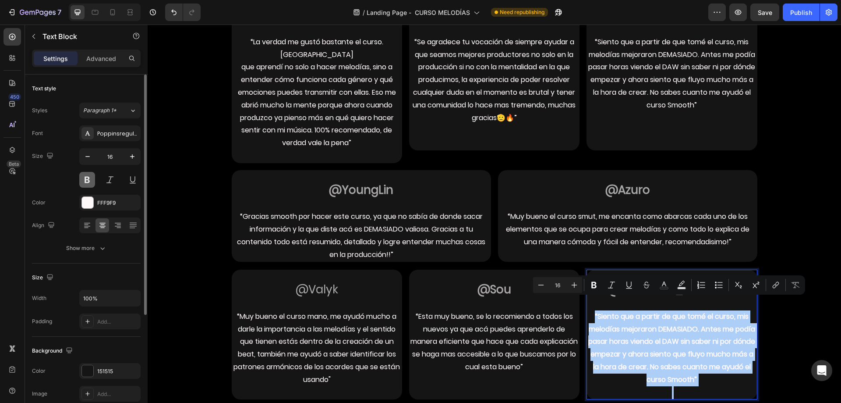
click at [89, 182] on button at bounding box center [87, 180] width 16 height 16
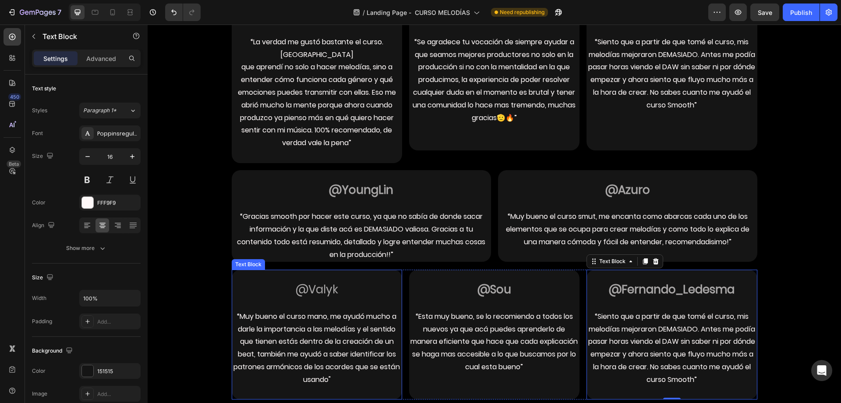
click at [309, 270] on p "Rich Text Editor. Editing area: main" at bounding box center [317, 276] width 169 height 13
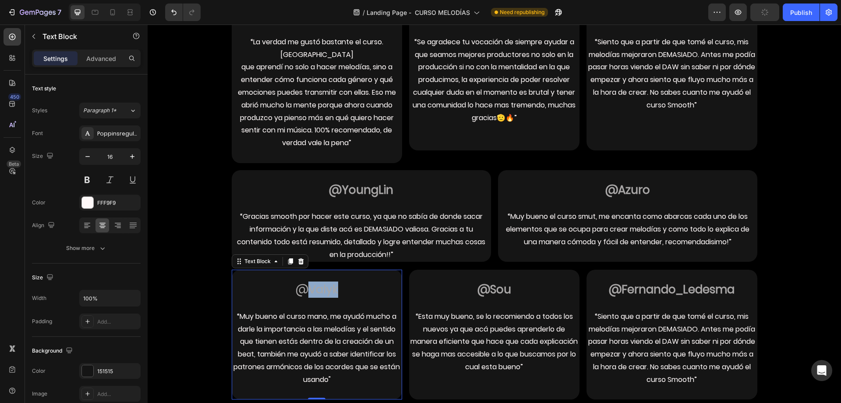
click at [302, 281] on span "@Valyk" at bounding box center [317, 289] width 43 height 16
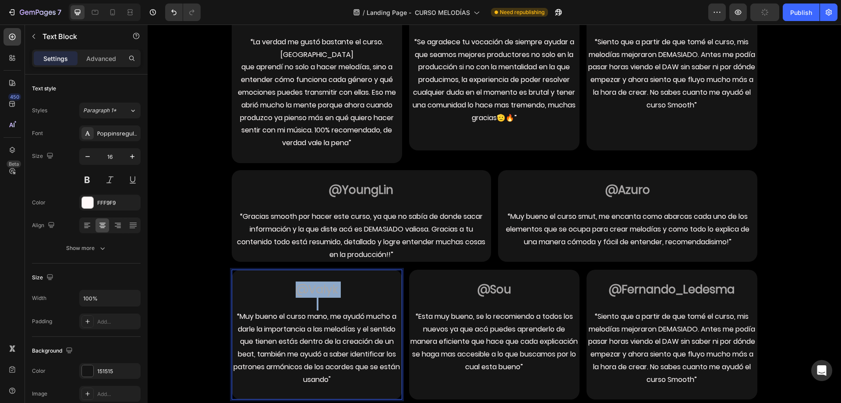
click at [302, 281] on span "@Valyk" at bounding box center [317, 289] width 43 height 16
click at [245, 257] on button "Bold" at bounding box center [239, 256] width 16 height 16
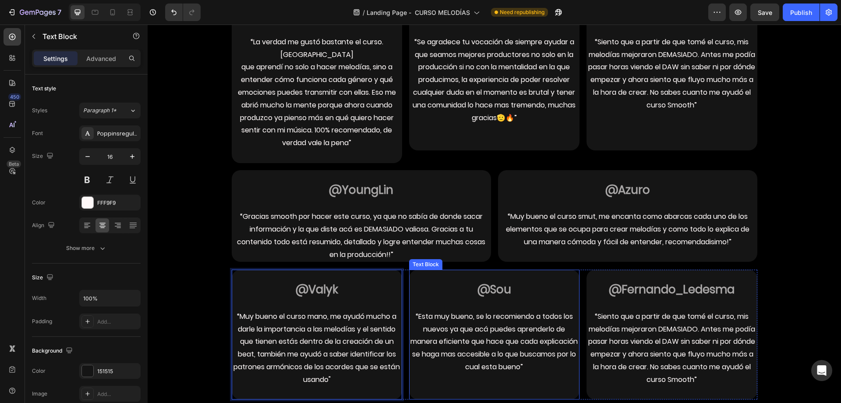
click at [492, 281] on strong "@Sou" at bounding box center [495, 289] width 34 height 16
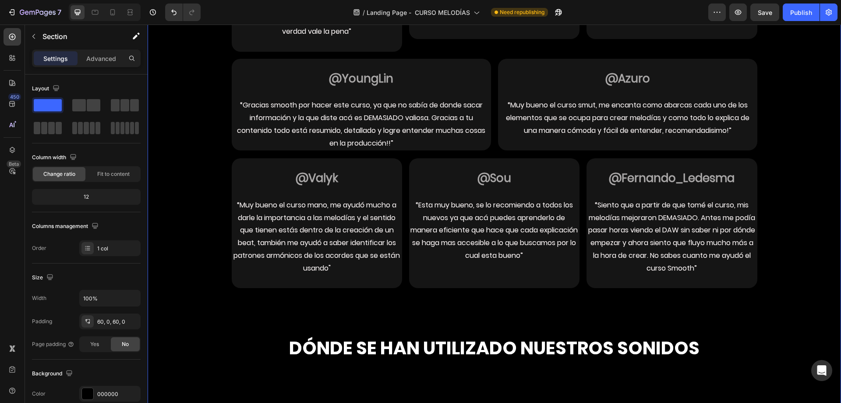
scroll to position [1184, 0]
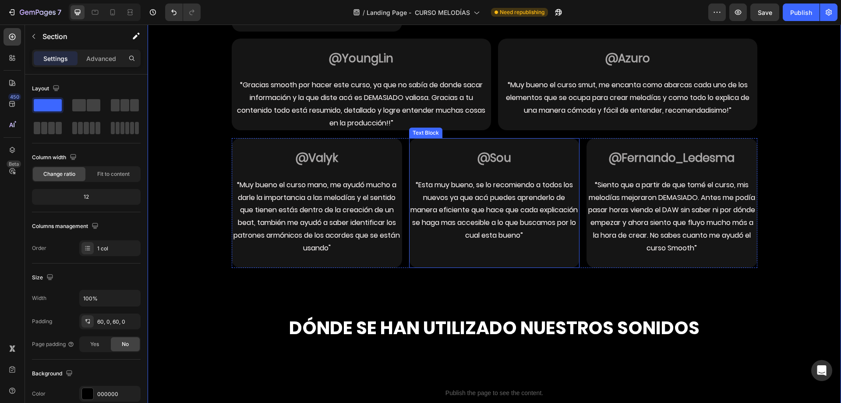
click at [510, 212] on p "“Esta muy bueno, se lo recomiendo a todos los nuevos ya que acá puedes aprender…" at bounding box center [494, 210] width 169 height 63
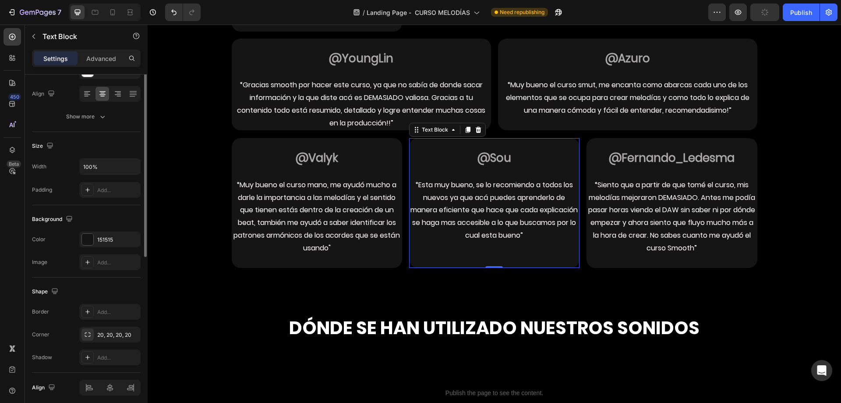
scroll to position [0, 0]
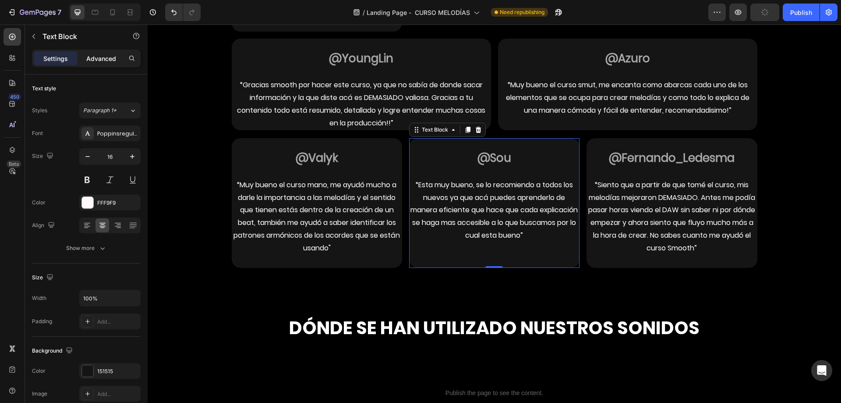
click at [89, 57] on p "Advanced" at bounding box center [101, 58] width 30 height 9
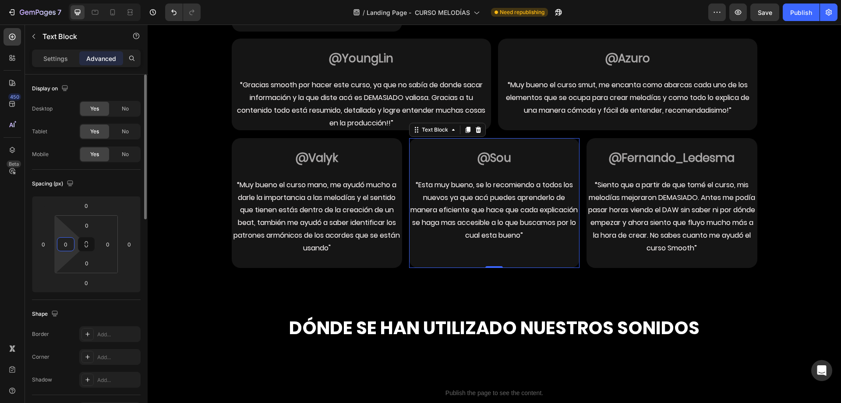
click at [67, 243] on input "0" at bounding box center [65, 243] width 13 height 13
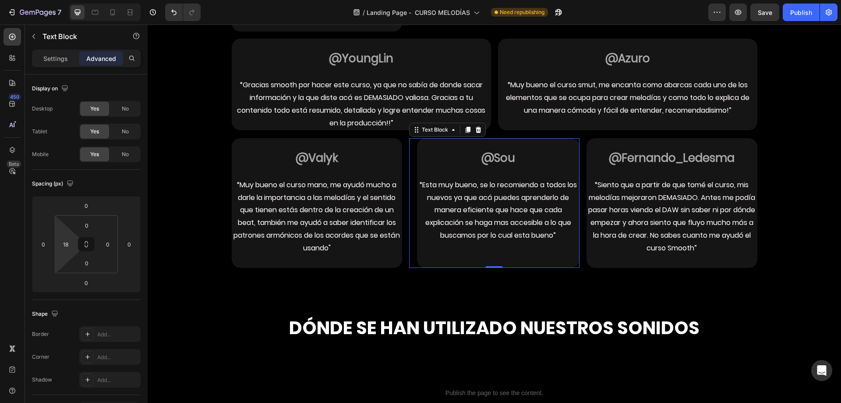
type input "0"
drag, startPoint x: 64, startPoint y: 236, endPoint x: 67, endPoint y: 248, distance: 12.3
click at [67, 0] on html "7 Version history / Landing Page - CURSO MELODÍAS Need republishing Preview Sav…" at bounding box center [420, 0] width 841 height 0
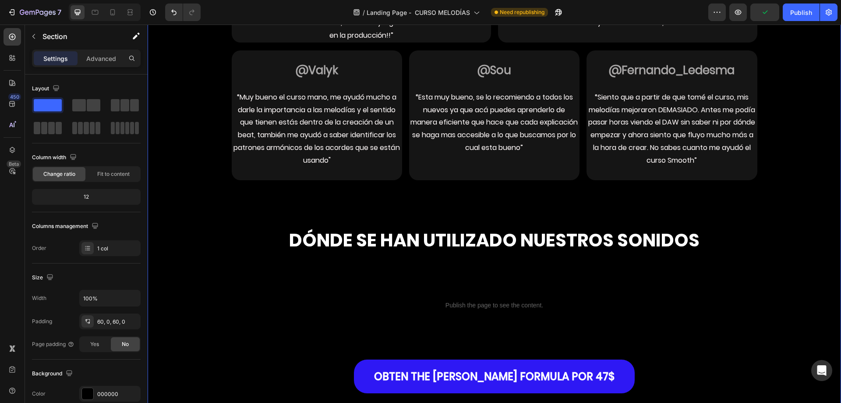
scroll to position [1359, 0]
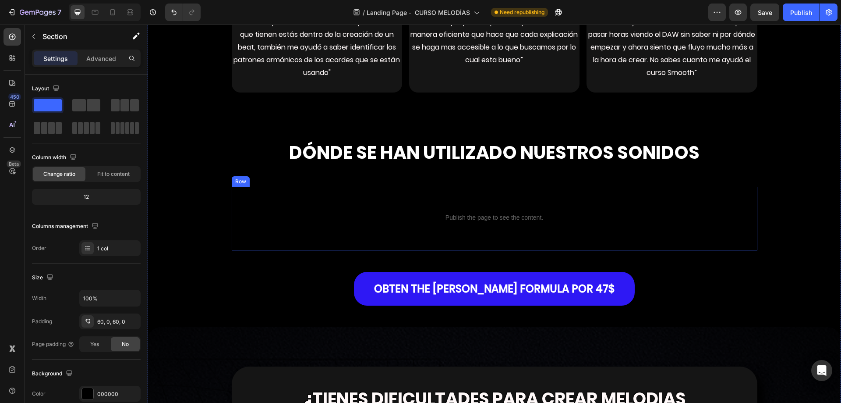
click at [445, 187] on div "Custom code Publish the page to see the content. Custom Code Row" at bounding box center [495, 219] width 526 height 64
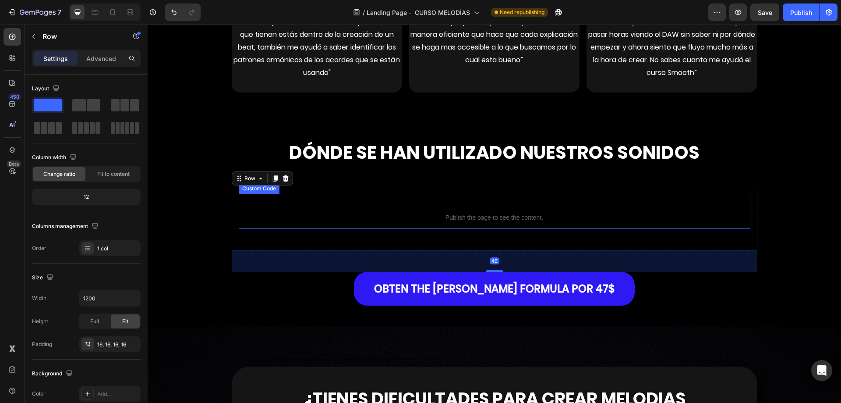
click at [303, 213] on p "Custom code Publish the page to see the content." at bounding box center [495, 211] width 512 height 35
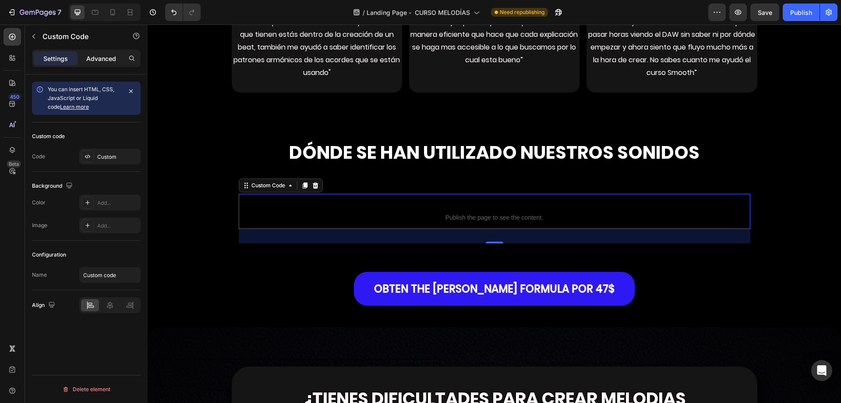
click at [98, 53] on div "Advanced" at bounding box center [101, 58] width 44 height 14
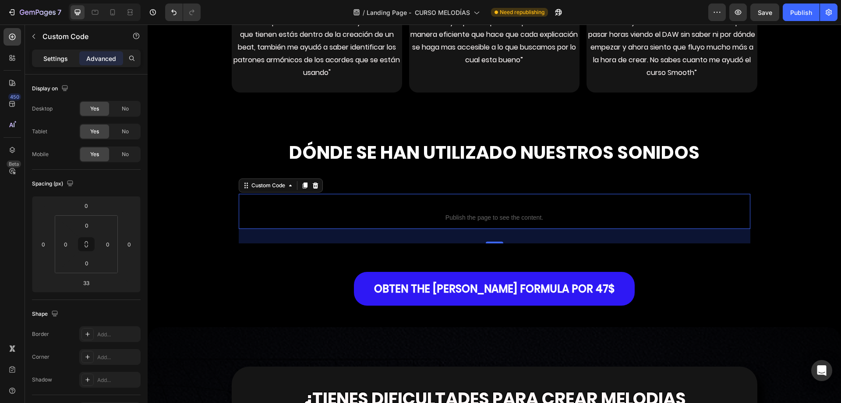
click at [59, 58] on p "Settings" at bounding box center [55, 58] width 25 height 9
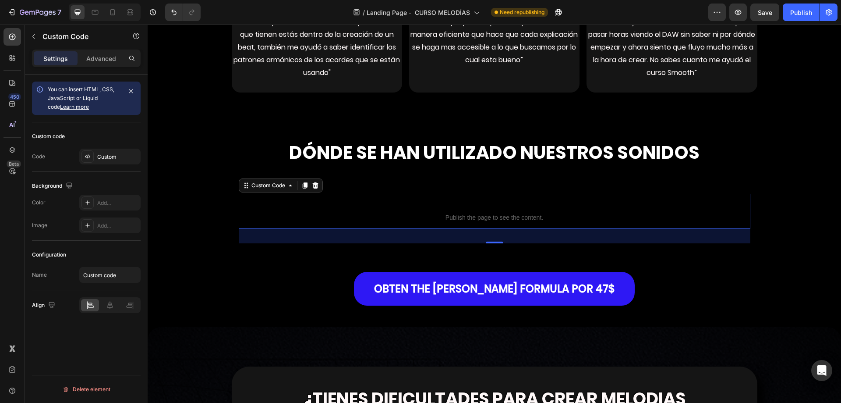
click at [103, 251] on div "Configuration" at bounding box center [86, 255] width 109 height 14
click at [86, 280] on input "Custom code" at bounding box center [109, 275] width 61 height 16
click at [97, 262] on div "Configuration Name Custom code" at bounding box center [86, 266] width 109 height 50
click at [112, 153] on div "Custom" at bounding box center [117, 157] width 41 height 8
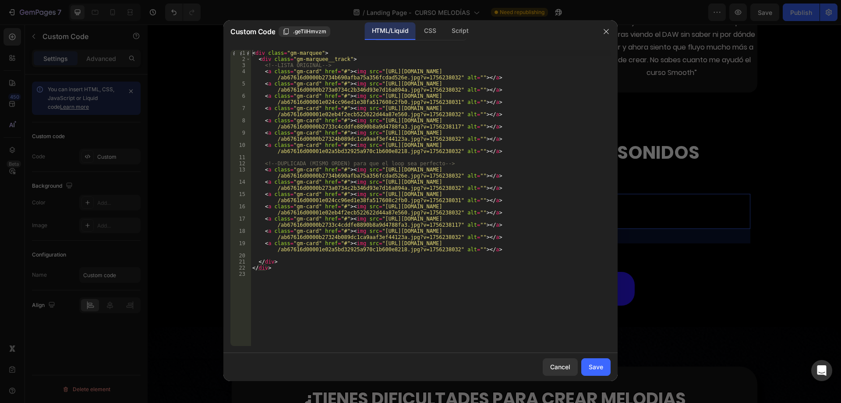
click at [763, 173] on div at bounding box center [420, 201] width 841 height 403
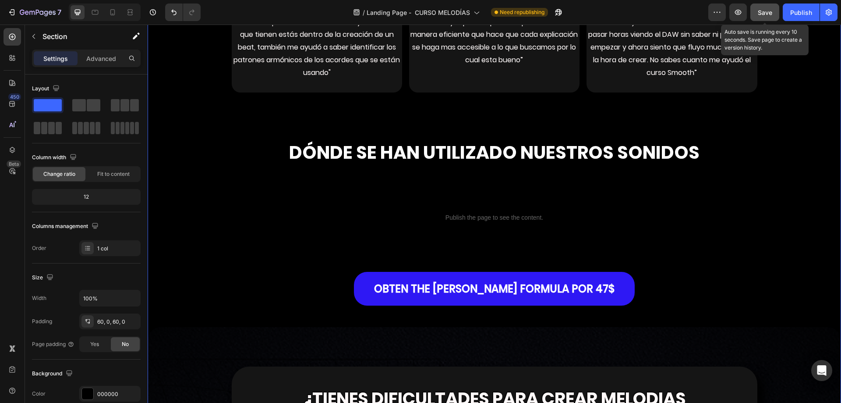
click at [763, 13] on span "Save" at bounding box center [765, 12] width 14 height 7
click at [735, 10] on icon "button" at bounding box center [738, 12] width 9 height 9
